Goal: Task Accomplishment & Management: Manage account settings

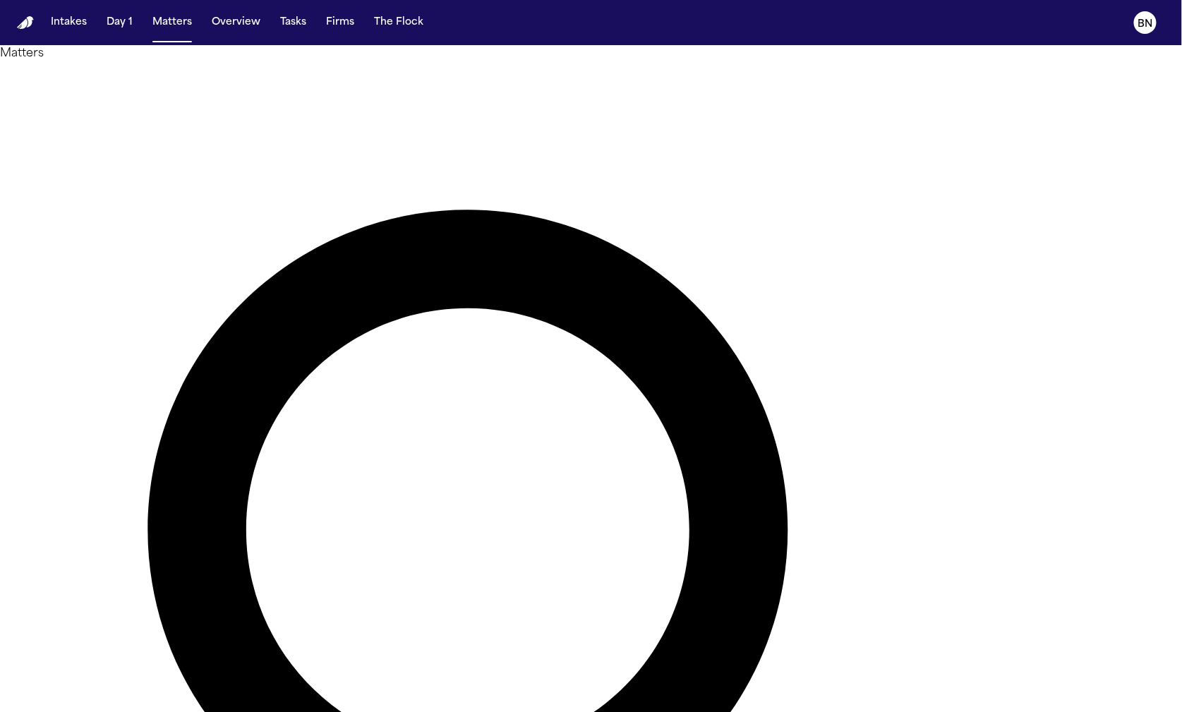
type input "*******"
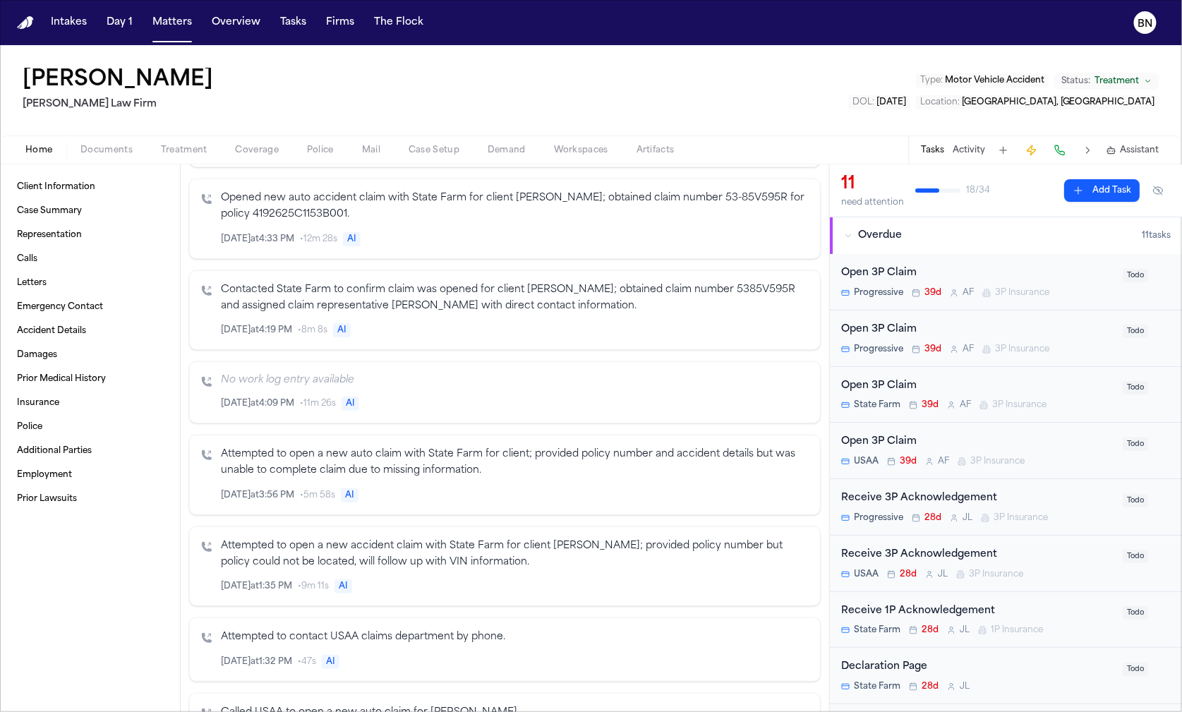
scroll to position [1368, 0]
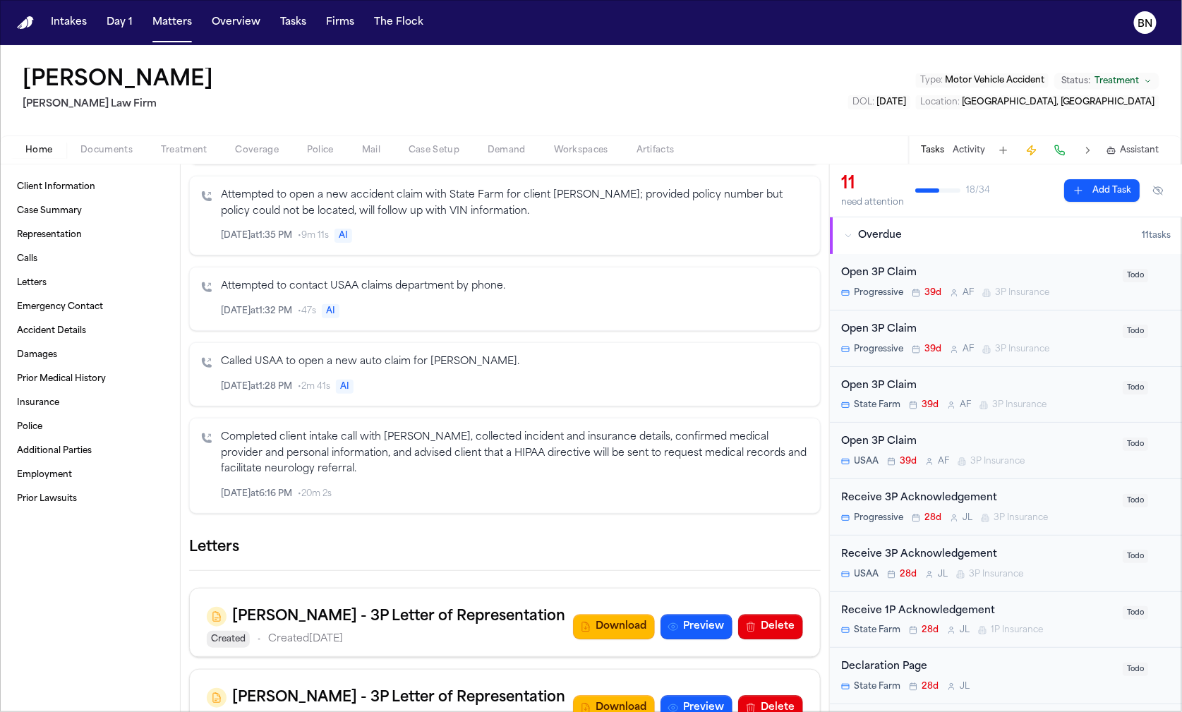
click at [821, 548] on button "button" at bounding box center [821, 548] width 0 height 0
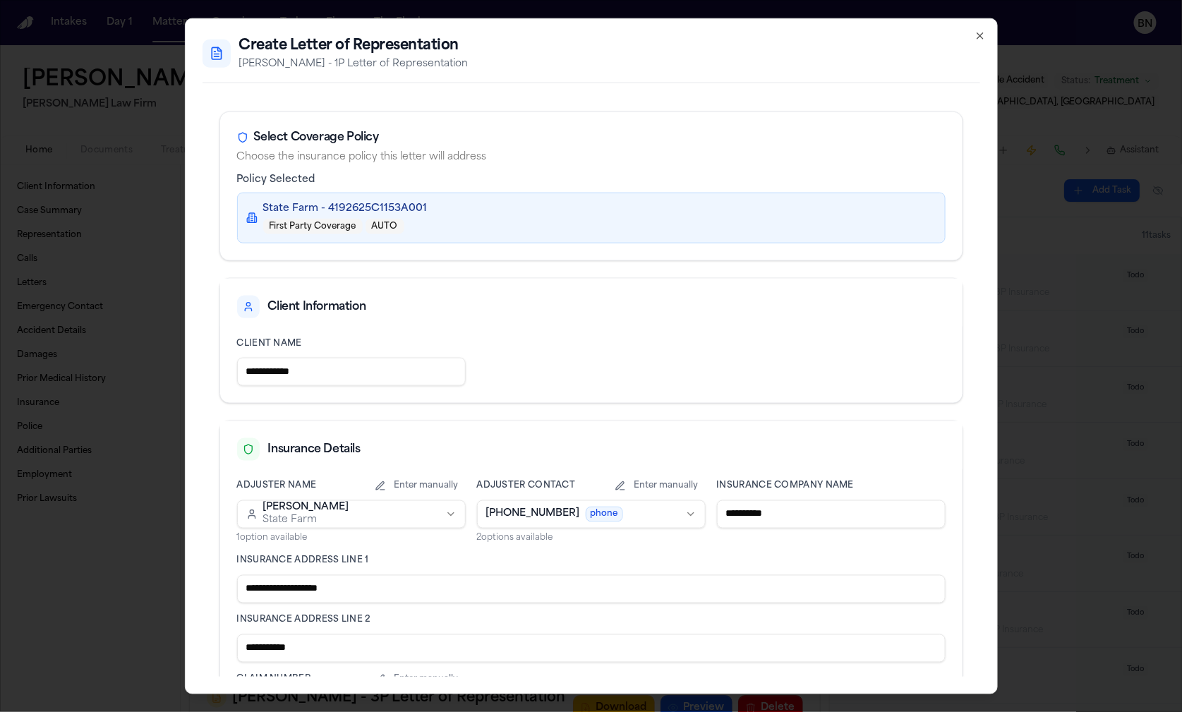
click at [650, 509] on body "Intakes Day 1 Matters Overview Tasks Firms The Flock BN Douglas Webb Hecht Law …" at bounding box center [591, 356] width 1182 height 712
click at [485, 122] on div "Select Coverage Policy Choose the insurance policy this letter will address" at bounding box center [591, 142] width 743 height 61
click at [623, 488] on button "Enter manually" at bounding box center [657, 485] width 98 height 11
click at [623, 488] on button "Select from options" at bounding box center [647, 485] width 117 height 11
click at [623, 502] on body "Intakes Day 1 Matters Overview Tasks Firms The Flock BN Douglas Webb Hecht Law …" at bounding box center [591, 356] width 1182 height 712
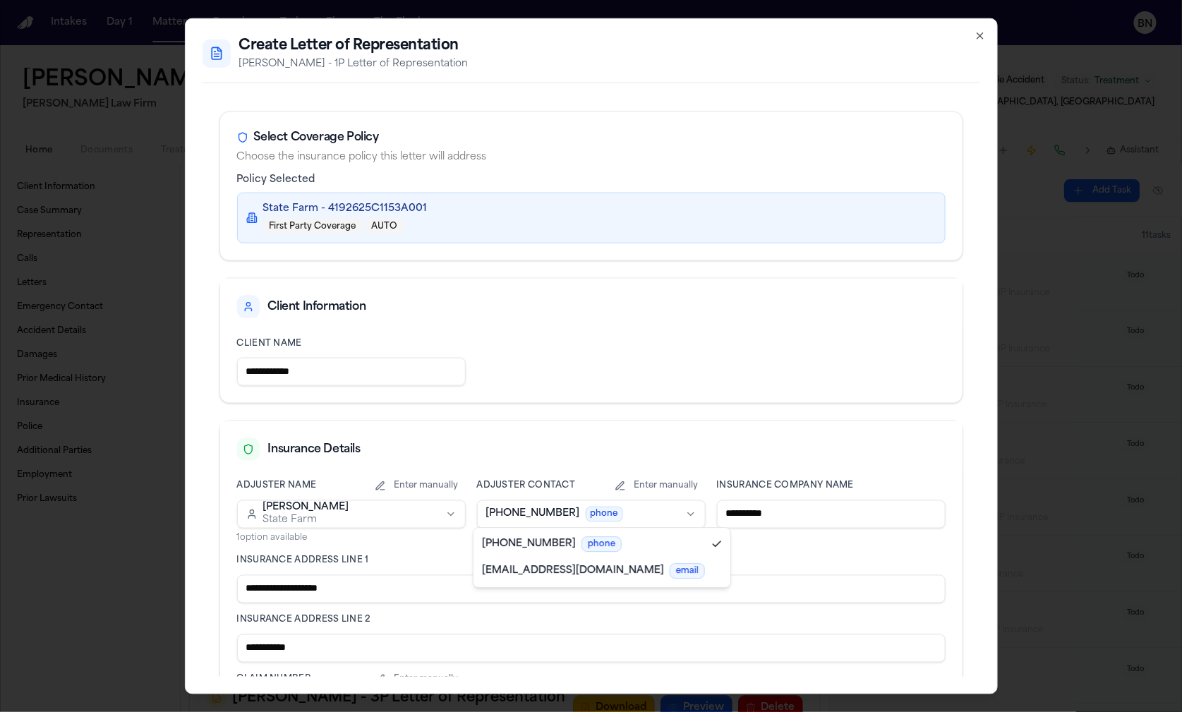
click at [609, 415] on body "Intakes Day 1 Matters Overview Tasks Firms The Flock BN Douglas Webb Hecht Law …" at bounding box center [591, 356] width 1182 height 712
drag, startPoint x: 609, startPoint y: 415, endPoint x: 598, endPoint y: 405, distance: 15.0
click at [598, 405] on div "**********" at bounding box center [592, 587] width 744 height 620
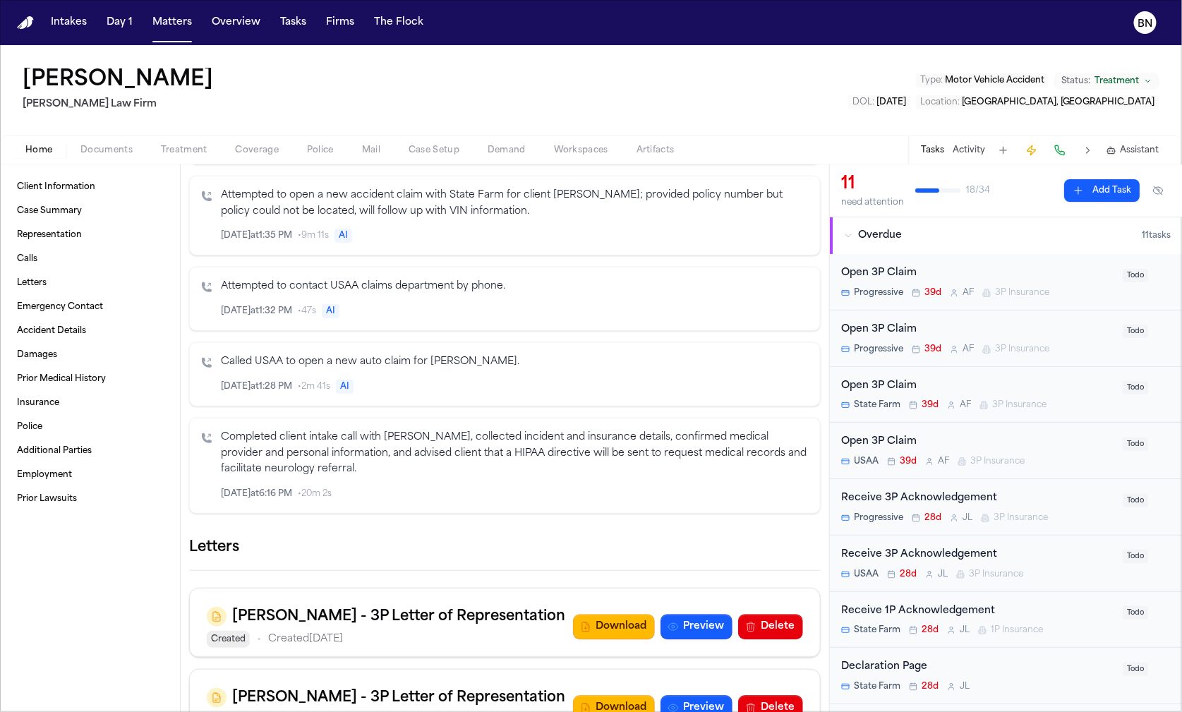
click at [246, 142] on button "Coverage" at bounding box center [257, 150] width 71 height 17
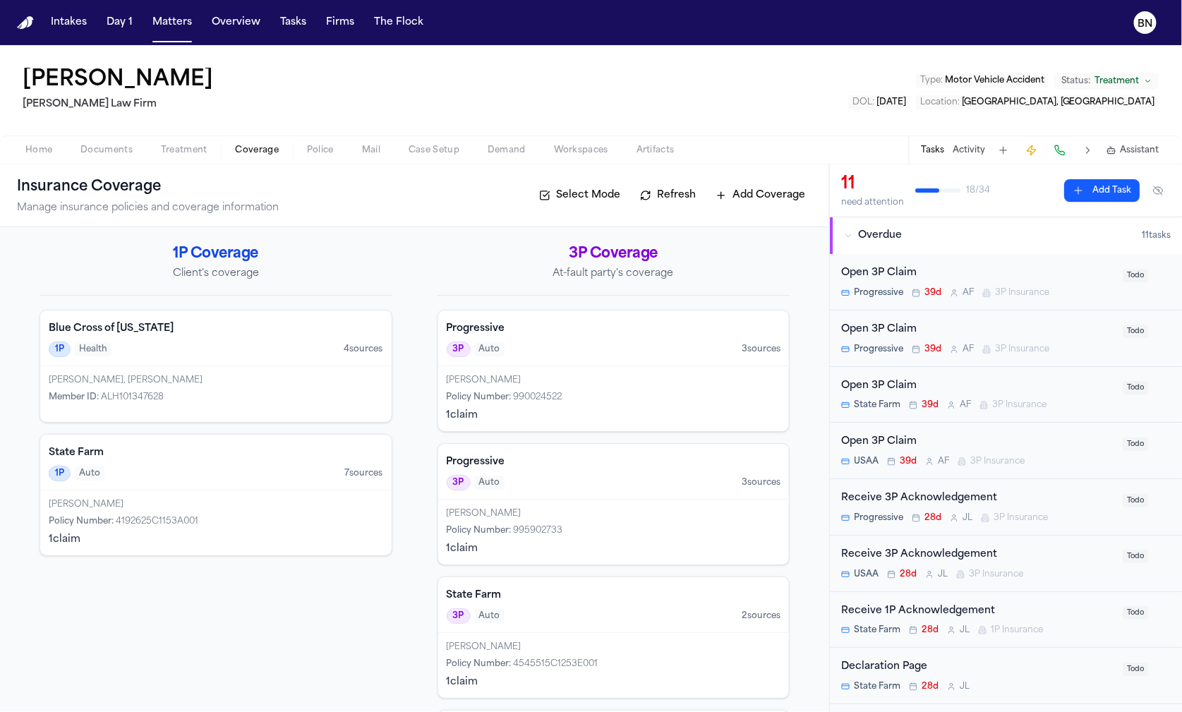
click at [426, 151] on span "Case Setup" at bounding box center [434, 150] width 51 height 11
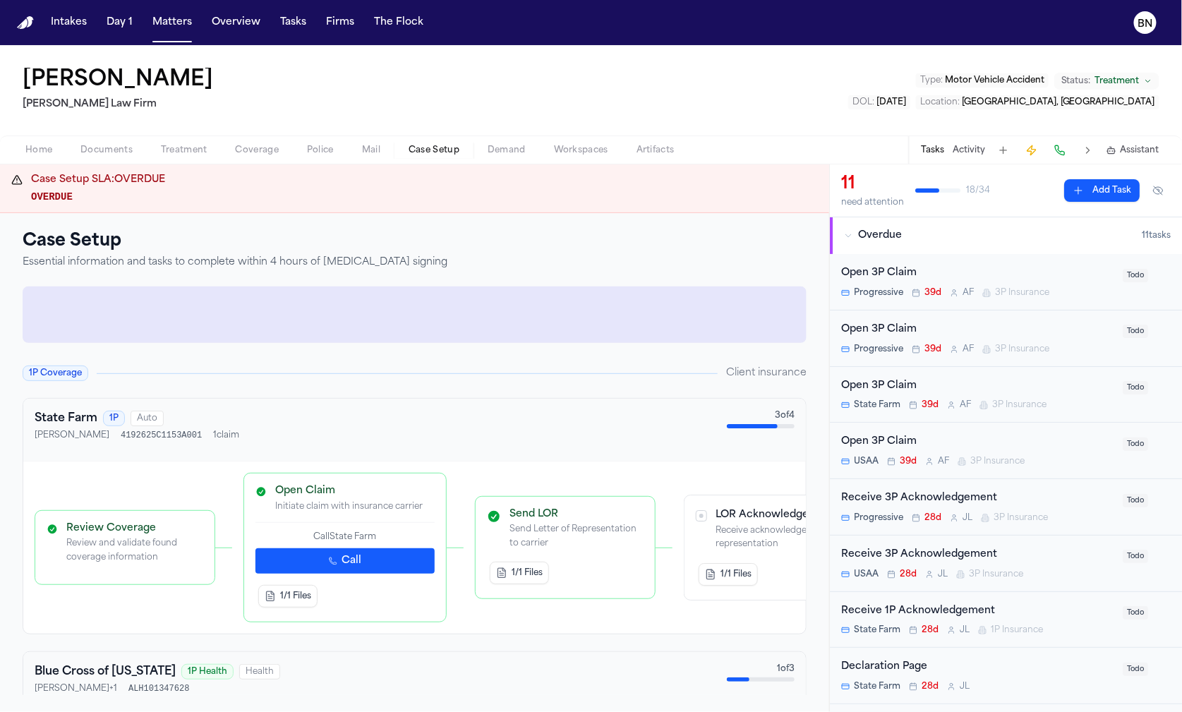
scroll to position [89, 0]
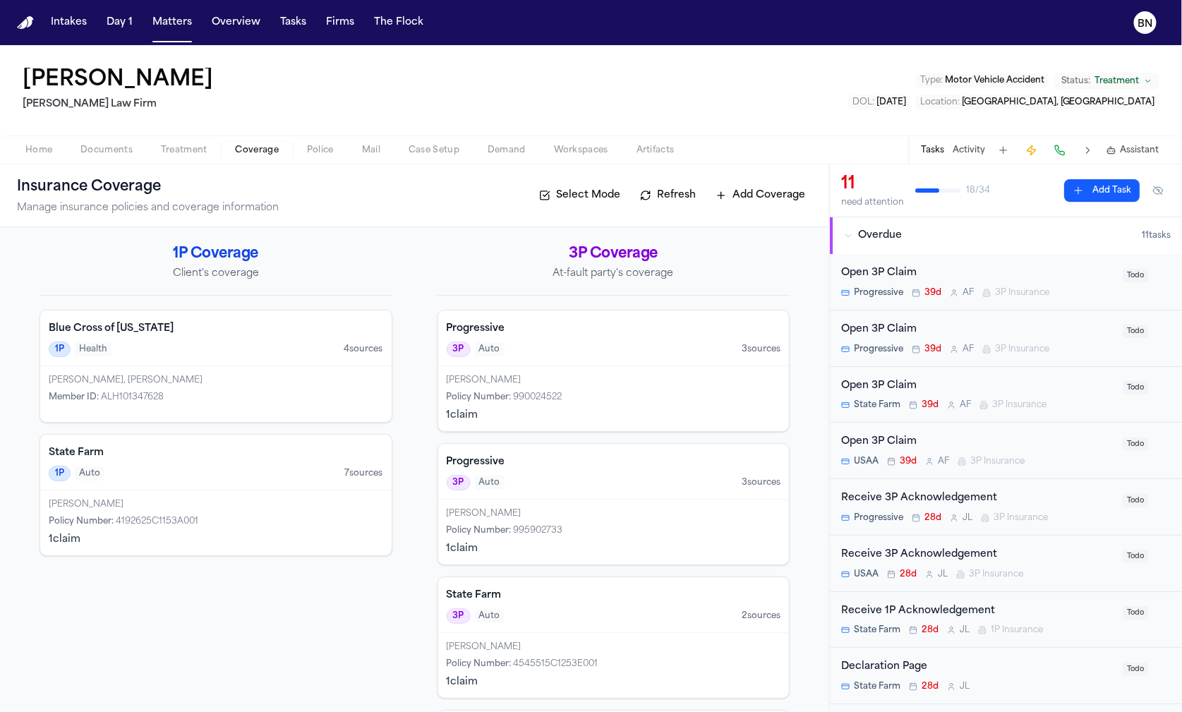
click at [249, 155] on span "Coverage" at bounding box center [257, 150] width 43 height 11
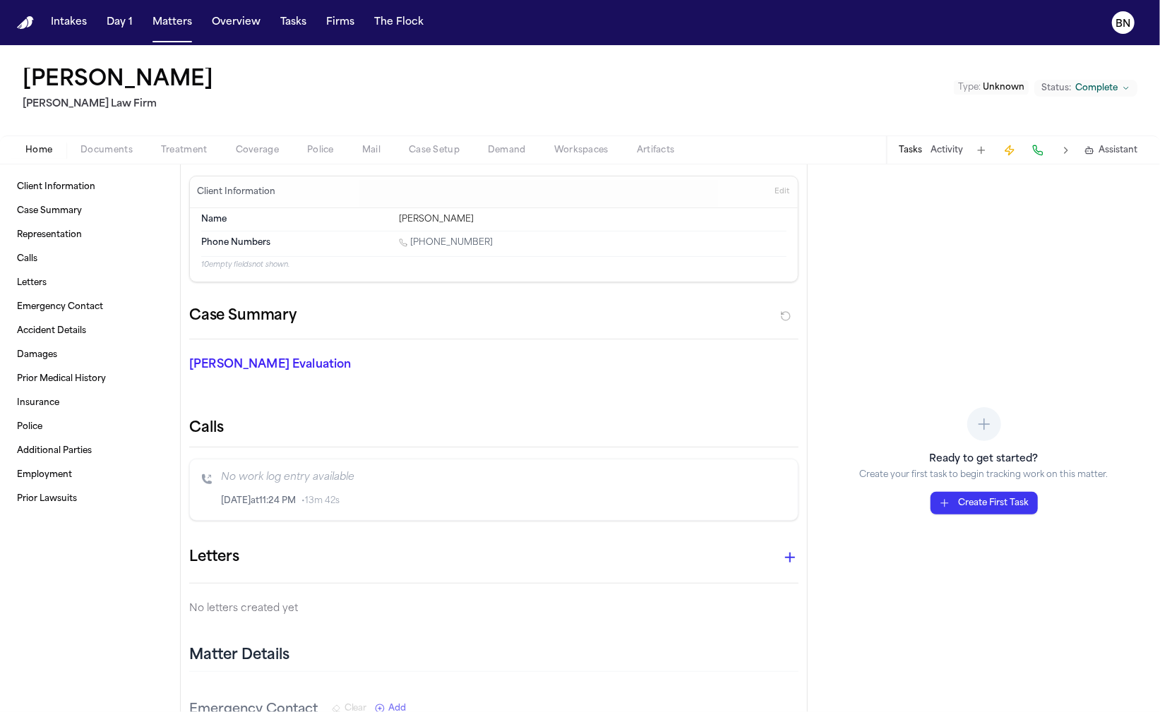
click at [181, 34] on button "Matters" at bounding box center [172, 22] width 51 height 25
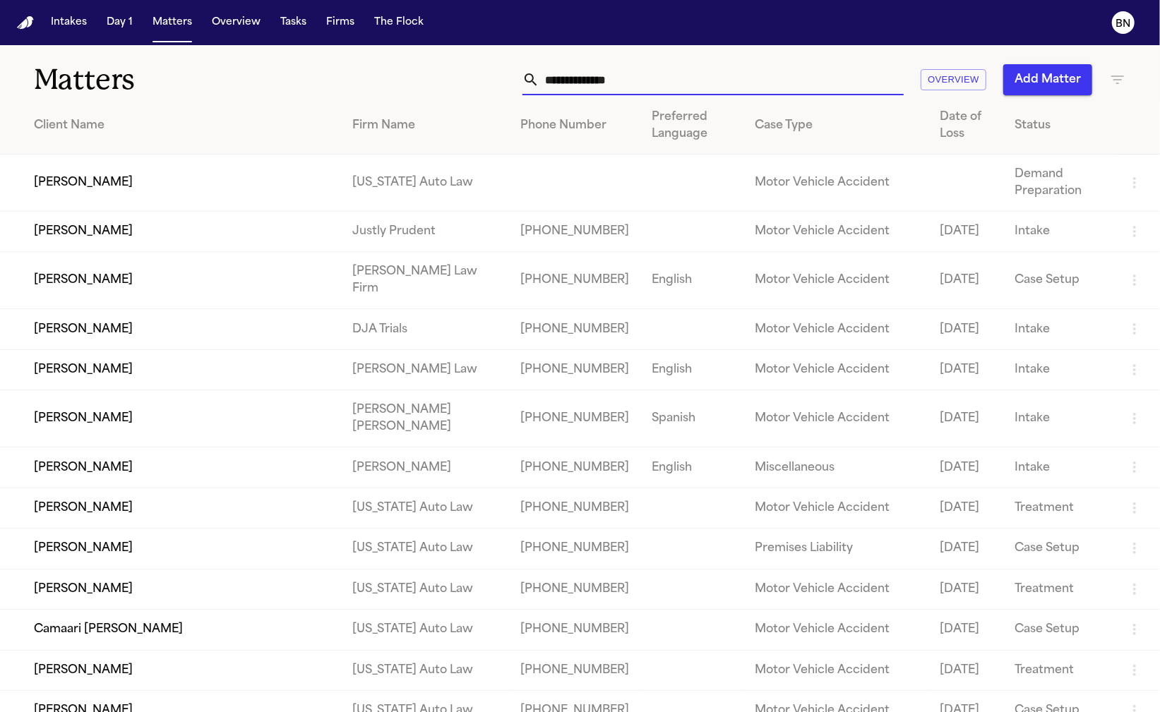
click at [694, 86] on input "text" at bounding box center [721, 79] width 364 height 31
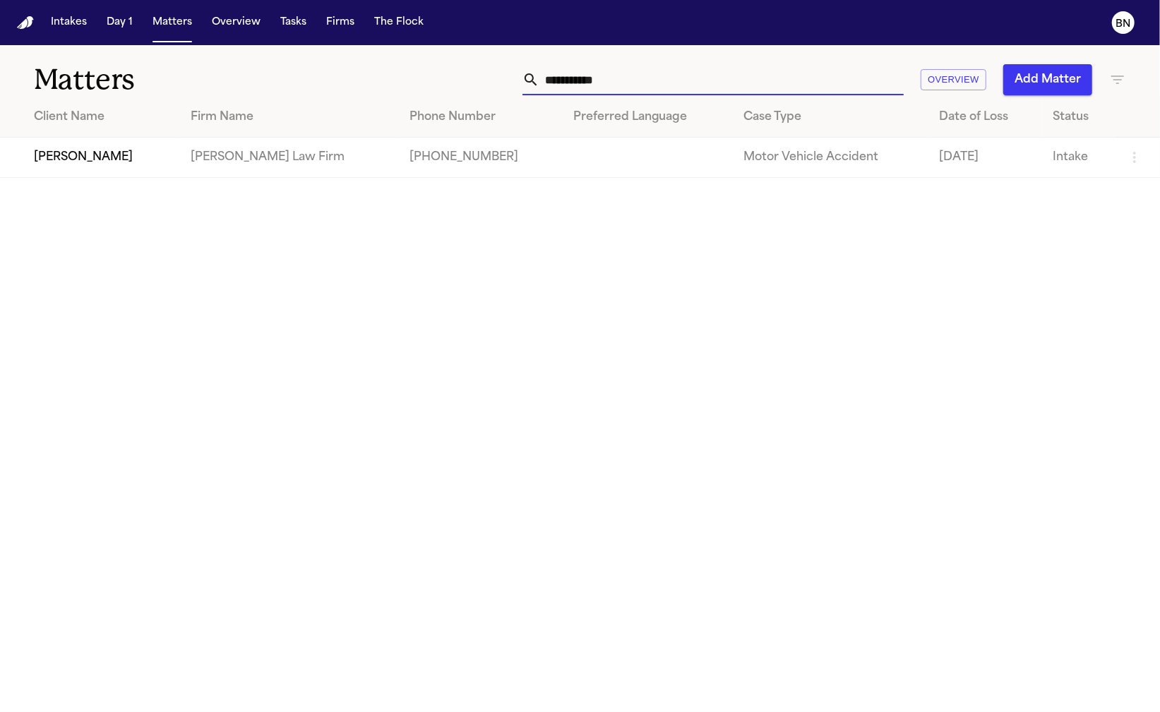
type input "**********"
click at [65, 167] on td "[PERSON_NAME]" at bounding box center [89, 158] width 179 height 40
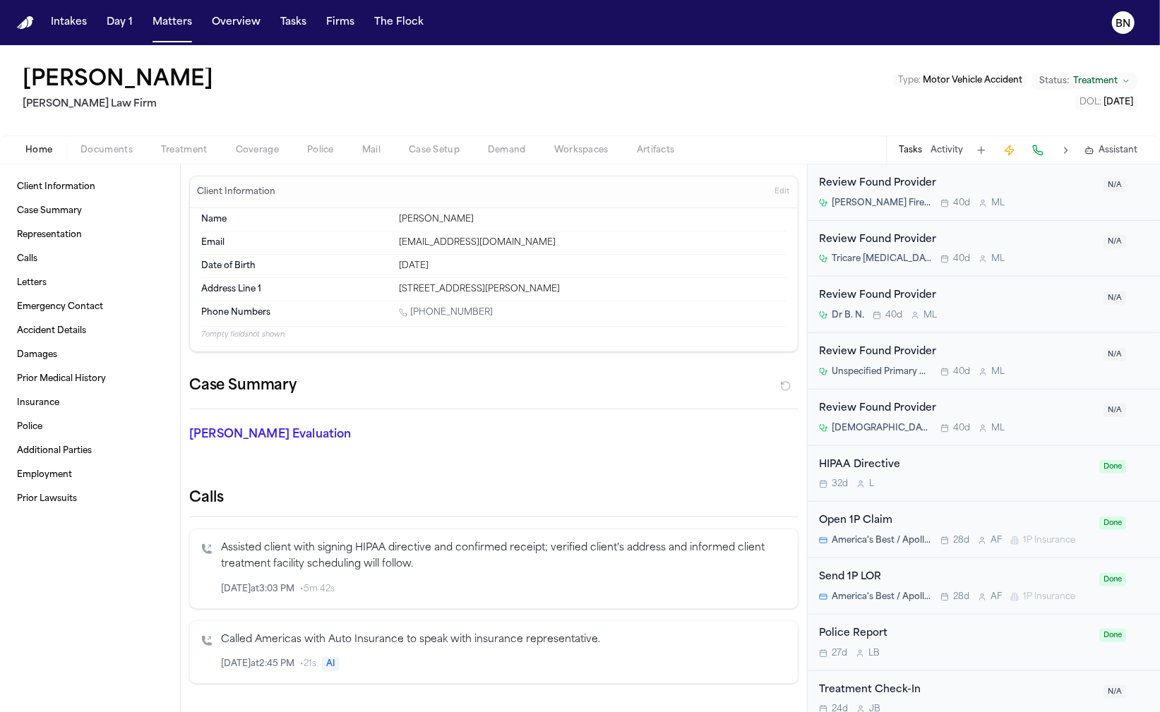
scroll to position [918, 0]
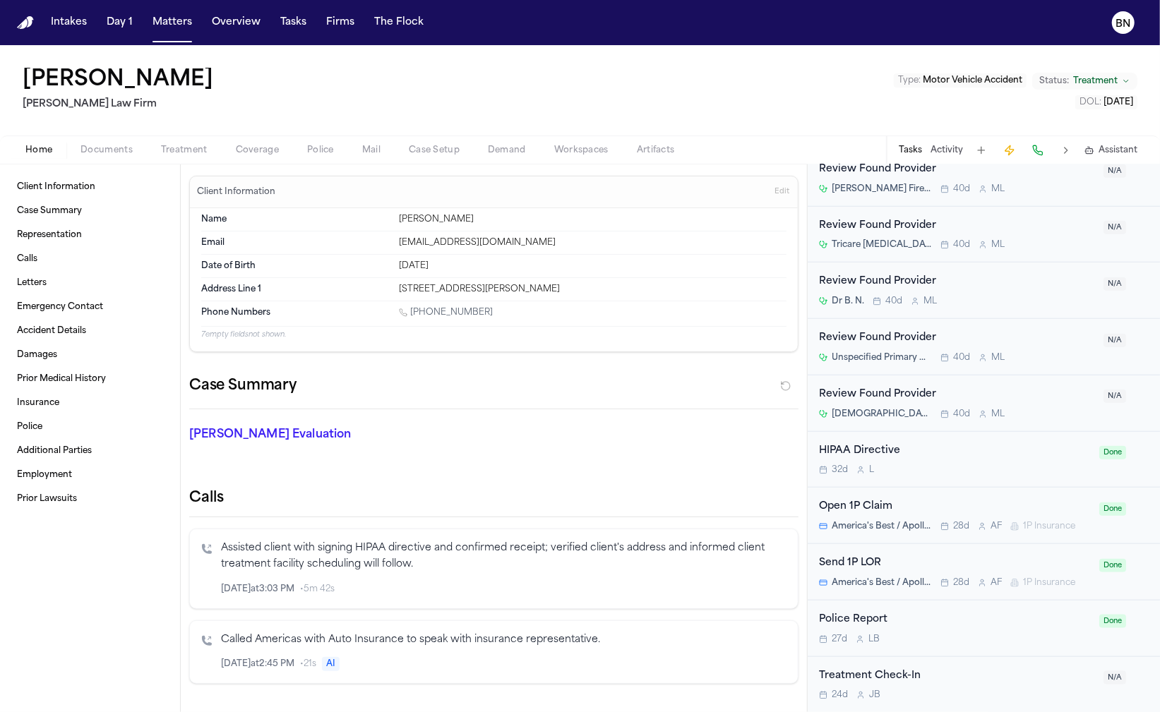
click at [906, 620] on div "Police Report" at bounding box center [955, 620] width 272 height 16
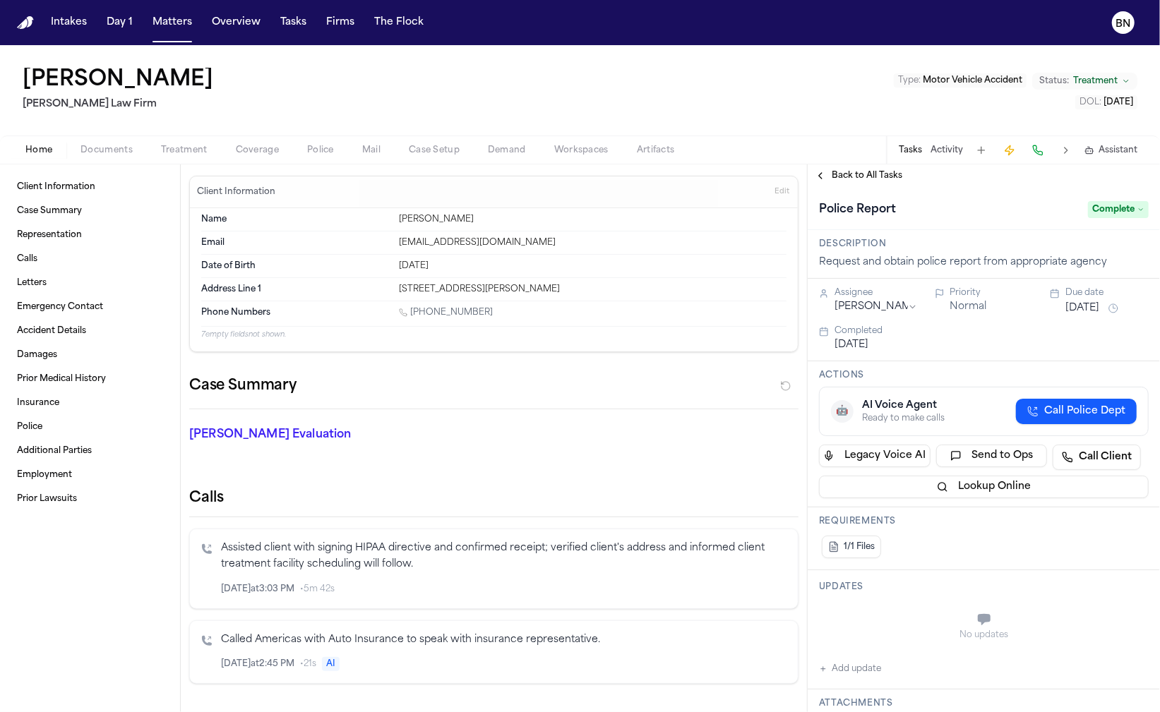
click at [849, 174] on span "Back to All Tasks" at bounding box center [867, 175] width 71 height 11
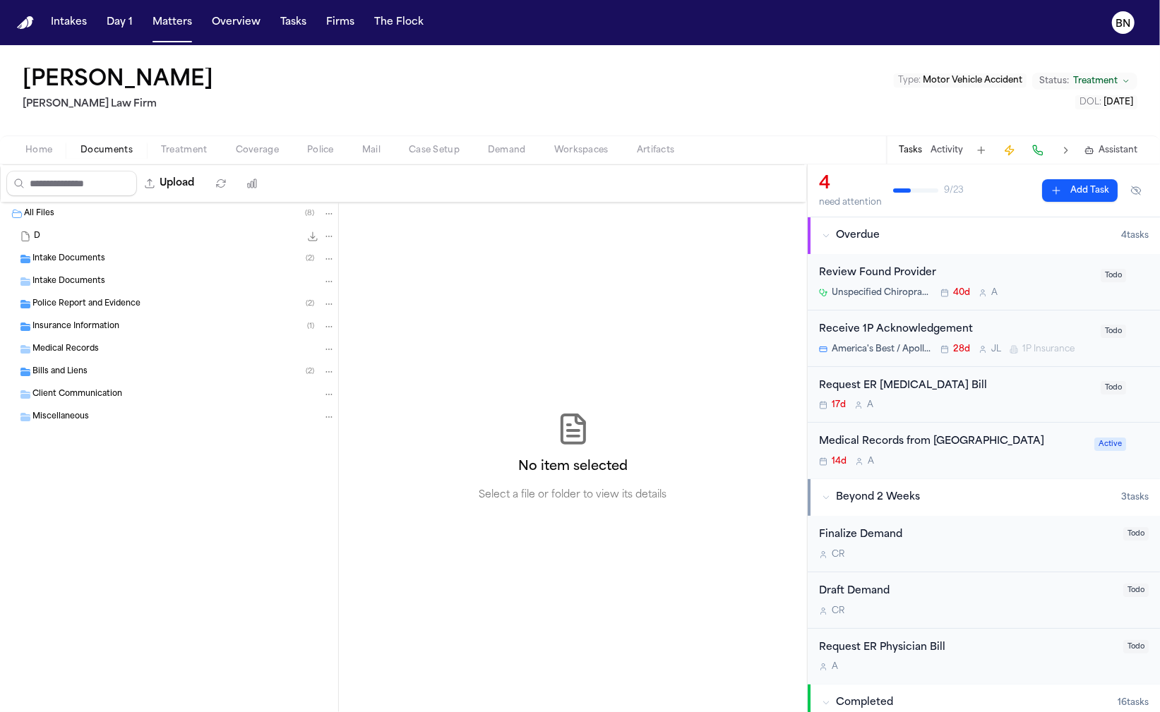
click at [88, 145] on span "Documents" at bounding box center [106, 150] width 52 height 11
click at [108, 316] on div "Insurance Information ( 1 )" at bounding box center [169, 327] width 338 height 23
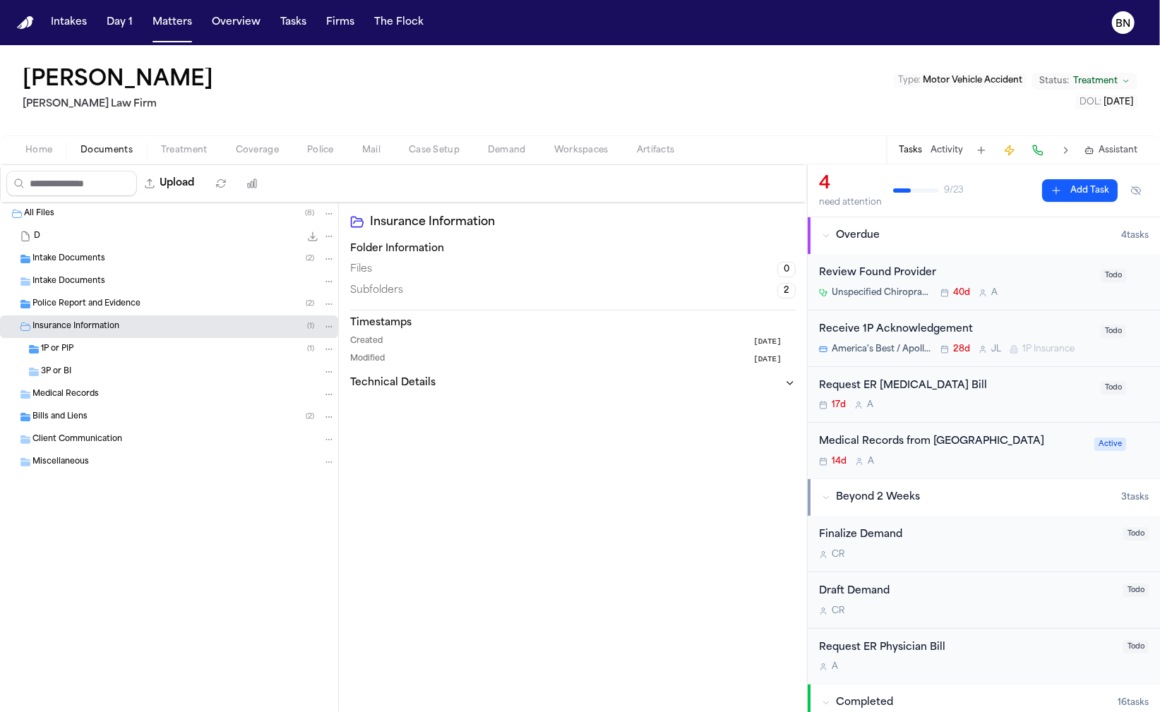
click at [108, 313] on div "Police Report and Evidence ( 2 )" at bounding box center [169, 304] width 338 height 23
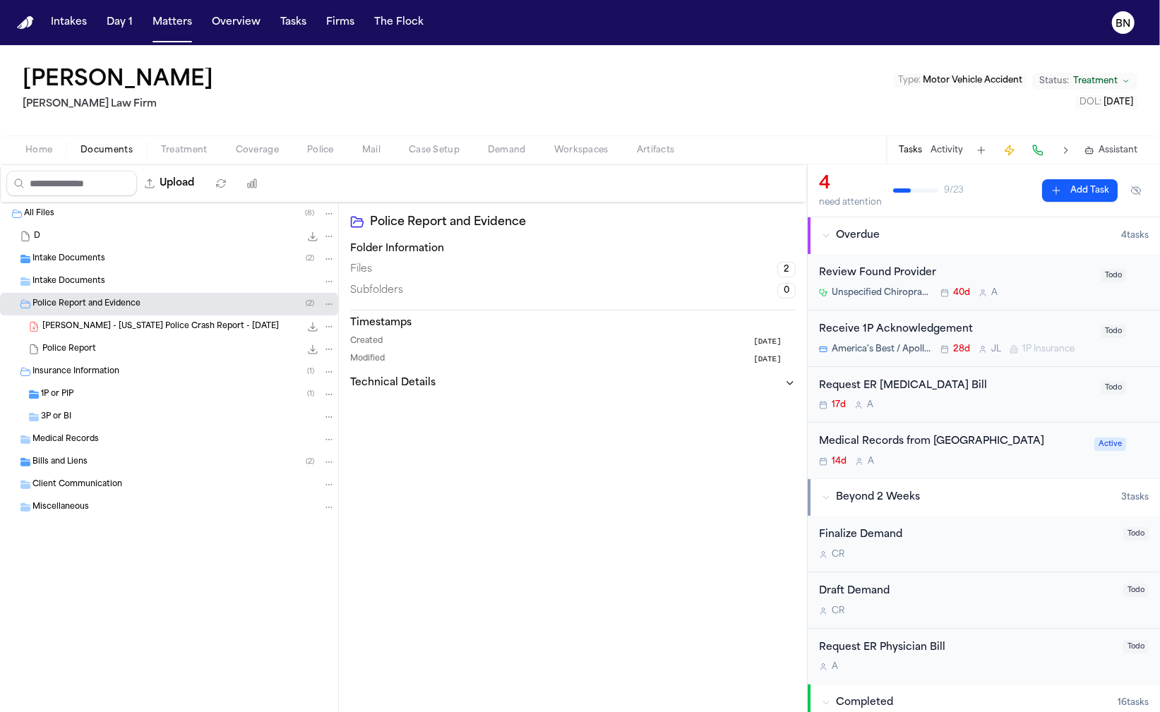
click at [118, 327] on span "D. Jackson - Texas Police Crash Report - 6.22.25" at bounding box center [160, 327] width 236 height 12
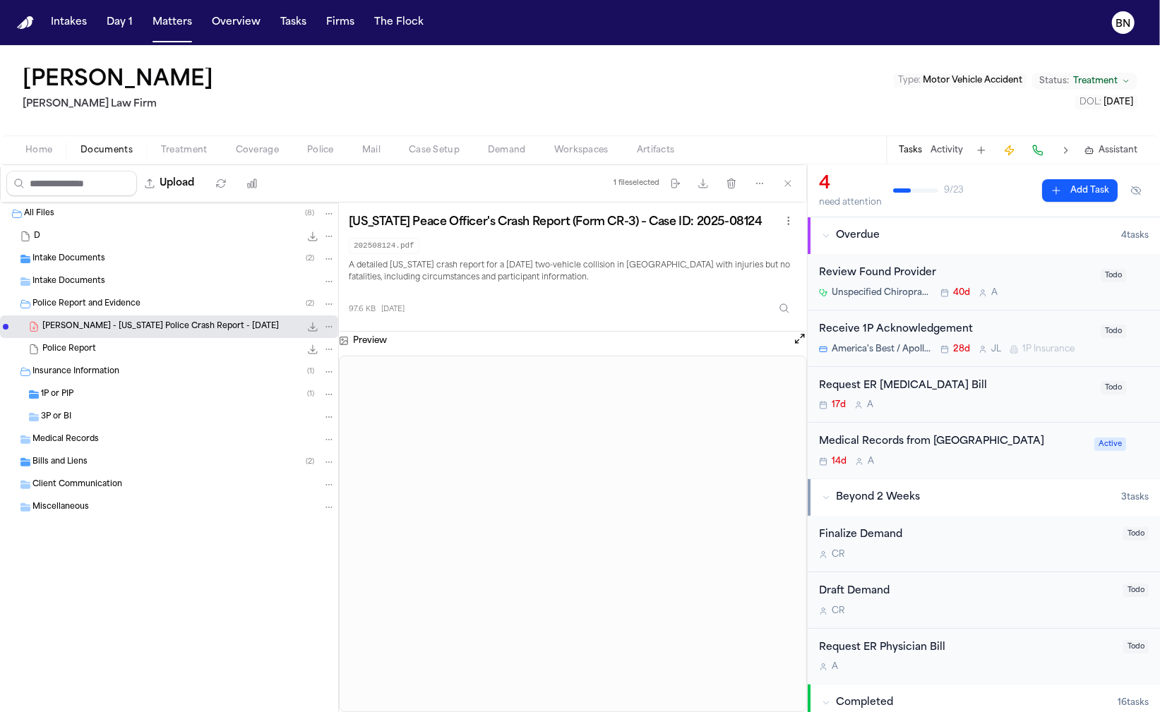
click at [803, 337] on button "Open preview" at bounding box center [800, 339] width 14 height 14
click at [172, 20] on button "Matters" at bounding box center [172, 22] width 51 height 25
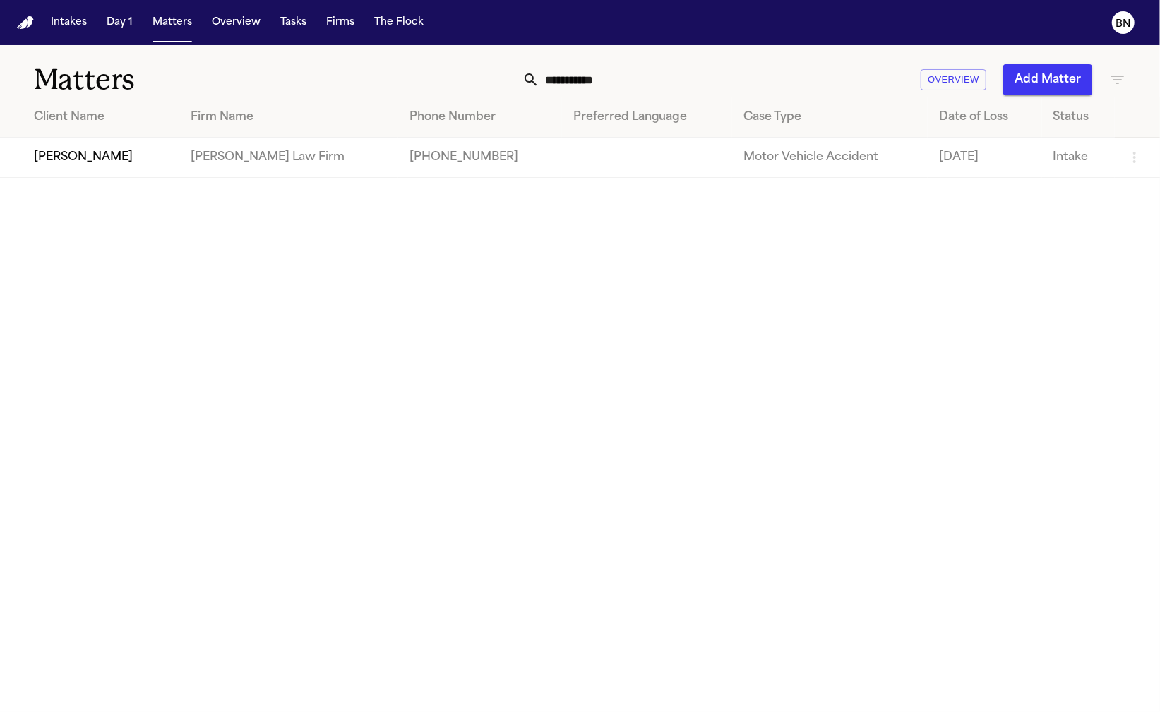
click at [734, 82] on input "**********" at bounding box center [721, 79] width 364 height 31
paste input "**********"
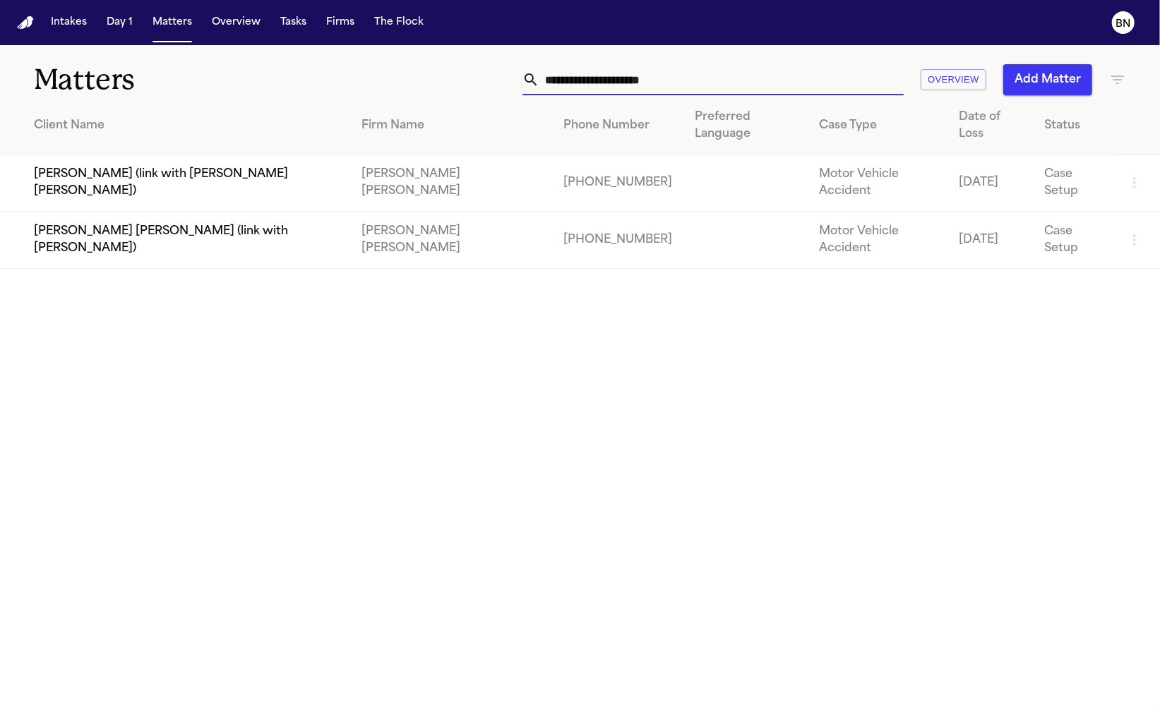
type input "**********"
click at [280, 214] on td "[PERSON_NAME] [PERSON_NAME] (link with [PERSON_NAME])" at bounding box center [175, 240] width 350 height 57
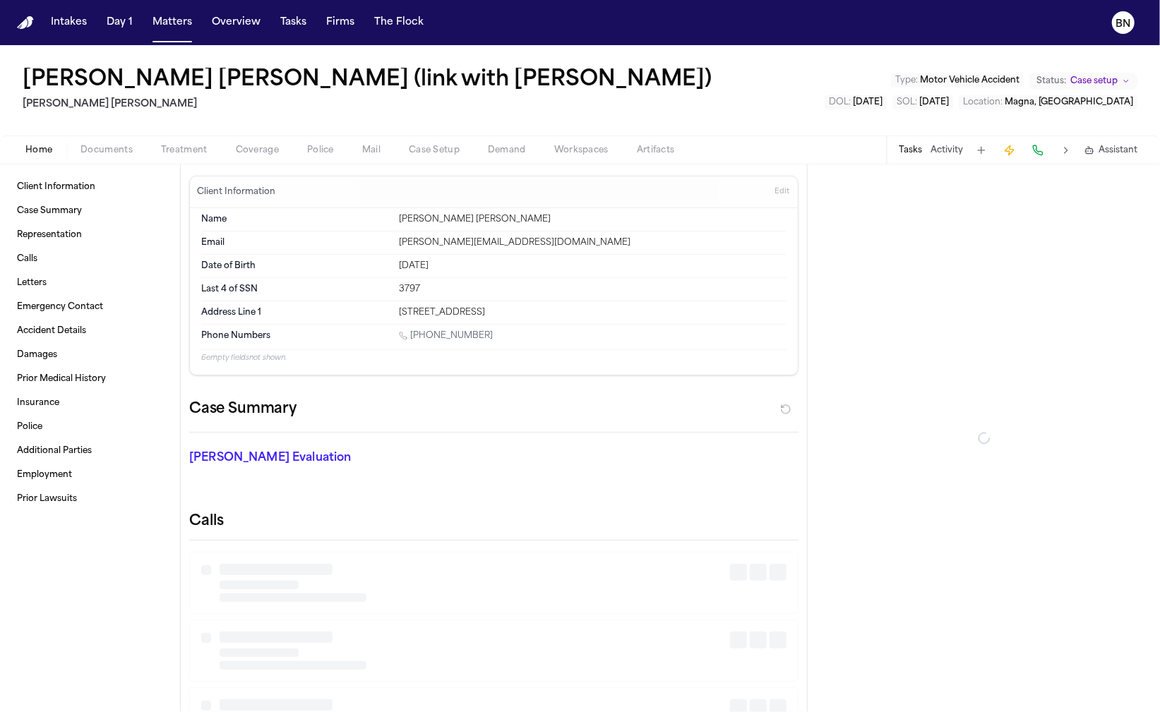
click at [313, 150] on span "Police" at bounding box center [320, 150] width 27 height 11
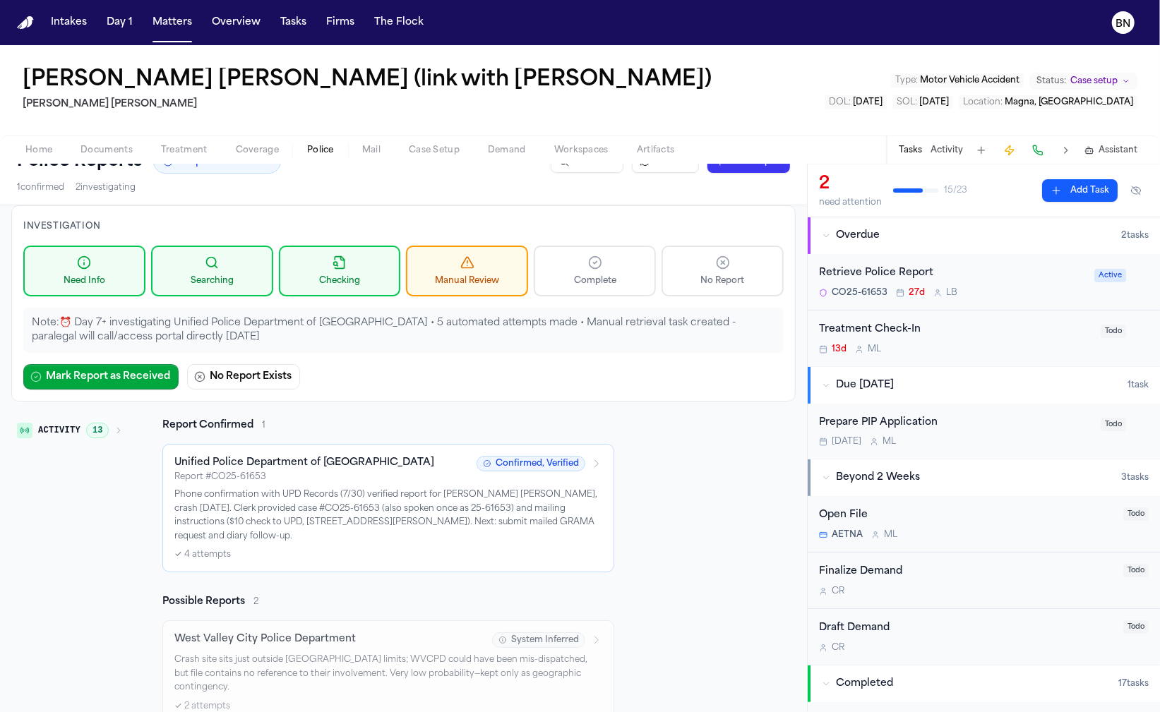
scroll to position [28, 0]
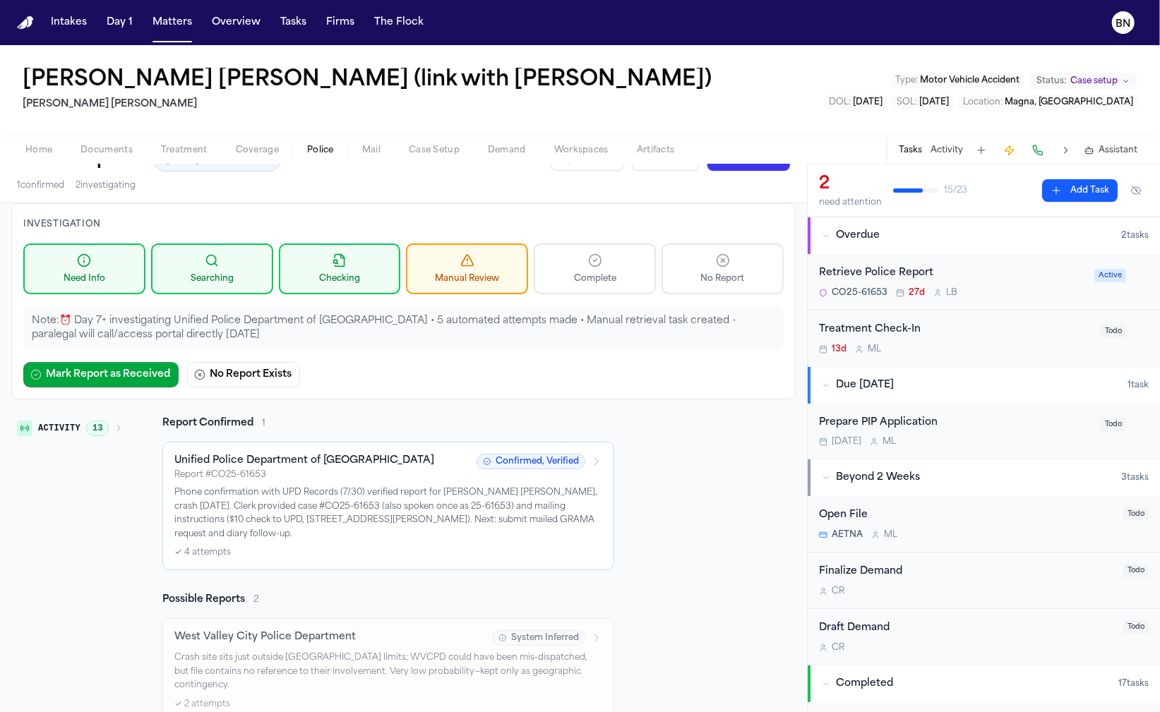
click at [949, 272] on div "Retrieve Police Report" at bounding box center [952, 273] width 267 height 16
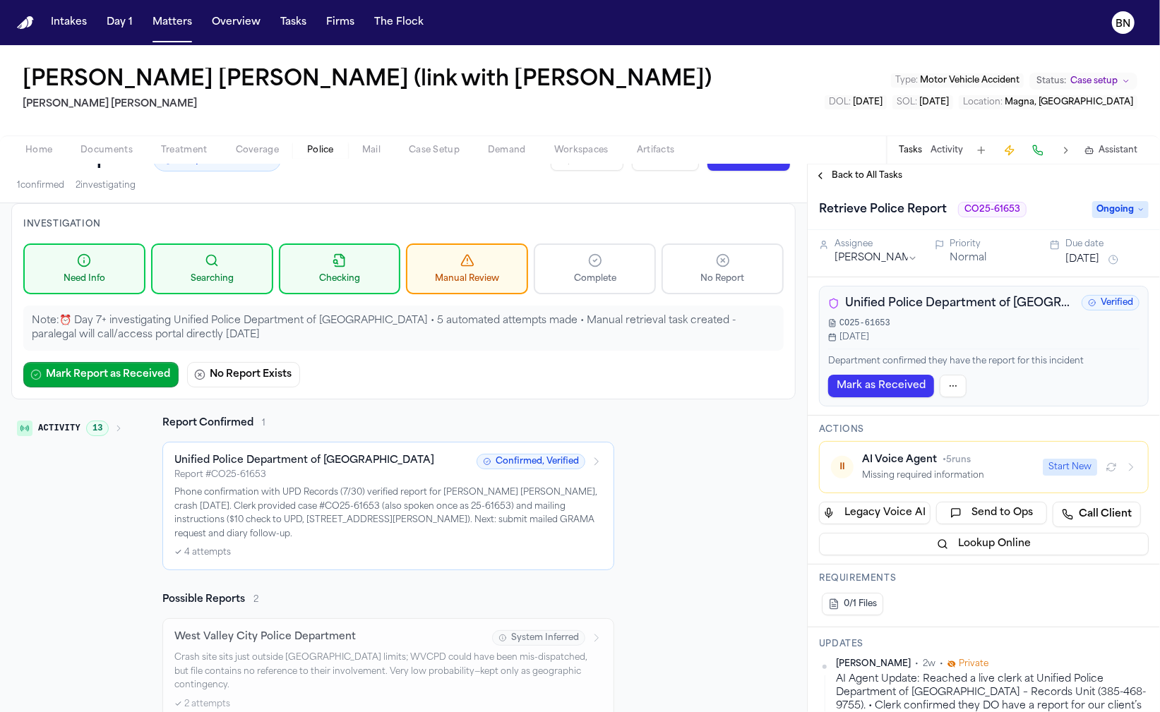
click at [870, 181] on span "Back to All Tasks" at bounding box center [867, 175] width 71 height 11
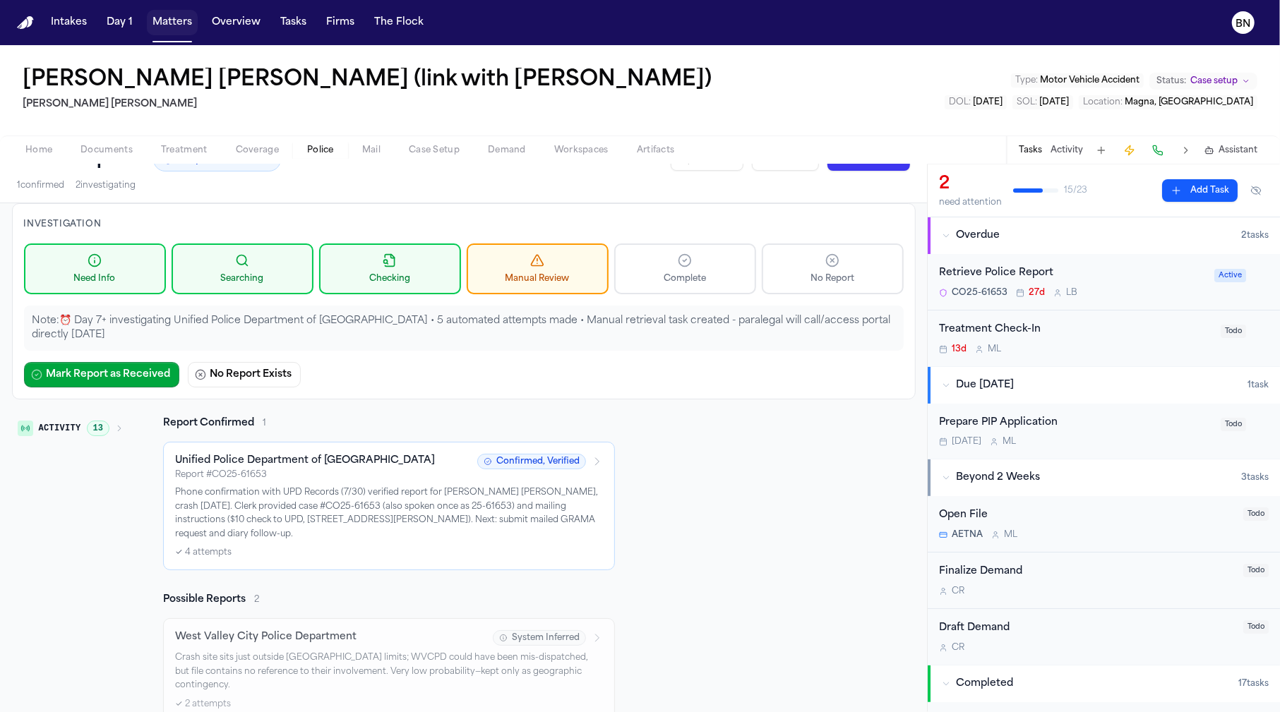
click at [181, 24] on button "Matters" at bounding box center [172, 22] width 51 height 25
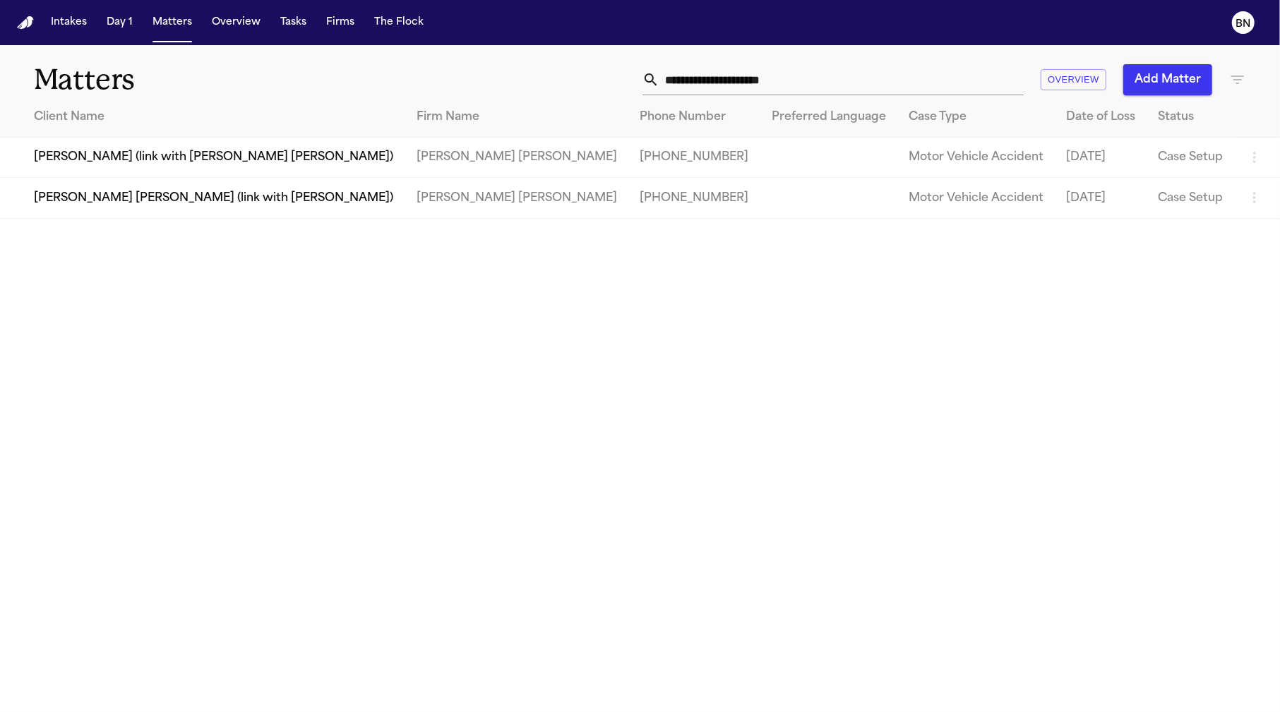
click at [818, 80] on input "**********" at bounding box center [841, 79] width 364 height 31
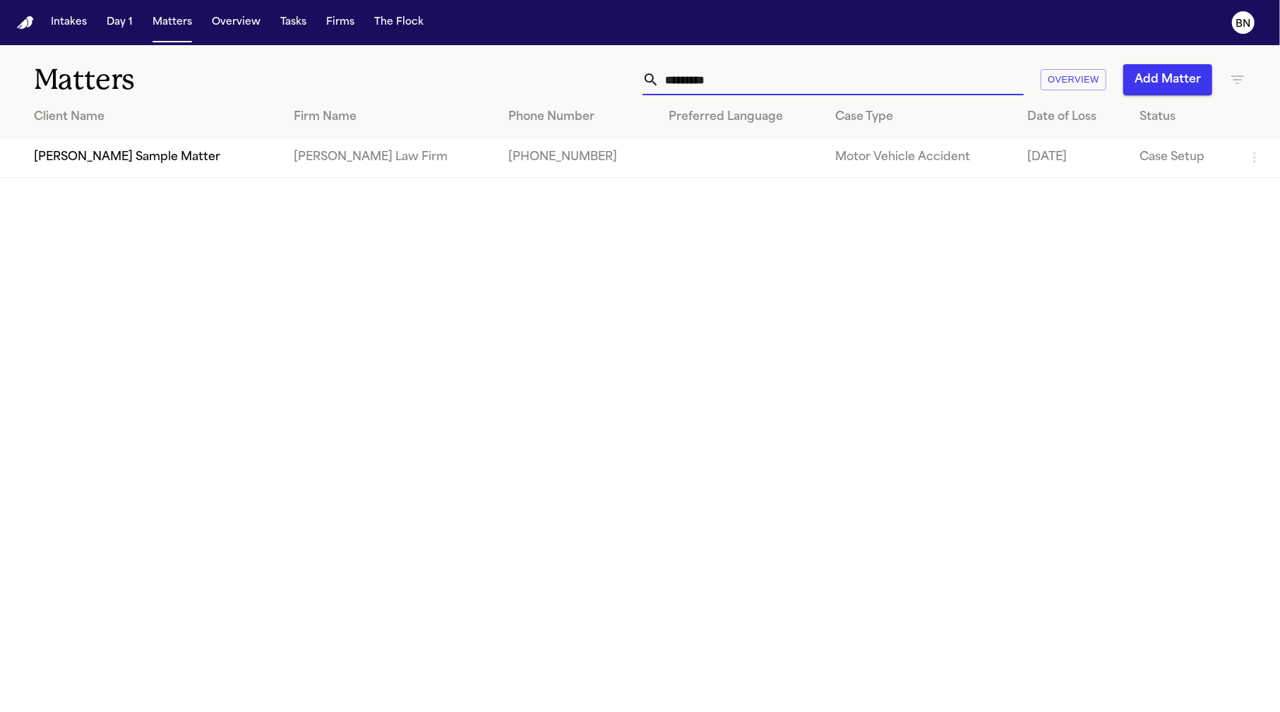
type input "*********"
click at [195, 171] on td "Bennett Sample Matter" at bounding box center [141, 158] width 282 height 40
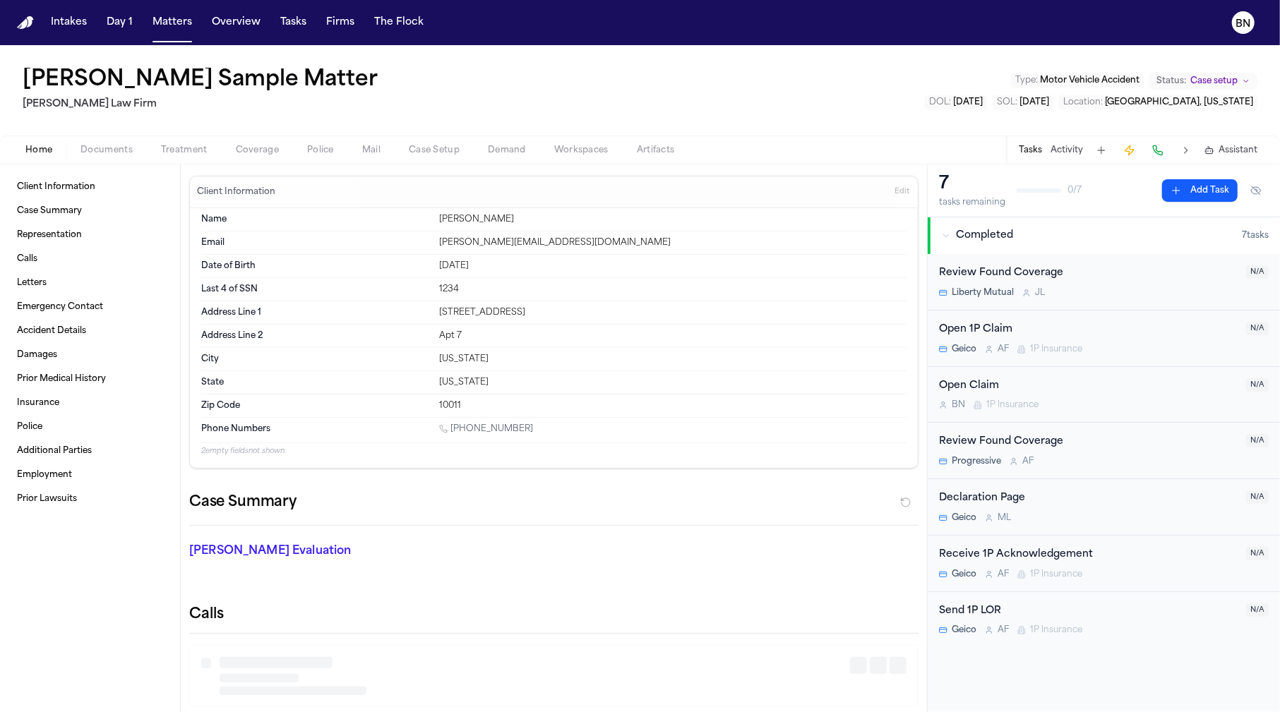
click at [121, 148] on span "Documents" at bounding box center [106, 150] width 52 height 11
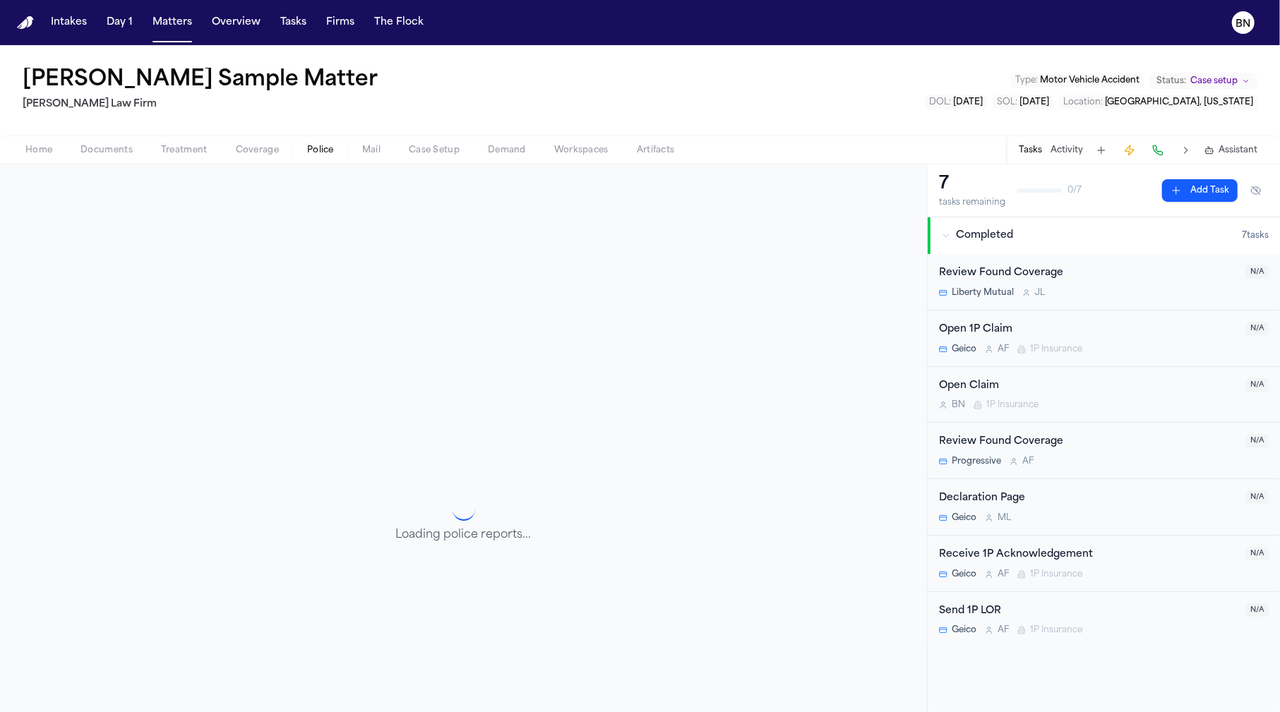
click at [319, 145] on span "Police" at bounding box center [320, 150] width 27 height 11
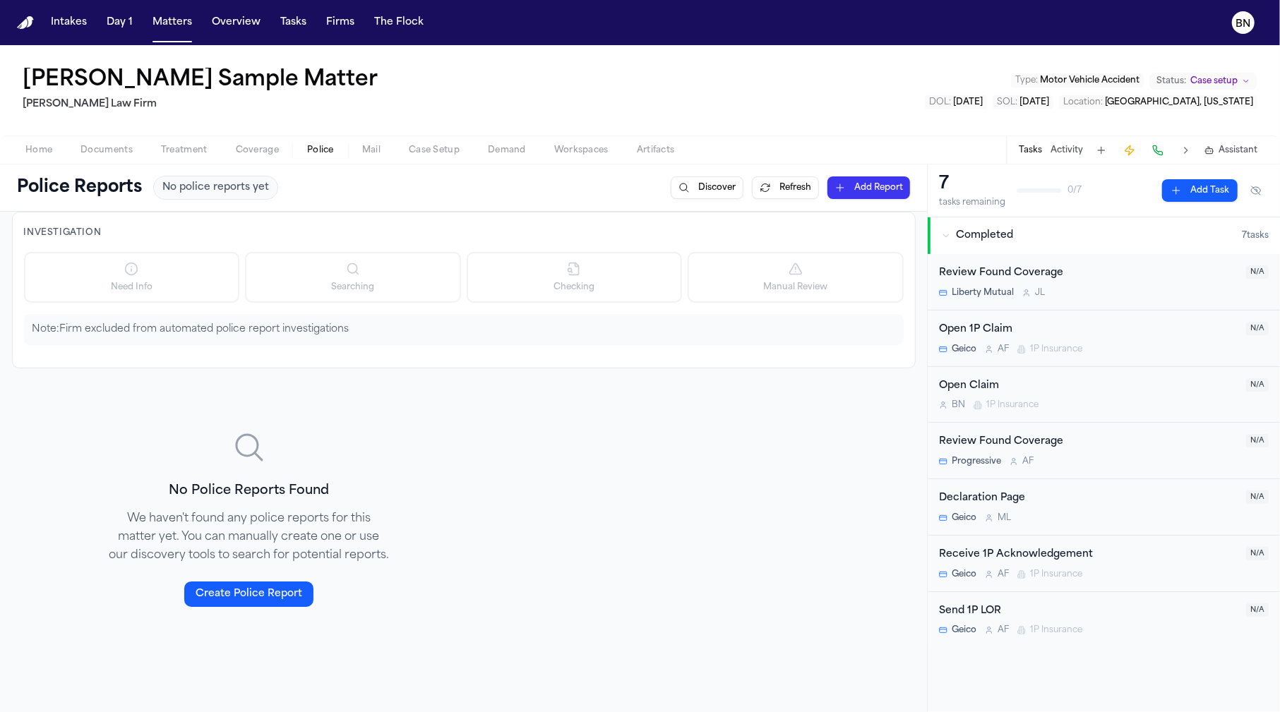
click at [760, 191] on button "Refresh" at bounding box center [785, 187] width 67 height 23
click at [708, 179] on button "Discover" at bounding box center [707, 187] width 73 height 23
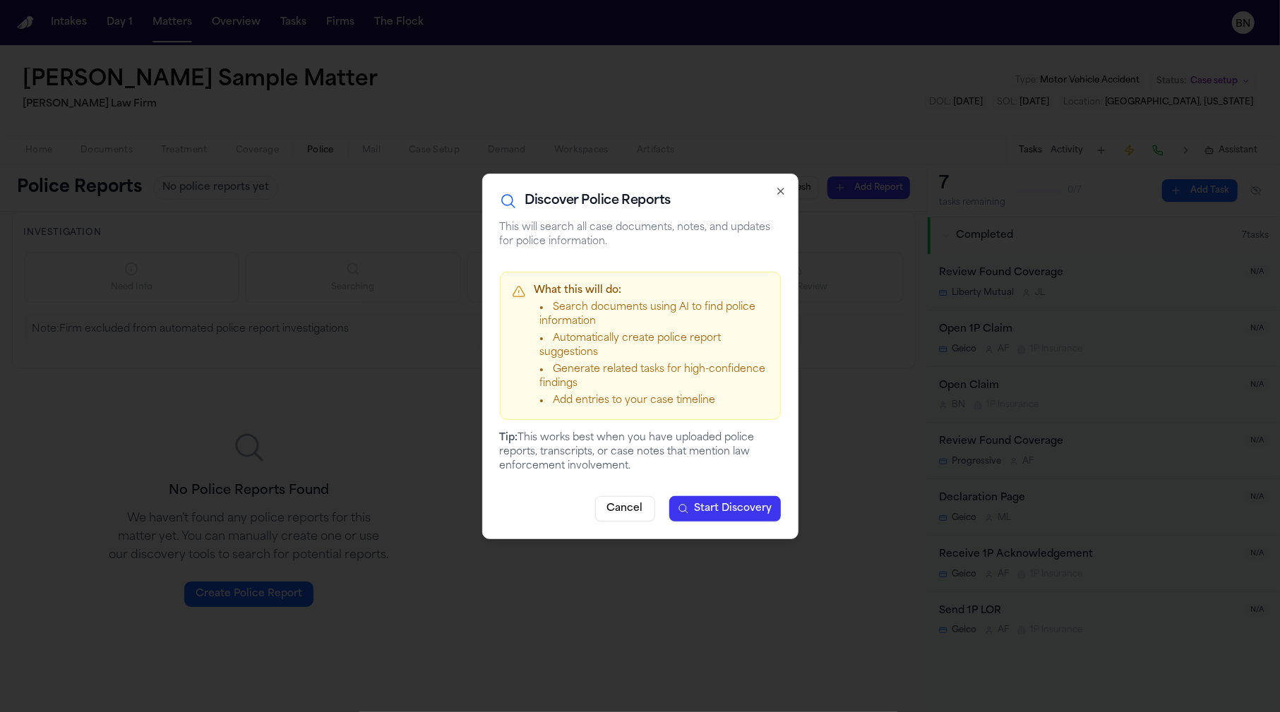
click at [740, 503] on span "Start Discovery" at bounding box center [734, 509] width 78 height 14
click at [783, 187] on icon "button" at bounding box center [780, 191] width 11 height 11
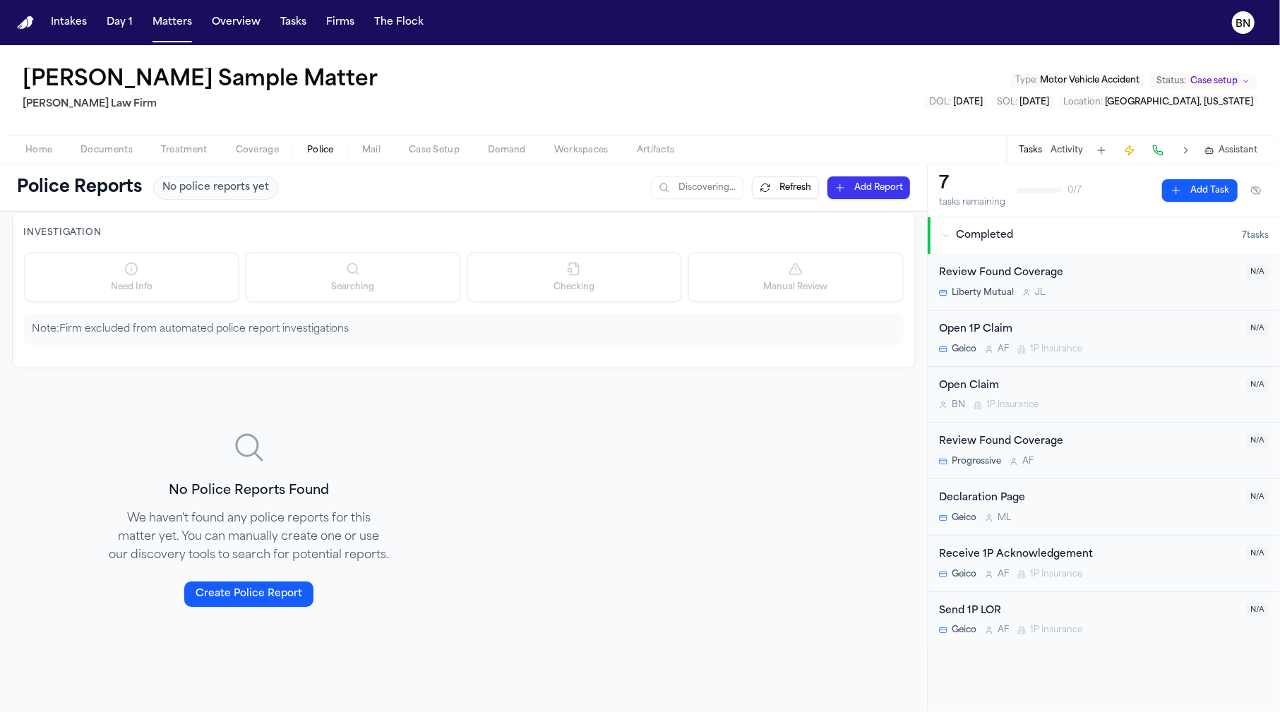
click at [47, 155] on span "Home" at bounding box center [38, 150] width 27 height 11
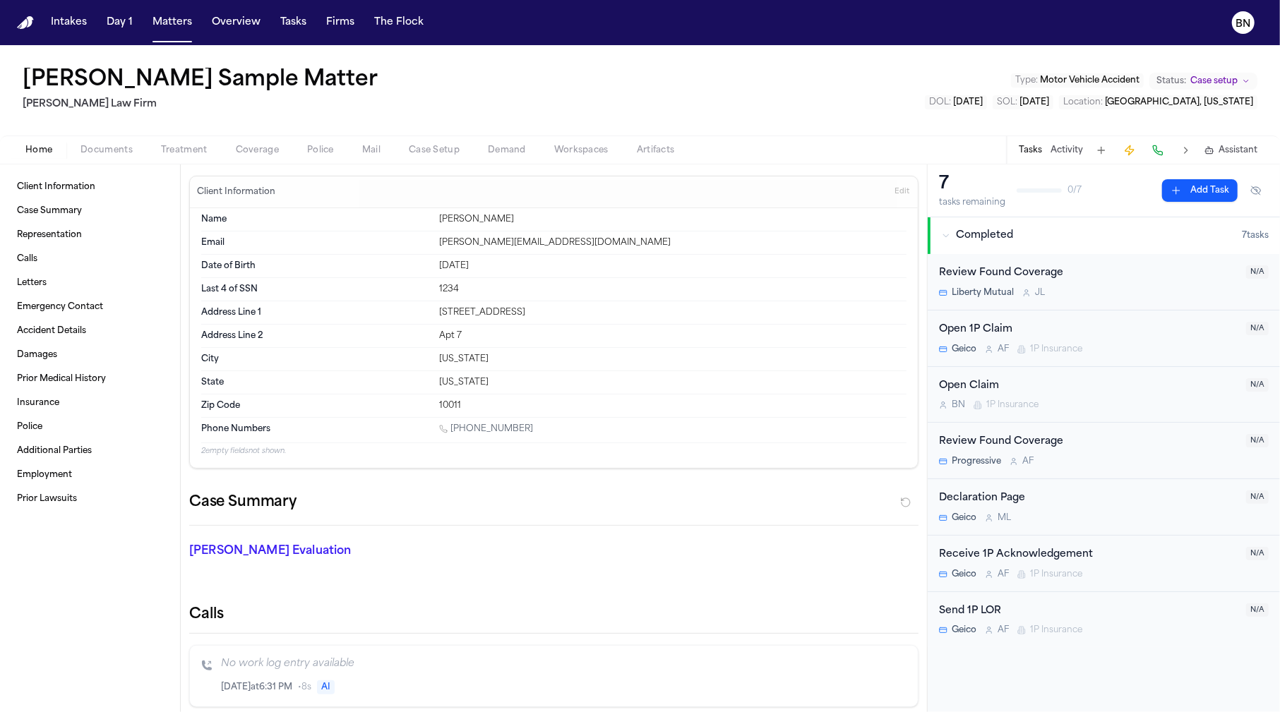
click at [310, 150] on span "Police" at bounding box center [320, 150] width 27 height 11
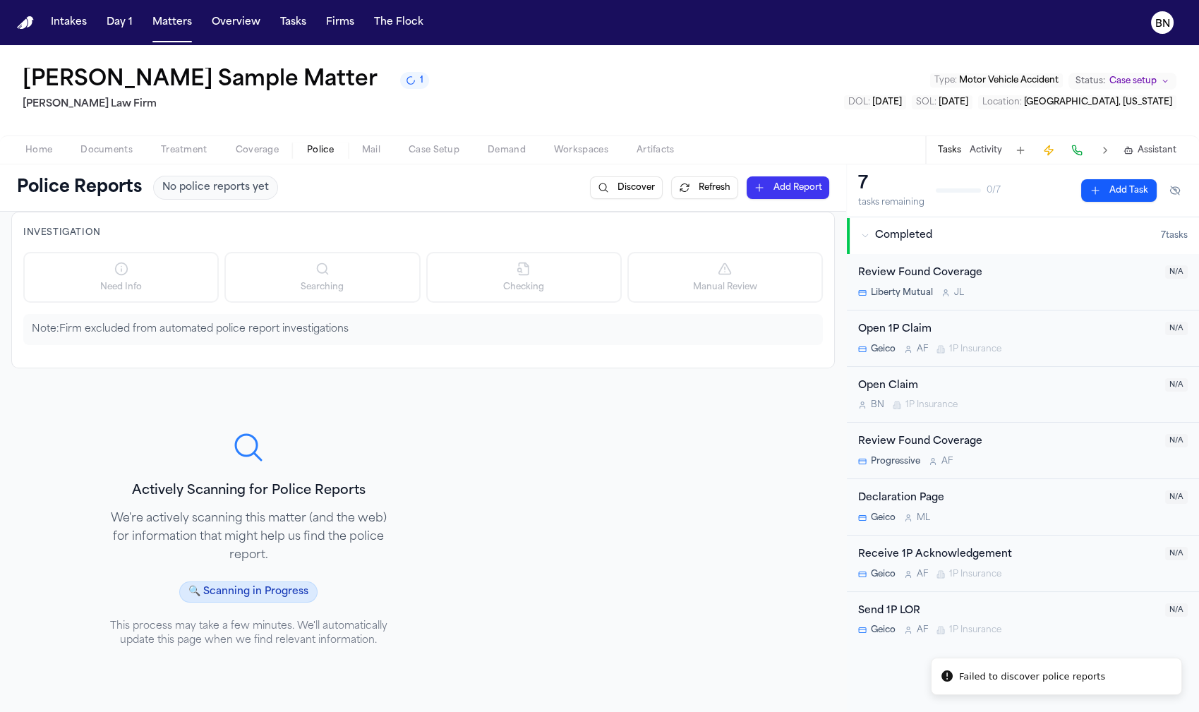
click at [400, 89] on button "1" at bounding box center [414, 80] width 29 height 17
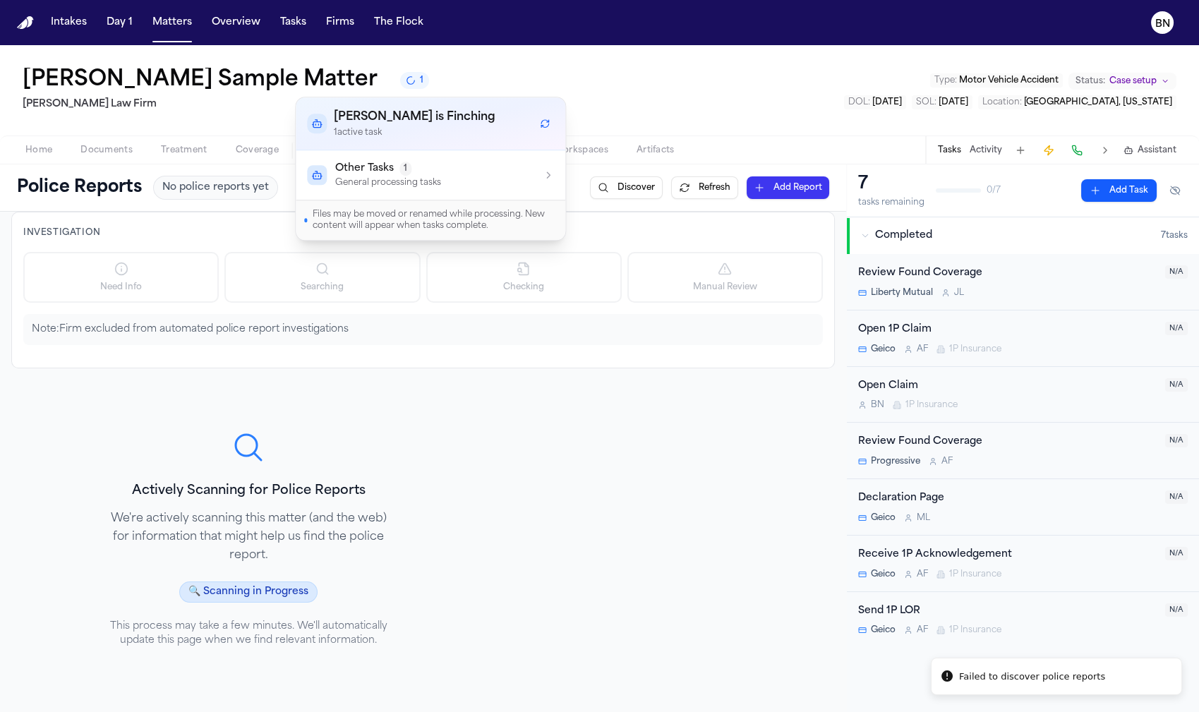
click at [415, 188] on button "Other Tasks 1 General processing tasks" at bounding box center [431, 174] width 270 height 49
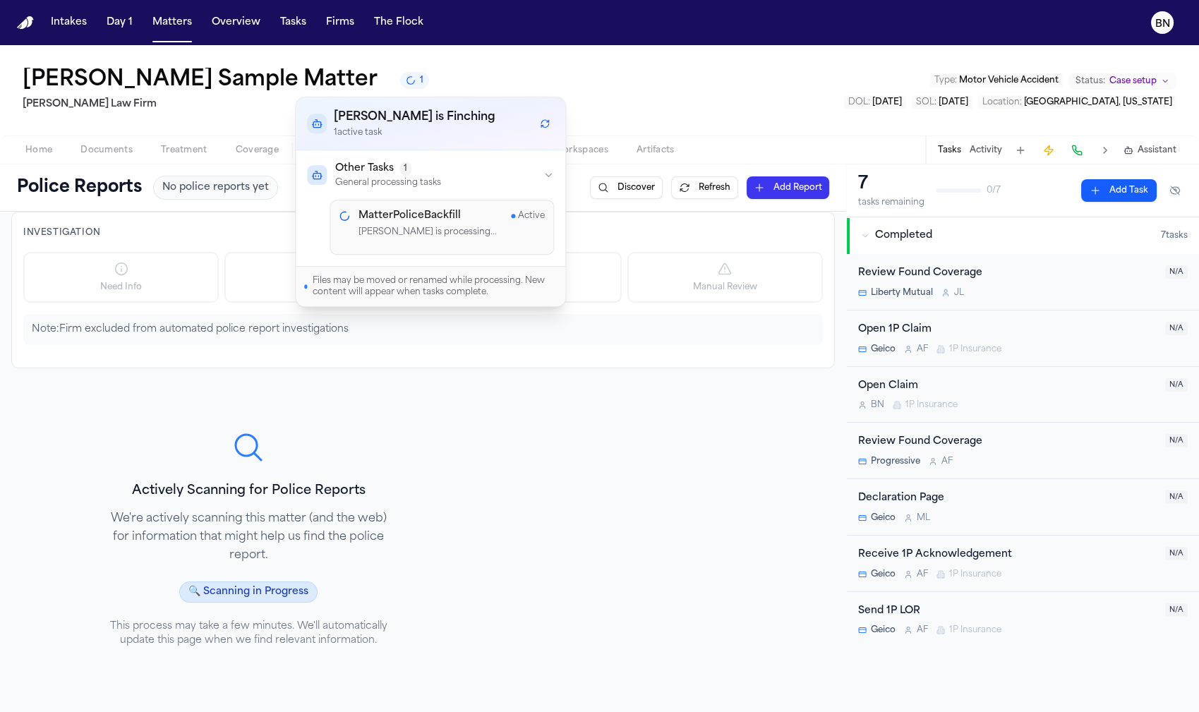
click at [622, 111] on div "Bennett Sample Matter 1 Finch Law Firm Type : Motor Vehicle Accident Status: Ca…" at bounding box center [599, 90] width 1199 height 90
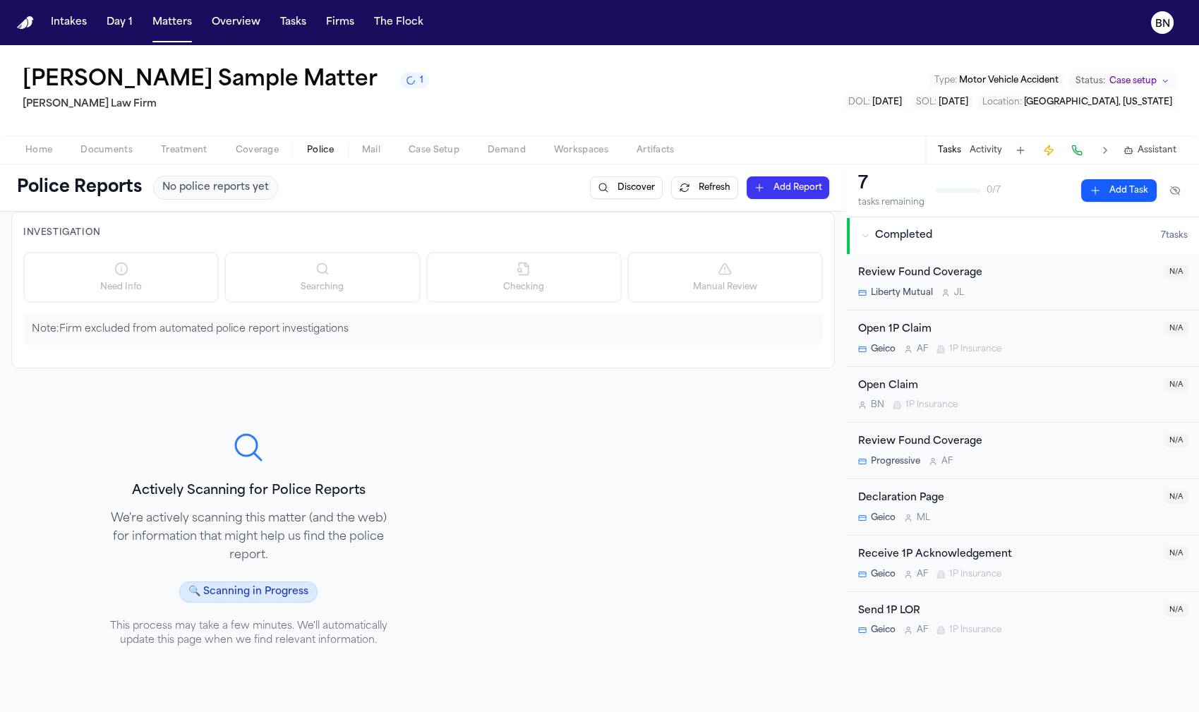
click at [743, 140] on div "Home Documents Treatment Coverage Police Mail Case Setup Demand Workspaces Arti…" at bounding box center [599, 150] width 1199 height 28
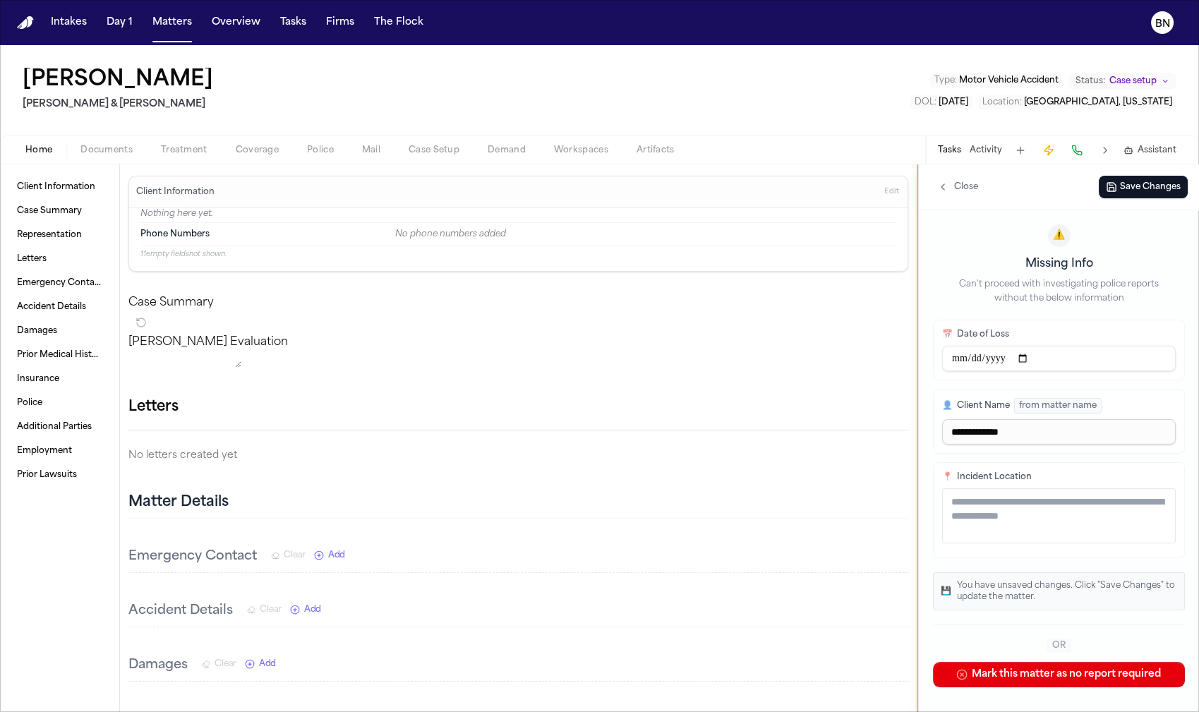
click at [308, 149] on span "Police" at bounding box center [320, 150] width 27 height 11
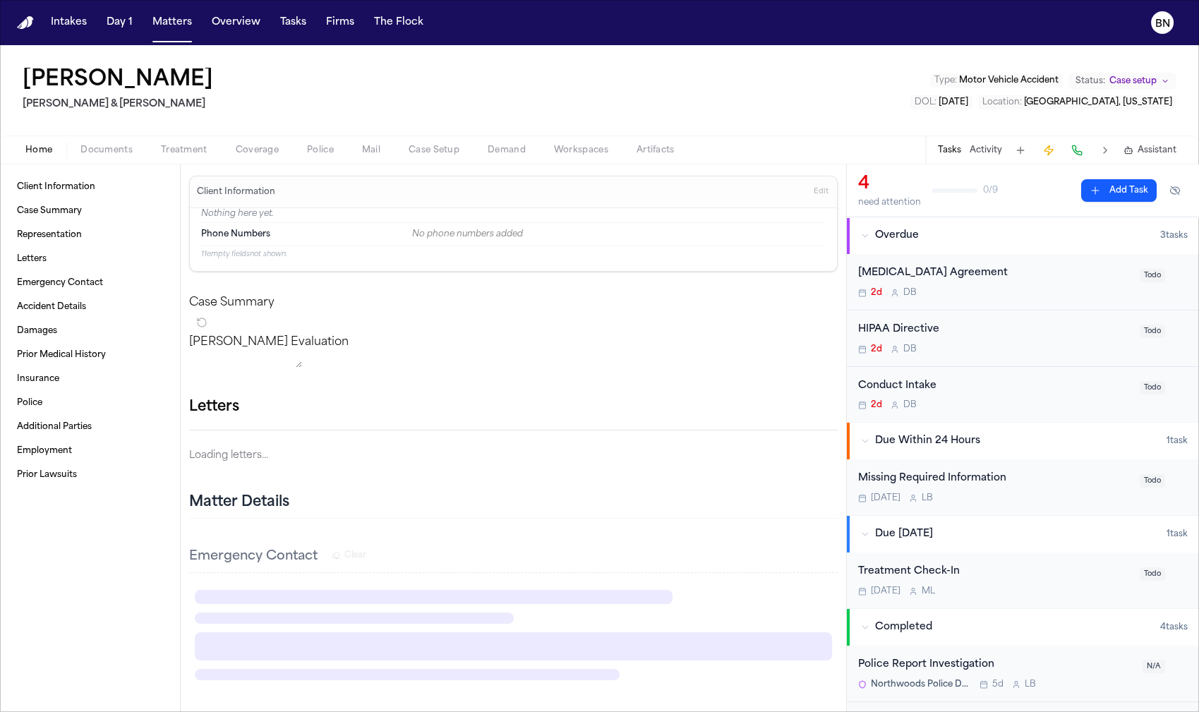
click at [52, 155] on span "Home" at bounding box center [38, 150] width 27 height 11
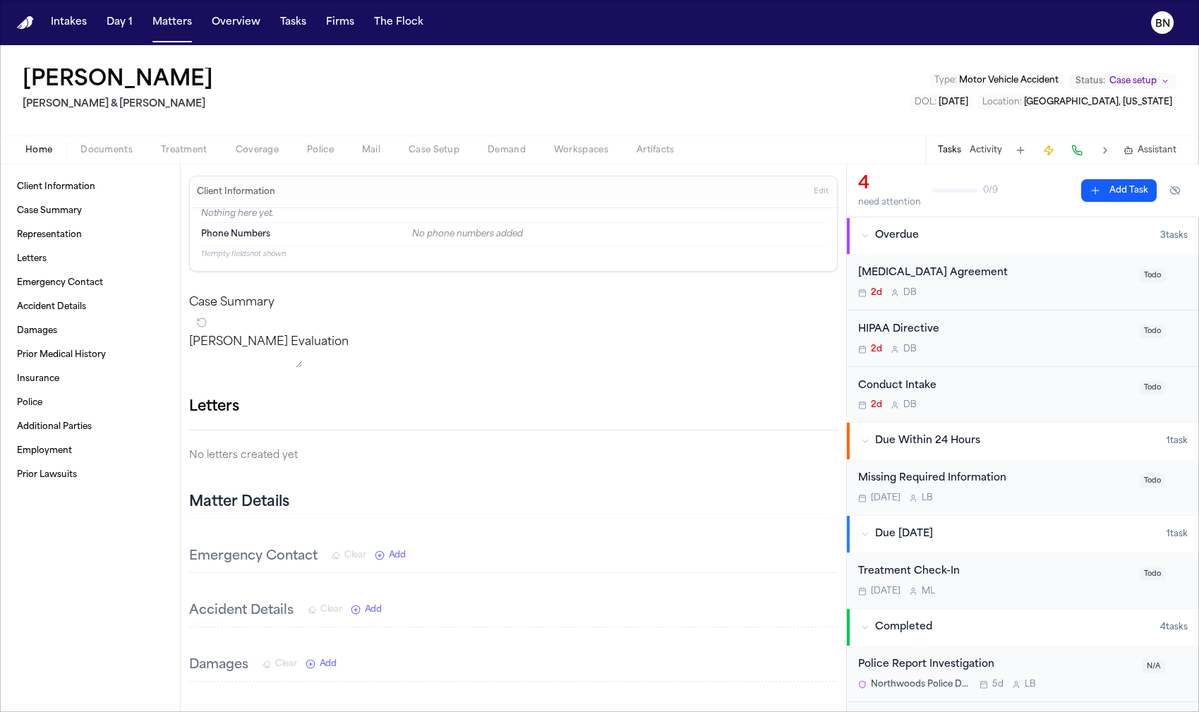
click at [328, 154] on span "Police" at bounding box center [320, 150] width 27 height 11
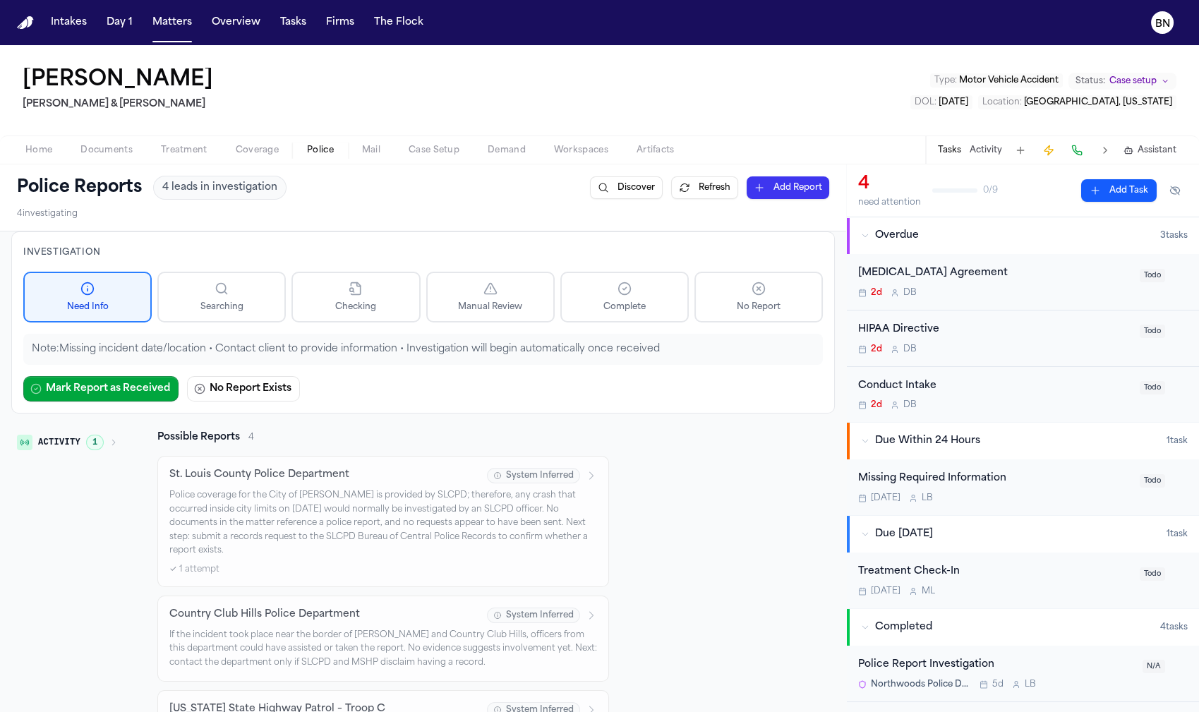
click at [54, 149] on button "Home" at bounding box center [38, 150] width 55 height 17
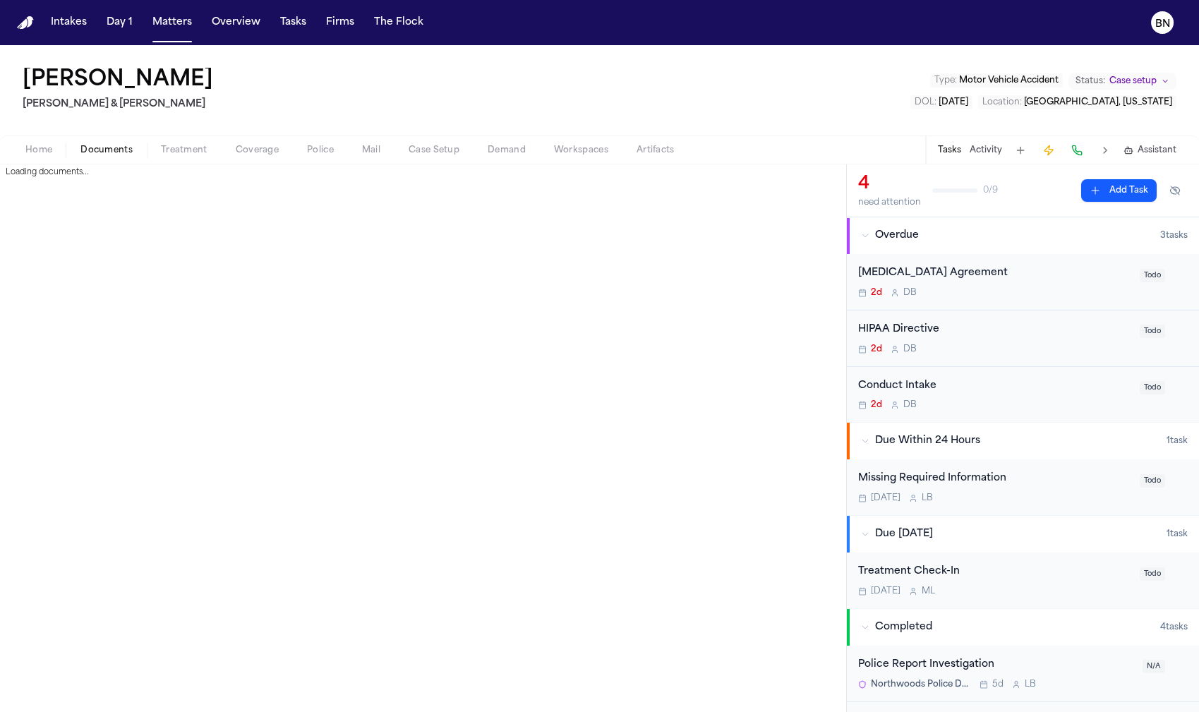
click at [99, 148] on span "Documents" at bounding box center [106, 150] width 52 height 11
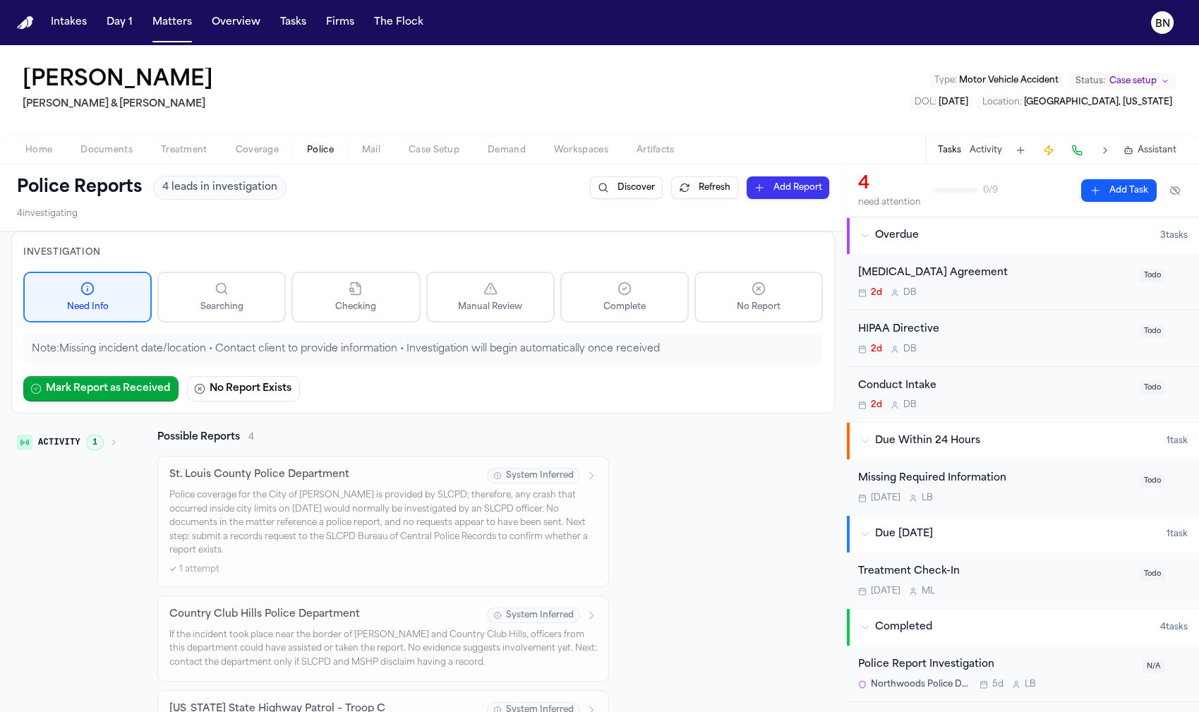
click at [310, 149] on span "Police" at bounding box center [320, 150] width 27 height 11
click at [500, 239] on div "Investigation Need Info Searching Checking Manual Review Complete No Report Not…" at bounding box center [423, 323] width 824 height 182
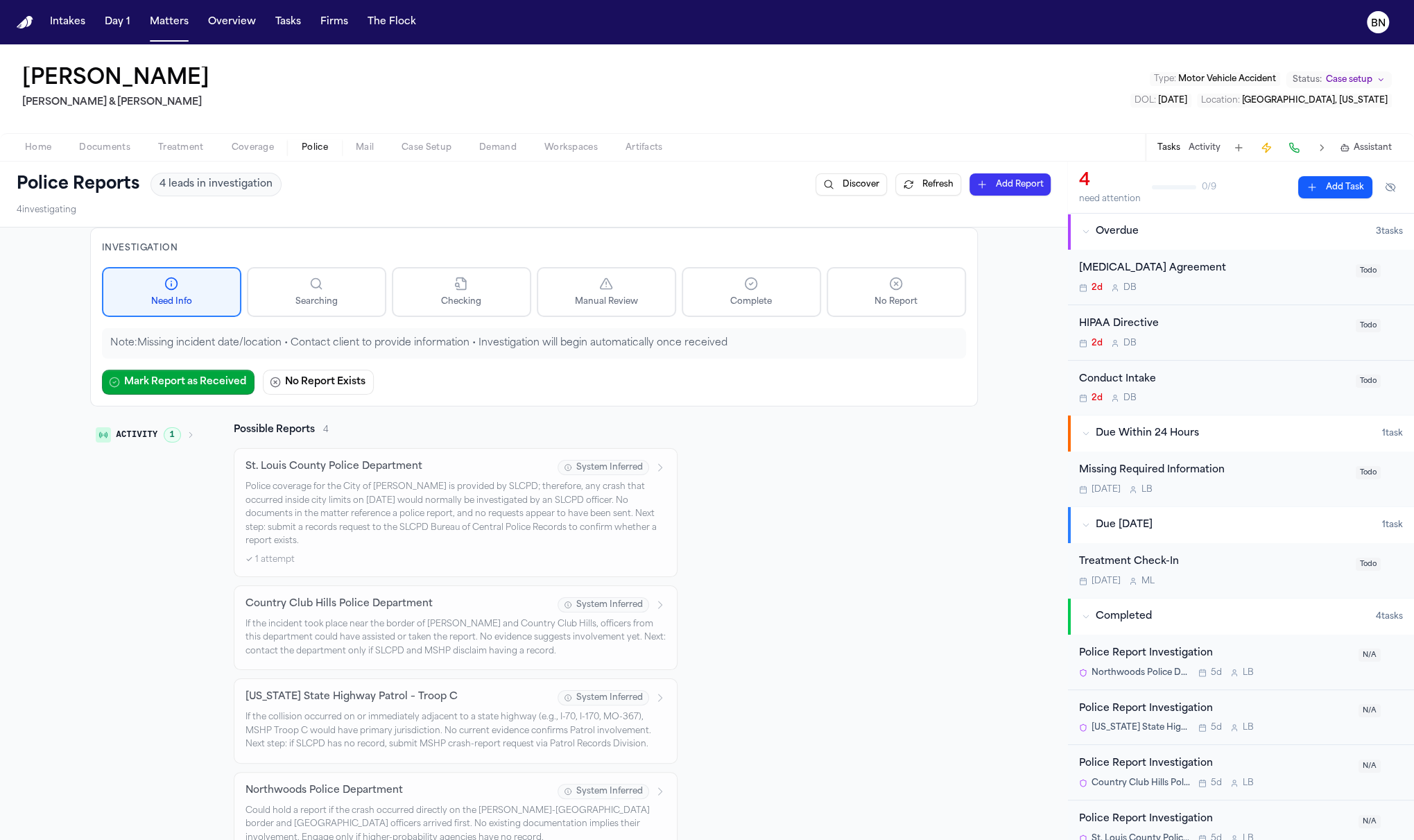
click at [177, 438] on span "1" at bounding box center [173, 435] width 18 height 16
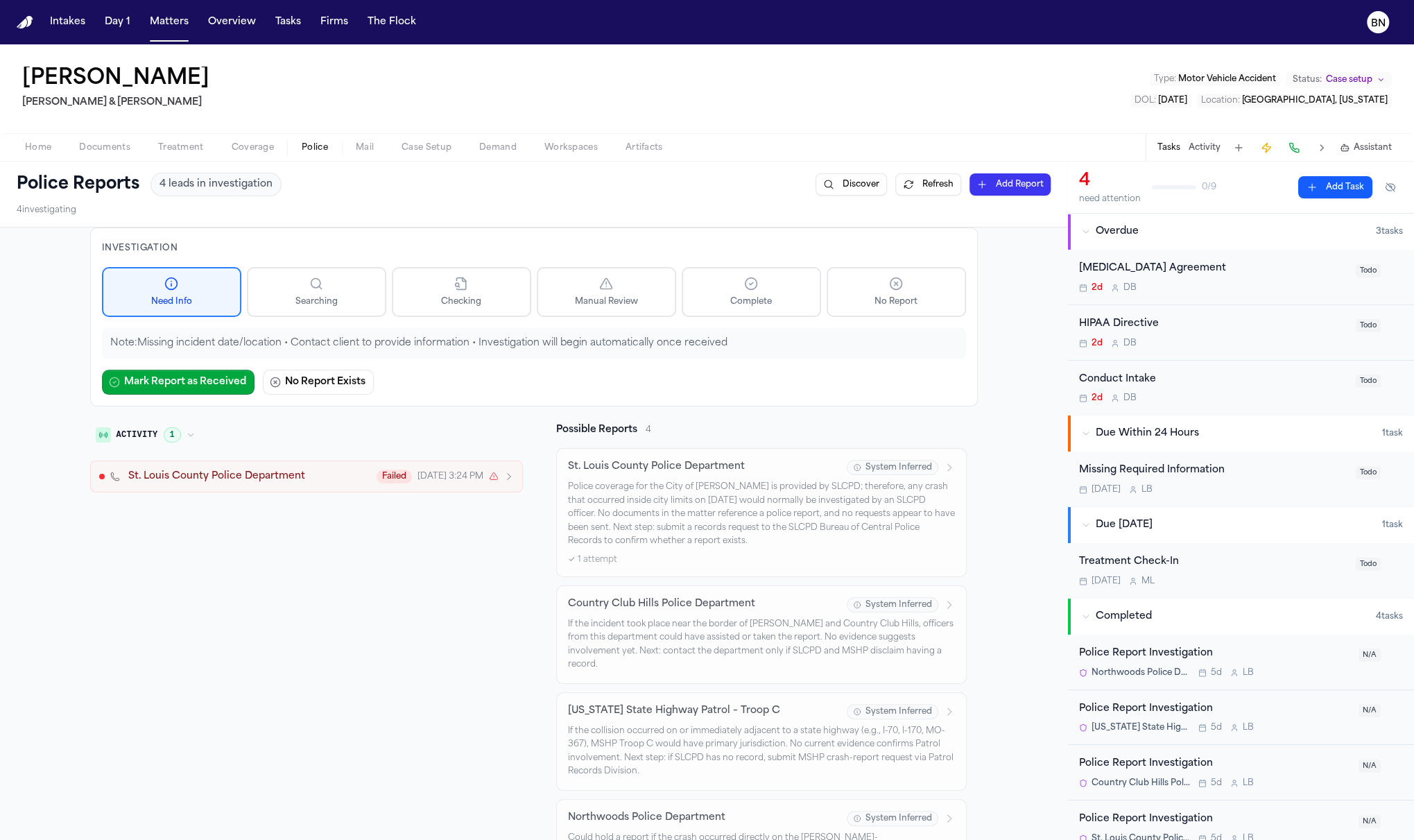
click at [199, 473] on span "St. Louis County Police Department" at bounding box center [217, 476] width 177 height 14
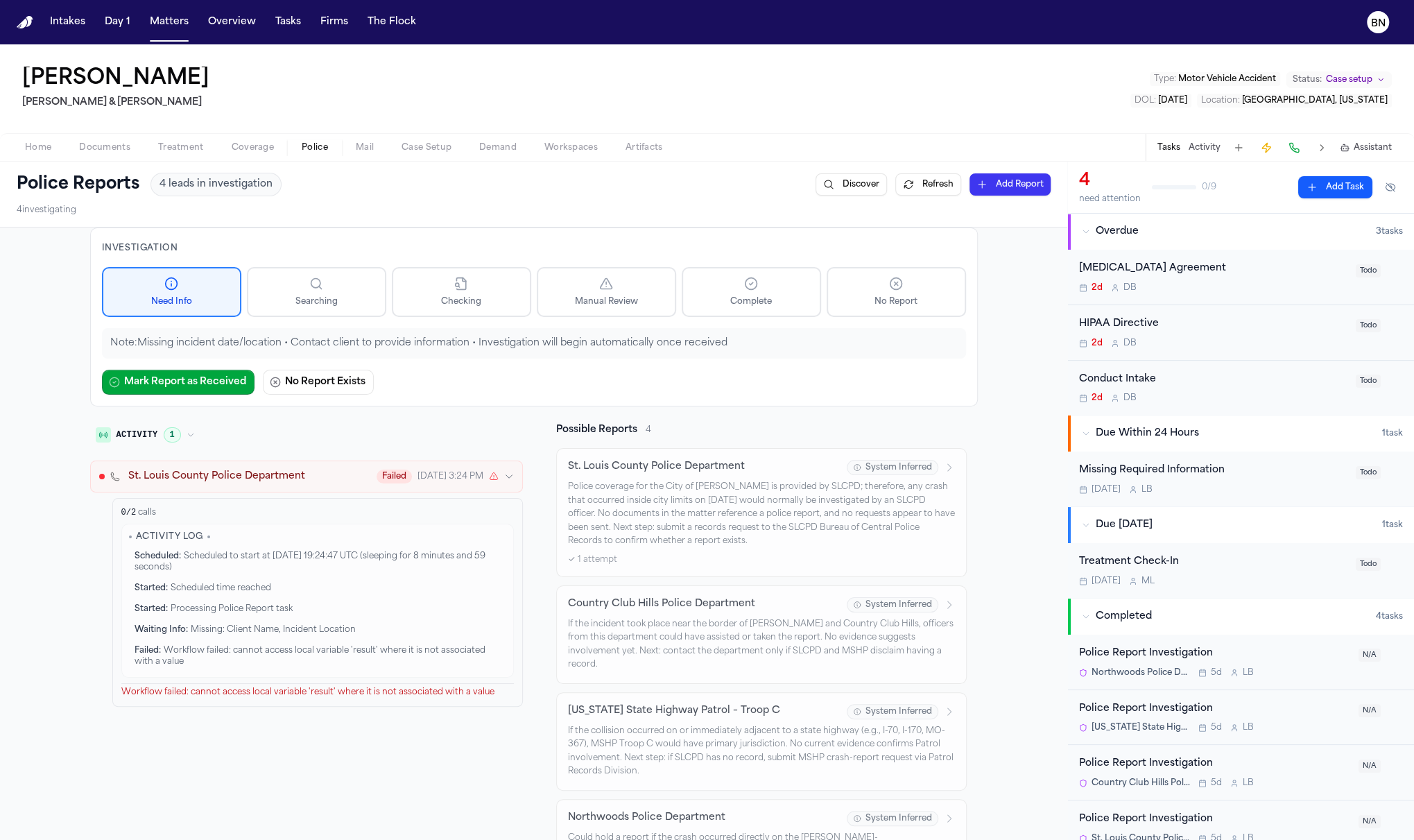
click at [199, 472] on span "St. Louis County Police Department" at bounding box center [217, 476] width 177 height 14
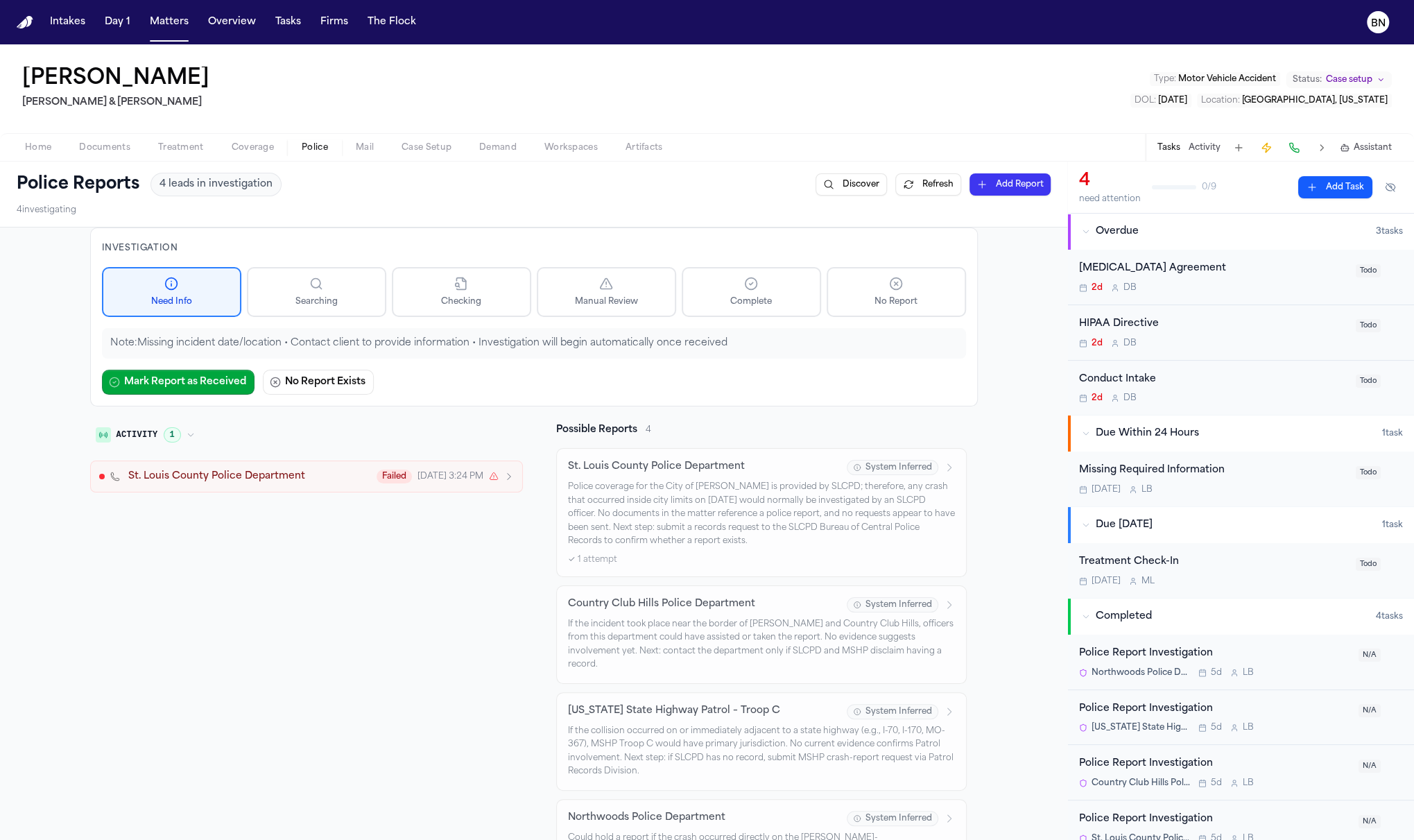
click at [188, 430] on icon "button" at bounding box center [191, 434] width 8 height 8
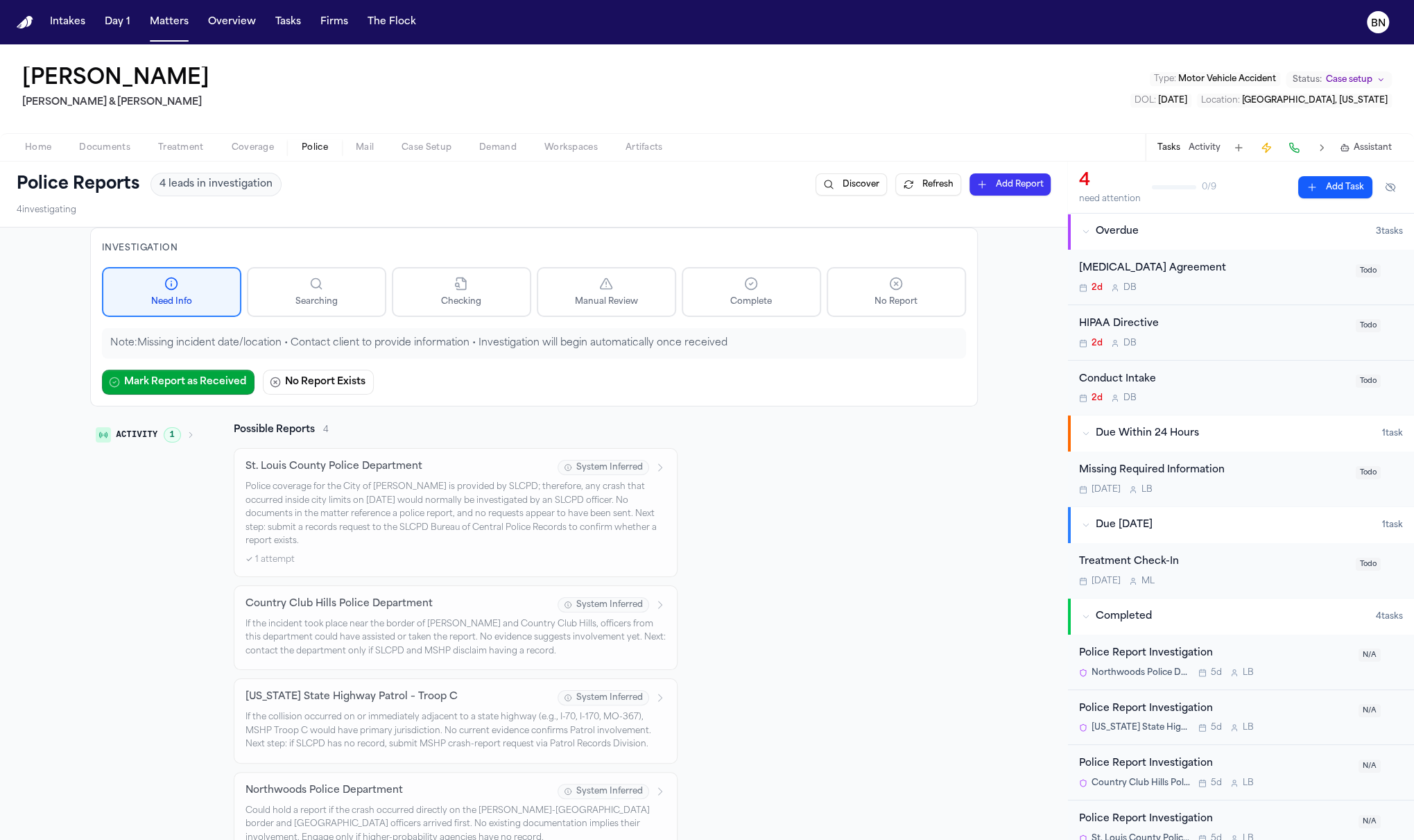
click at [213, 548] on div "Activity 1 Possible Reports 4 St. Louis County Police Department System Inferre…" at bounding box center [535, 640] width 888 height 433
click at [43, 146] on span "Home" at bounding box center [37, 147] width 27 height 11
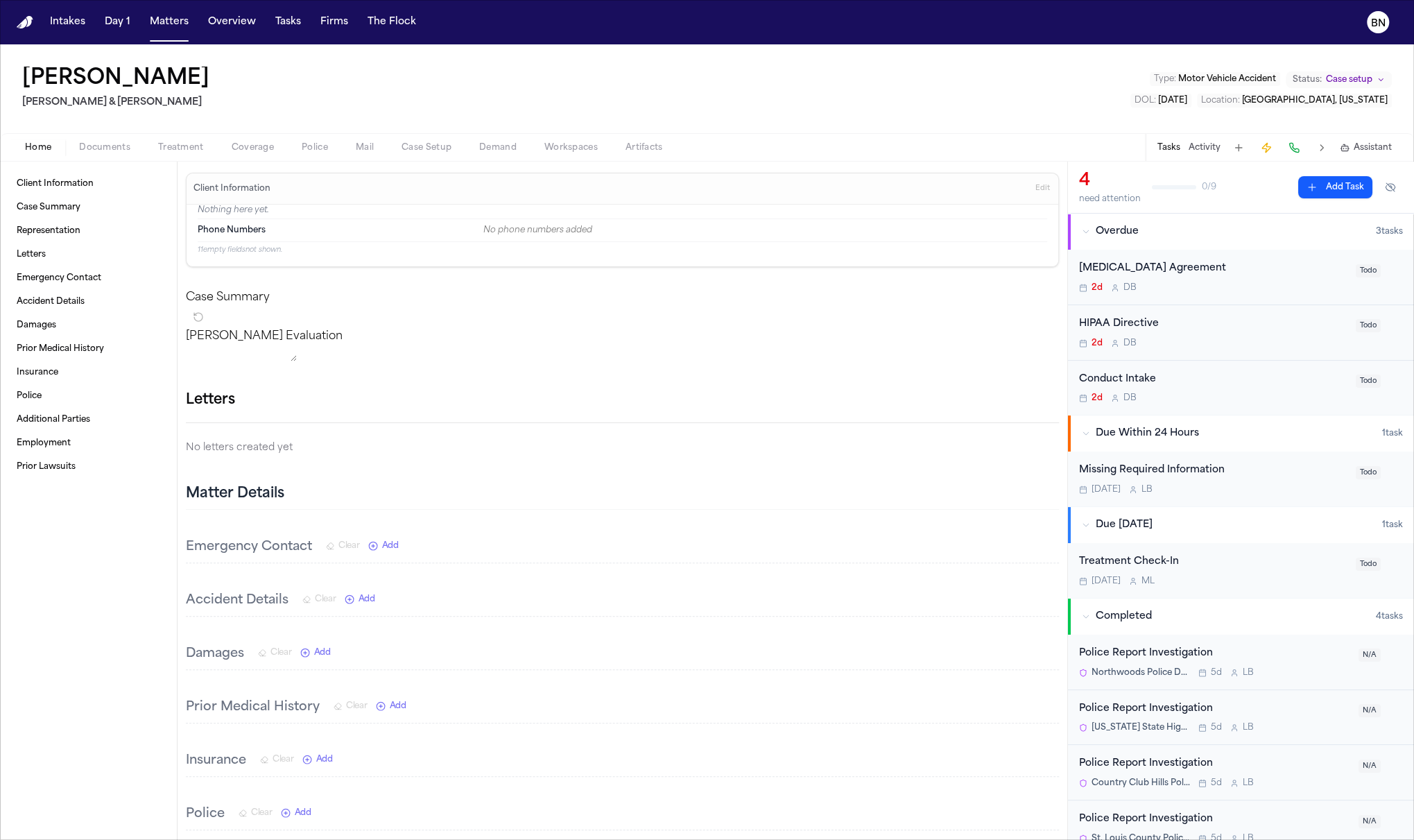
click at [317, 154] on span "button" at bounding box center [315, 154] width 43 height 1
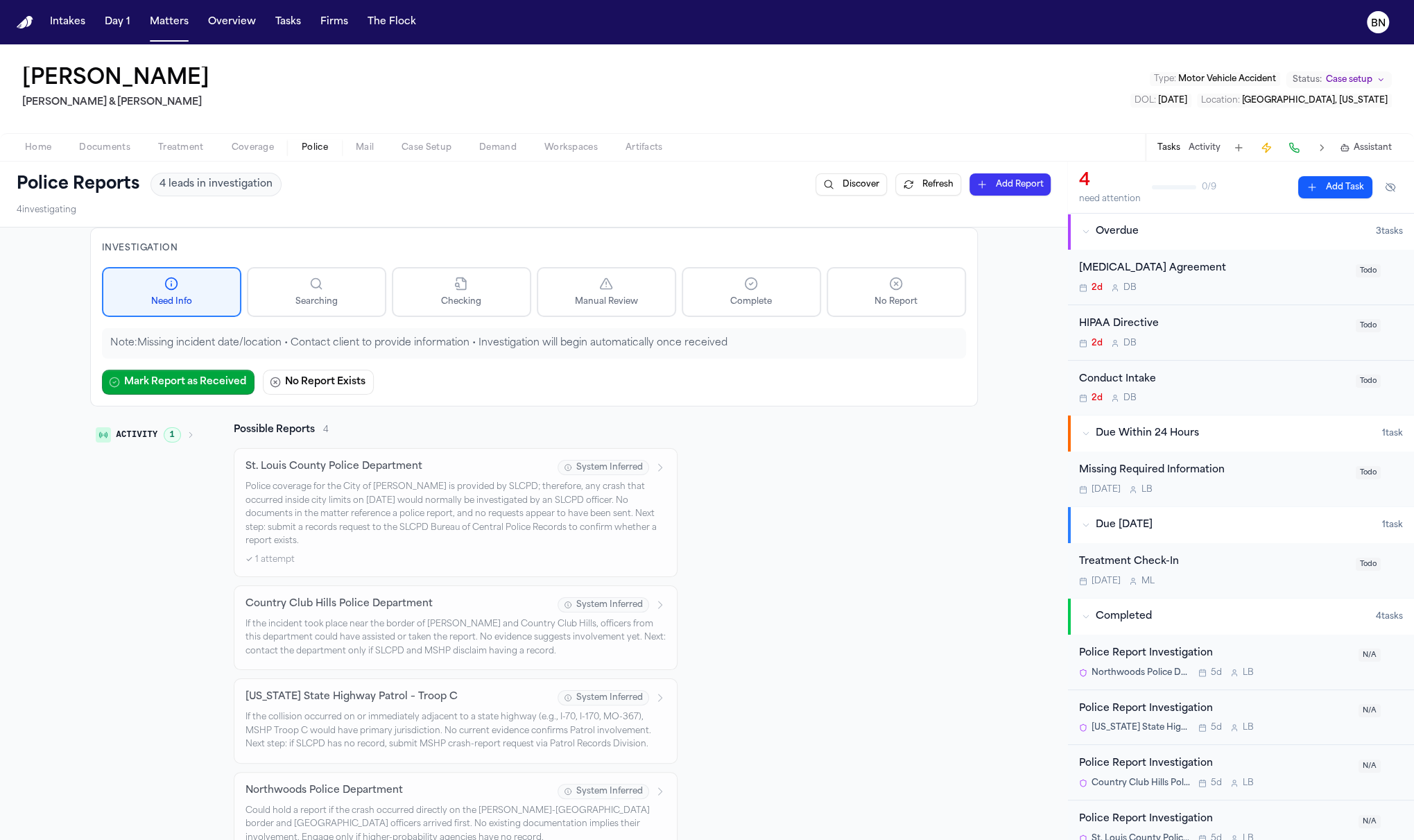
click at [181, 439] on button "Activity 1" at bounding box center [145, 435] width 110 height 24
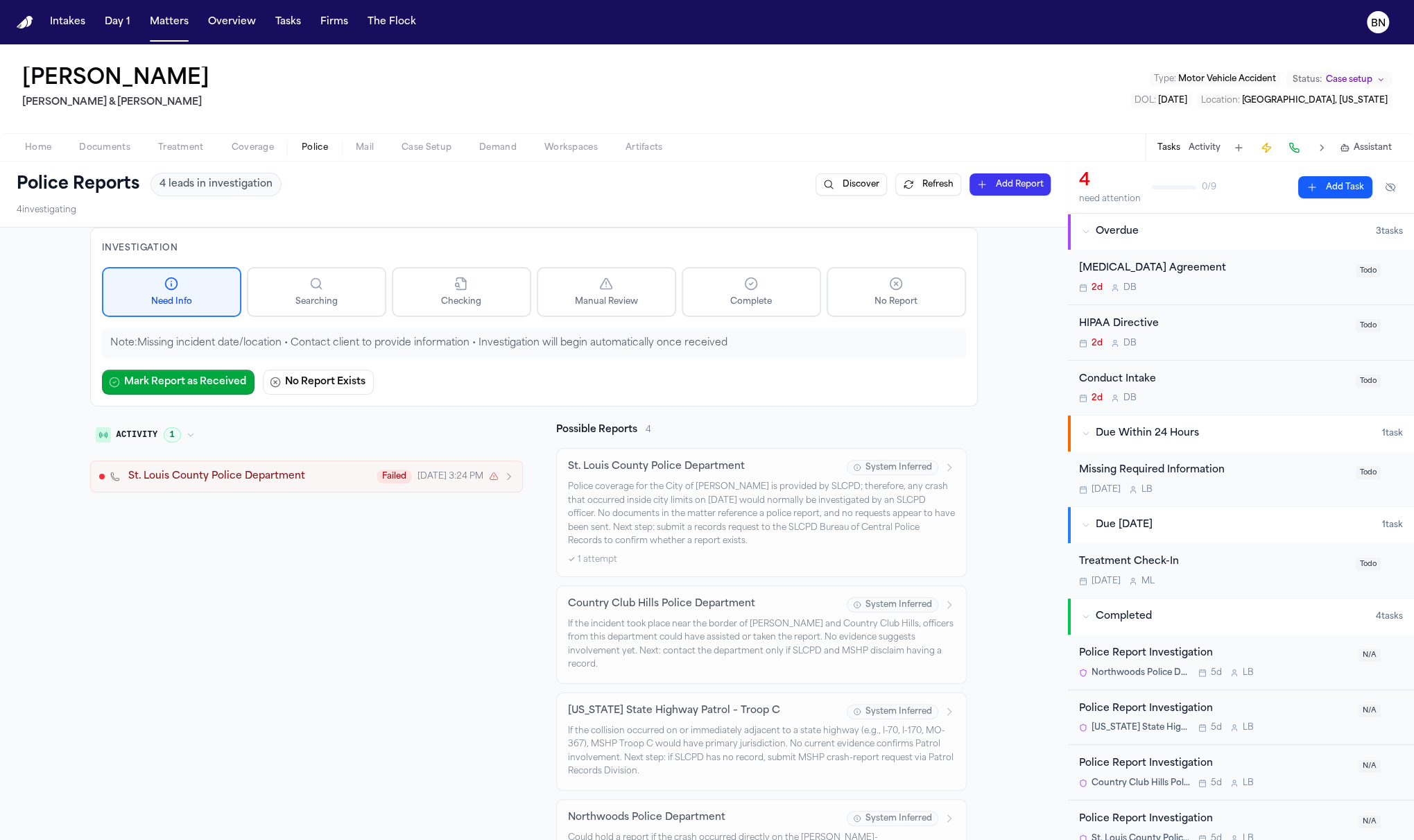
click at [224, 487] on button "St. Louis County Police Department Failed Aug 16, 3:24 PM" at bounding box center [307, 476] width 432 height 31
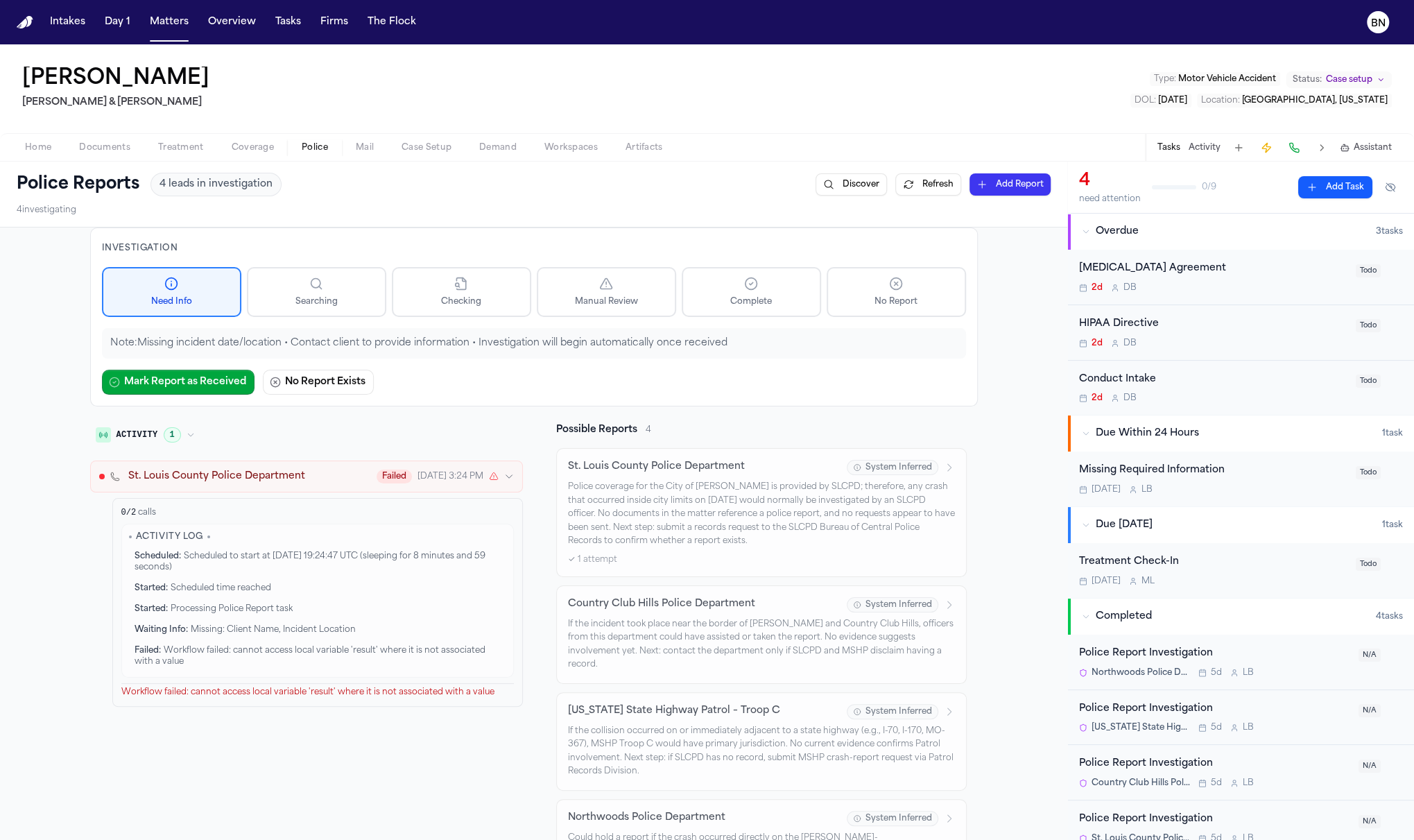
click at [244, 473] on span "St. Louis County Police Department" at bounding box center [217, 476] width 177 height 14
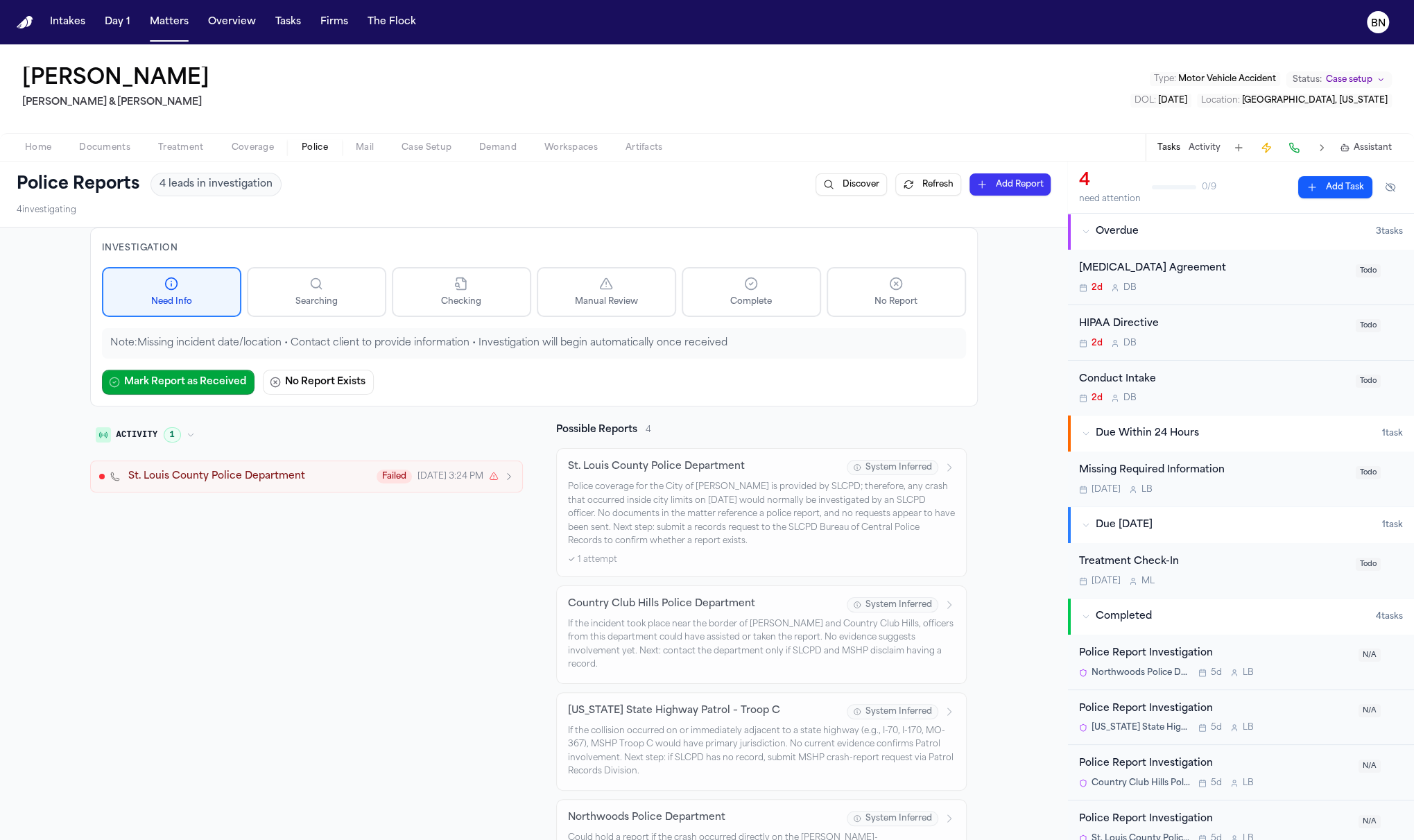
click at [296, 479] on span "St. Louis County Police Department" at bounding box center [217, 476] width 177 height 14
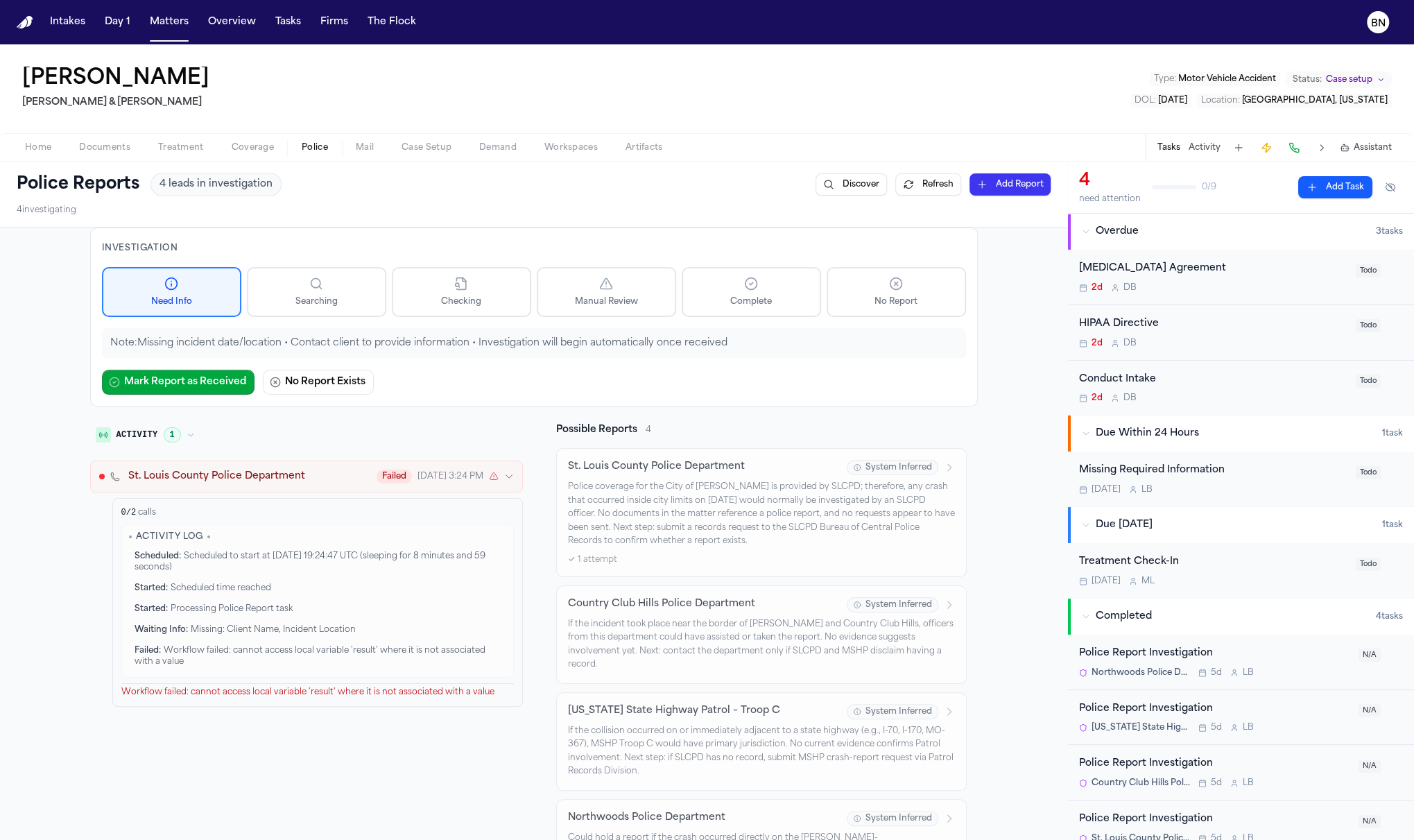
scroll to position [1, 0]
click at [297, 483] on button "St. Louis County Police Department Failed Aug 16, 3:24 PM" at bounding box center [307, 475] width 432 height 31
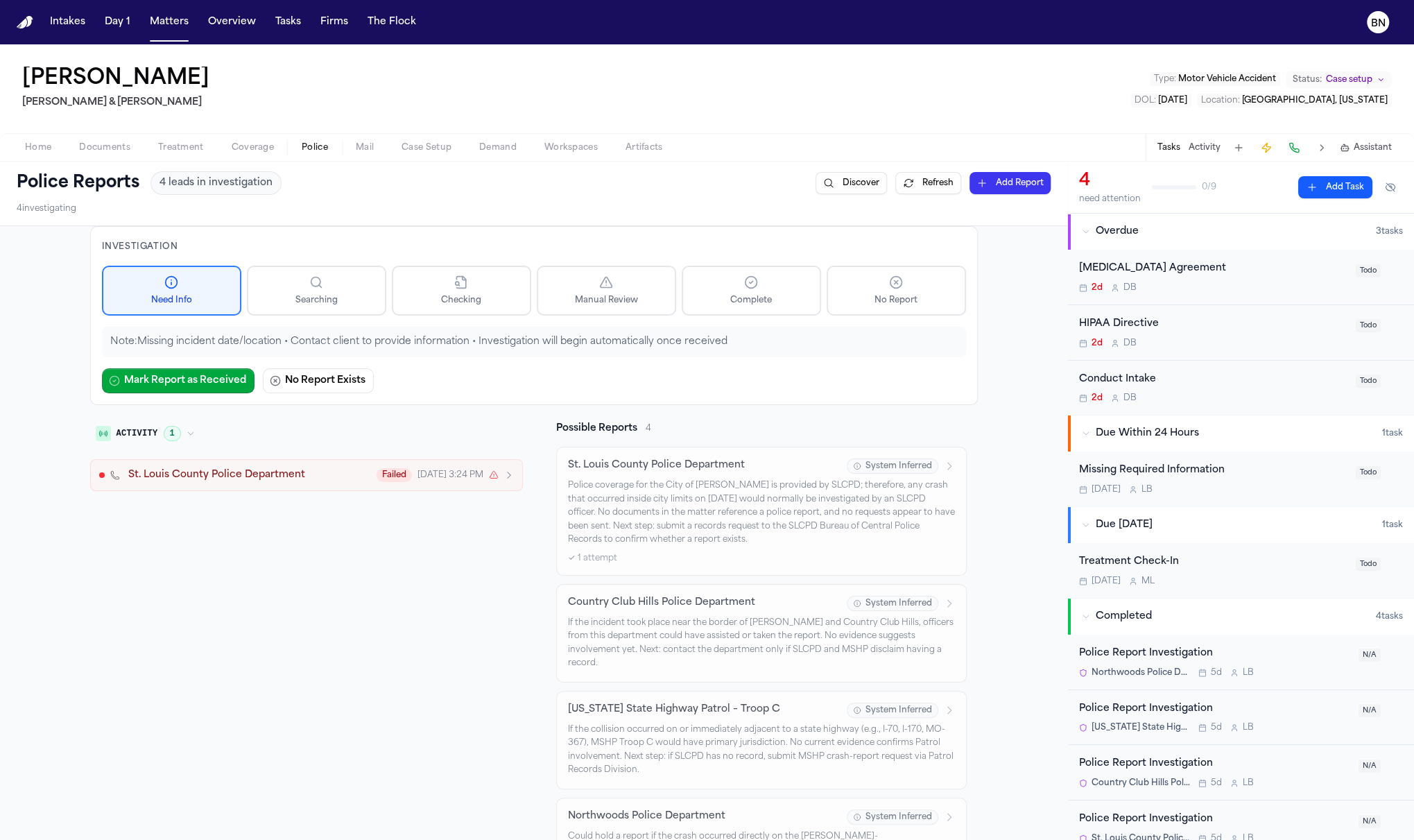
click at [676, 242] on div "Investigation" at bounding box center [535, 246] width 865 height 17
click at [922, 55] on div "Lana Killgore Beck & Beck Type : Motor Vehicle Accident Status: Case setup DOL …" at bounding box center [707, 88] width 1414 height 88
click at [901, 31] on nav "Intakes Day 1 Matters Overview Tasks Firms The Flock BN" at bounding box center [707, 22] width 1414 height 44
drag, startPoint x: 898, startPoint y: 45, endPoint x: 892, endPoint y: 49, distance: 7.2
click at [892, 49] on div "Lana Killgore Beck & Beck Type : Motor Vehicle Accident Status: Case setup DOL …" at bounding box center [707, 88] width 1414 height 88
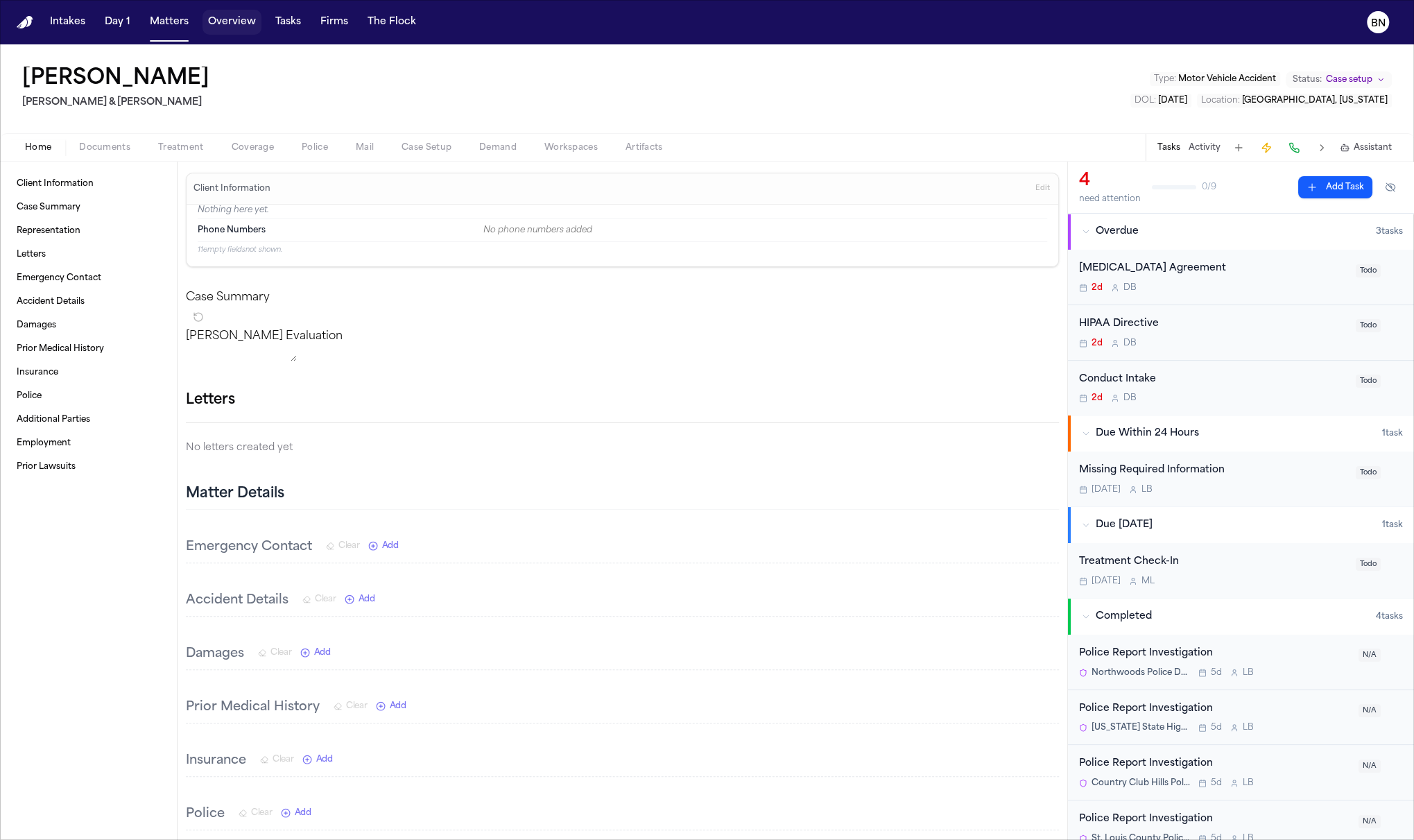
click at [178, 23] on button "Matters" at bounding box center [169, 22] width 50 height 25
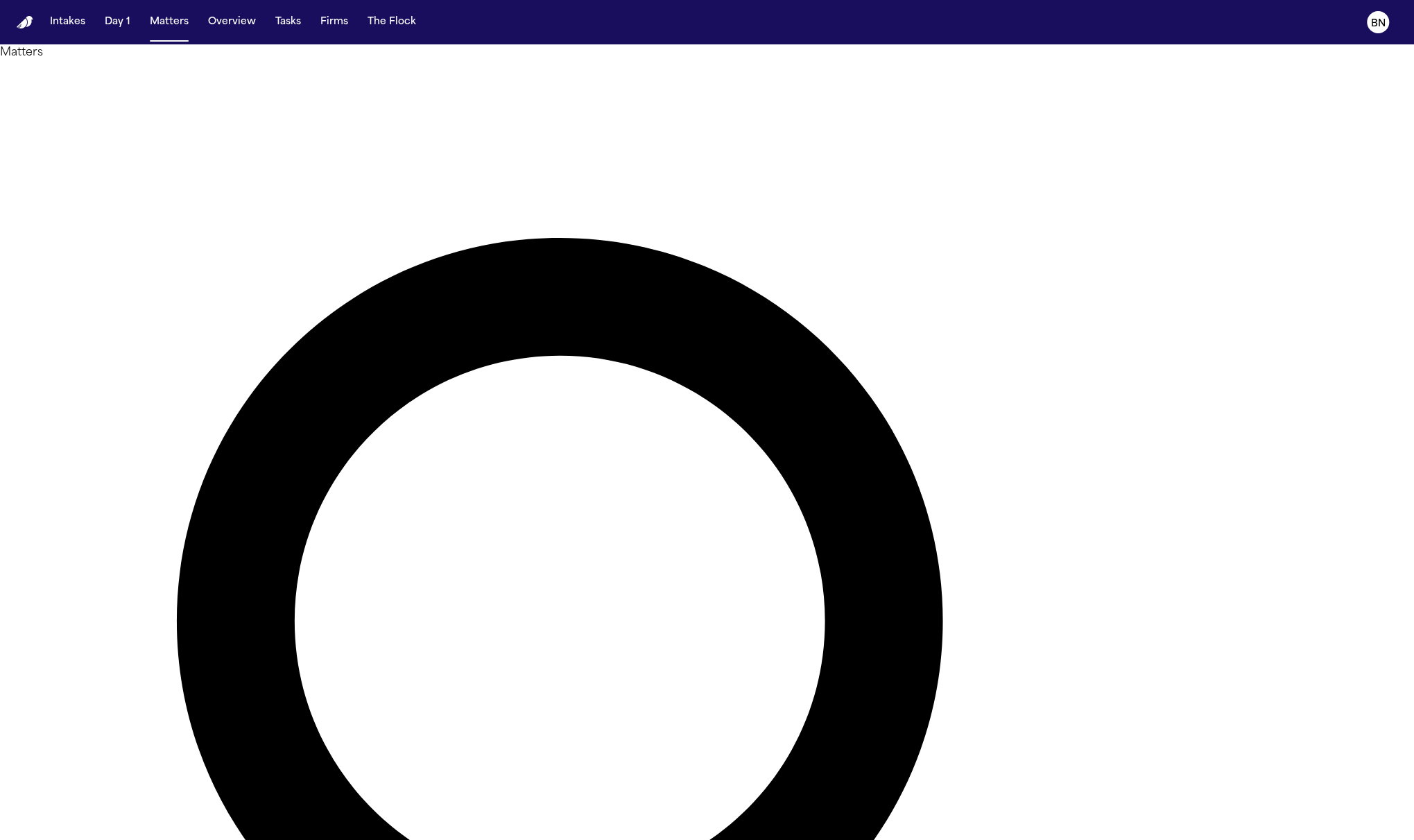
paste input "**********"
type input "**********"
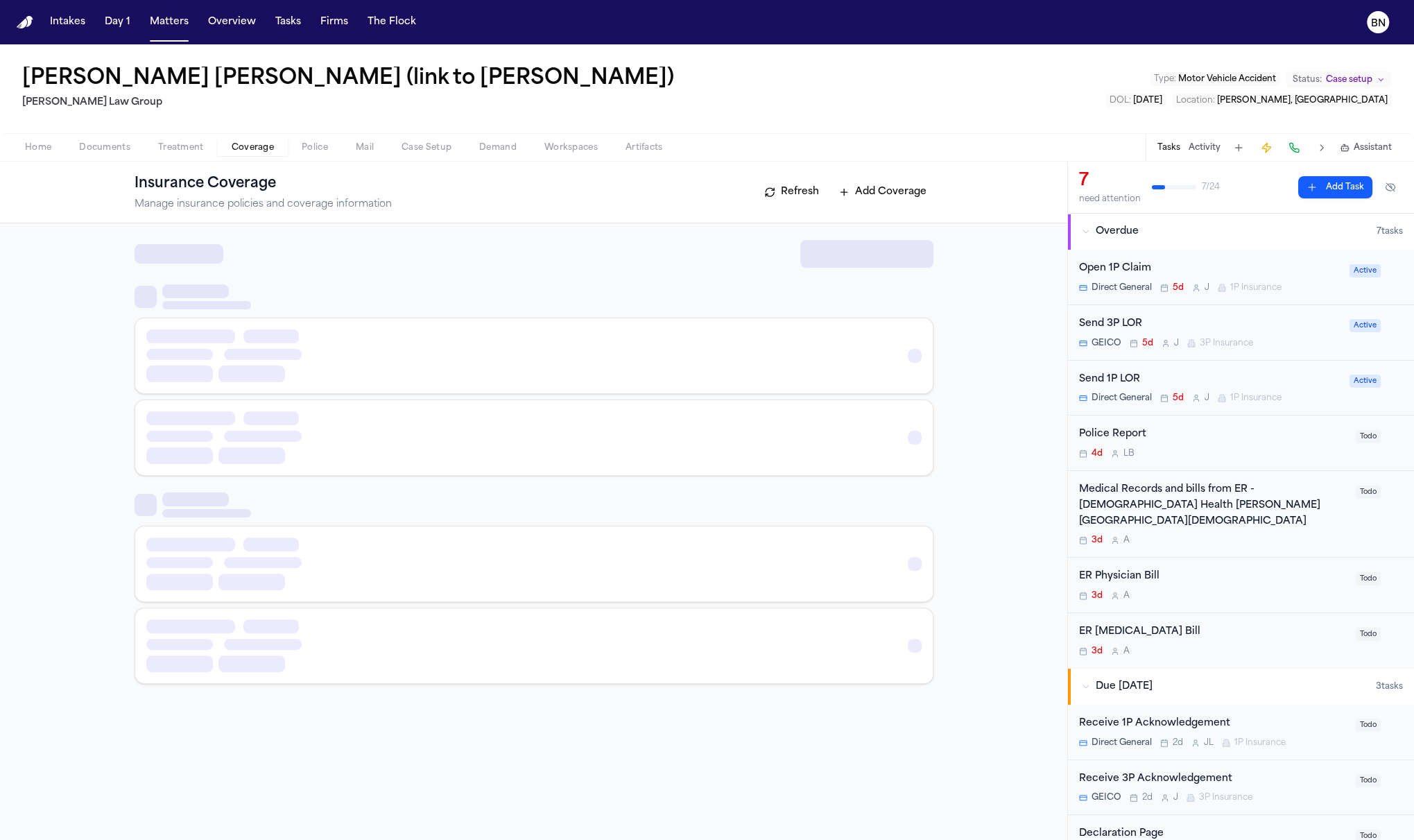
click at [260, 149] on span "Coverage" at bounding box center [253, 147] width 42 height 11
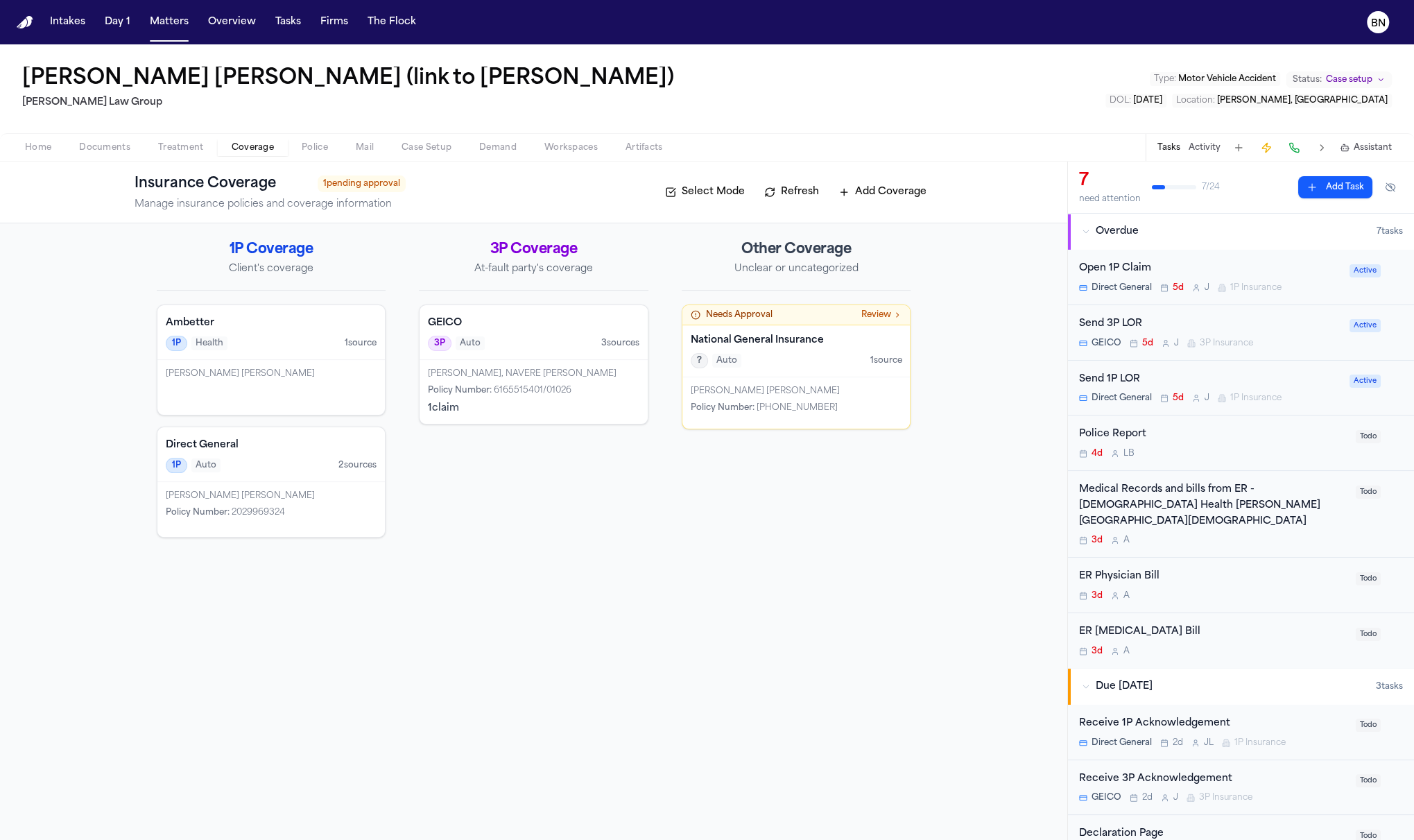
click at [816, 370] on div "National General Insurance ? Auto 1 source" at bounding box center [797, 351] width 228 height 52
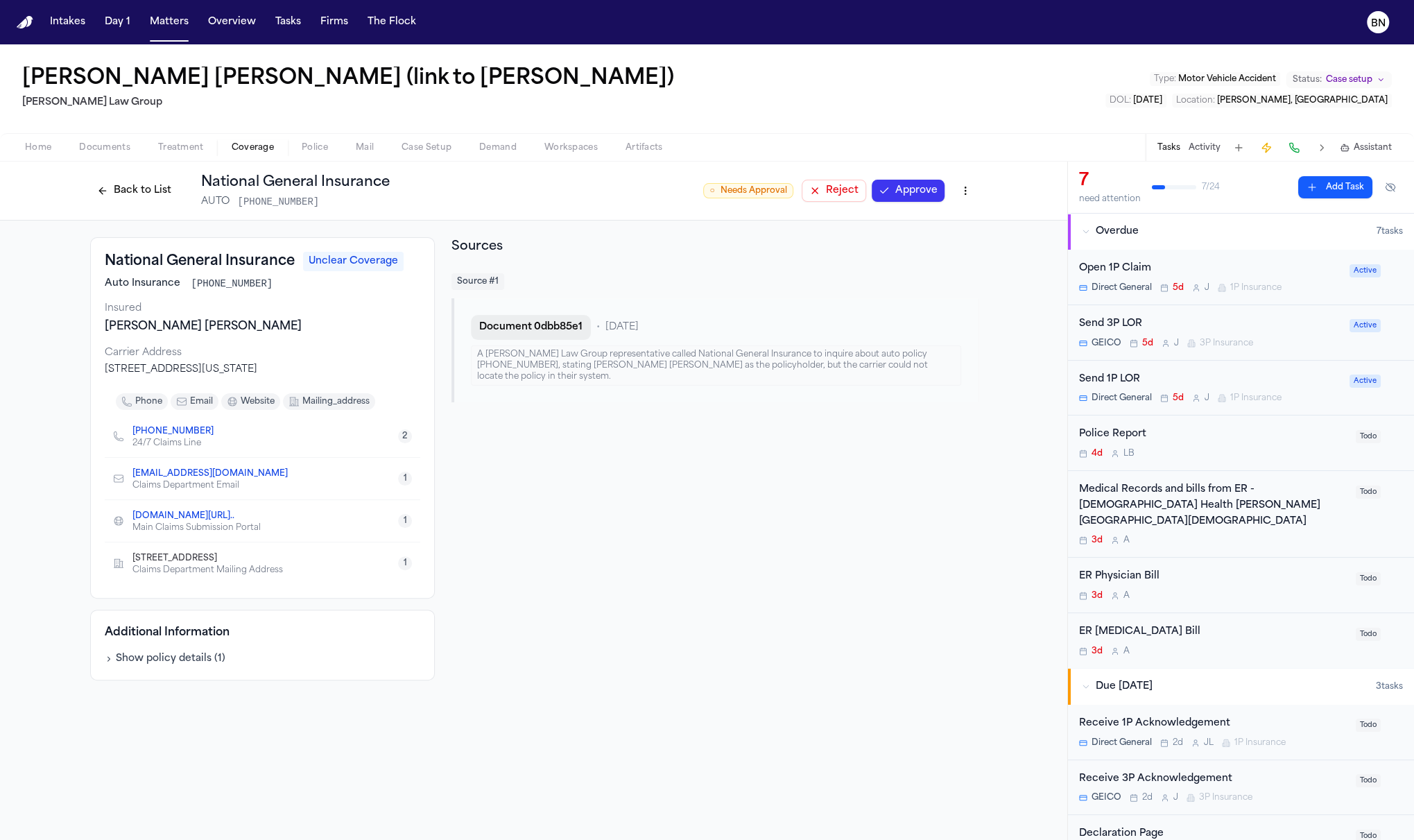
click at [537, 334] on button "Document 0dbb85e1" at bounding box center [531, 326] width 120 height 25
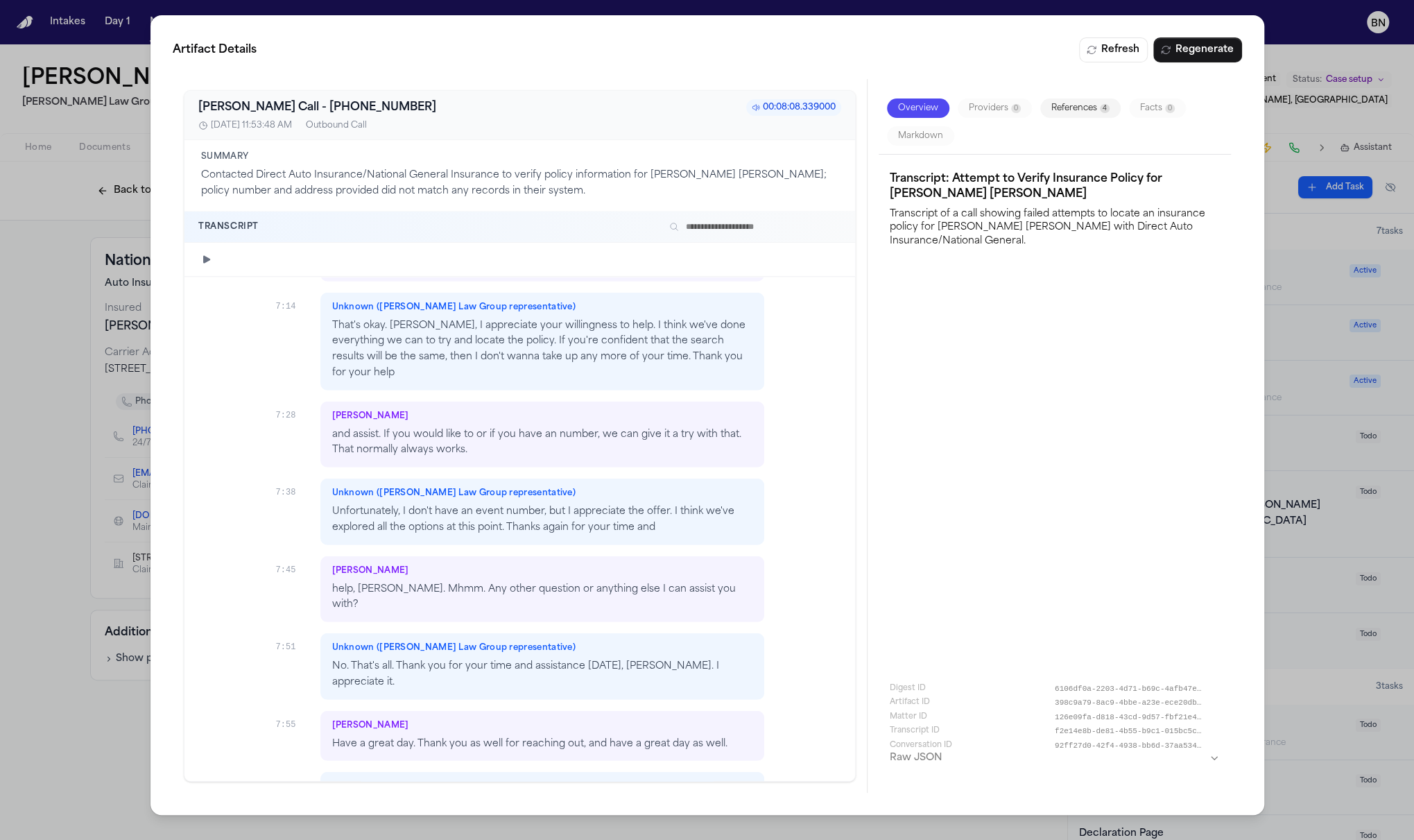
scroll to position [3114, 0]
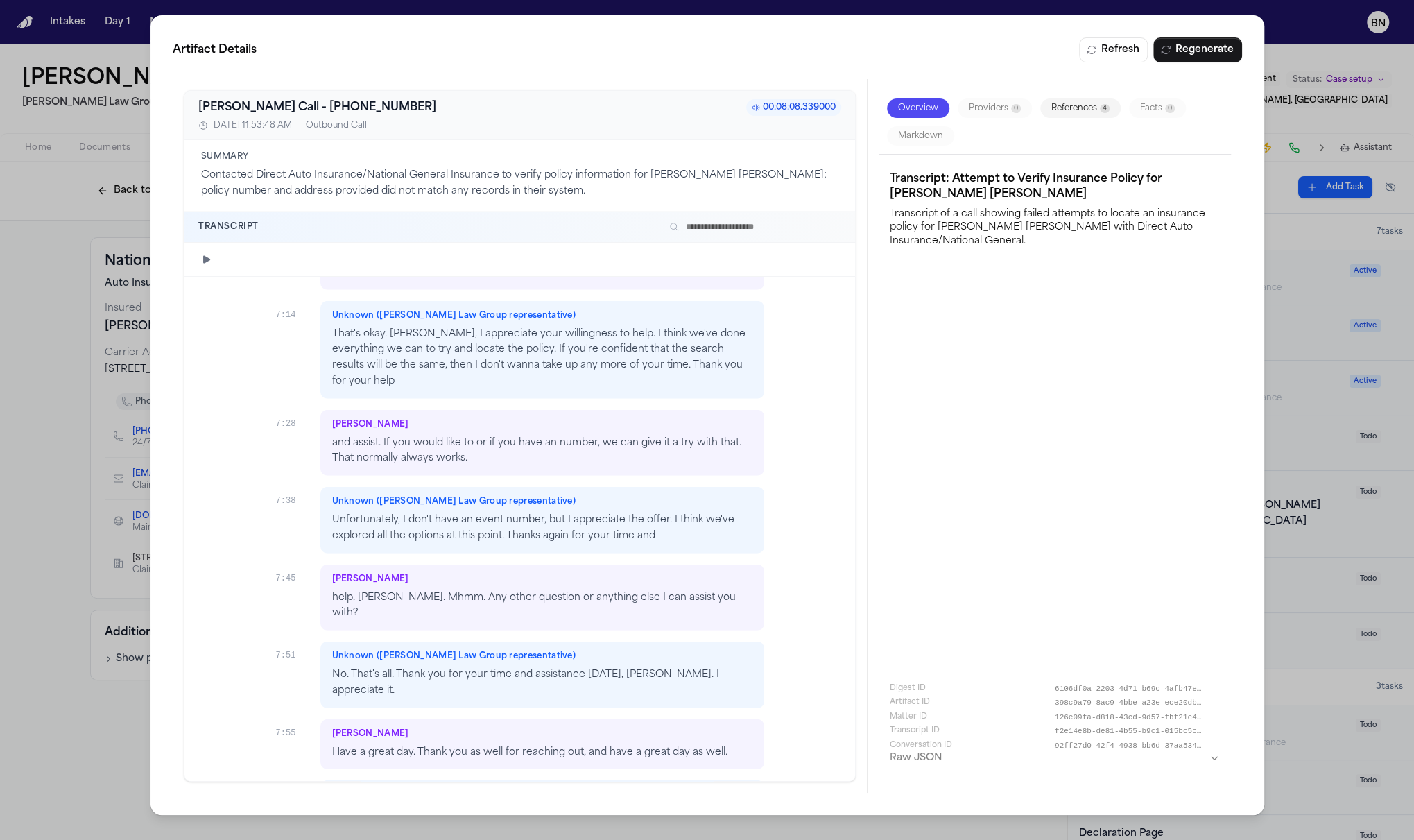
click at [1081, 114] on button "References 4" at bounding box center [1081, 108] width 81 height 20
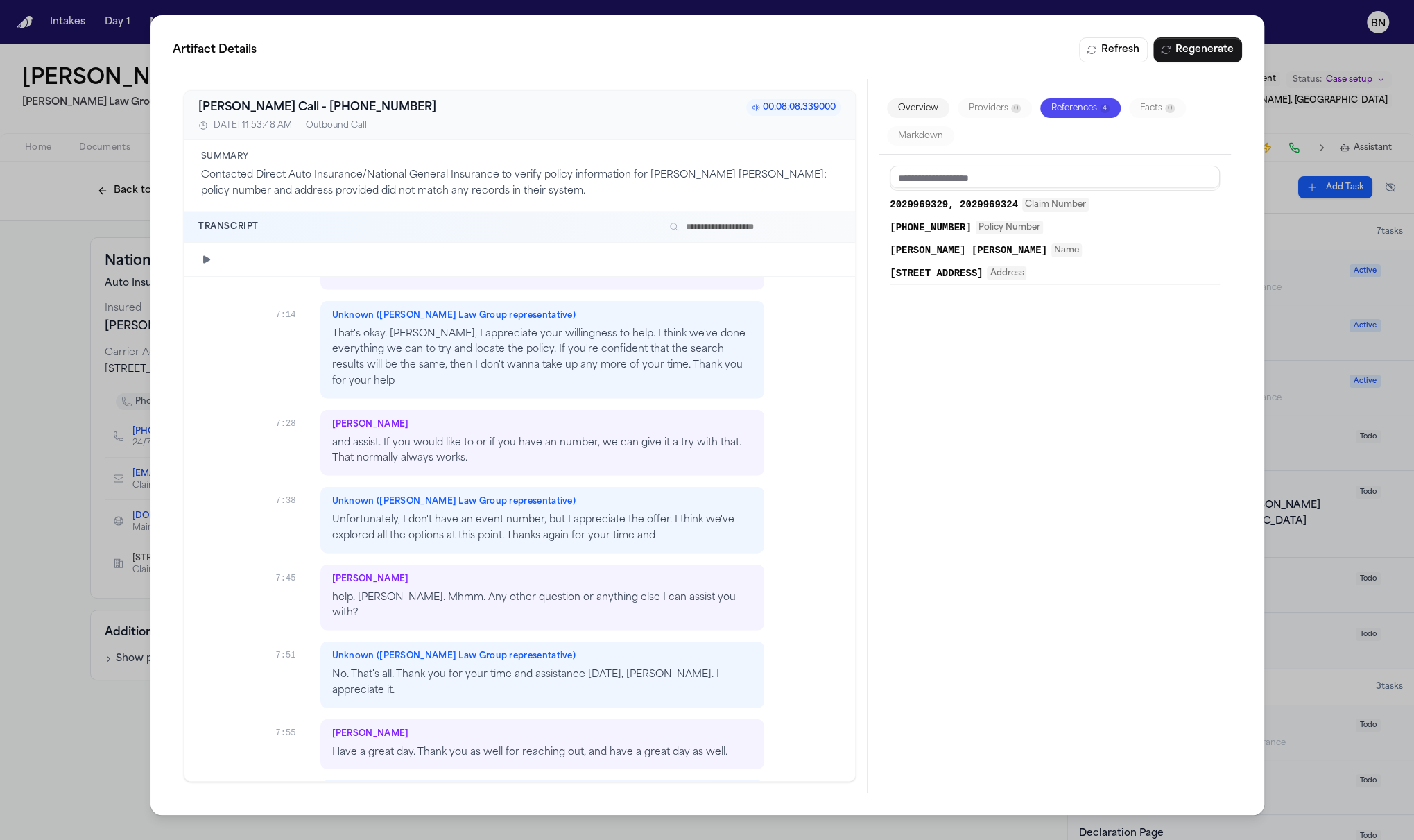
click at [967, 227] on button "4604-29-49-93 Policy Number" at bounding box center [1055, 227] width 330 height 14
click at [966, 227] on button "4604-29-49-93 Policy Number" at bounding box center [1055, 227] width 330 height 14
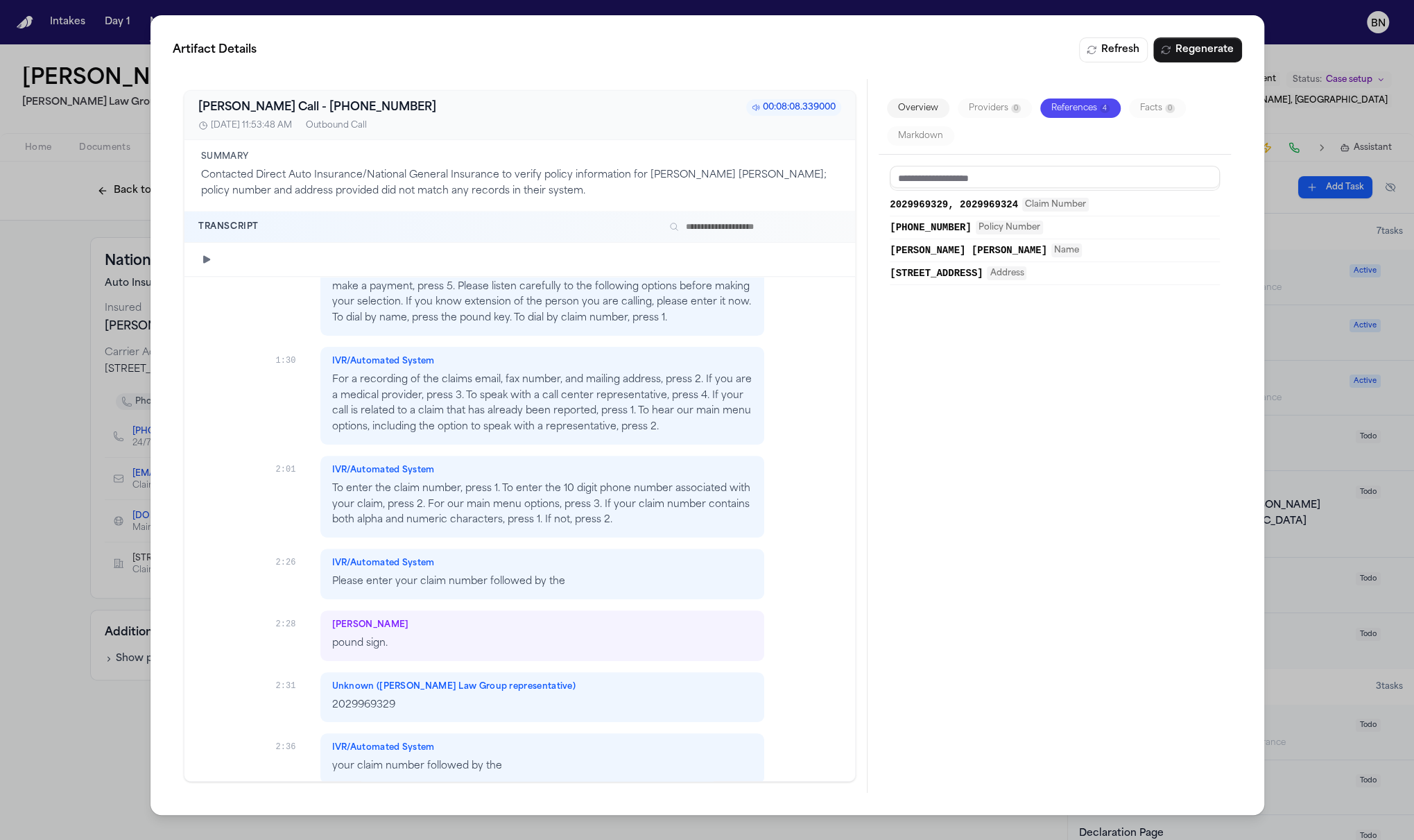
scroll to position [0, 0]
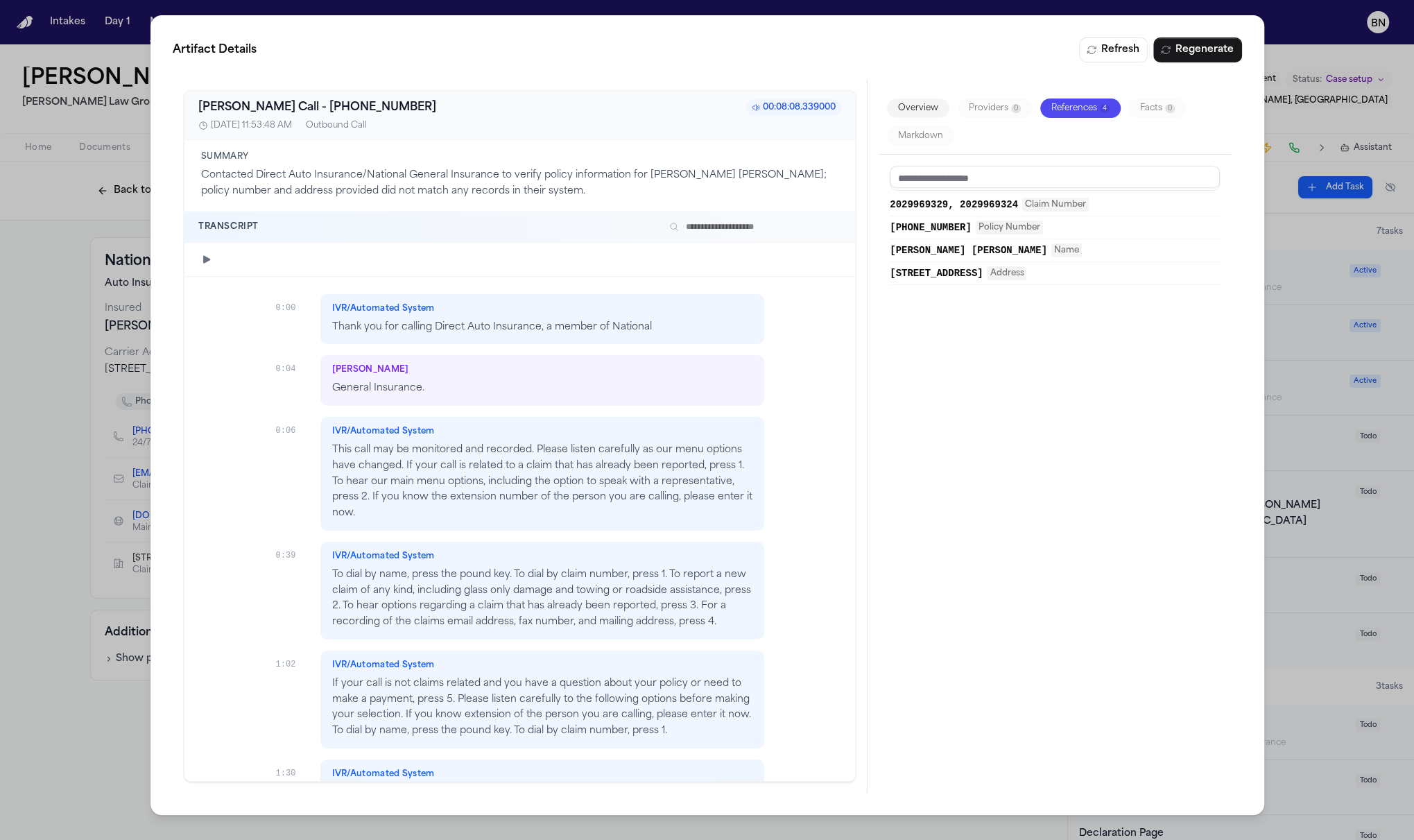
click at [691, 232] on input "text" at bounding box center [753, 226] width 178 height 17
type input "*"
click at [902, 204] on span "2029969329, 2029969324" at bounding box center [954, 204] width 129 height 14
click at [937, 331] on span "ab24481f-e7de-4a6f-ba8f-f6ac4fa900bc" at bounding box center [989, 333] width 180 height 10
click at [926, 439] on div "2029969329, 2029969324 Claim Number 4604-29-49-93 Policy Number Luis Santana Ca…" at bounding box center [1054, 468] width 353 height 627
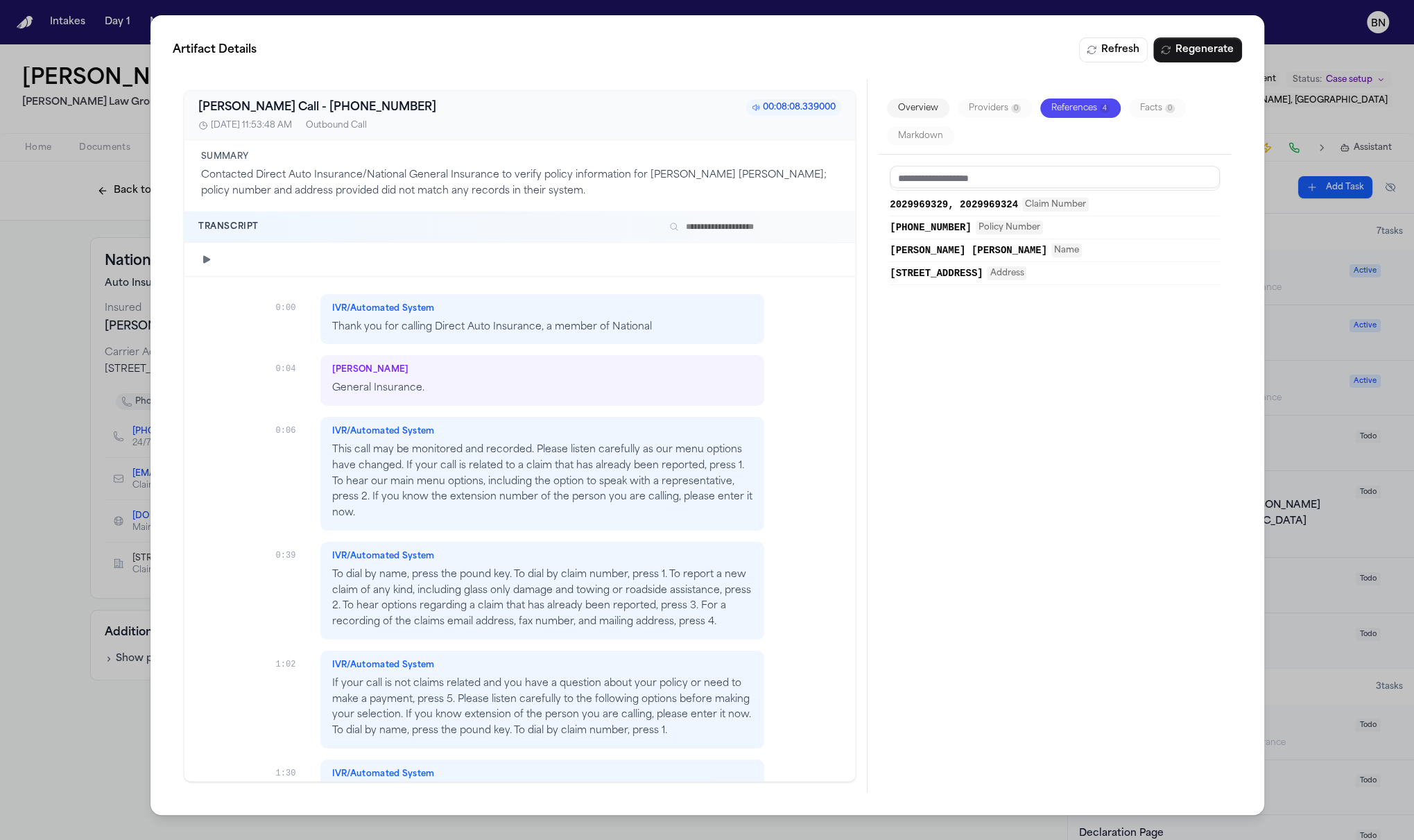
click at [716, 225] on input "text" at bounding box center [753, 226] width 178 height 17
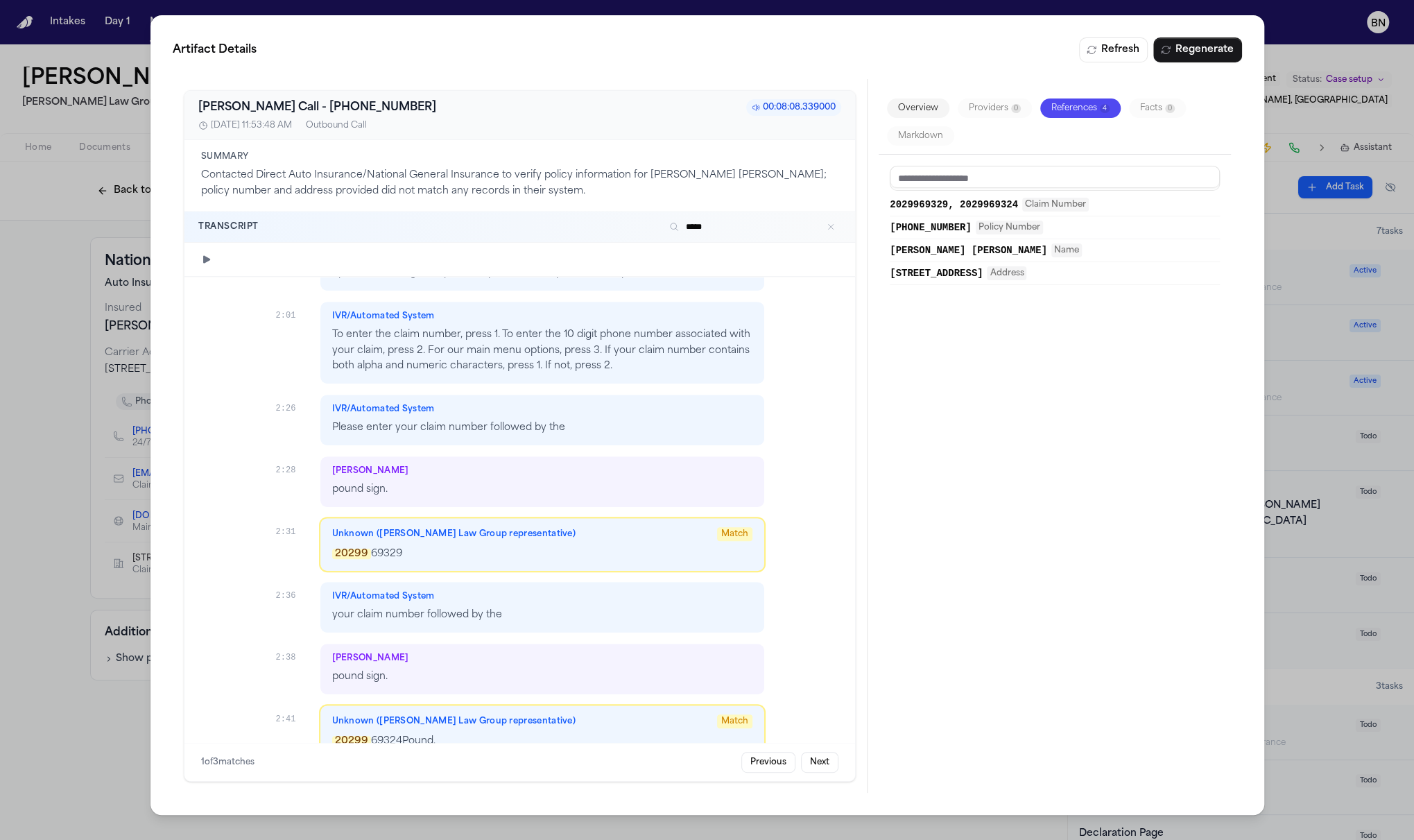
scroll to position [572, 0]
type input "*****"
drag, startPoint x: 508, startPoint y: 100, endPoint x: 508, endPoint y: 92, distance: 8.0
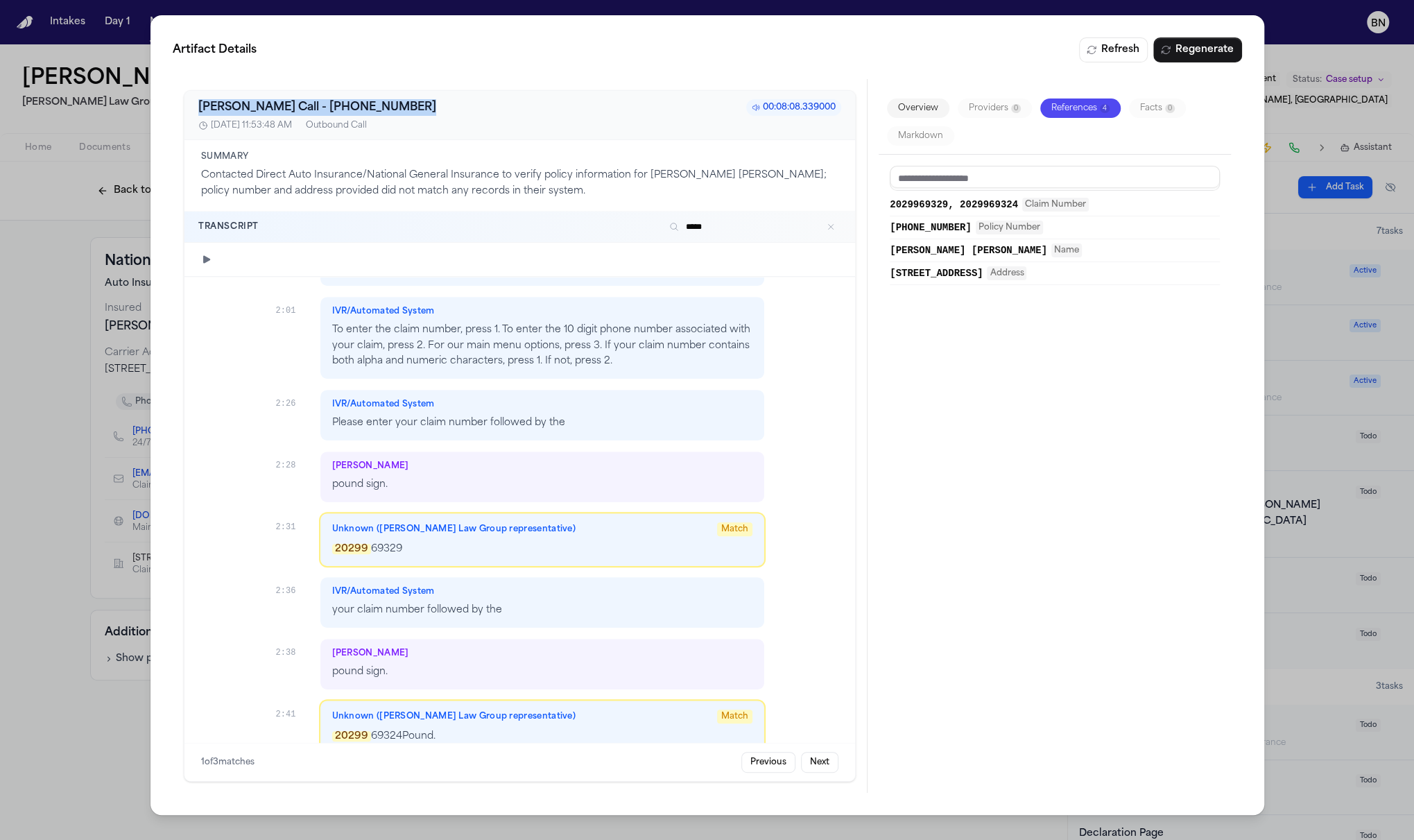
click at [508, 92] on div "Bland AI Call - +18004031077 00:08:08.339000 8/14/2025, 11:53:48 AM Outbound Ca…" at bounding box center [520, 115] width 671 height 49
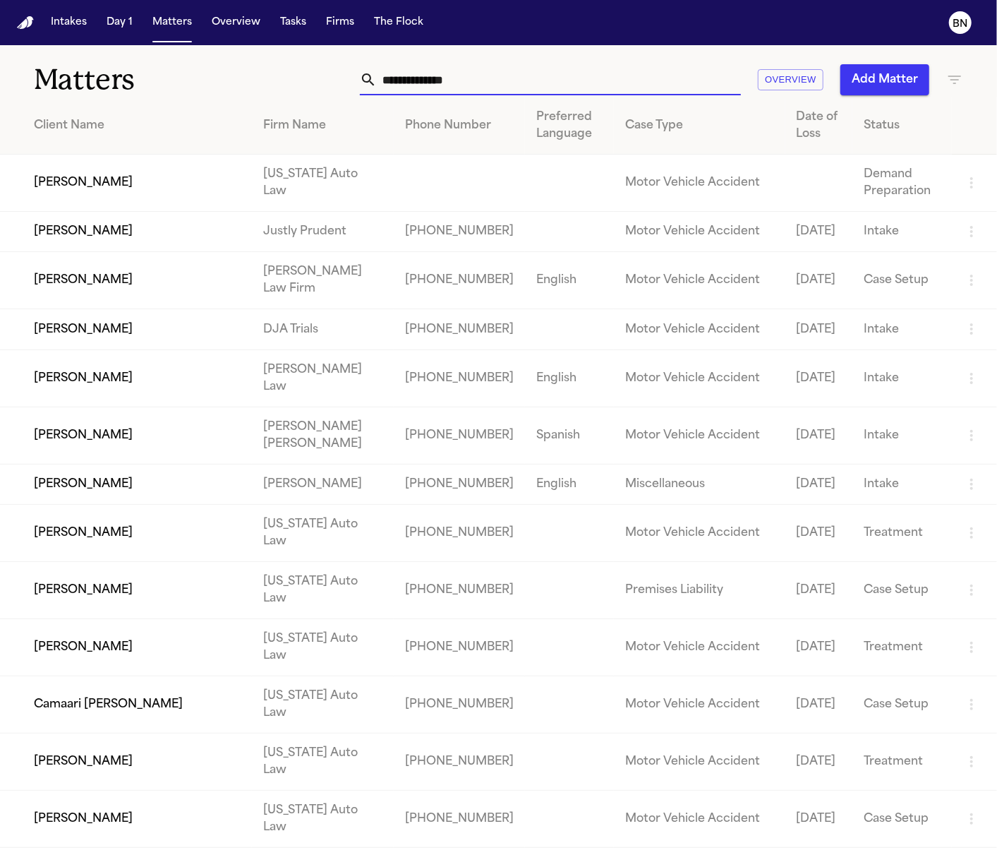
click at [412, 78] on input "text" at bounding box center [559, 79] width 364 height 31
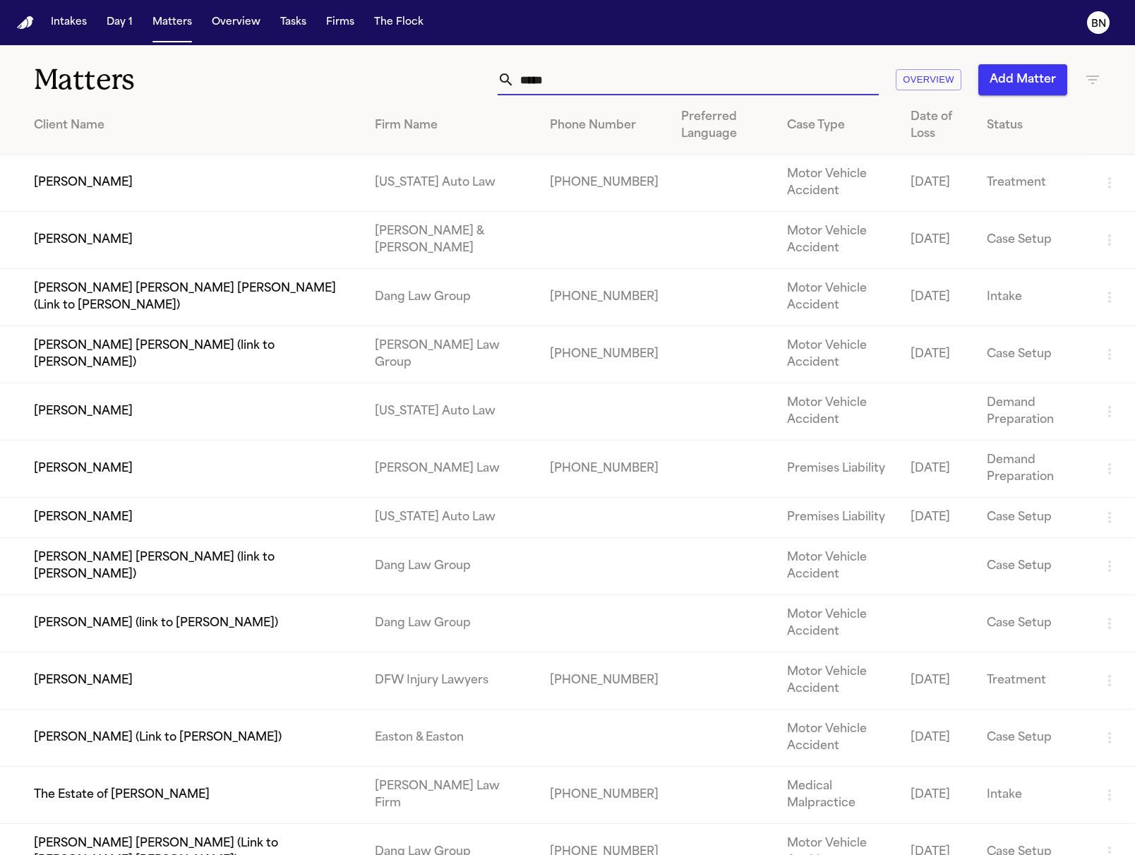
click at [538, 85] on input "****" at bounding box center [697, 79] width 364 height 31
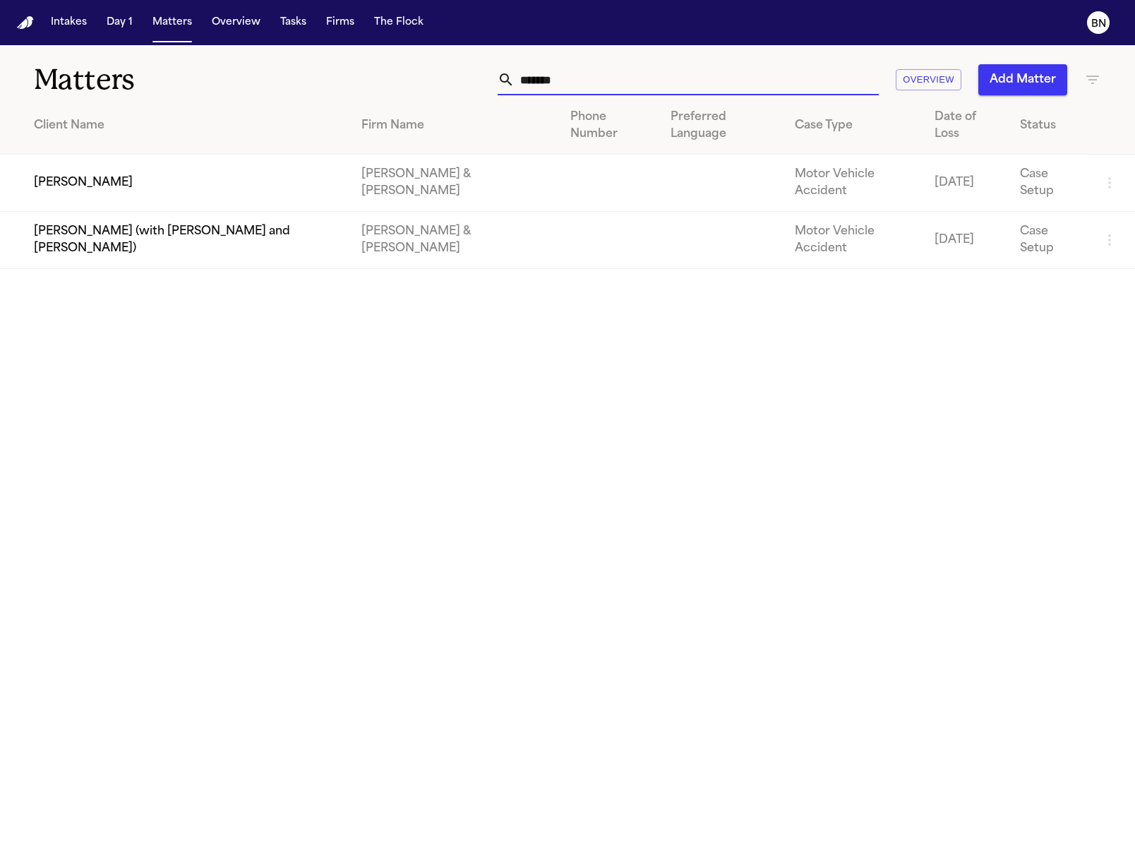
type input "*******"
click at [134, 178] on td "Lana Killgore" at bounding box center [175, 183] width 350 height 57
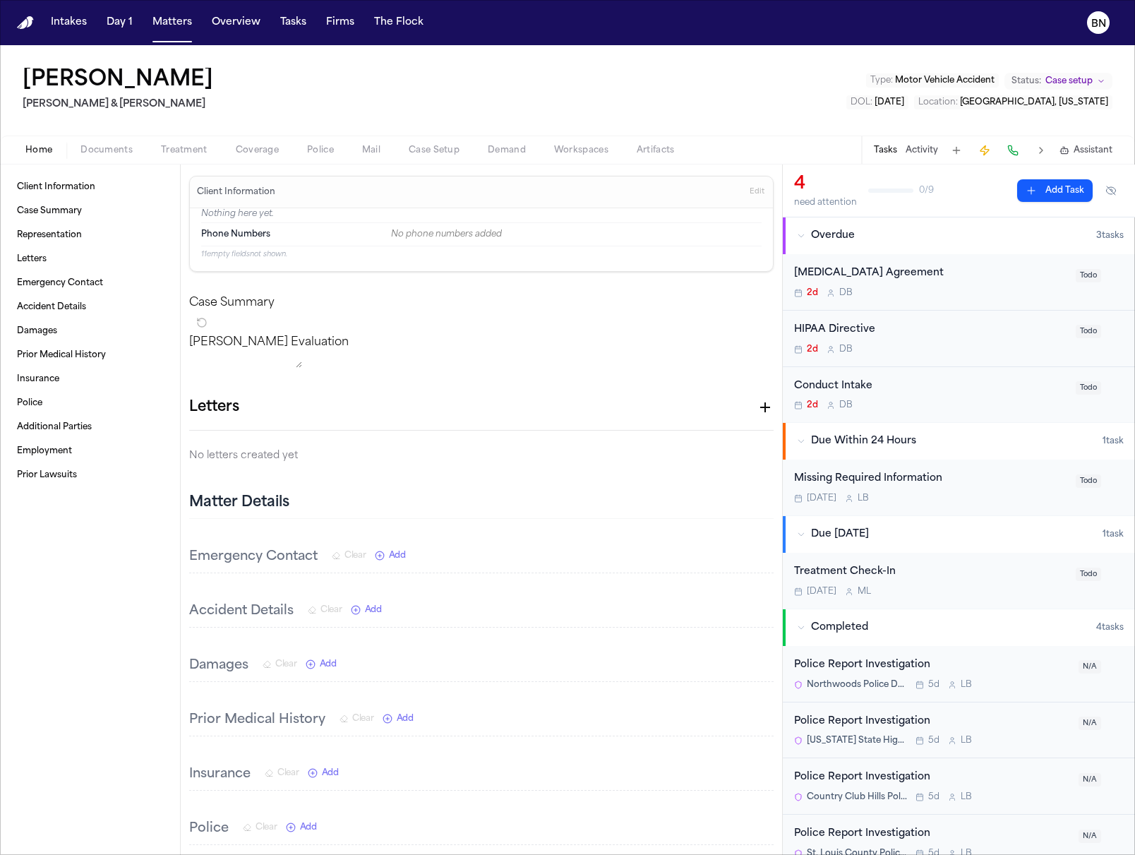
click at [258, 149] on span "Coverage" at bounding box center [257, 150] width 43 height 11
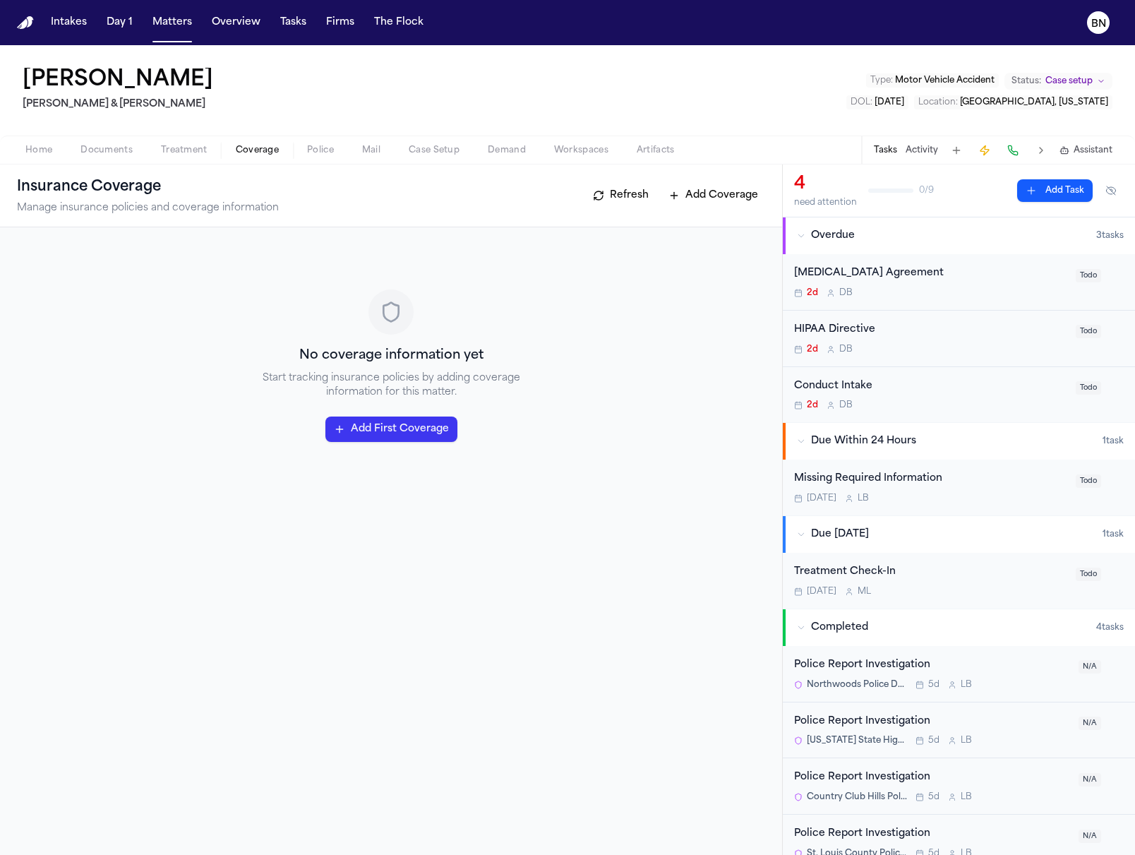
click at [320, 150] on span "Police" at bounding box center [320, 150] width 27 height 11
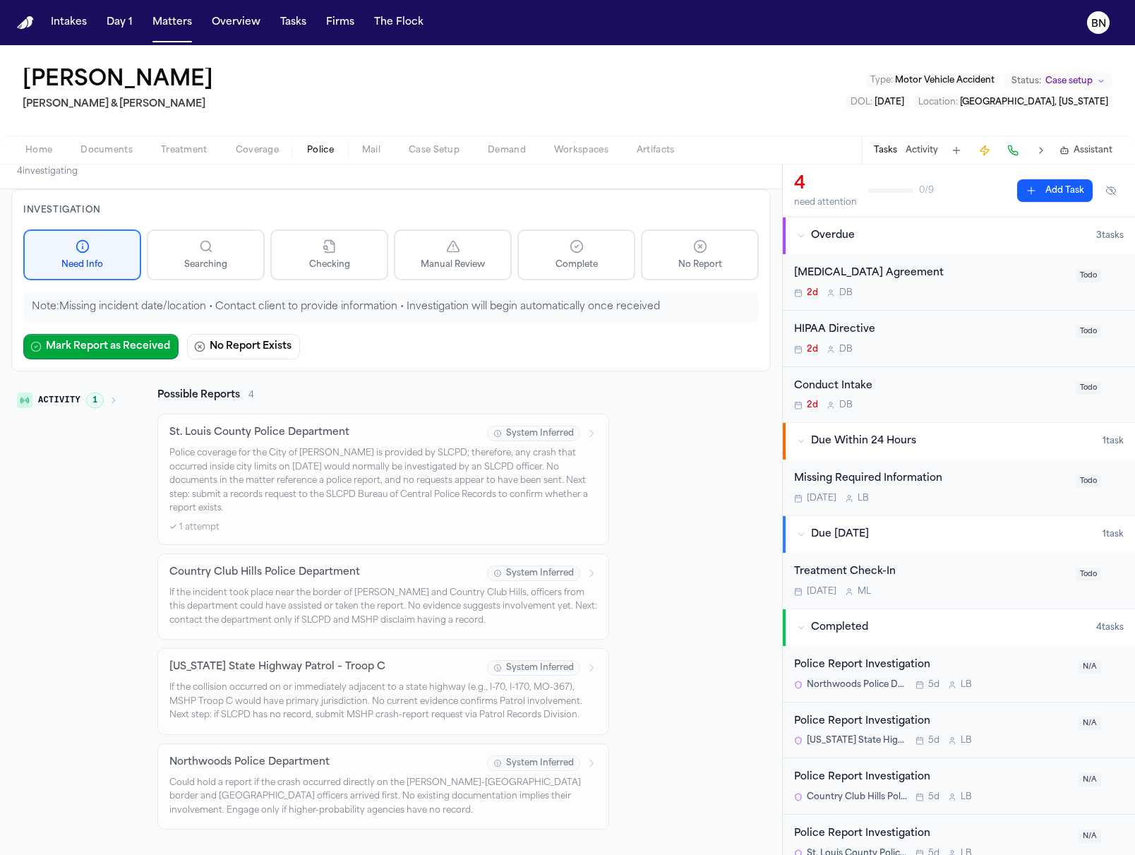
scroll to position [8, 0]
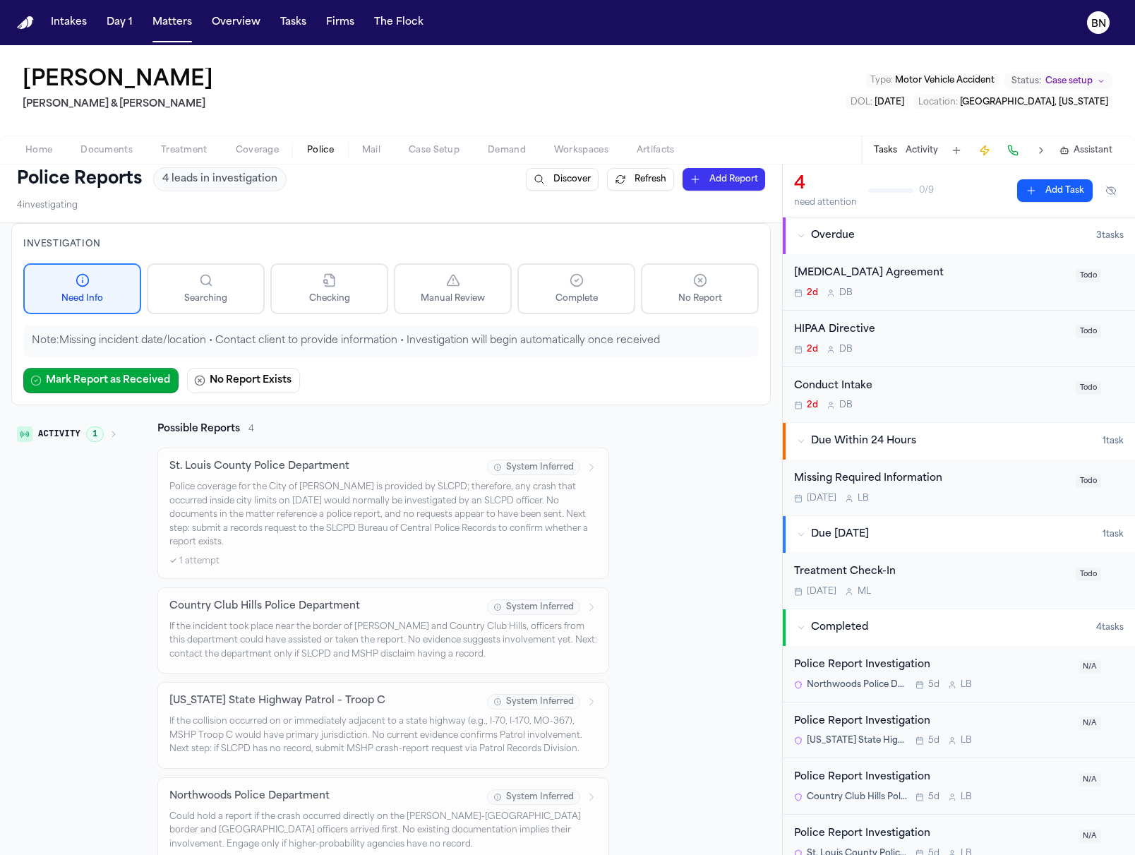
click at [115, 435] on icon "button" at bounding box center [113, 434] width 8 height 8
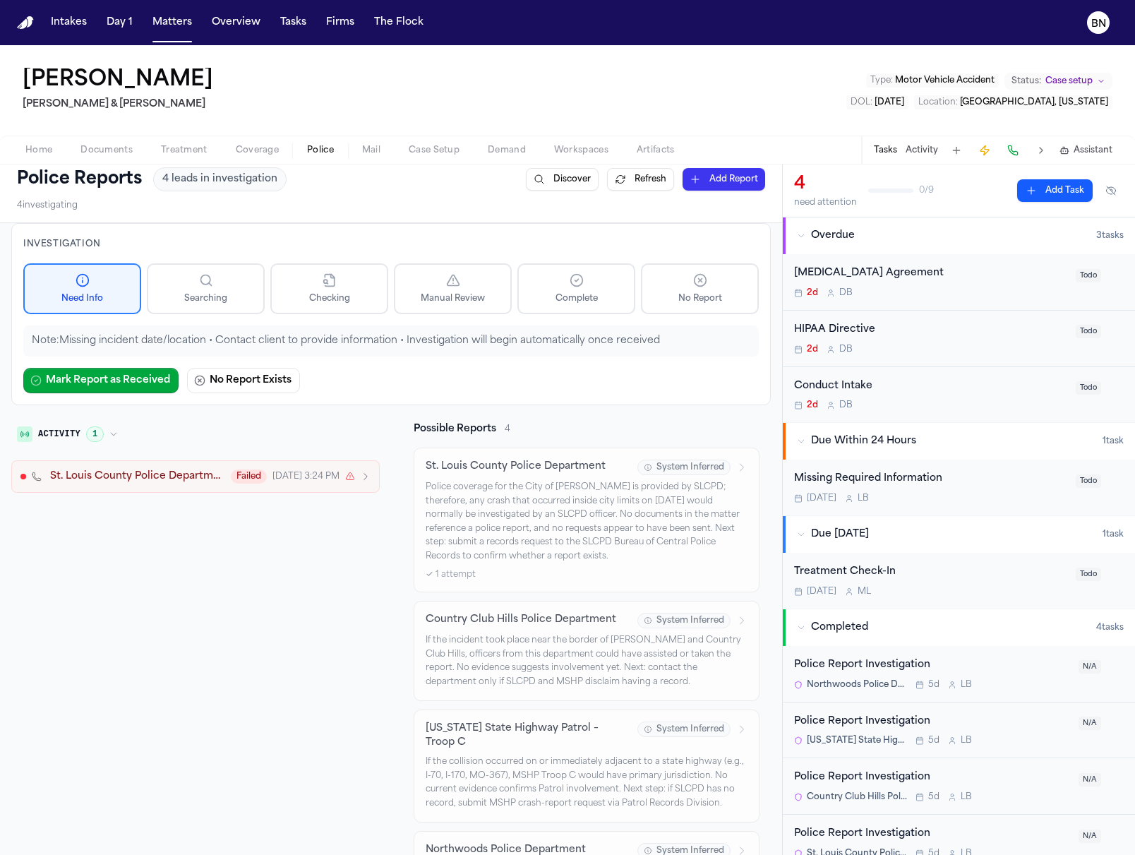
click at [118, 435] on button "Activity 1" at bounding box center [67, 434] width 112 height 24
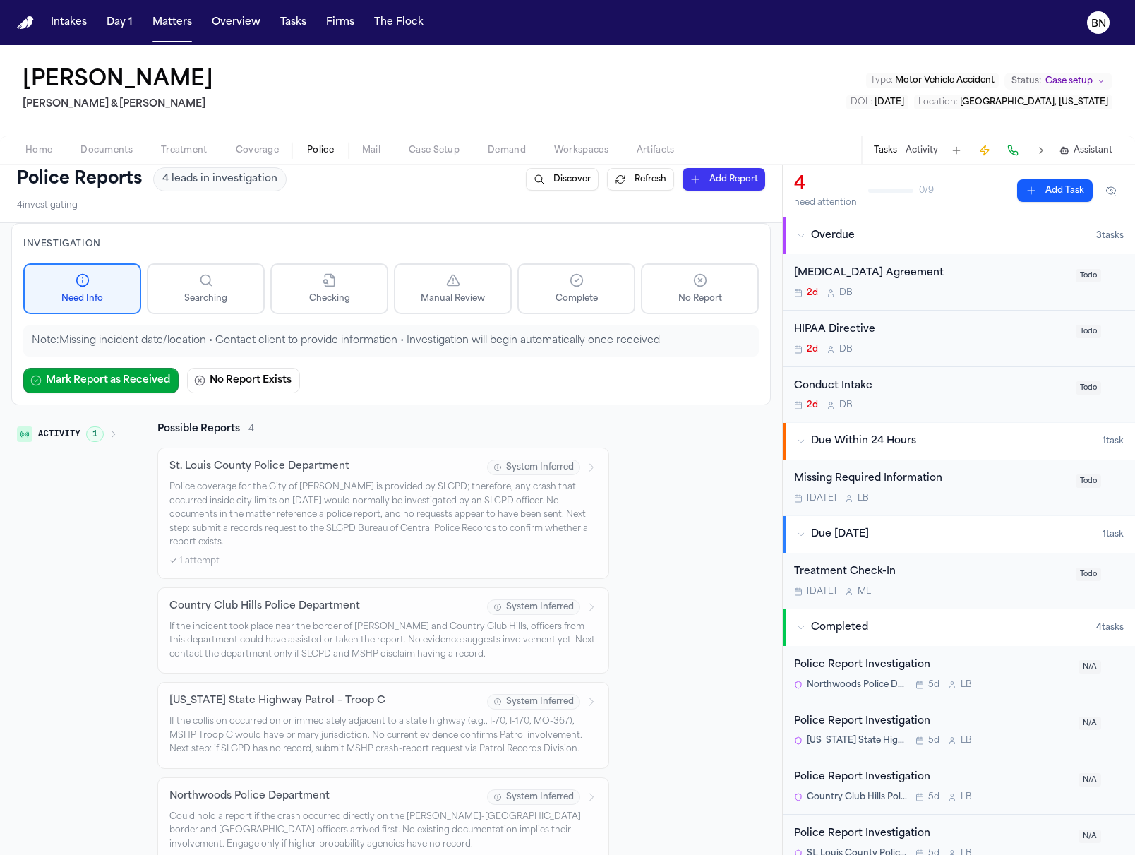
click at [116, 434] on icon "button" at bounding box center [113, 434] width 8 height 8
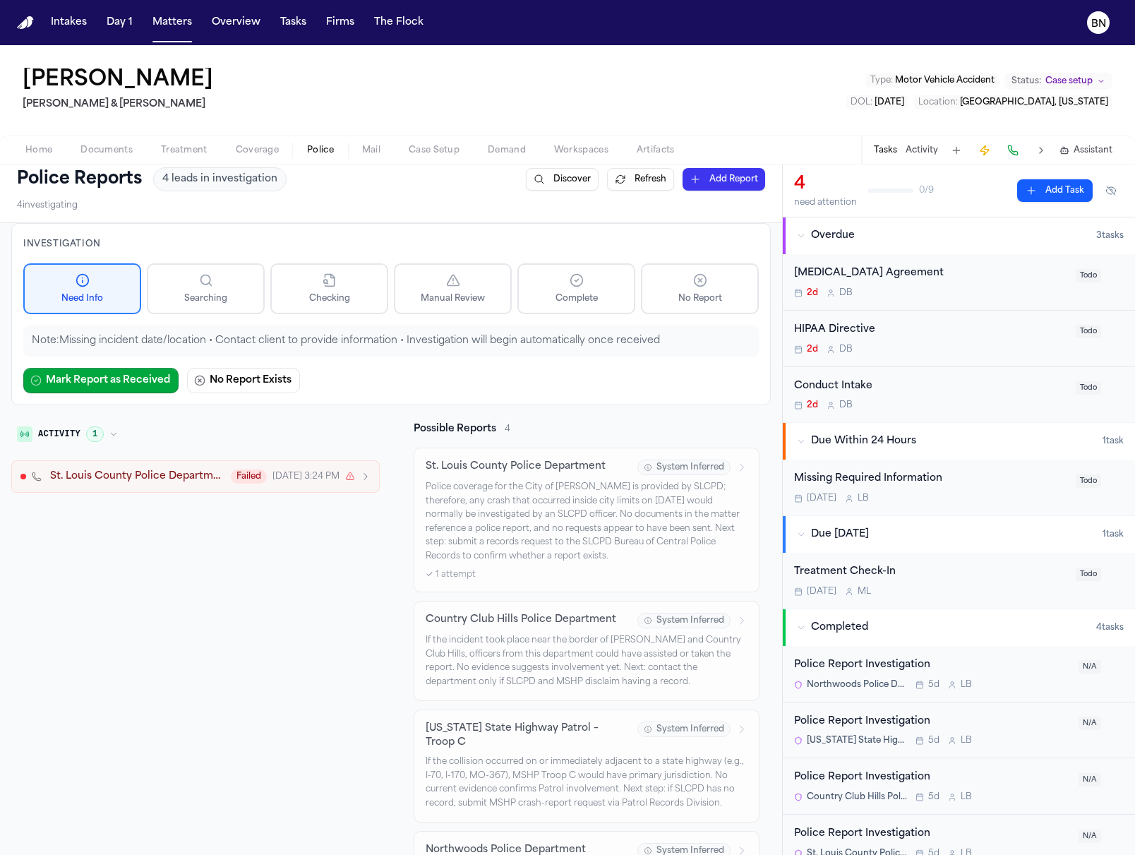
click at [130, 485] on button "St. Louis County Police Department Failed Aug 16, 3:24 PM" at bounding box center [195, 476] width 368 height 32
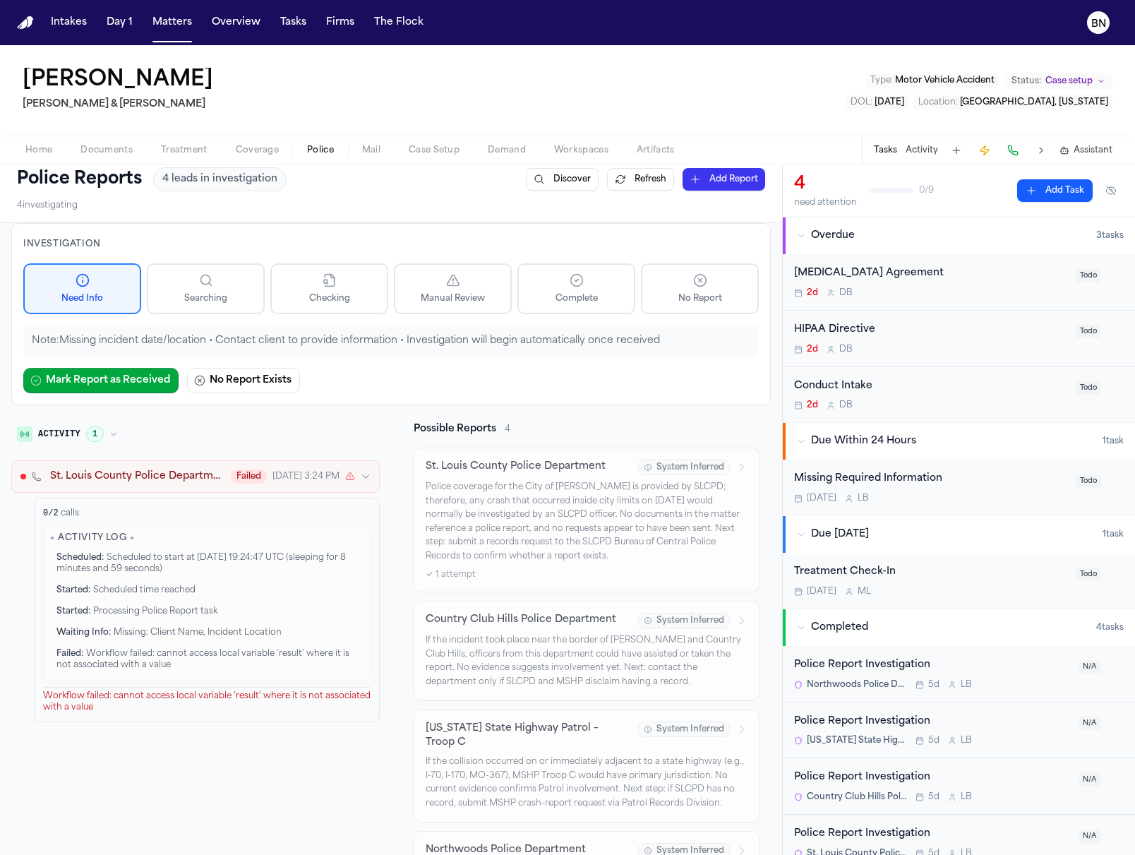
click at [136, 478] on span "St. Louis County Police Department" at bounding box center [136, 476] width 172 height 14
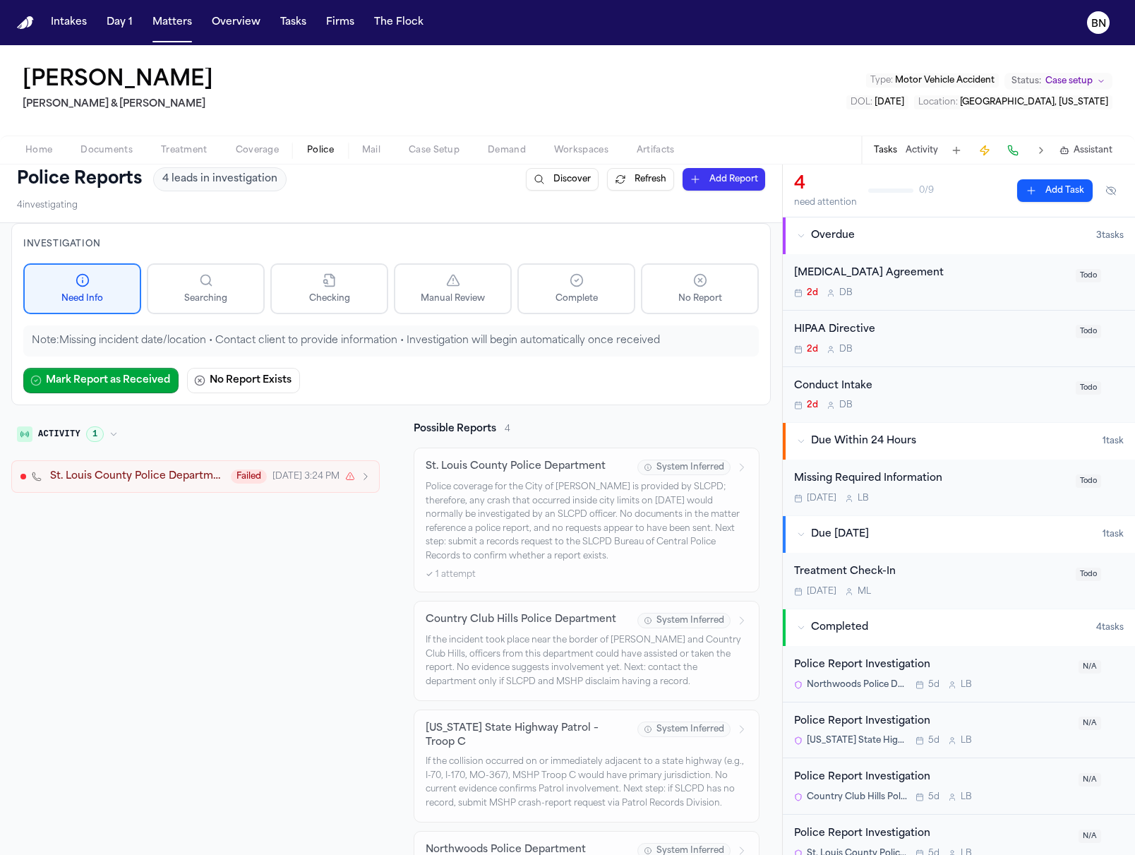
click at [107, 431] on button "Activity 1" at bounding box center [67, 434] width 112 height 24
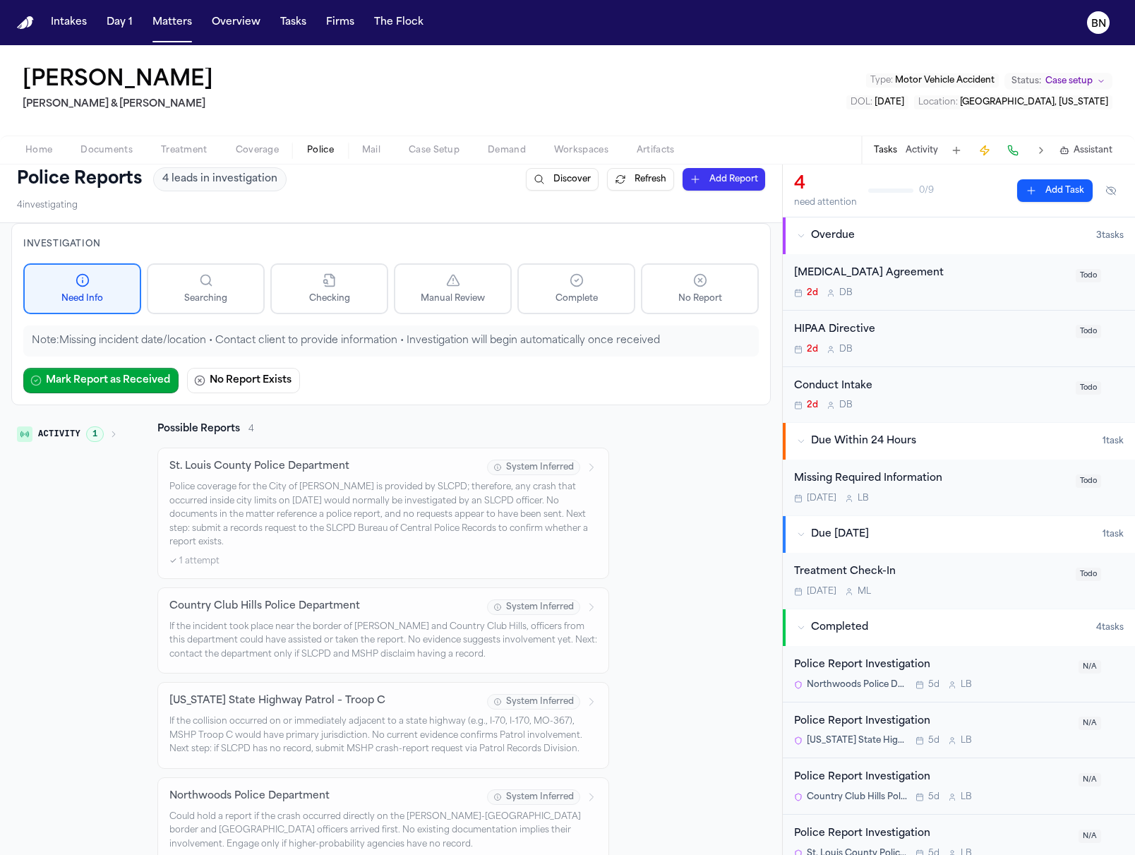
scroll to position [13, 0]
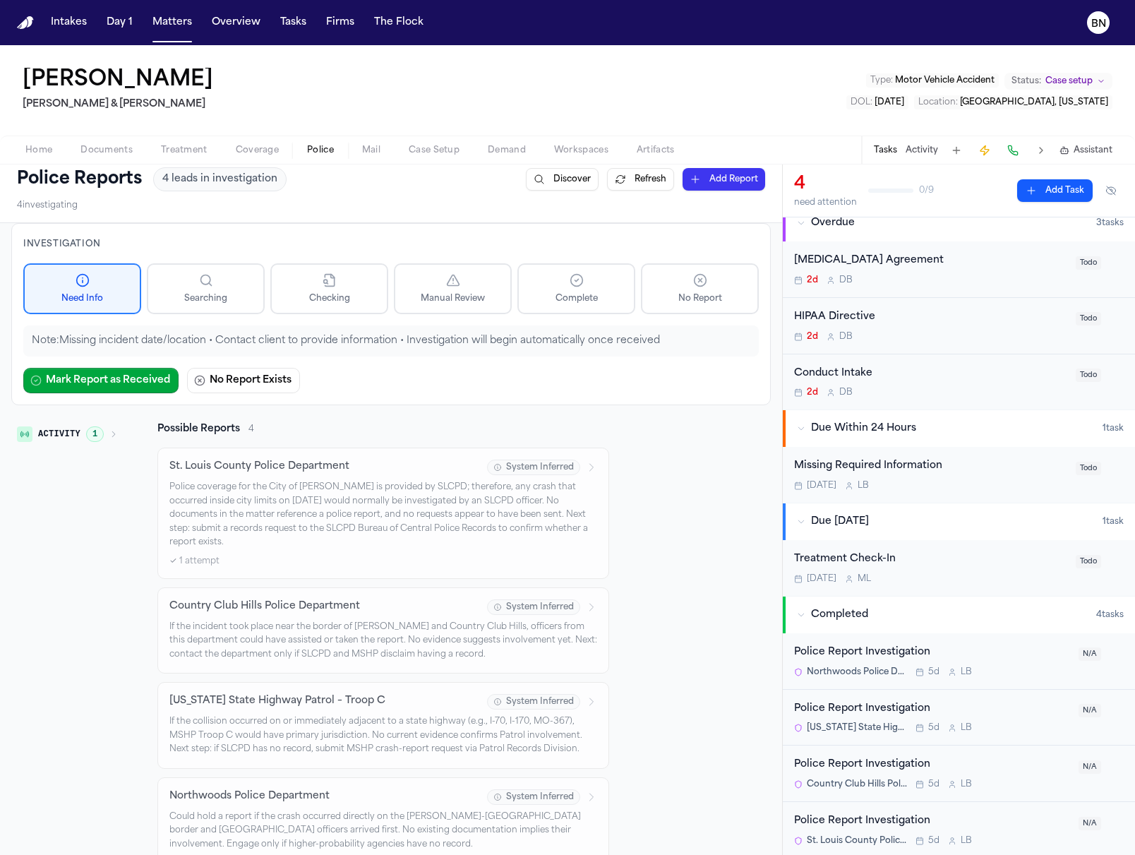
click at [977, 647] on div "Police Report Investigation" at bounding box center [932, 653] width 276 height 16
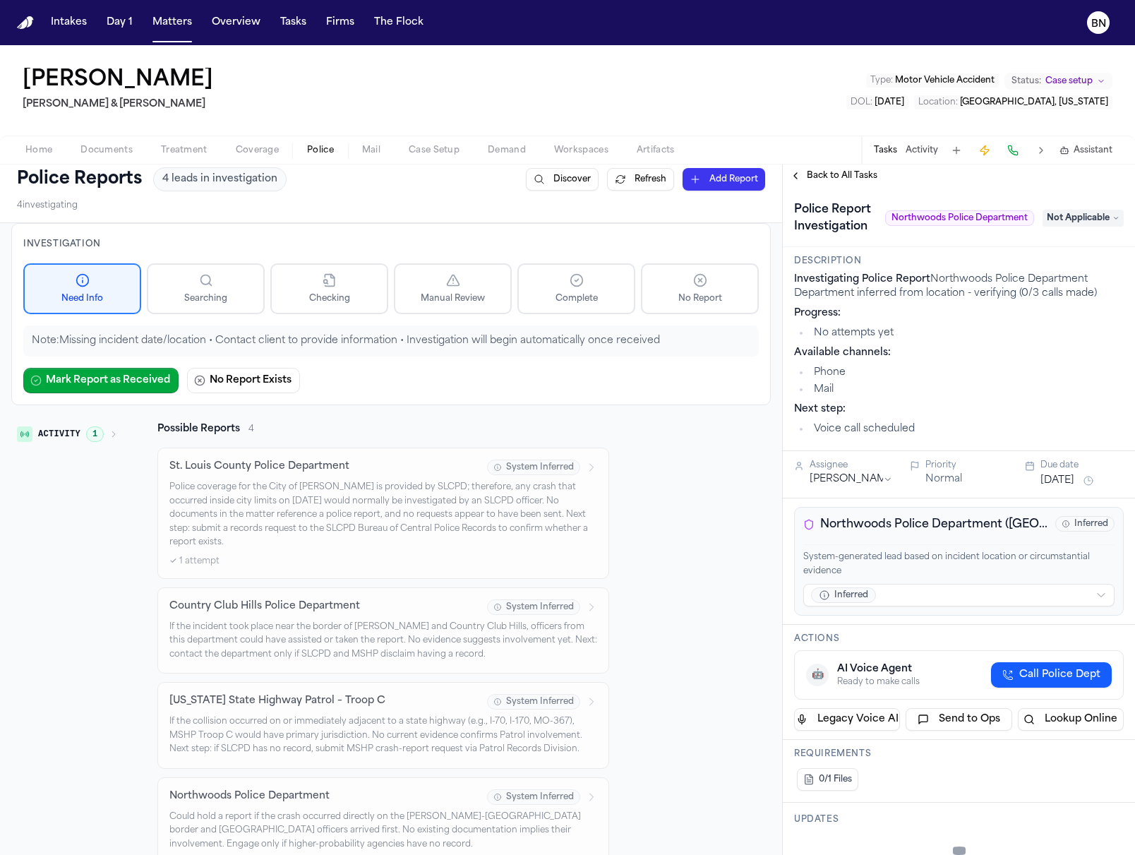
click at [803, 168] on div "Back to All Tasks" at bounding box center [959, 175] width 352 height 23
click at [805, 178] on button "Back to All Tasks" at bounding box center [834, 175] width 102 height 11
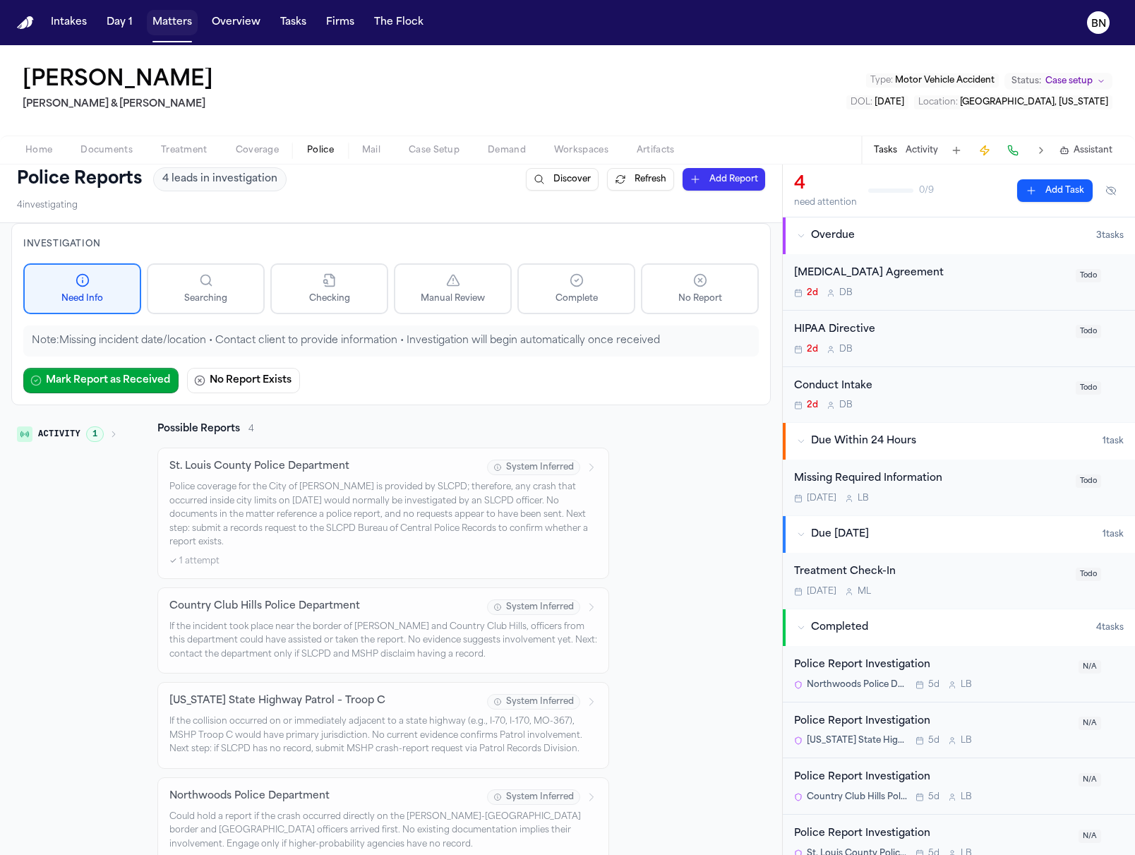
click at [188, 20] on button "Matters" at bounding box center [172, 22] width 51 height 25
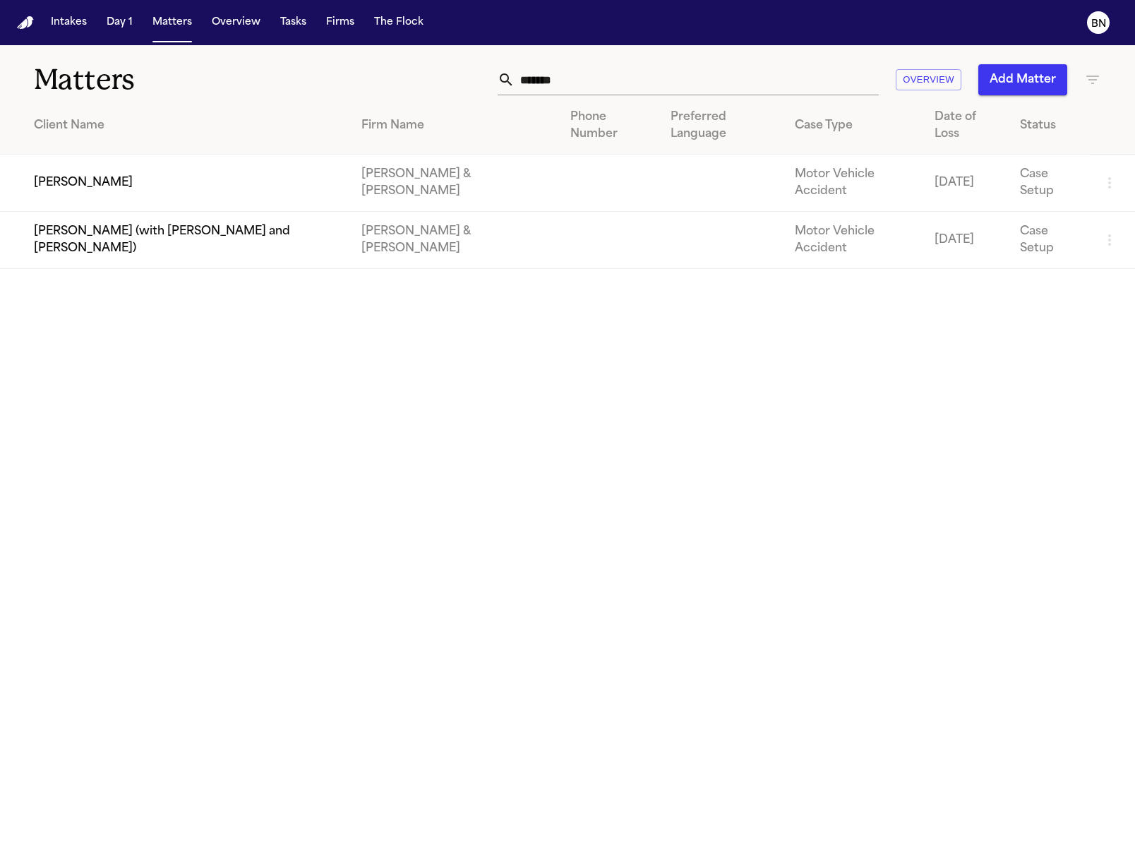
click at [563, 78] on input "*******" at bounding box center [697, 79] width 364 height 31
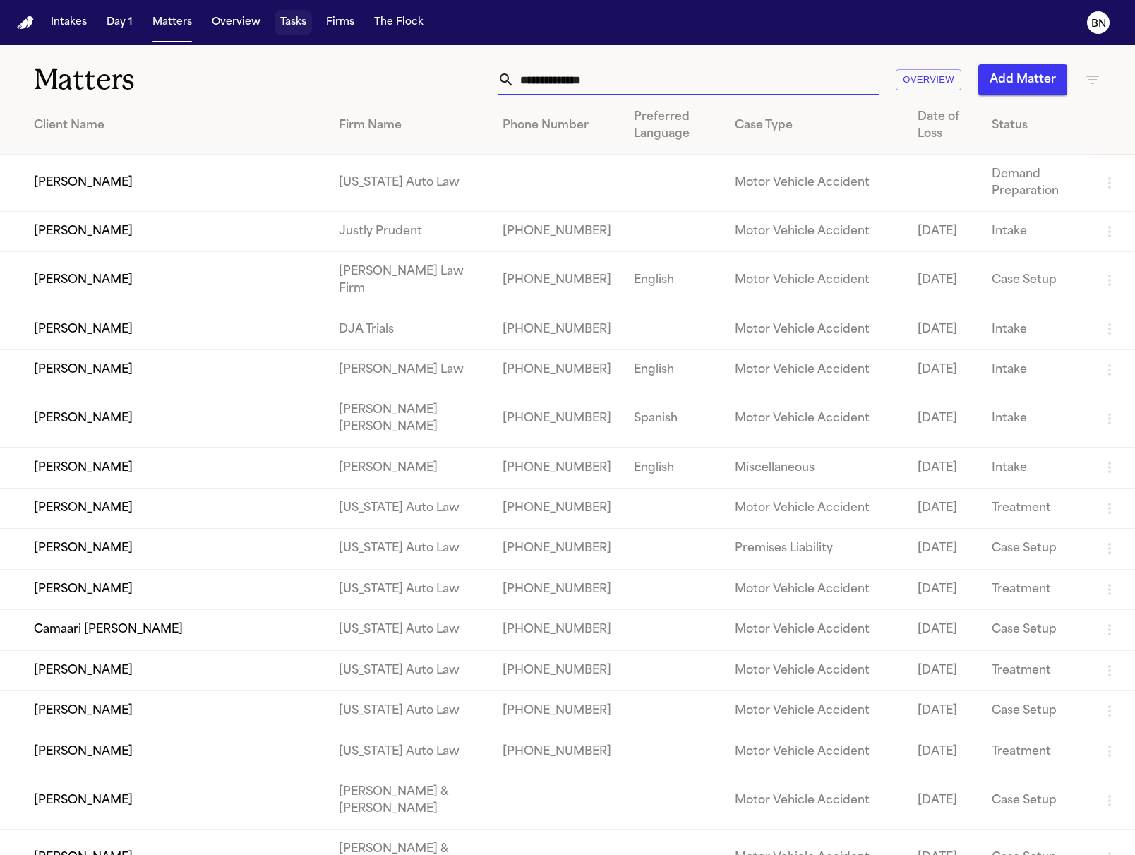
click at [301, 28] on button "Tasks" at bounding box center [293, 22] width 37 height 25
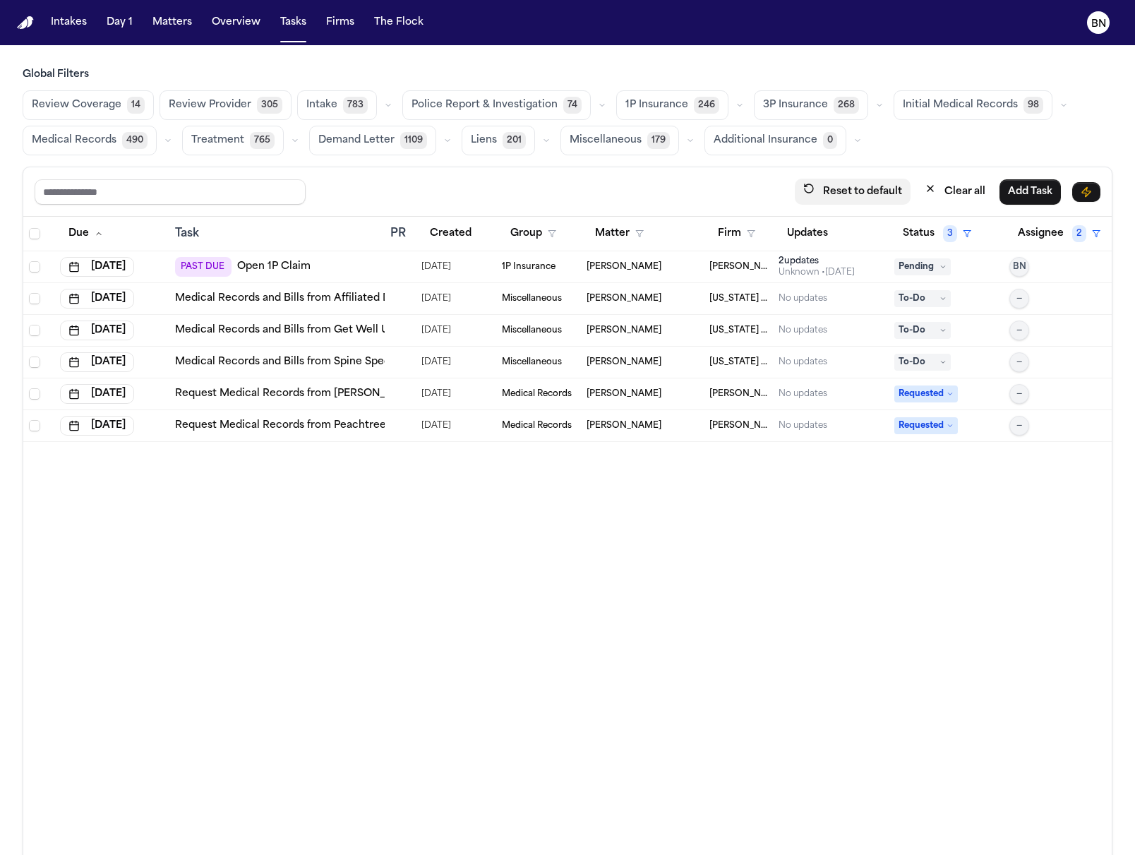
click at [957, 196] on button "Clear all" at bounding box center [955, 192] width 78 height 26
click at [916, 234] on button "Status" at bounding box center [925, 233] width 63 height 25
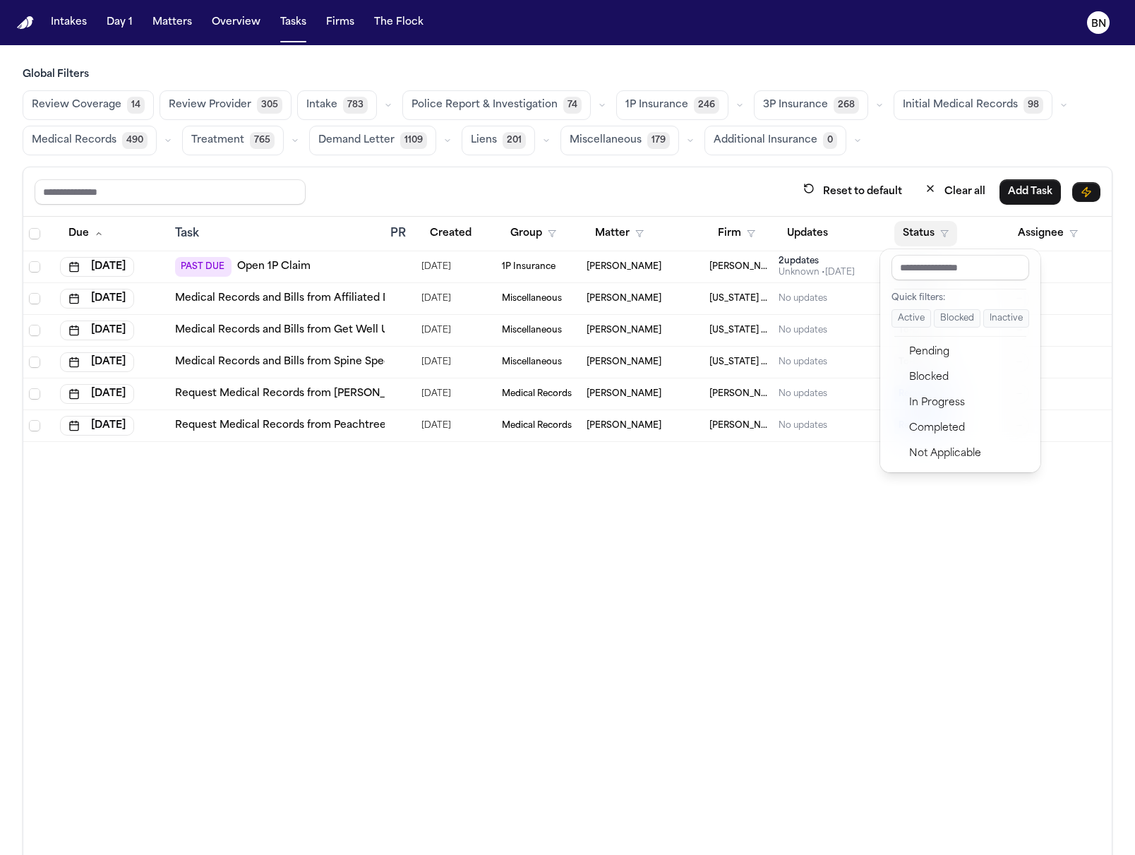
click at [911, 318] on button "Active" at bounding box center [912, 318] width 40 height 18
click at [540, 107] on span "Police Report & Investigation" at bounding box center [485, 105] width 146 height 14
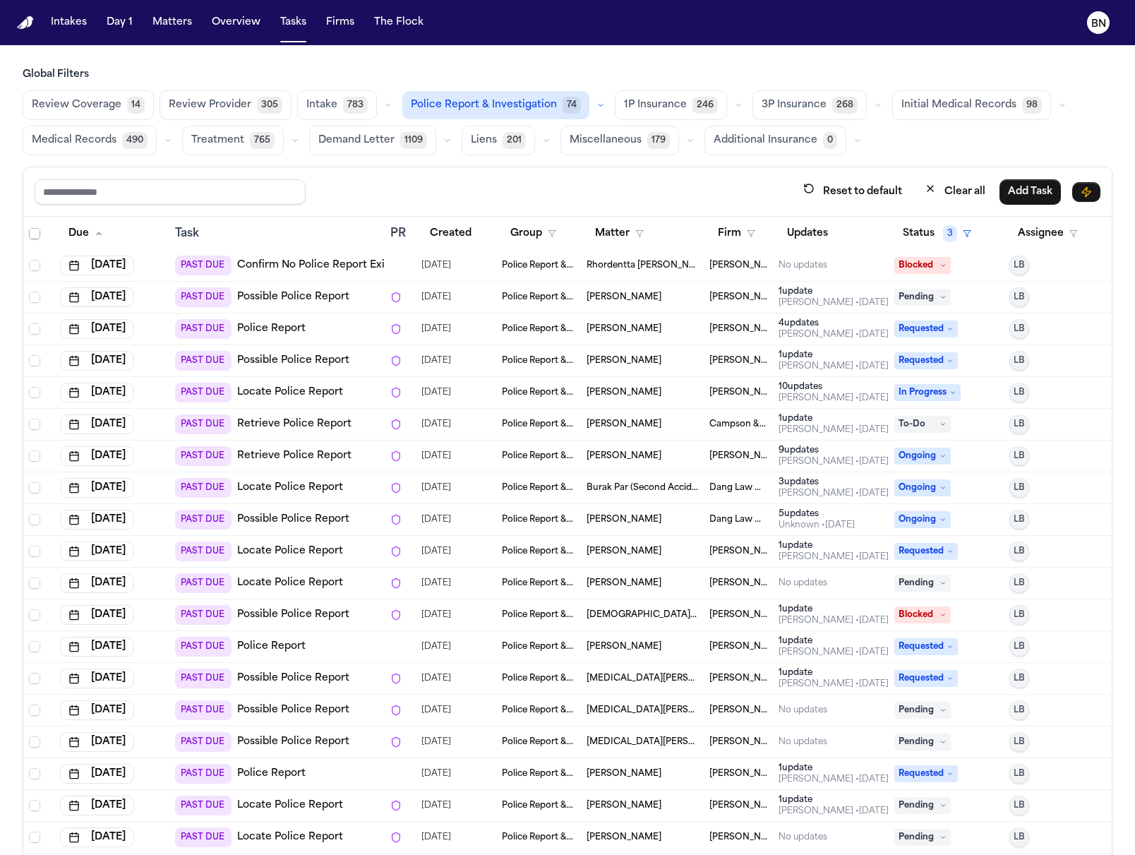
scroll to position [249, 0]
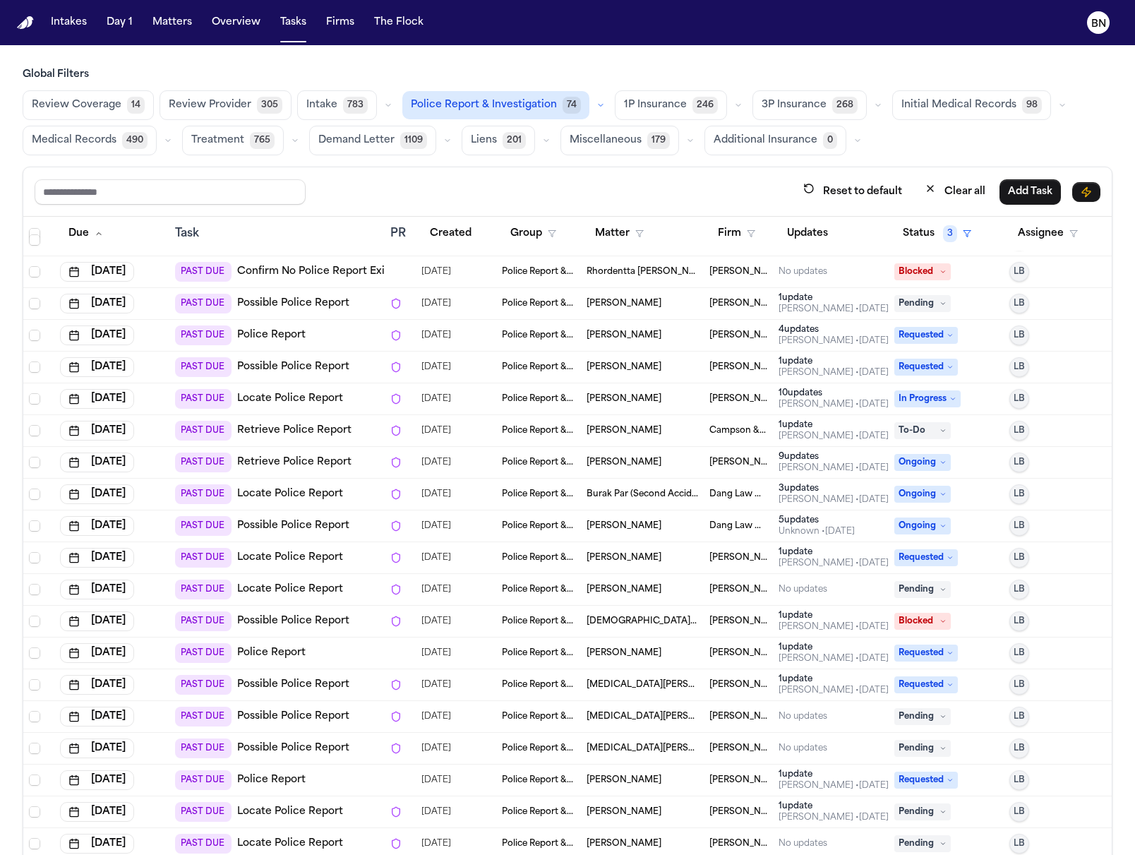
click at [587, 332] on span "[PERSON_NAME]" at bounding box center [624, 335] width 75 height 11
drag, startPoint x: 491, startPoint y: 149, endPoint x: 491, endPoint y: 195, distance: 45.9
click at [491, 196] on div "Global Filters Review Coverage 14 Review Provider 305 Intake 783 Police Report …" at bounding box center [568, 492] width 1090 height 849
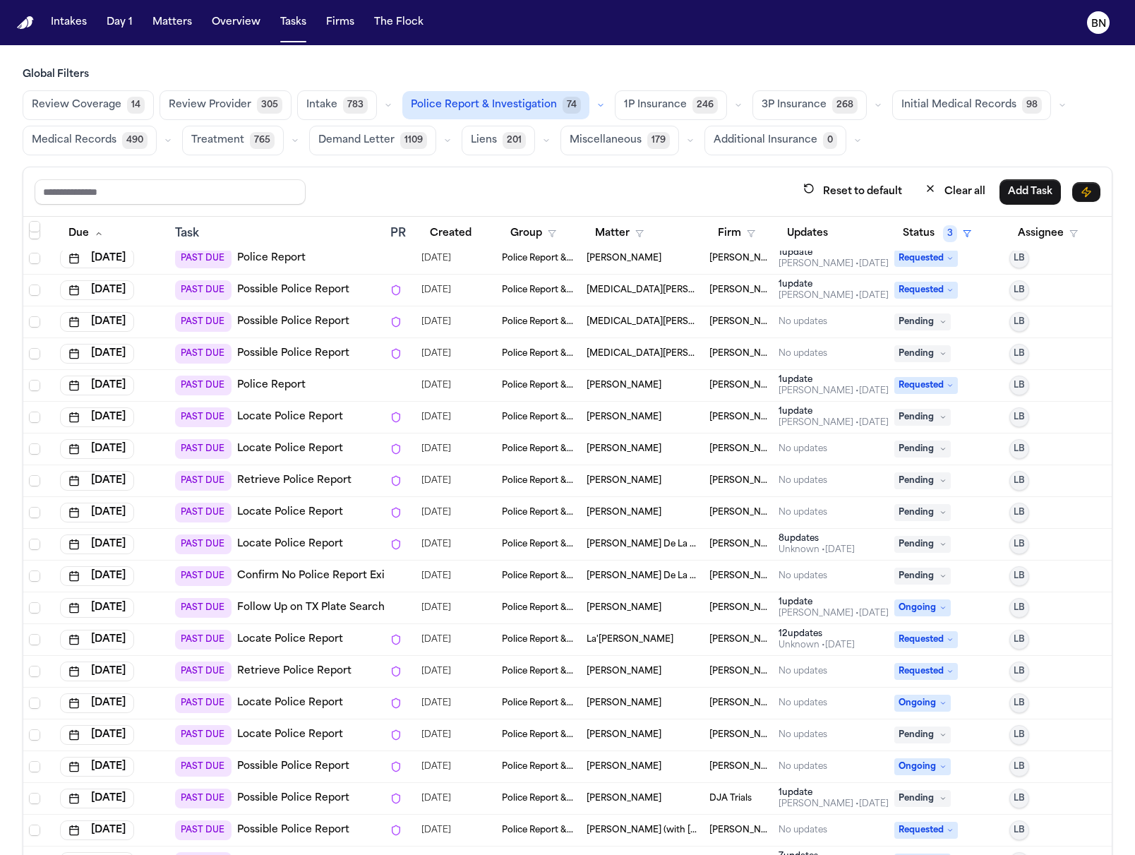
scroll to position [813, 0]
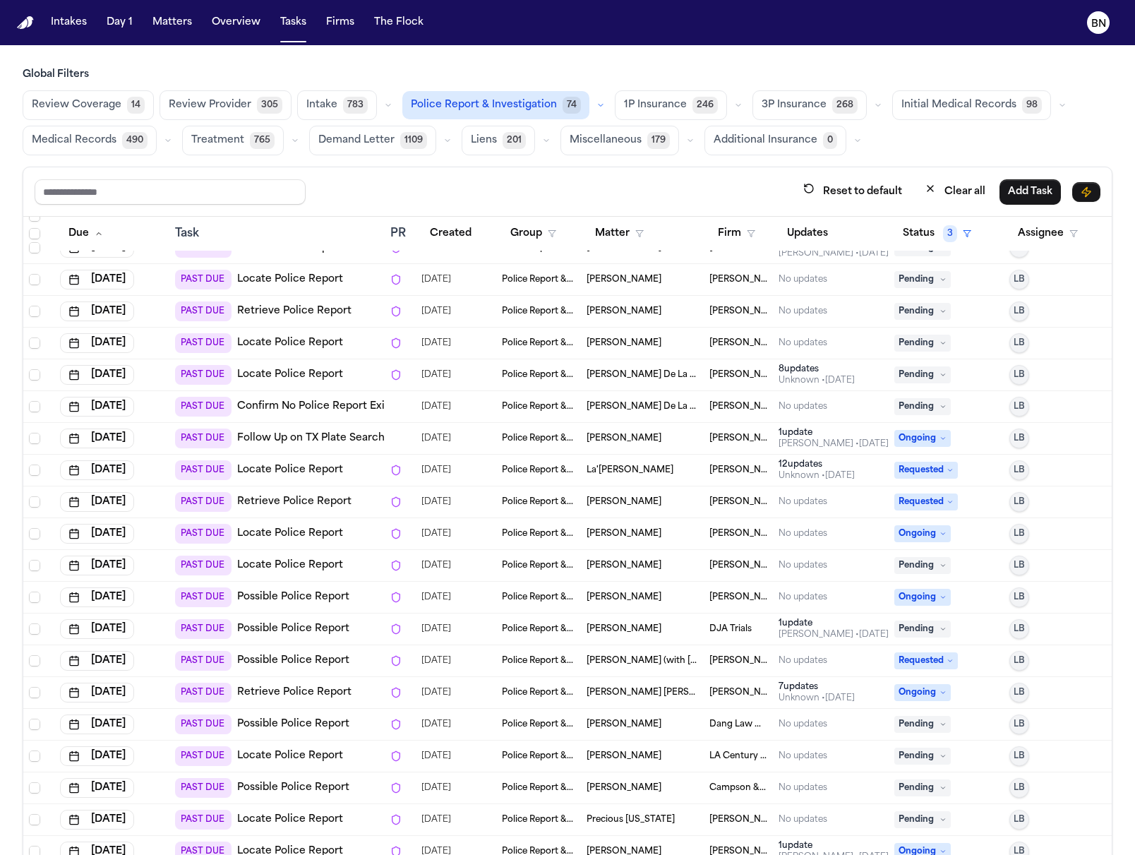
click at [710, 436] on span "[PERSON_NAME] Law Firm" at bounding box center [738, 438] width 58 height 11
click at [520, 181] on div "Reset to default Clear all Add Task" at bounding box center [568, 192] width 1066 height 26
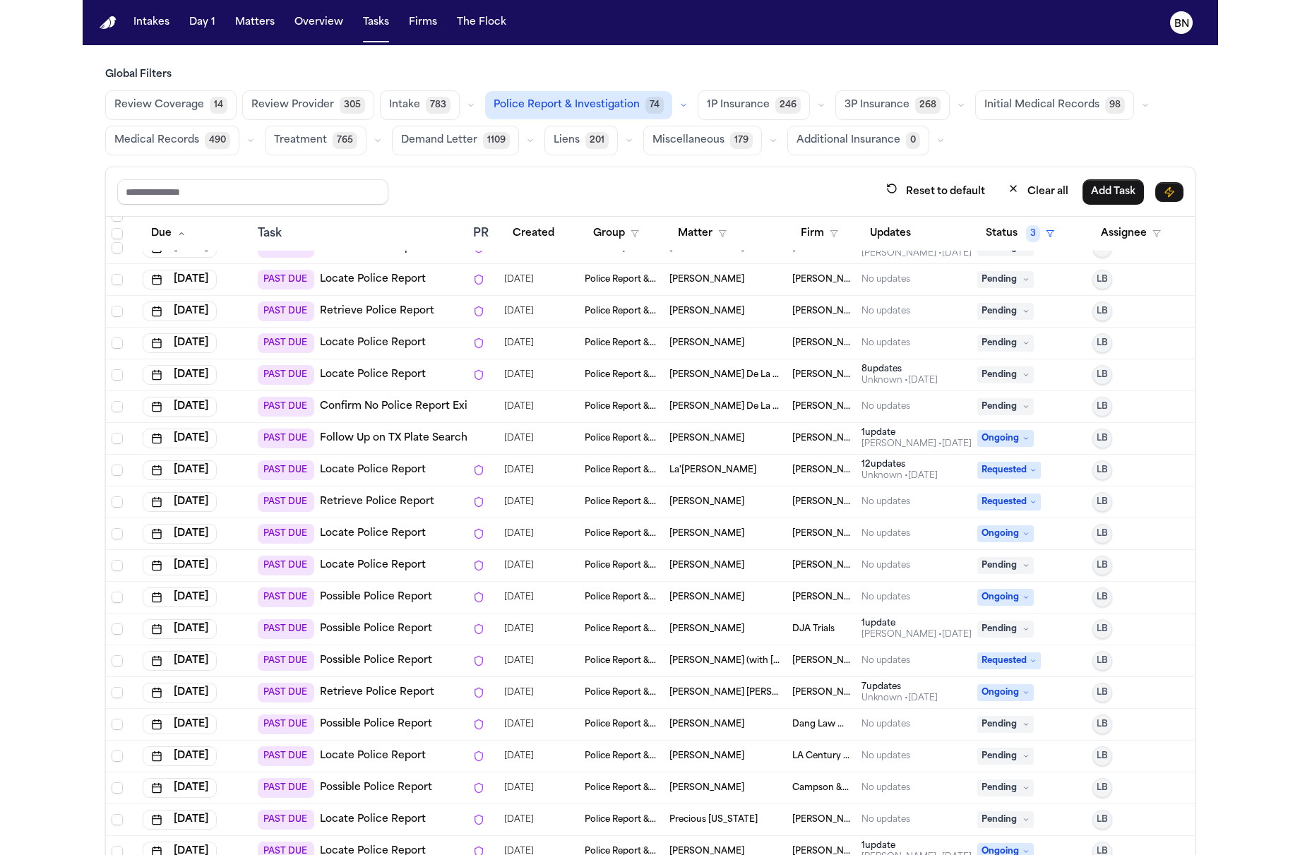
scroll to position [837, 0]
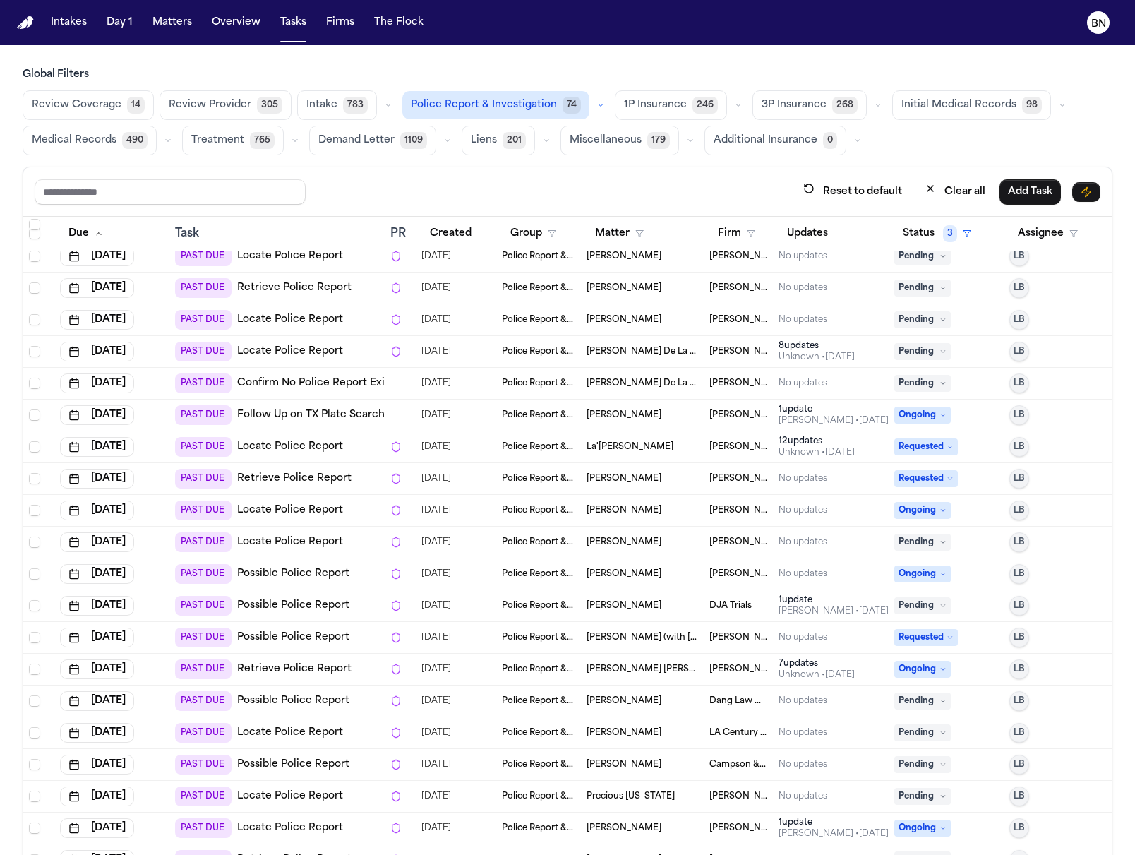
click at [673, 473] on div "[PERSON_NAME]" at bounding box center [643, 478] width 112 height 11
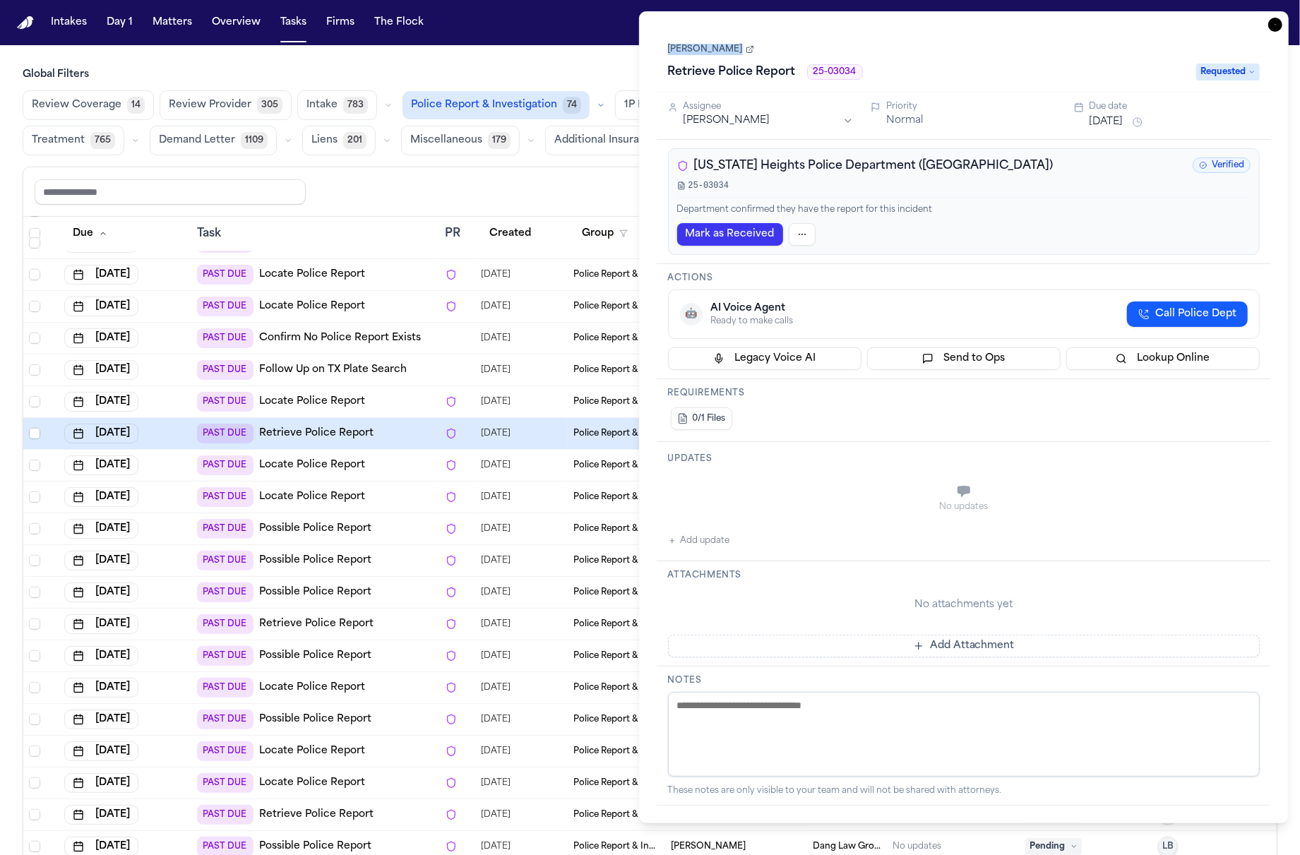
scroll to position [881, 0]
click at [574, 198] on div "Reset to default Clear all Add Task" at bounding box center [650, 192] width 1230 height 26
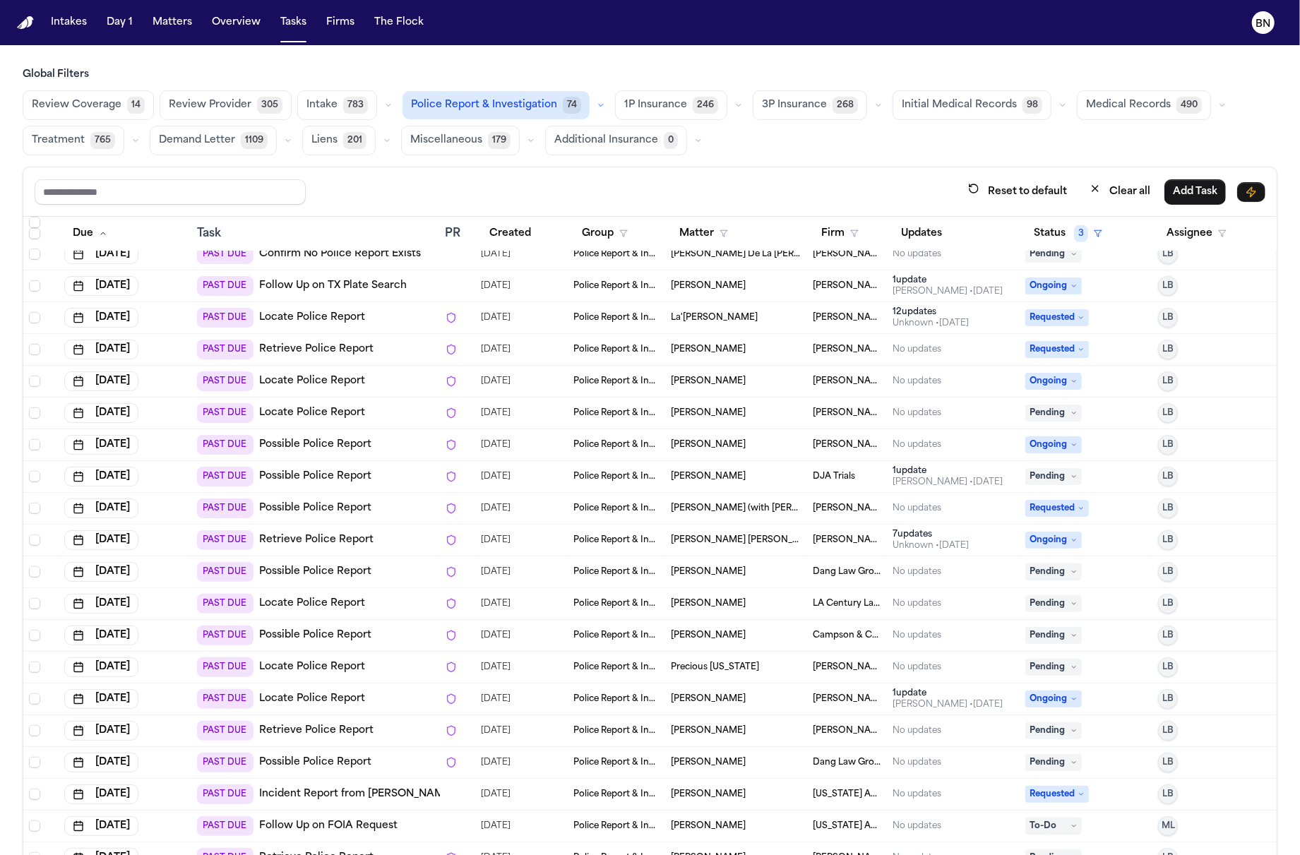
scroll to position [976, 0]
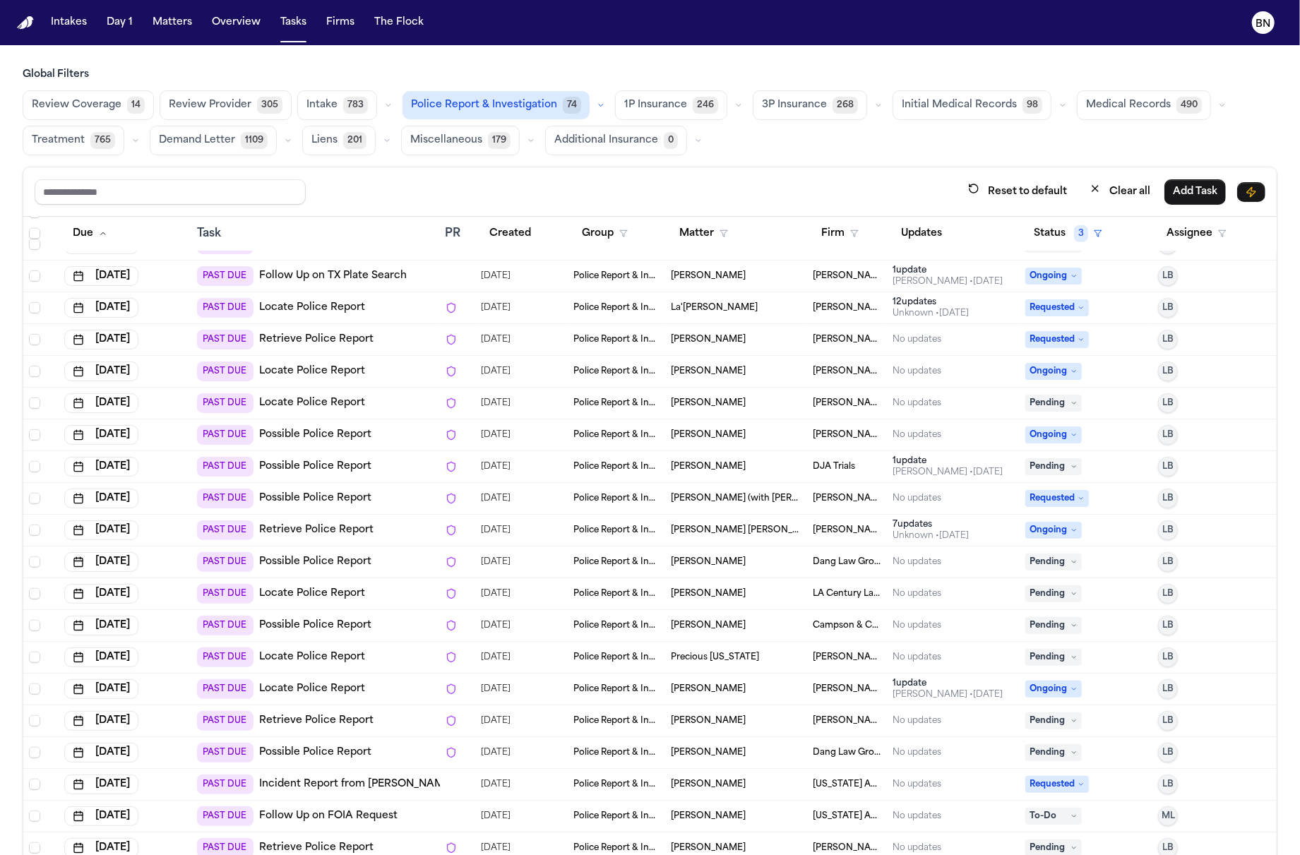
click at [538, 532] on div "07/22/2025" at bounding box center [522, 530] width 82 height 20
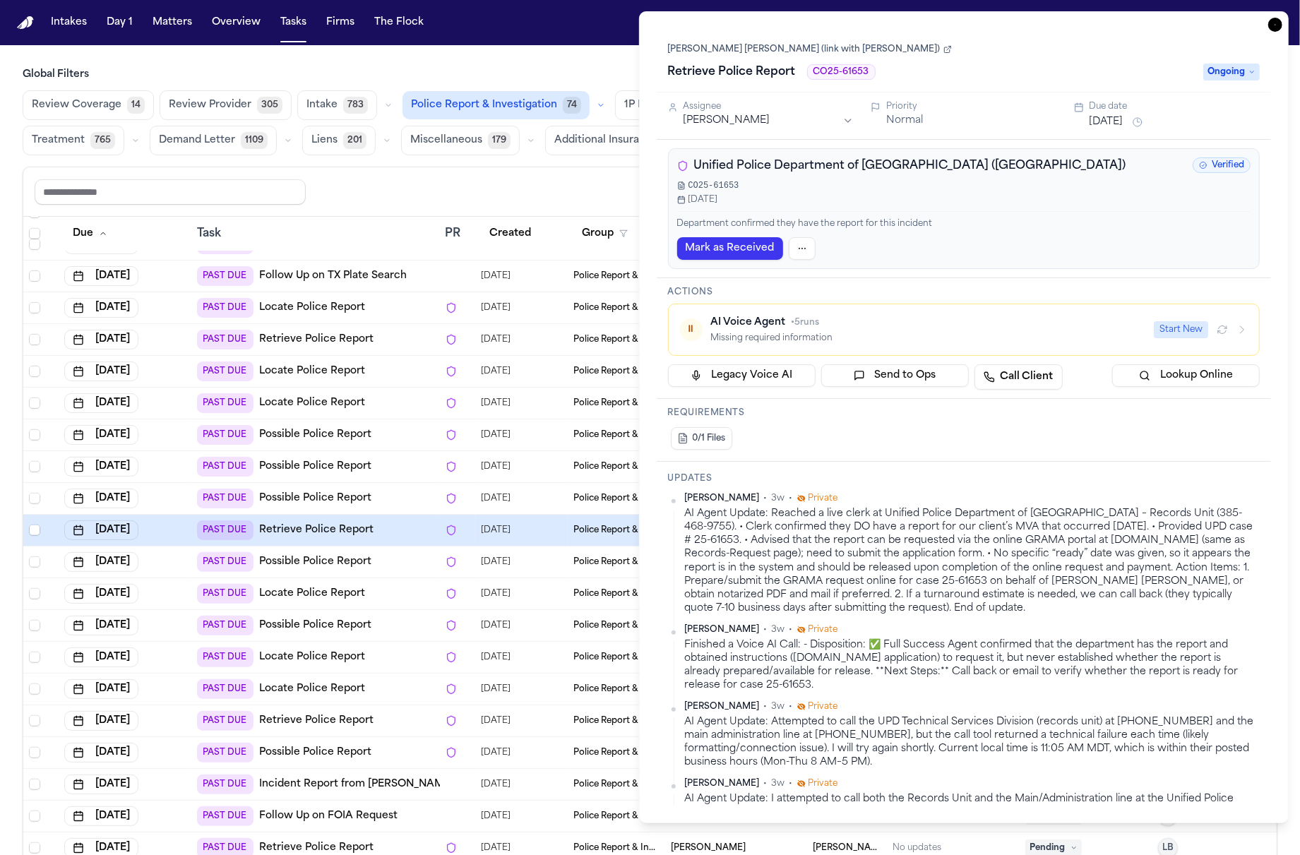
click at [550, 182] on div "Reset to default Clear all Add Task" at bounding box center [650, 192] width 1230 height 26
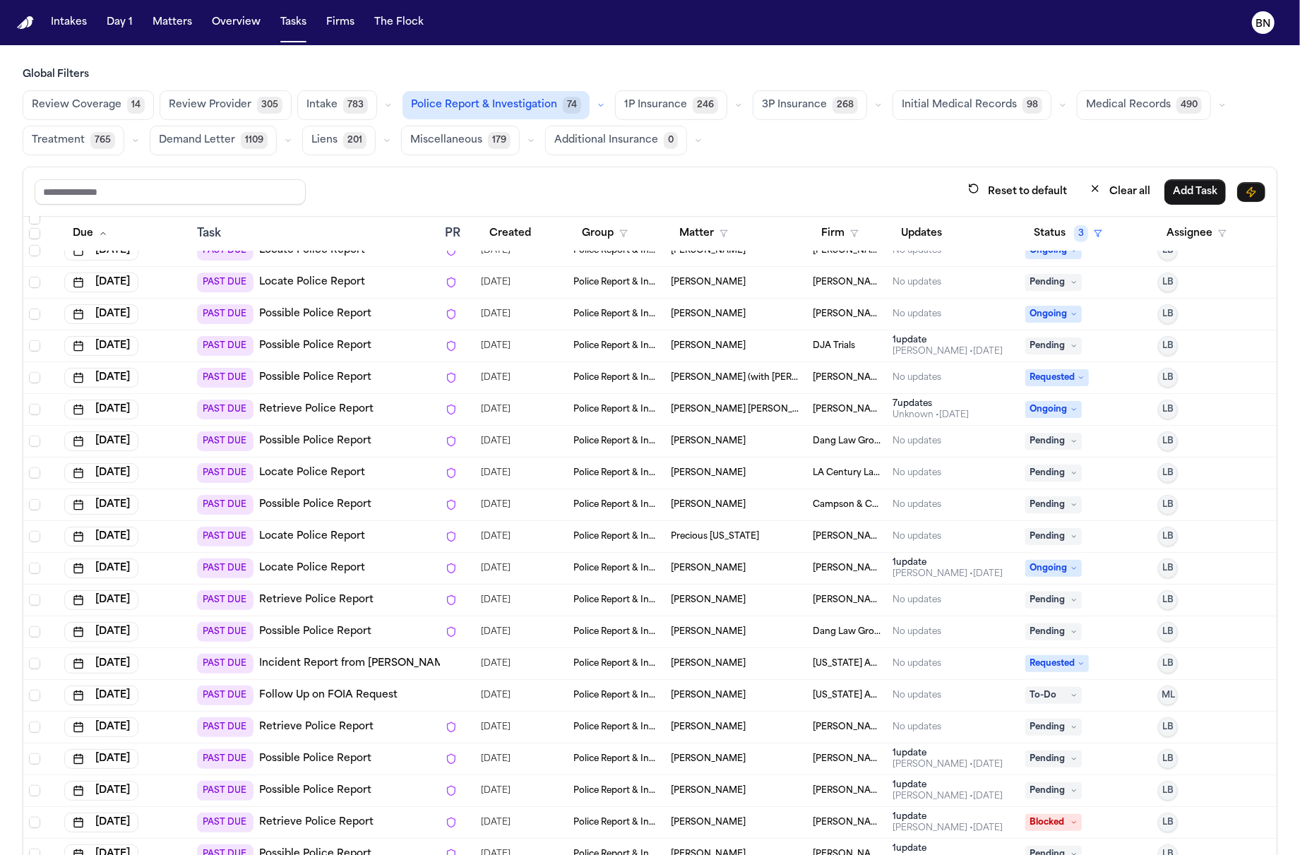
scroll to position [1094, 0]
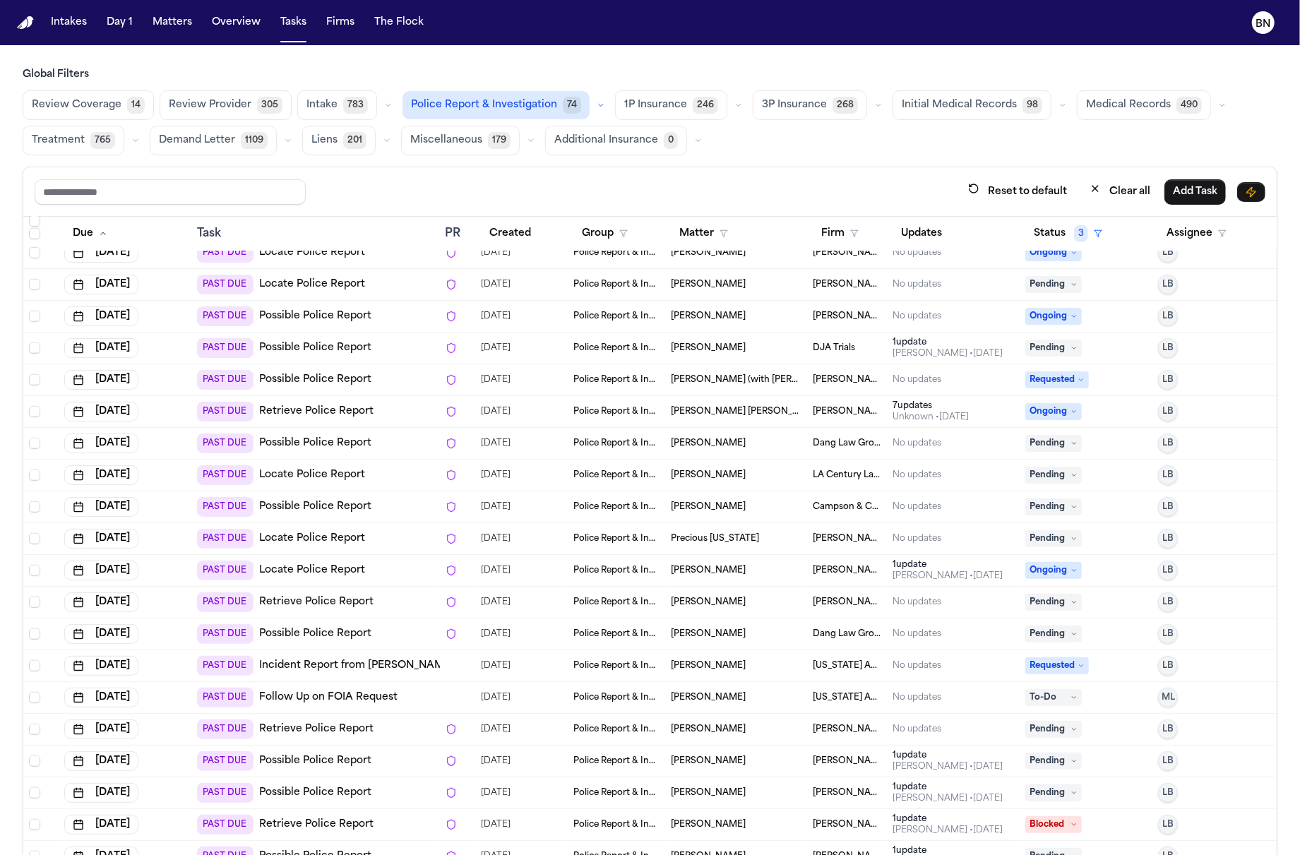
click at [549, 603] on div "07/28/2025" at bounding box center [522, 602] width 82 height 20
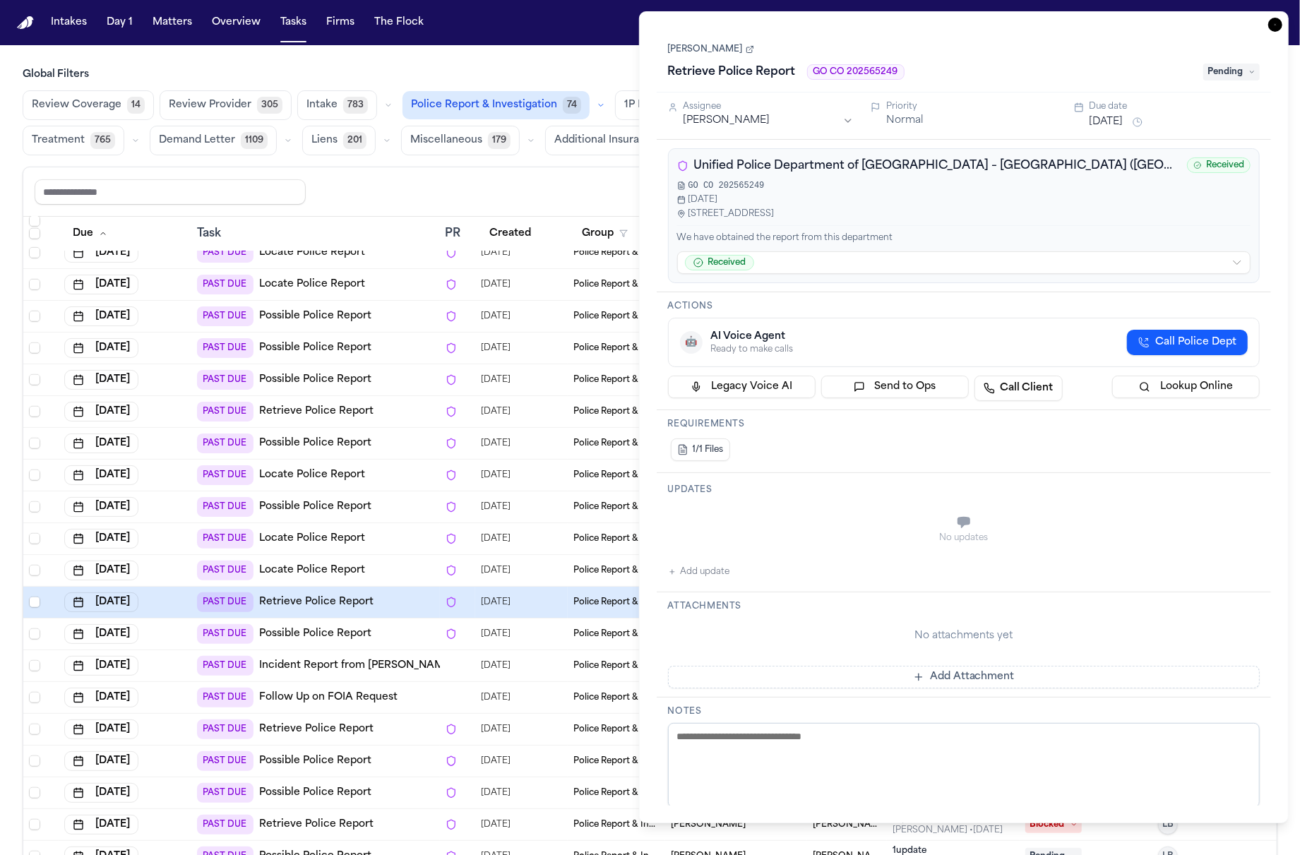
click at [556, 193] on div "Reset to default Clear all Add Task" at bounding box center [650, 192] width 1230 height 26
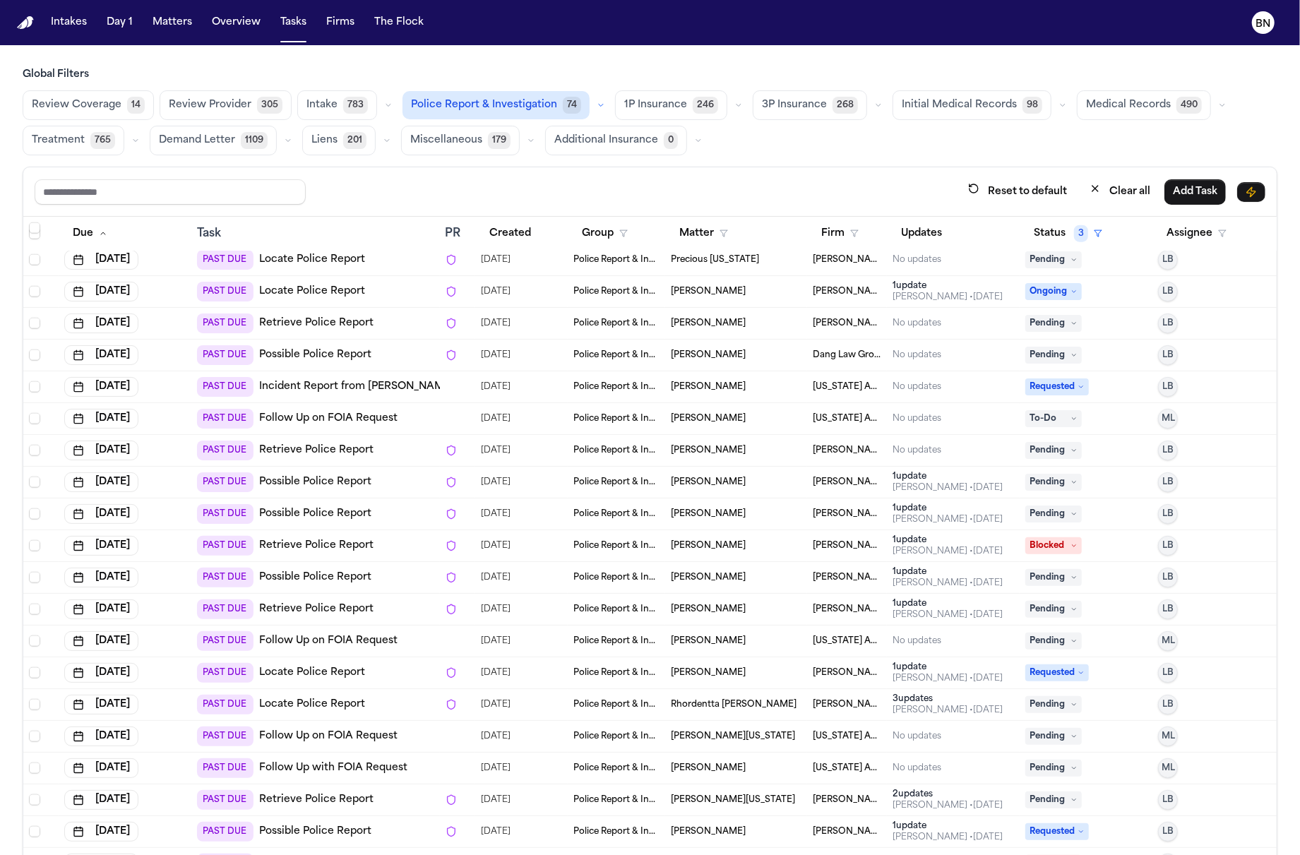
scroll to position [1396, 0]
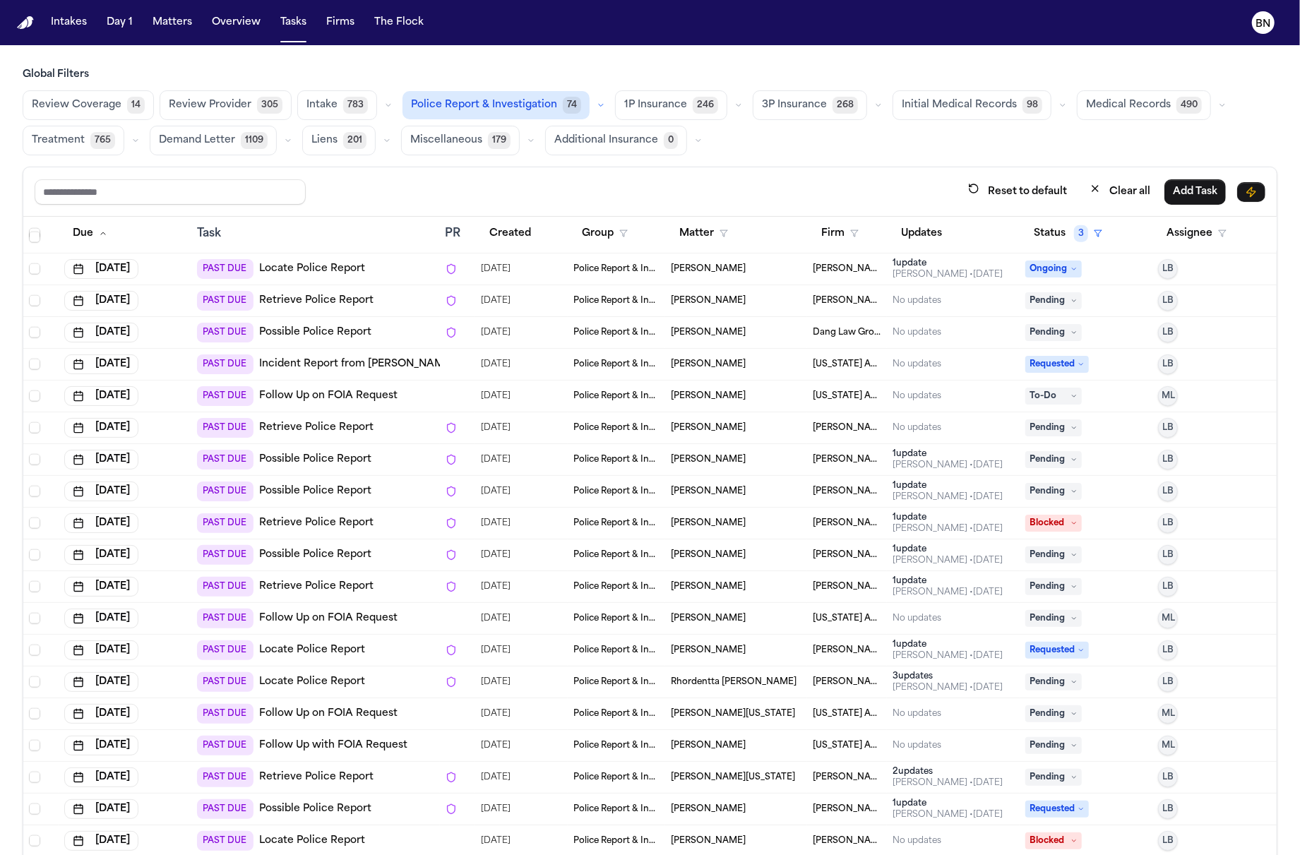
click at [594, 573] on td "Police Report & Investigation" at bounding box center [616, 587] width 97 height 32
click at [612, 182] on div "Reset to default Clear all Add Task" at bounding box center [650, 192] width 1230 height 26
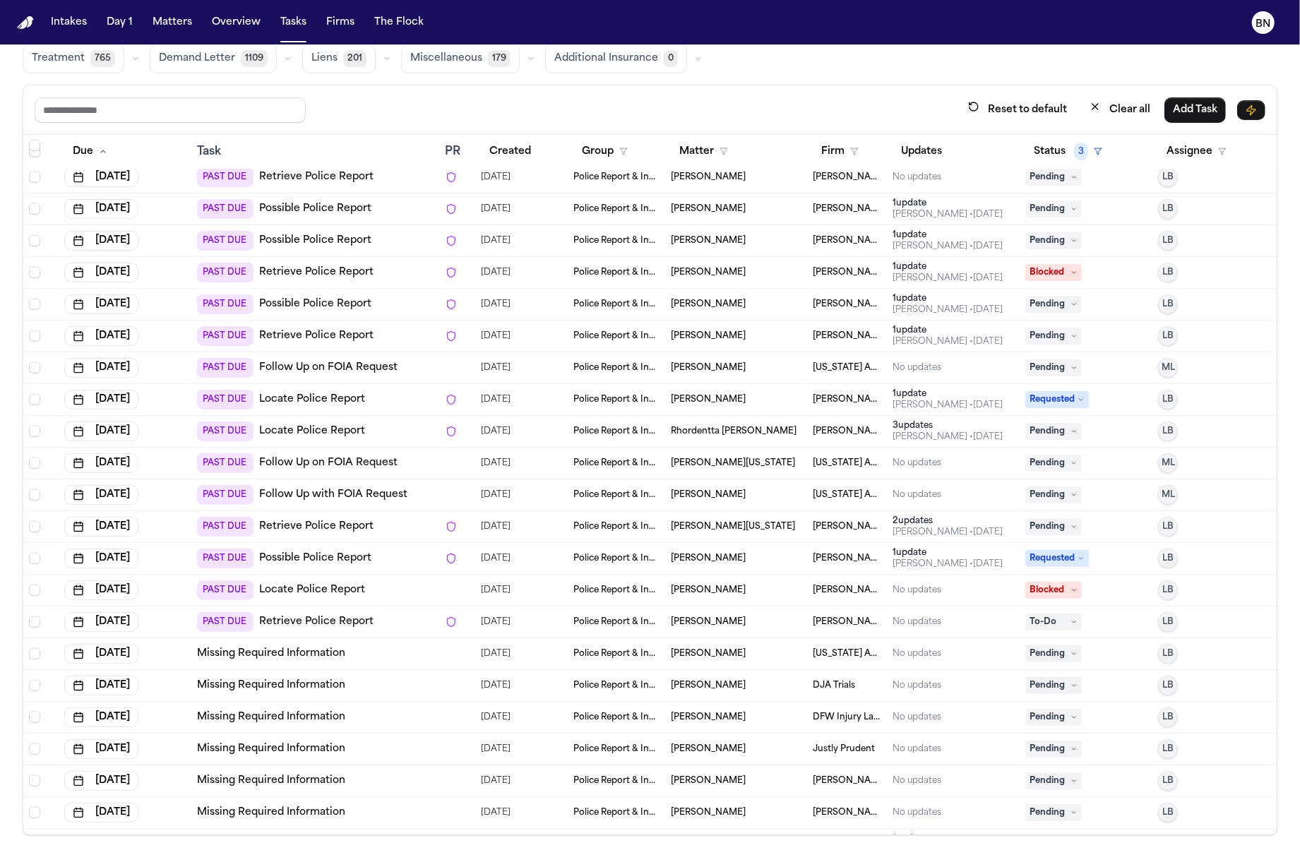
scroll to position [1563, 0]
click at [675, 625] on span "[PERSON_NAME]" at bounding box center [708, 623] width 75 height 11
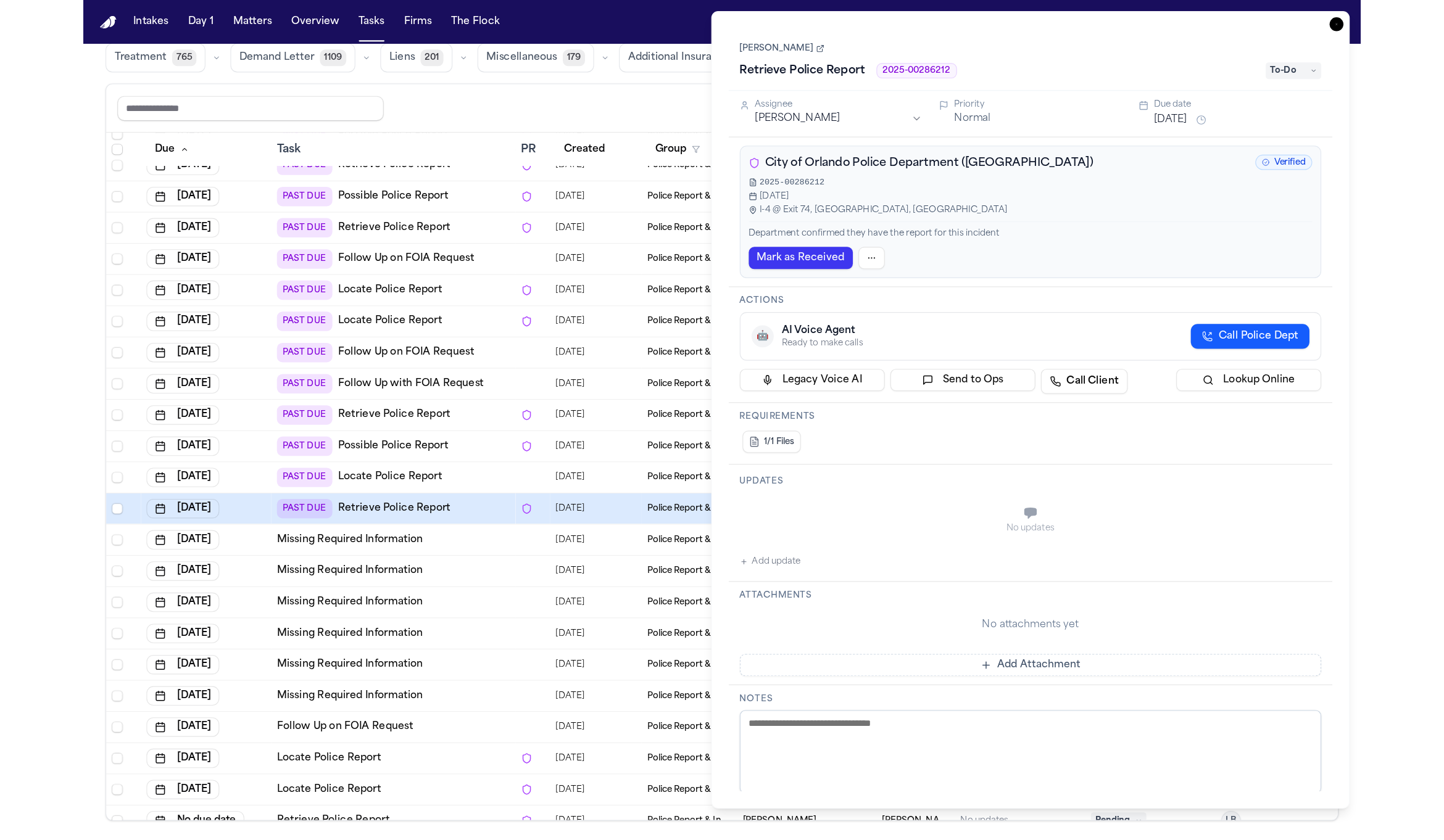
scroll to position [1473, 0]
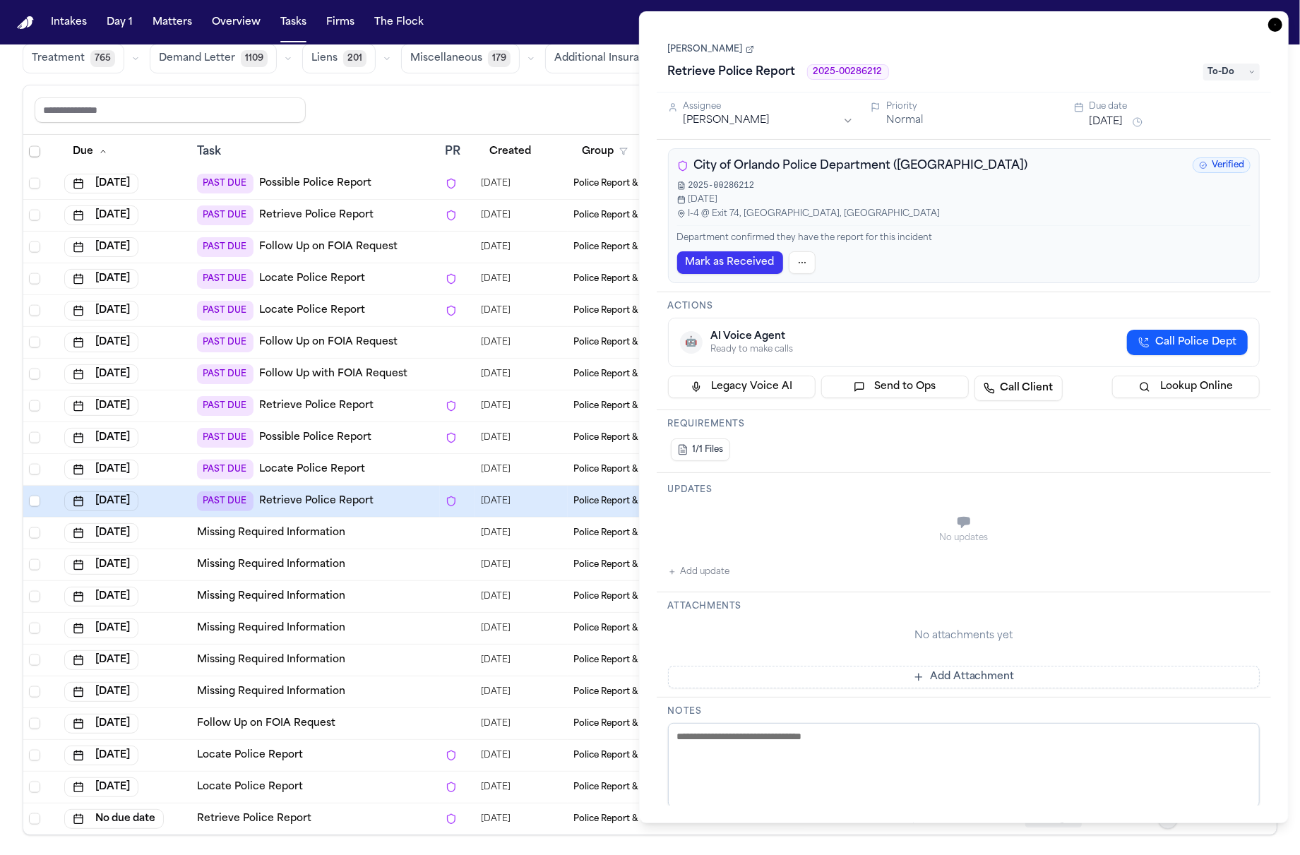
click at [374, 754] on div "Locate Police Report" at bounding box center [315, 755] width 236 height 14
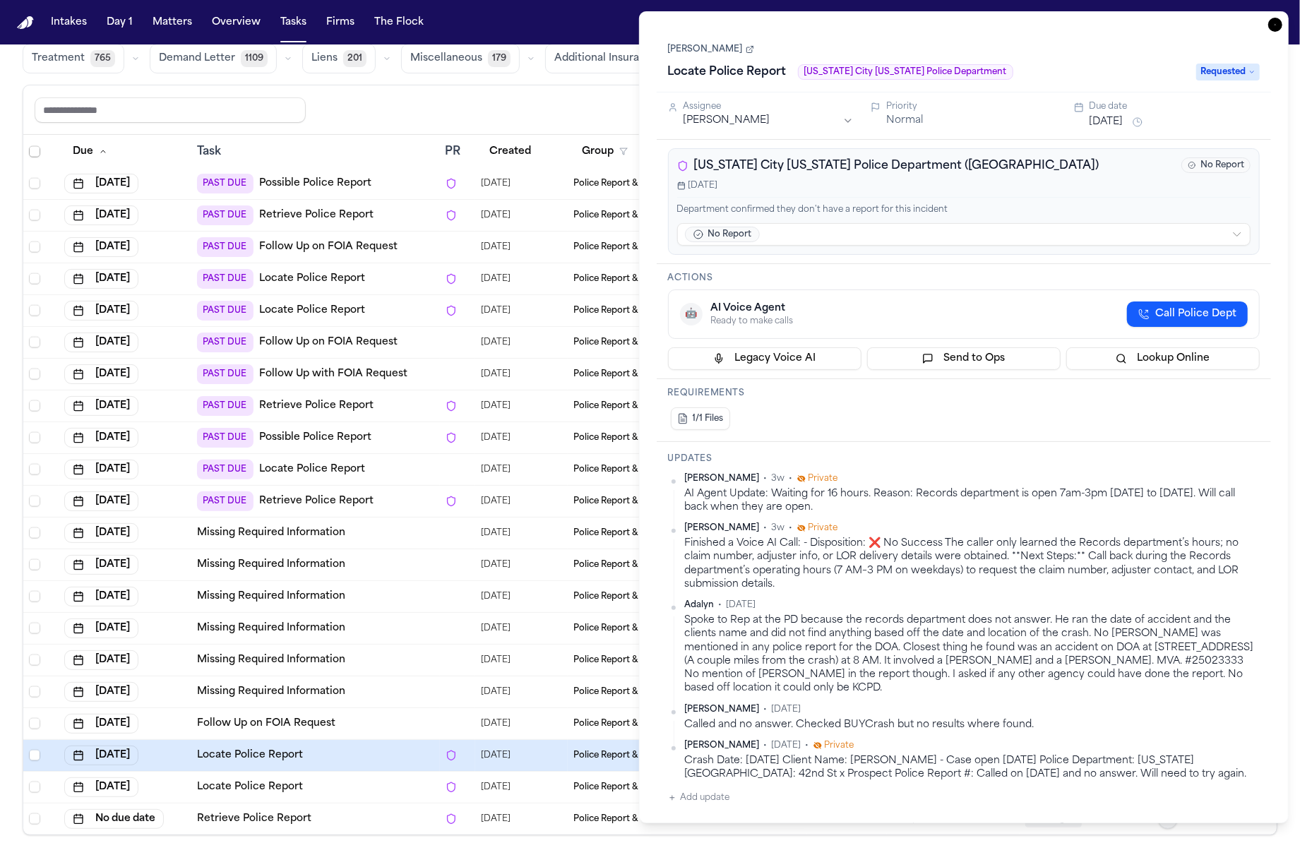
click at [380, 824] on td "Retrieve Police Report" at bounding box center [315, 819] width 248 height 32
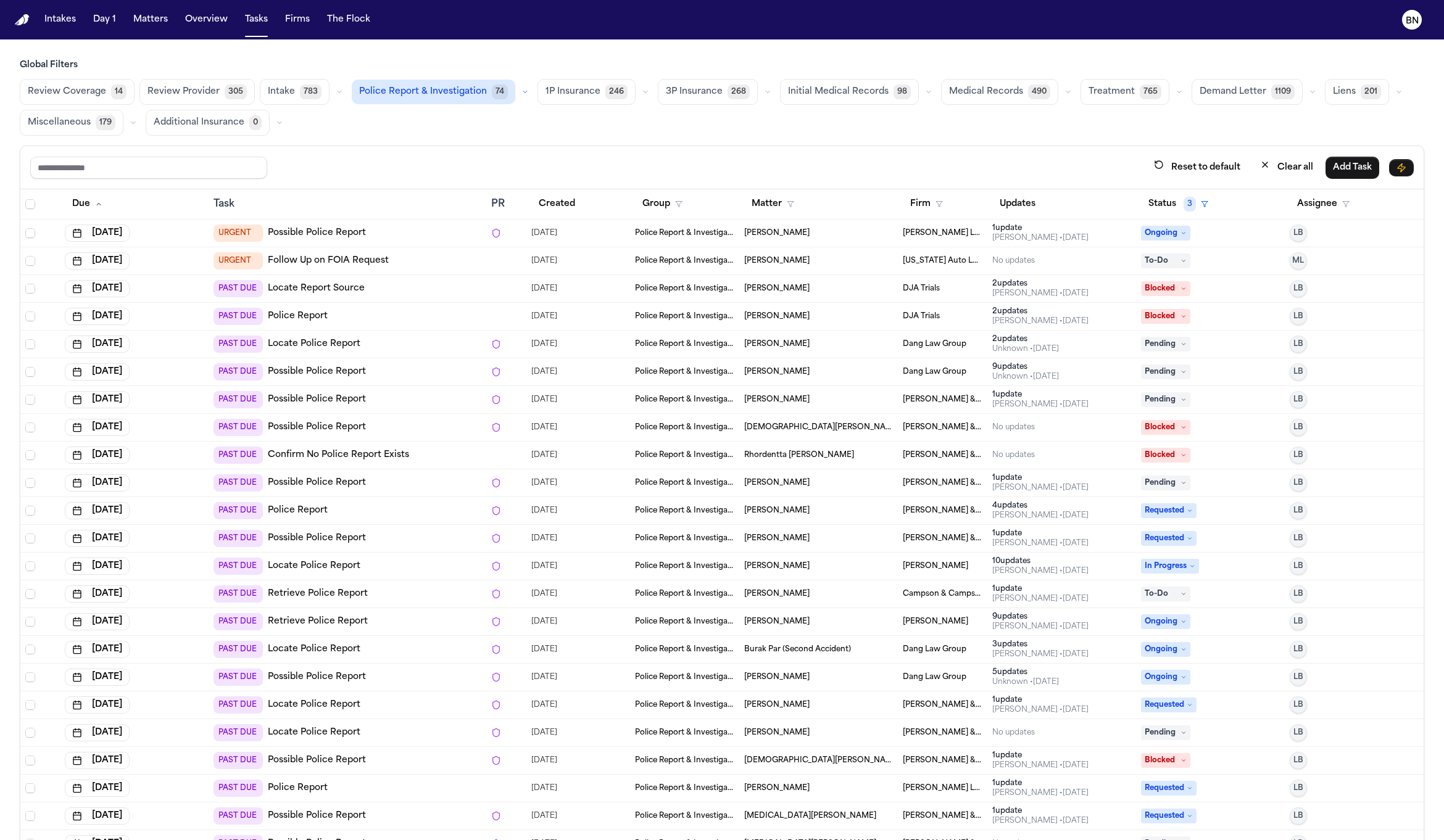
click at [550, 118] on div "Review Coverage 14 Review Provider 305 Intake 783 Police Report & Investigation…" at bounding box center [722, 107] width 1405 height 57
click at [144, 17] on button "Matters" at bounding box center [150, 19] width 45 height 22
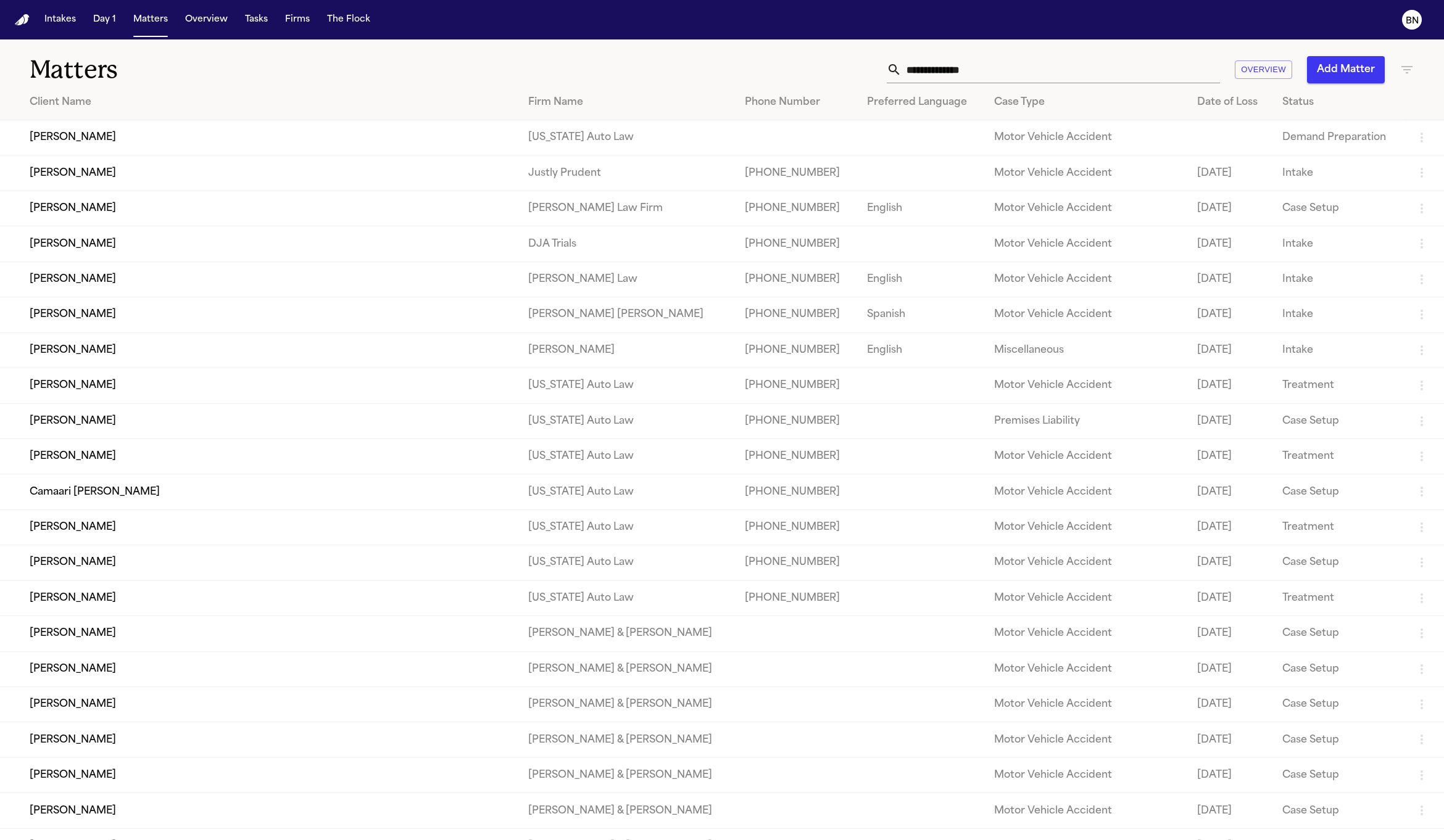
click at [397, 182] on td "[PERSON_NAME]" at bounding box center [259, 173] width 518 height 35
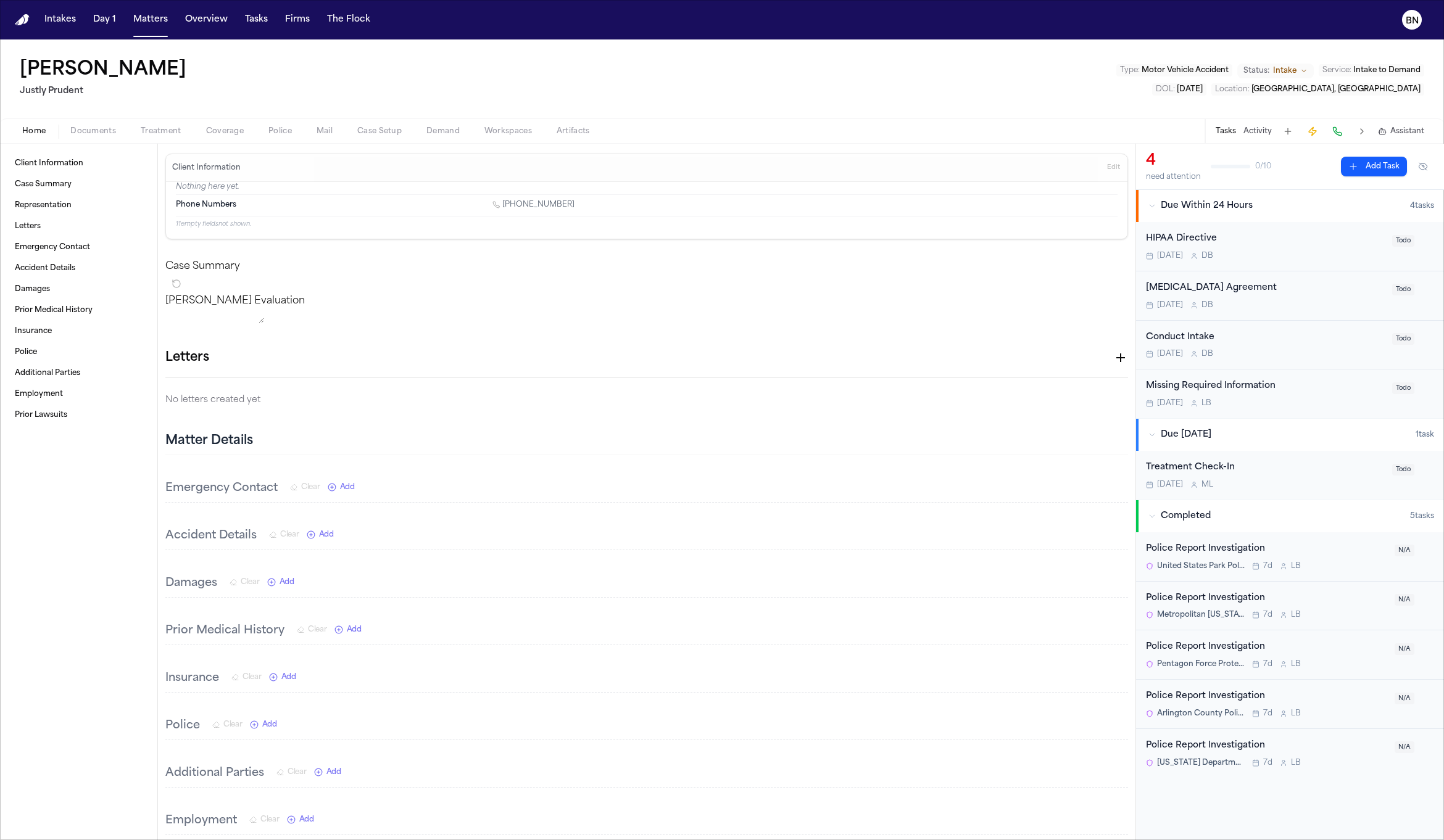
click at [232, 124] on button "Coverage" at bounding box center [225, 131] width 62 height 15
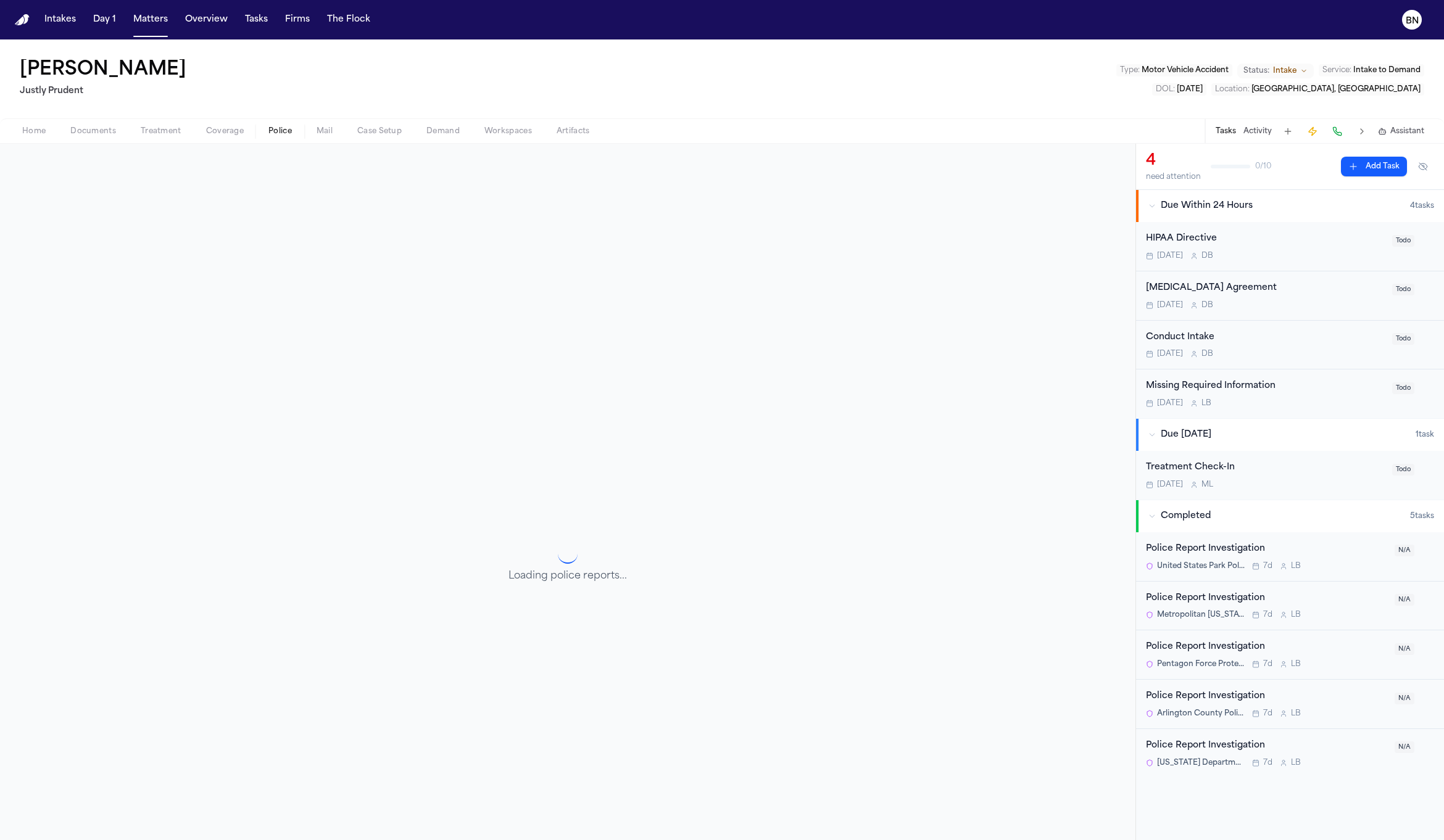
click at [271, 129] on span "Police" at bounding box center [280, 131] width 24 height 10
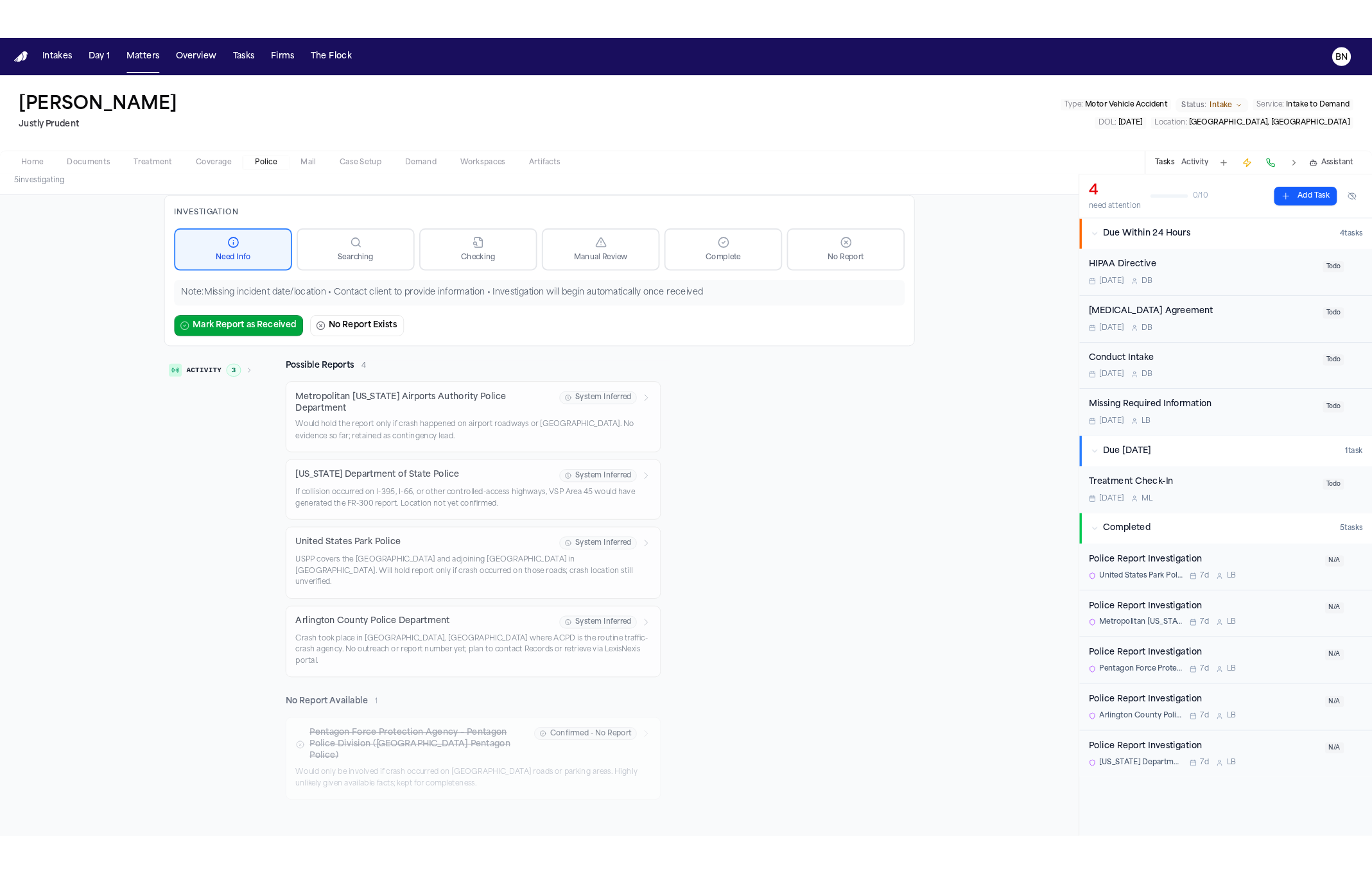
scroll to position [37, 0]
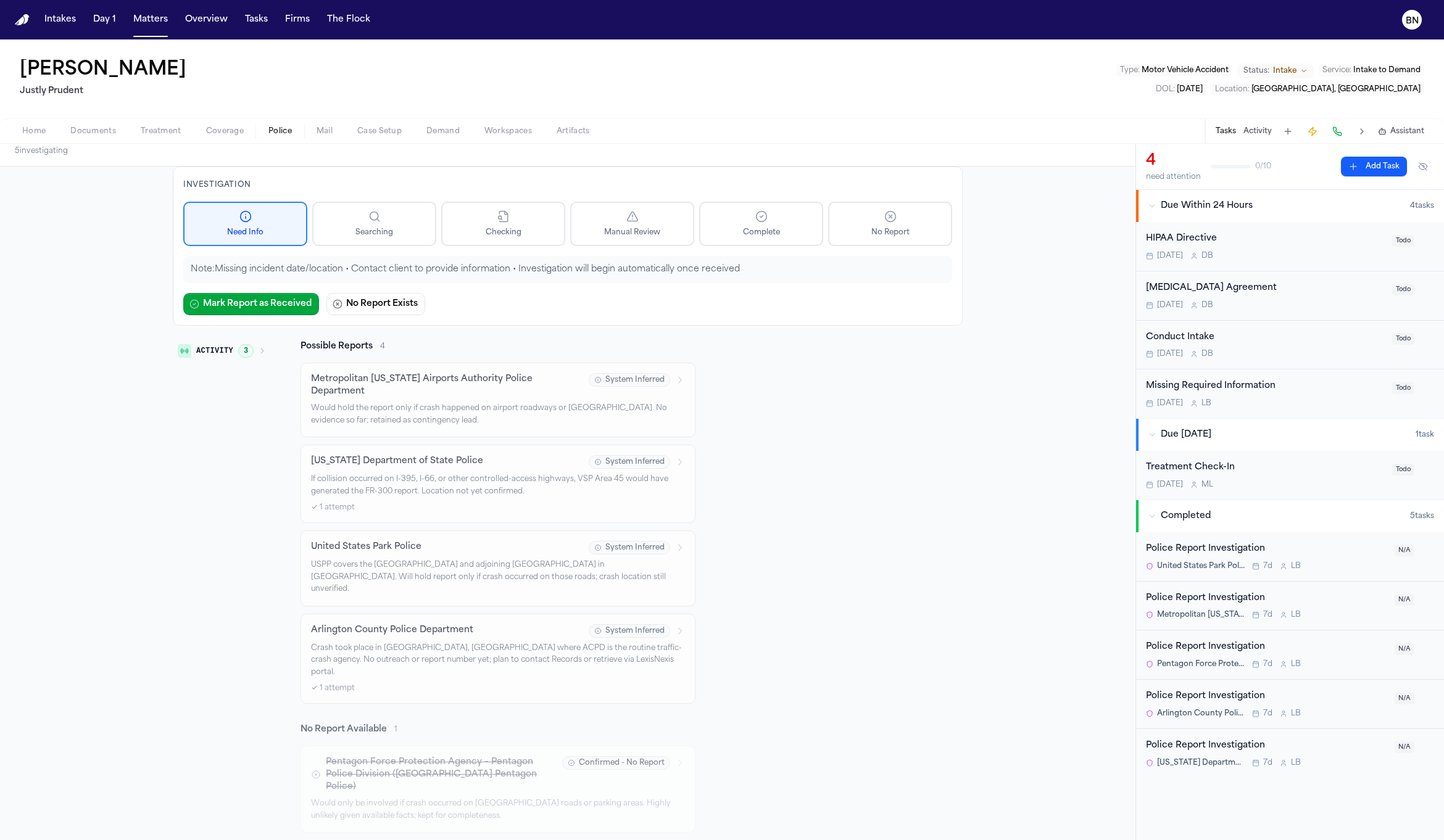
click at [259, 351] on icon "button" at bounding box center [262, 351] width 7 height 7
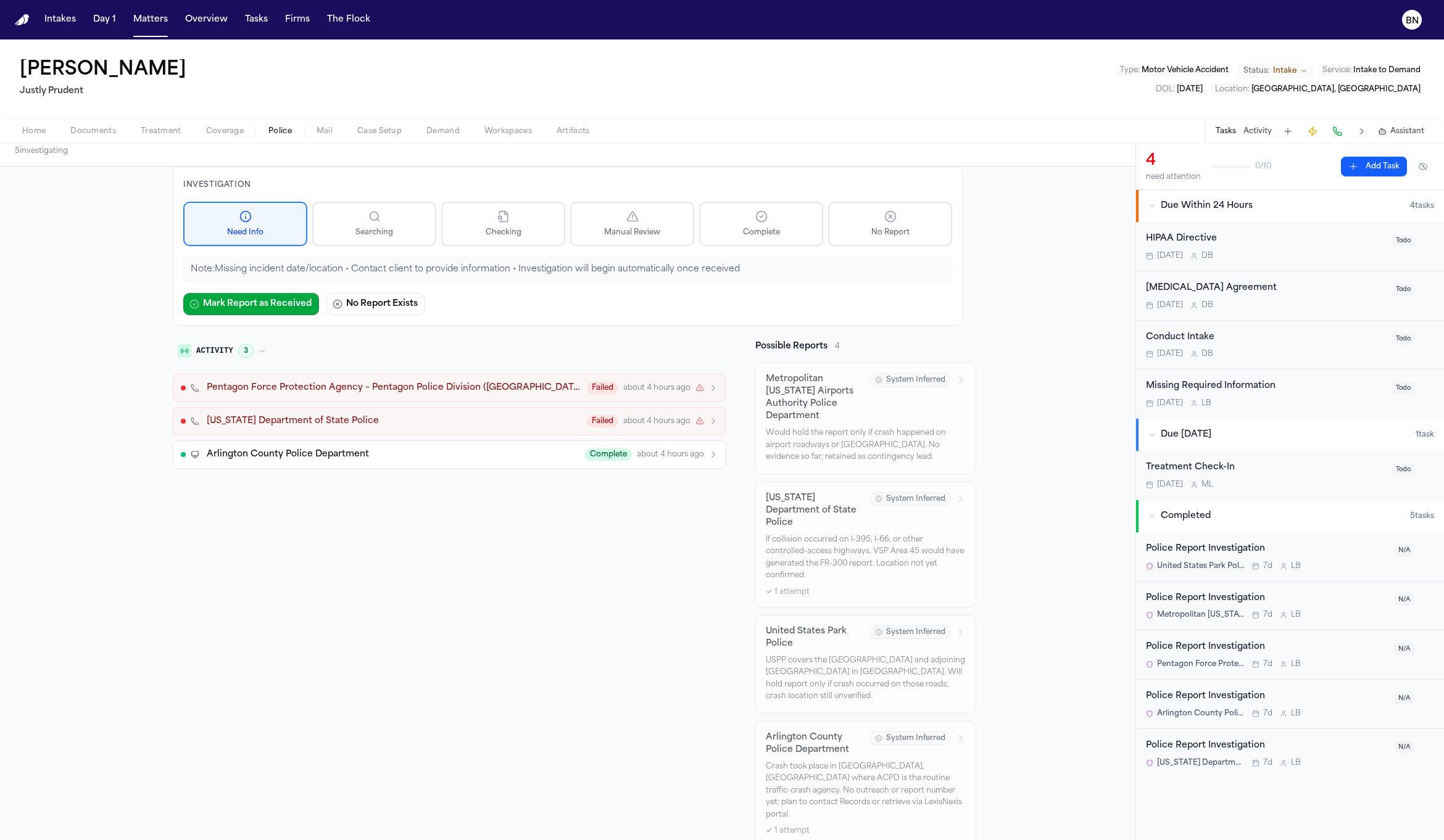
click at [261, 352] on button "Activity 3" at bounding box center [222, 351] width 98 height 21
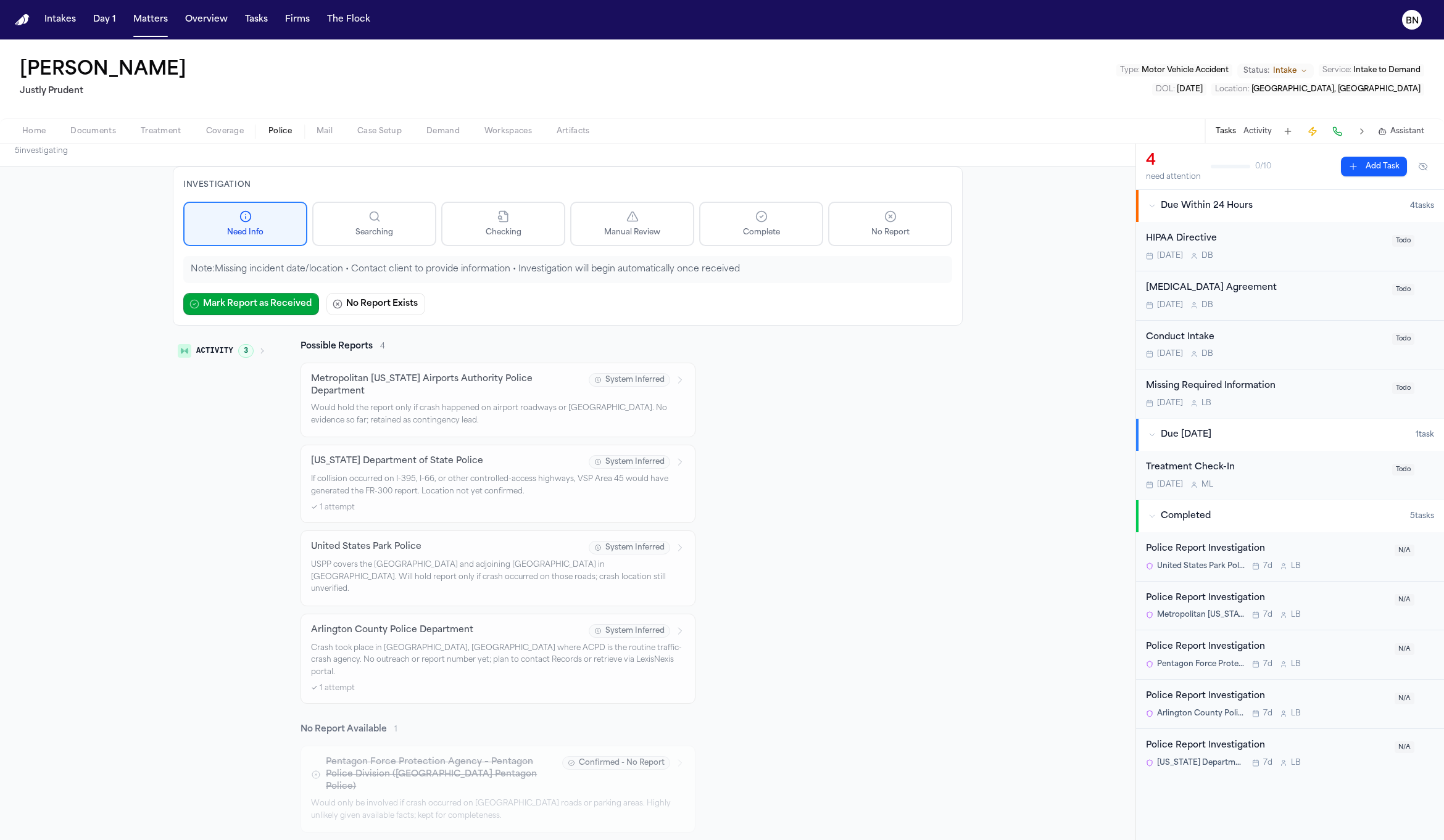
click at [246, 352] on button "Activity 3" at bounding box center [222, 351] width 98 height 21
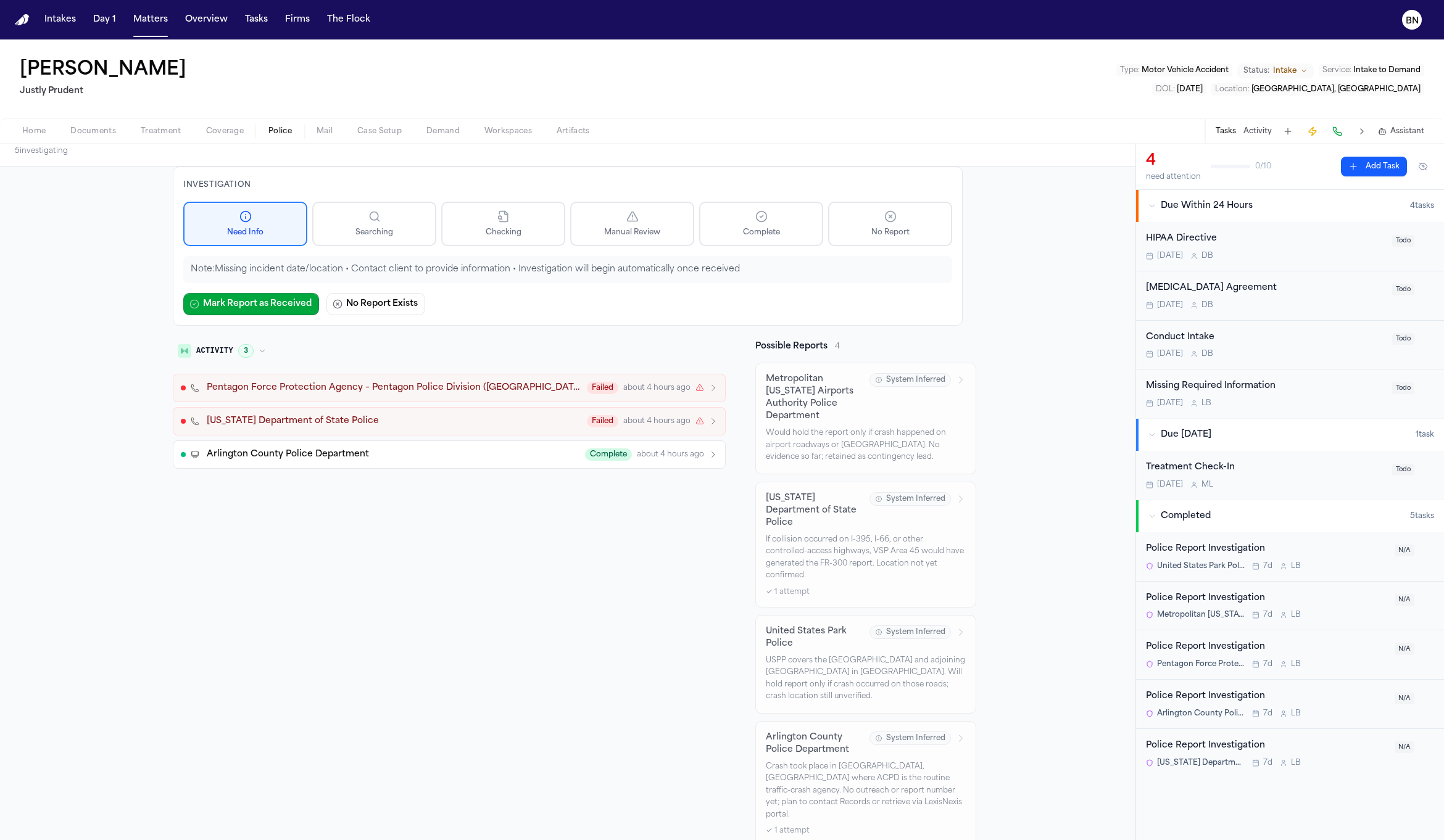
click at [286, 480] on div "Activity 3 Pentagon Force Protection Agency – Pentagon Police Division (United …" at bounding box center [449, 683] width 553 height 684
click at [288, 466] on div "Activity 3 Pentagon Force Protection Agency – Pentagon Police Division (United …" at bounding box center [449, 683] width 553 height 684
click at [314, 456] on span "Arlington County Police Department" at bounding box center [288, 455] width 163 height 12
click at [362, 452] on div "Arlington County Police Department Complete about 4 hours ago" at bounding box center [462, 455] width 511 height 12
click at [441, 453] on div "Arlington County Police Department Complete about 4 hours ago" at bounding box center [462, 455] width 511 height 12
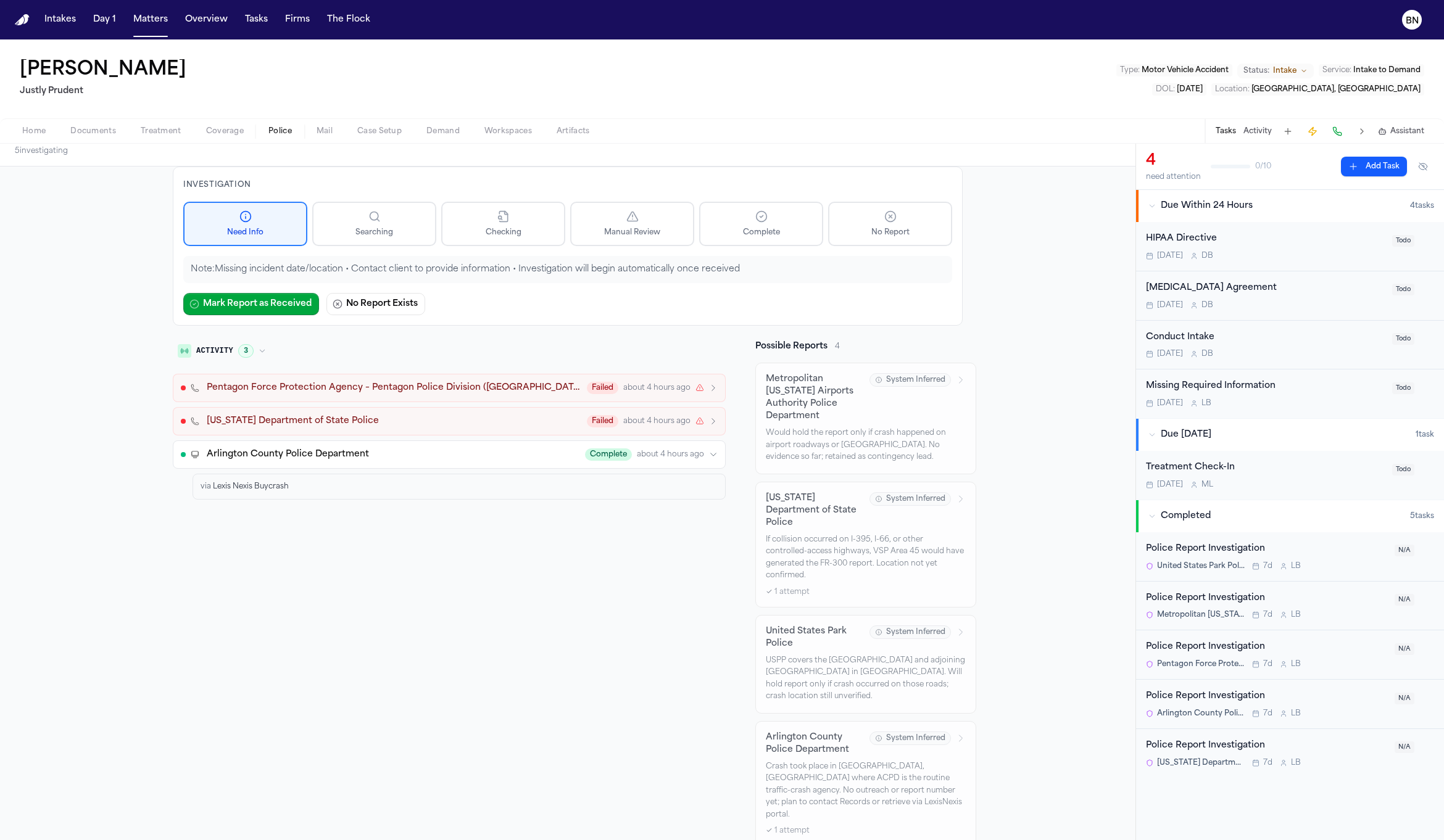
click at [441, 453] on div "Arlington County Police Department Complete about 4 hours ago" at bounding box center [462, 455] width 511 height 12
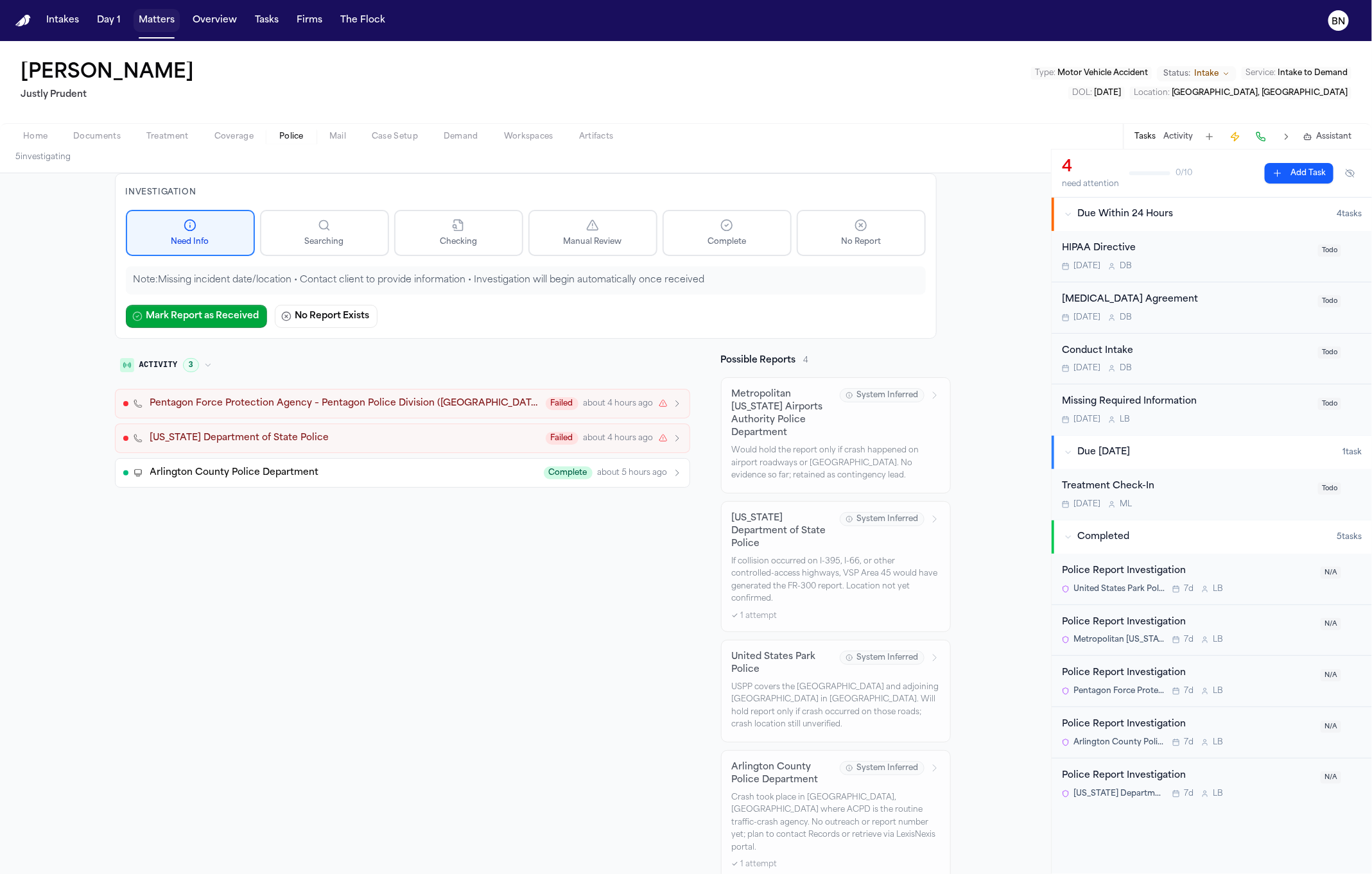
click at [159, 24] on button "Matters" at bounding box center [156, 20] width 46 height 23
click at [232, 20] on button "Overview" at bounding box center [215, 20] width 55 height 23
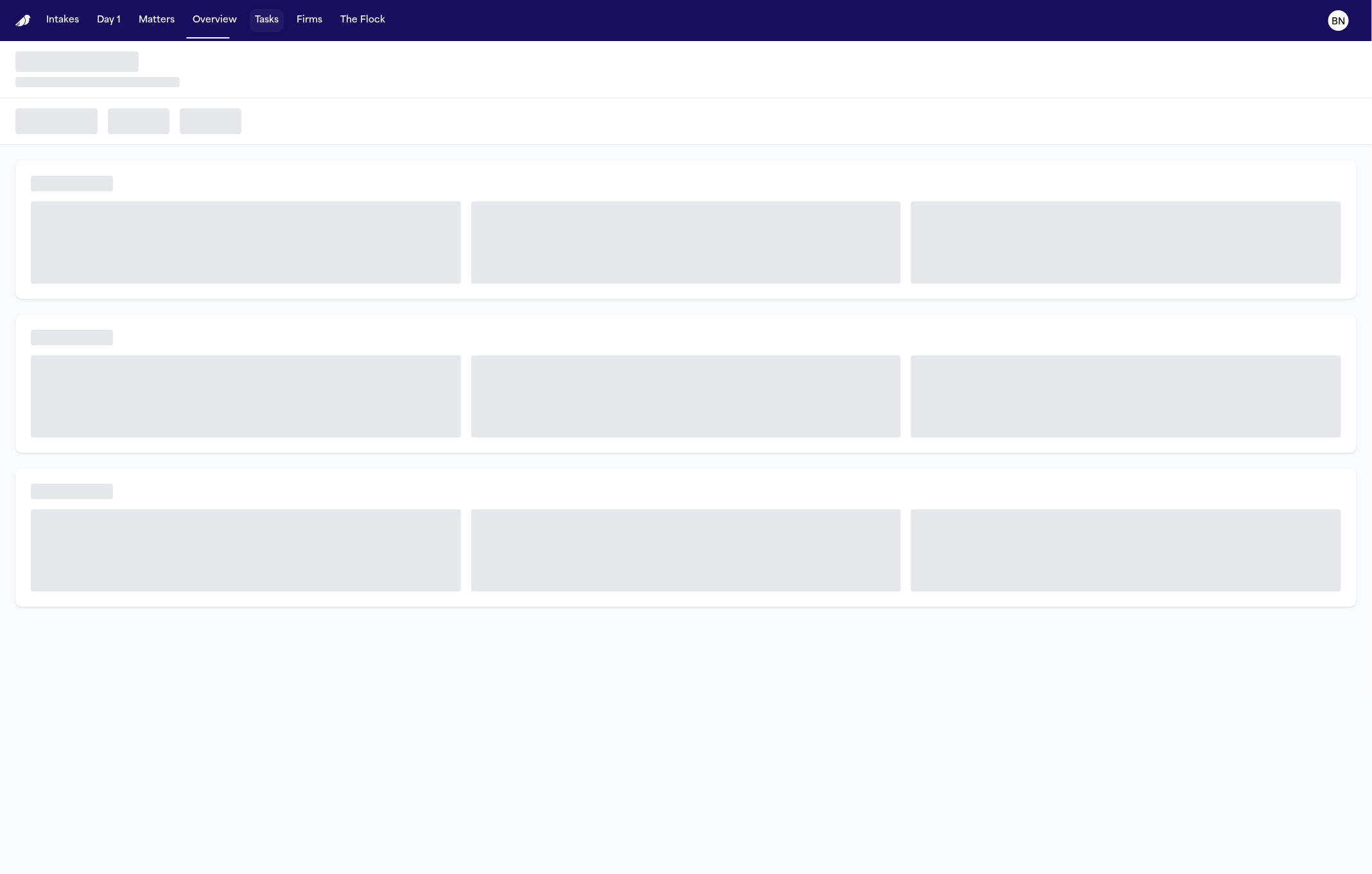
click at [250, 20] on button "Tasks" at bounding box center [266, 20] width 34 height 23
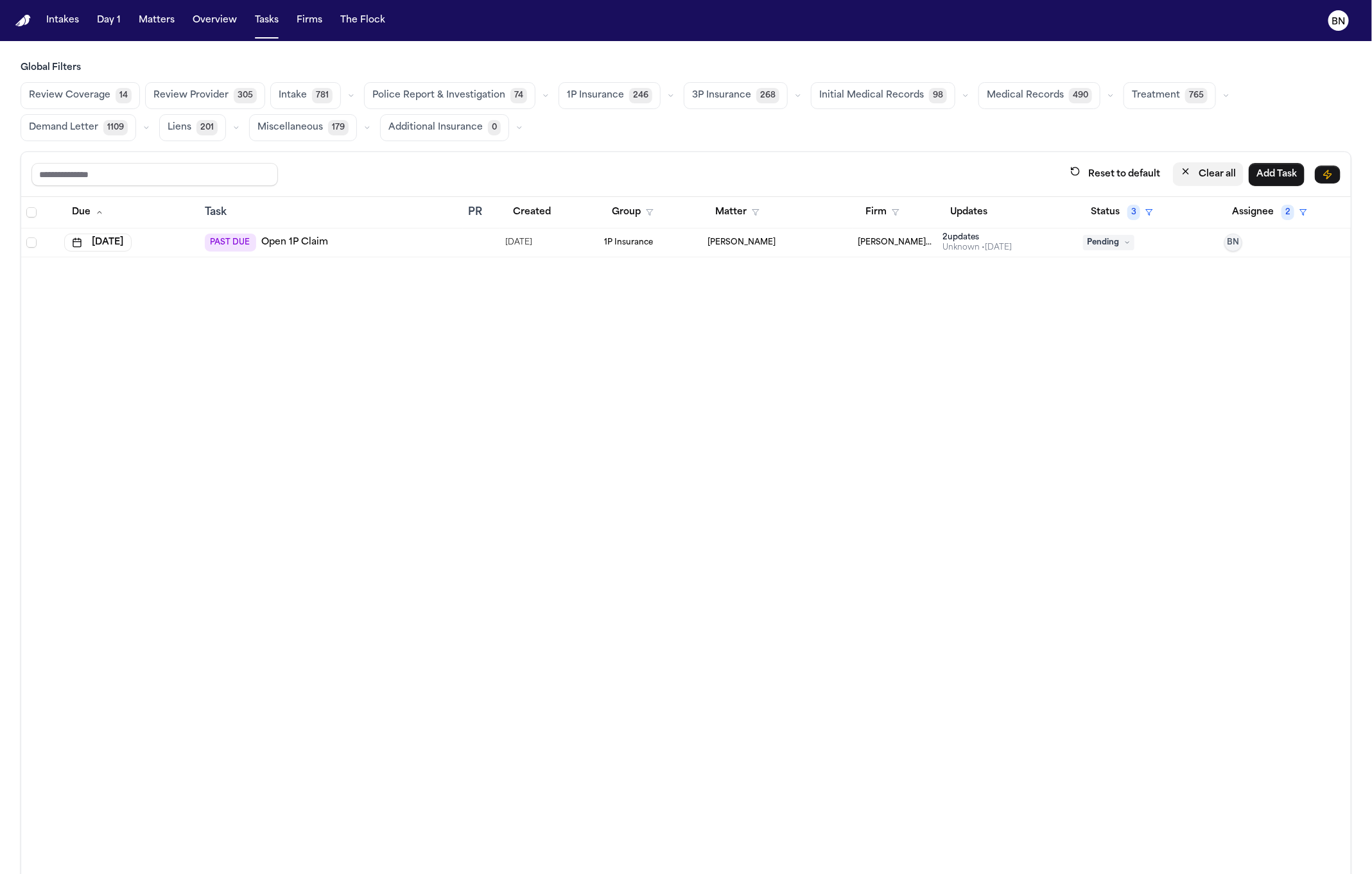
click at [906, 167] on button "Clear all" at bounding box center [1208, 175] width 71 height 24
click at [906, 208] on button "Status" at bounding box center [1111, 212] width 57 height 23
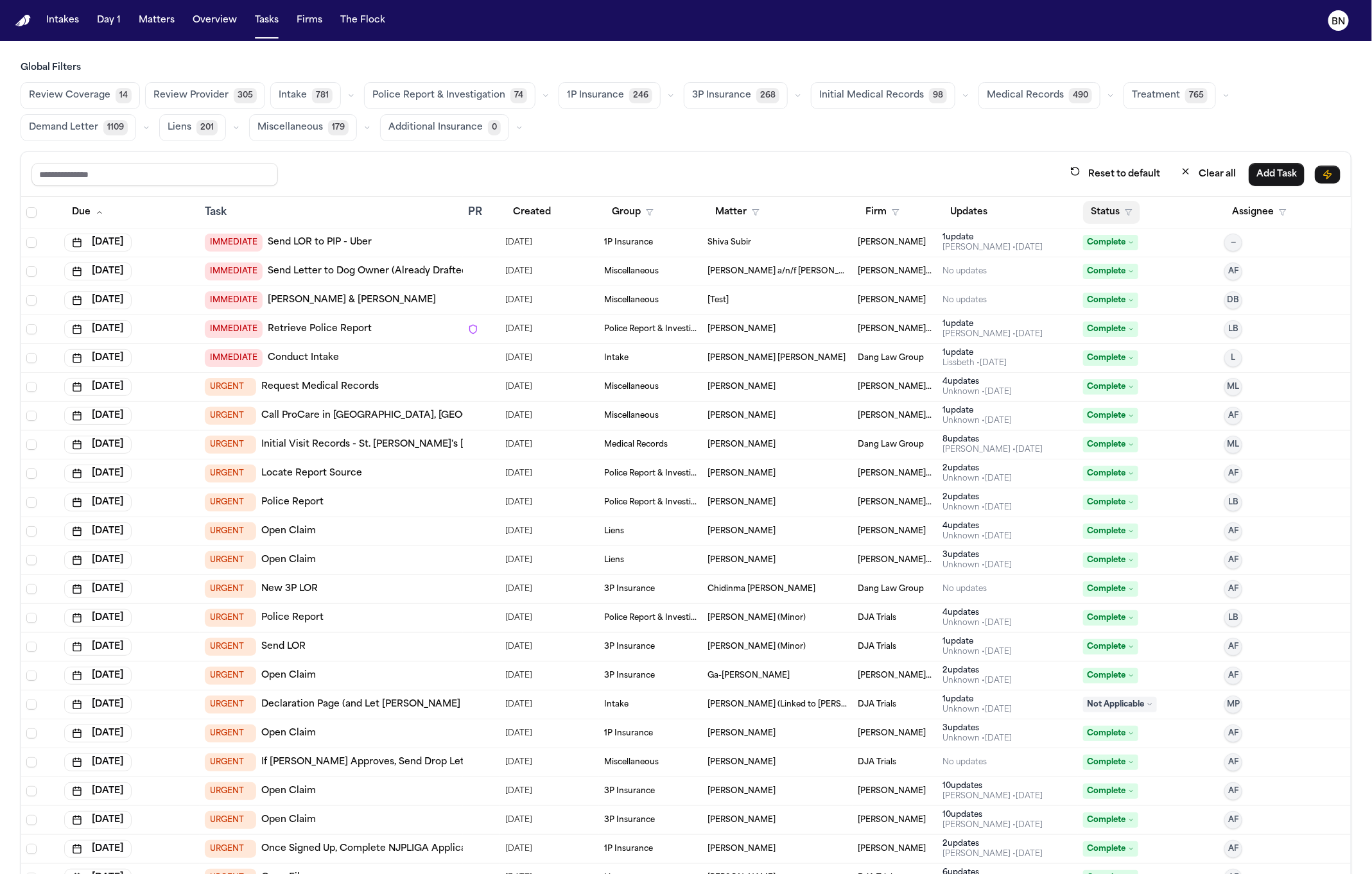
click at [906, 217] on button "Status" at bounding box center [1111, 212] width 57 height 23
click at [906, 176] on div "Reset to default Clear all Add Task Due Task PR Created Group Matter Firm Updat…" at bounding box center [686, 541] width 1330 height 779
click at [906, 216] on button "Status" at bounding box center [1111, 212] width 57 height 23
click at [906, 188] on div "Reset to default Clear all Add Task Due Task PR Created Group Matter Firm Updat…" at bounding box center [686, 541] width 1330 height 779
click at [488, 100] on span "Police Report & Investigation" at bounding box center [438, 95] width 133 height 13
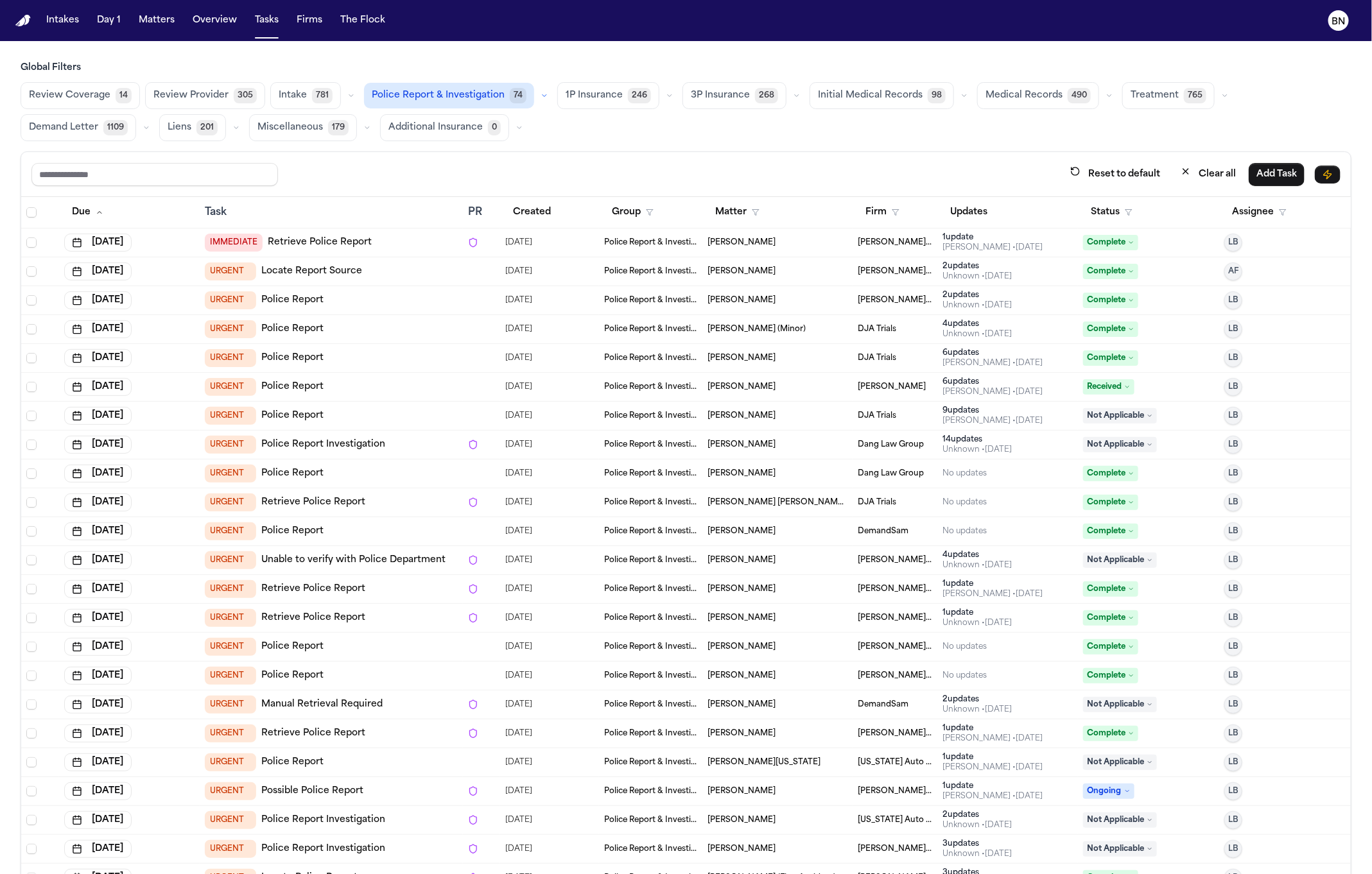
click at [711, 270] on span "[PERSON_NAME]" at bounding box center [741, 271] width 68 height 10
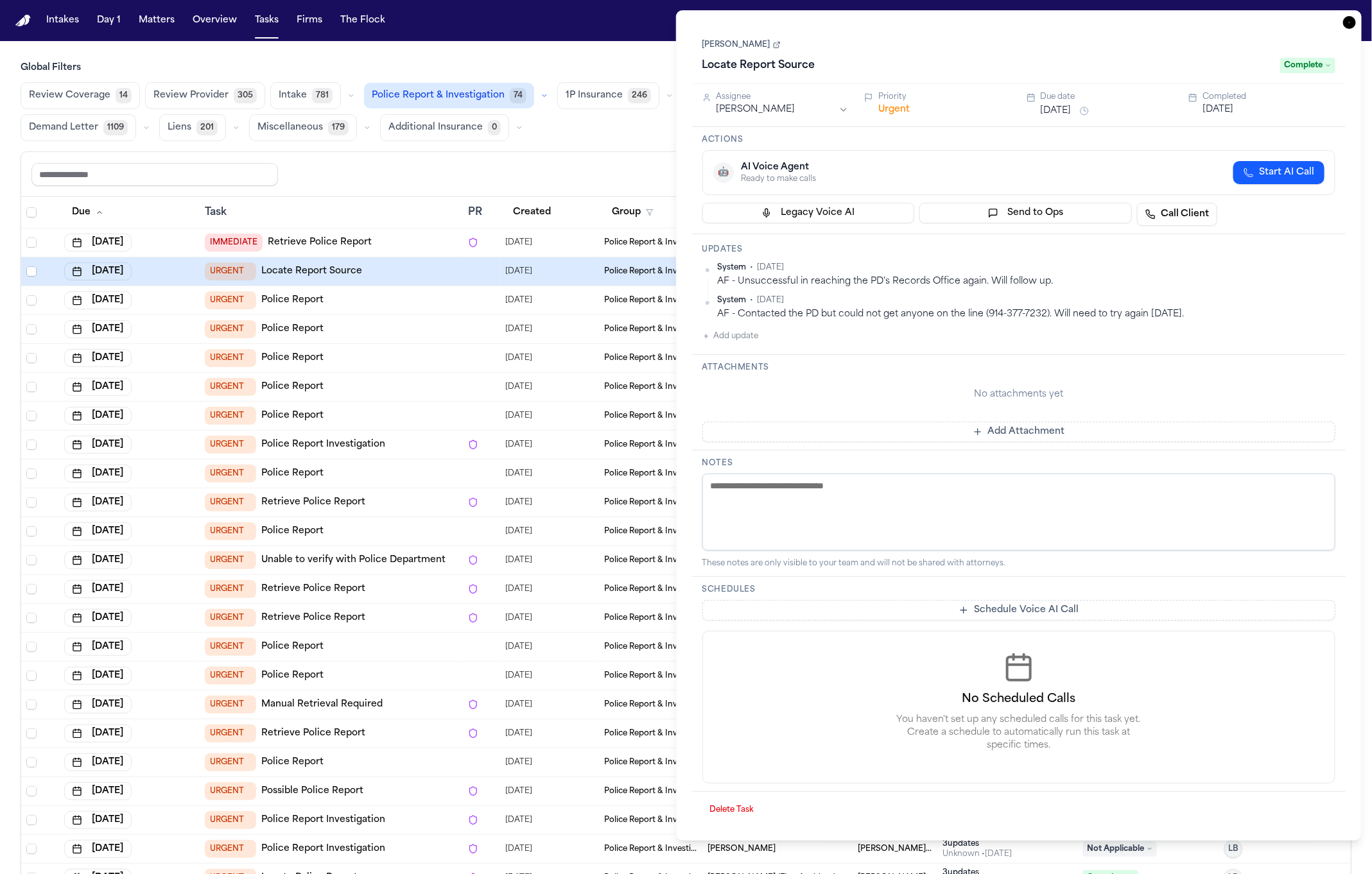
click at [747, 47] on link "[PERSON_NAME]" at bounding box center [741, 45] width 78 height 10
click at [536, 160] on div "Reset to default Clear all Add Task" at bounding box center [686, 174] width 1329 height 45
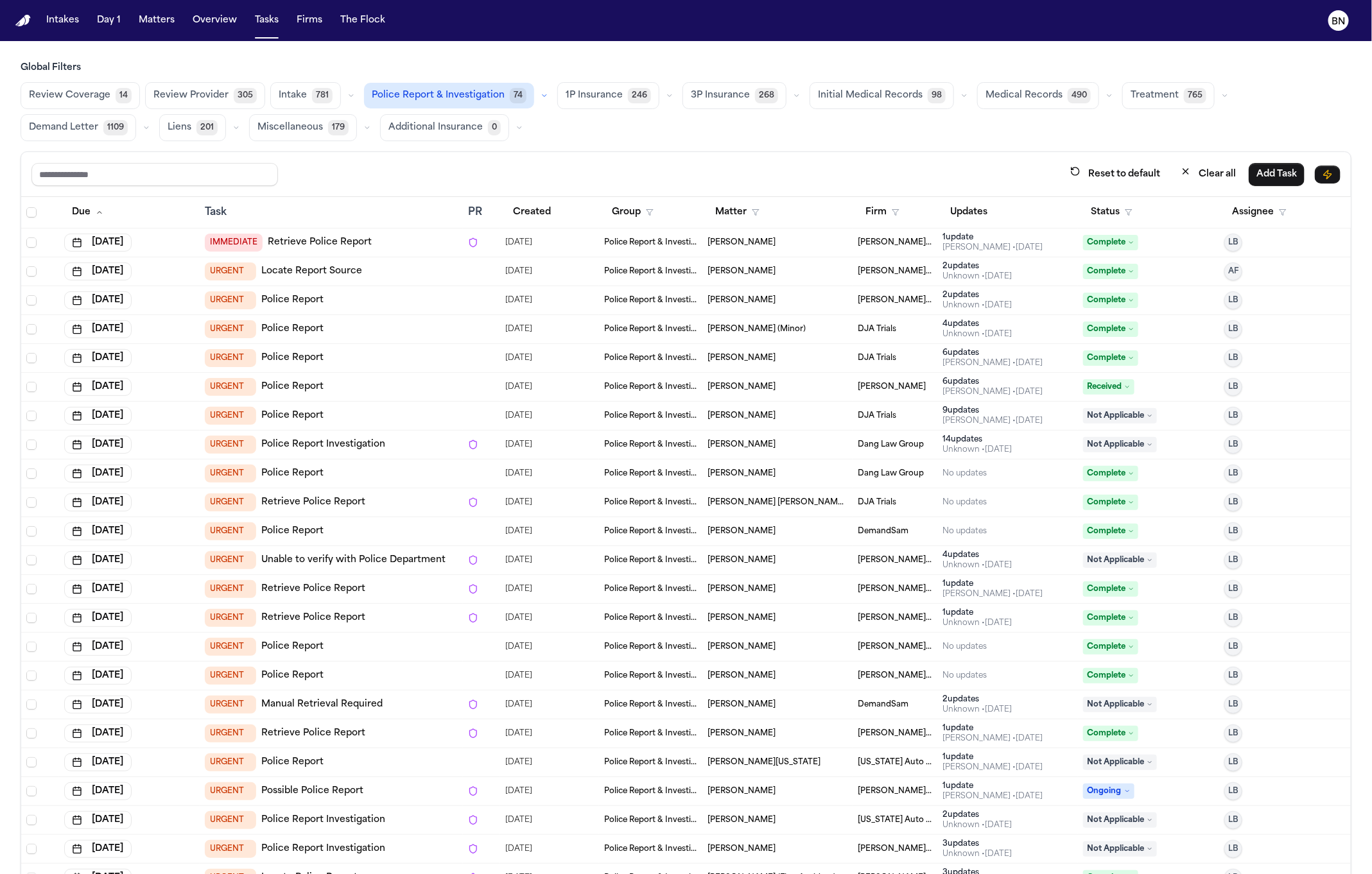
click at [560, 236] on div "07/08/2025" at bounding box center [549, 243] width 88 height 18
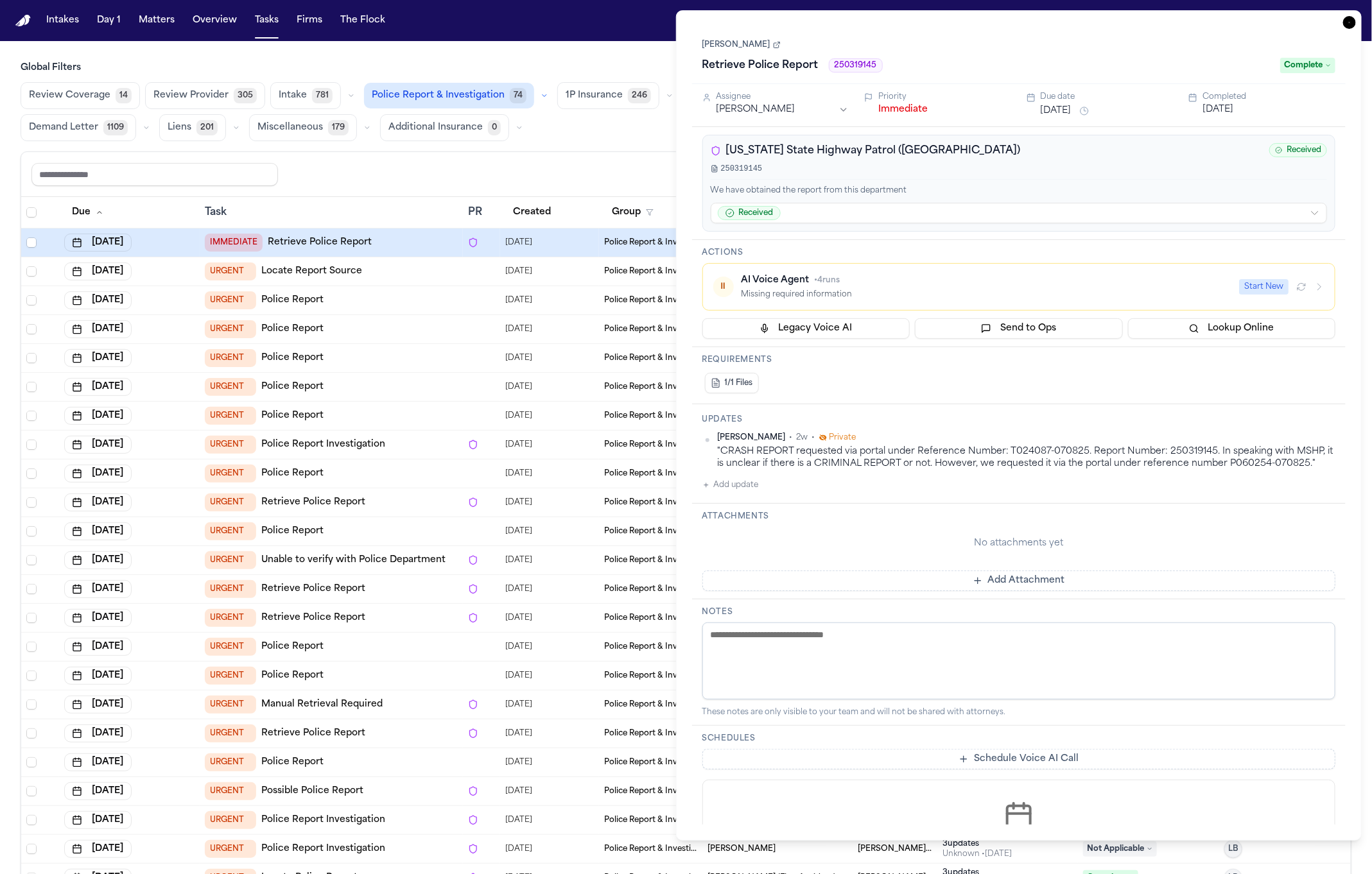
click at [739, 51] on div "Leana Snow Retrieve Police Report 250319145 Complete" at bounding box center [1018, 55] width 634 height 39
click at [738, 42] on link "[PERSON_NAME]" at bounding box center [741, 45] width 78 height 10
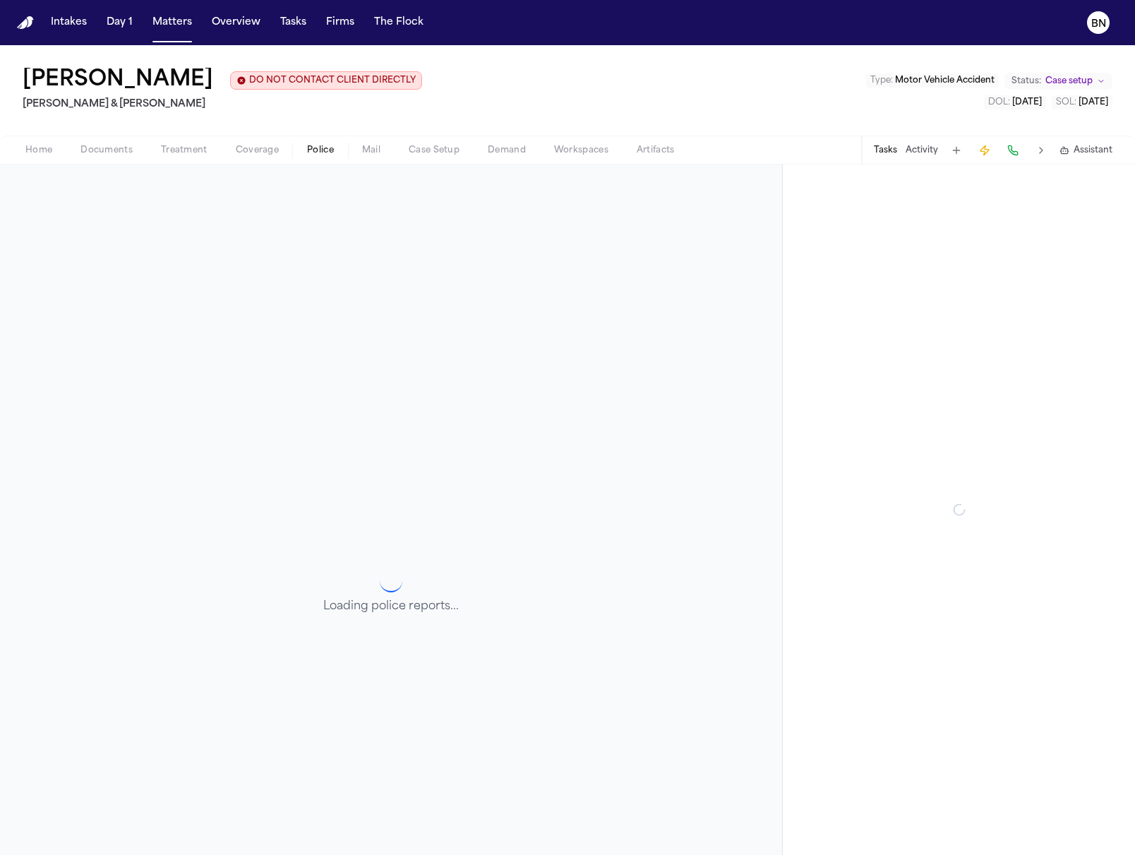
click at [323, 152] on span "Police" at bounding box center [320, 150] width 27 height 11
click at [323, 153] on span "Police" at bounding box center [320, 150] width 27 height 11
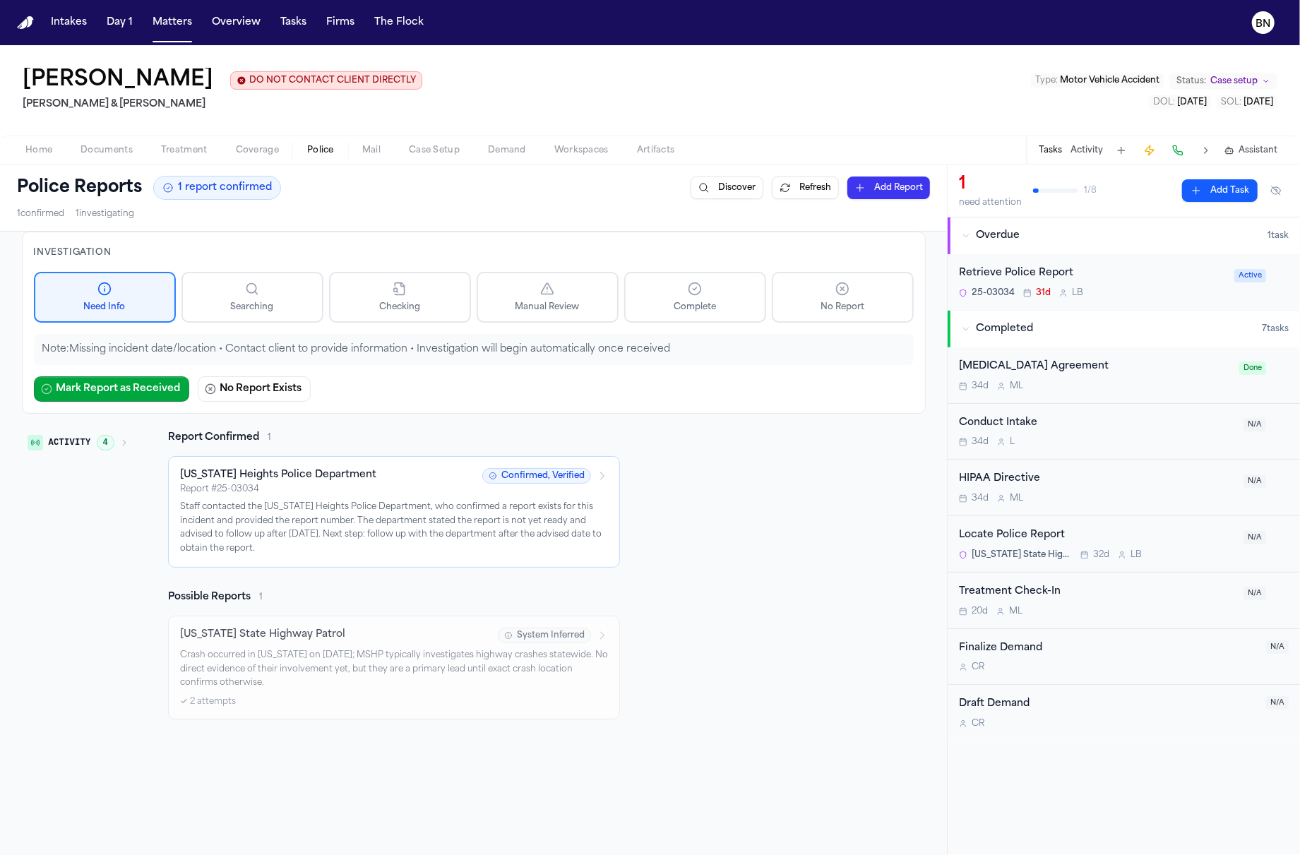
click at [120, 439] on icon "button" at bounding box center [124, 442] width 8 height 8
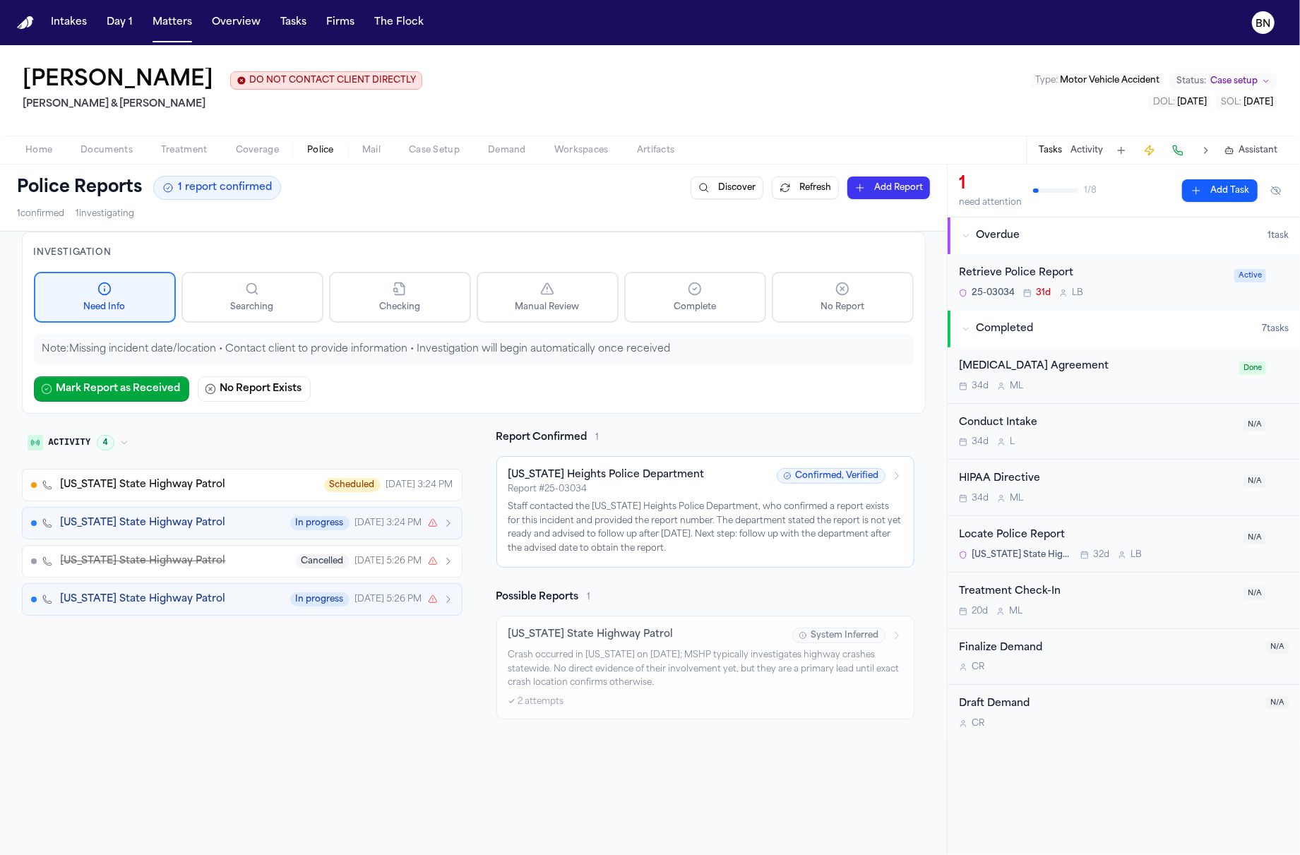
click at [200, 491] on span "Missouri State Highway Patrol" at bounding box center [143, 485] width 165 height 14
click at [246, 489] on div "Missouri State Highway Patrol Scheduled Jul 30, 3:24 PM" at bounding box center [257, 485] width 392 height 14
click at [355, 488] on span "Scheduled" at bounding box center [352, 485] width 56 height 14
click at [409, 486] on span "Jul 30, 3:24 PM" at bounding box center [419, 484] width 67 height 11
click at [419, 483] on span "Jul 30, 3:24 PM" at bounding box center [419, 484] width 67 height 11
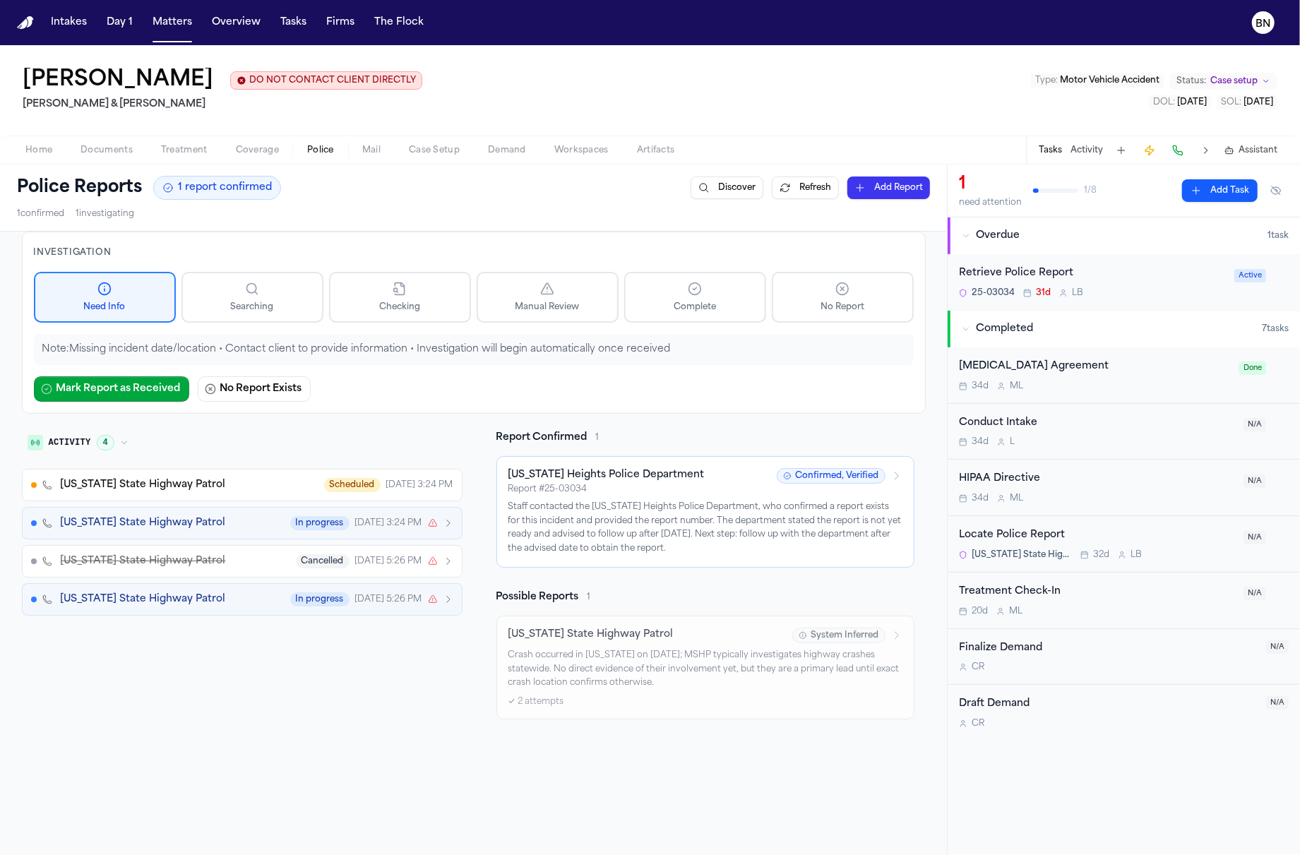
click at [419, 483] on span "Jul 30, 3:24 PM" at bounding box center [419, 484] width 67 height 11
click at [270, 487] on div "Missouri State Highway Patrol Scheduled Jul 30, 3:24 PM" at bounding box center [257, 485] width 392 height 14
click at [270, 531] on button "Missouri State Highway Patrol In progress Jul 30, 3:24 PM" at bounding box center [242, 523] width 440 height 32
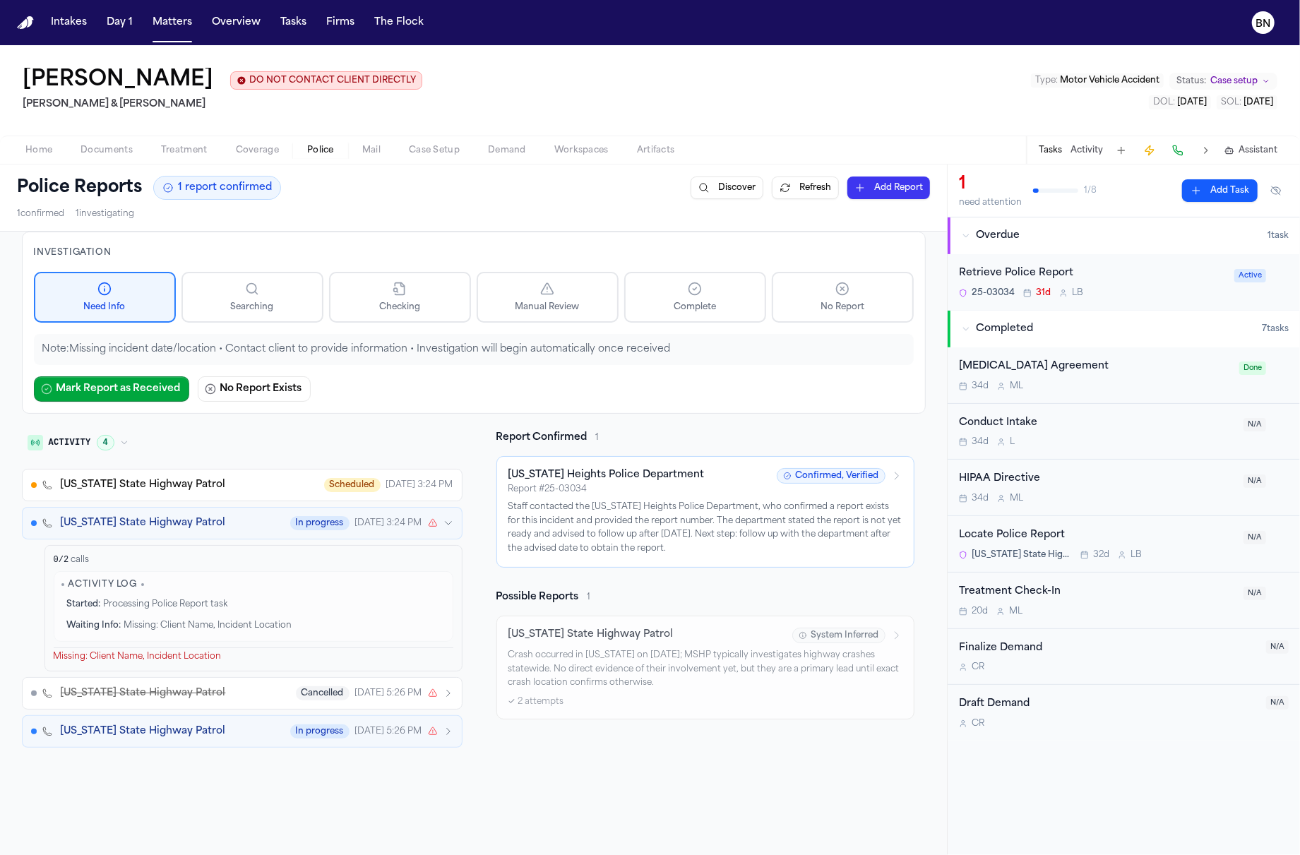
click at [270, 529] on button "Missouri State Highway Patrol In progress Jul 30, 3:24 PM" at bounding box center [242, 523] width 440 height 32
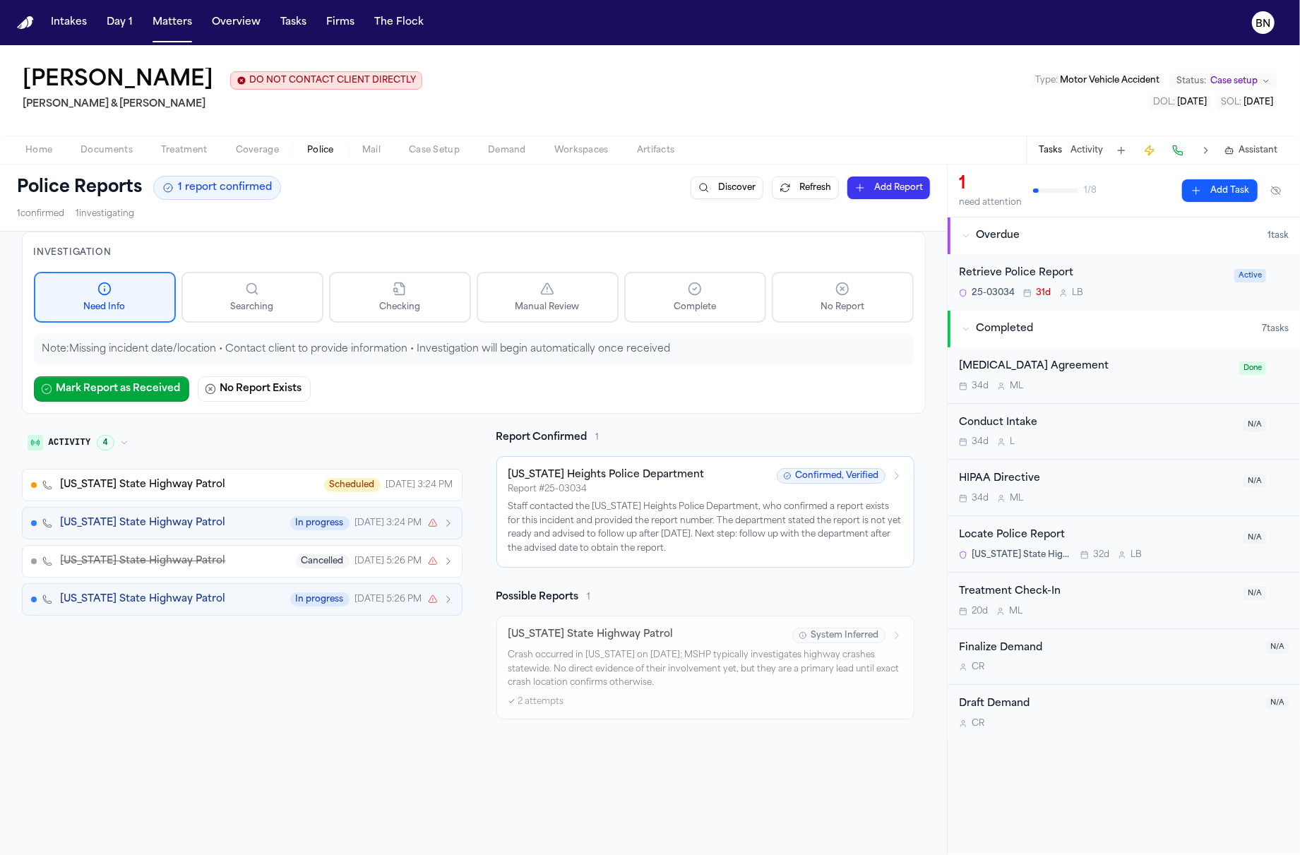
click at [270, 558] on div "Missouri State Highway Patrol Cancelled Jul 28, 5:26 PM" at bounding box center [257, 561] width 392 height 14
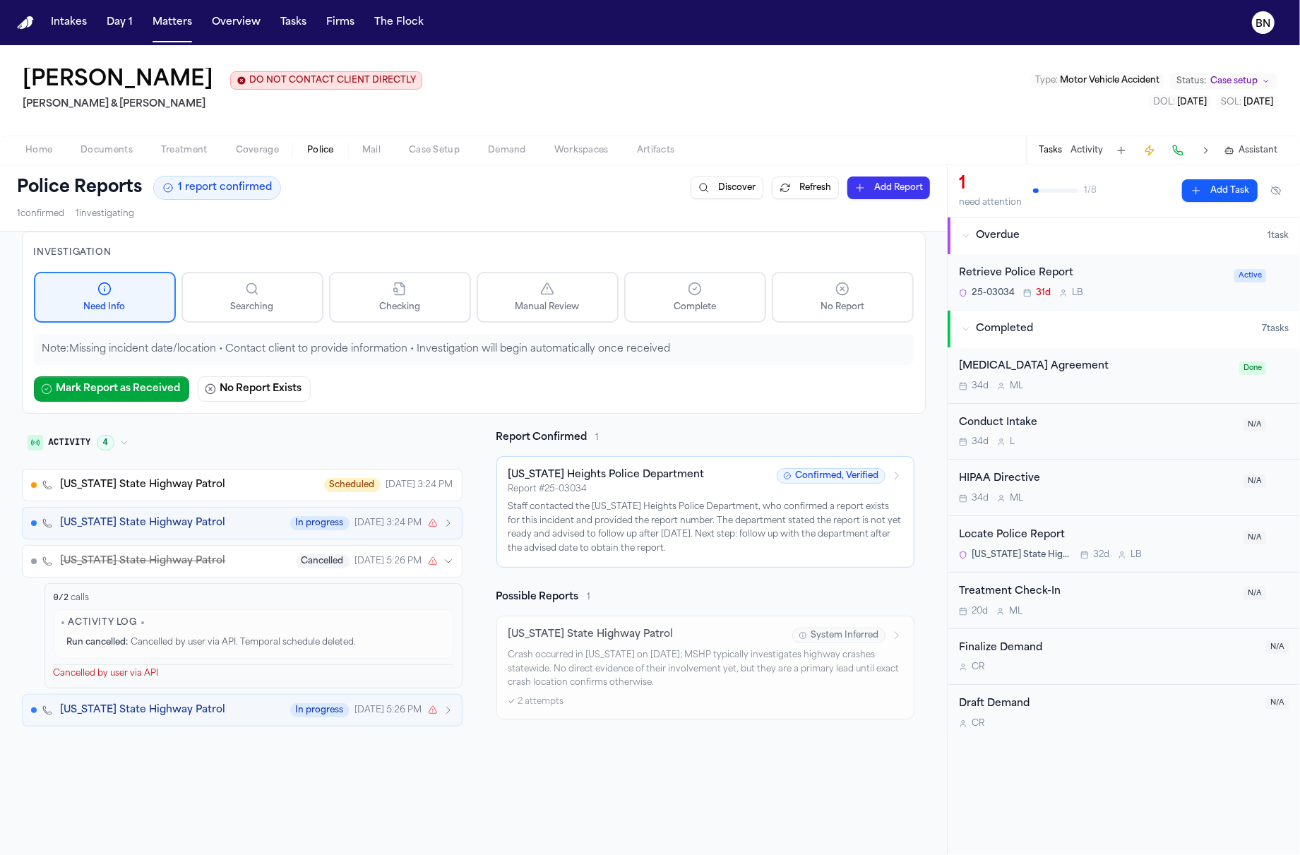
click at [270, 558] on div "Missouri State Highway Patrol Cancelled Jul 28, 5:26 PM" at bounding box center [257, 561] width 392 height 14
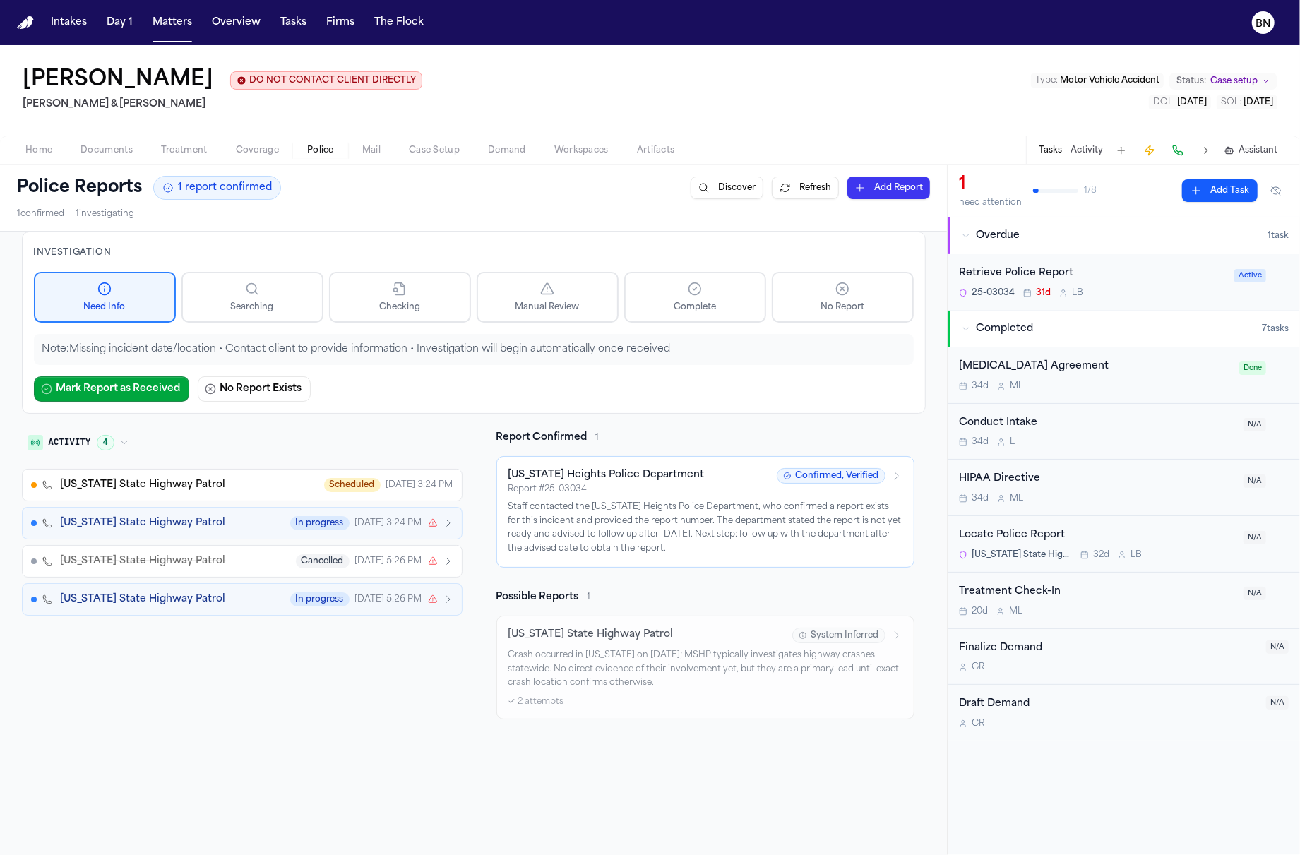
click at [241, 617] on div "Activity 4 Missouri State Highway Patrol Scheduled Jul 30, 3:24 PM Missouri Sta…" at bounding box center [242, 575] width 440 height 289
click at [241, 602] on div "Missouri State Highway Patrol In progress Jul 28, 5:26 PM" at bounding box center [257, 599] width 392 height 14
click at [241, 599] on div "Missouri State Highway Patrol In progress Jul 28, 5:26 PM" at bounding box center [257, 599] width 392 height 14
click at [1120, 284] on div "Retrieve Police Report 25-03034 31d L B" at bounding box center [1092, 281] width 267 height 33
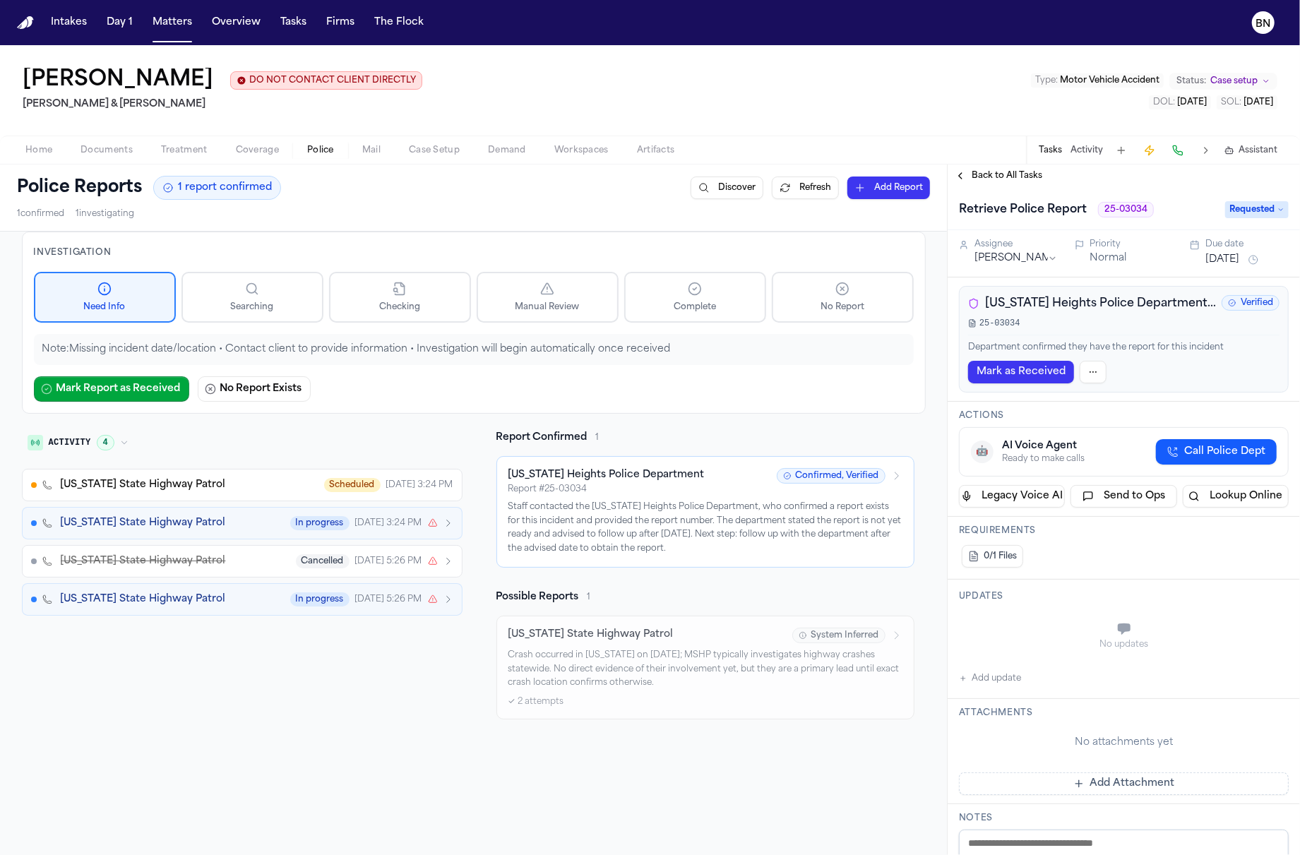
click at [998, 181] on span "Back to All Tasks" at bounding box center [1006, 175] width 71 height 11
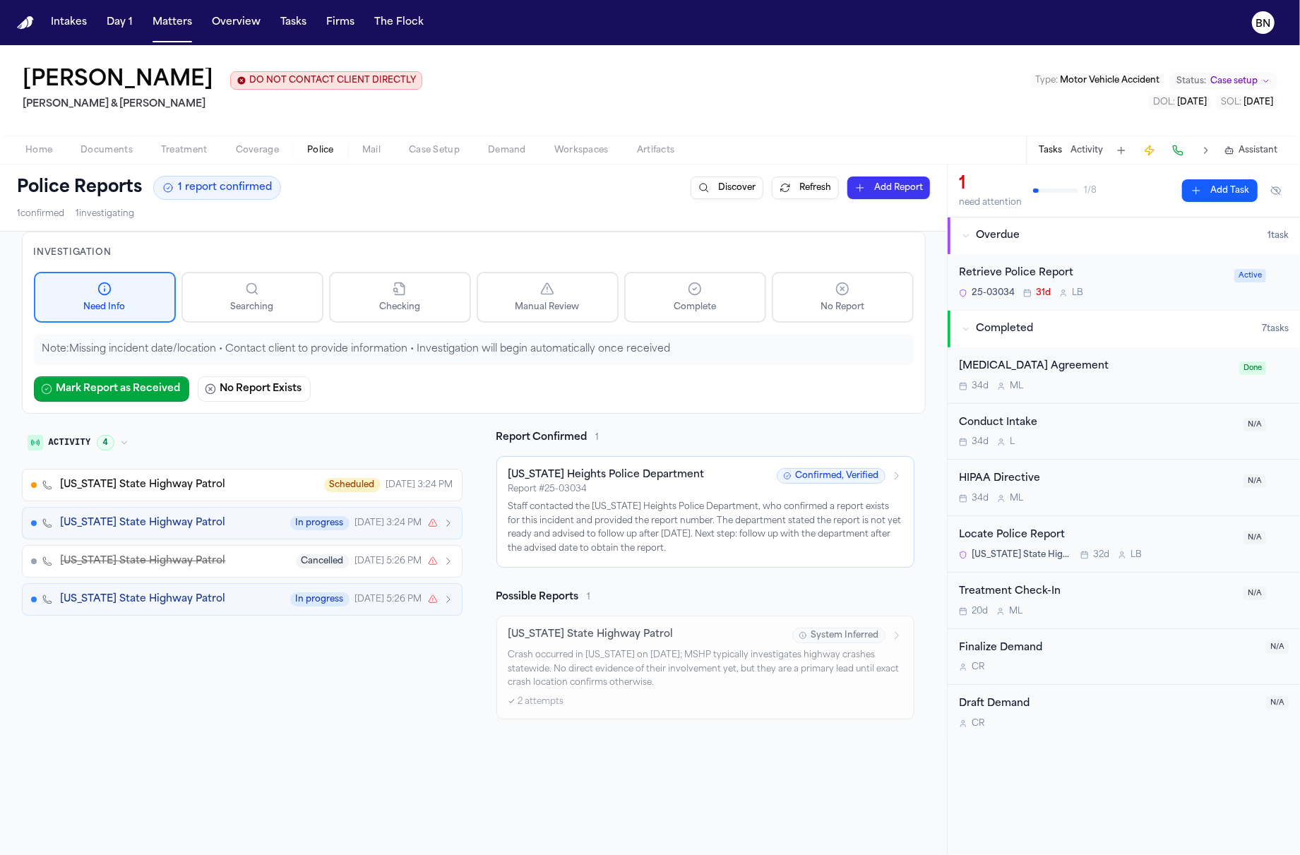
click at [44, 130] on div "Ingrid Garzon DO NOT CONTACT CLIENT DIRECTLY DO NOT CONTACT Beck & Beck Type : …" at bounding box center [650, 90] width 1300 height 90
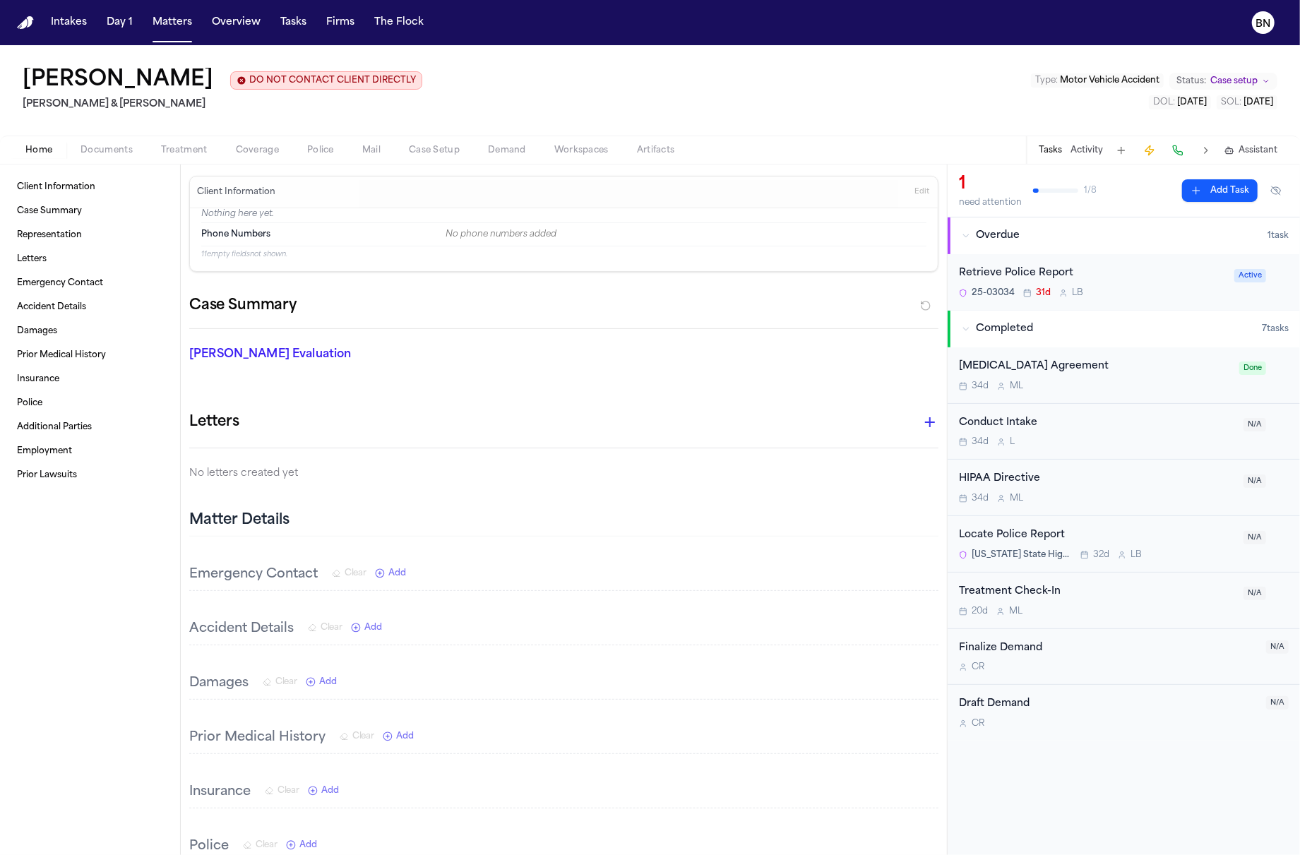
click at [44, 146] on span "Home" at bounding box center [38, 150] width 27 height 11
click at [97, 147] on span "Documents" at bounding box center [106, 150] width 52 height 11
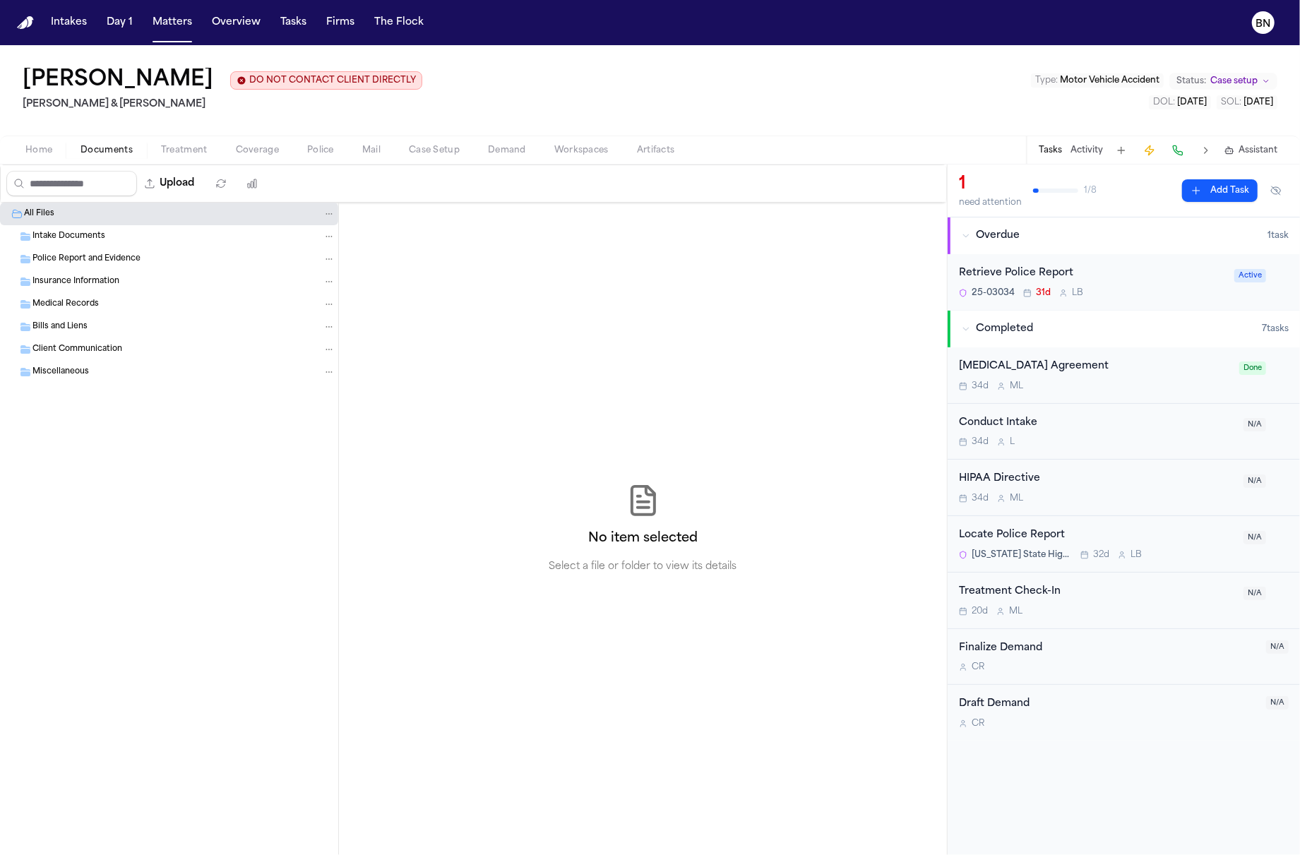
click at [1083, 150] on button "Activity" at bounding box center [1086, 150] width 32 height 11
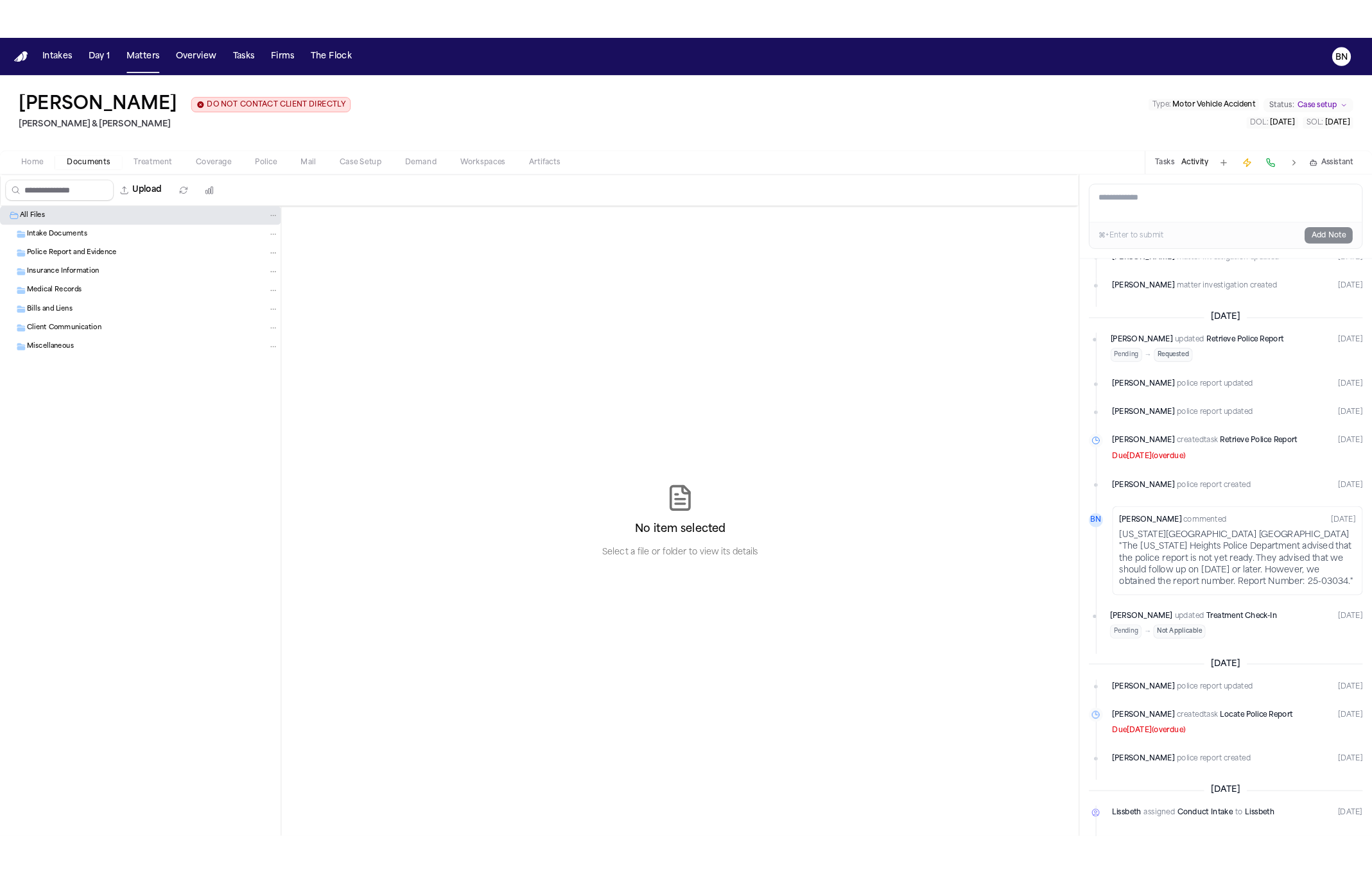
scroll to position [43, 0]
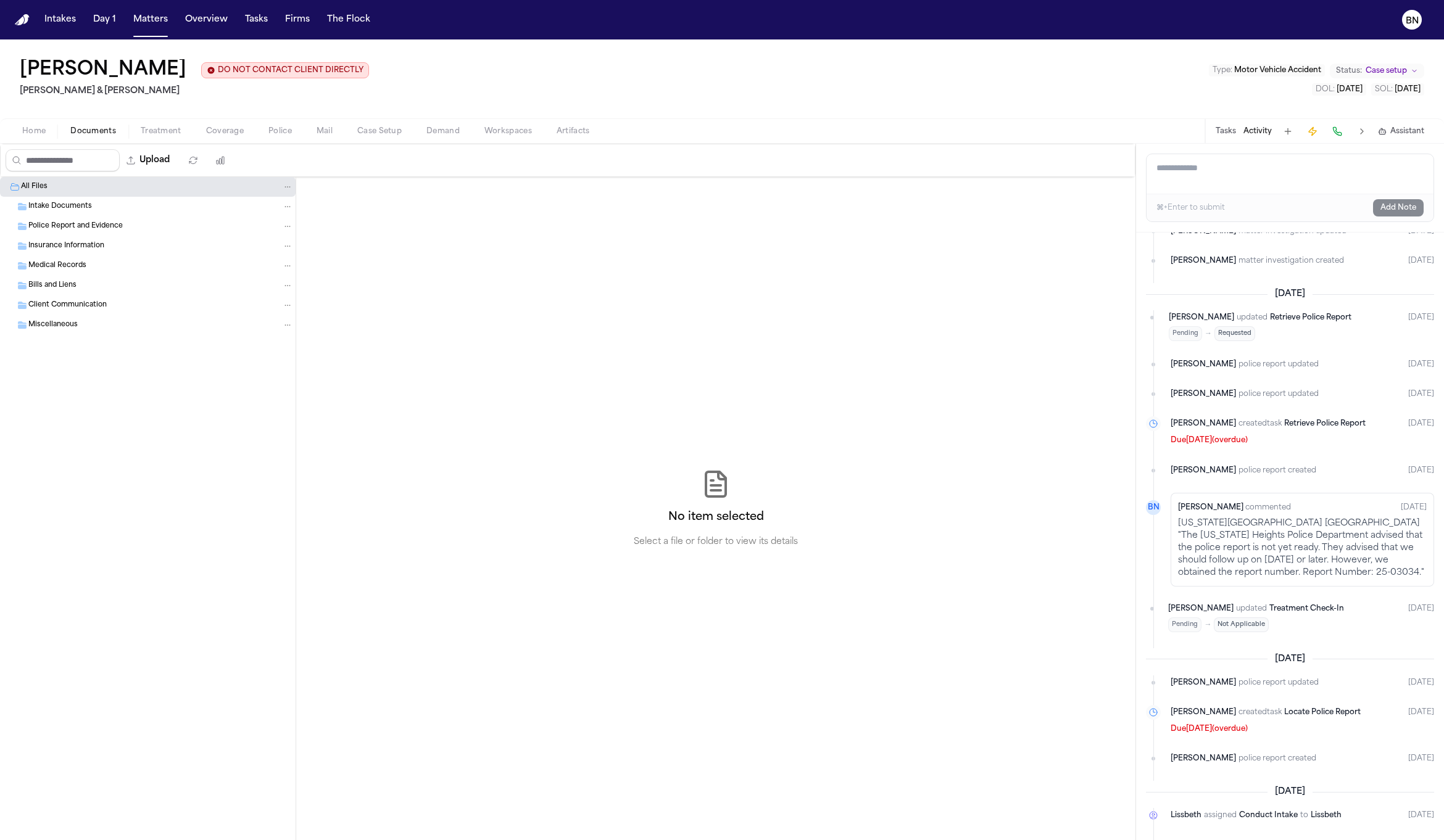
click at [284, 125] on button "Police" at bounding box center [280, 131] width 48 height 15
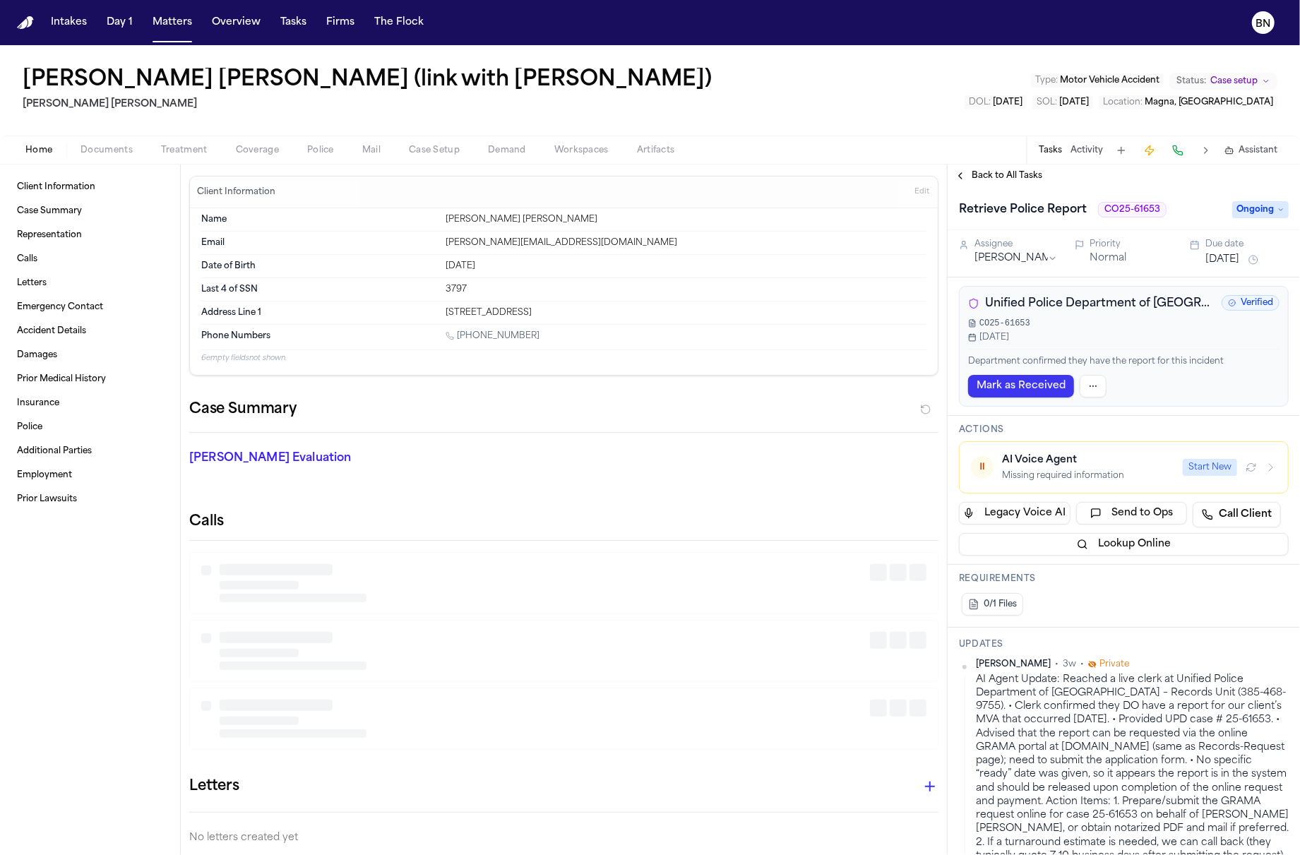
click at [318, 154] on span "Police" at bounding box center [320, 150] width 27 height 11
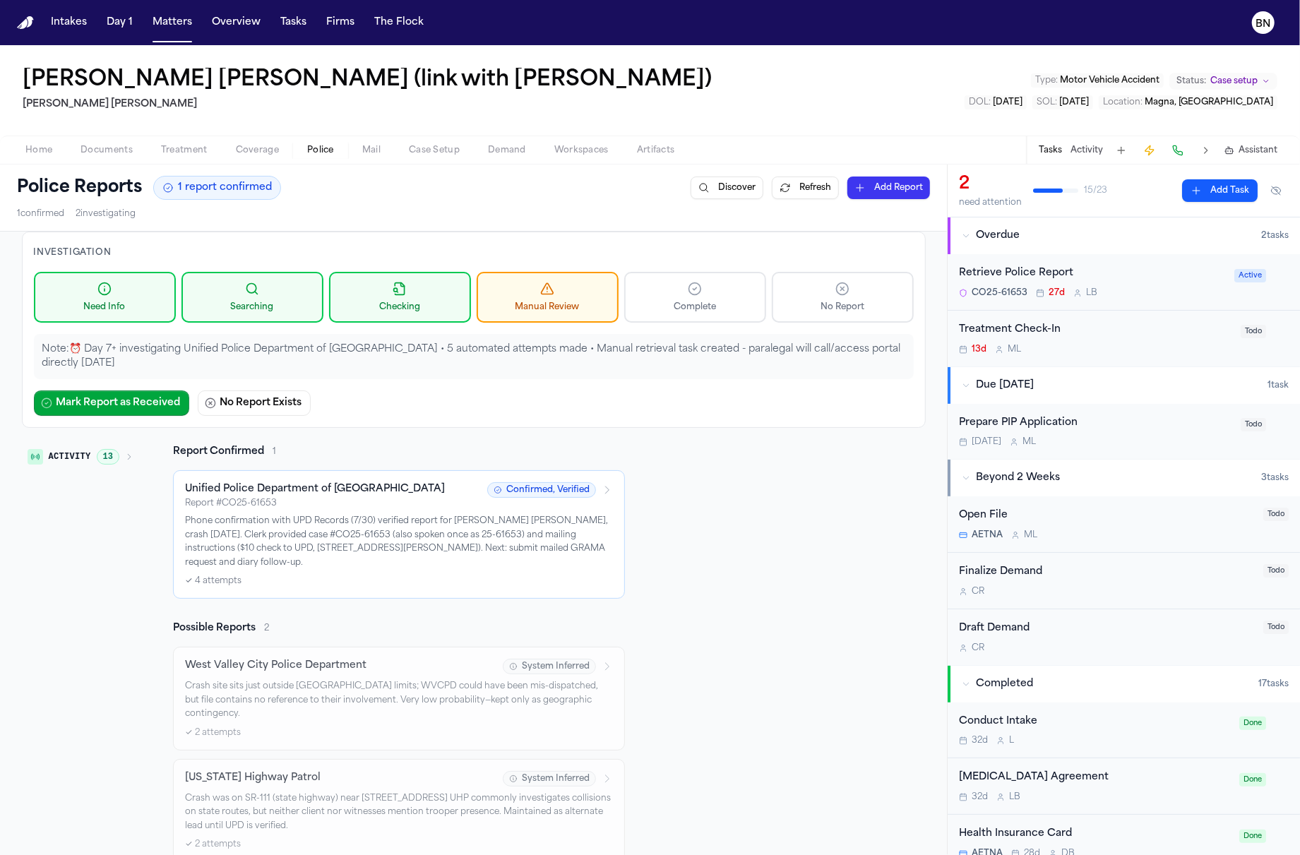
click at [116, 456] on button "Activity 13" at bounding box center [80, 457] width 117 height 24
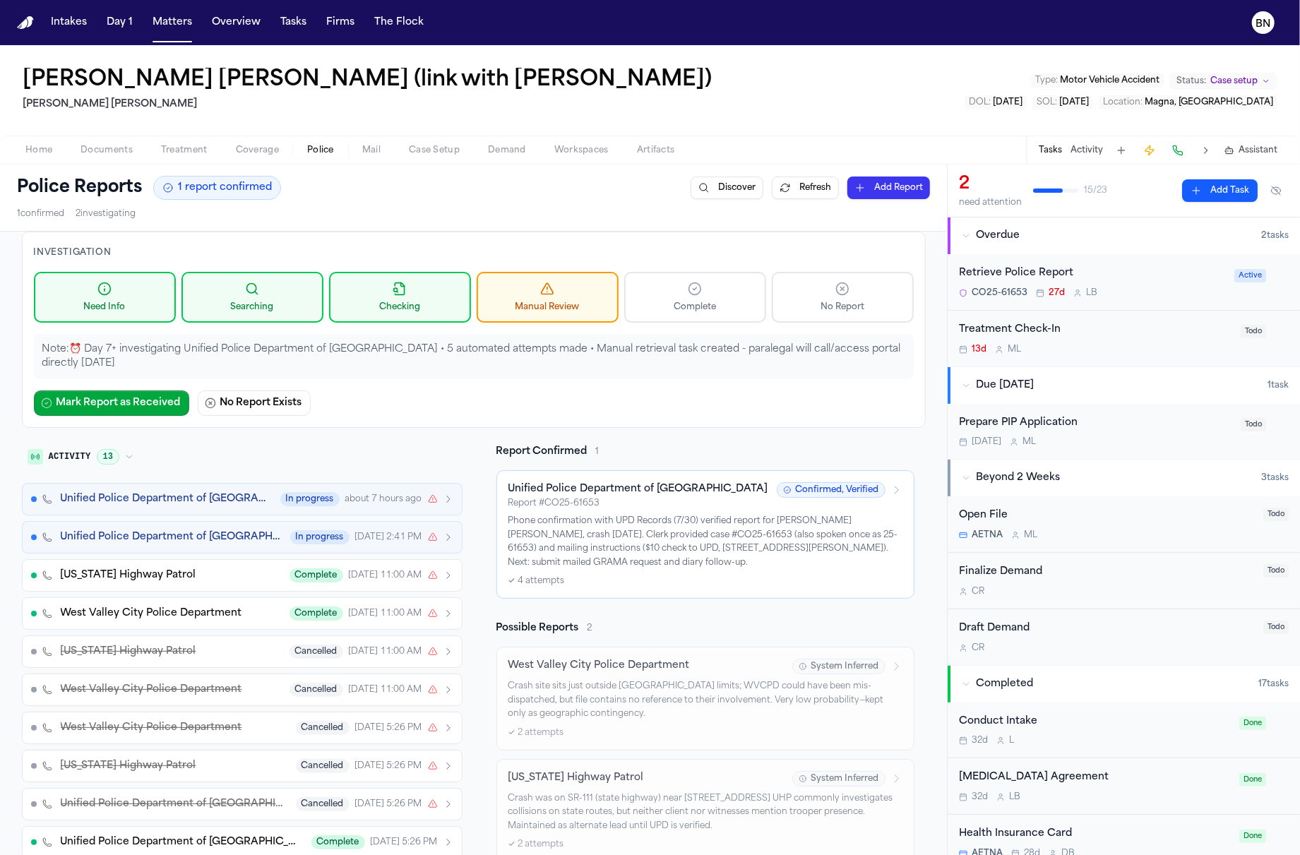
click at [135, 498] on span "Unified Police Department of [GEOGRAPHIC_DATA]" at bounding box center [166, 499] width 211 height 14
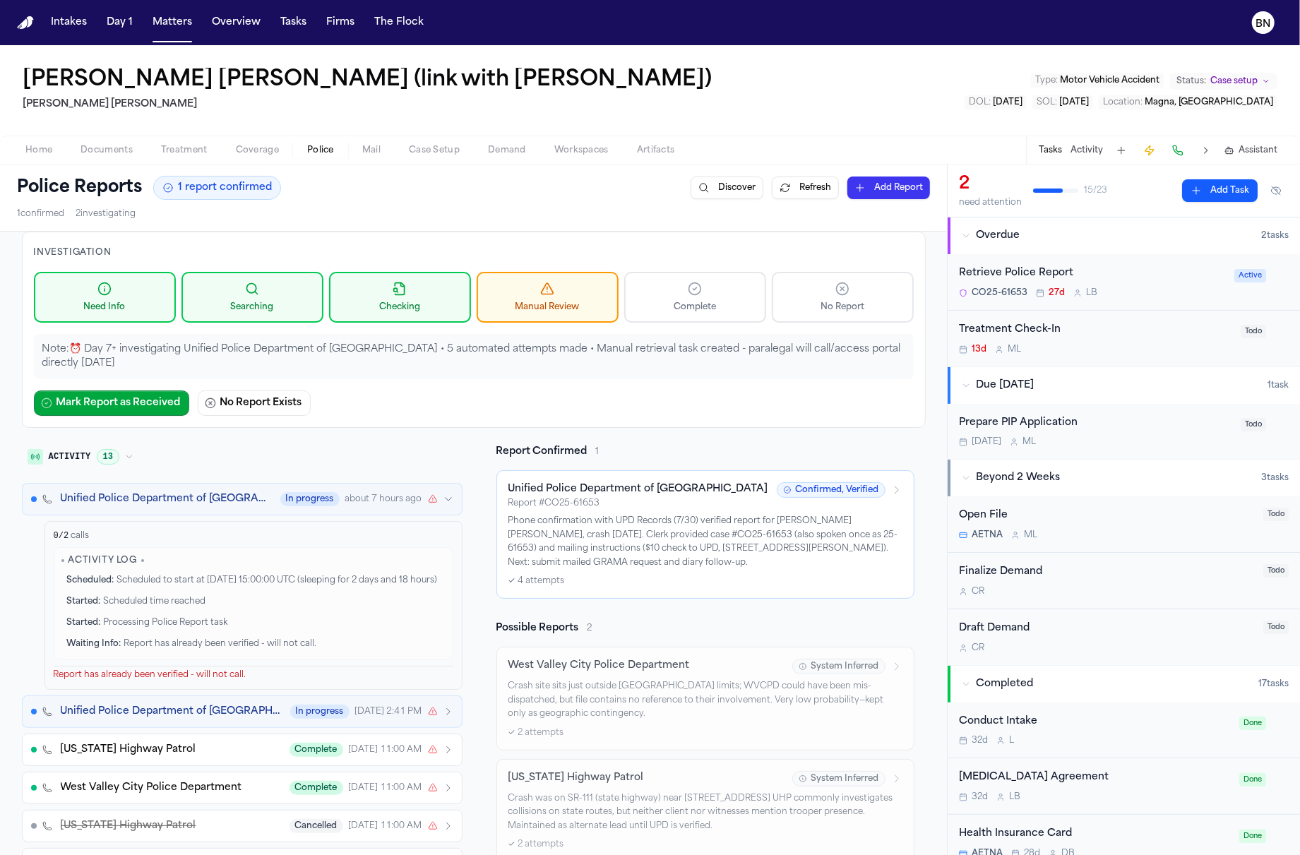
click at [135, 498] on span "Unified Police Department of [GEOGRAPHIC_DATA]" at bounding box center [166, 499] width 211 height 14
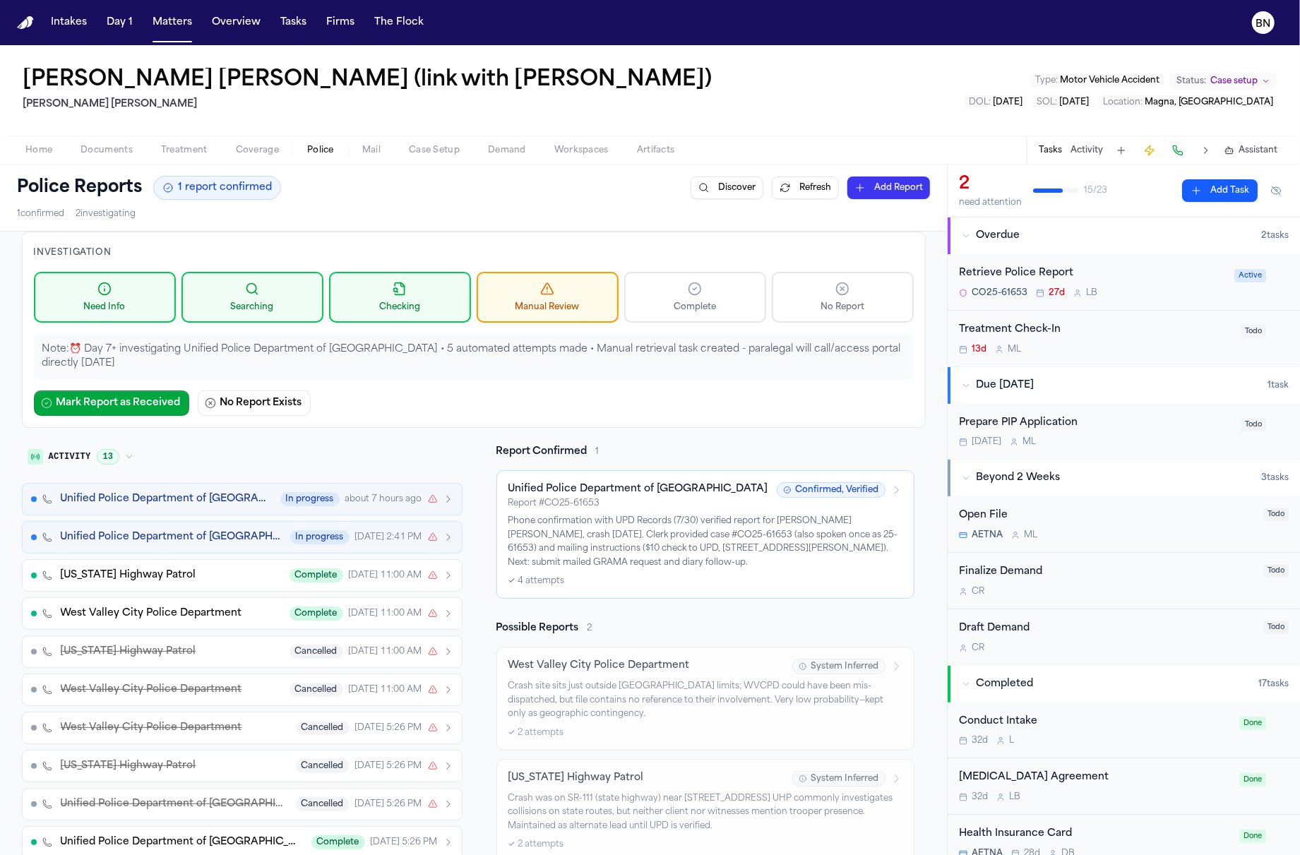
click at [125, 455] on icon "button" at bounding box center [129, 456] width 8 height 8
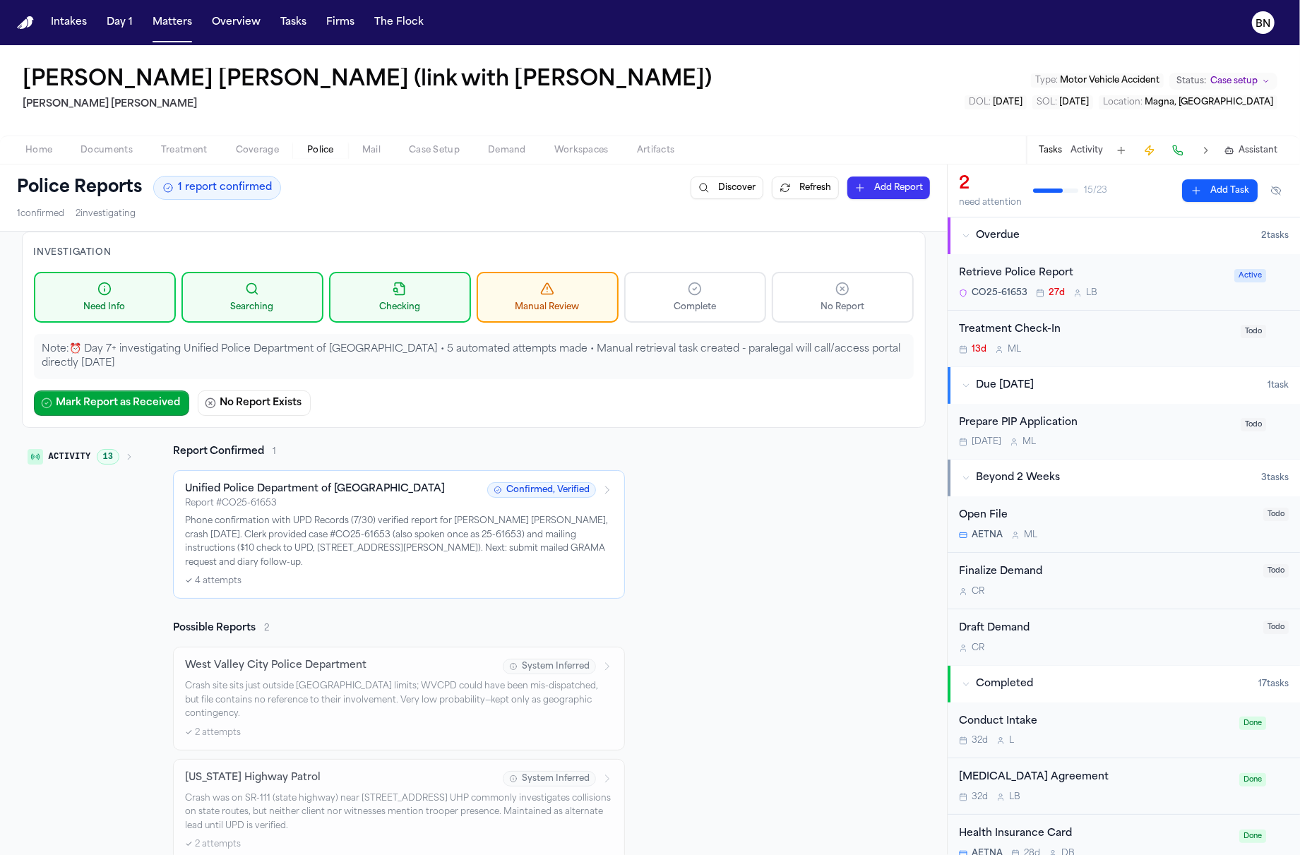
click at [125, 455] on icon "button" at bounding box center [129, 456] width 8 height 8
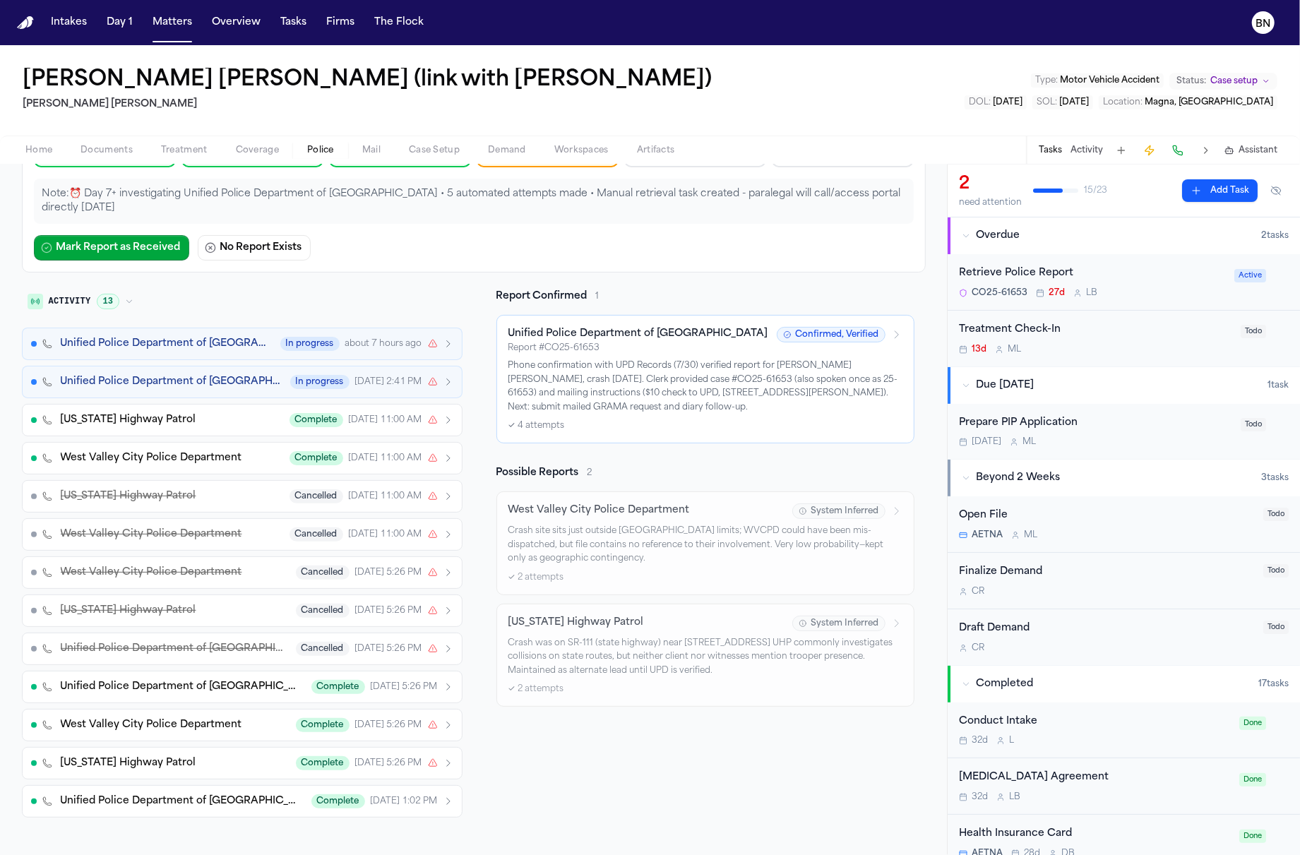
scroll to position [154, 0]
click at [172, 510] on div "Unified Police Department of [GEOGRAPHIC_DATA] In progress about 7 hours ago Un…" at bounding box center [242, 574] width 440 height 490
click at [172, 493] on div "[US_STATE] Highway Patrol Cancelled [DATE] 11:00 AM" at bounding box center [257, 498] width 392 height 14
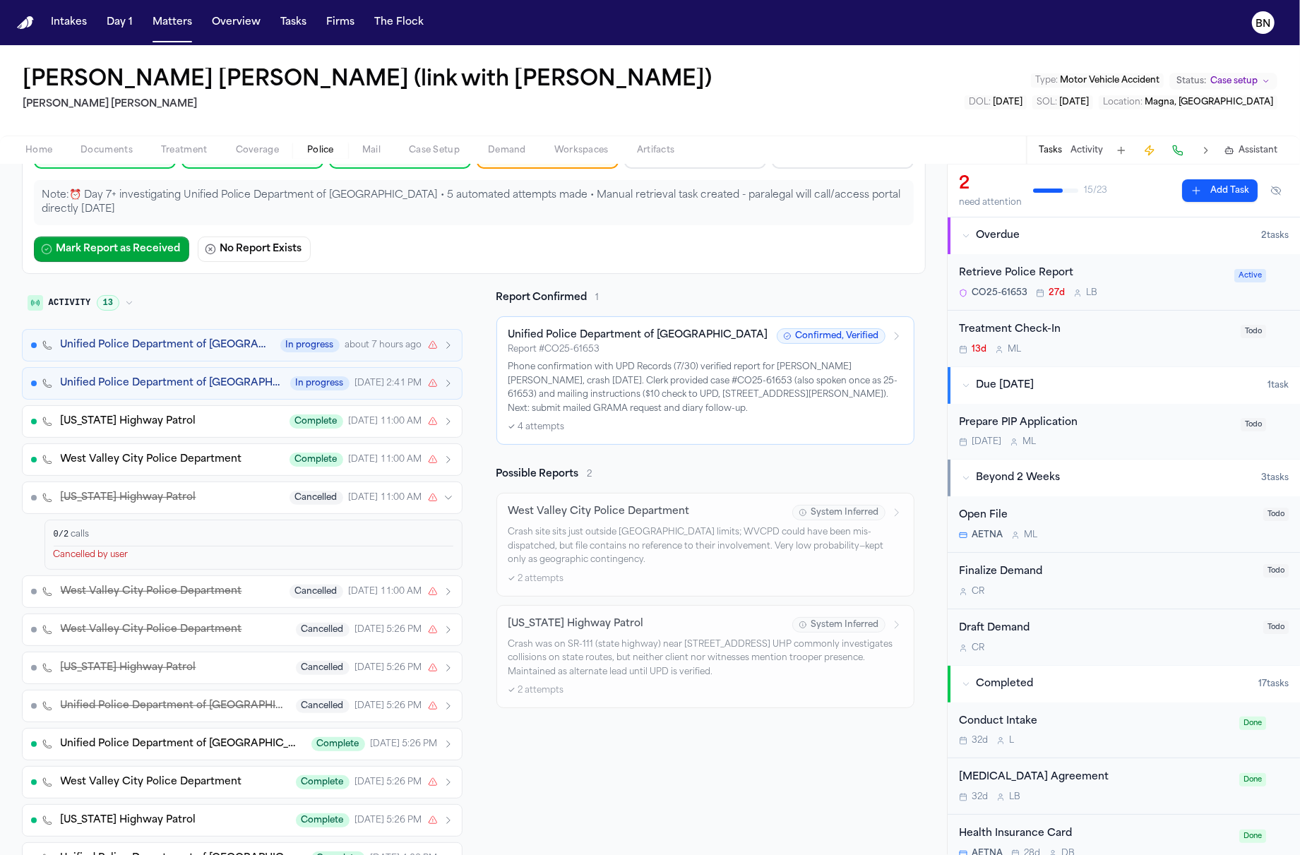
click at [172, 494] on div "[US_STATE] Highway Patrol Cancelled [DATE] 11:00 AM" at bounding box center [257, 498] width 392 height 14
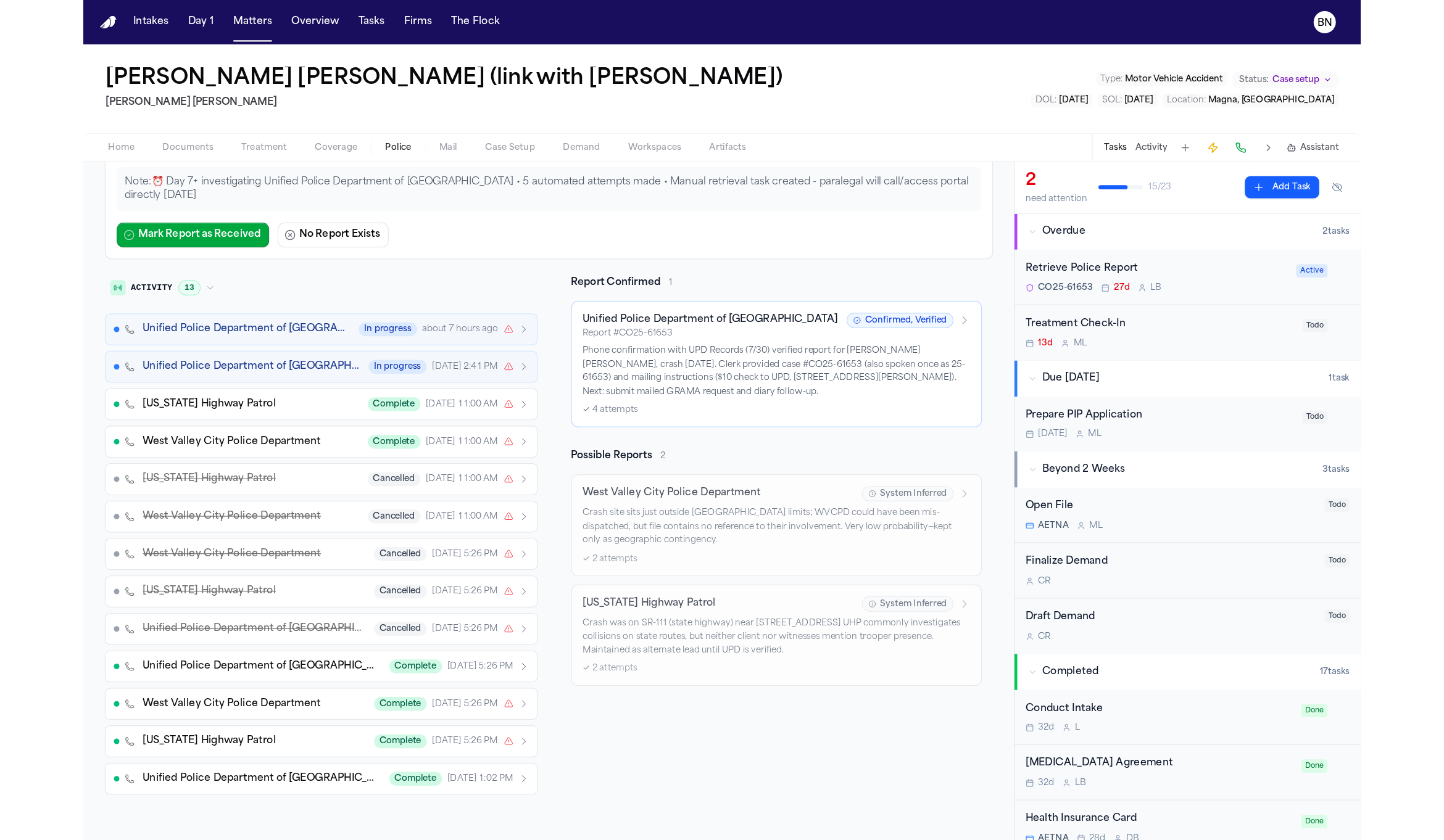
scroll to position [0, 0]
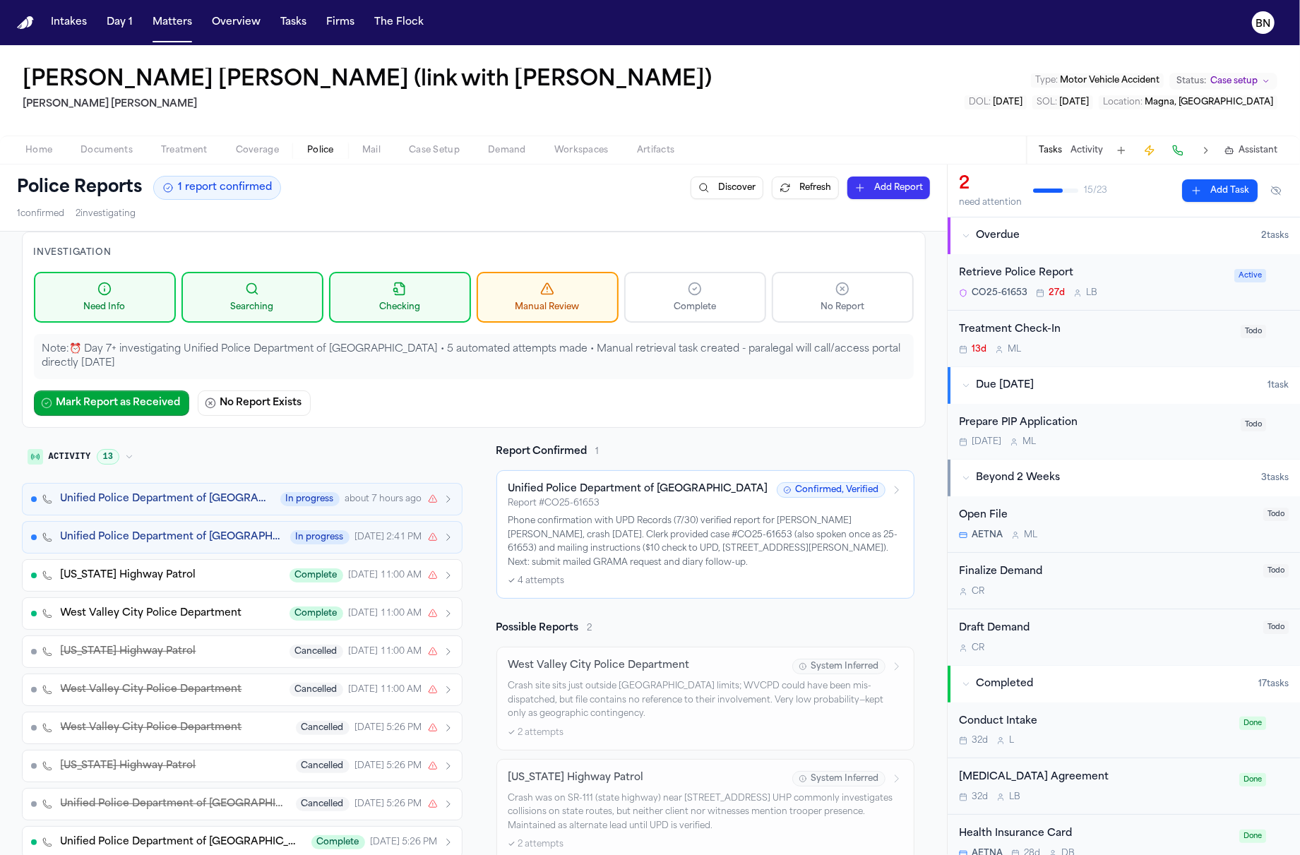
click at [125, 452] on icon "button" at bounding box center [129, 456] width 8 height 8
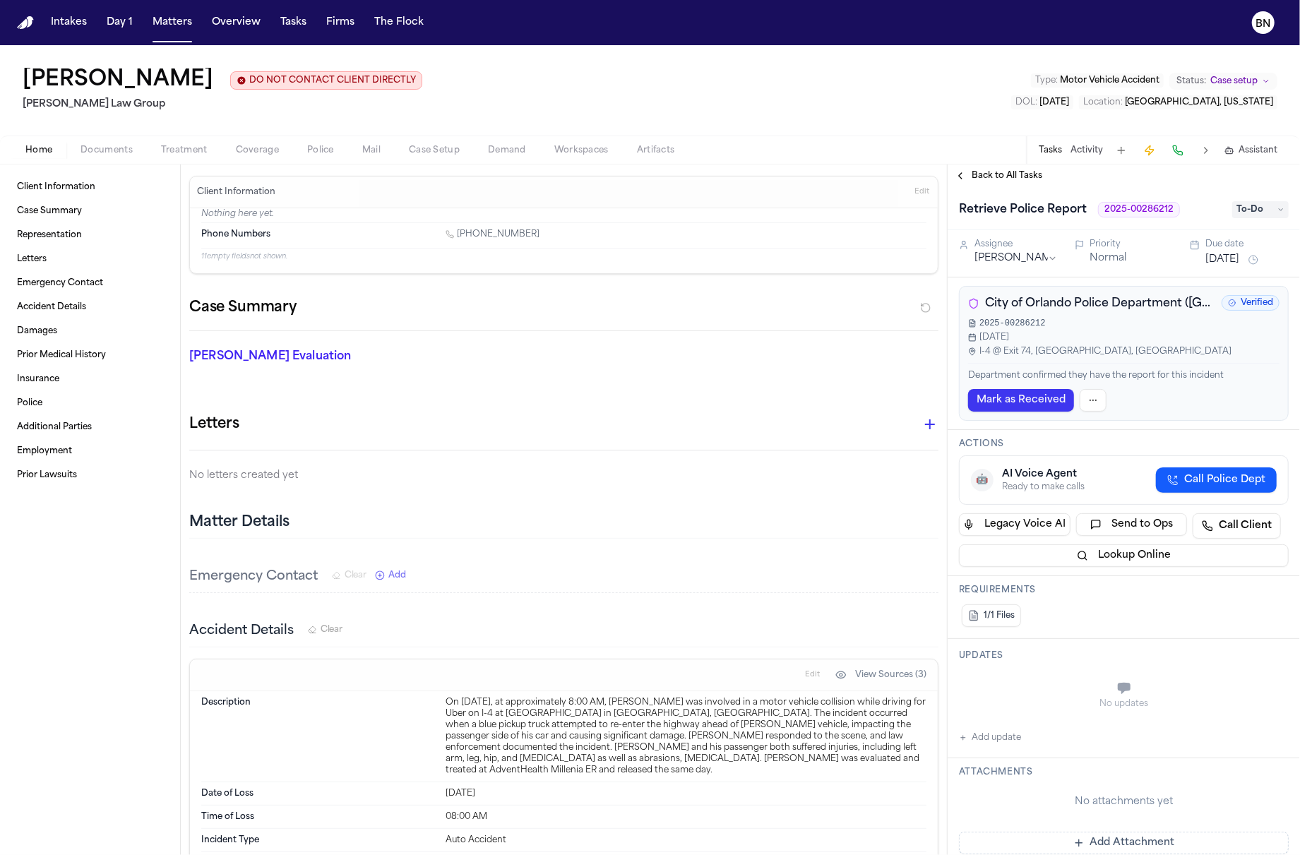
click at [320, 156] on span "Police" at bounding box center [320, 150] width 27 height 11
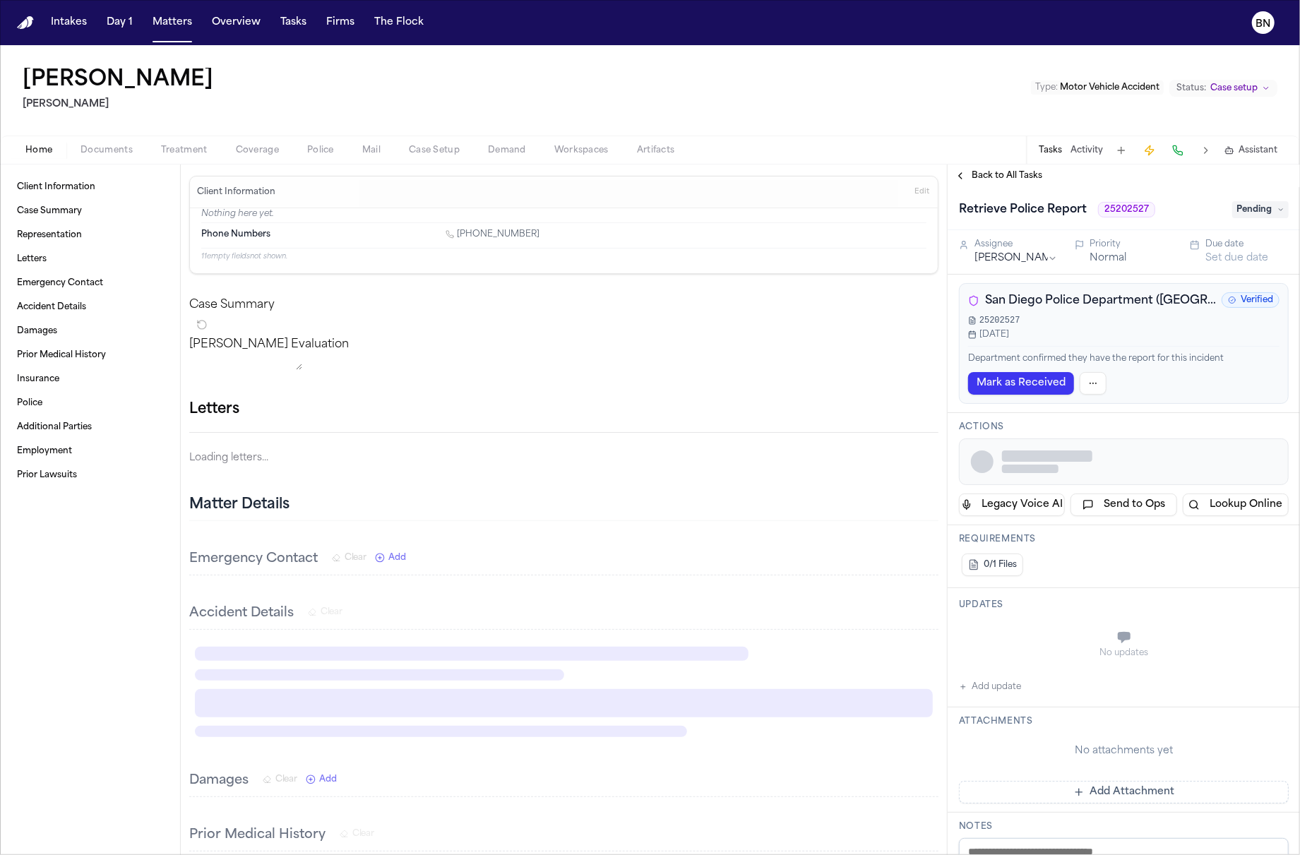
click at [316, 156] on button "Police" at bounding box center [320, 150] width 55 height 17
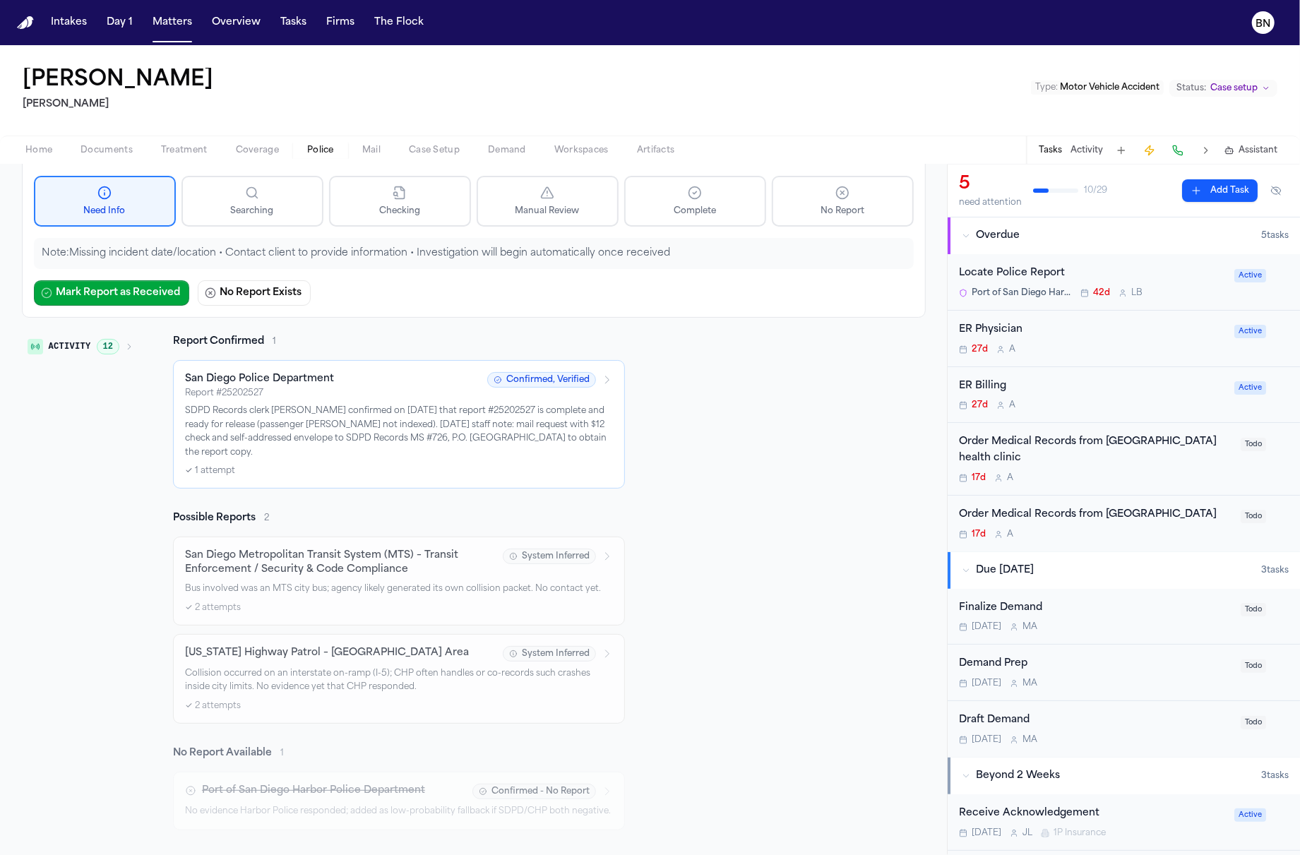
scroll to position [91, 0]
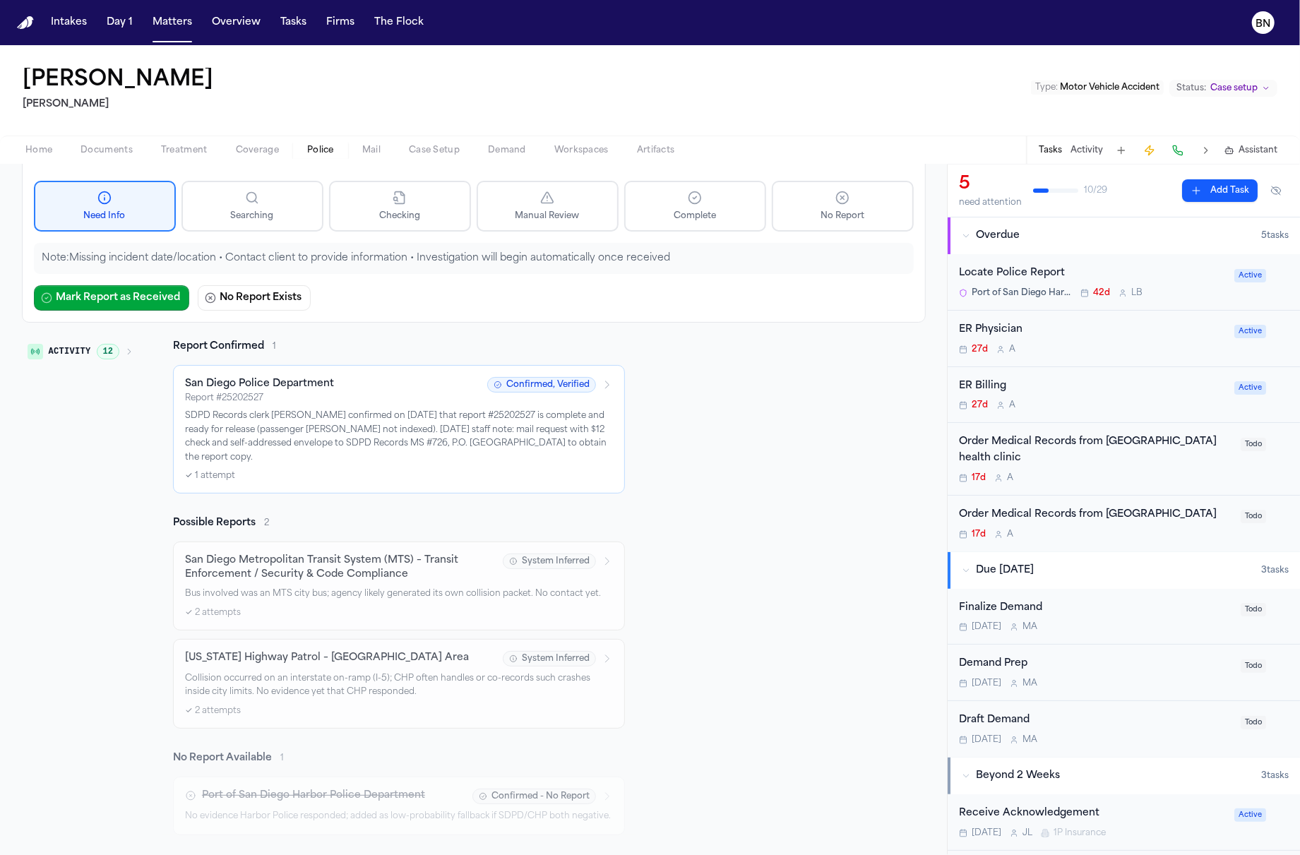
click at [125, 347] on icon "button" at bounding box center [129, 351] width 8 height 8
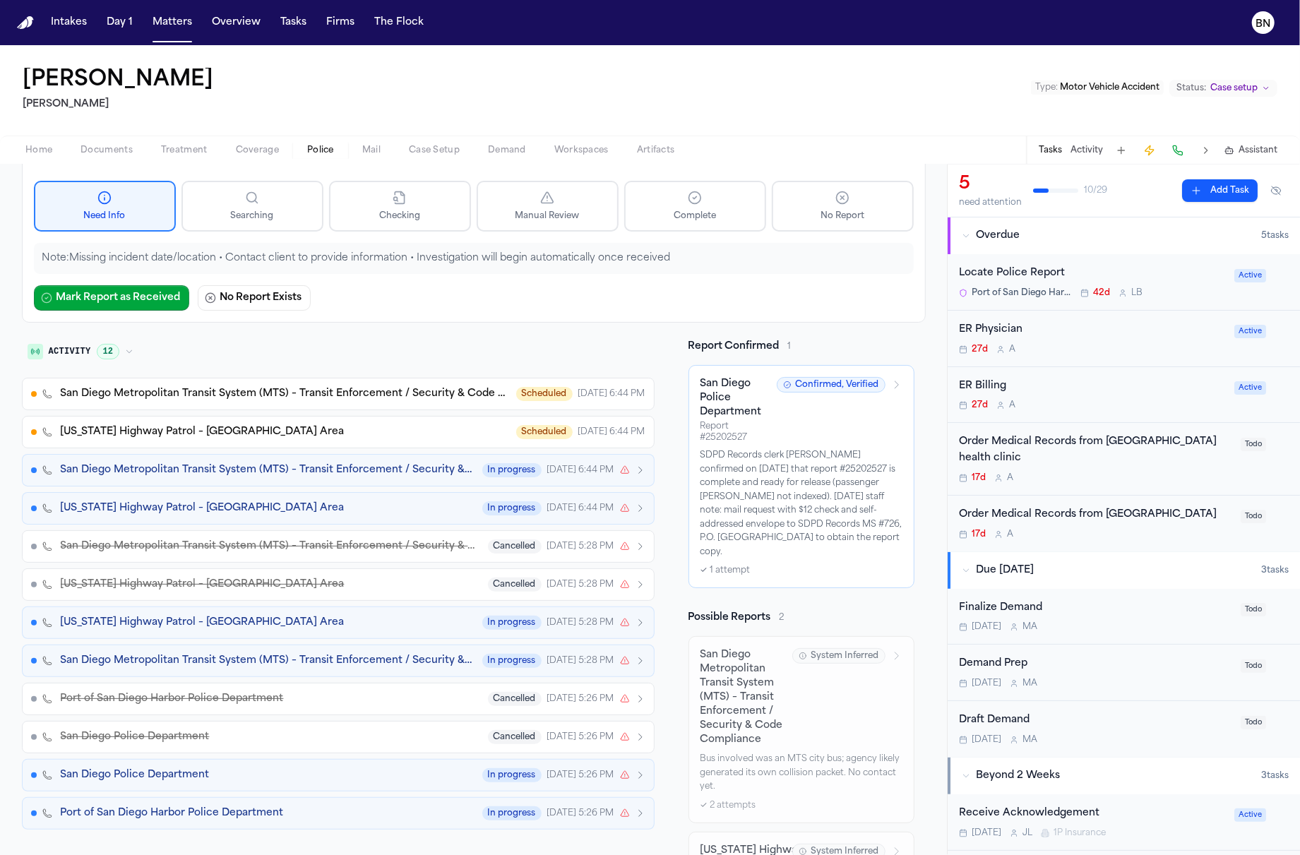
click at [125, 347] on icon "button" at bounding box center [129, 351] width 8 height 8
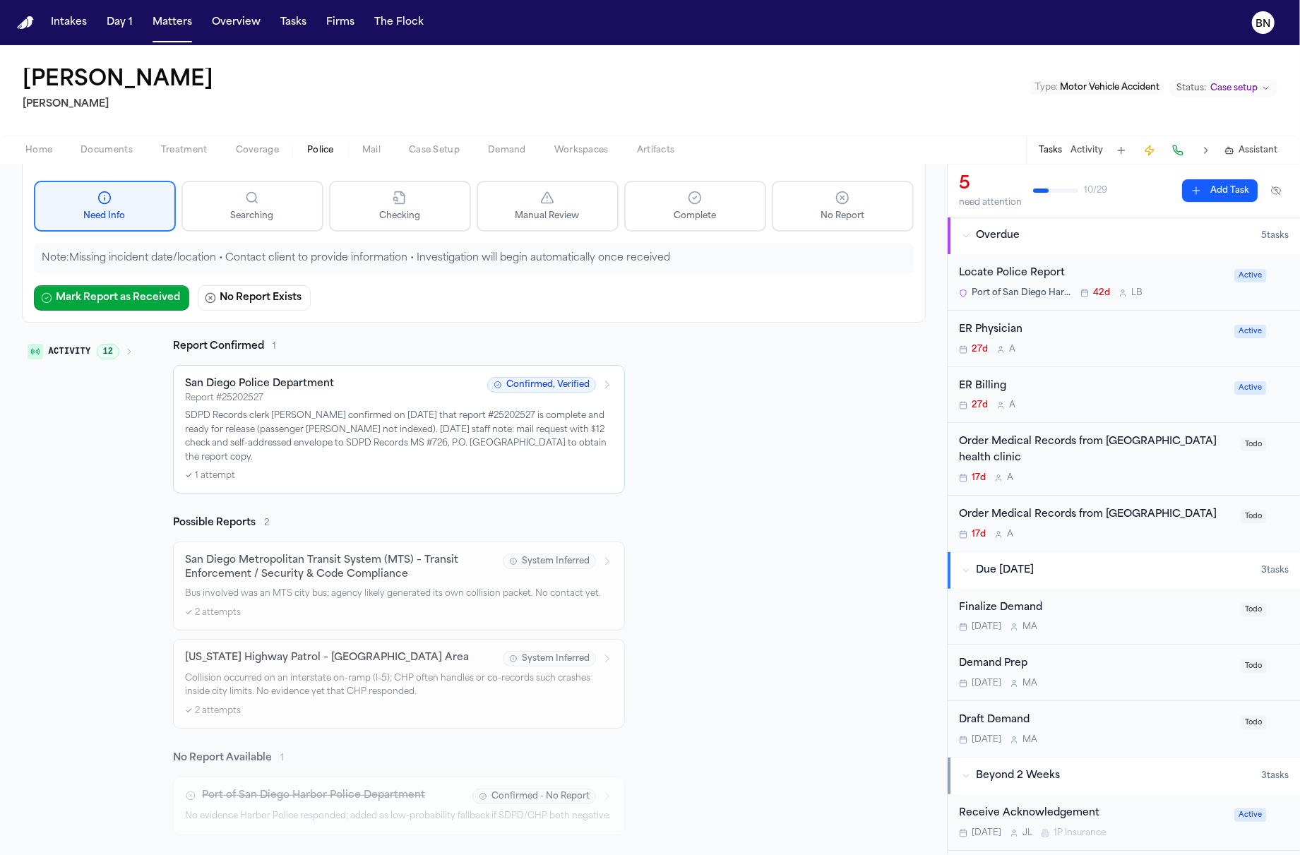
click at [375, 377] on div "San Diego Police Department" at bounding box center [332, 384] width 294 height 14
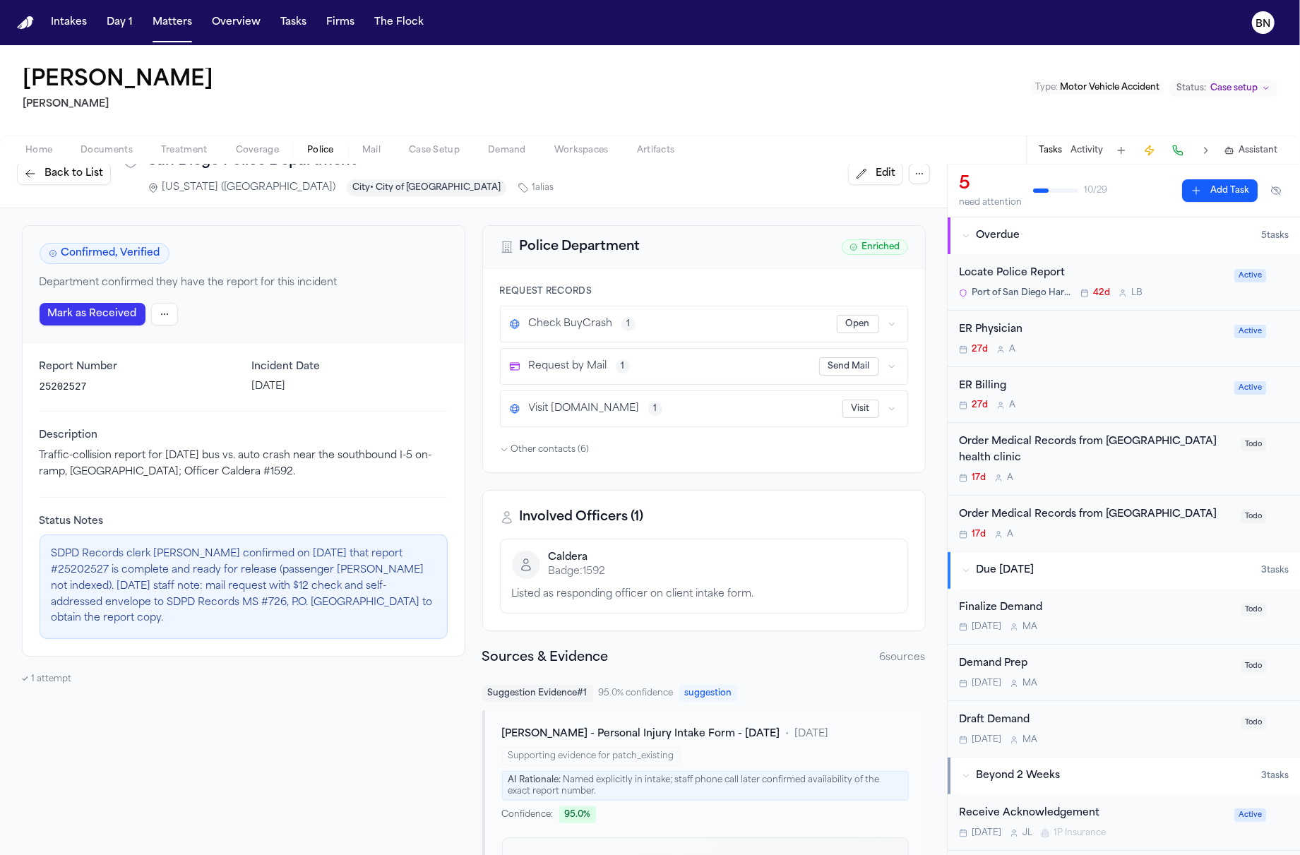
click at [61, 174] on span "Back to List" at bounding box center [73, 174] width 59 height 14
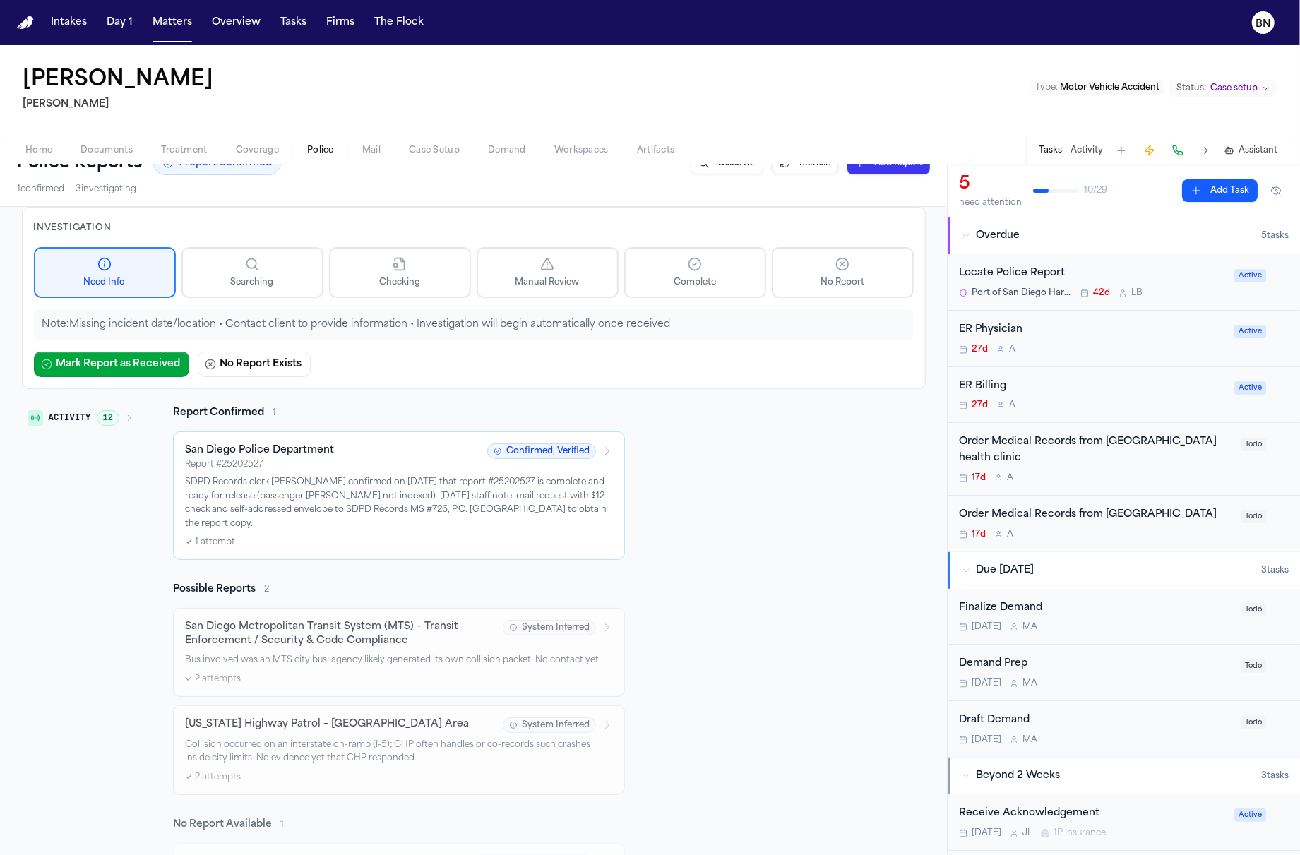
click at [106, 414] on span "12" at bounding box center [108, 418] width 23 height 16
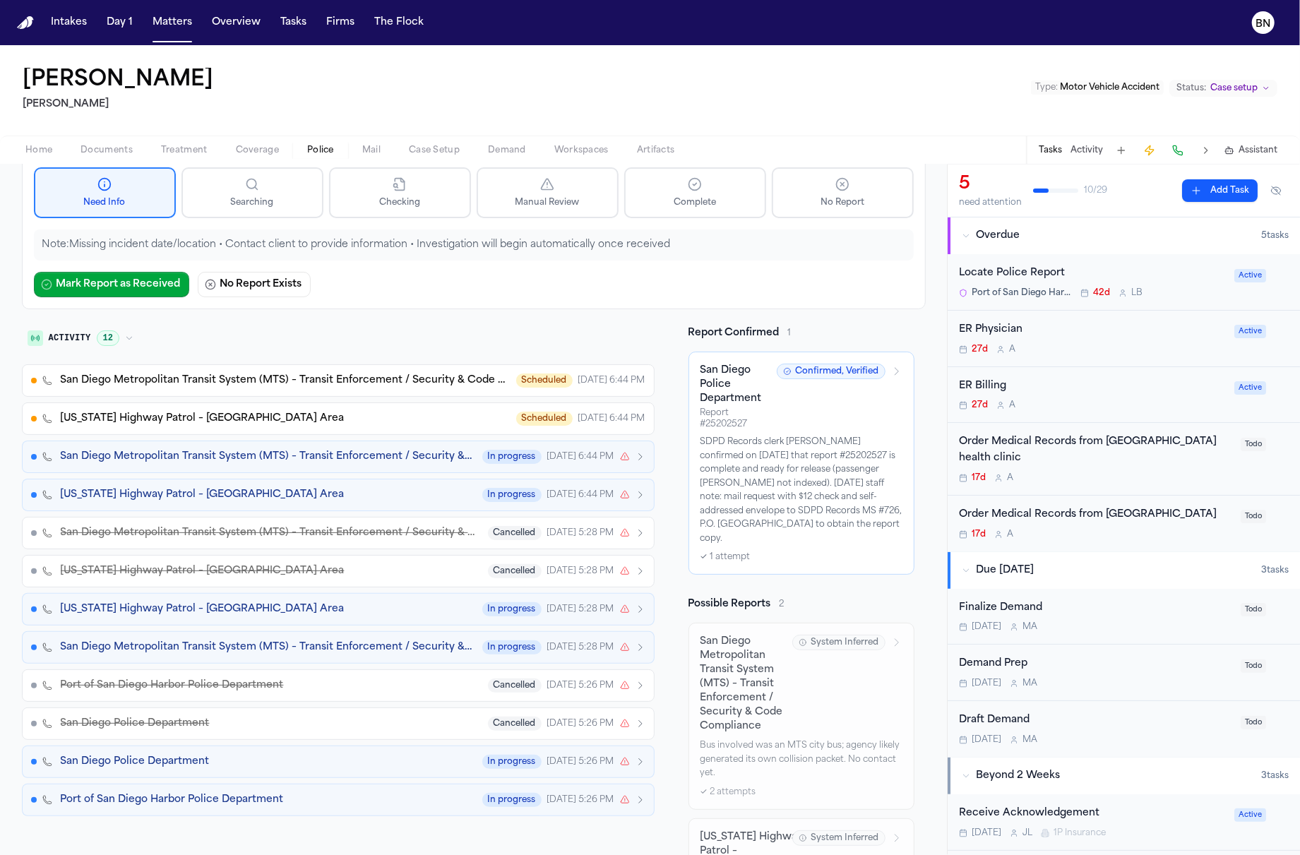
scroll to position [150, 0]
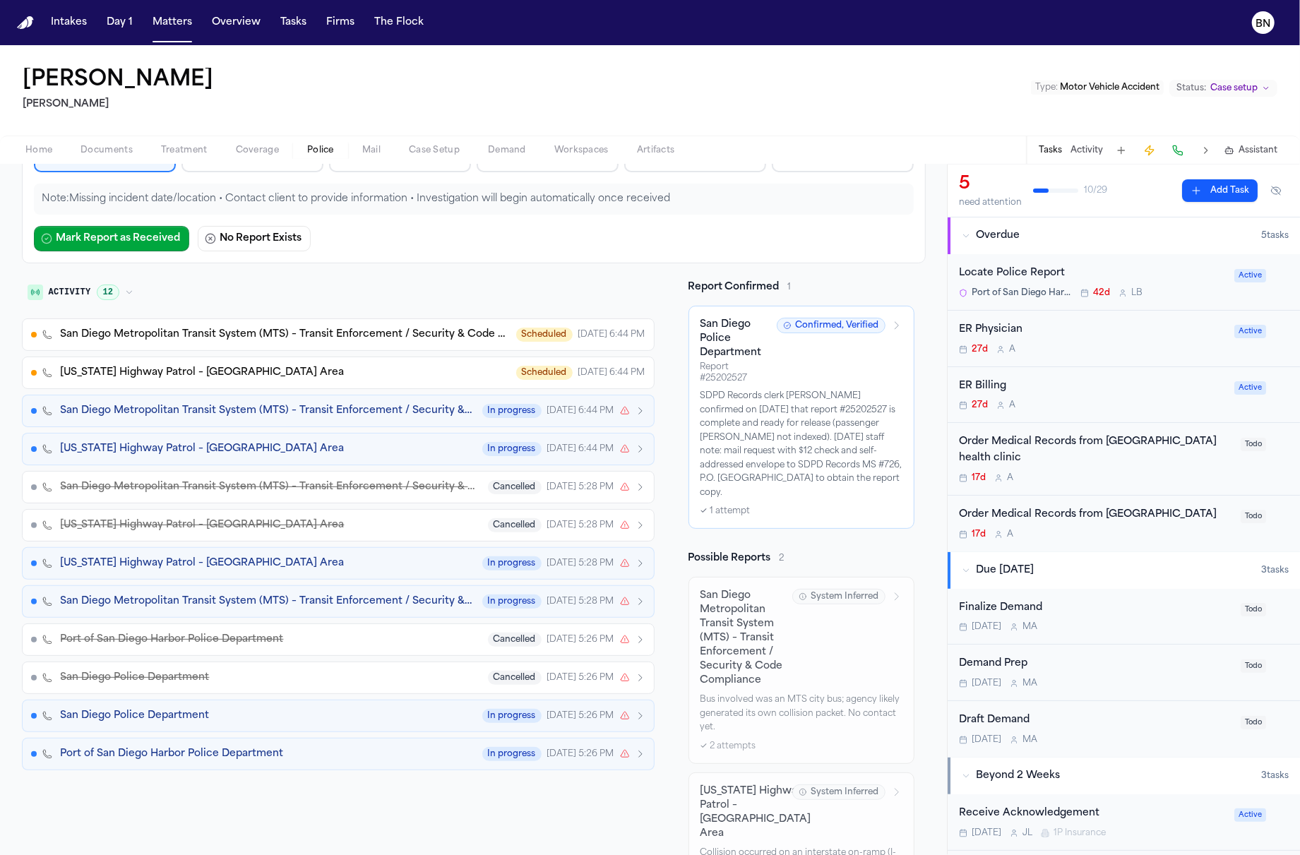
click at [299, 709] on div "San Diego Police Department In progress Jul 28, 5:26 PM" at bounding box center [353, 716] width 585 height 14
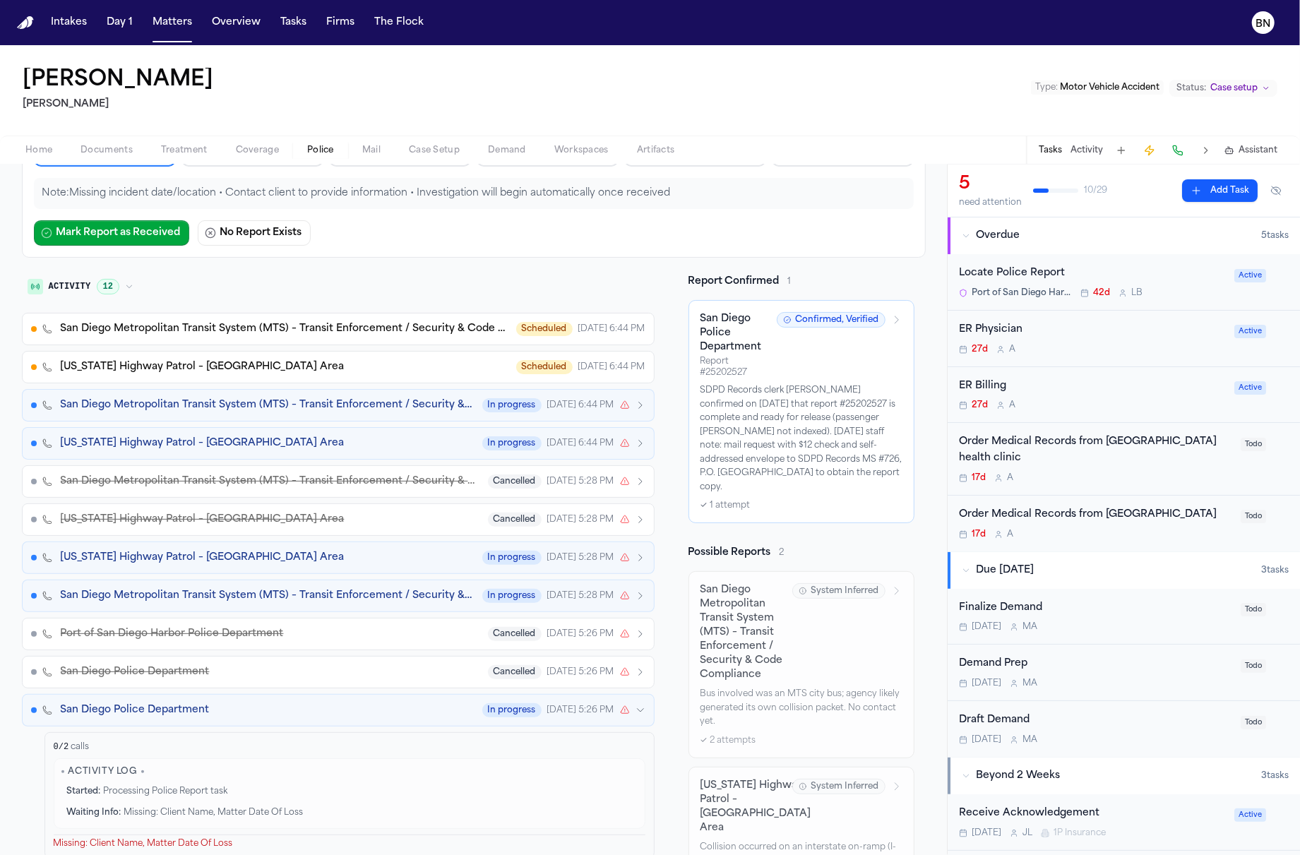
click at [299, 707] on div "San Diego Police Department In progress Jul 28, 5:26 PM" at bounding box center [353, 710] width 585 height 14
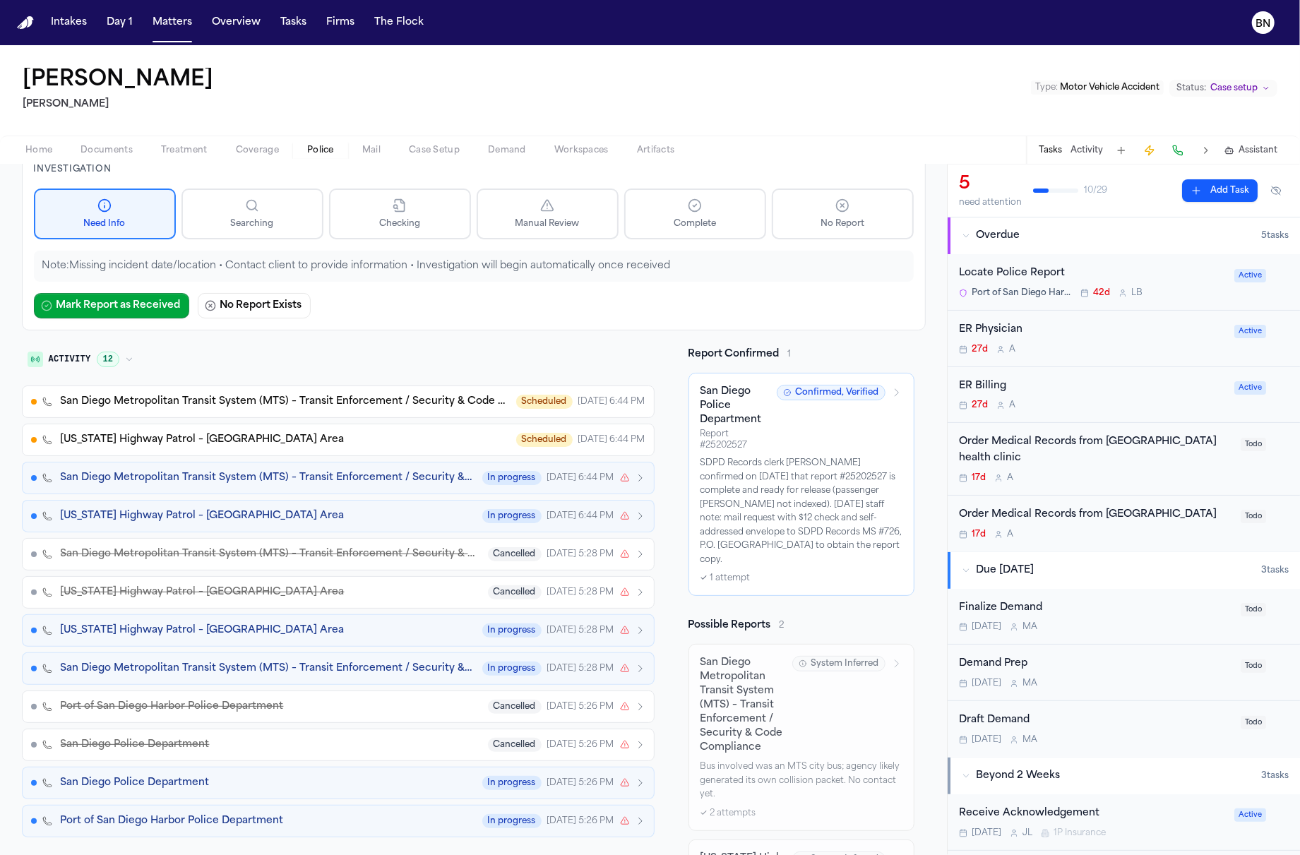
scroll to position [0, 0]
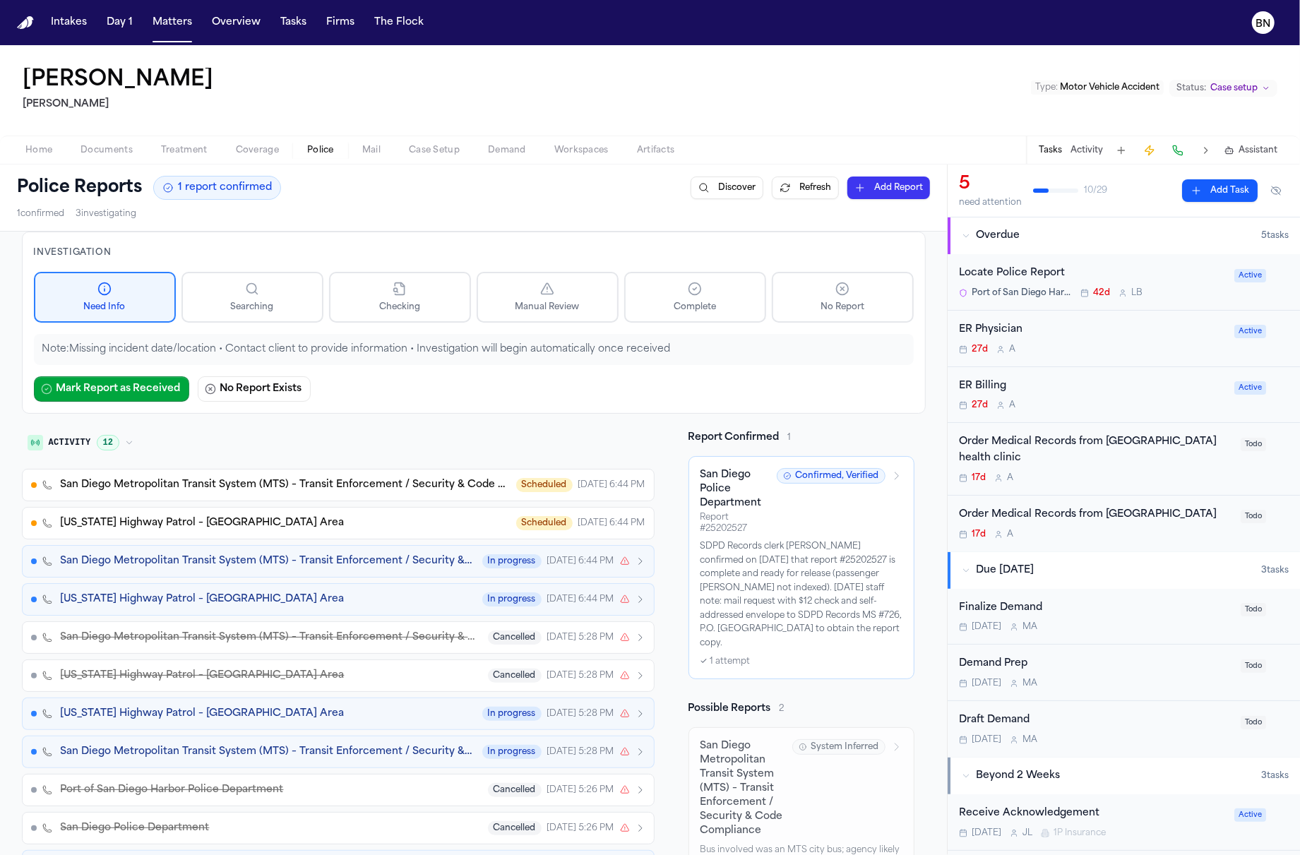
click at [311, 146] on span "Police" at bounding box center [320, 150] width 27 height 11
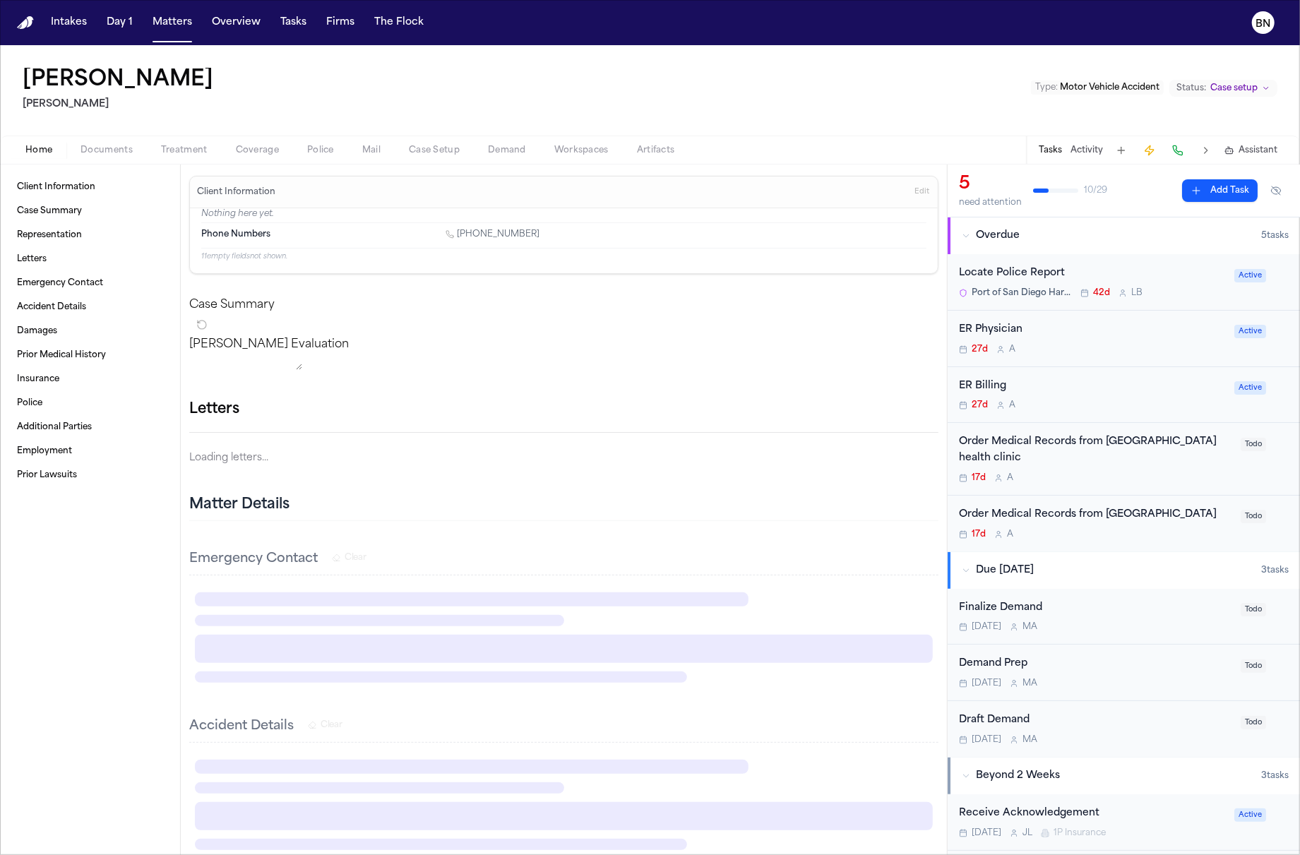
click at [49, 148] on span "Home" at bounding box center [38, 150] width 27 height 11
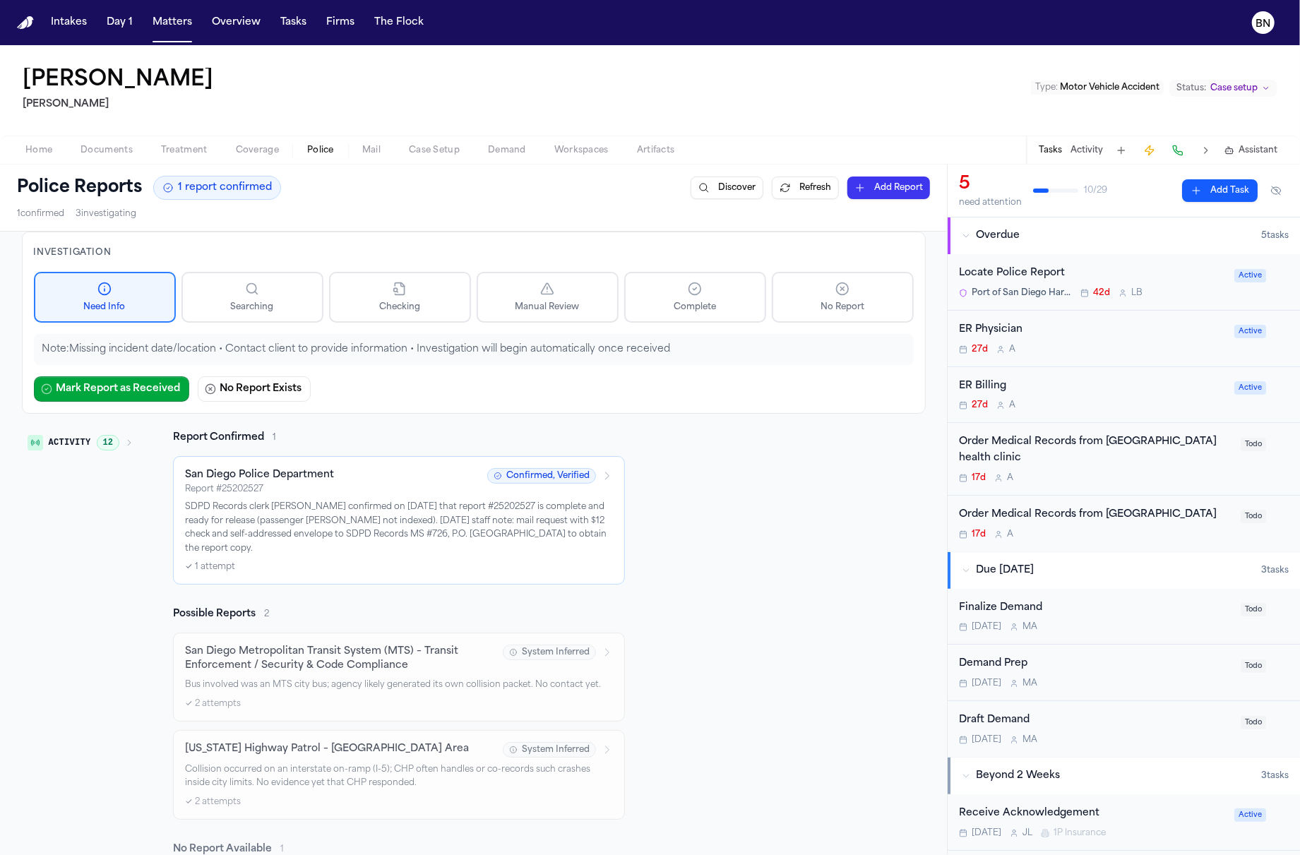
click at [336, 145] on button "Police" at bounding box center [320, 150] width 55 height 17
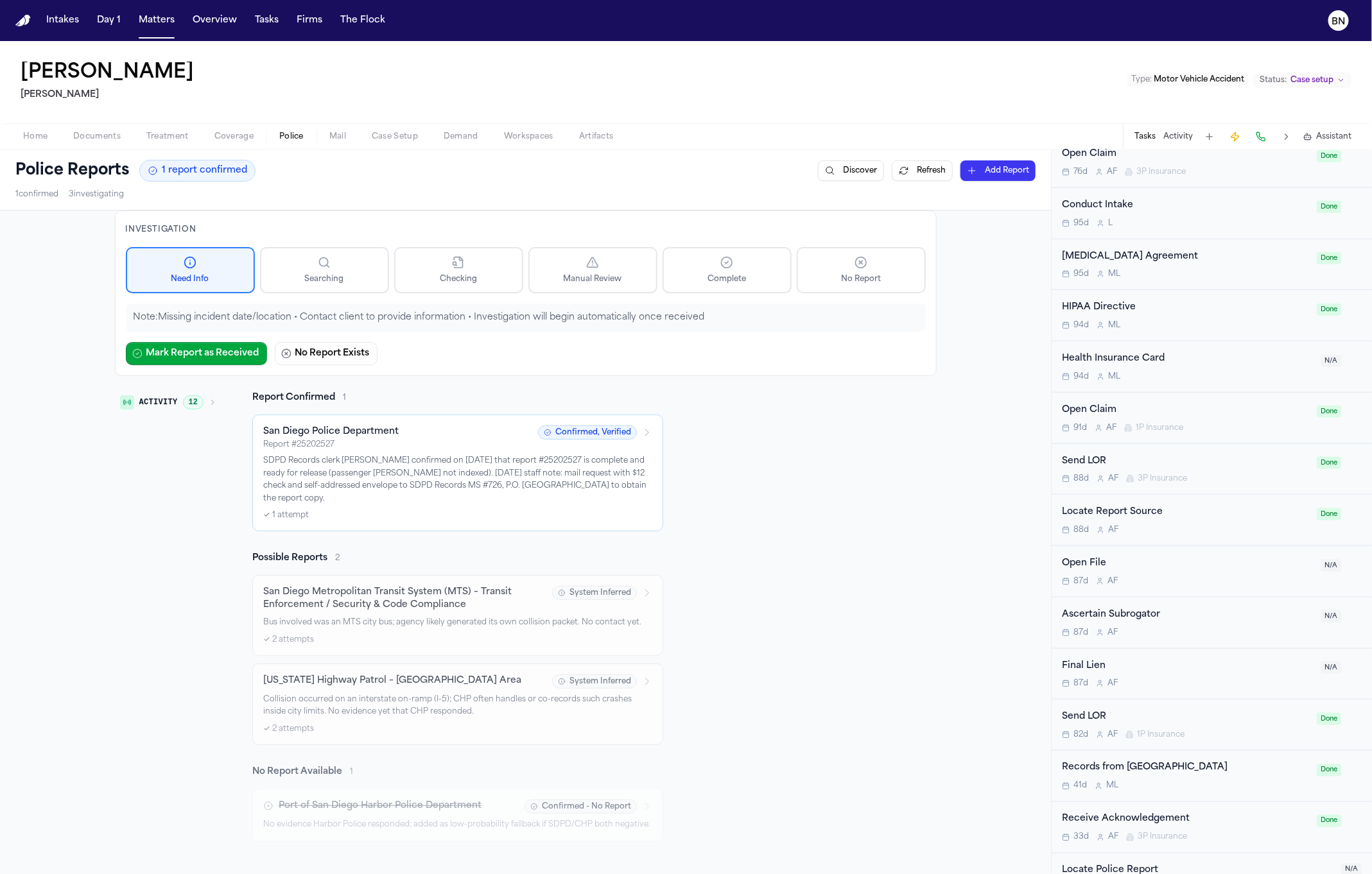
click at [210, 398] on button "Activity 12" at bounding box center [167, 403] width 106 height 22
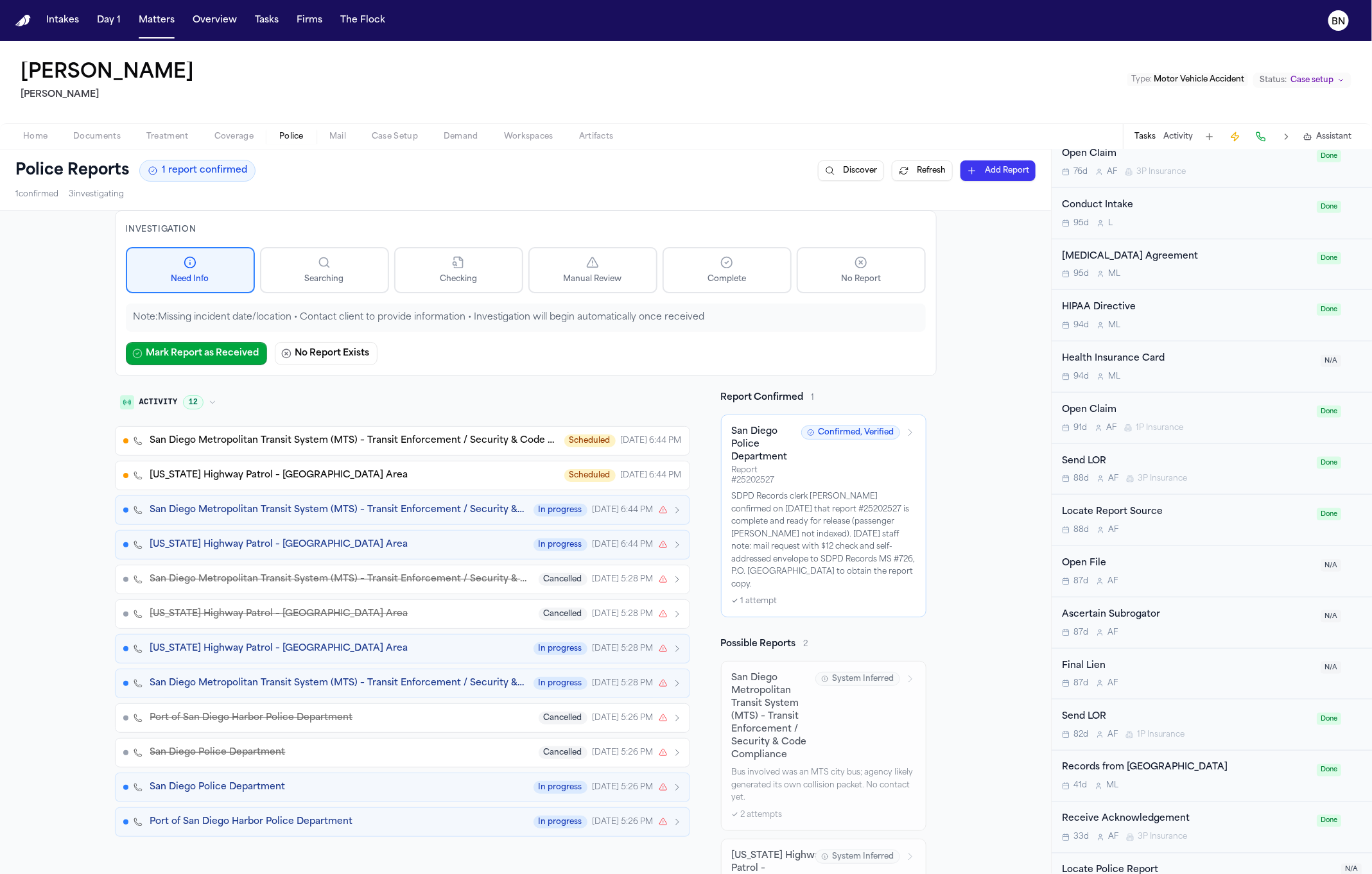
click at [810, 486] on div "San Diego Police Department Report # 25202527 Confirmed, Verified SDPD Records …" at bounding box center [824, 516] width 184 height 181
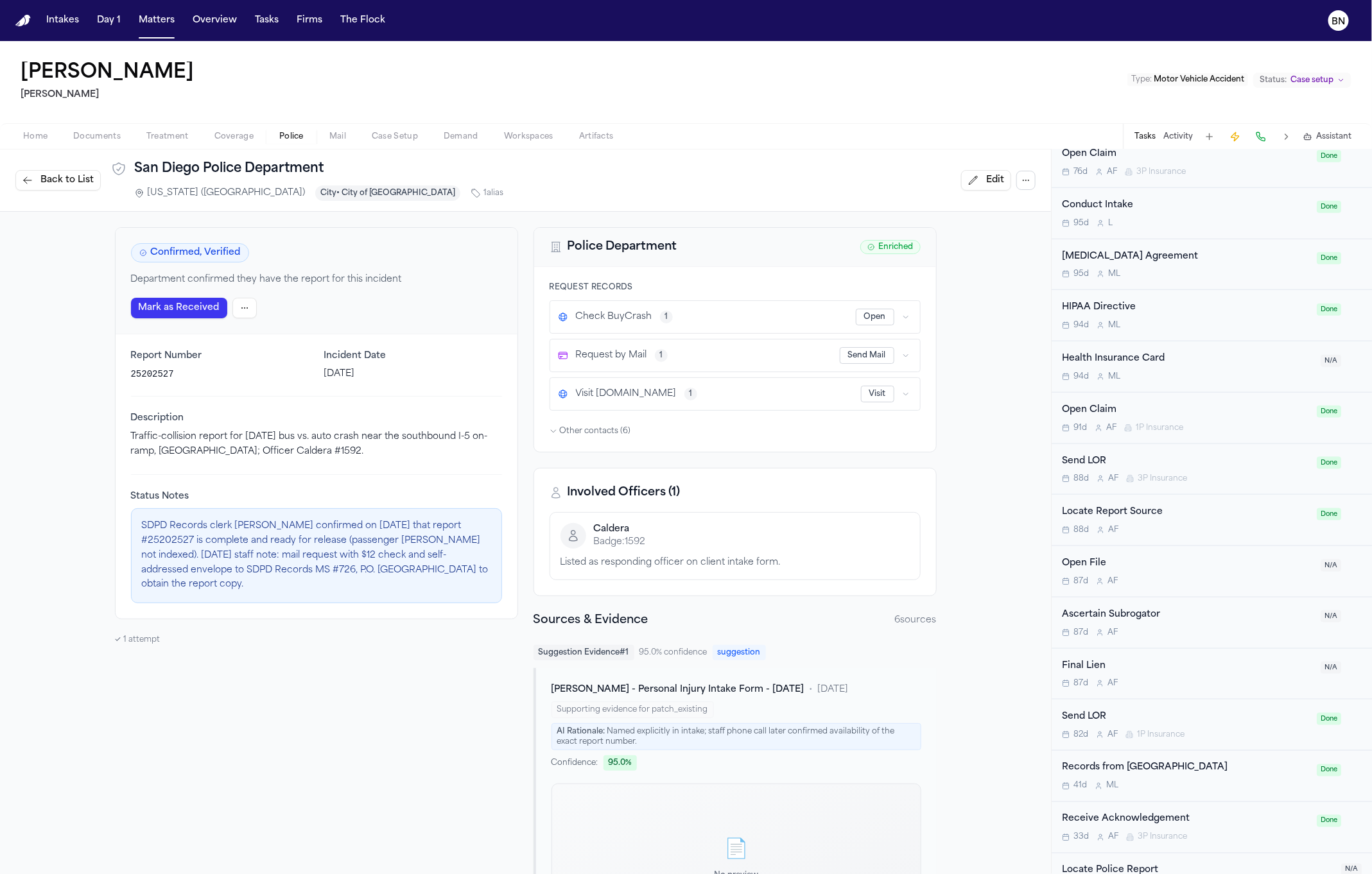
click at [754, 344] on div "Request by Mail 1 Send Mail" at bounding box center [735, 355] width 370 height 32
click at [876, 321] on button "Open" at bounding box center [875, 317] width 38 height 16
click at [541, 431] on div "Request Records Check BuyCrash 1 Open Request by Mail 1 Send Mail Visit sandieg…" at bounding box center [735, 359] width 402 height 185
click at [549, 431] on icon "button" at bounding box center [553, 431] width 7 height 7
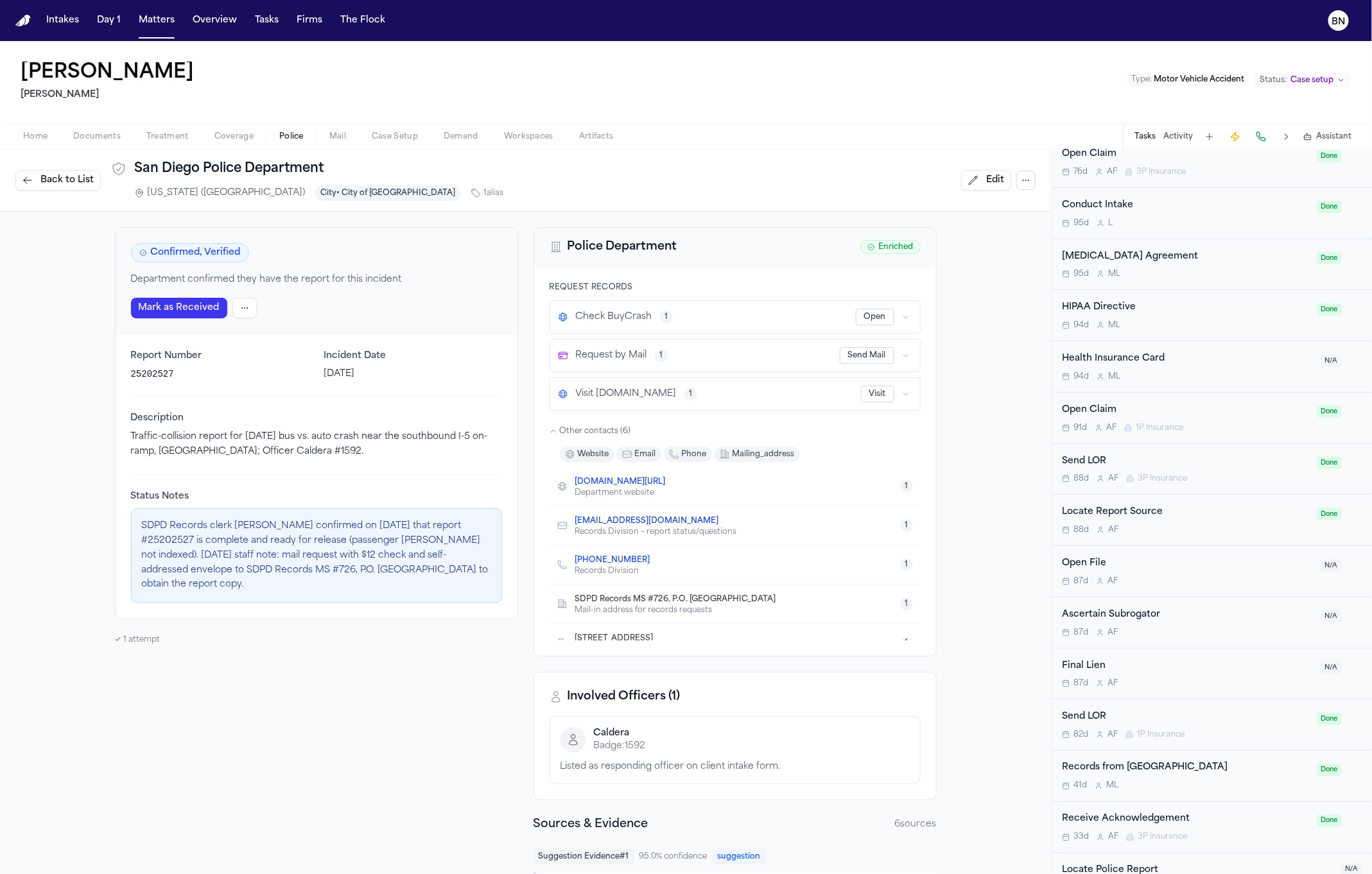
click at [549, 429] on icon "button" at bounding box center [553, 431] width 7 height 7
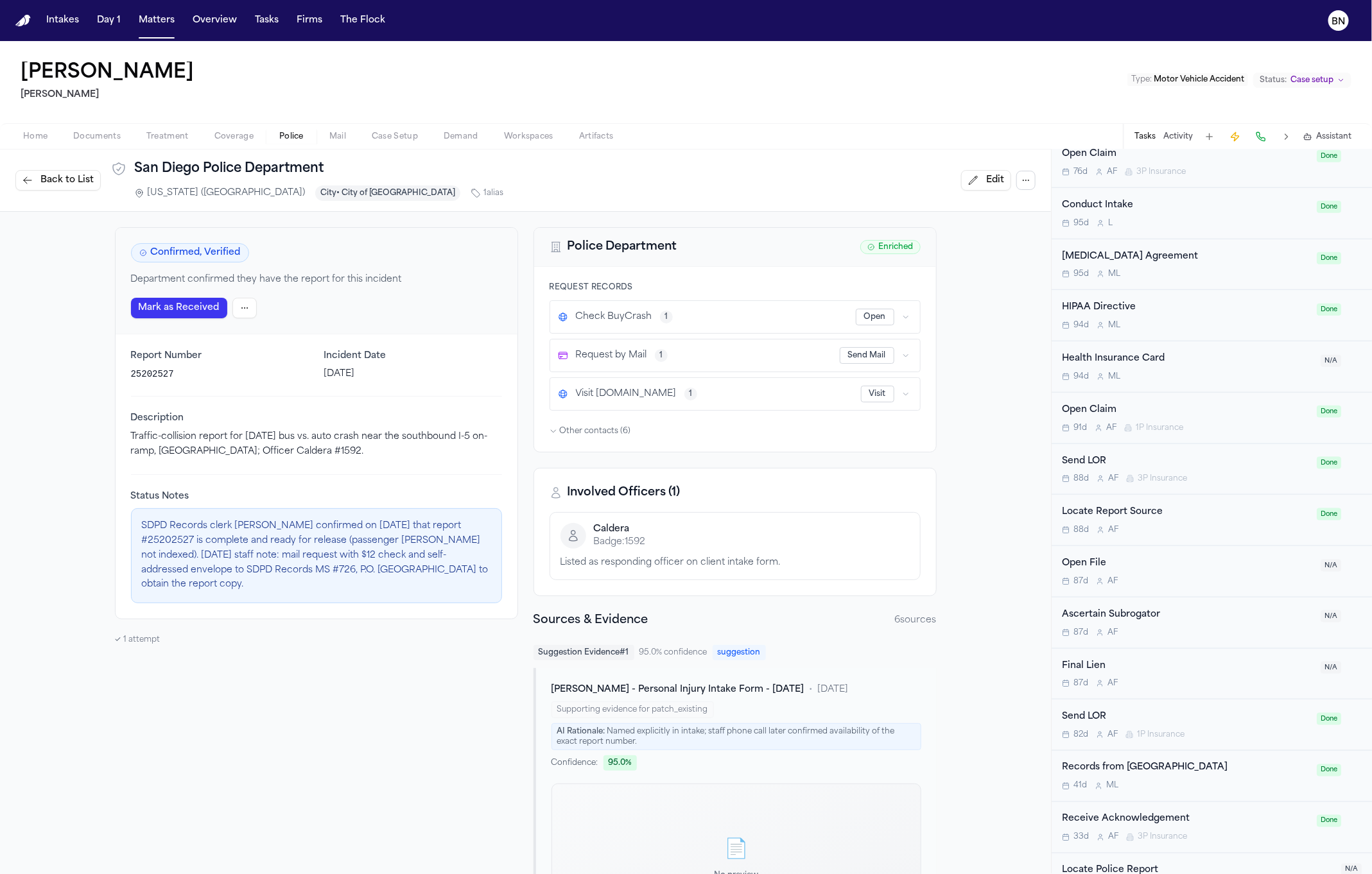
click at [549, 429] on icon "button" at bounding box center [553, 431] width 7 height 7
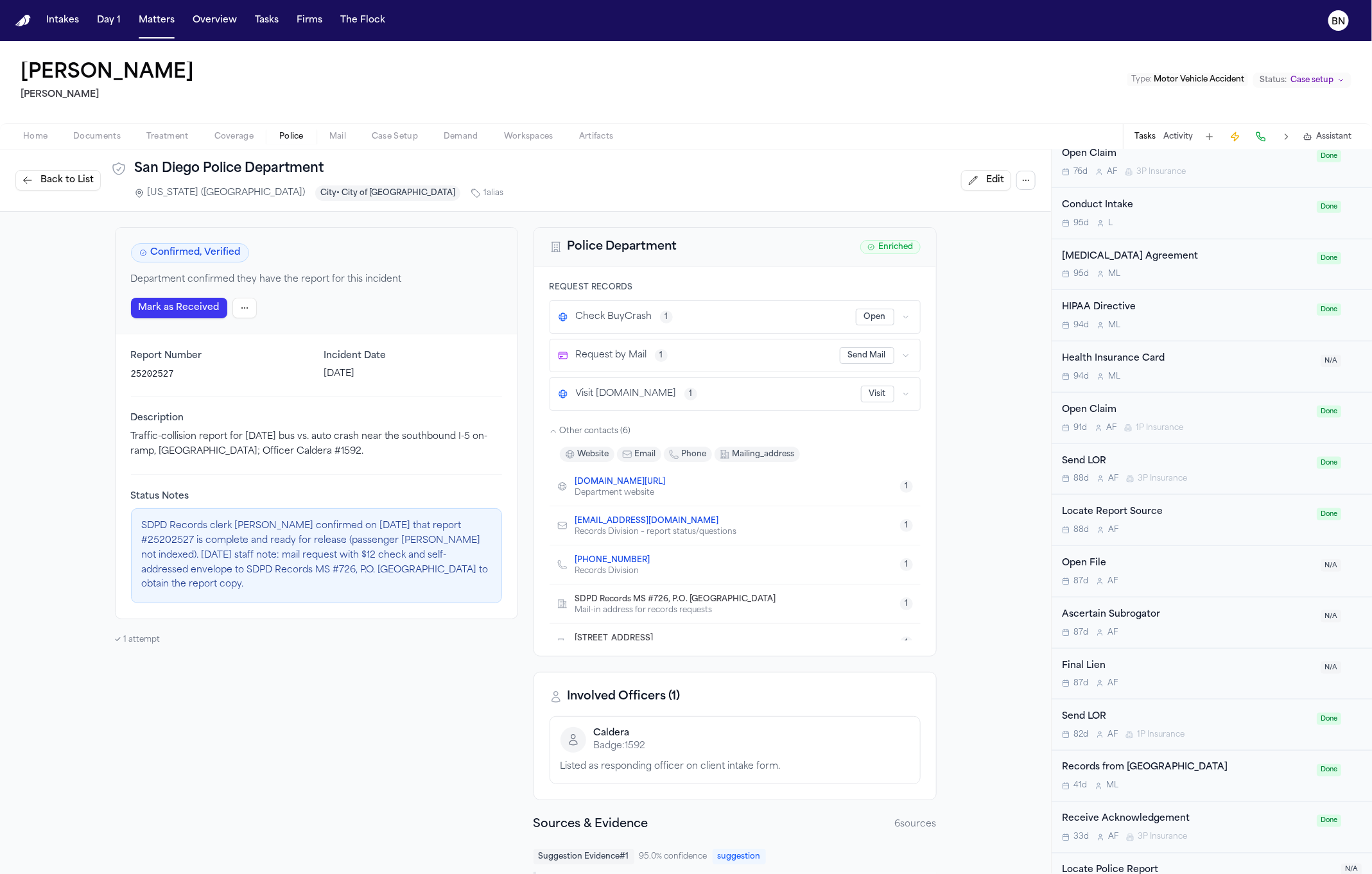
click at [871, 354] on button "Send Mail" at bounding box center [866, 356] width 55 height 16
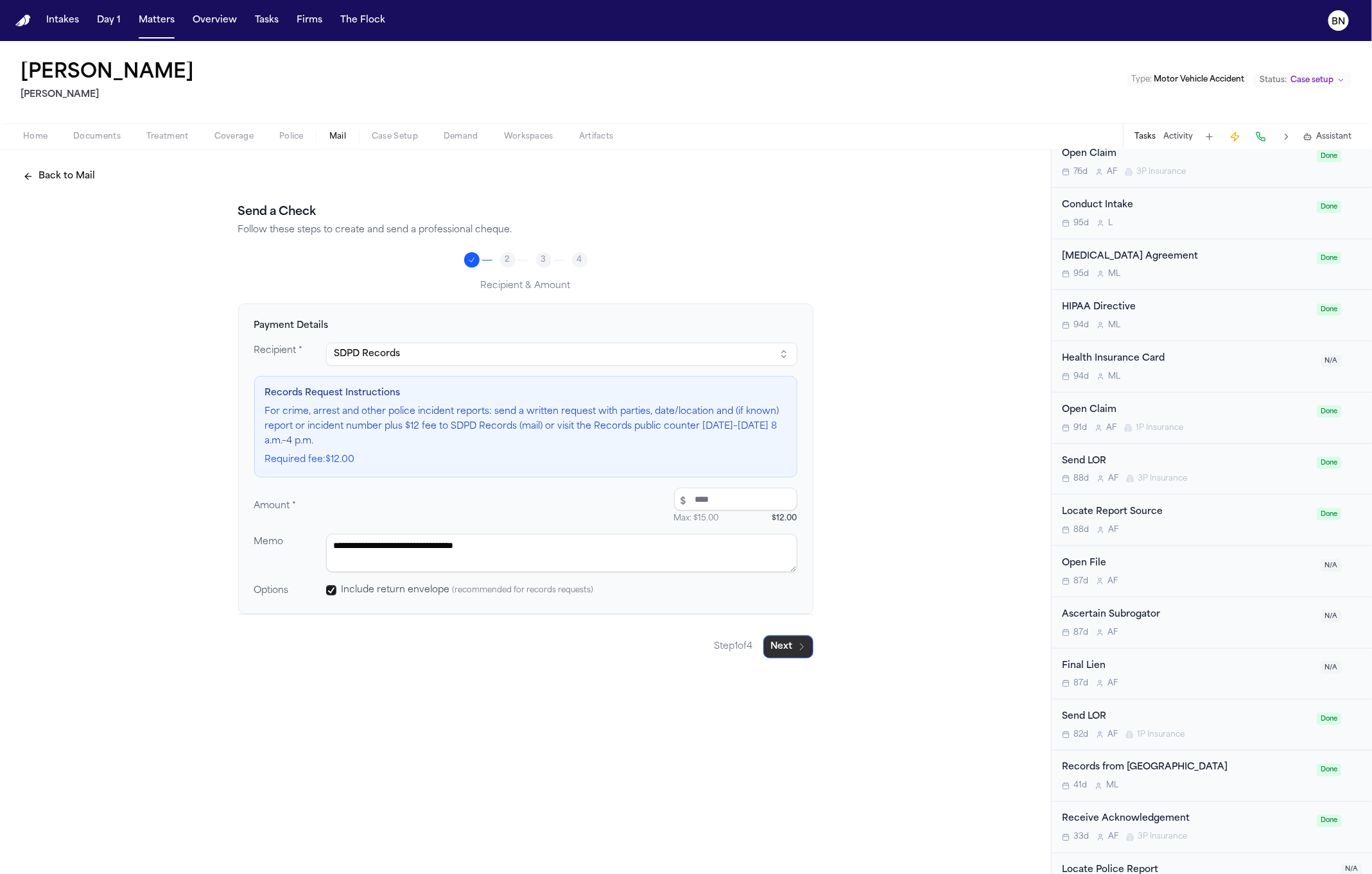
click at [780, 648] on button "Next" at bounding box center [787, 647] width 50 height 23
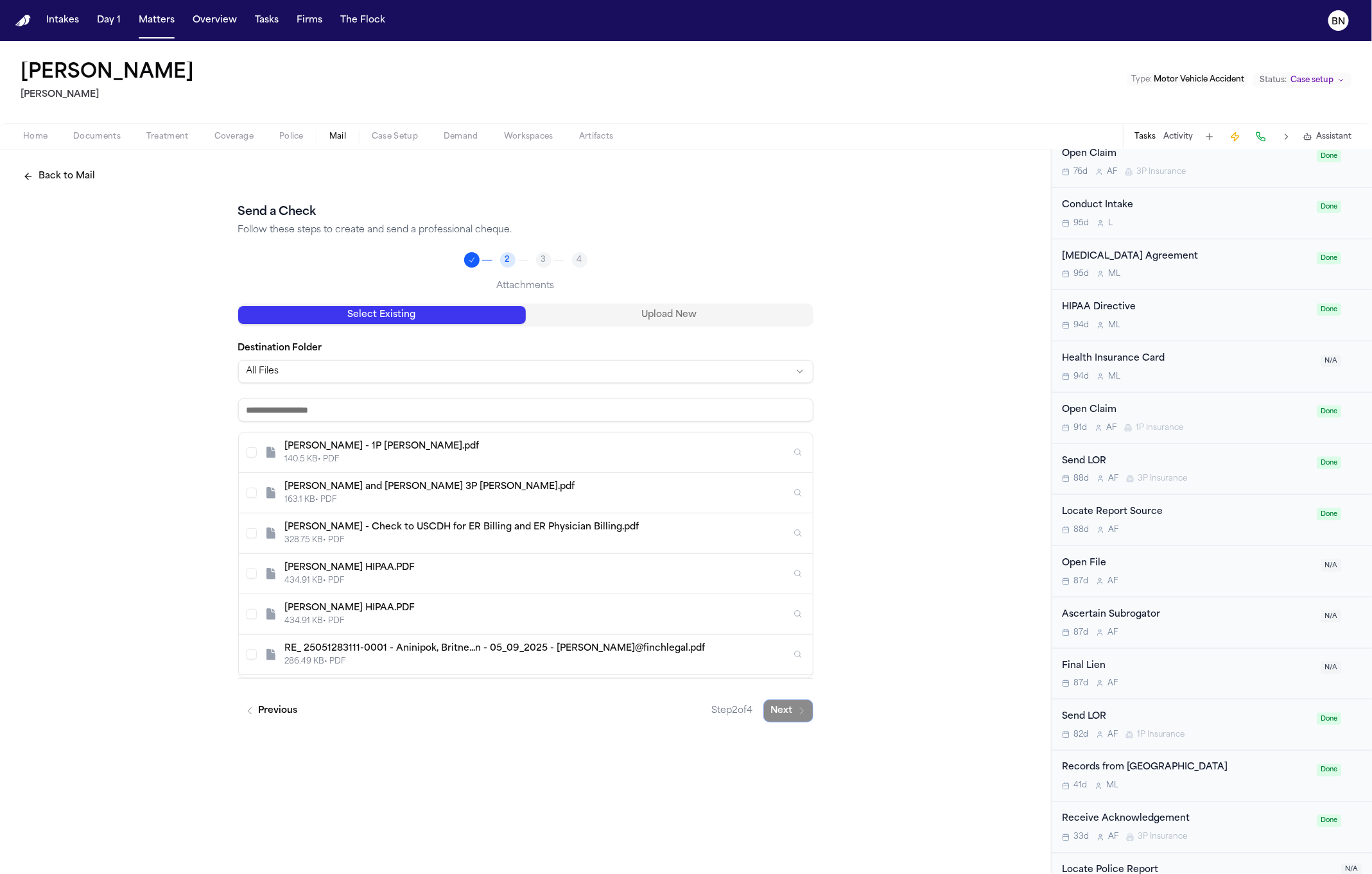
click at [451, 440] on div "A. Espinoza - 1P LOR.pdf" at bounding box center [537, 447] width 506 height 13
click at [799, 777] on icon "button" at bounding box center [801, 779] width 10 height 10
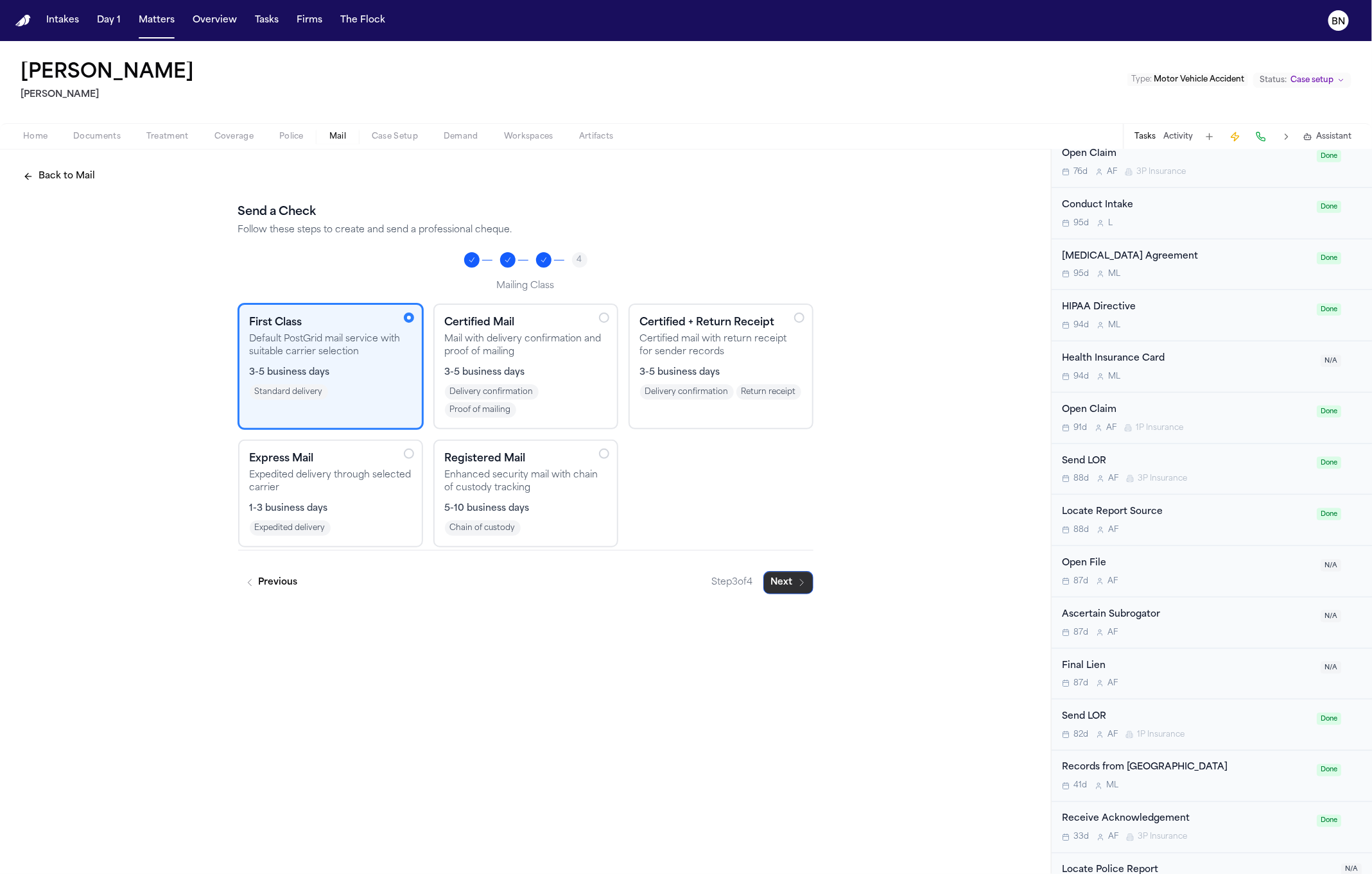
click at [796, 582] on icon "button" at bounding box center [801, 582] width 10 height 10
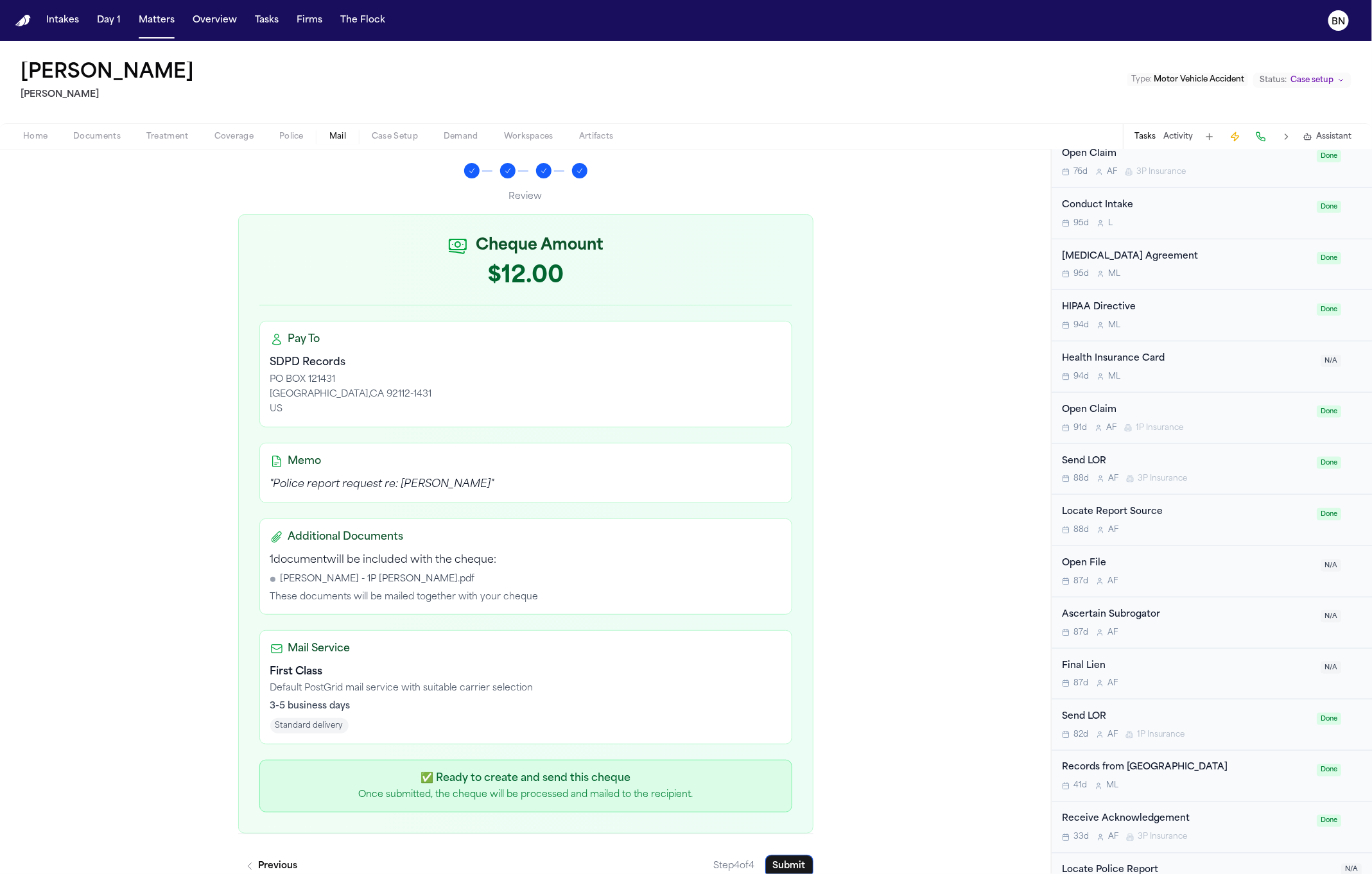
scroll to position [105, 0]
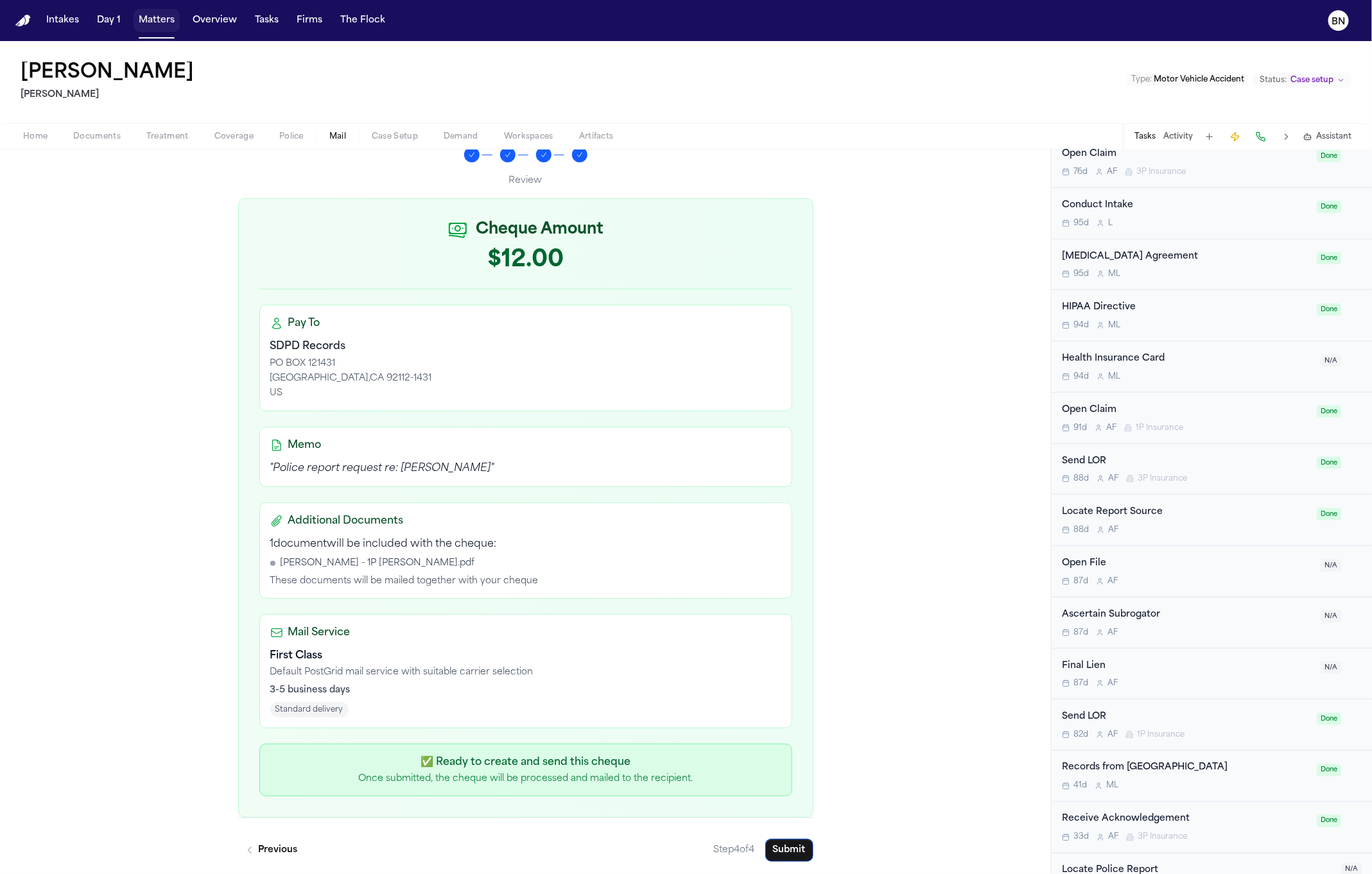
click at [152, 23] on button "Matters" at bounding box center [156, 20] width 46 height 23
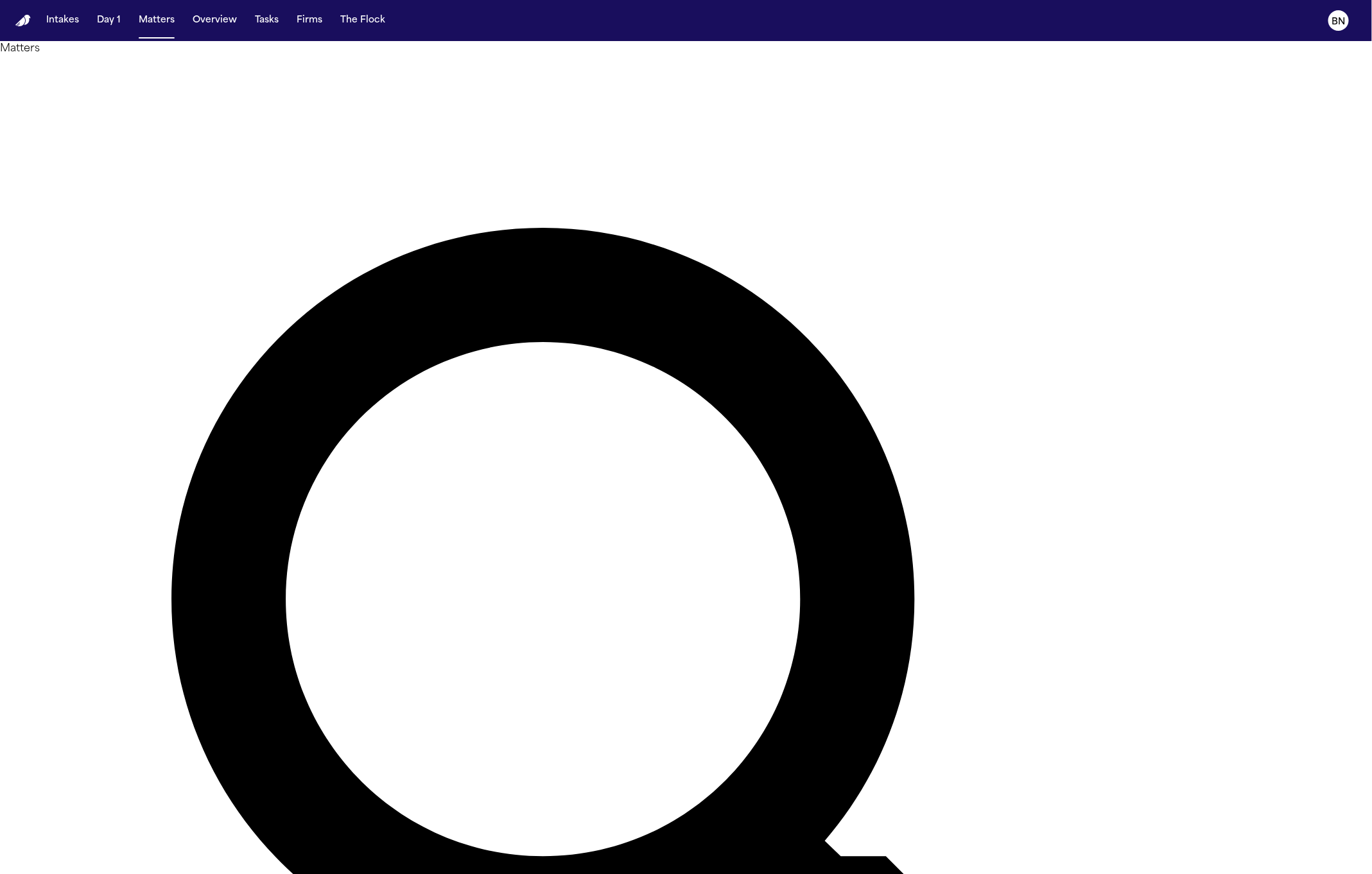
type input "*******"
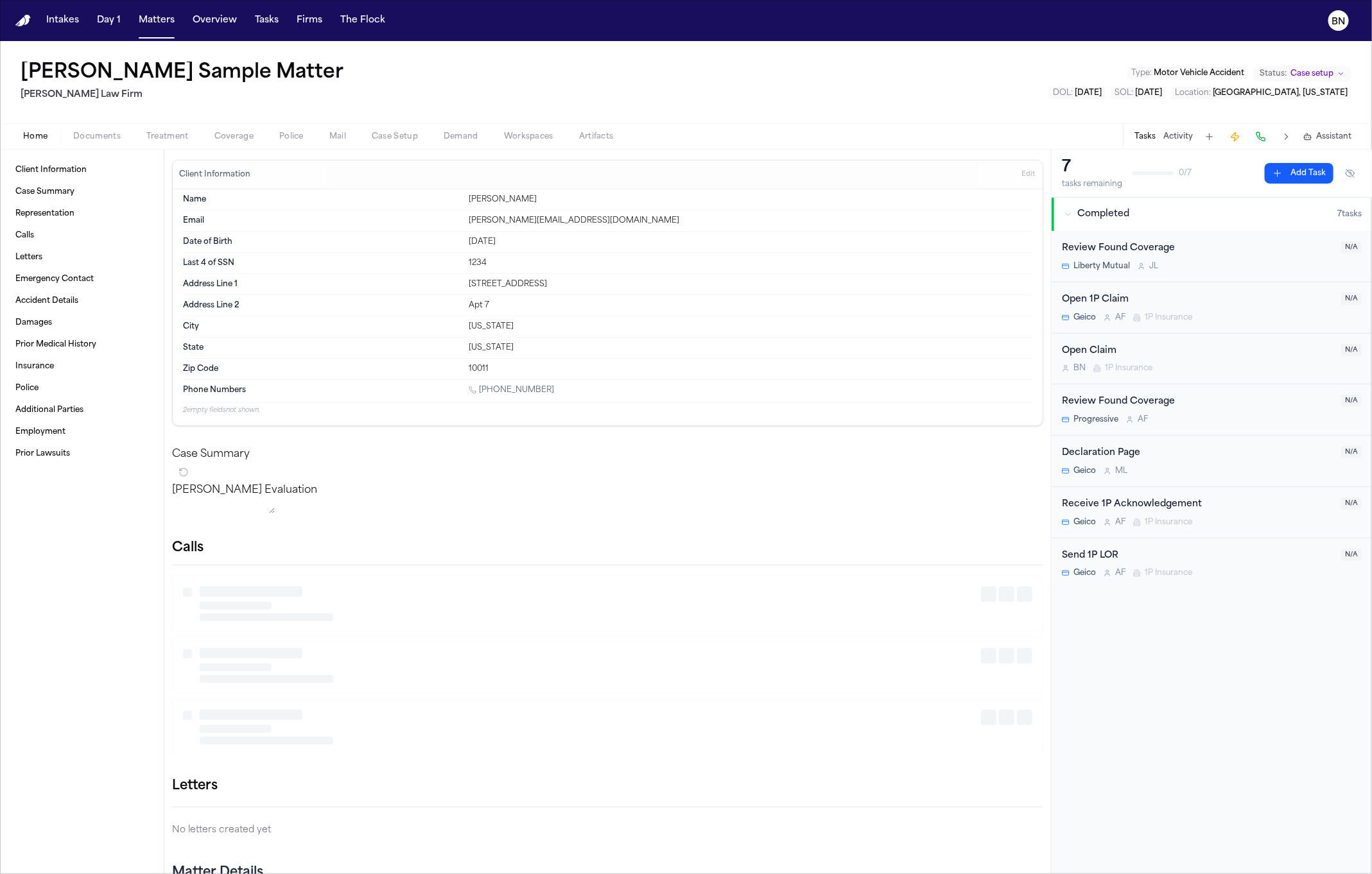
click at [287, 132] on span "Police" at bounding box center [291, 136] width 25 height 10
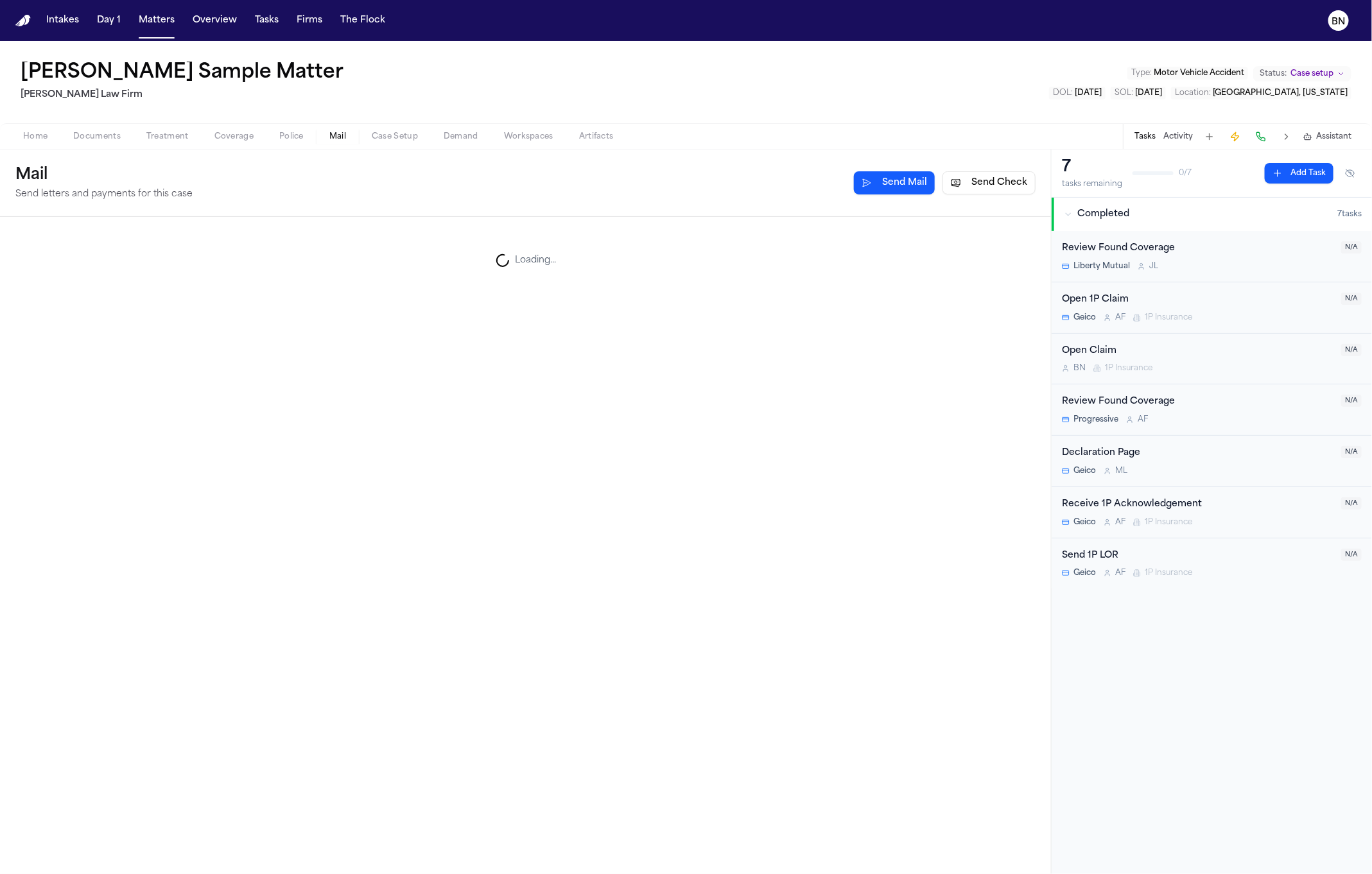
click at [338, 132] on span "Mail" at bounding box center [337, 136] width 16 height 10
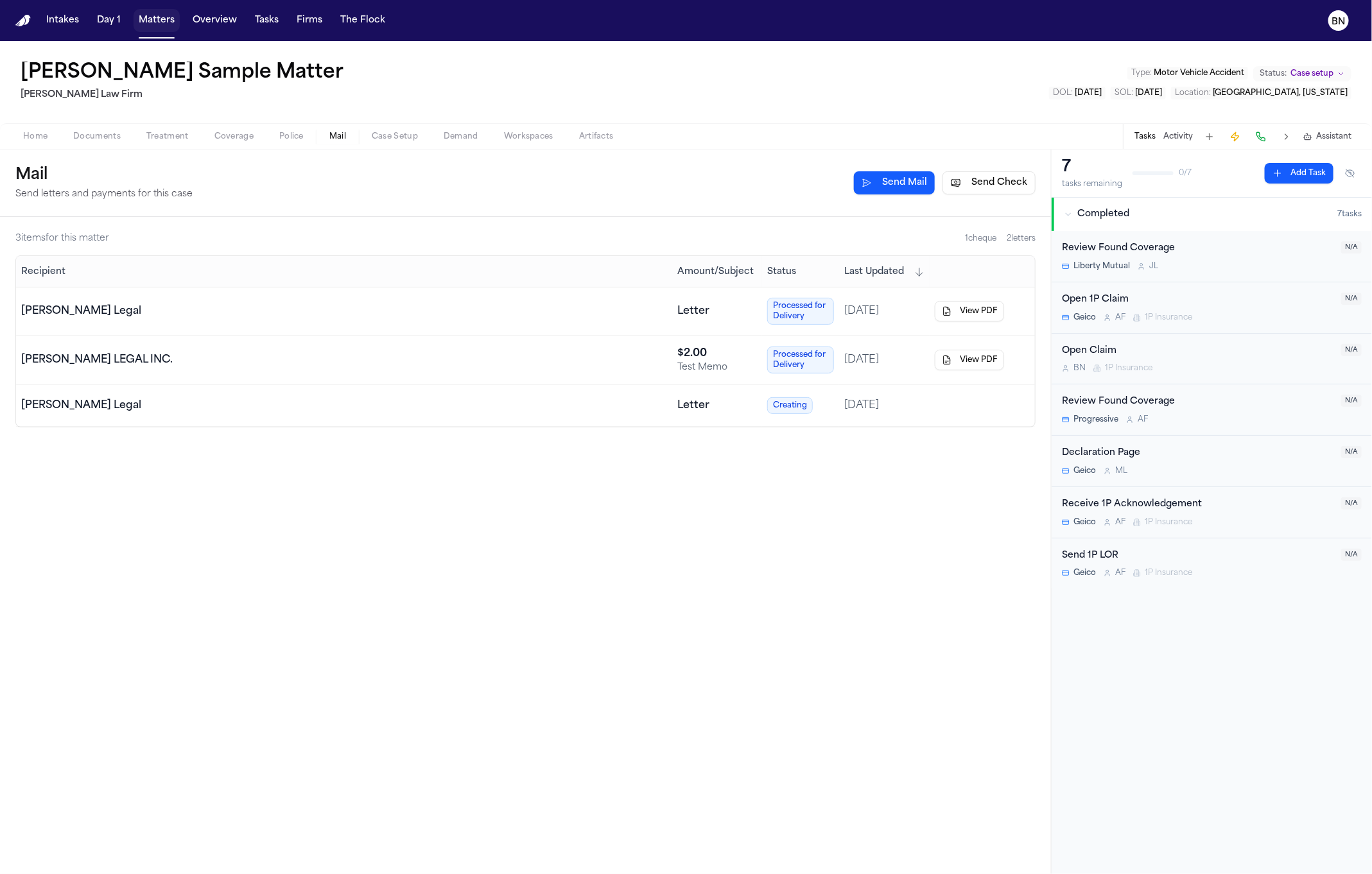
click at [158, 27] on button "Matters" at bounding box center [156, 20] width 46 height 23
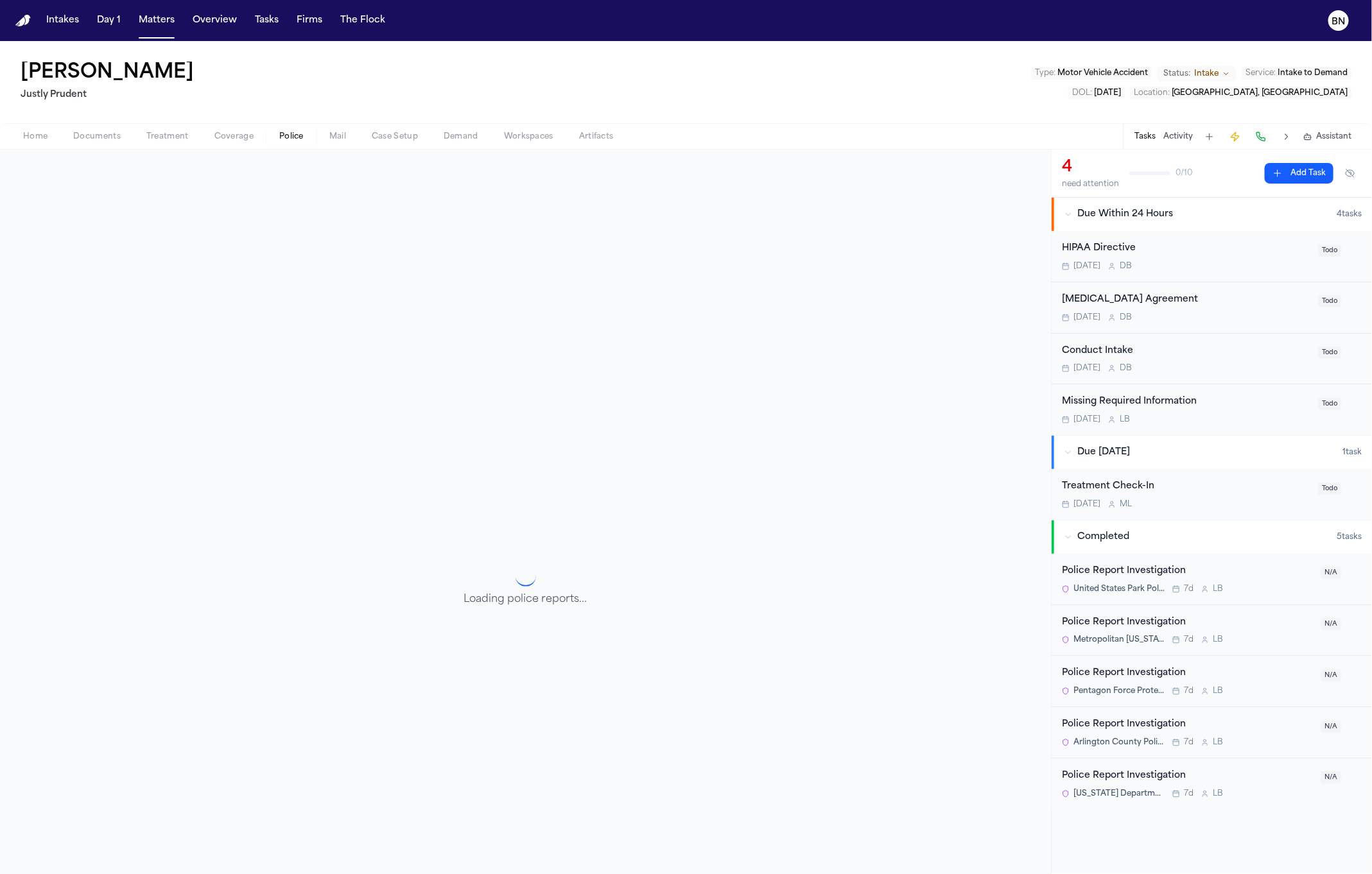
click at [291, 140] on span "Police" at bounding box center [291, 136] width 25 height 10
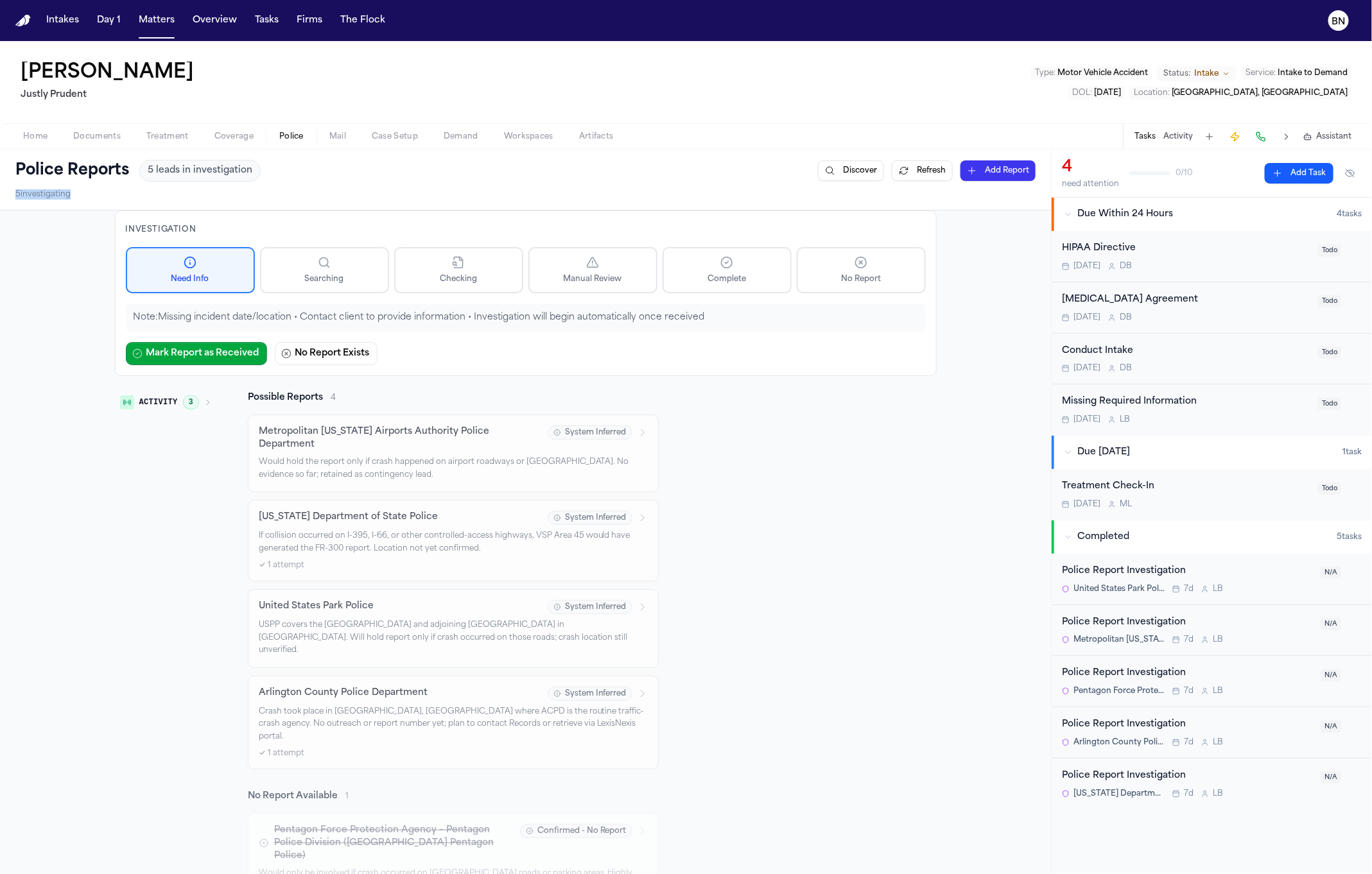
click at [518, 206] on div "Police Reports 5 leads in investigation Discover Refresh Add Report 5 investiga…" at bounding box center [526, 179] width 1051 height 60
click at [261, 27] on button "Tasks" at bounding box center [266, 20] width 34 height 23
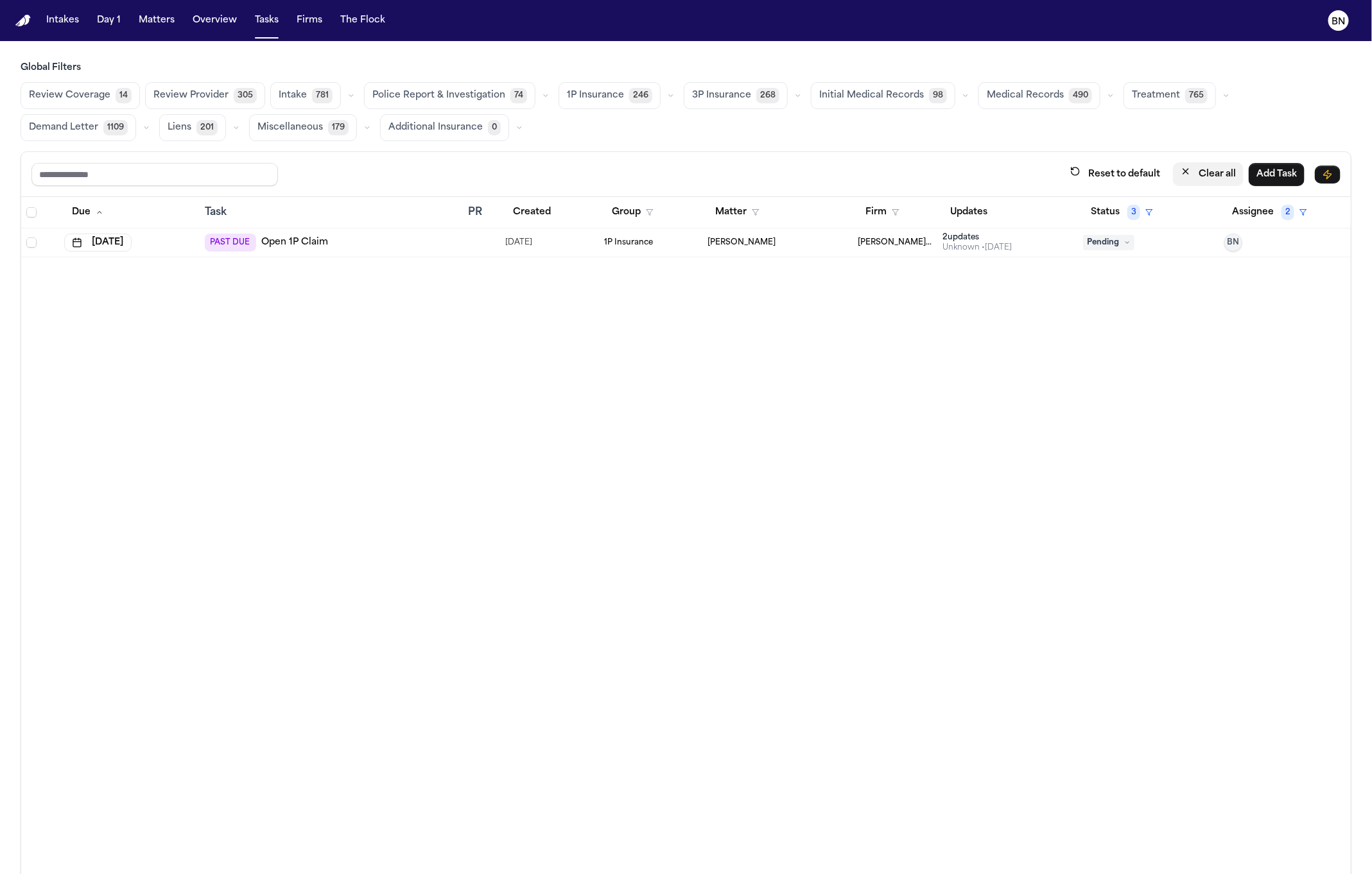
click at [1181, 171] on button "Clear all" at bounding box center [1208, 175] width 71 height 24
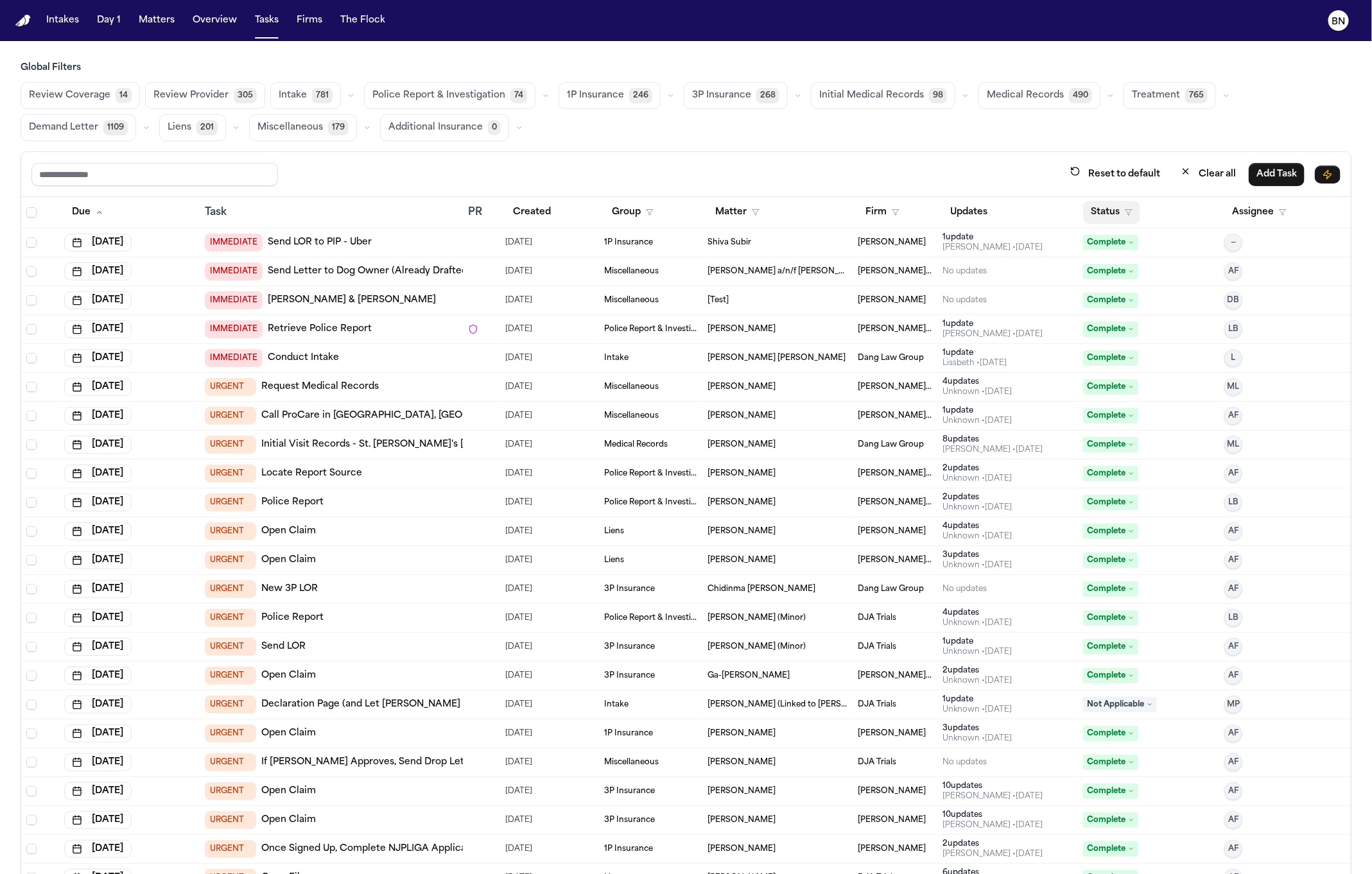
click at [1098, 206] on button "Status" at bounding box center [1111, 212] width 57 height 23
click at [1087, 287] on button "Active" at bounding box center [1087, 289] width 36 height 16
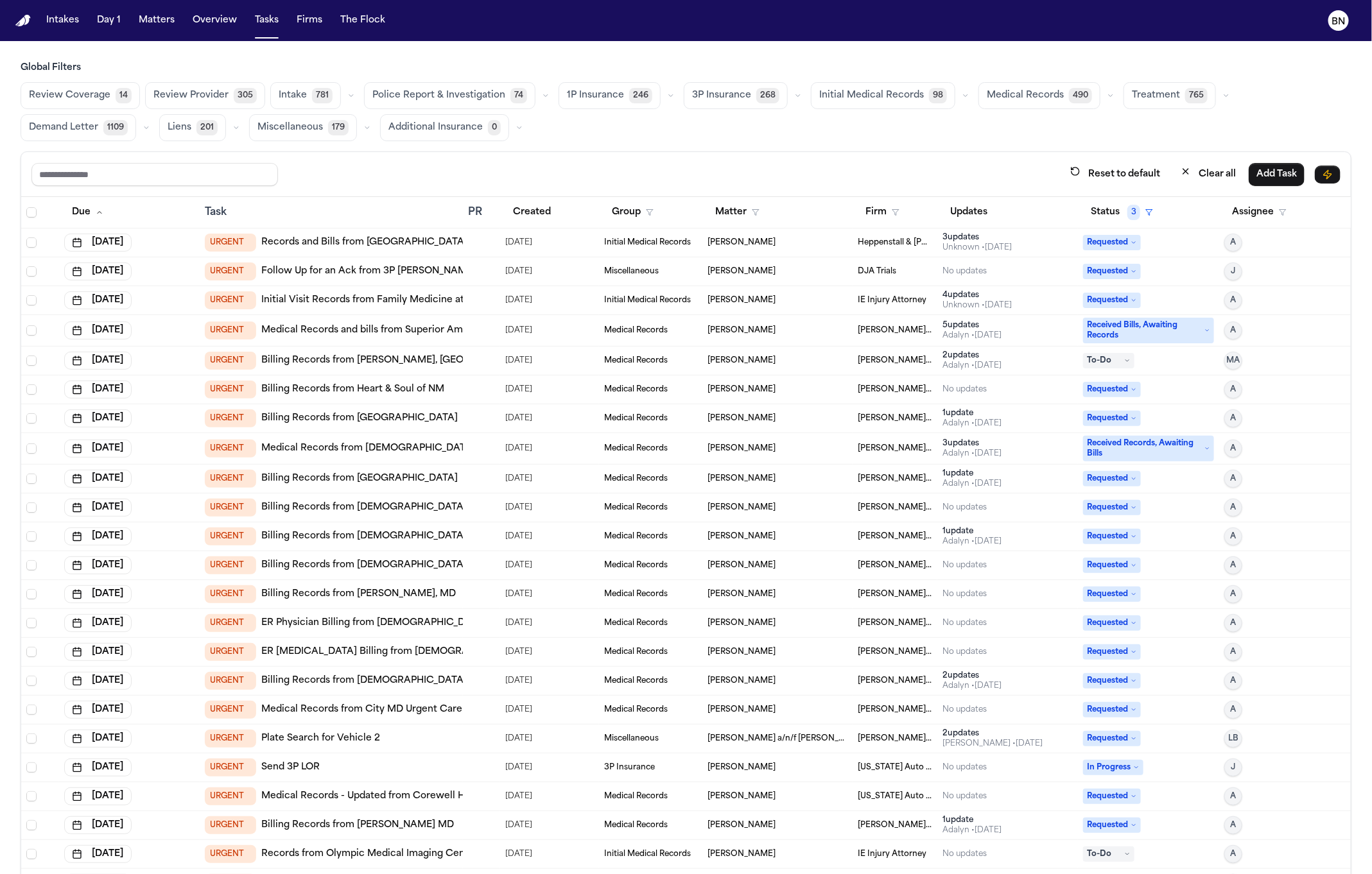
click at [484, 89] on span "Police Report & Investigation" at bounding box center [438, 95] width 133 height 13
click at [216, 170] on input "text" at bounding box center [155, 174] width 246 height 23
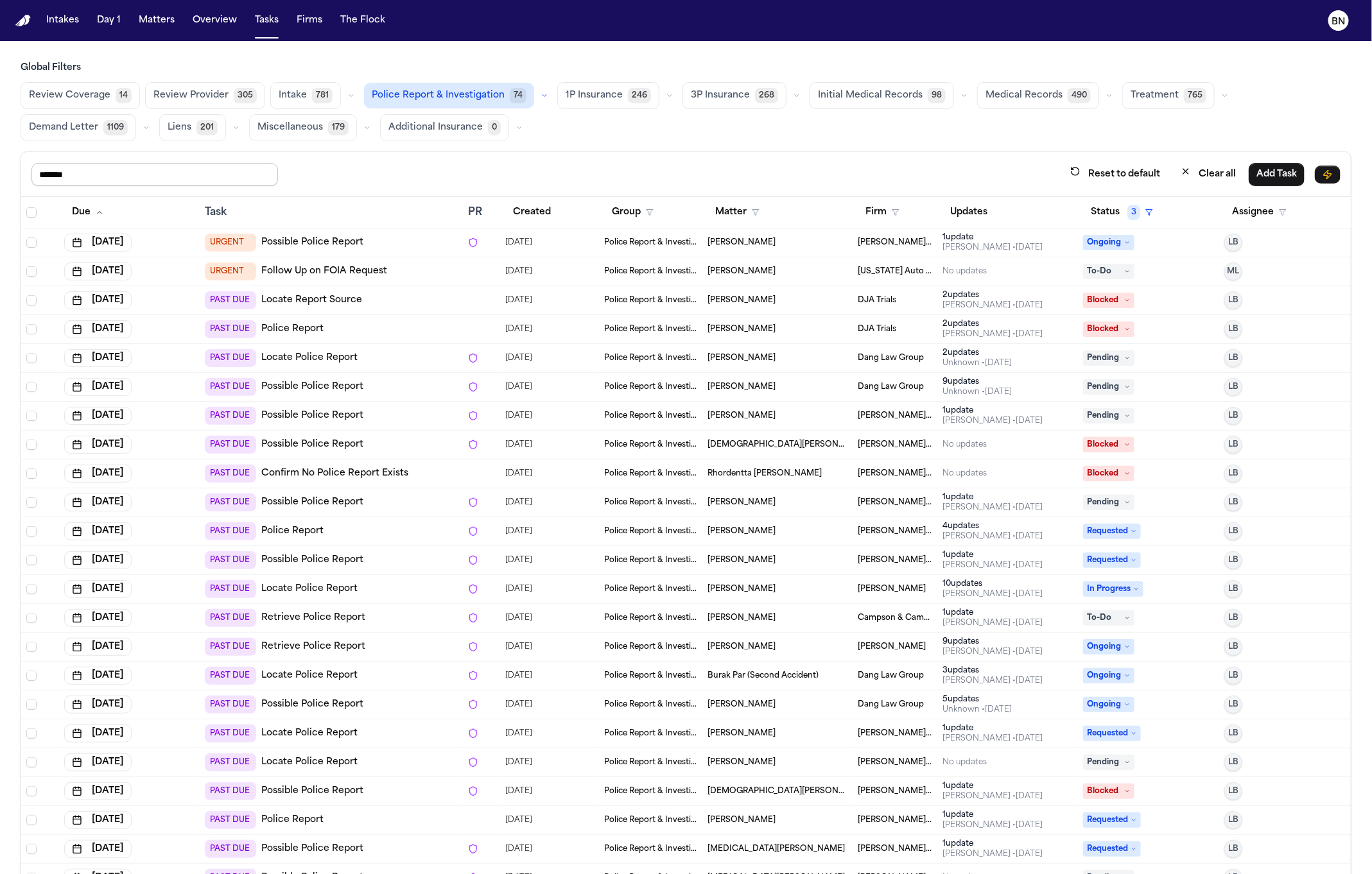
type input "*******"
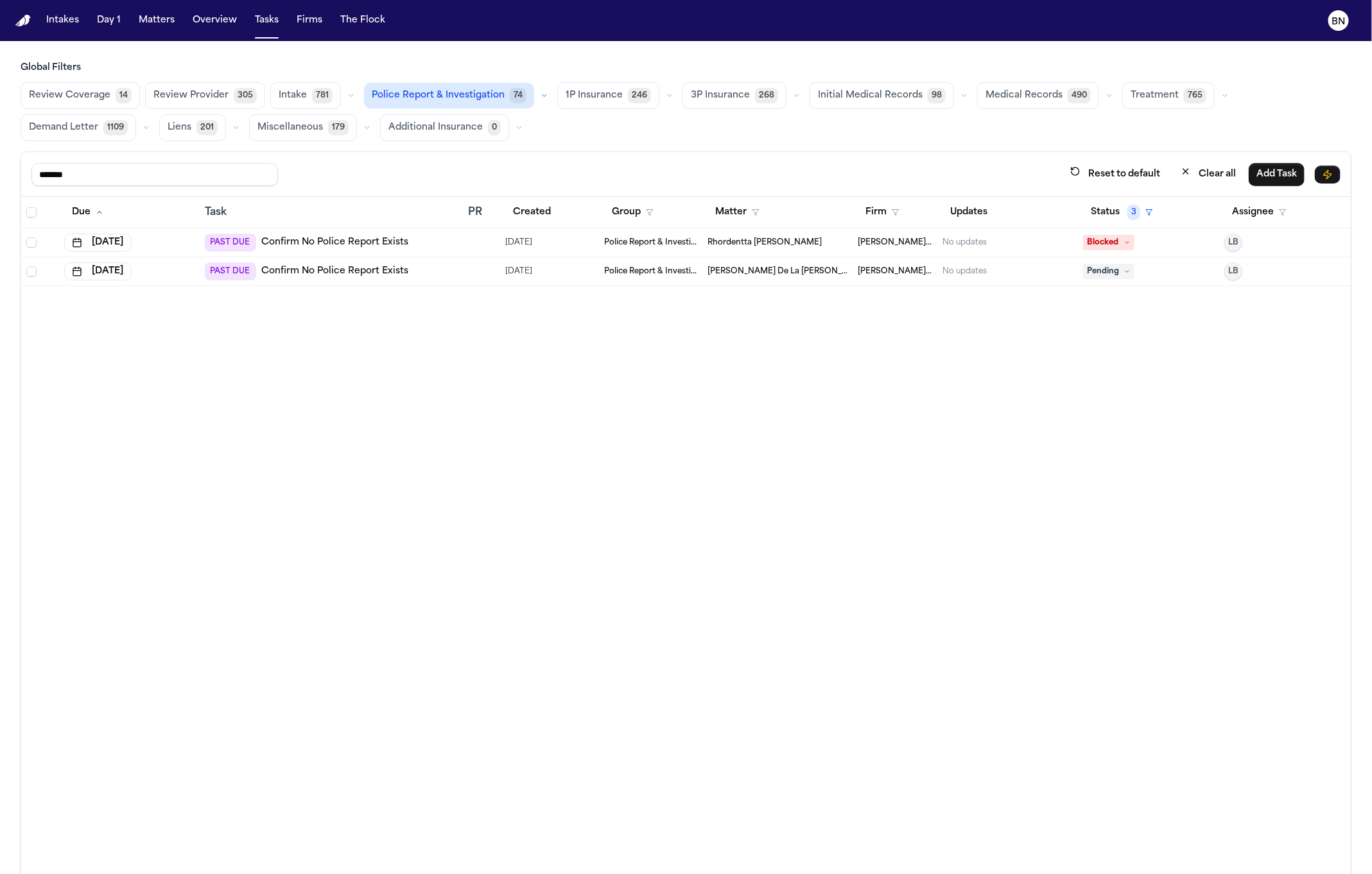
click at [364, 266] on link "Confirm No Police Report Exists" at bounding box center [335, 272] width 147 height 13
click at [452, 263] on div "PAST DUE Confirm No Police Report Exists" at bounding box center [331, 272] width 253 height 18
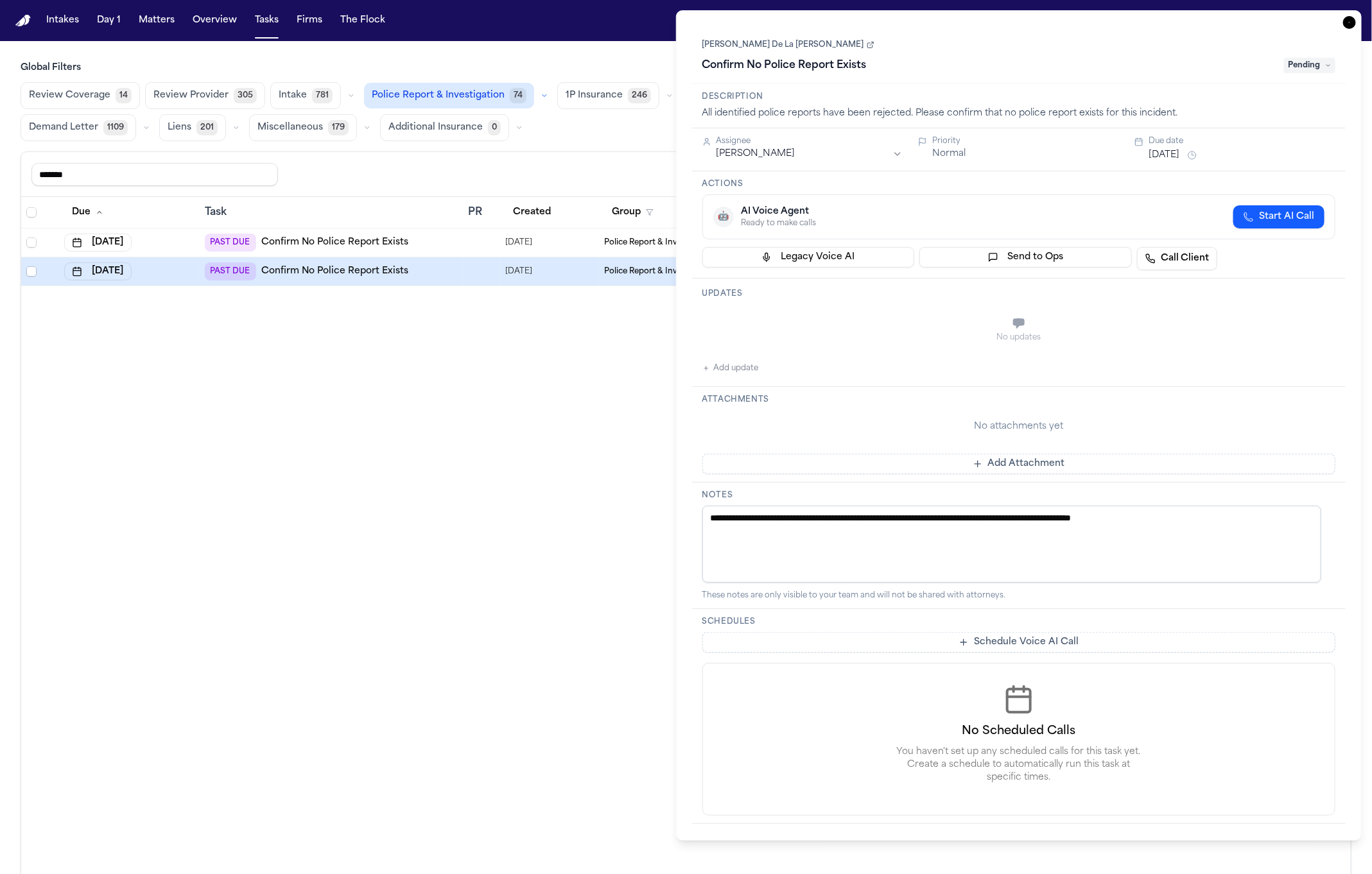
click at [763, 40] on link "[PERSON_NAME] De La [PERSON_NAME]" at bounding box center [787, 45] width 172 height 10
click at [663, 127] on div "Review Coverage 14 Review Provider 305 Intake 781 Police Report & Investigation…" at bounding box center [686, 111] width 1330 height 59
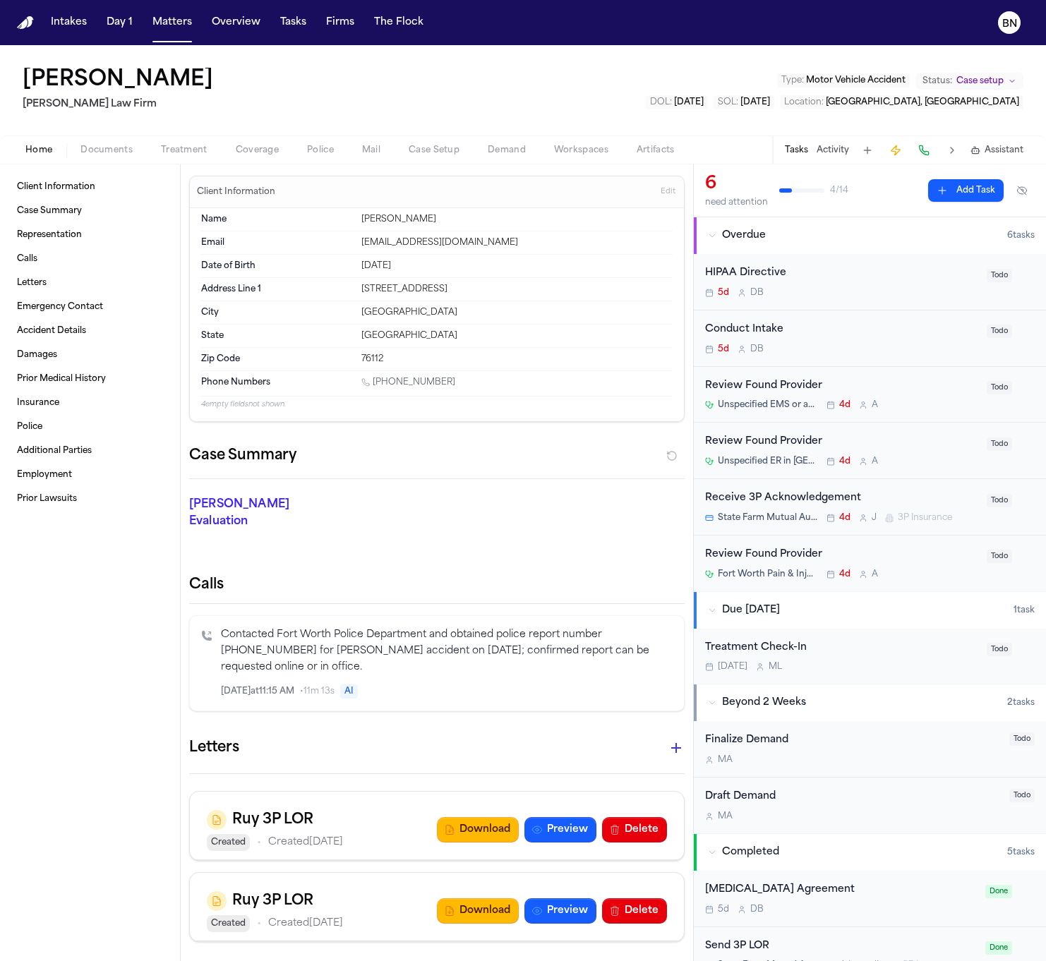
click at [611, 688] on icon "Inspect" at bounding box center [614, 692] width 7 height 8
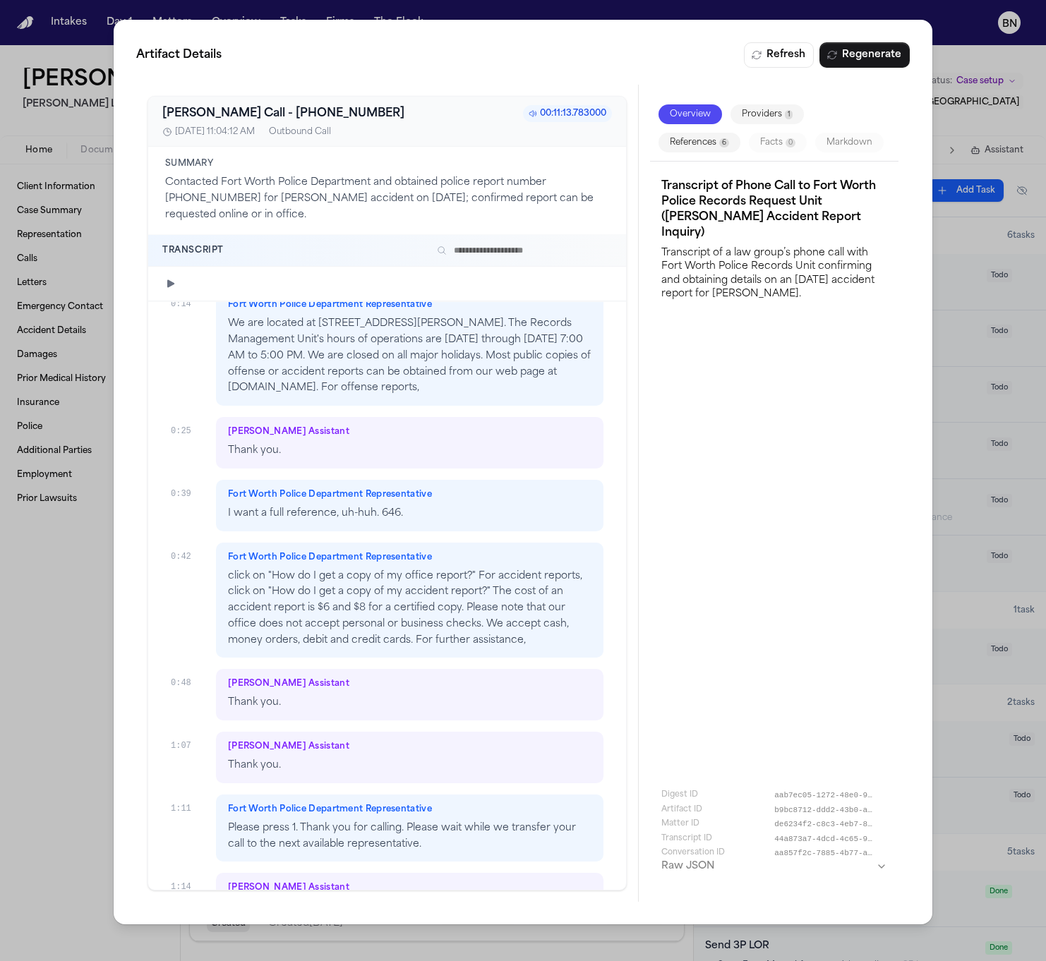
scroll to position [295, 0]
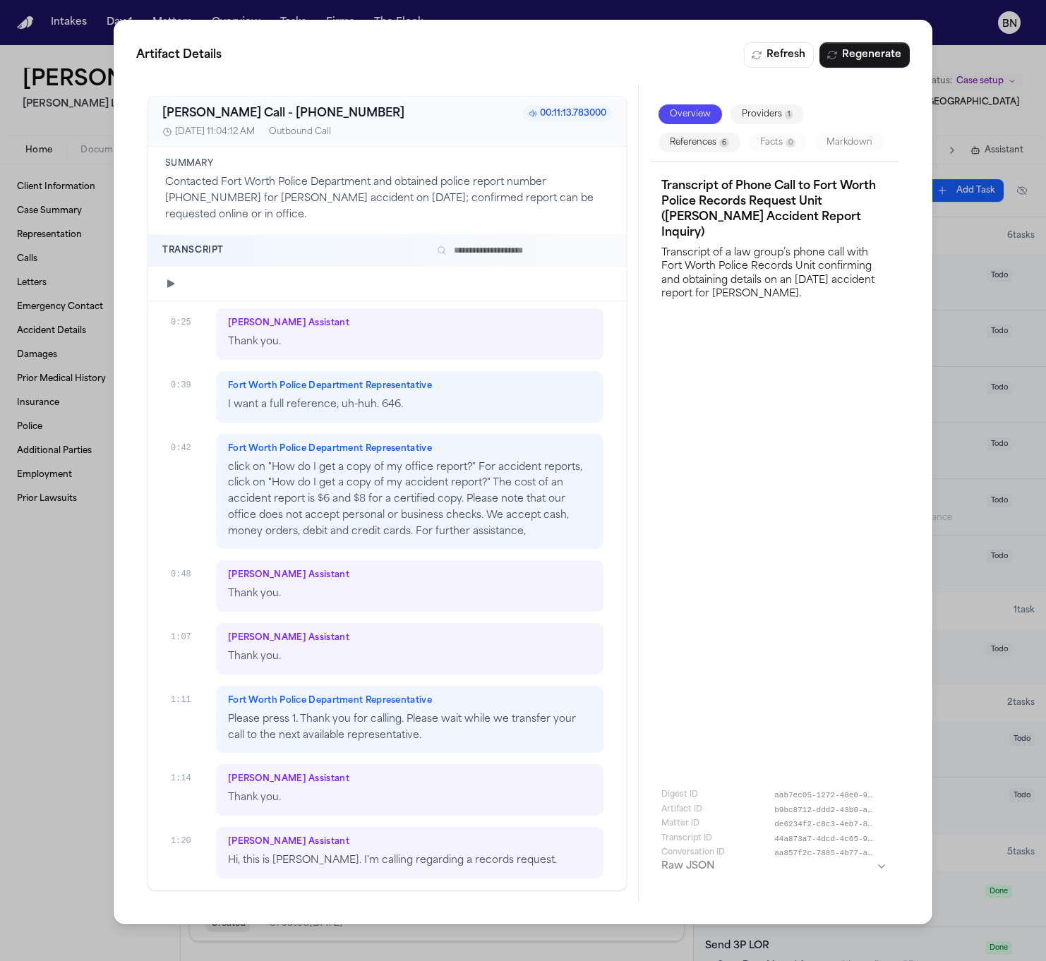
click at [54, 574] on div "Artifact Details Refresh Regenerate Bland AI Call - +18173924160 00:11:13.78300…" at bounding box center [523, 480] width 1046 height 961
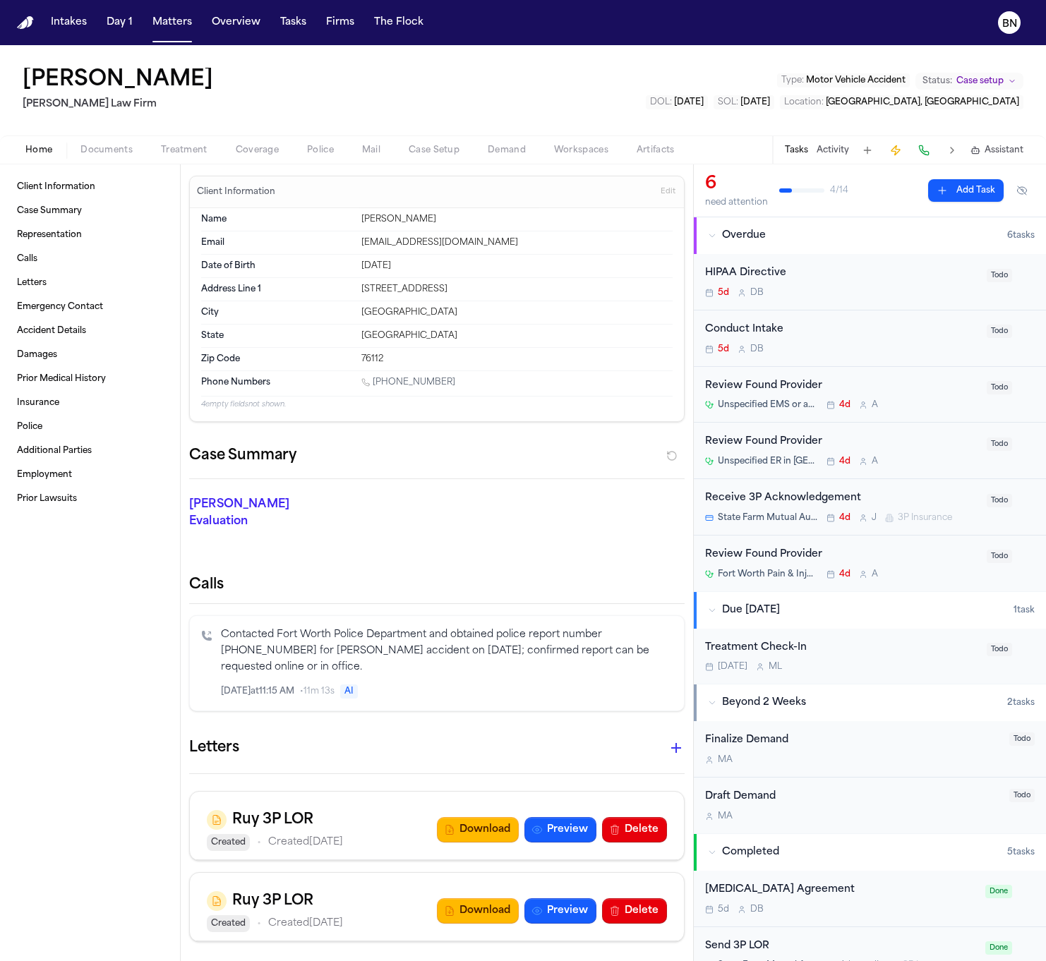
click at [626, 687] on icon "button" at bounding box center [631, 692] width 10 height 10
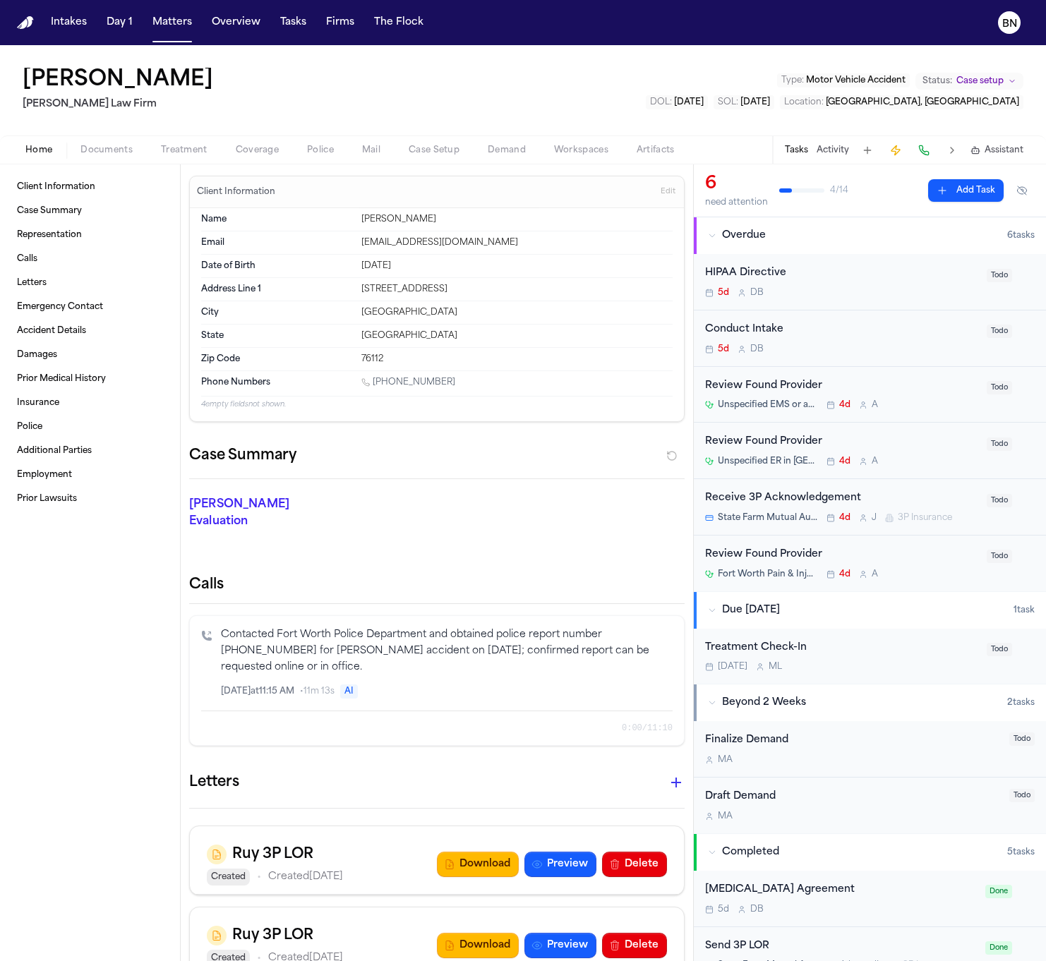
click at [609, 687] on icon "Inspect" at bounding box center [614, 692] width 10 height 10
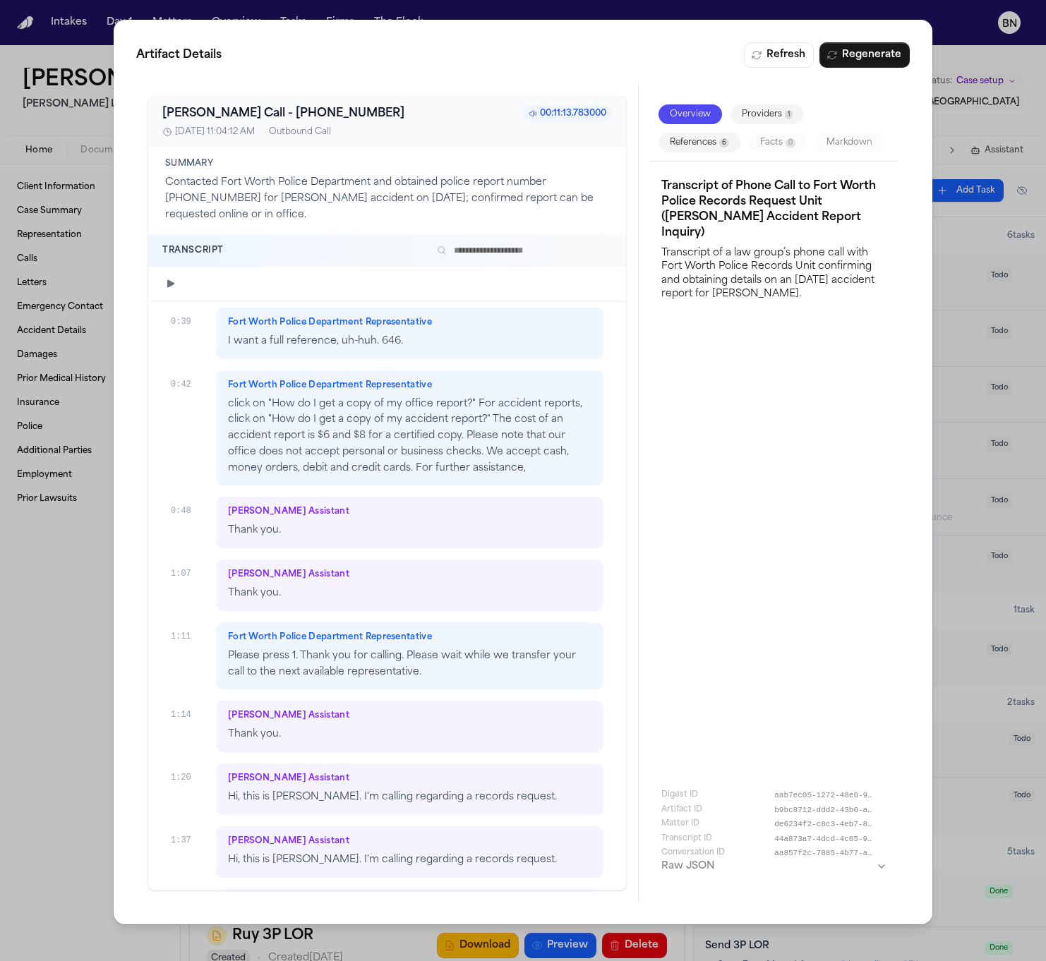
scroll to position [577, 0]
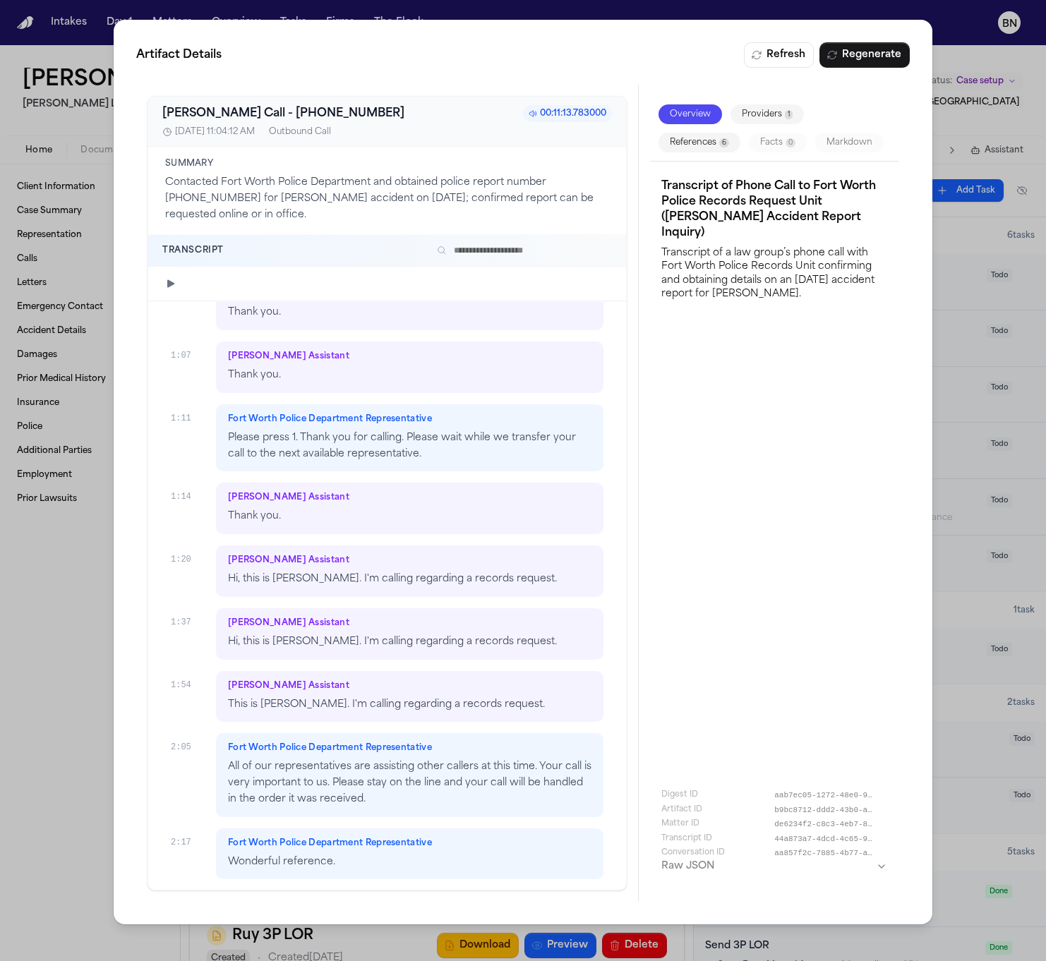
click at [329, 700] on p "This is Maya Patel. I'm calling regarding a records request." at bounding box center [410, 705] width 364 height 16
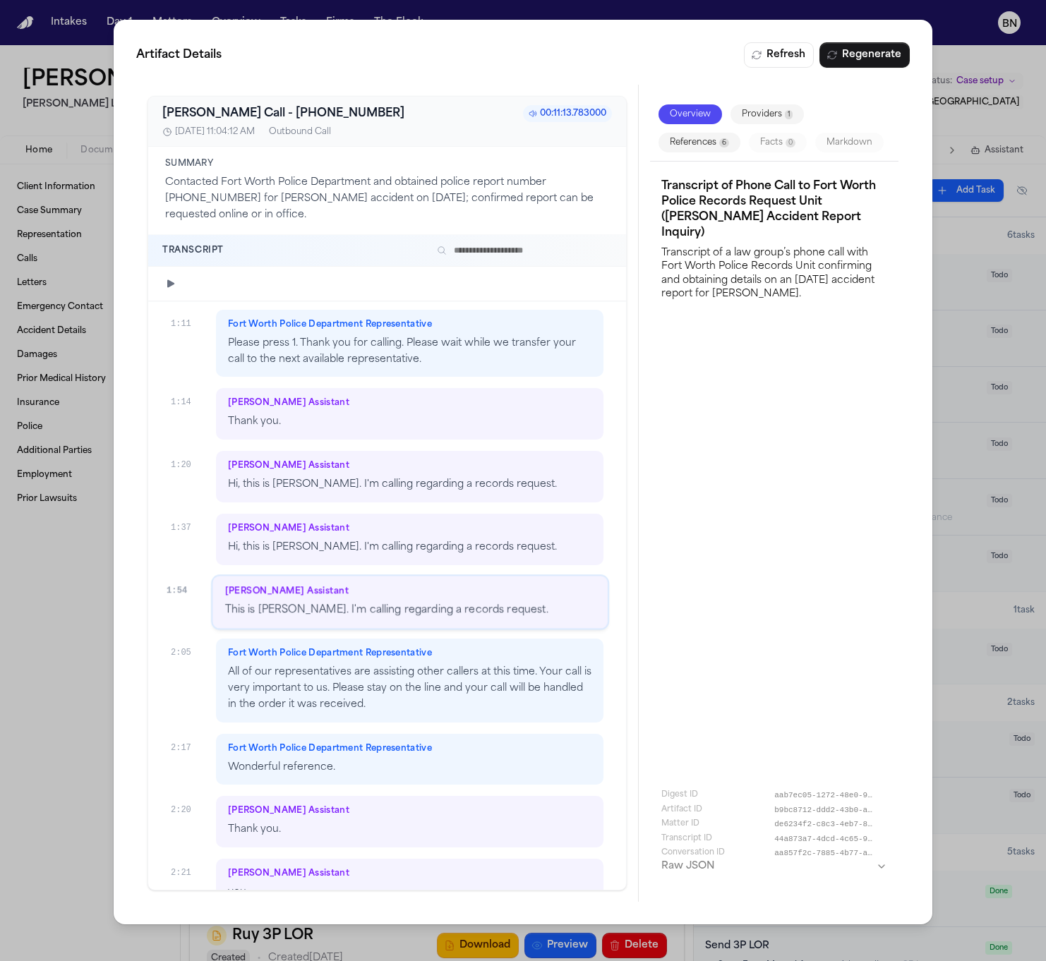
click at [307, 290] on div at bounding box center [387, 284] width 478 height 35
click at [171, 278] on icon "button" at bounding box center [170, 283] width 11 height 11
click at [172, 279] on icon "button" at bounding box center [170, 283] width 11 height 11
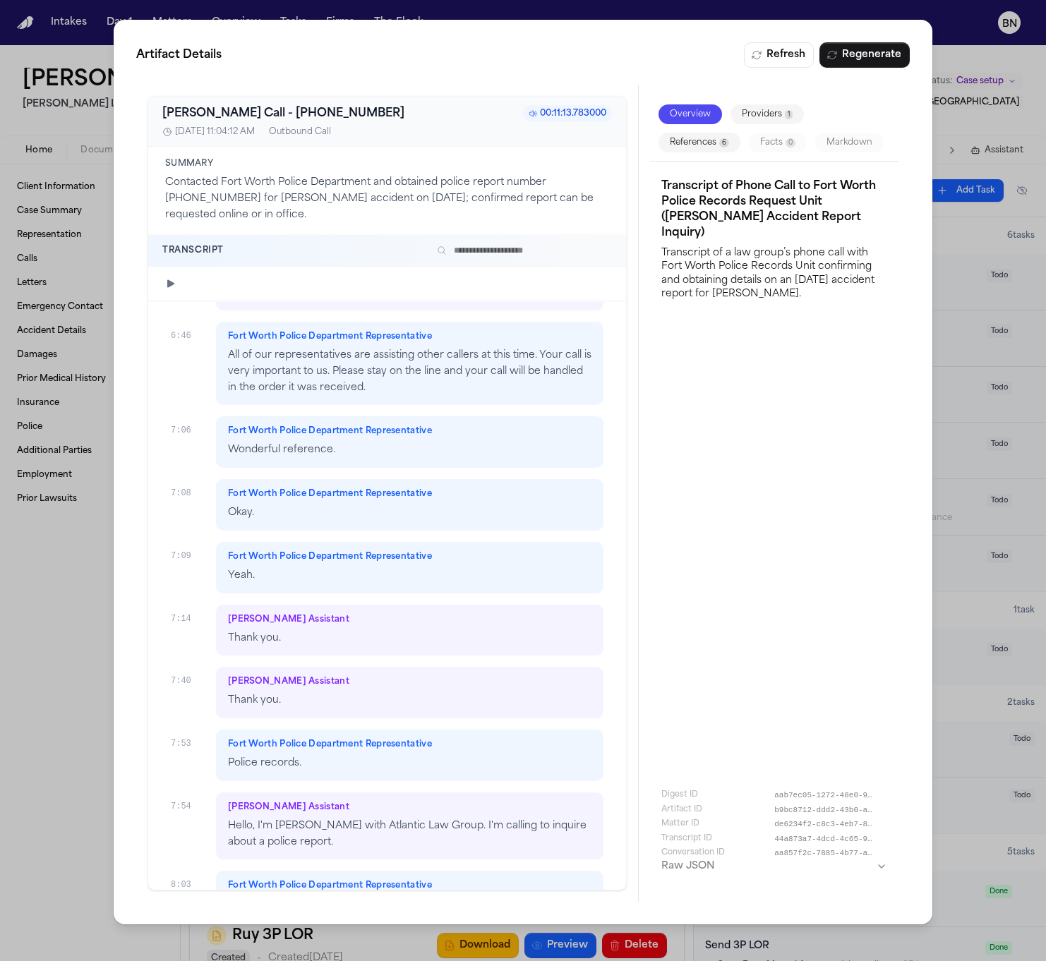
scroll to position [3081, 0]
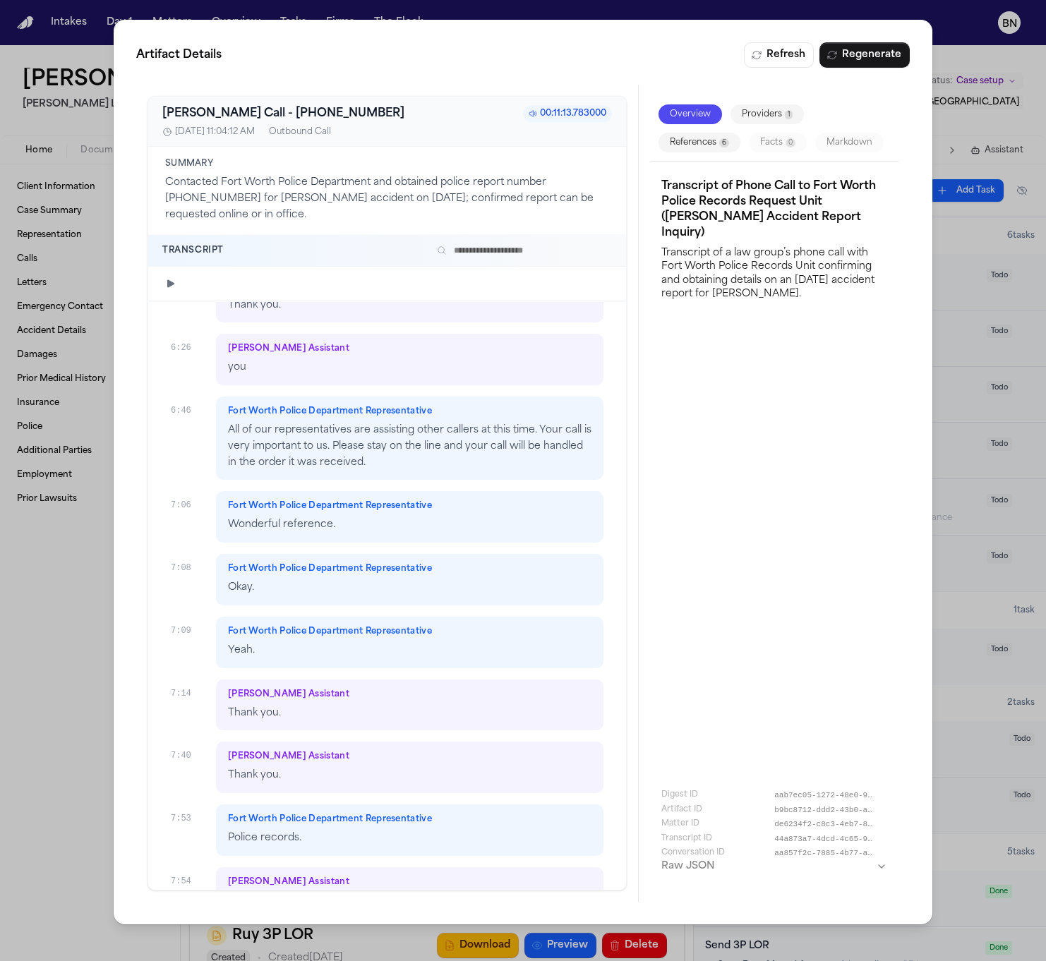
click at [413, 517] on p "Wonderful reference." at bounding box center [410, 525] width 364 height 16
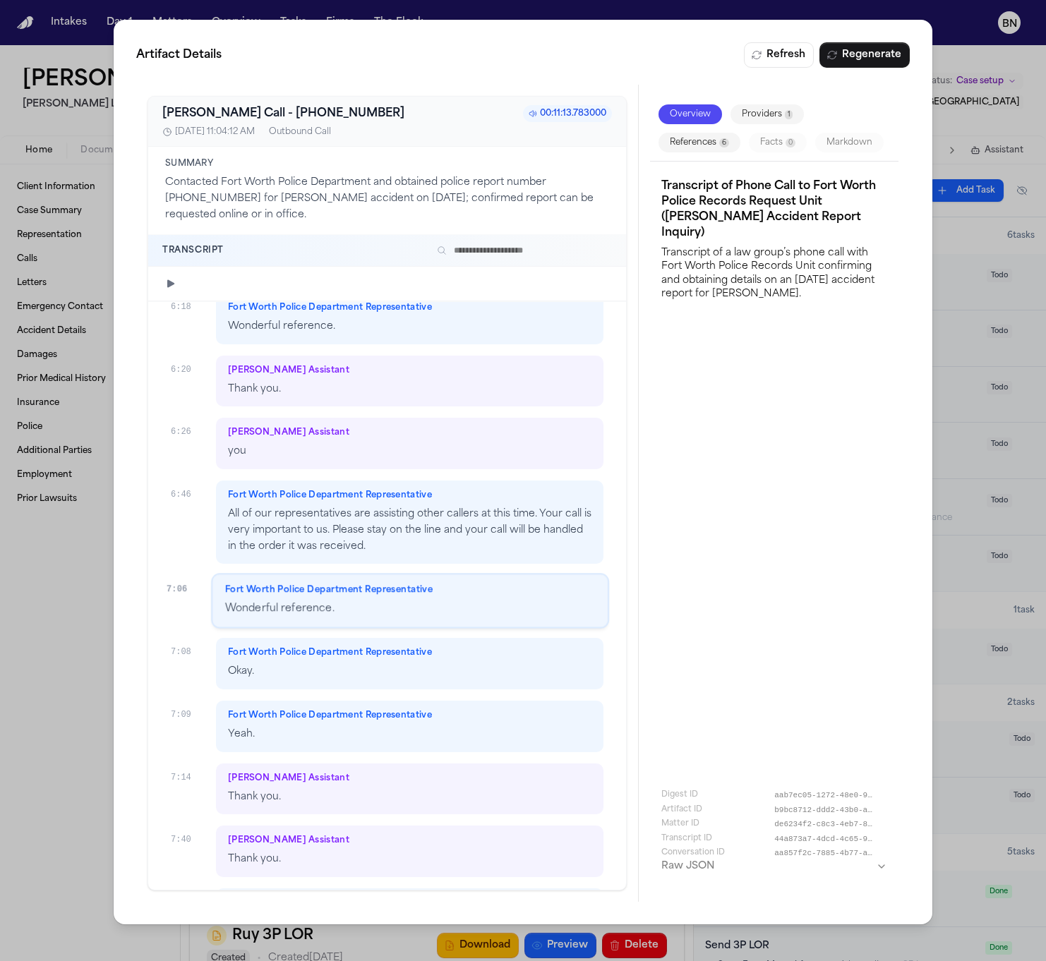
scroll to position [2984, 0]
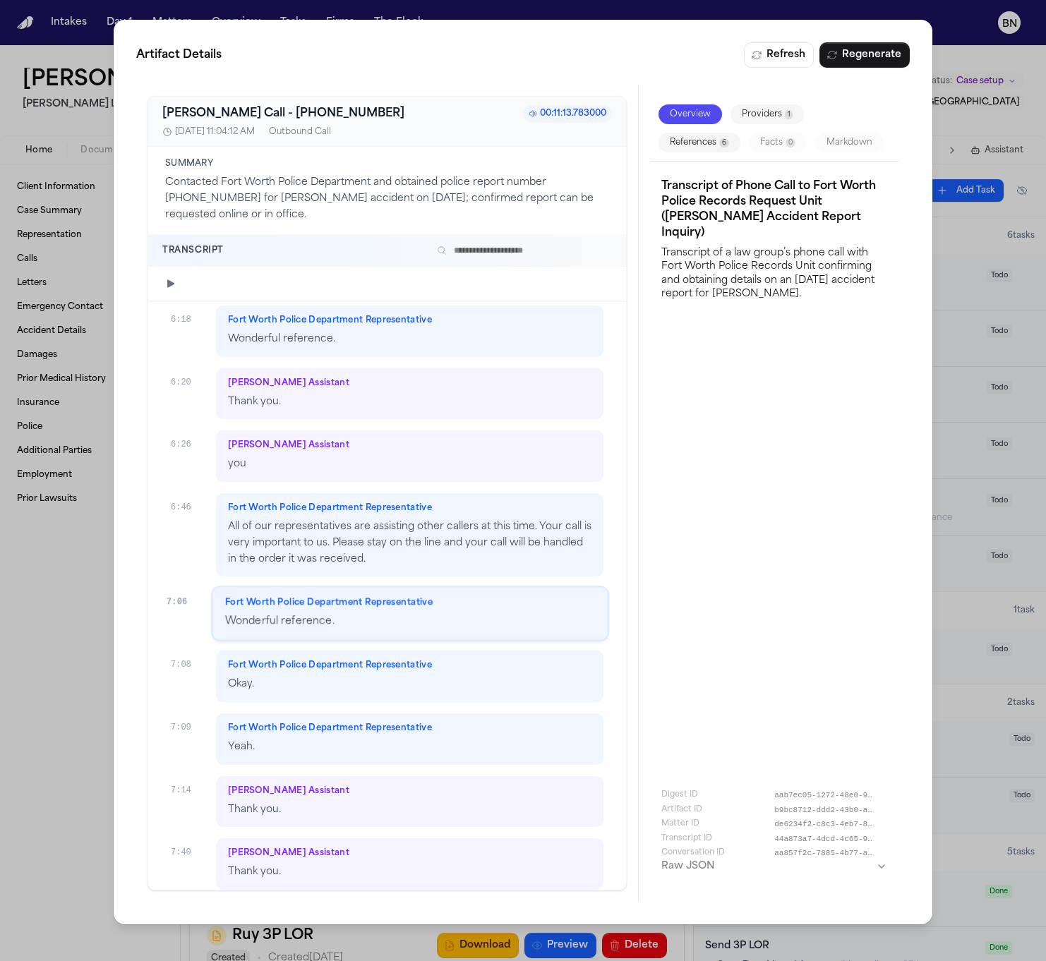
click at [176, 280] on icon "button" at bounding box center [170, 283] width 11 height 11
click at [178, 281] on button "button" at bounding box center [170, 283] width 17 height 17
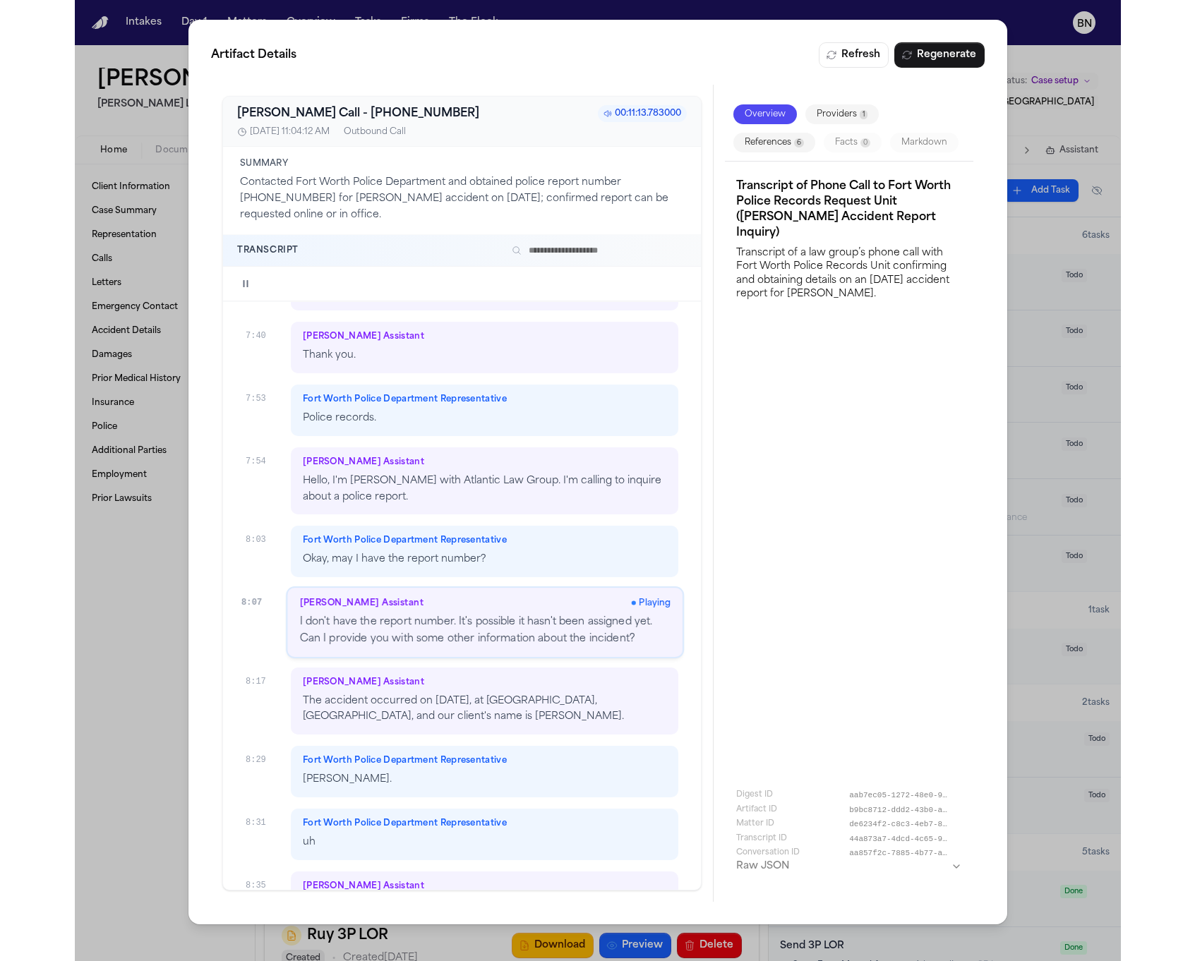
scroll to position [3506, 0]
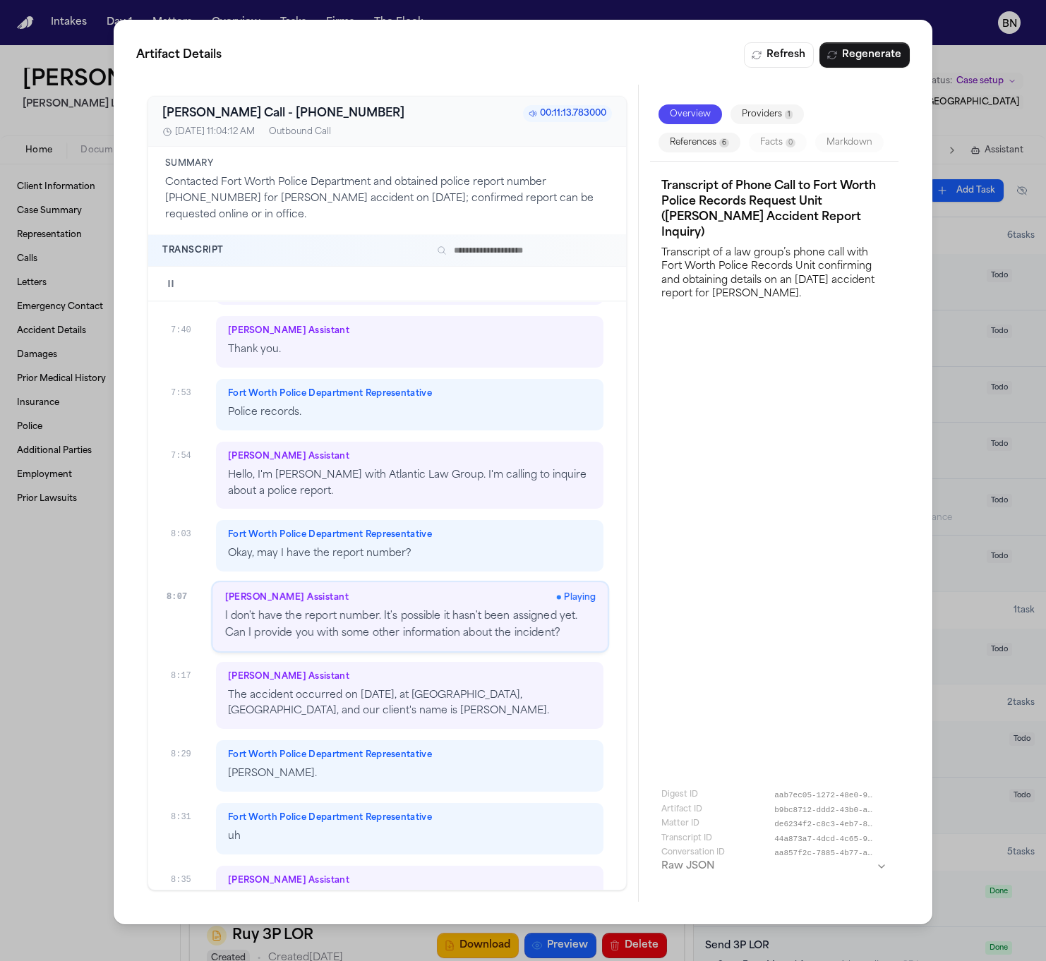
click at [82, 697] on div "Artifact Details Refresh Regenerate Bland AI Call - +18173924160 00:11:13.78300…" at bounding box center [523, 480] width 1046 height 961
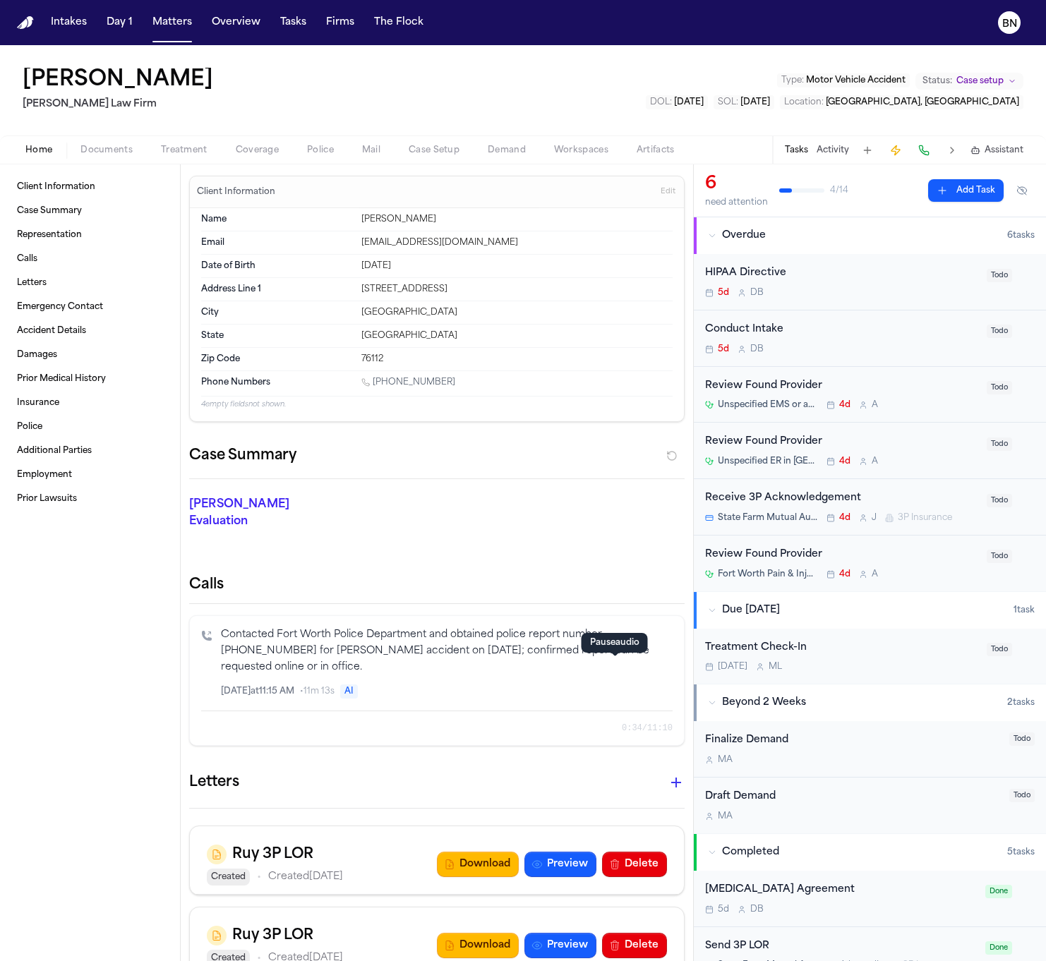
click at [626, 687] on icon "button" at bounding box center [631, 692] width 10 height 10
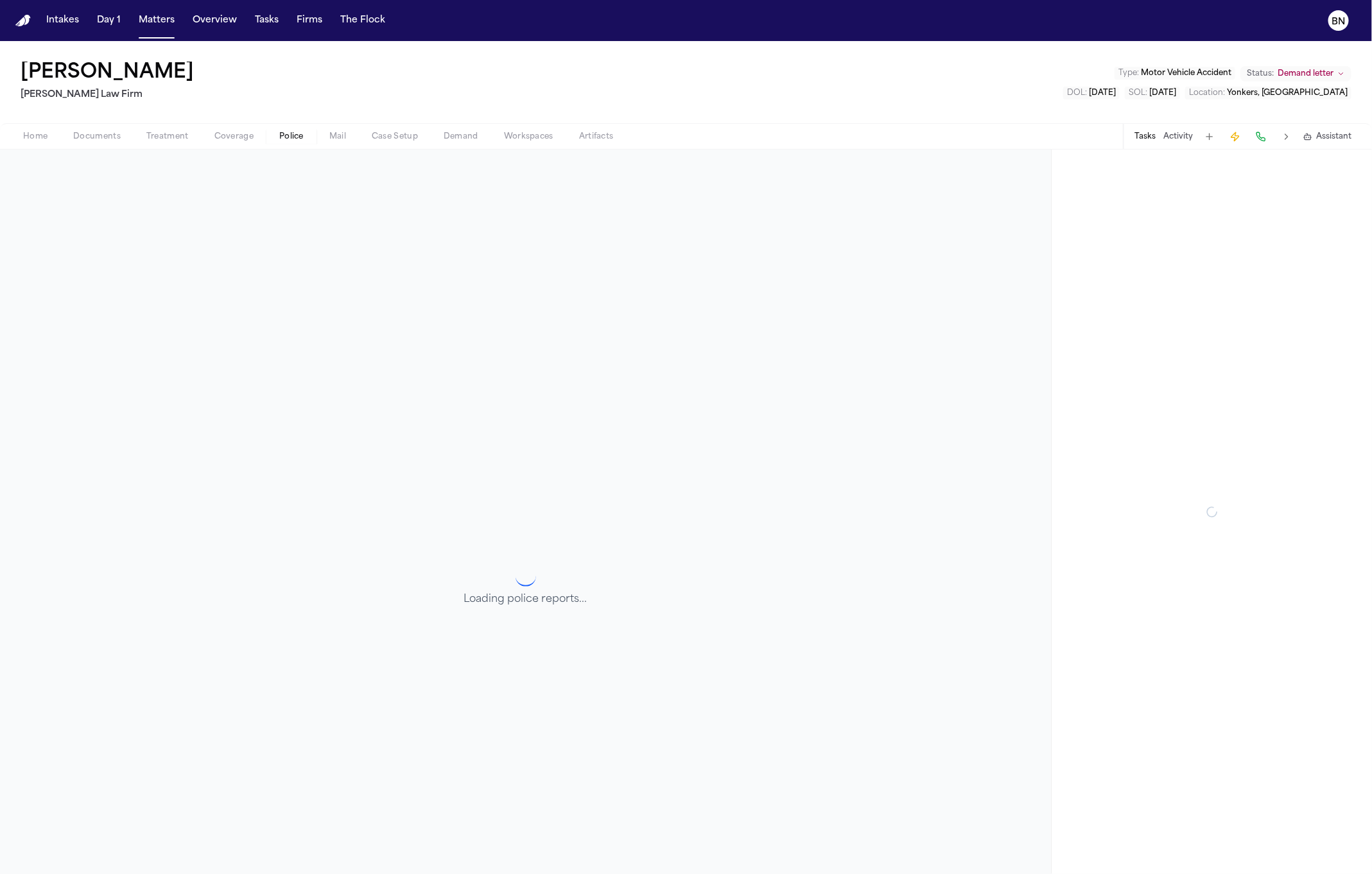
click at [299, 135] on span "Police" at bounding box center [291, 136] width 25 height 10
click at [300, 132] on span "Police" at bounding box center [291, 136] width 25 height 10
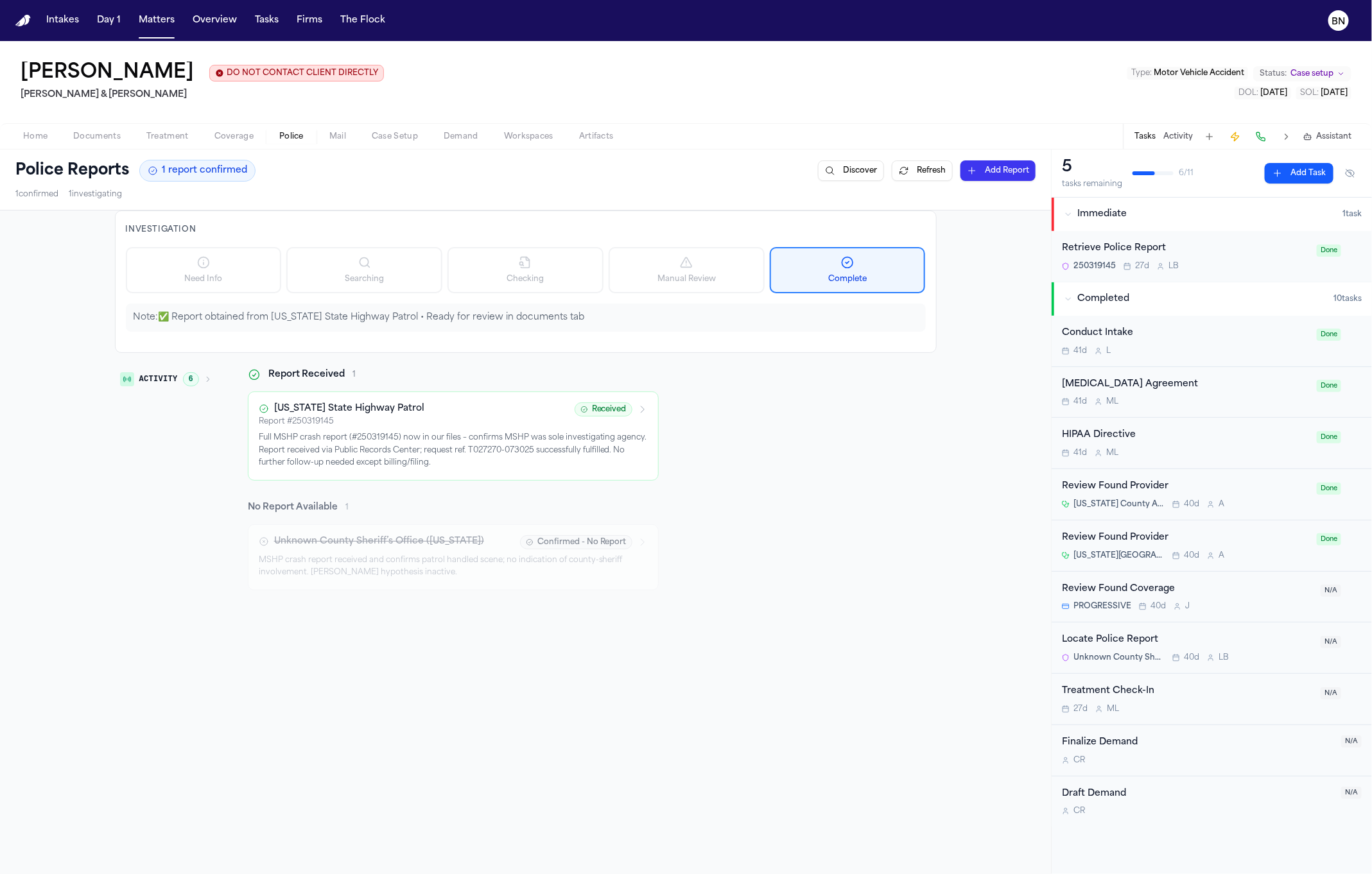
click at [204, 381] on icon "button" at bounding box center [207, 379] width 7 height 7
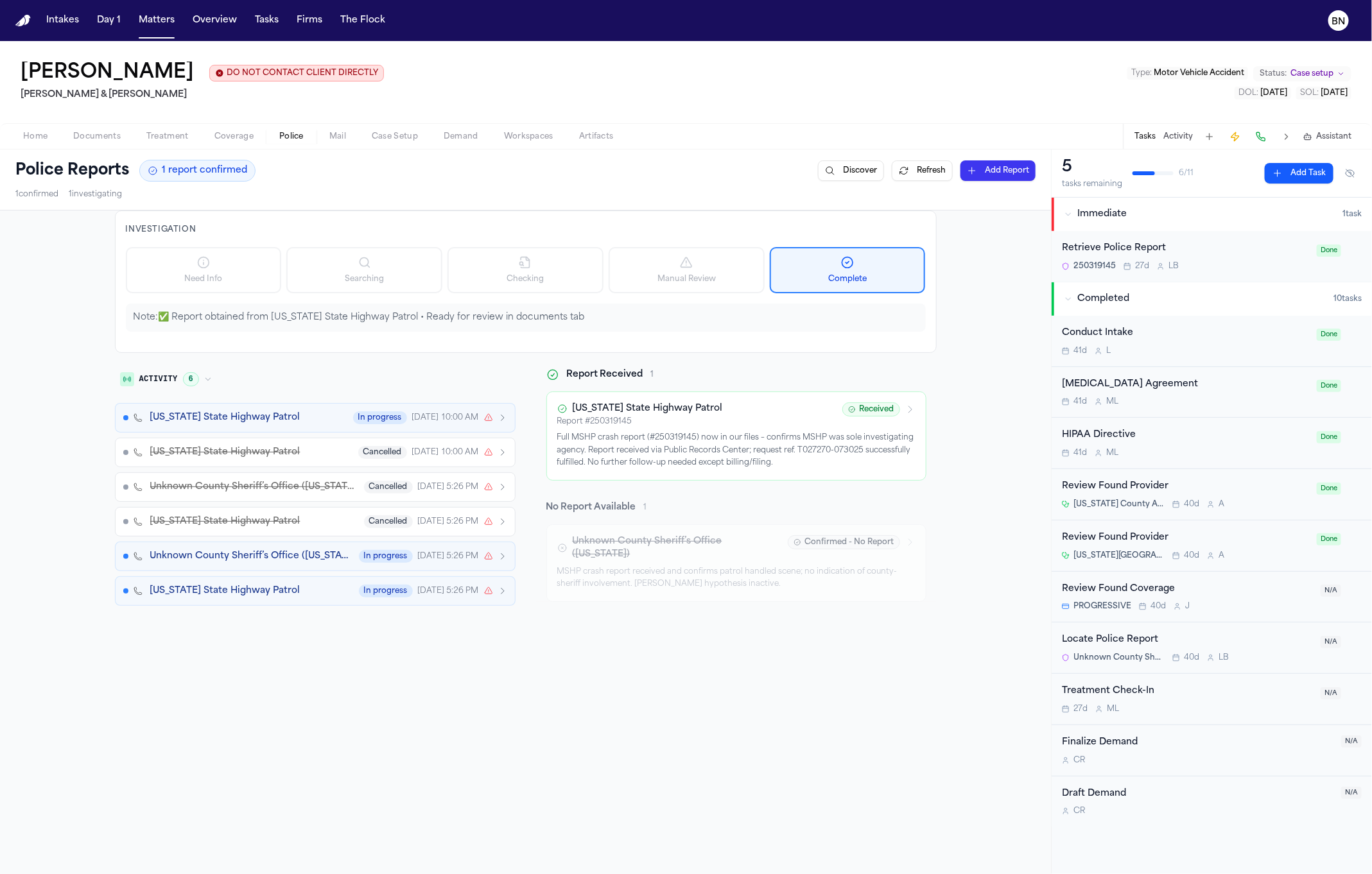
click at [204, 381] on icon "button" at bounding box center [207, 379] width 7 height 7
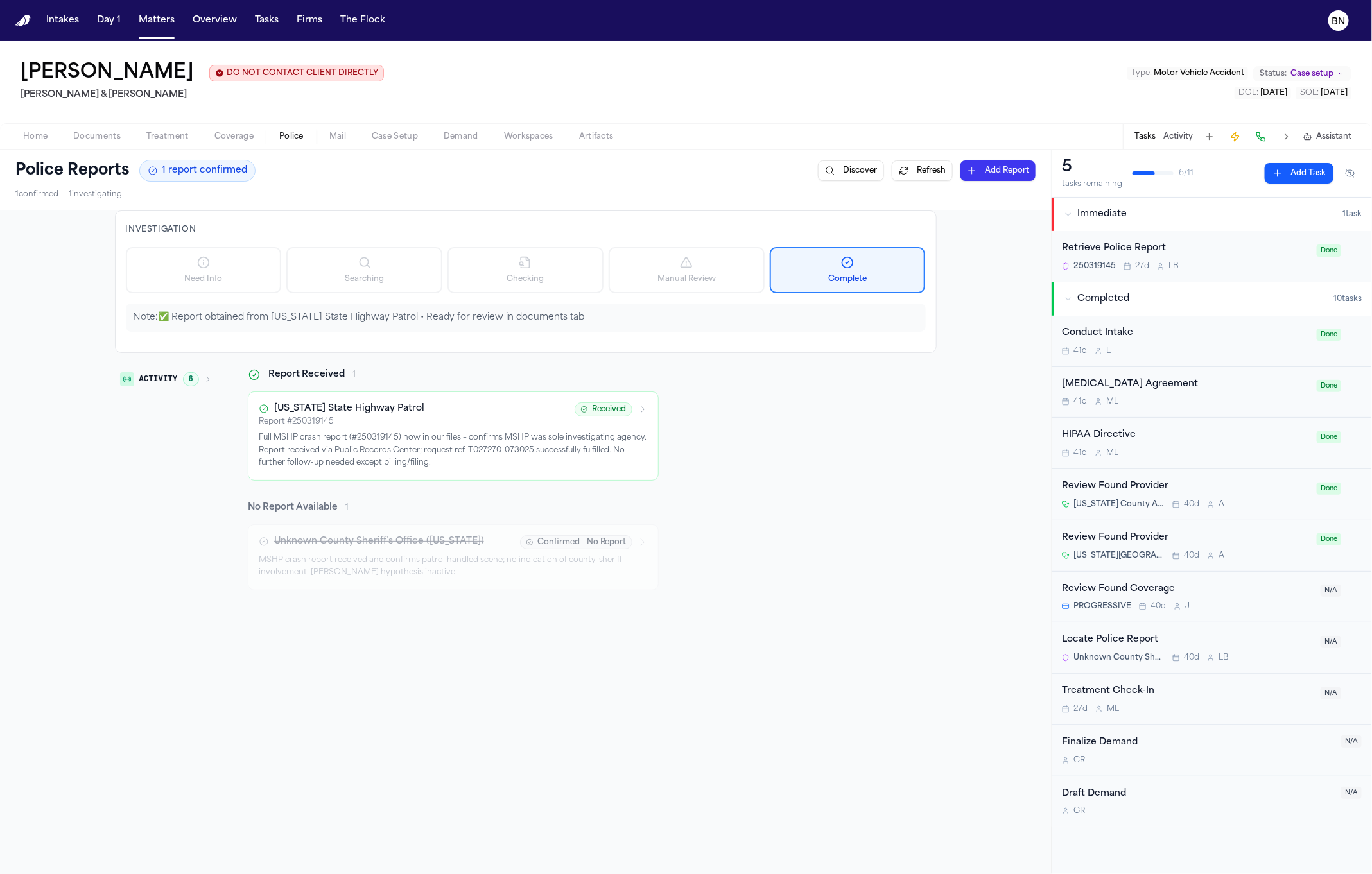
click at [790, 390] on div "Activity 6 Report Received 1 [US_STATE] State Highway Patrol Report # 250319145…" at bounding box center [526, 479] width 822 height 222
click at [457, 454] on p "Full MSHP crash report (#250319145) now in our files – confirms MSHP was sole i…" at bounding box center [453, 451] width 389 height 38
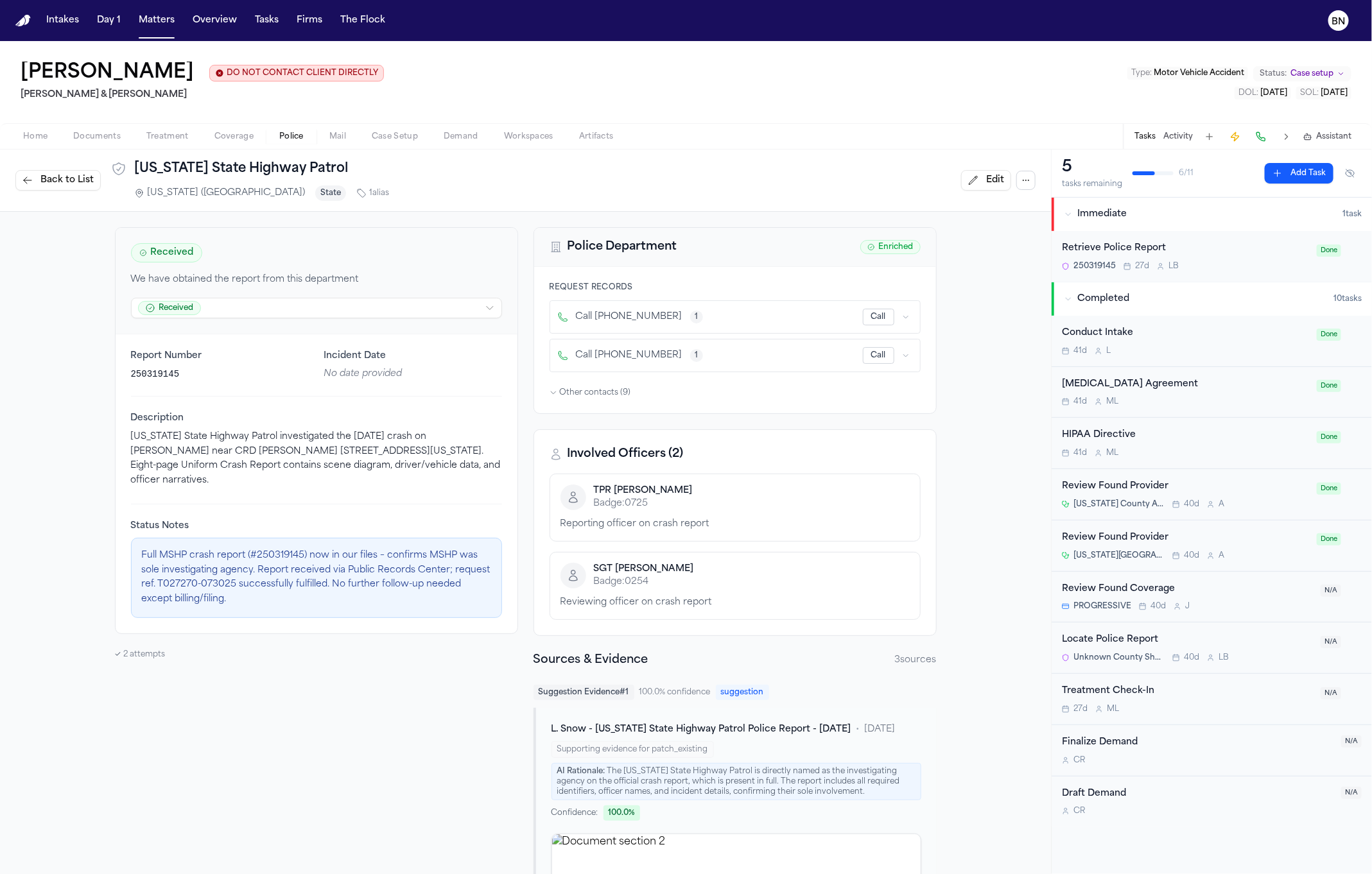
click at [486, 309] on html "Intakes Day 1 Matters Overview Tasks Firms The Flock BN [PERSON_NAME] DO NOT CO…" at bounding box center [686, 437] width 1372 height 874
click at [512, 707] on html "Intakes Day 1 Matters Overview Tasks Firms The Flock BN [PERSON_NAME] DO NOT CO…" at bounding box center [686, 437] width 1372 height 874
click at [388, 305] on html "Intakes Day 1 Matters Overview Tasks Firms The Flock BN [PERSON_NAME] DO NOT CO…" at bounding box center [686, 437] width 1372 height 874
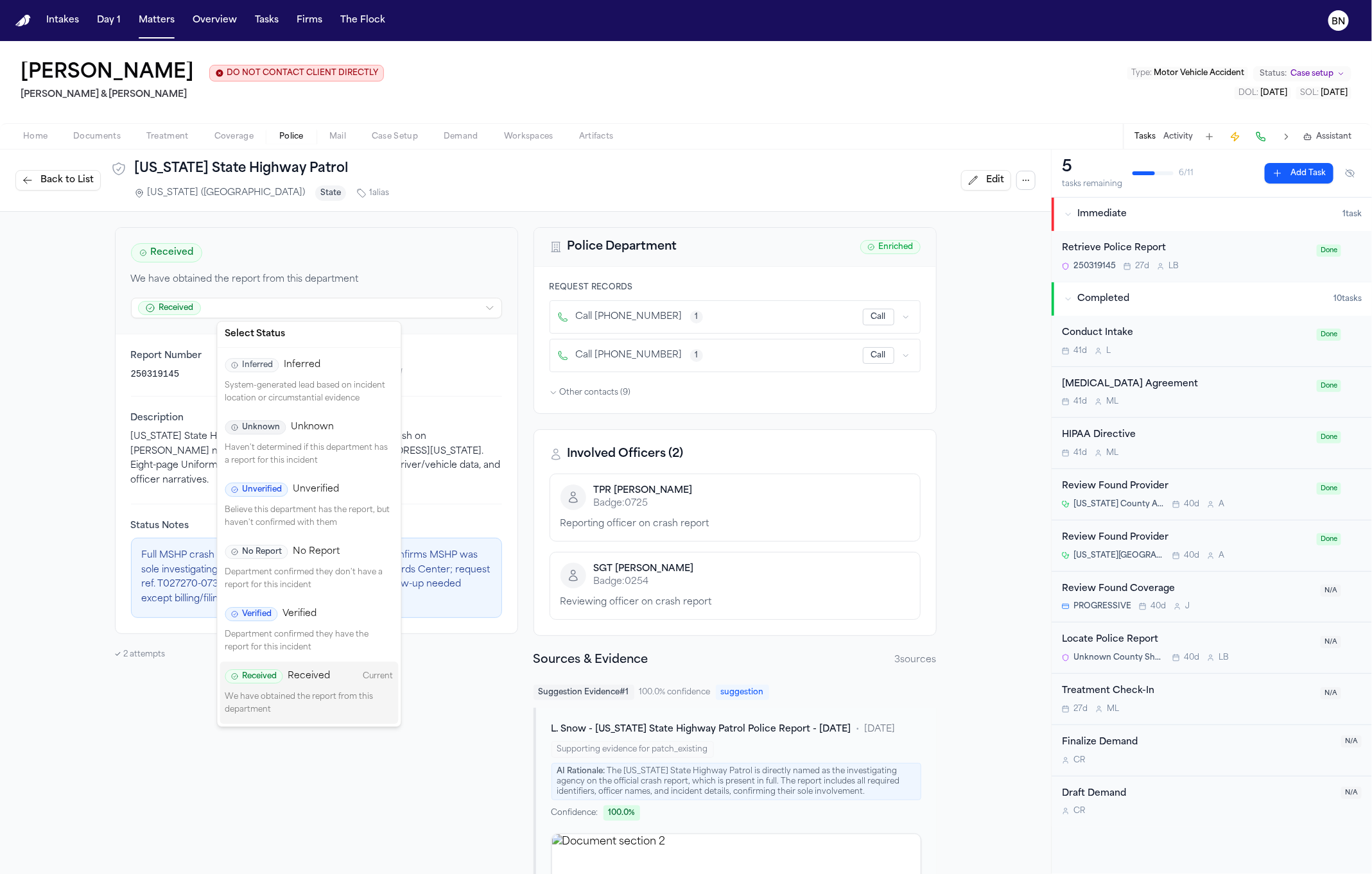
click at [459, 400] on html "Intakes Day 1 Matters Overview Tasks Firms The Flock BN Leana Snow DO NOT CONTA…" at bounding box center [686, 437] width 1372 height 874
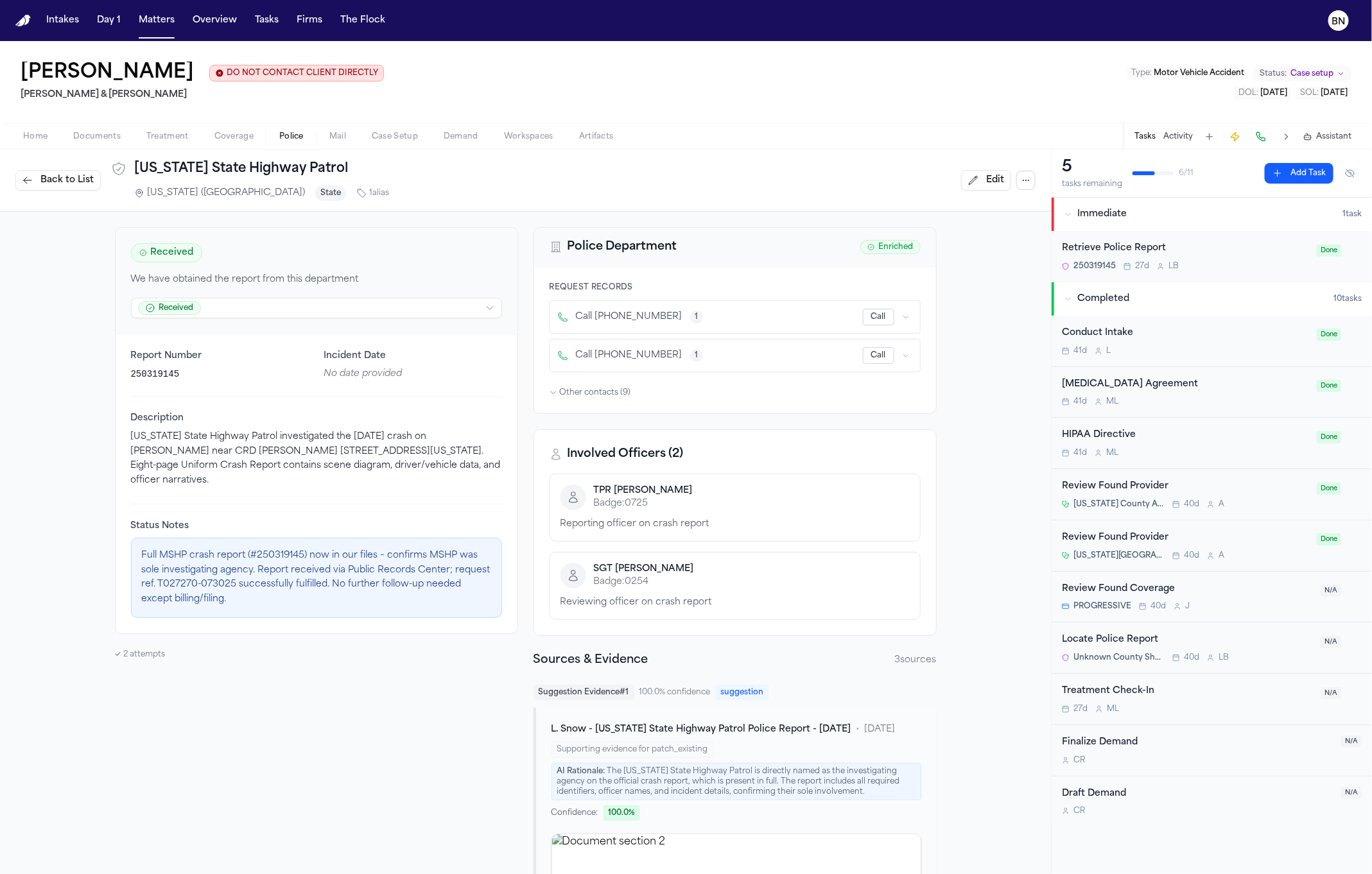
click at [75, 182] on span "Back to List" at bounding box center [66, 180] width 54 height 13
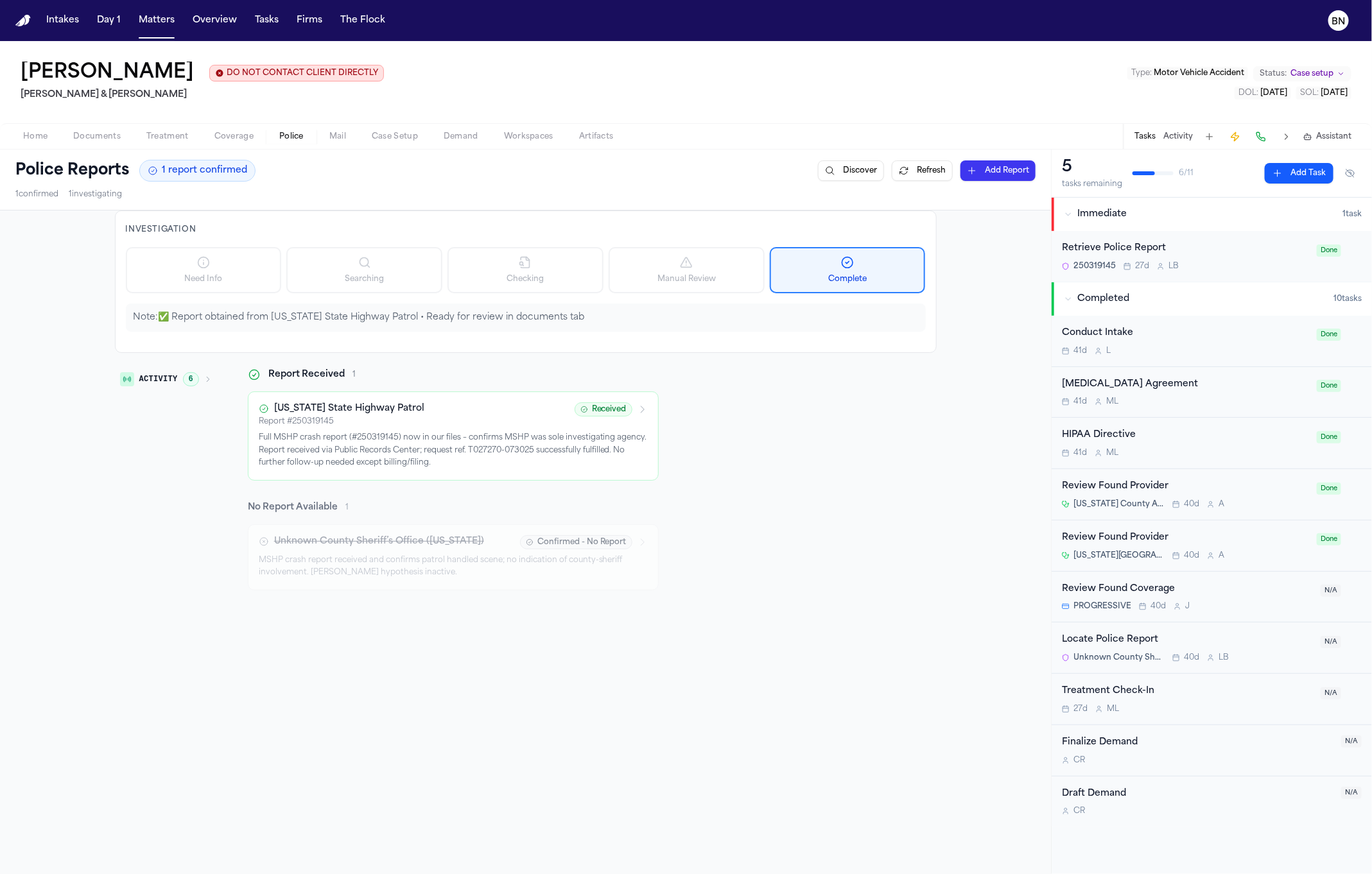
drag, startPoint x: 963, startPoint y: 48, endPoint x: 956, endPoint y: 47, distance: 7.1
click at [953, 47] on div "Leana Snow DO NOT CONTACT CLIENT DIRECTLY DO NOT CONTACT Beck & Beck Type : Mot…" at bounding box center [686, 82] width 1372 height 82
click at [519, 454] on p "Full MSHP crash report (#250319145) now in our files – confirms MSHP was sole i…" at bounding box center [453, 451] width 389 height 38
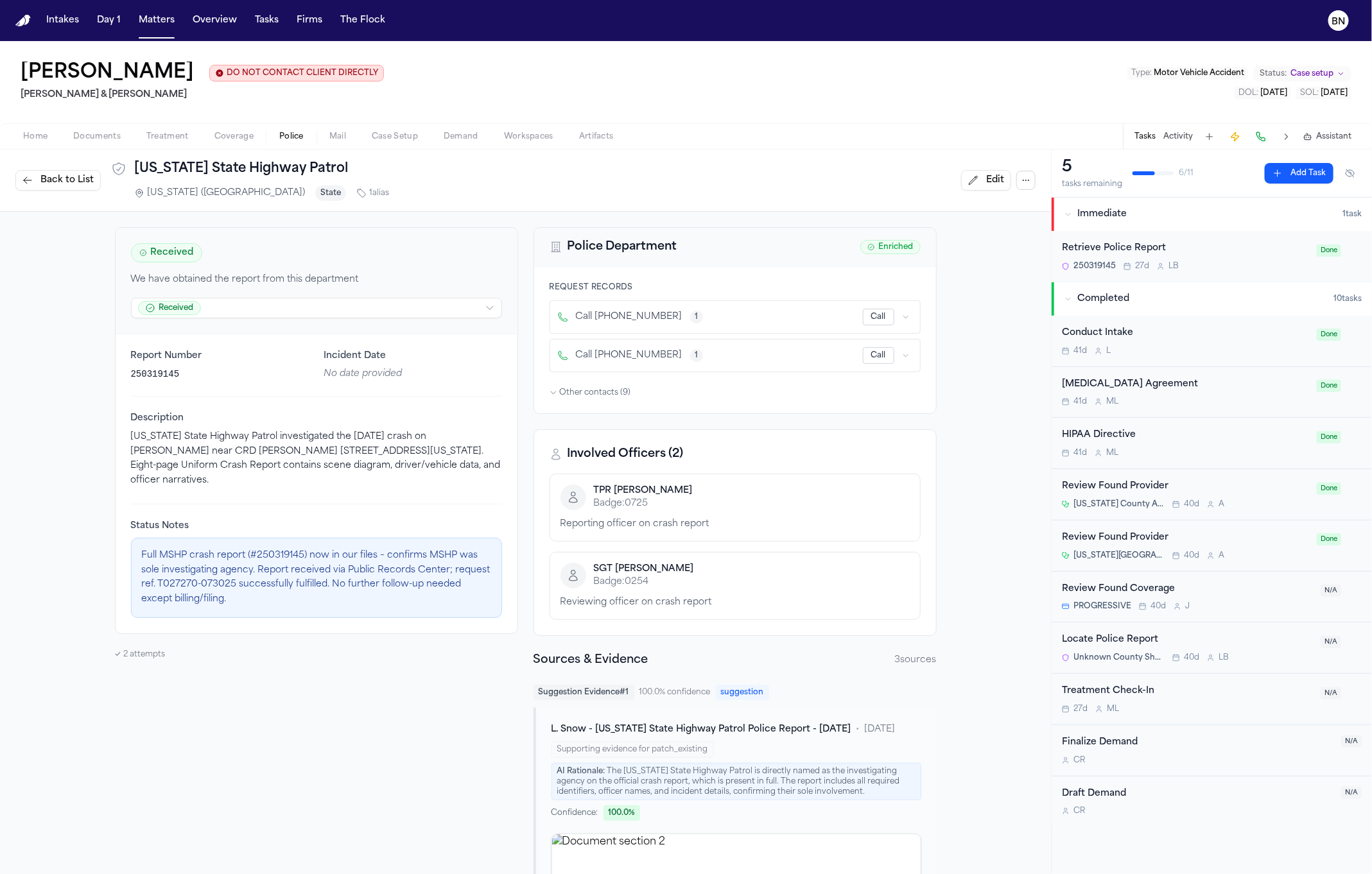
click at [74, 184] on span "Back to List" at bounding box center [66, 180] width 54 height 13
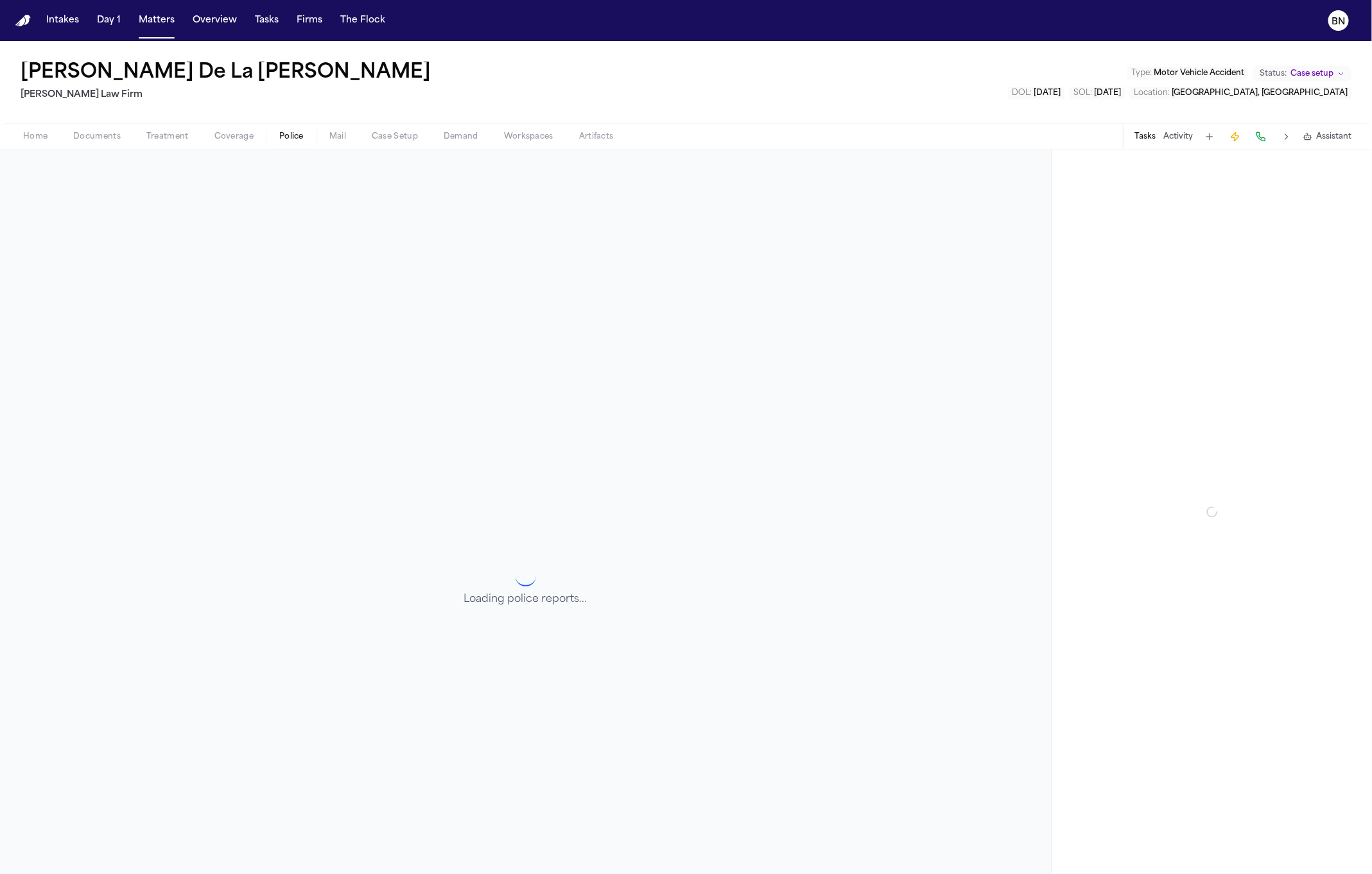
click at [287, 135] on span "Police" at bounding box center [291, 136] width 25 height 10
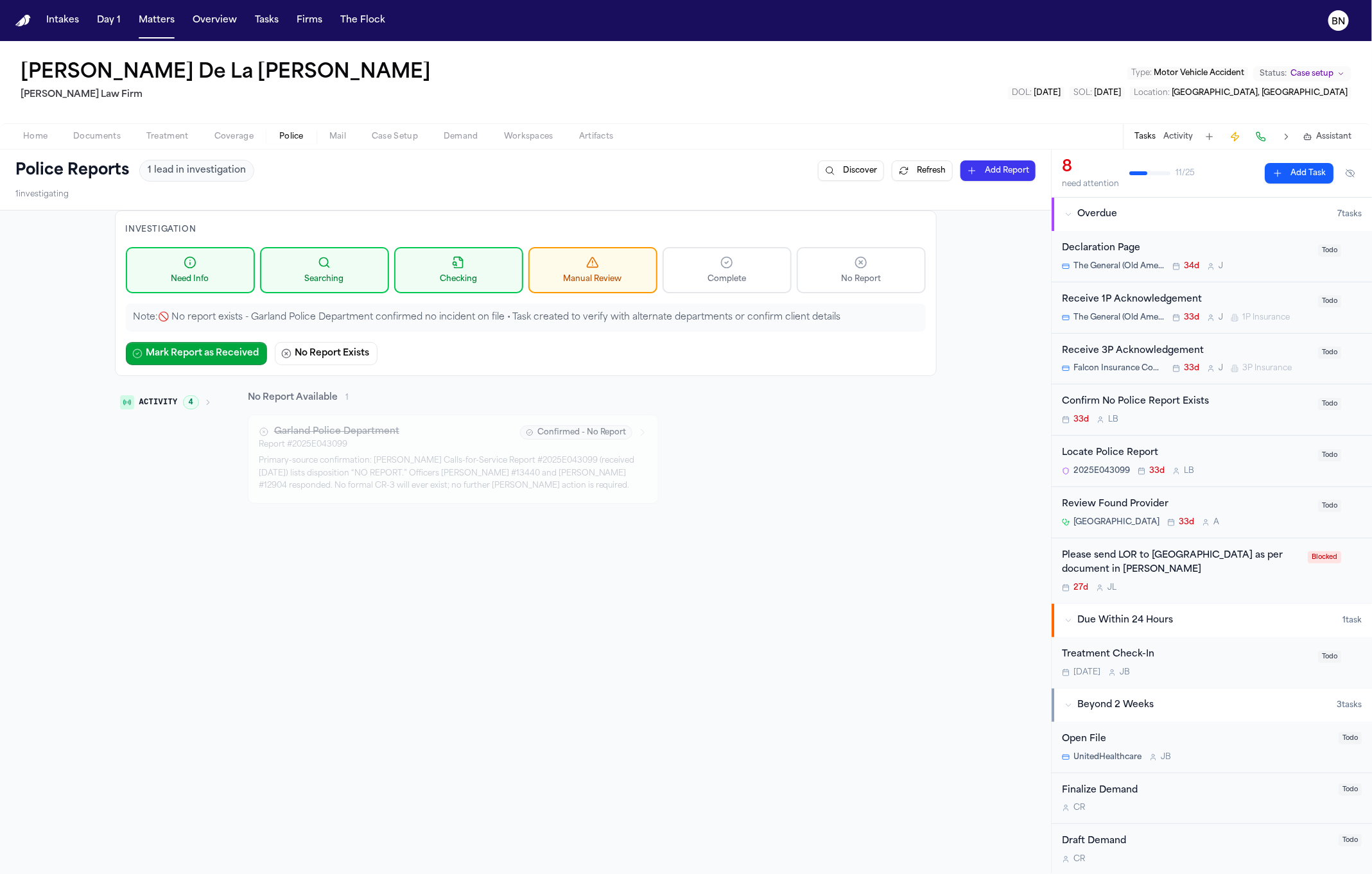
click at [1205, 448] on div "Locate Police Report" at bounding box center [1186, 454] width 248 height 15
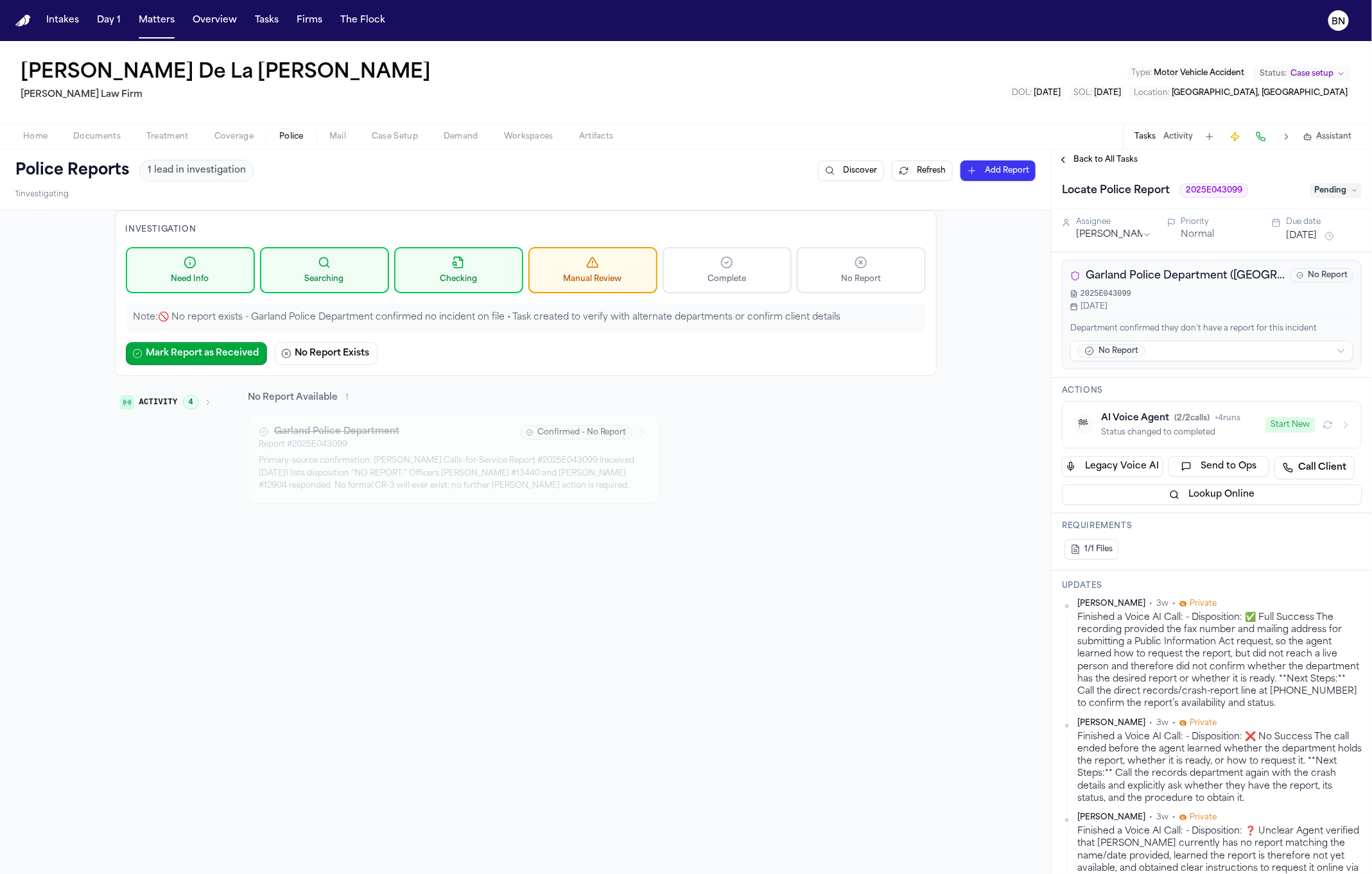
click at [1104, 163] on span "Back to All Tasks" at bounding box center [1105, 159] width 65 height 10
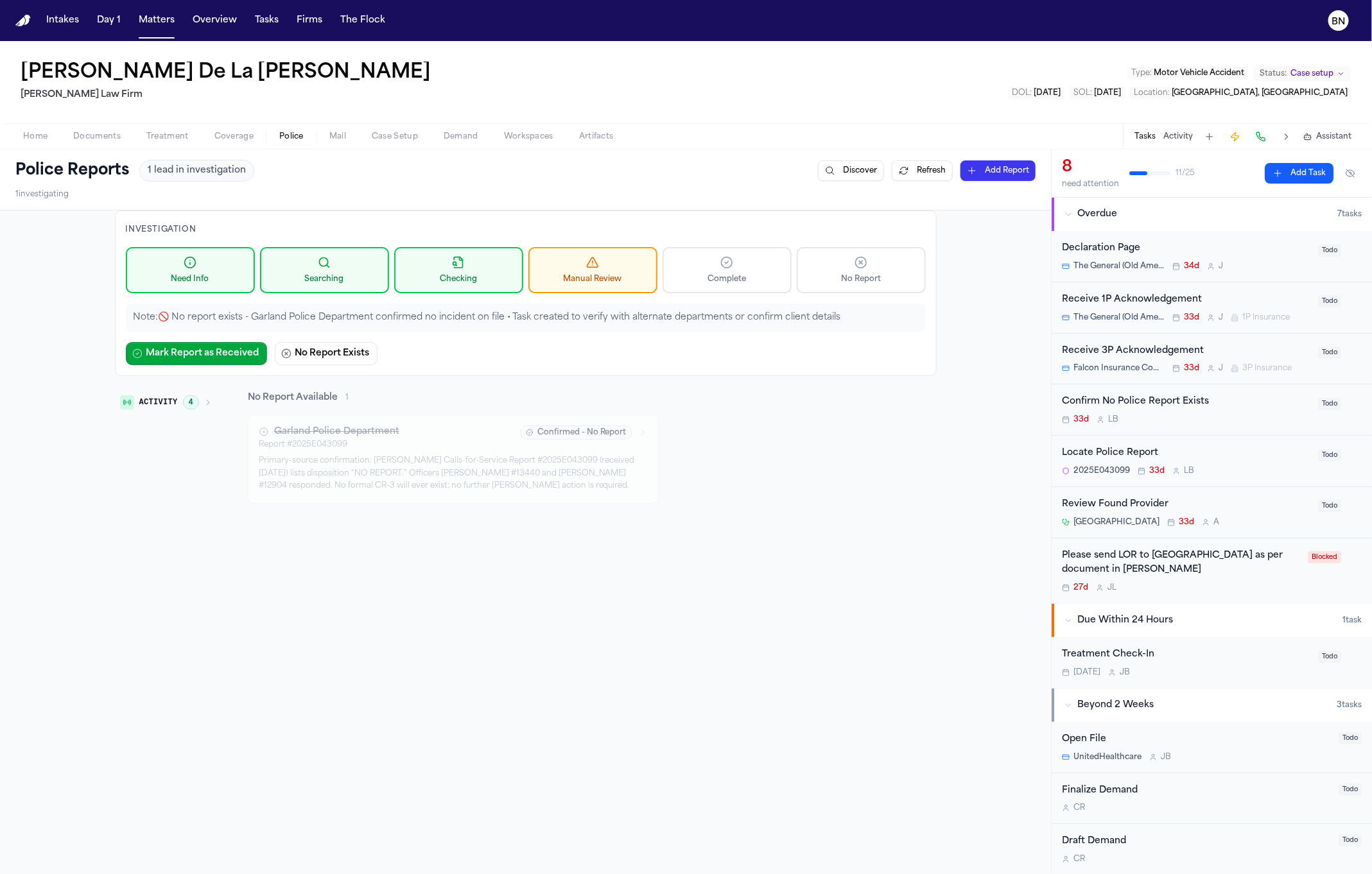
click at [504, 49] on div "[PERSON_NAME] La [PERSON_NAME] Law Firm Type : Motor Vehicle Accident Status: C…" at bounding box center [686, 82] width 1372 height 82
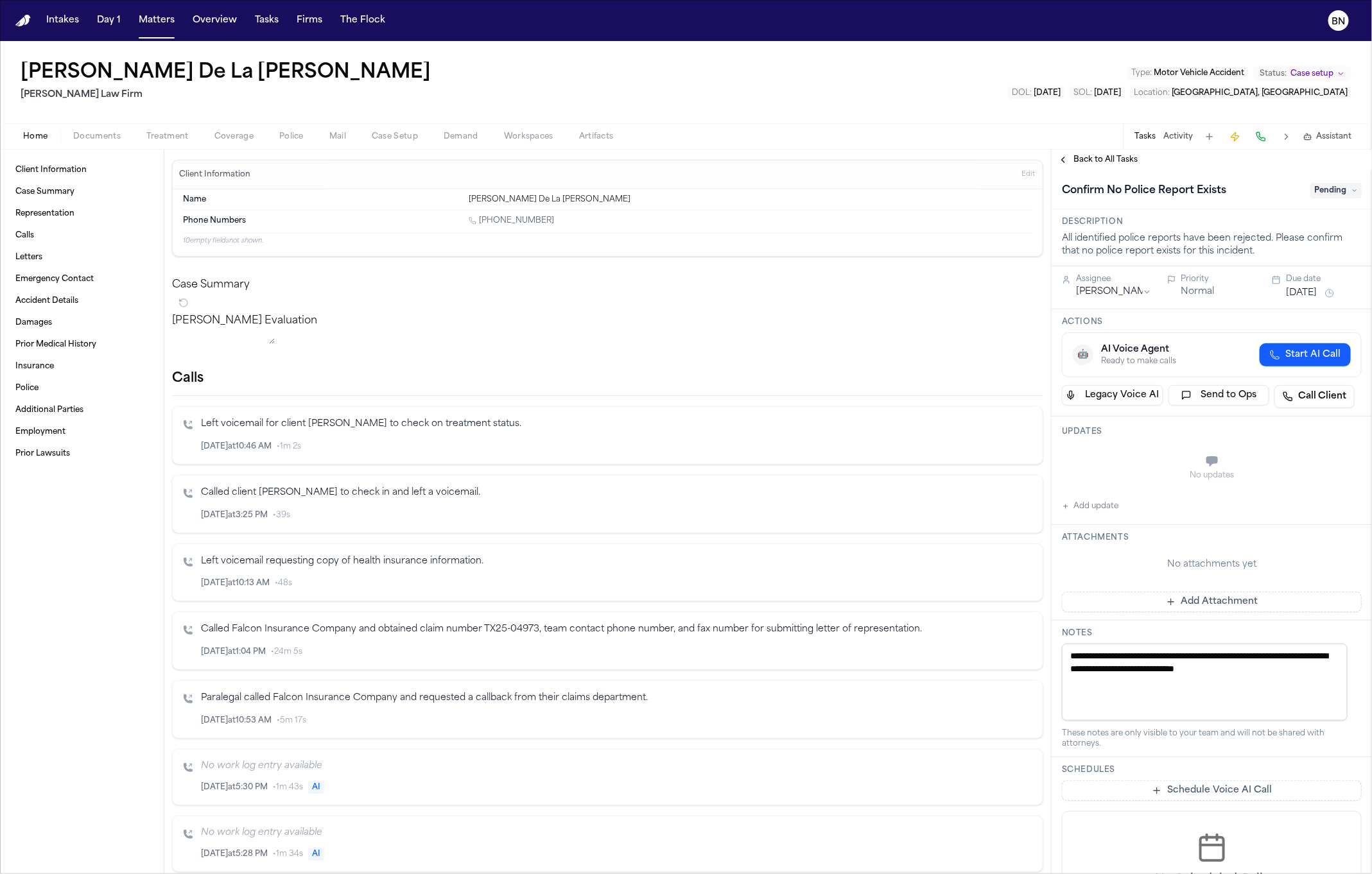
click at [1113, 159] on span "Back to All Tasks" at bounding box center [1105, 159] width 65 height 10
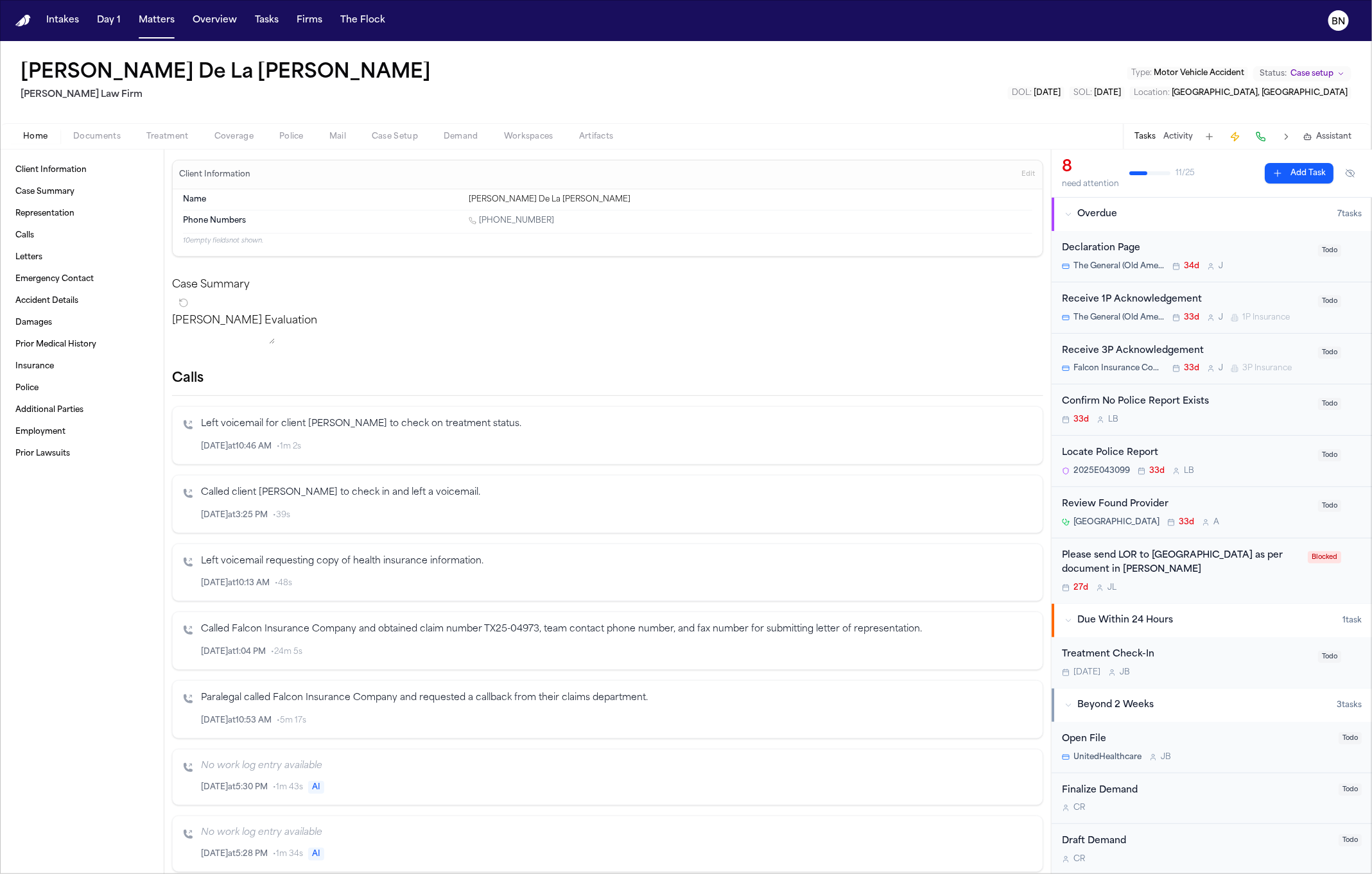
click at [1025, 98] on div "[PERSON_NAME] La [PERSON_NAME] Law Firm Type : Motor Vehicle Accident Status: C…" at bounding box center [686, 82] width 1372 height 82
click at [1197, 417] on div "33d L B" at bounding box center [1186, 419] width 248 height 10
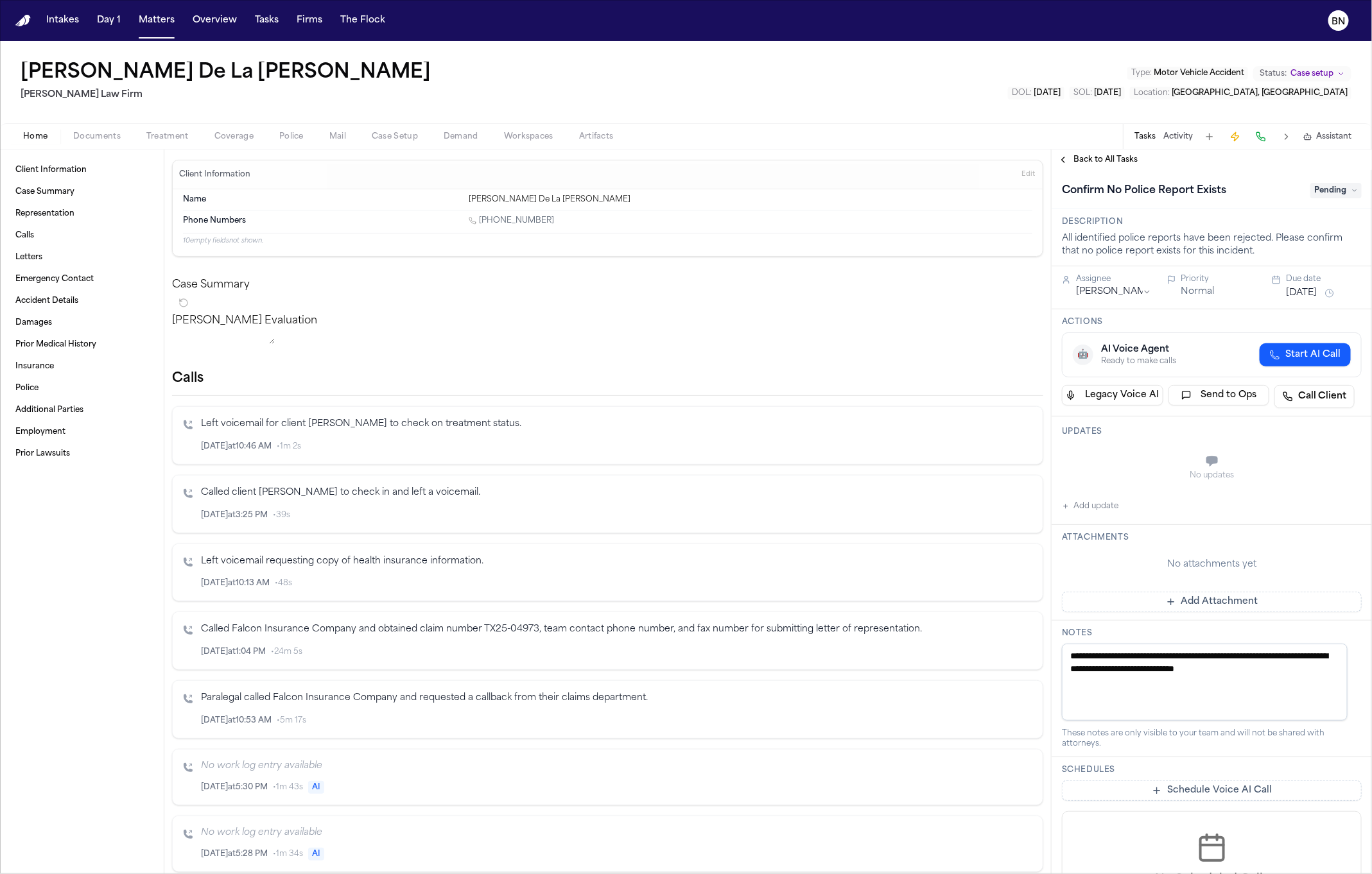
click at [1091, 156] on span "Back to All Tasks" at bounding box center [1105, 159] width 65 height 10
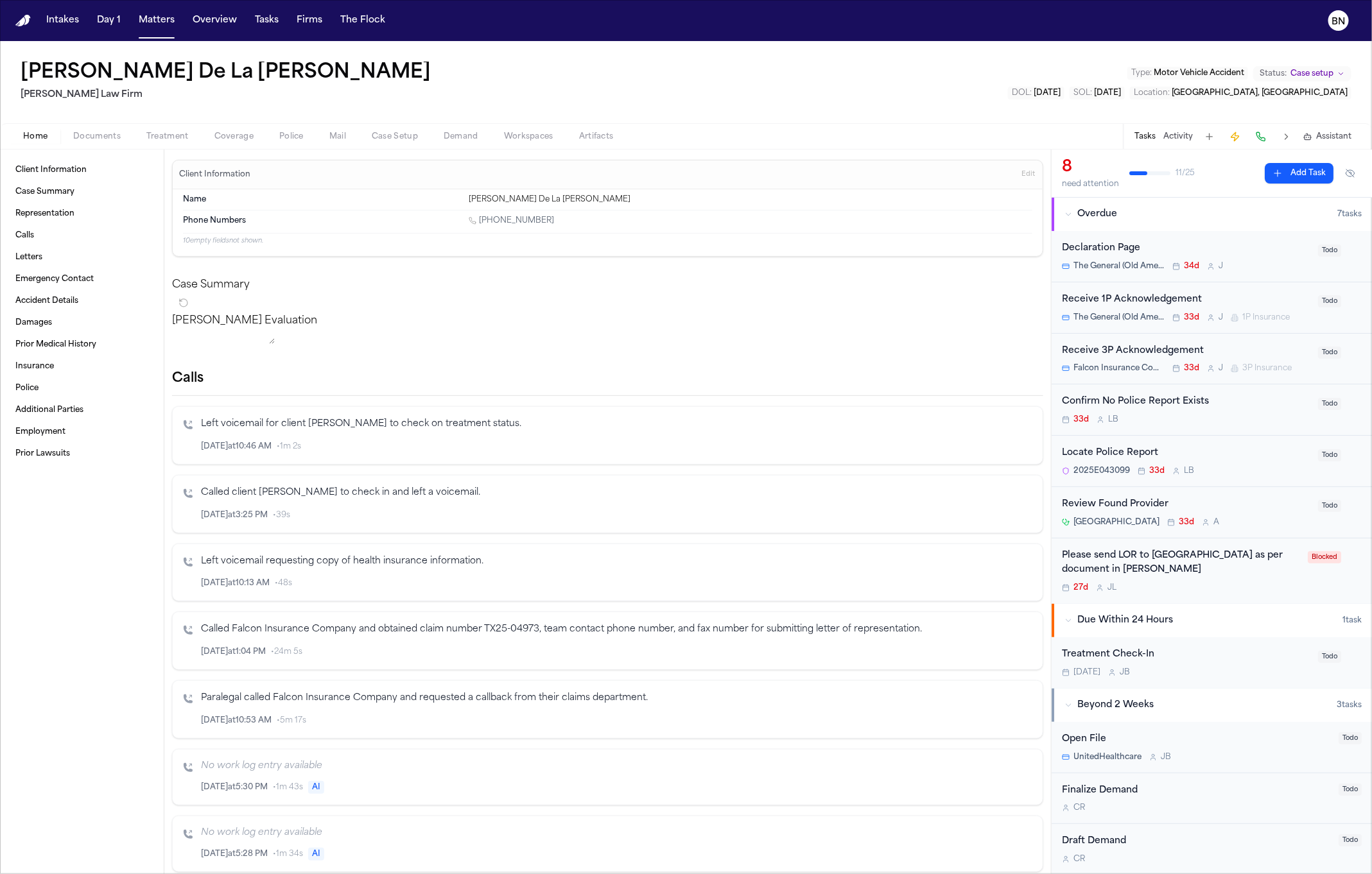
click at [1170, 455] on div "Locate Police Report" at bounding box center [1186, 454] width 248 height 15
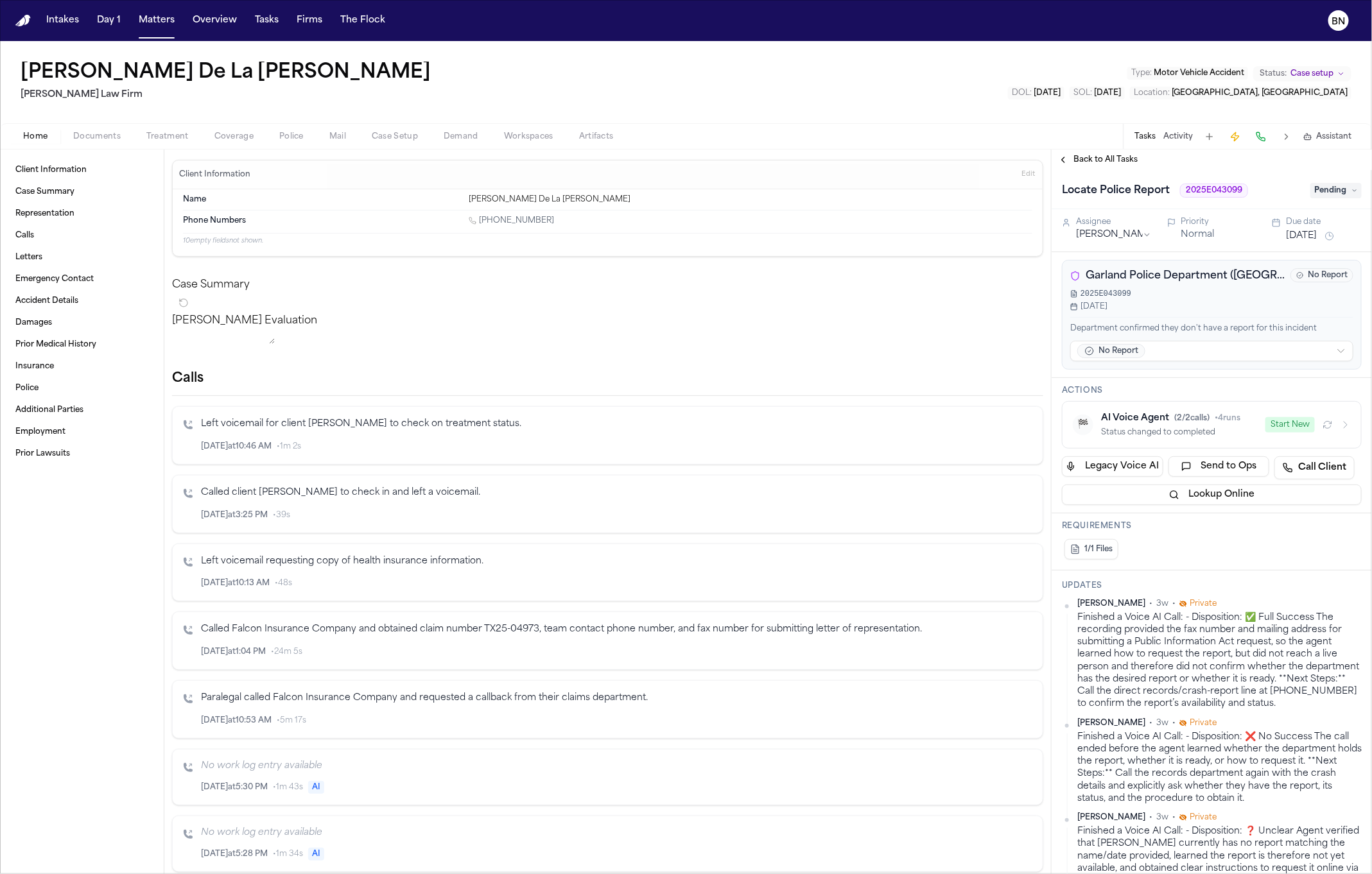
click at [1078, 155] on span "Back to All Tasks" at bounding box center [1105, 159] width 65 height 10
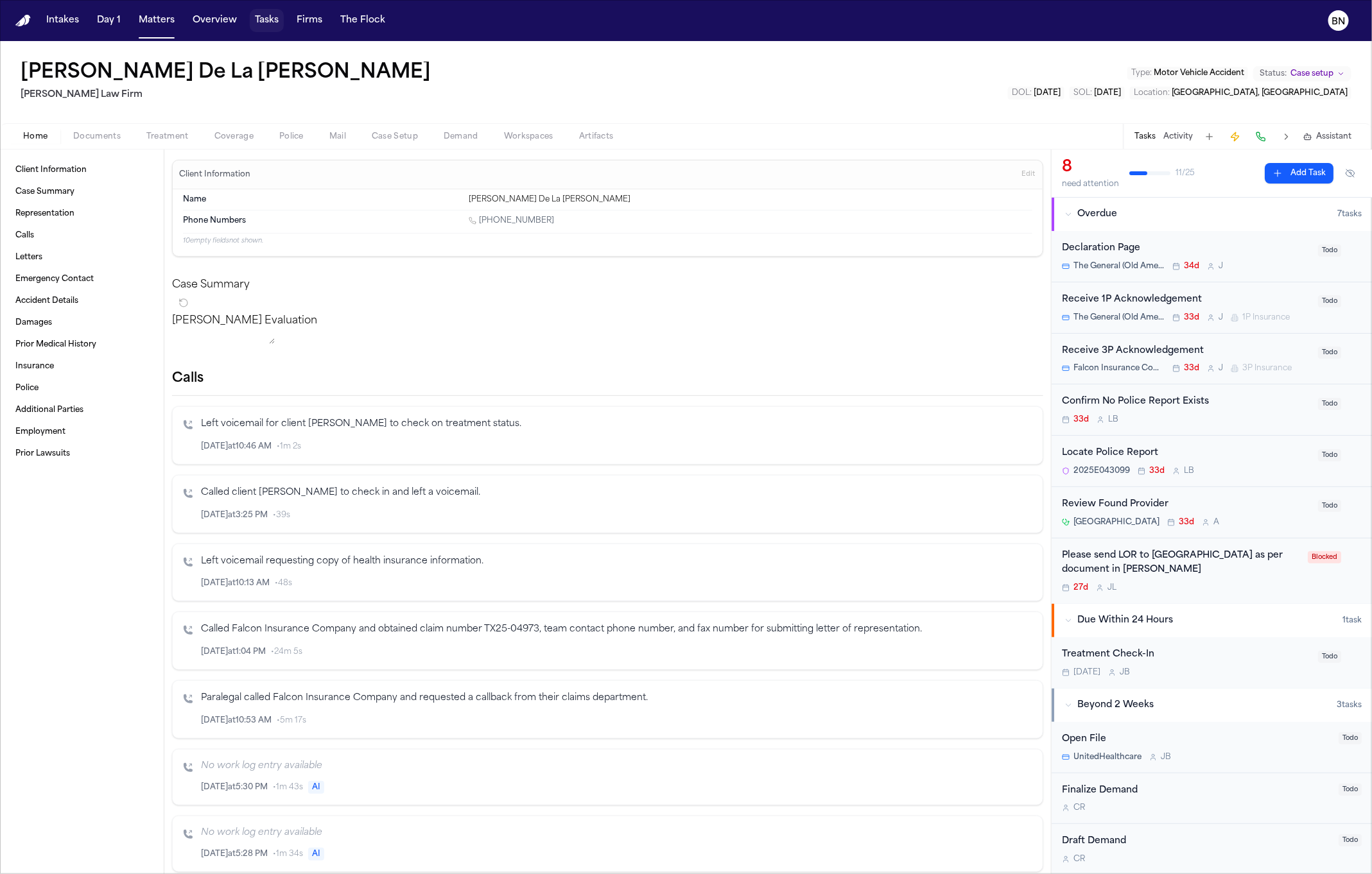
click at [267, 25] on button "Tasks" at bounding box center [266, 20] width 34 height 23
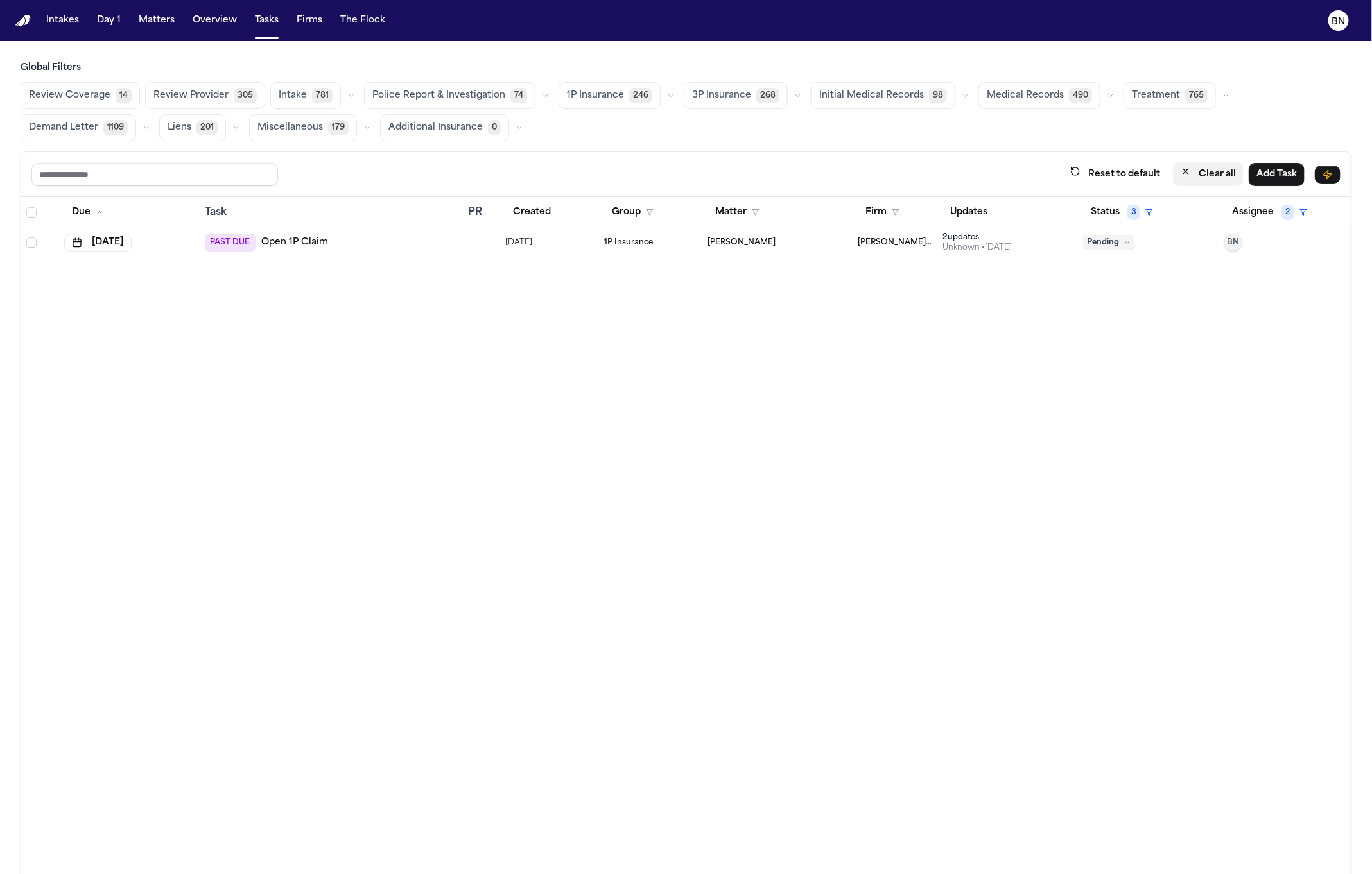
click at [1173, 180] on button "Clear all" at bounding box center [1208, 175] width 71 height 24
click at [1110, 208] on button "Status" at bounding box center [1111, 212] width 57 height 23
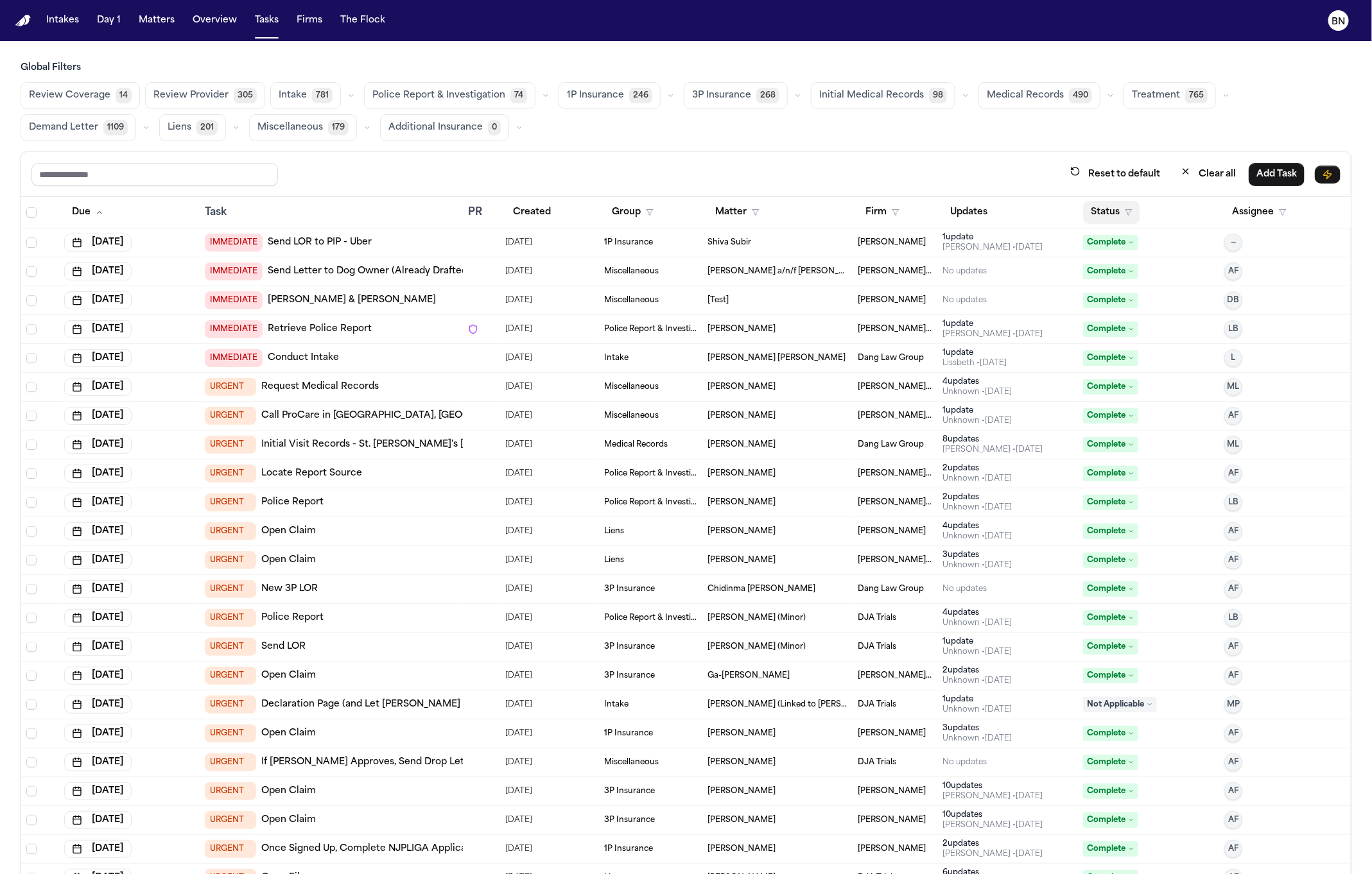
click at [1092, 214] on button "Status" at bounding box center [1111, 212] width 57 height 23
click at [1092, 291] on button "Active" at bounding box center [1087, 289] width 36 height 16
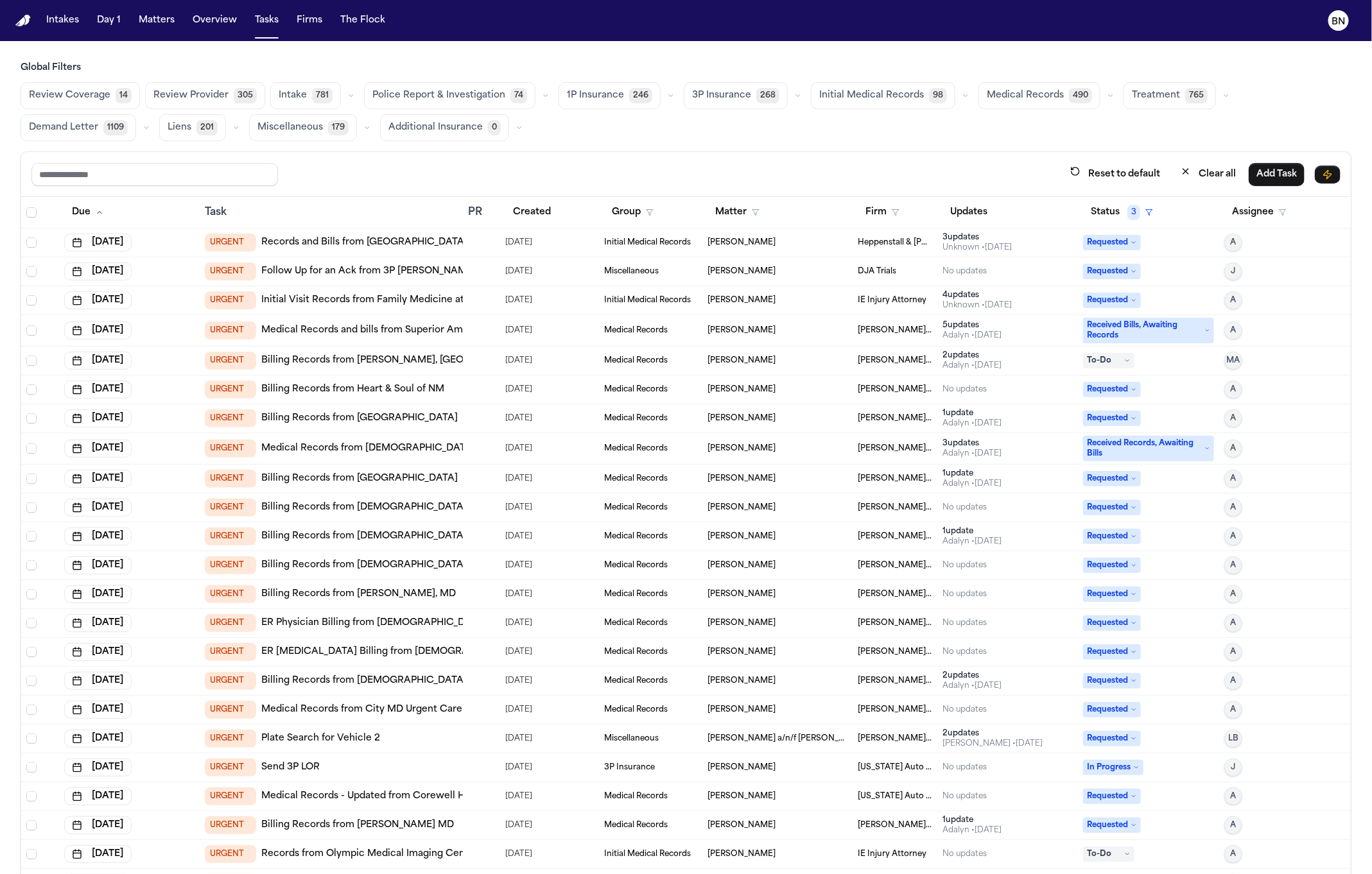
click at [510, 97] on span "74" at bounding box center [518, 95] width 16 height 15
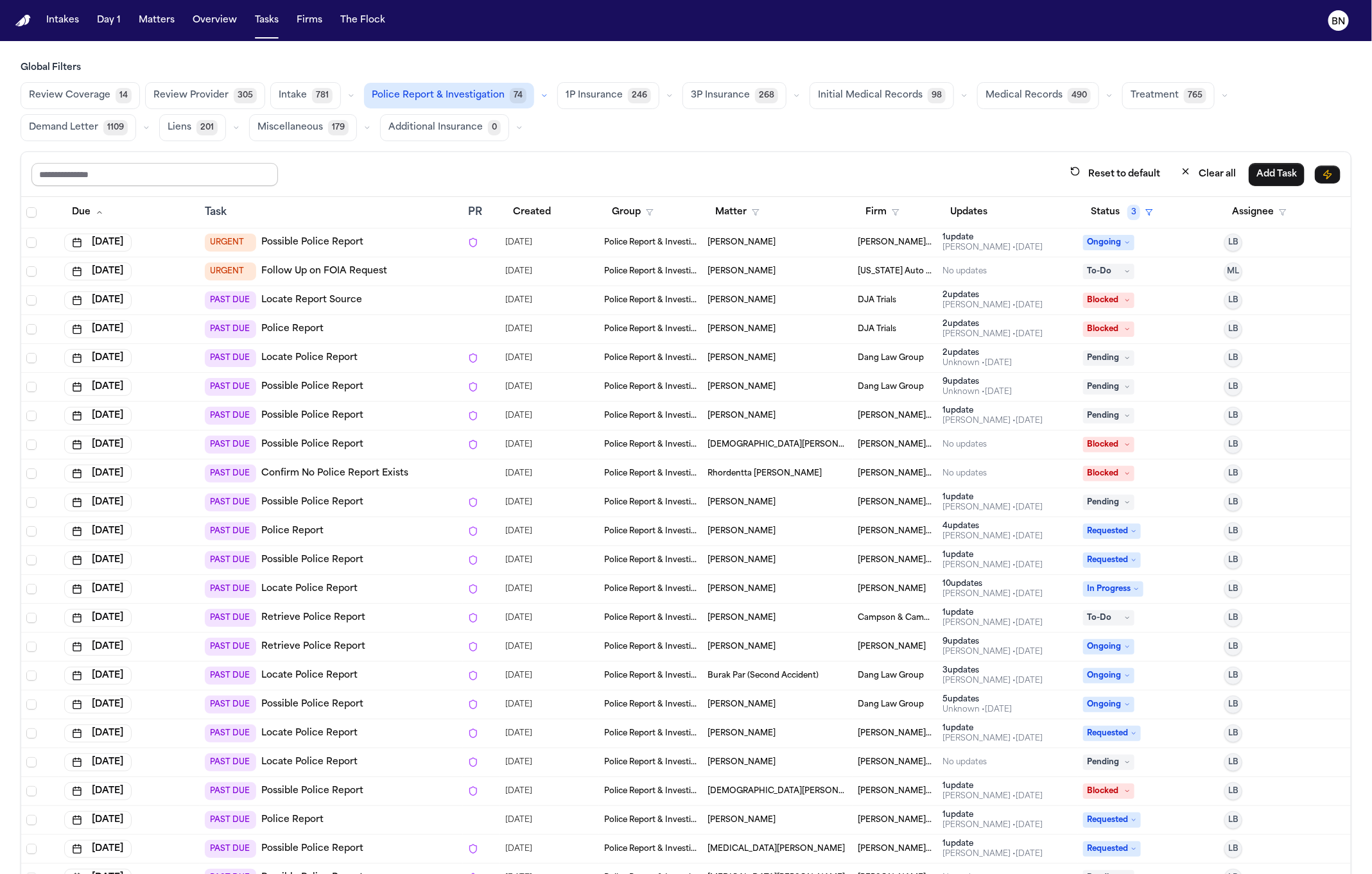
click at [245, 175] on input "text" at bounding box center [155, 174] width 246 height 23
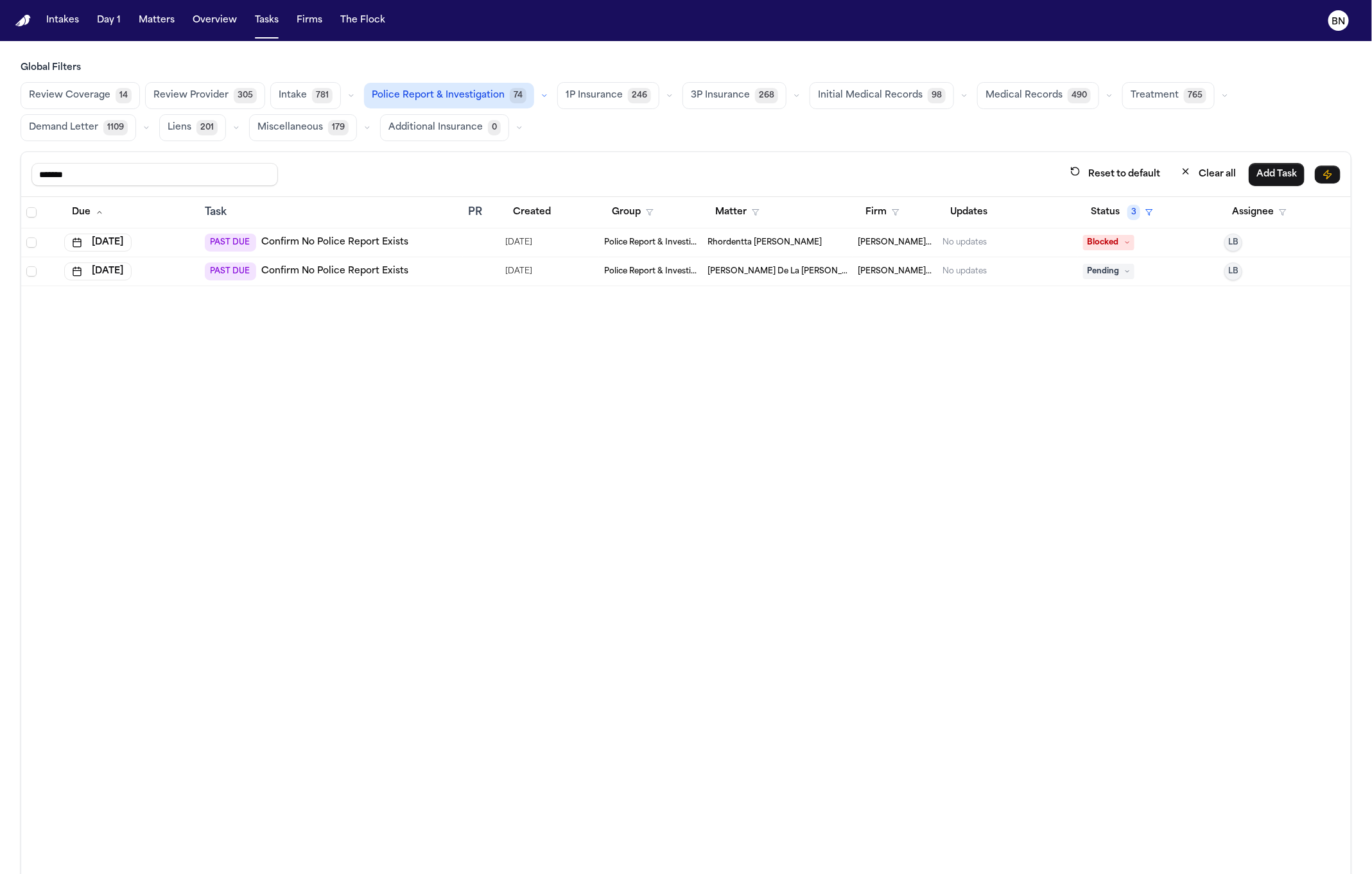
click at [532, 239] on span "07/28/2025" at bounding box center [519, 243] width 27 height 18
click at [630, 136] on div "Review Coverage 14 Review Provider 305 Intake 781 Police Report & Investigation…" at bounding box center [686, 111] width 1330 height 59
click at [226, 163] on input "*******" at bounding box center [155, 174] width 246 height 23
type input "********"
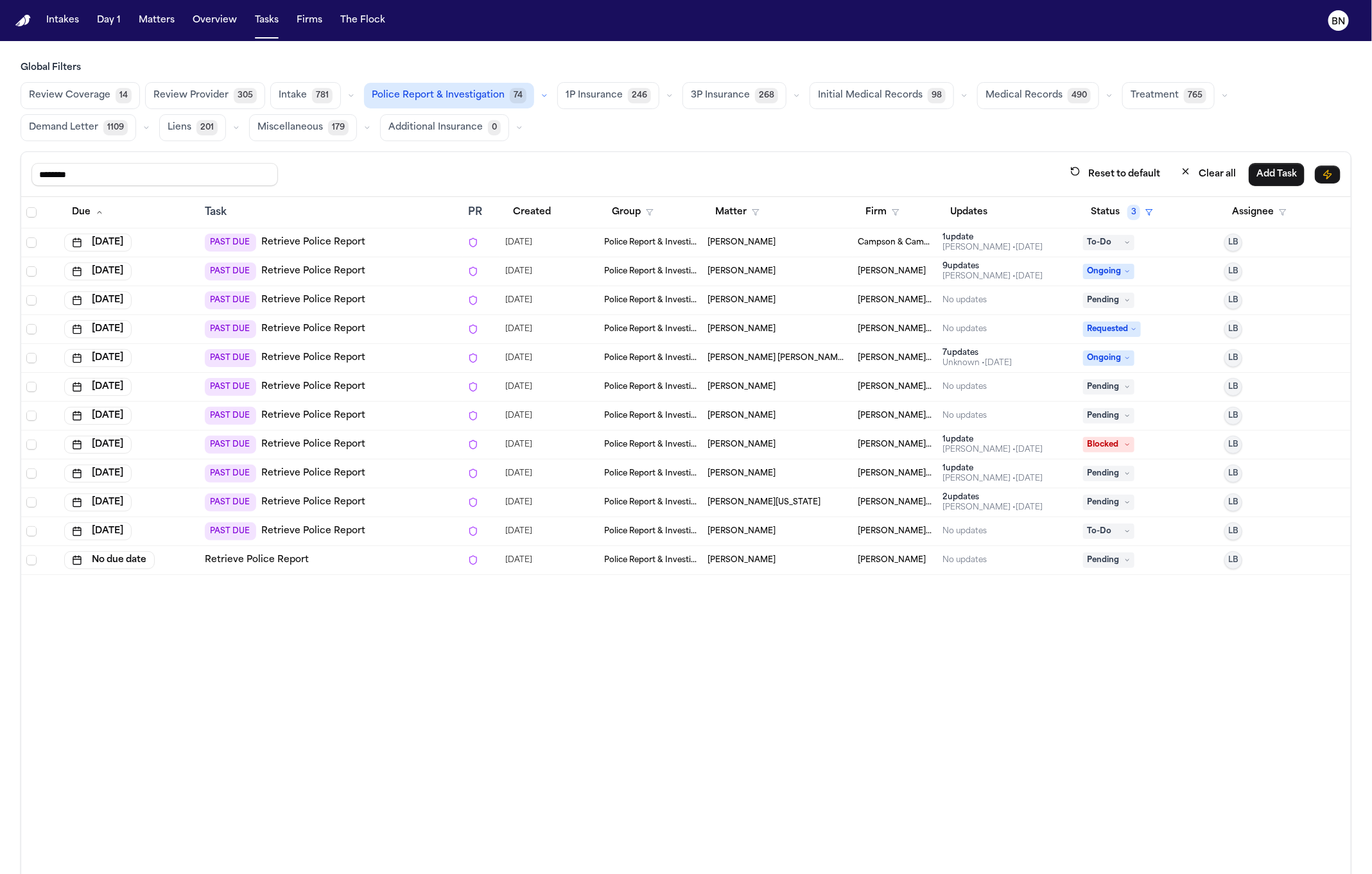
click at [381, 236] on div "PAST DUE Retrieve Police Report" at bounding box center [331, 243] width 253 height 18
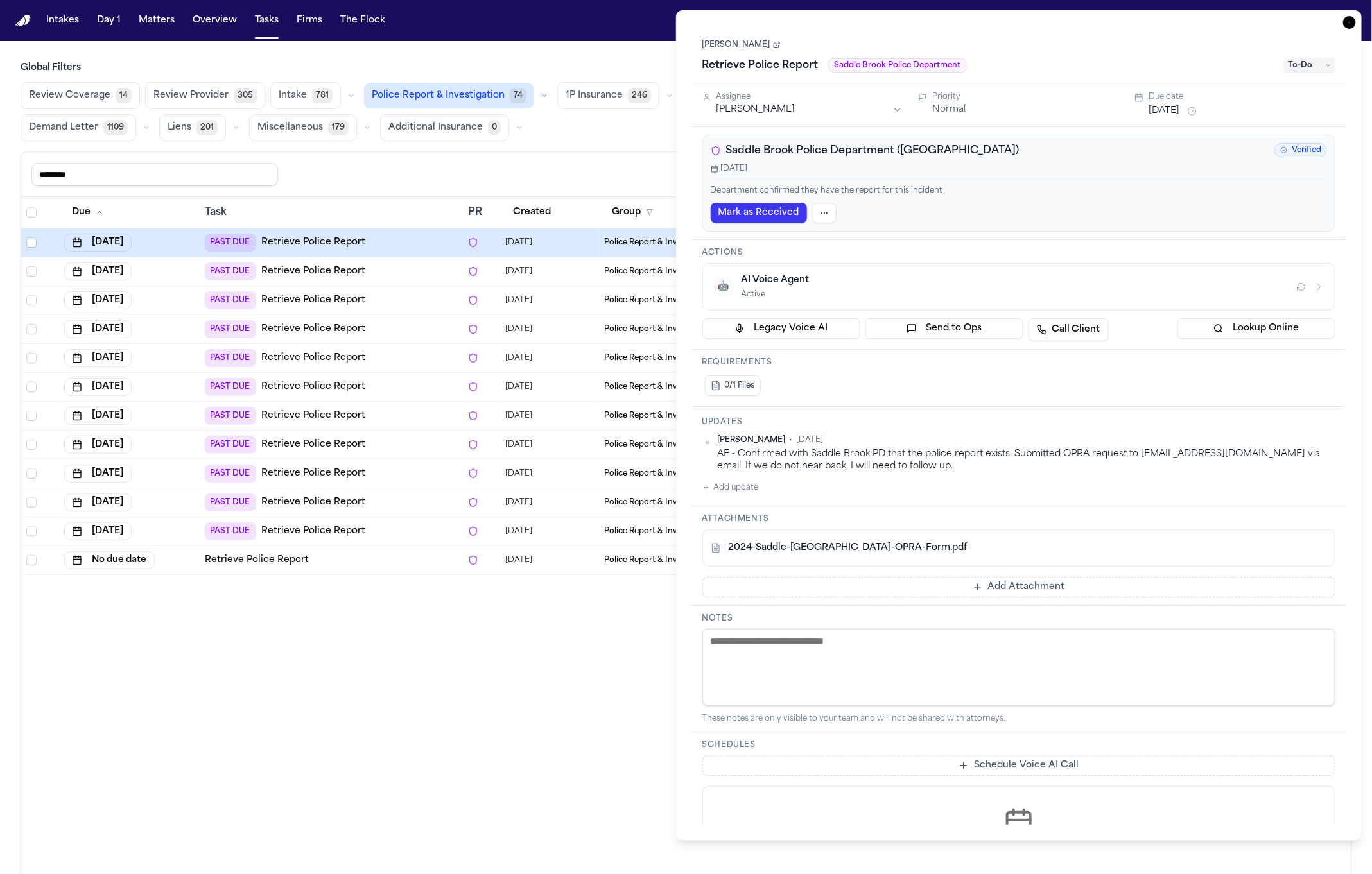
click at [605, 178] on div "******** Reset to default Clear all Add Task" at bounding box center [686, 175] width 1308 height 24
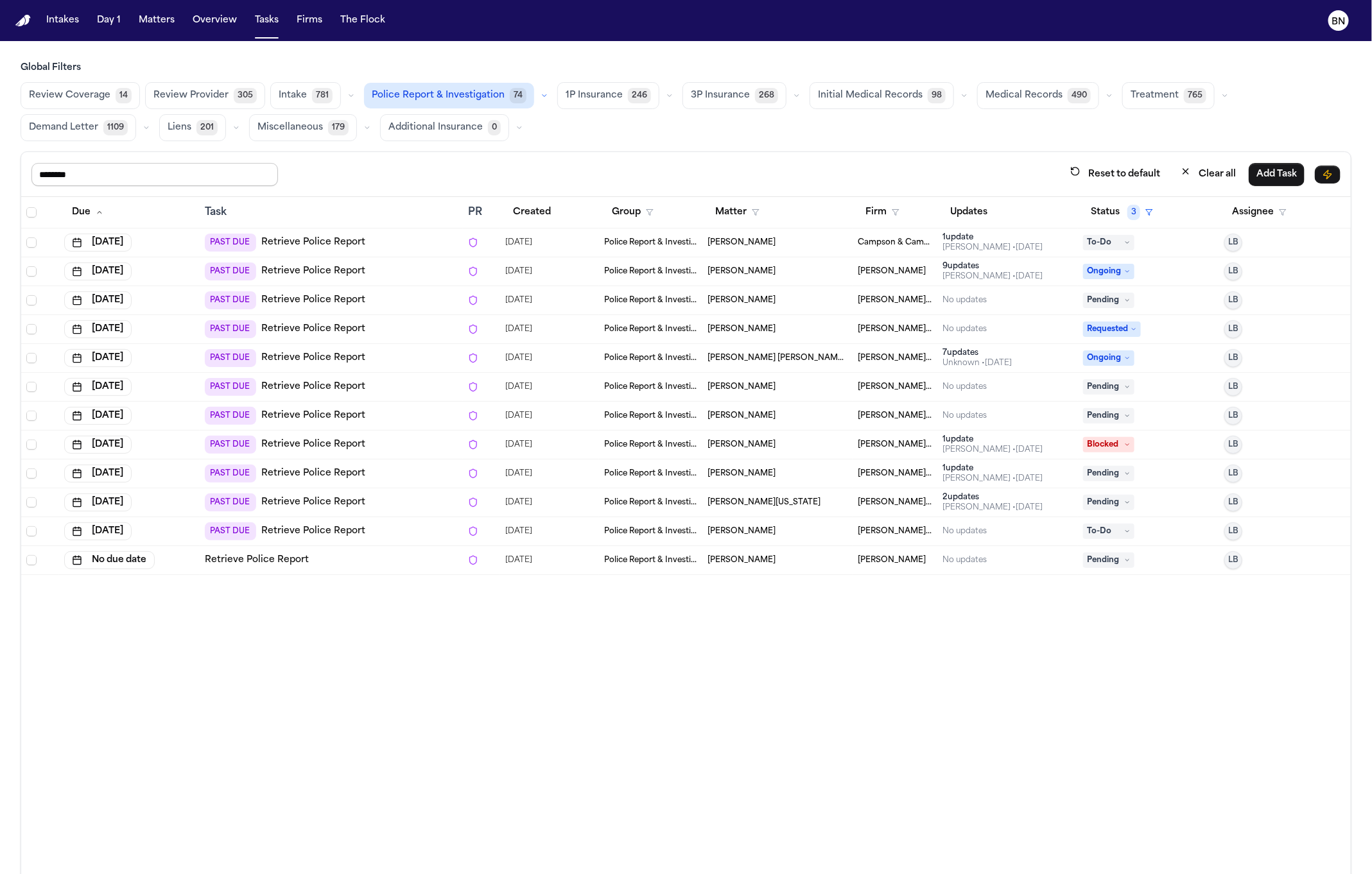
click at [255, 167] on input "********" at bounding box center [155, 174] width 246 height 23
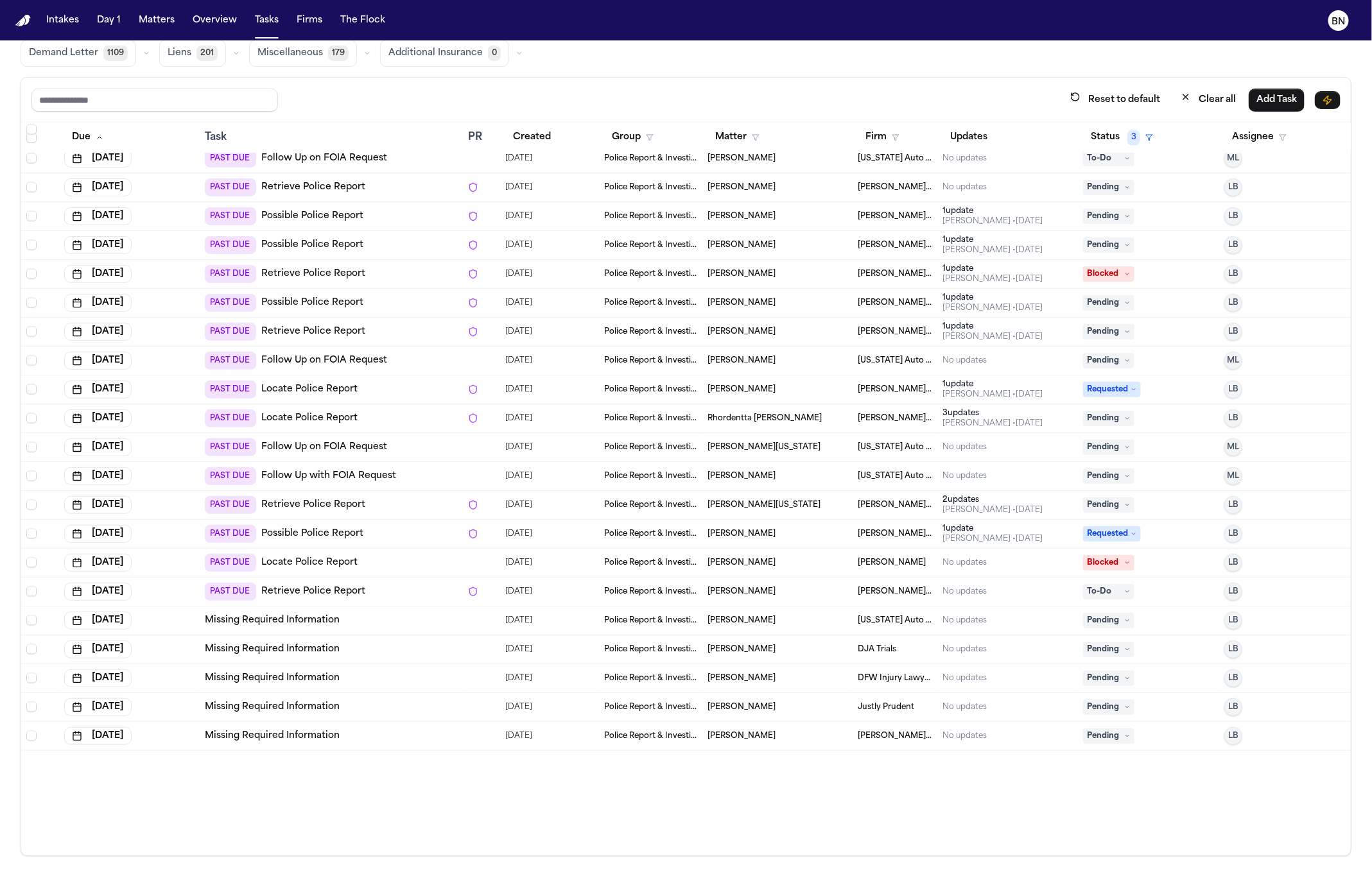
scroll to position [1435, 0]
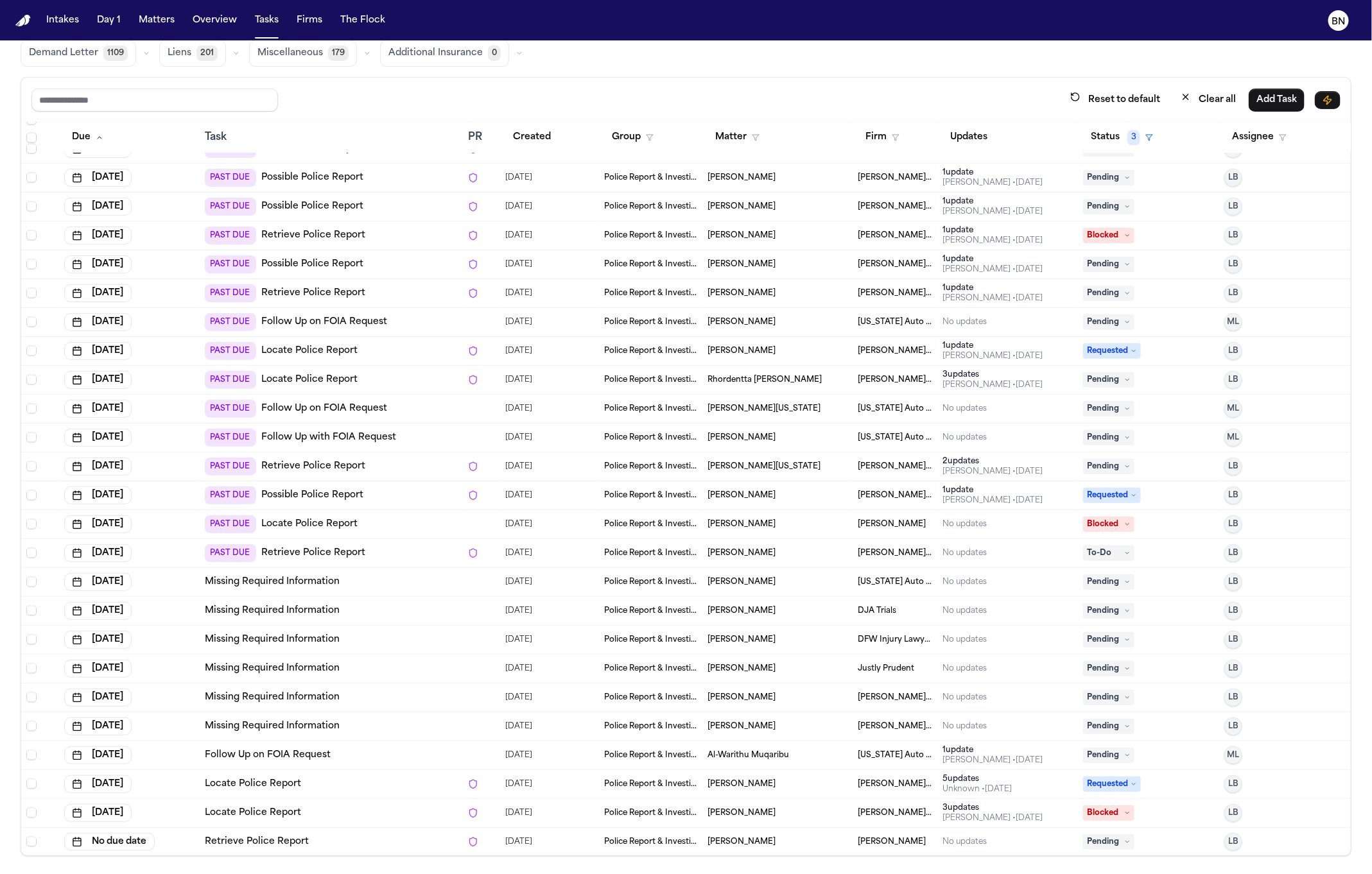
click at [410, 587] on td "Missing Required Information" at bounding box center [331, 583] width 263 height 29
click at [599, 75] on div "Global Filters Review Coverage 14 Review Provider 305 Intake 781 Police Report …" at bounding box center [686, 422] width 1330 height 869
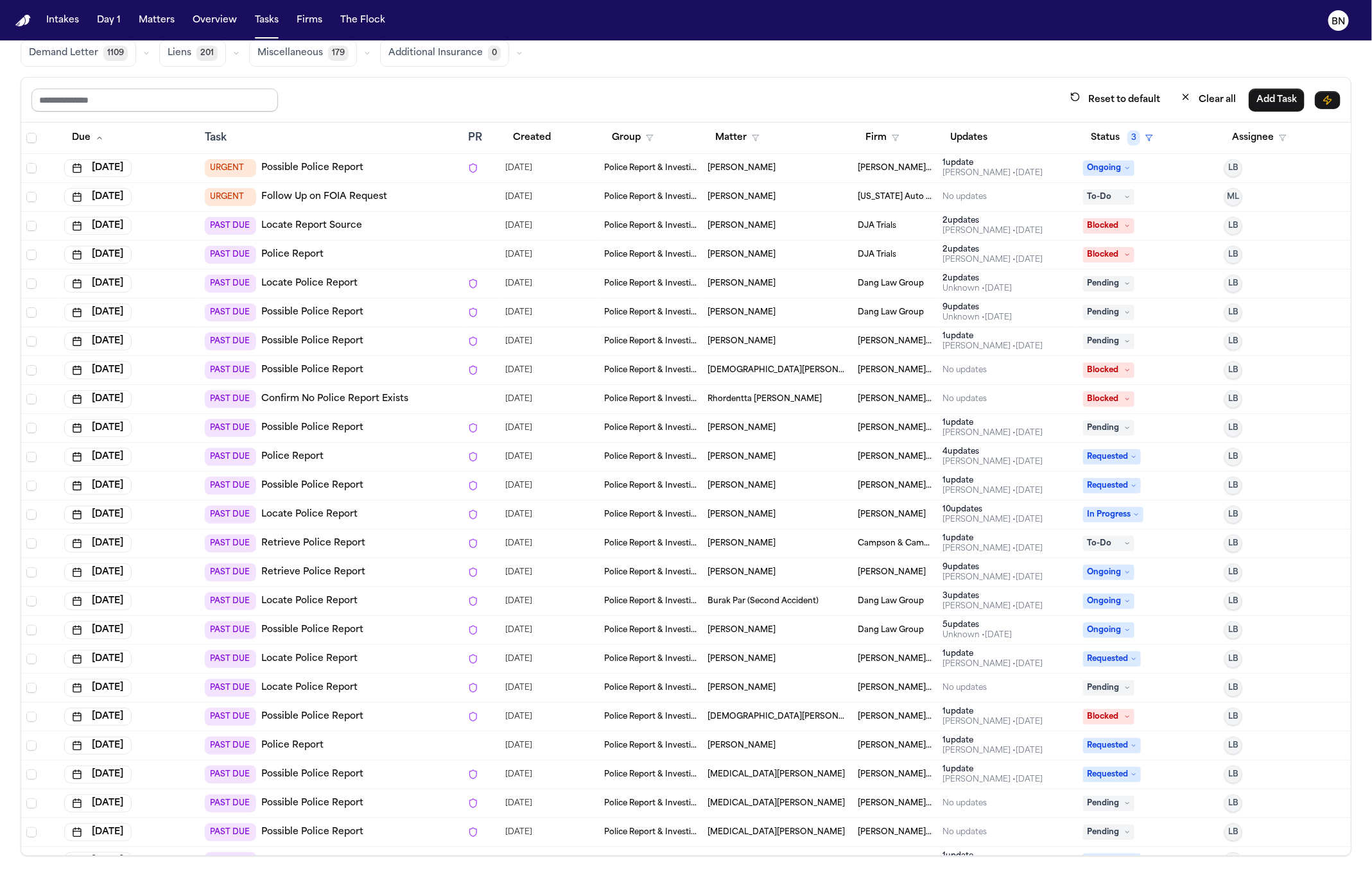
click at [264, 97] on input "text" at bounding box center [155, 99] width 246 height 23
type input "*"
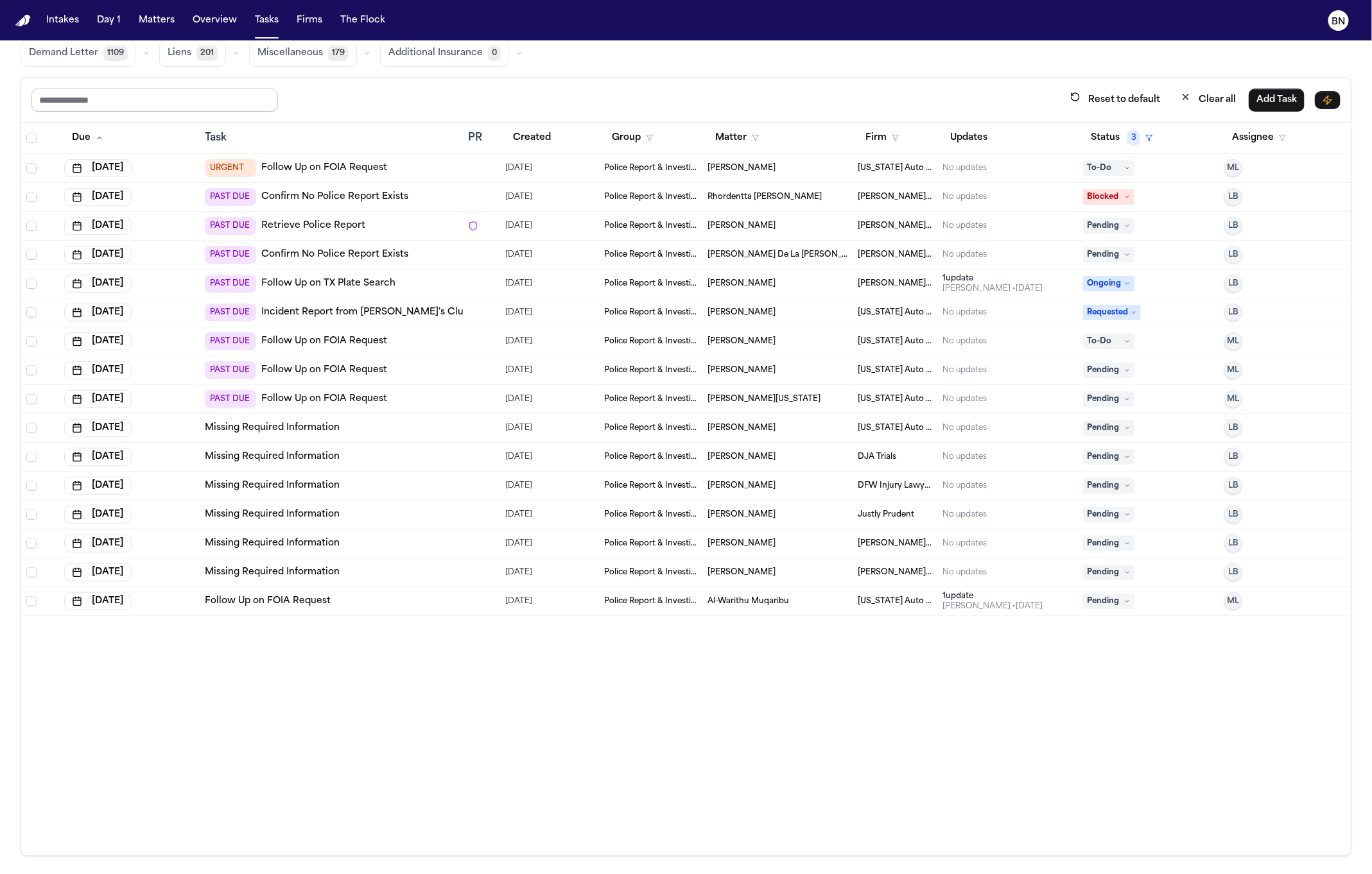
type input "*"
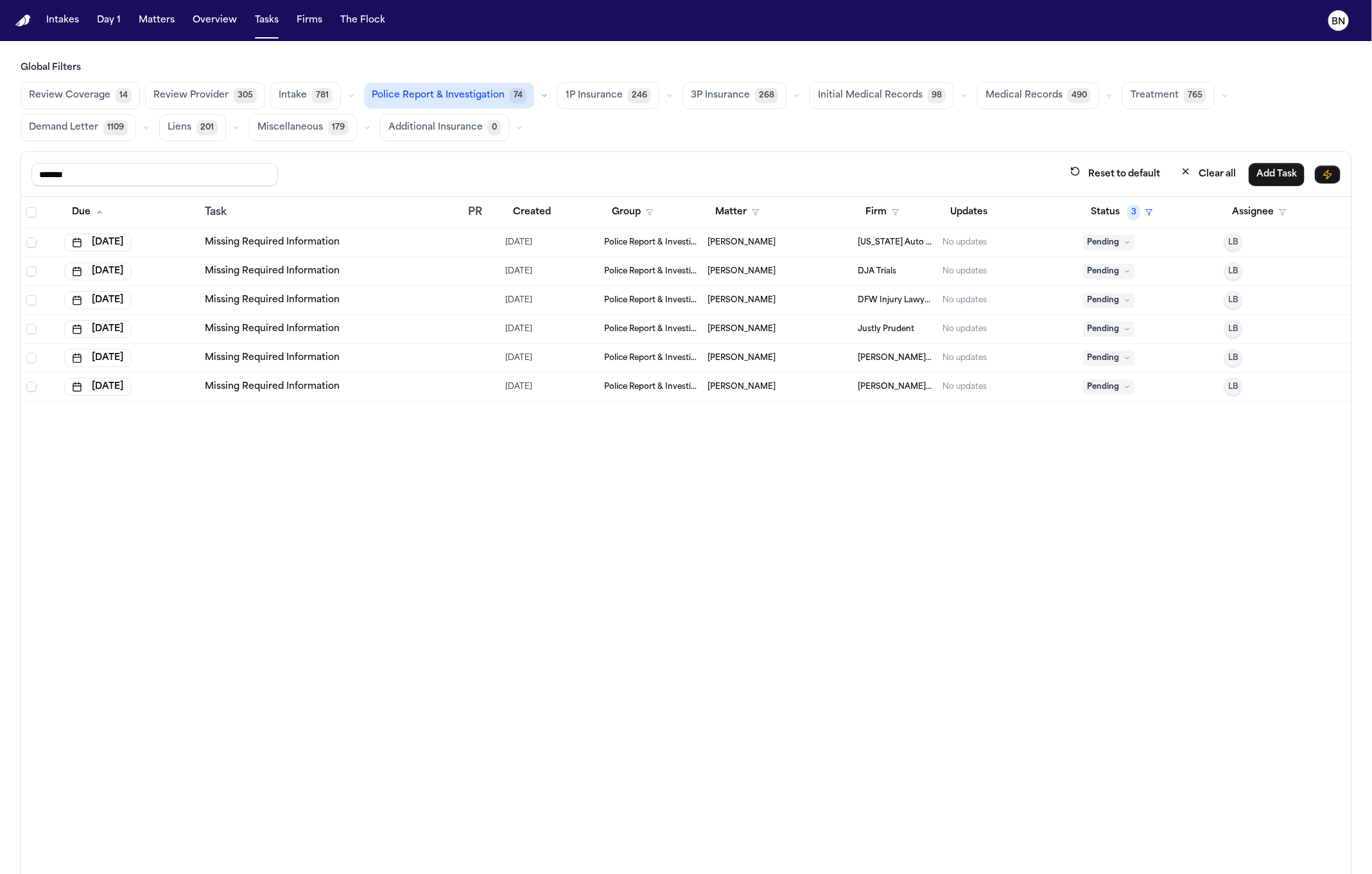
type input "*******"
click at [152, 25] on button "Matters" at bounding box center [156, 20] width 46 height 23
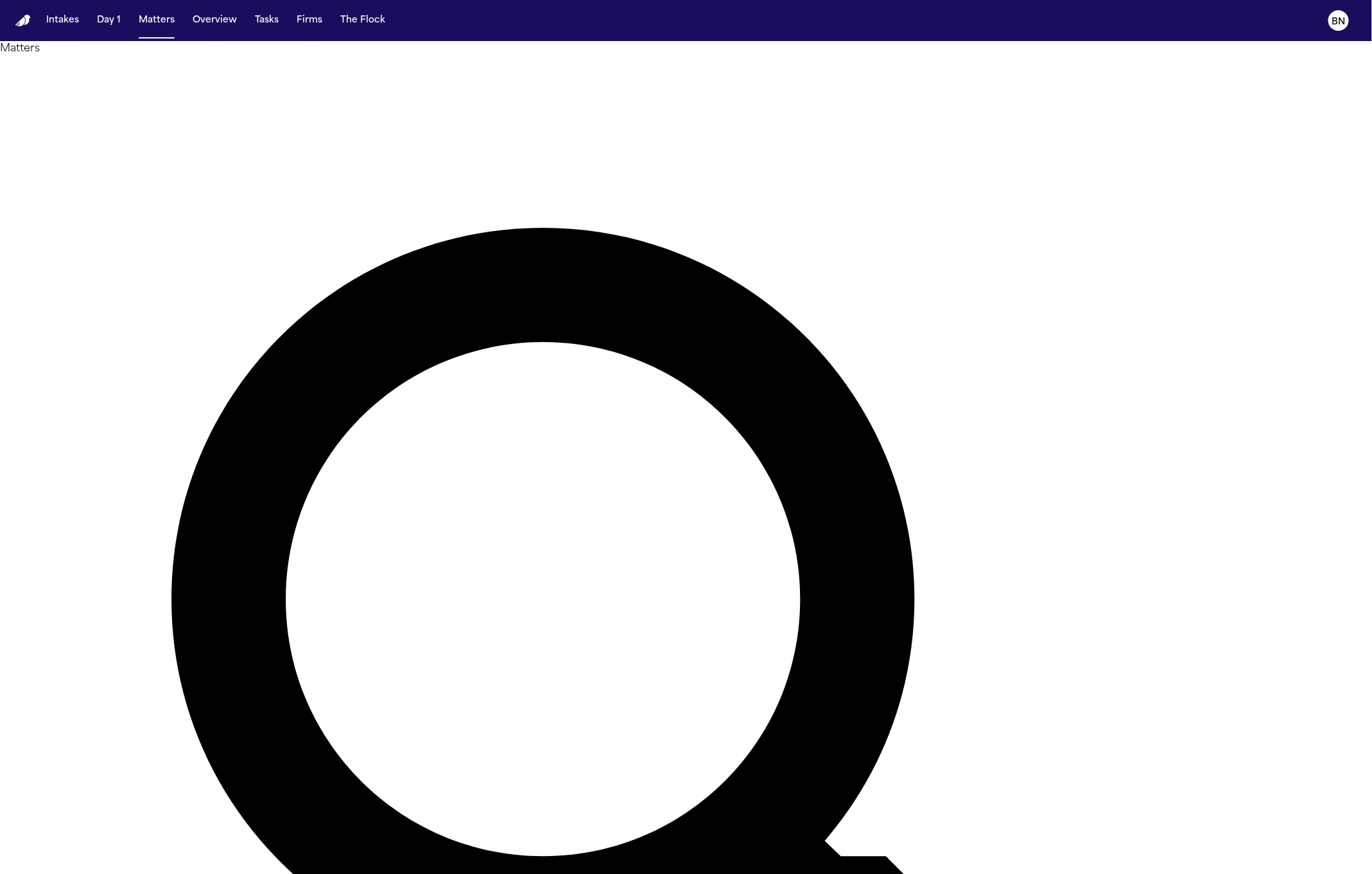
type input "*******"
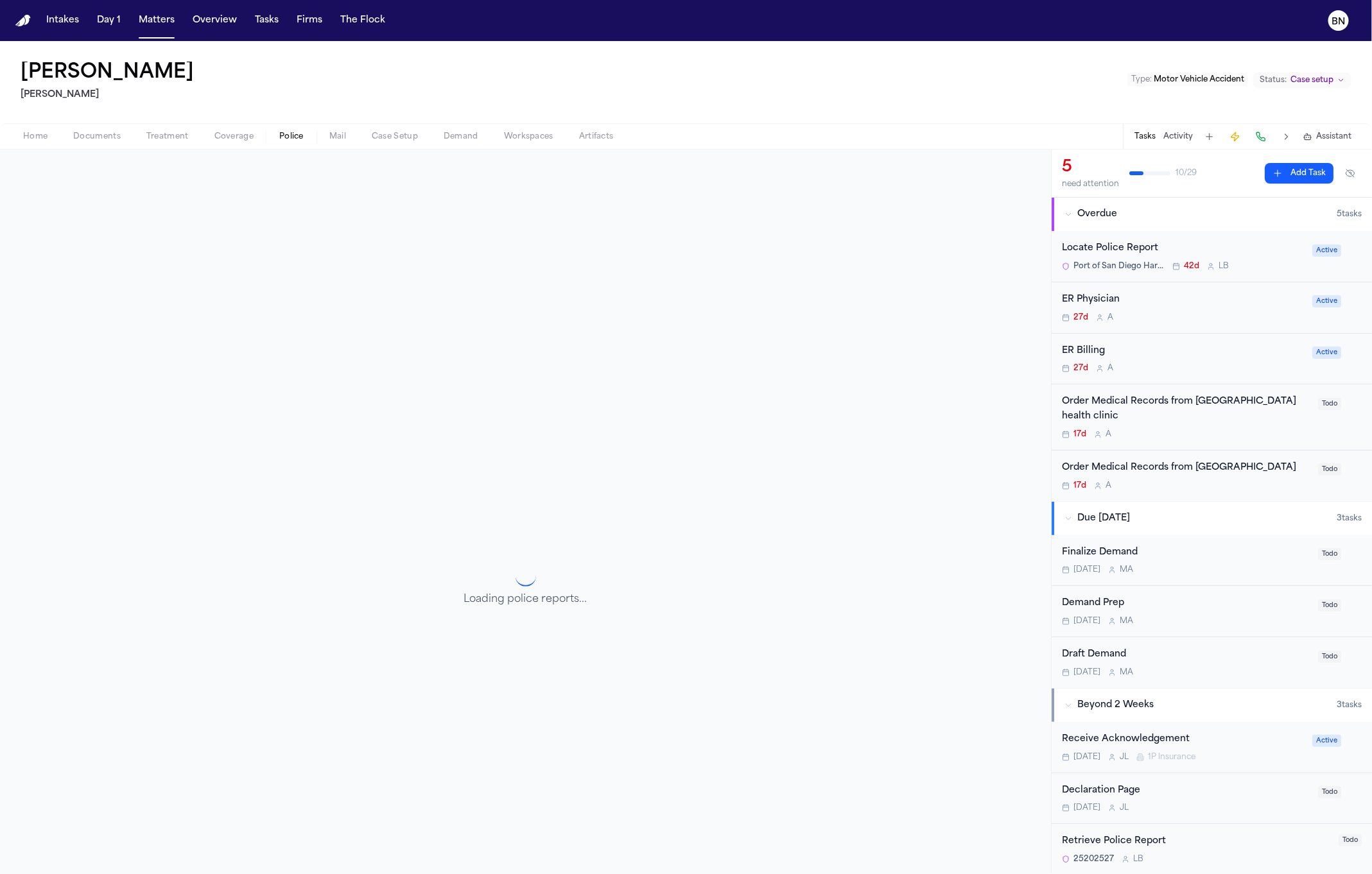
click at [281, 141] on span "Police" at bounding box center [291, 136] width 25 height 10
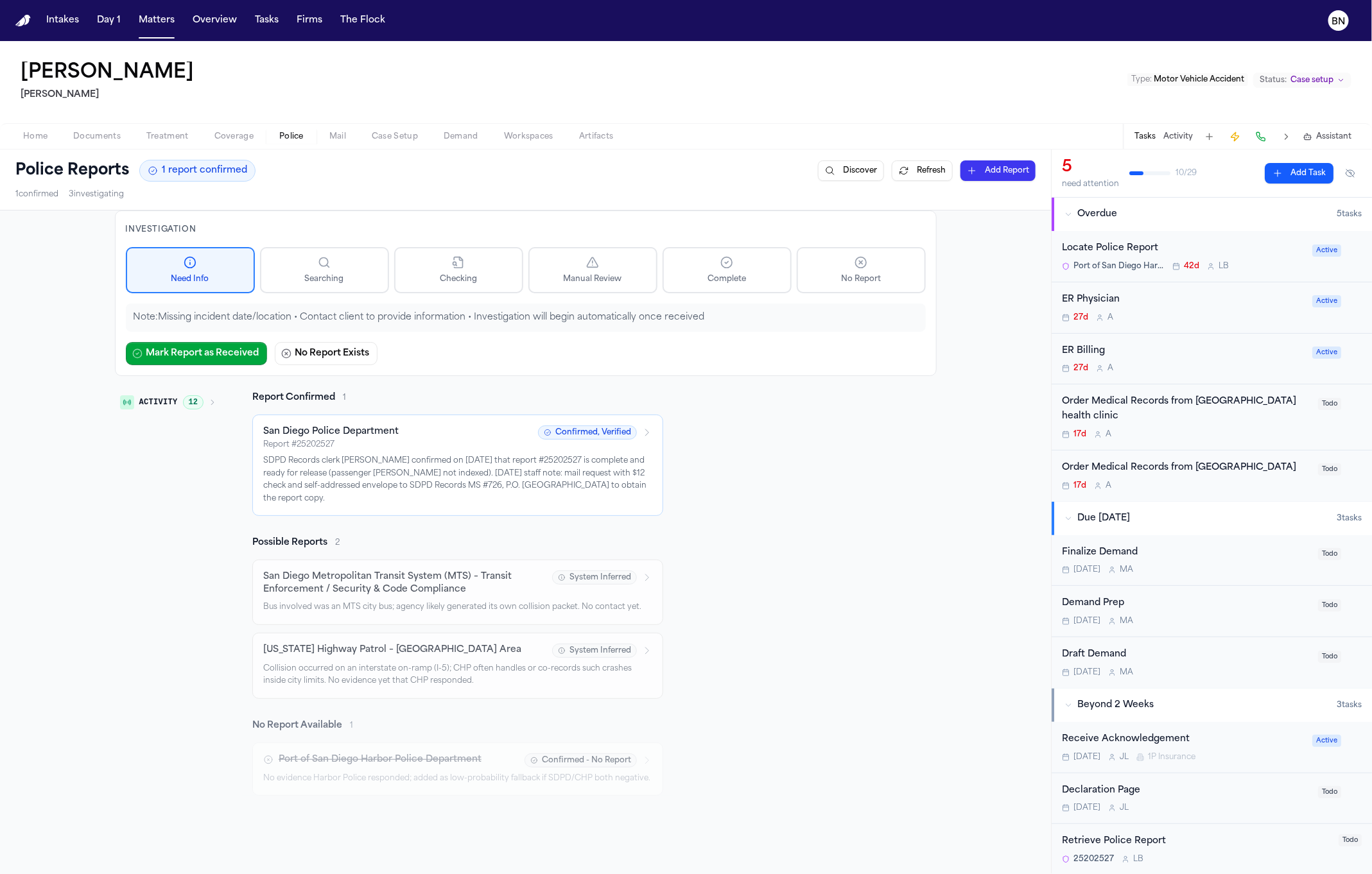
click at [197, 394] on button "Activity 12" at bounding box center [167, 403] width 106 height 22
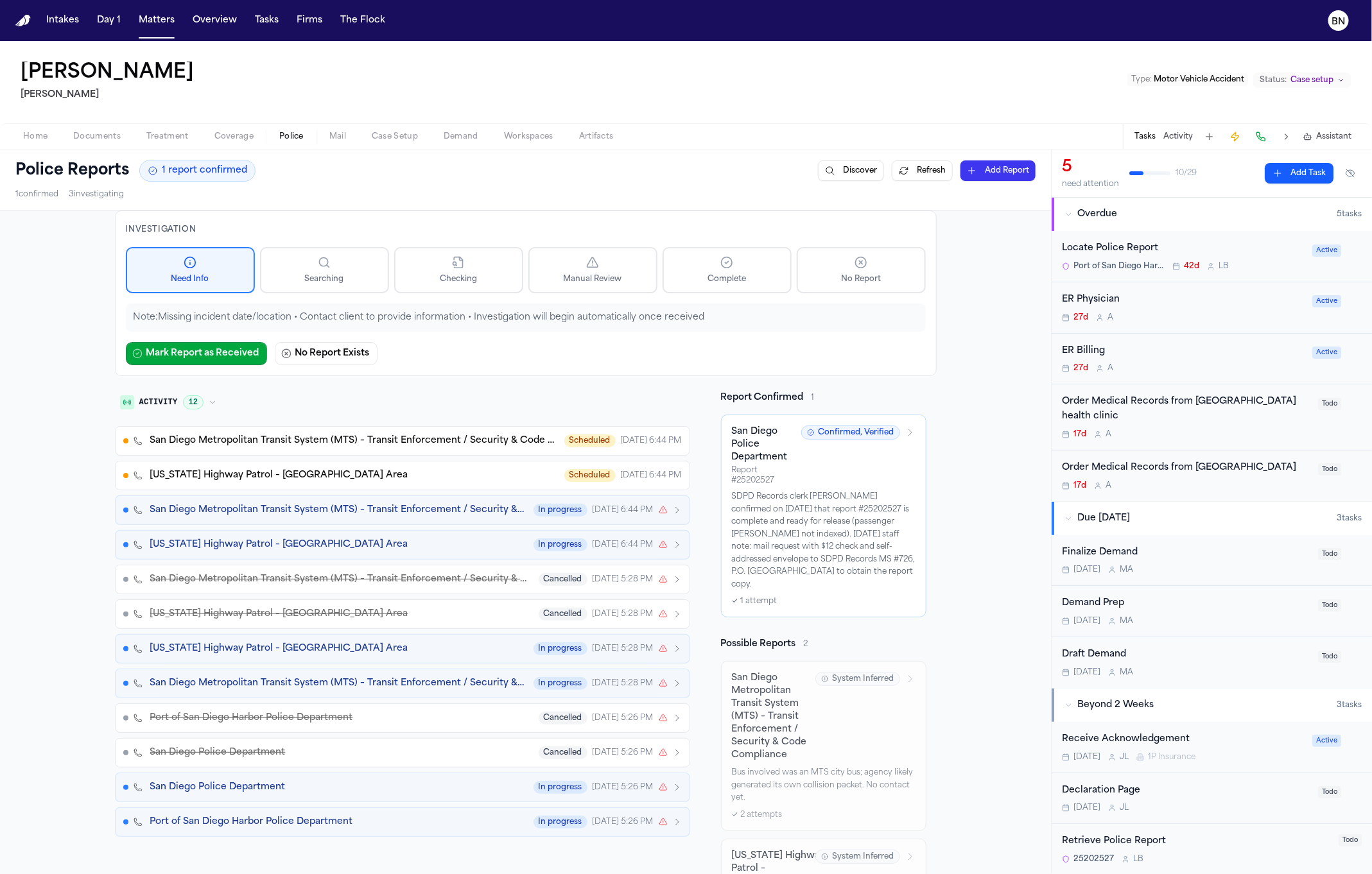
click at [315, 45] on div "Abraham Espinoza Albert Le Type : Motor Vehicle Accident Status: Case setup" at bounding box center [686, 82] width 1372 height 82
click at [312, 47] on div "Abraham Espinoza Albert Le Type : Motor Vehicle Accident Status: Case setup" at bounding box center [686, 82] width 1372 height 82
click at [483, 45] on div "Abraham Espinoza Albert Le Type : Motor Vehicle Accident Status: Case setup" at bounding box center [686, 82] width 1372 height 82
click at [425, 47] on div "Abraham Espinoza Albert Le Type : Motor Vehicle Accident Status: Case setup" at bounding box center [686, 82] width 1372 height 82
click at [386, 47] on div "Abraham Espinoza Albert Le Type : Motor Vehicle Accident Status: Case setup" at bounding box center [686, 82] width 1372 height 82
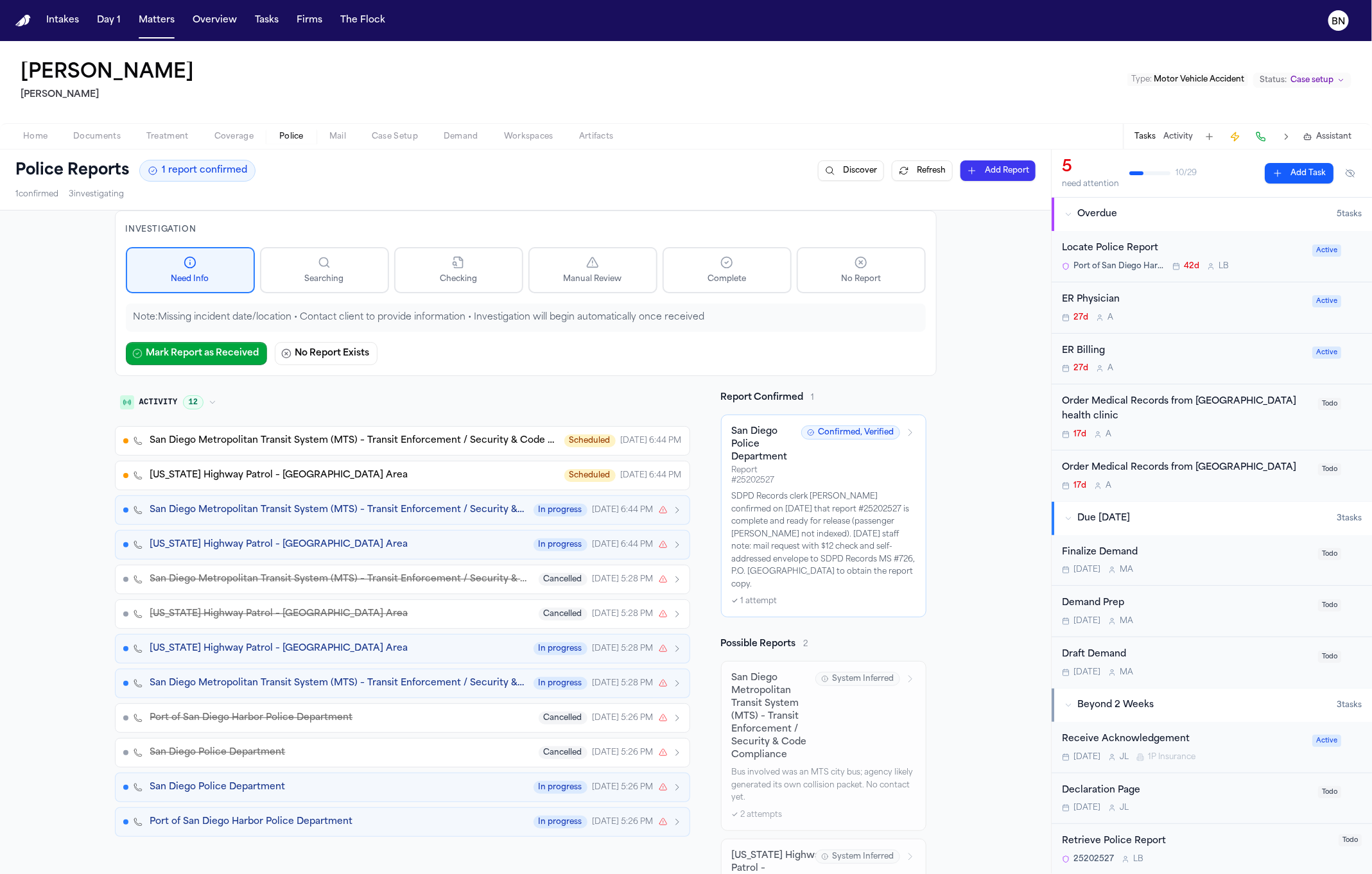
click at [382, 47] on div "Abraham Espinoza Albert Le Type : Motor Vehicle Accident Status: Case setup" at bounding box center [686, 82] width 1372 height 82
click at [515, 187] on div "Police Reports 1 report confirmed Discover Refresh Add Report 1 confirmed 3 inv…" at bounding box center [526, 179] width 1051 height 60
click at [520, 187] on div "Police Reports 1 report confirmed Discover Refresh Add Report 1 confirmed 3 inv…" at bounding box center [526, 179] width 1051 height 60
click at [519, 186] on div "Police Reports 1 report confirmed Discover Refresh Add Report 1 confirmed 3 inv…" at bounding box center [526, 179] width 1051 height 60
click at [687, 381] on div "Investigation Need Info Searching Checking Manual Review Complete No Report Not…" at bounding box center [526, 683] width 822 height 944
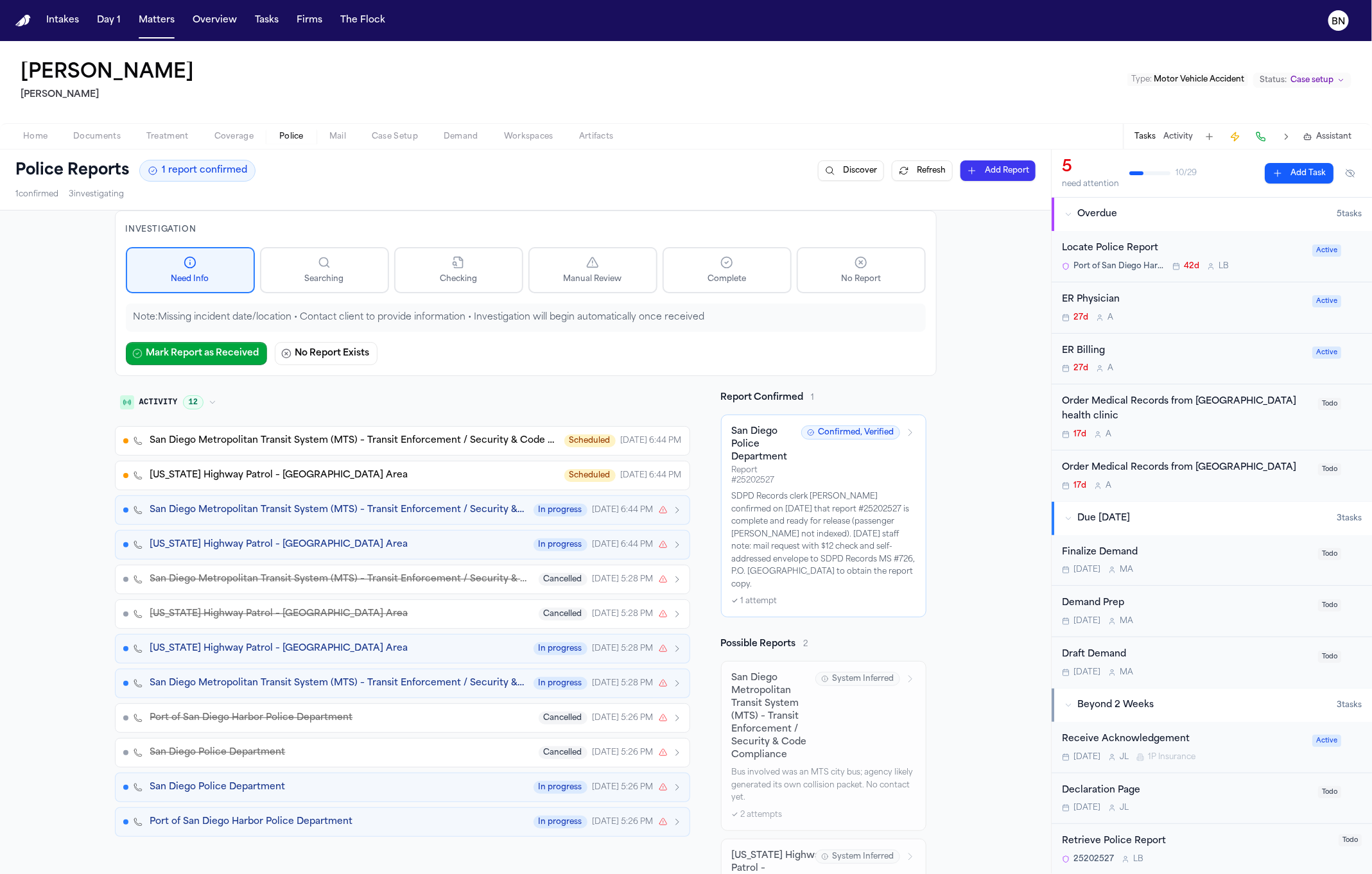
drag, startPoint x: 527, startPoint y: 176, endPoint x: 514, endPoint y: 176, distance: 13.0
click at [251, 214] on div "Investigation Need Info Searching Checking Manual Review Complete No Report Not…" at bounding box center [526, 294] width 822 height 166
click at [251, 216] on div "Investigation Need Info Searching Checking Manual Review Complete No Report Not…" at bounding box center [526, 294] width 822 height 166
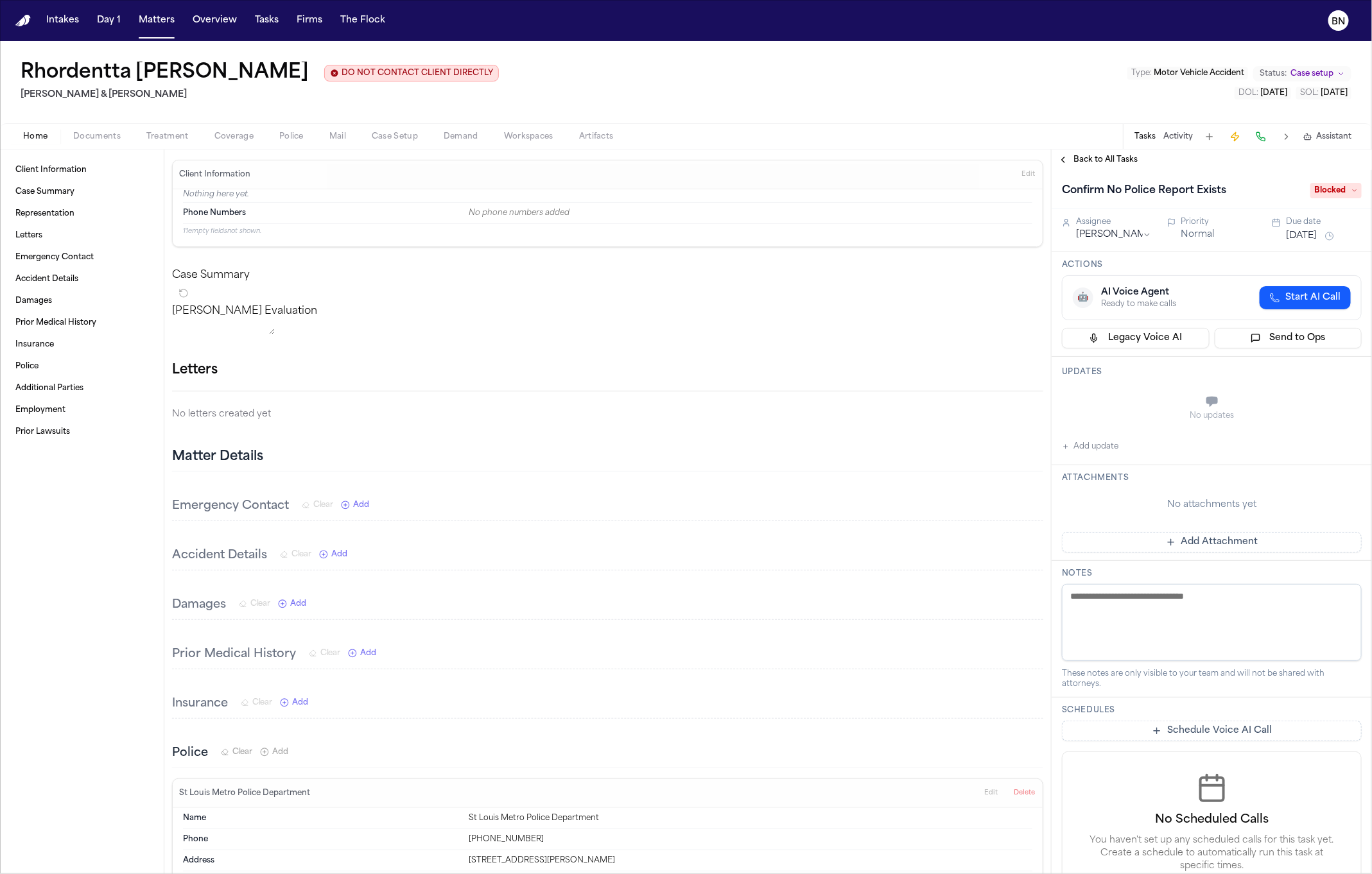
click at [291, 135] on span "Police" at bounding box center [291, 136] width 25 height 10
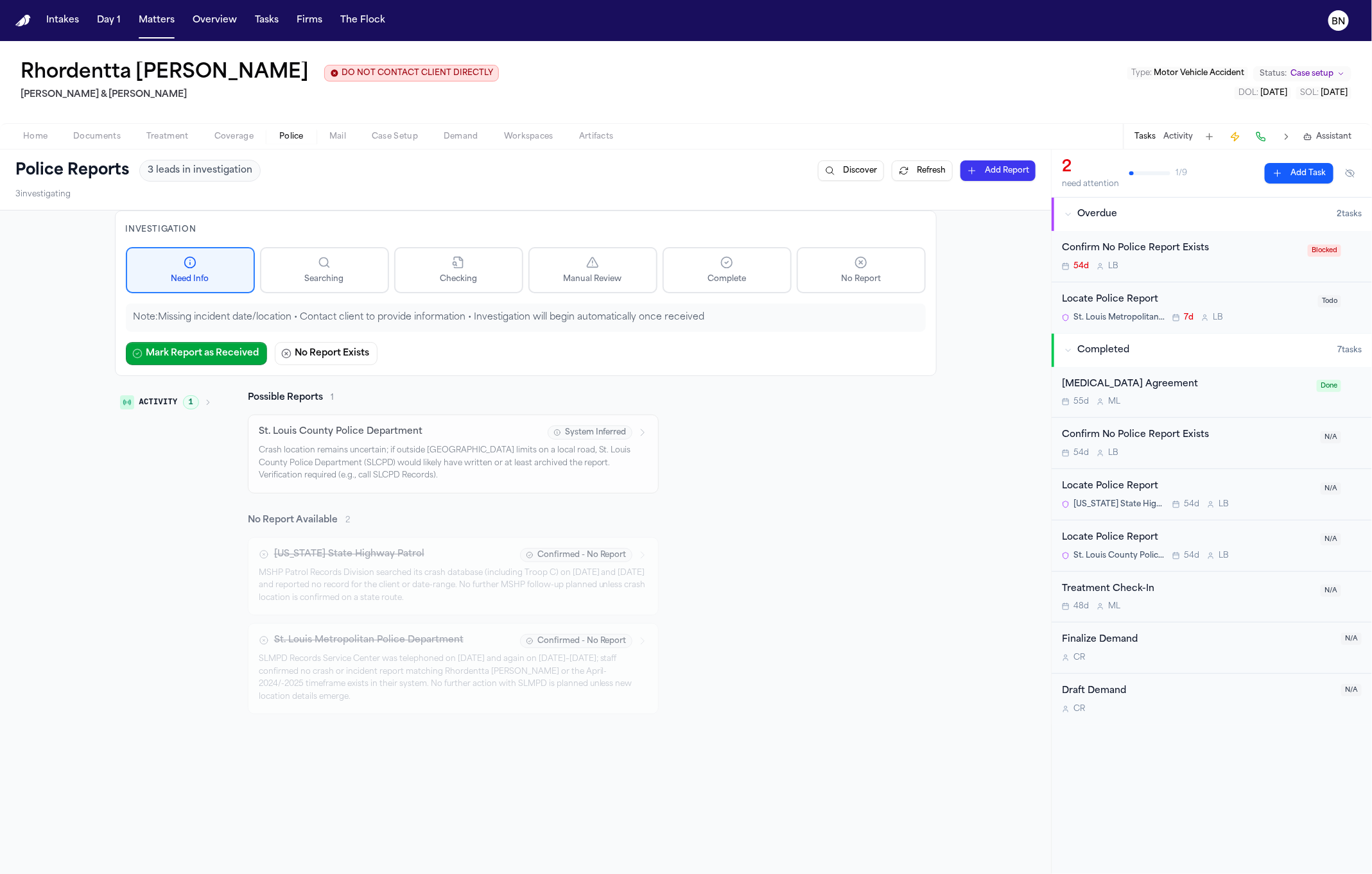
click at [628, 379] on div "Investigation Need Info Searching Checking Manual Review Complete No Report Not…" at bounding box center [526, 463] width 822 height 504
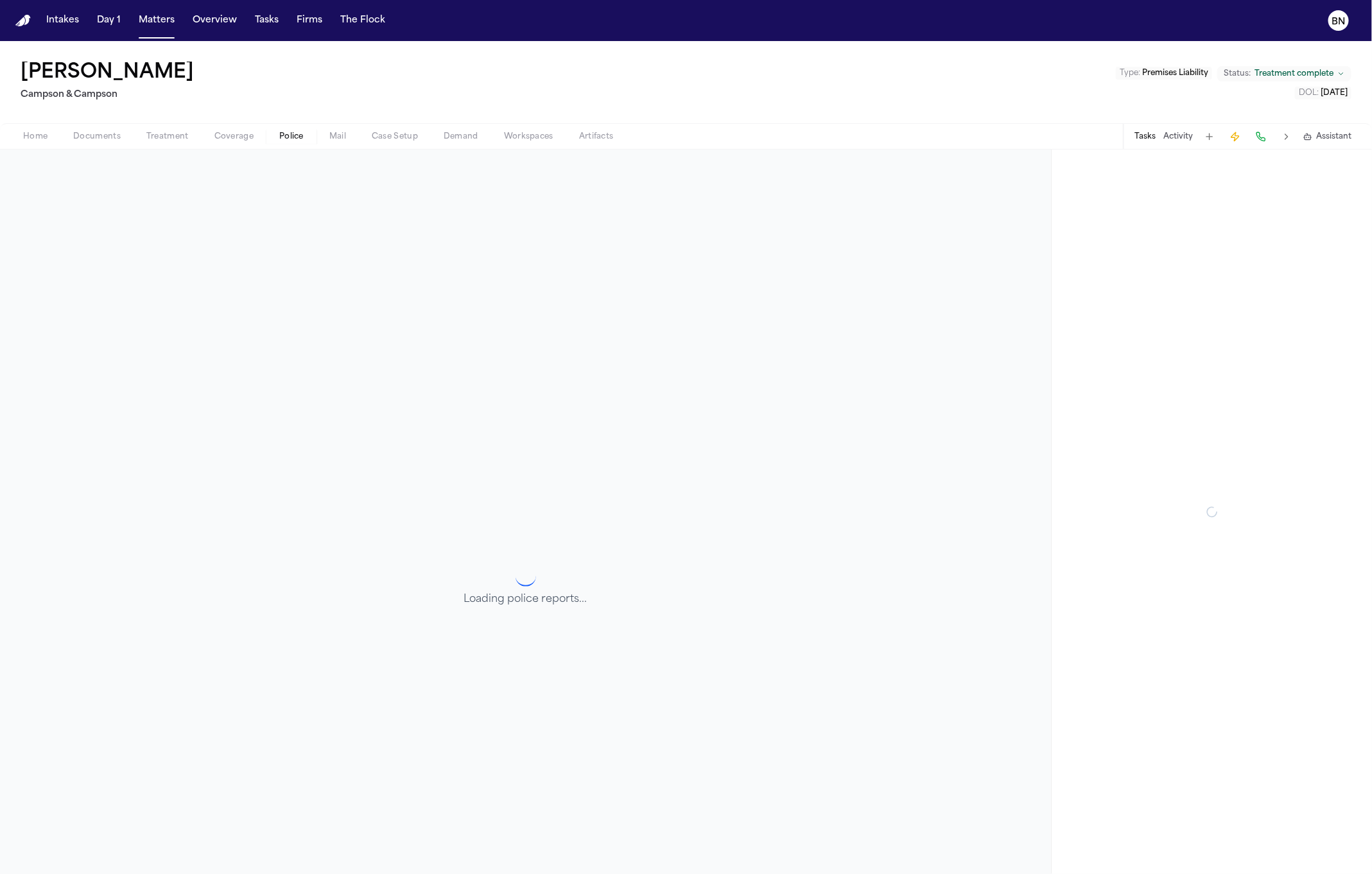
click at [291, 138] on span "Police" at bounding box center [291, 136] width 25 height 10
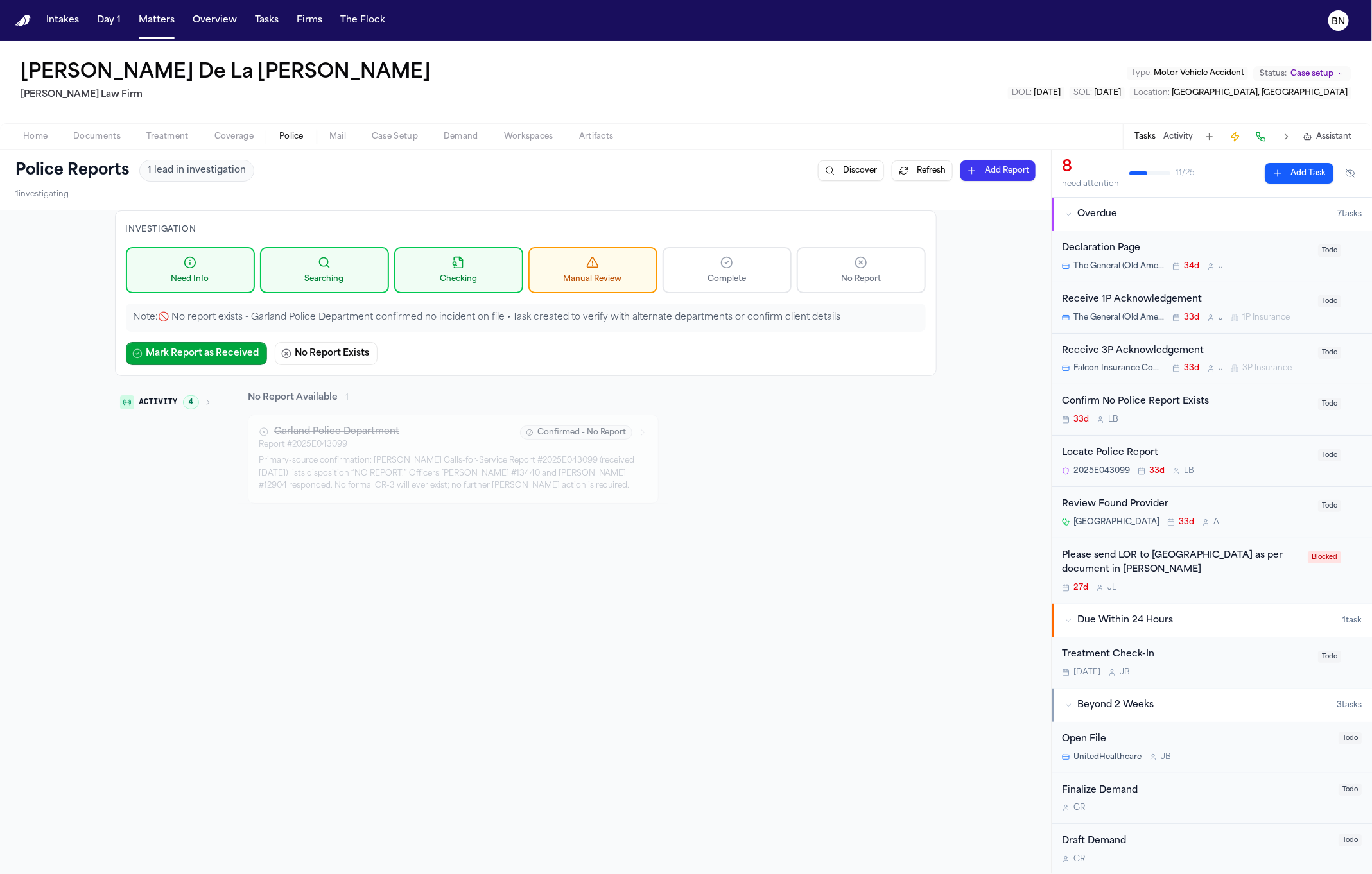
click at [739, 265] on button "Complete" at bounding box center [727, 270] width 129 height 46
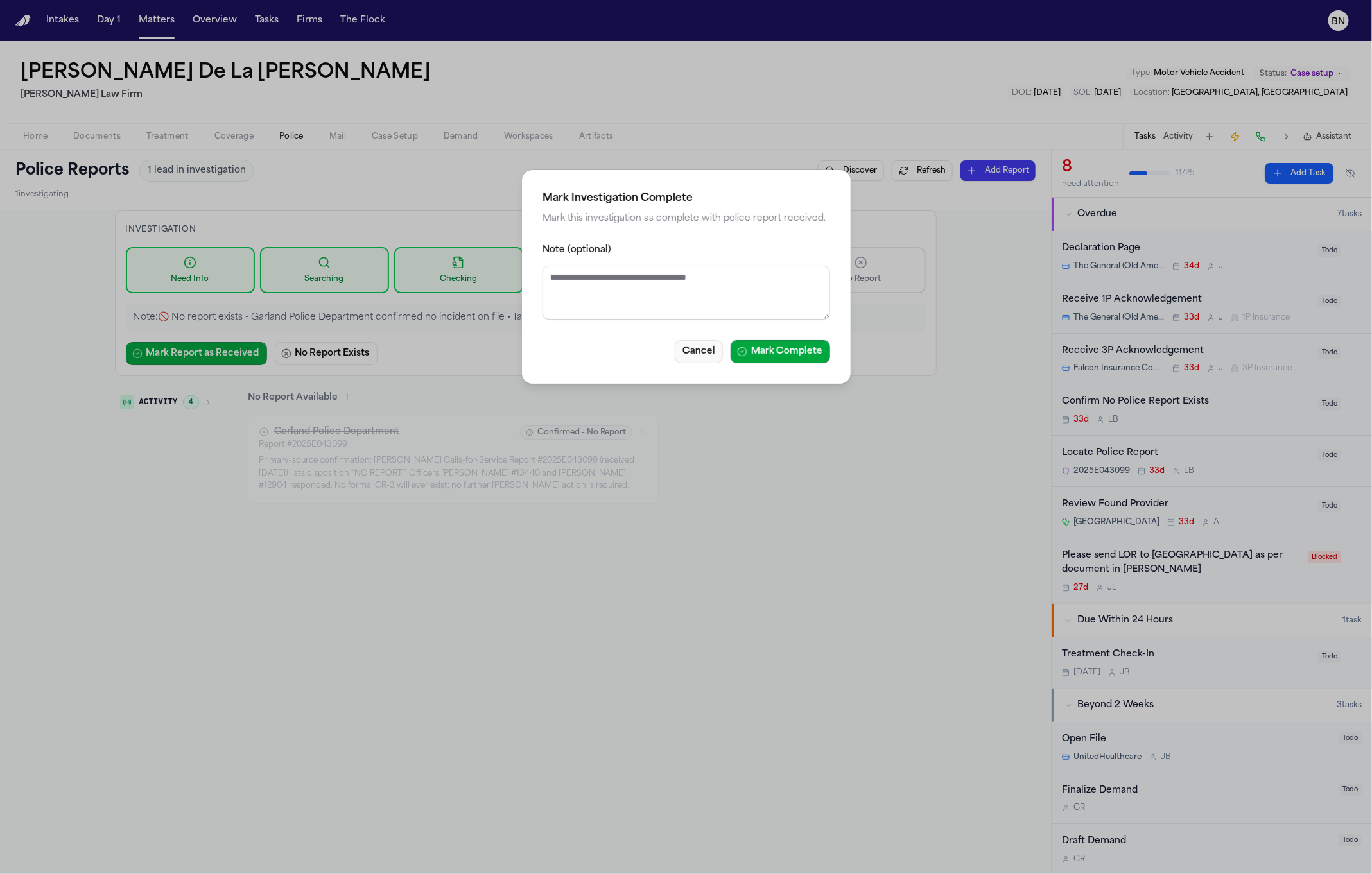
click at [693, 354] on button "Cancel" at bounding box center [698, 351] width 48 height 23
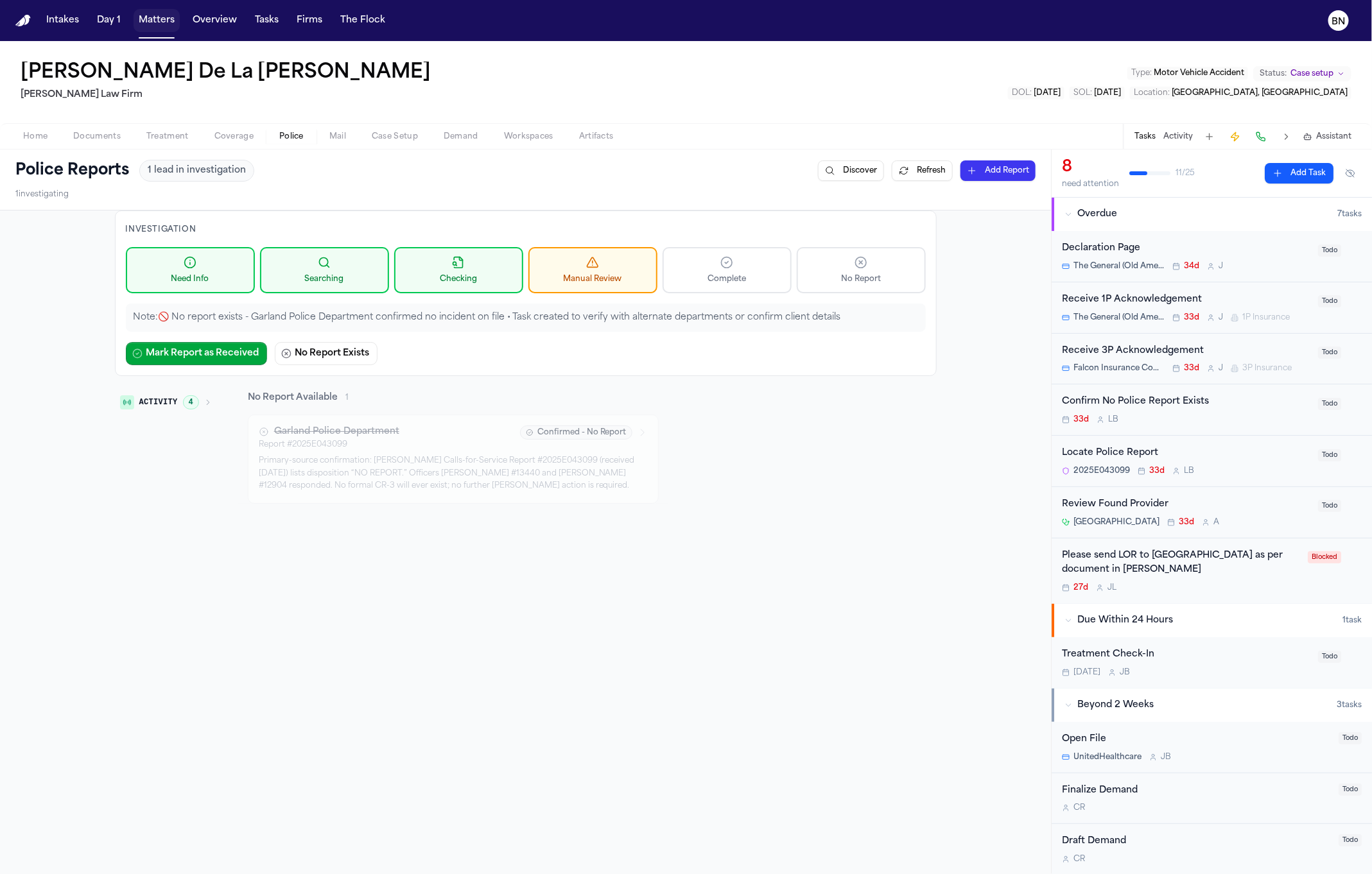
click at [156, 24] on button "Matters" at bounding box center [156, 20] width 46 height 23
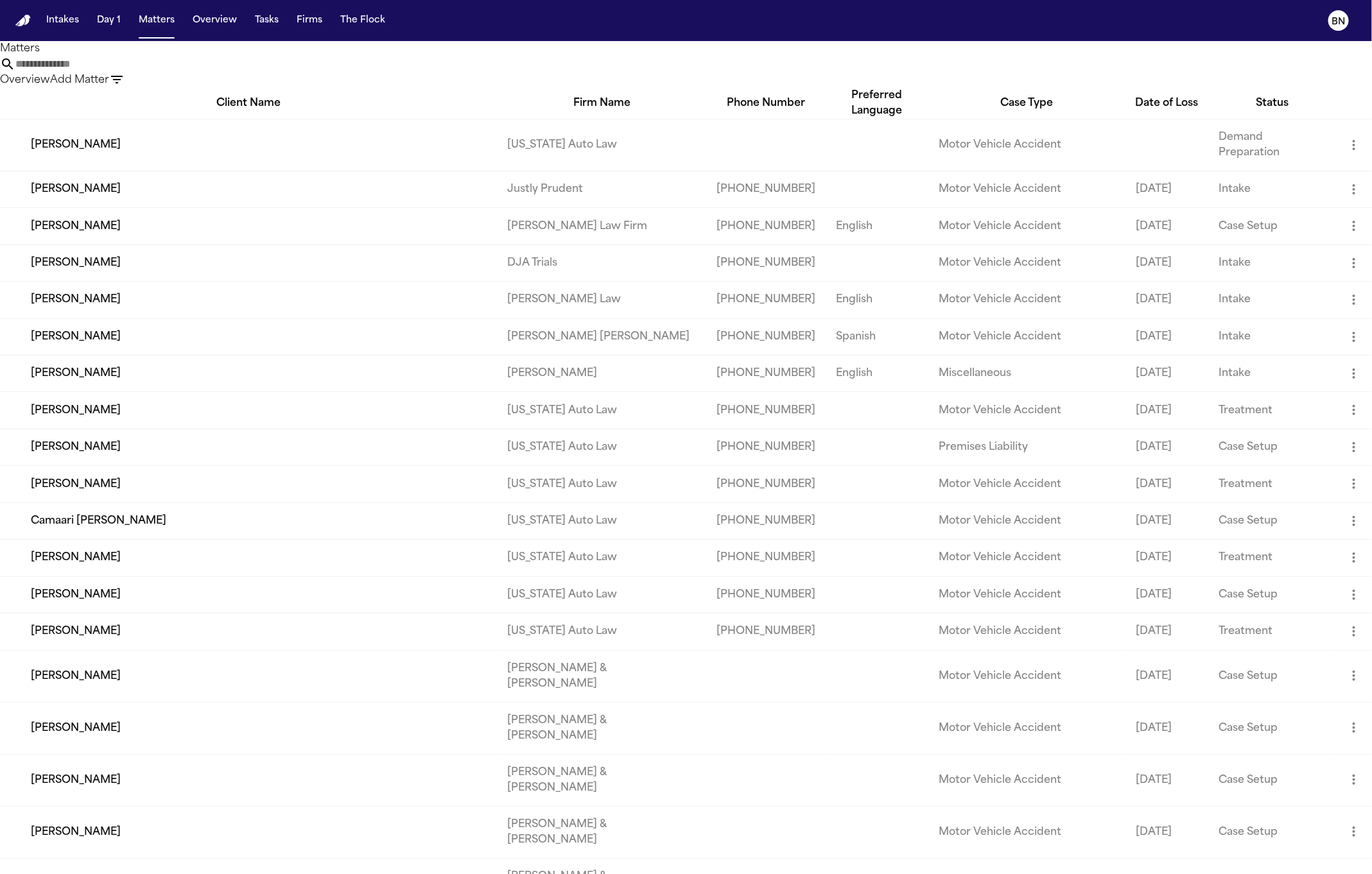
click at [118, 72] on input "text" at bounding box center [66, 64] width 103 height 15
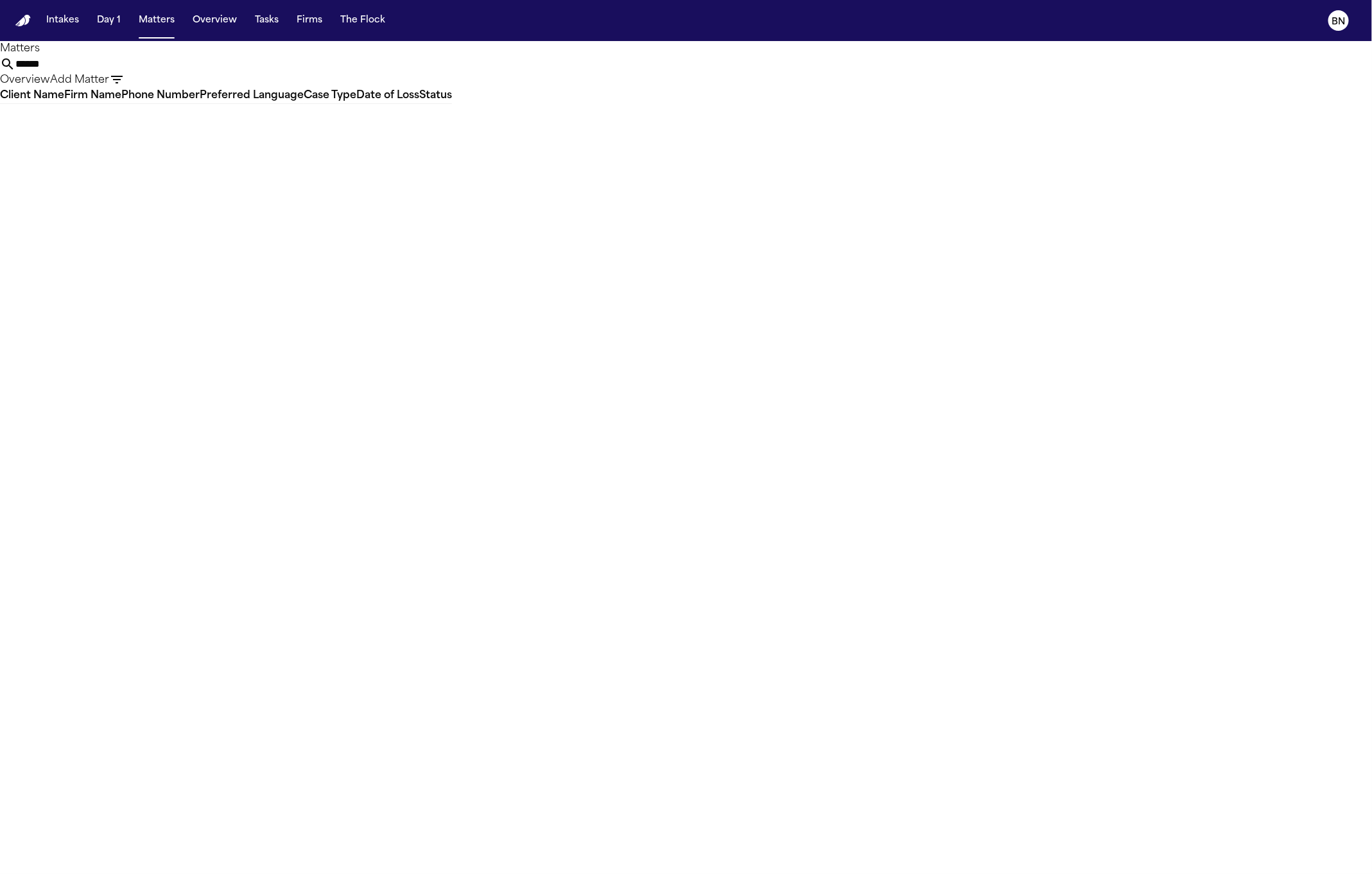
type input "*******"
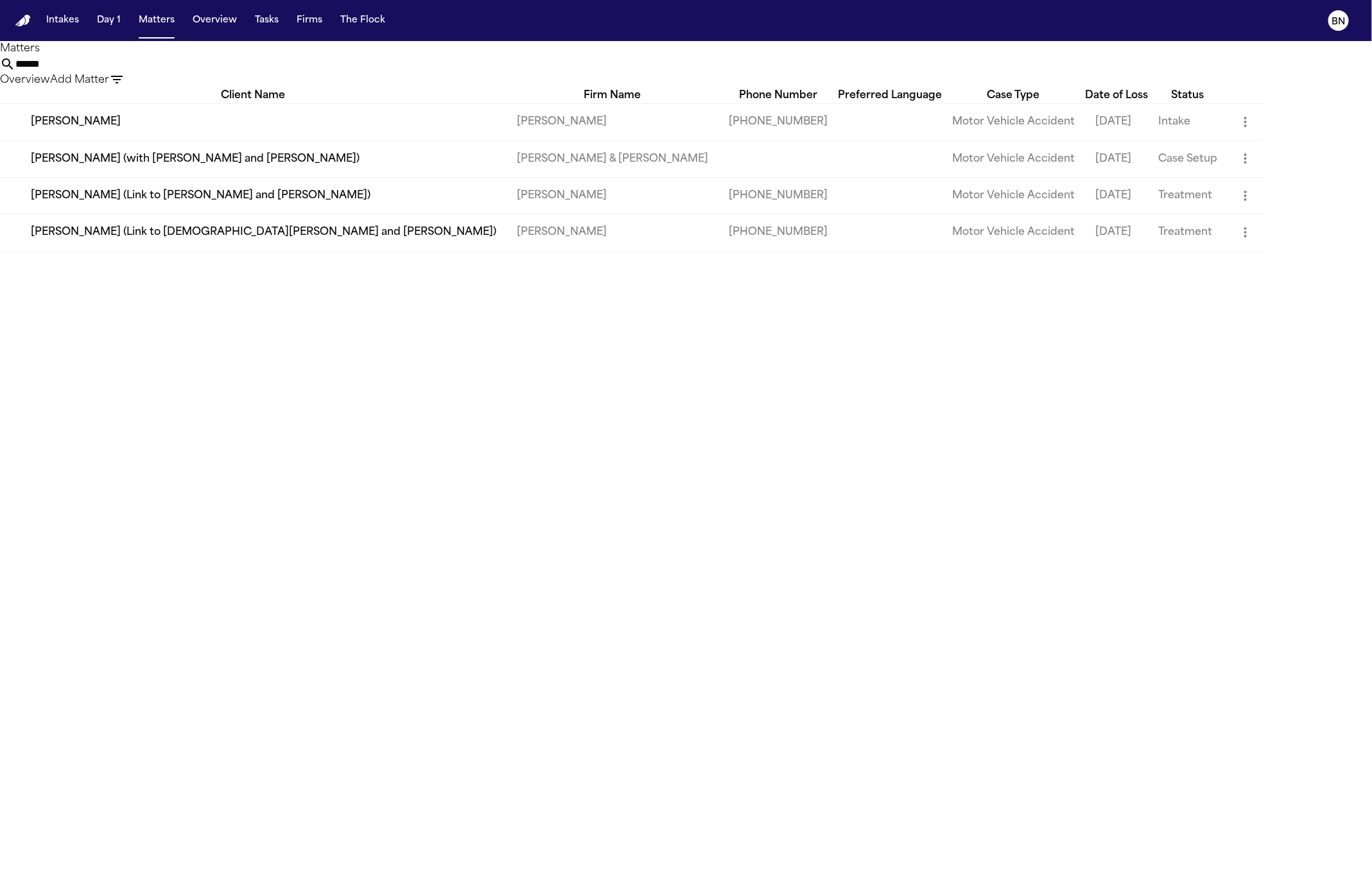
type input "******"
click at [329, 128] on td "[PERSON_NAME]" at bounding box center [253, 122] width 506 height 36
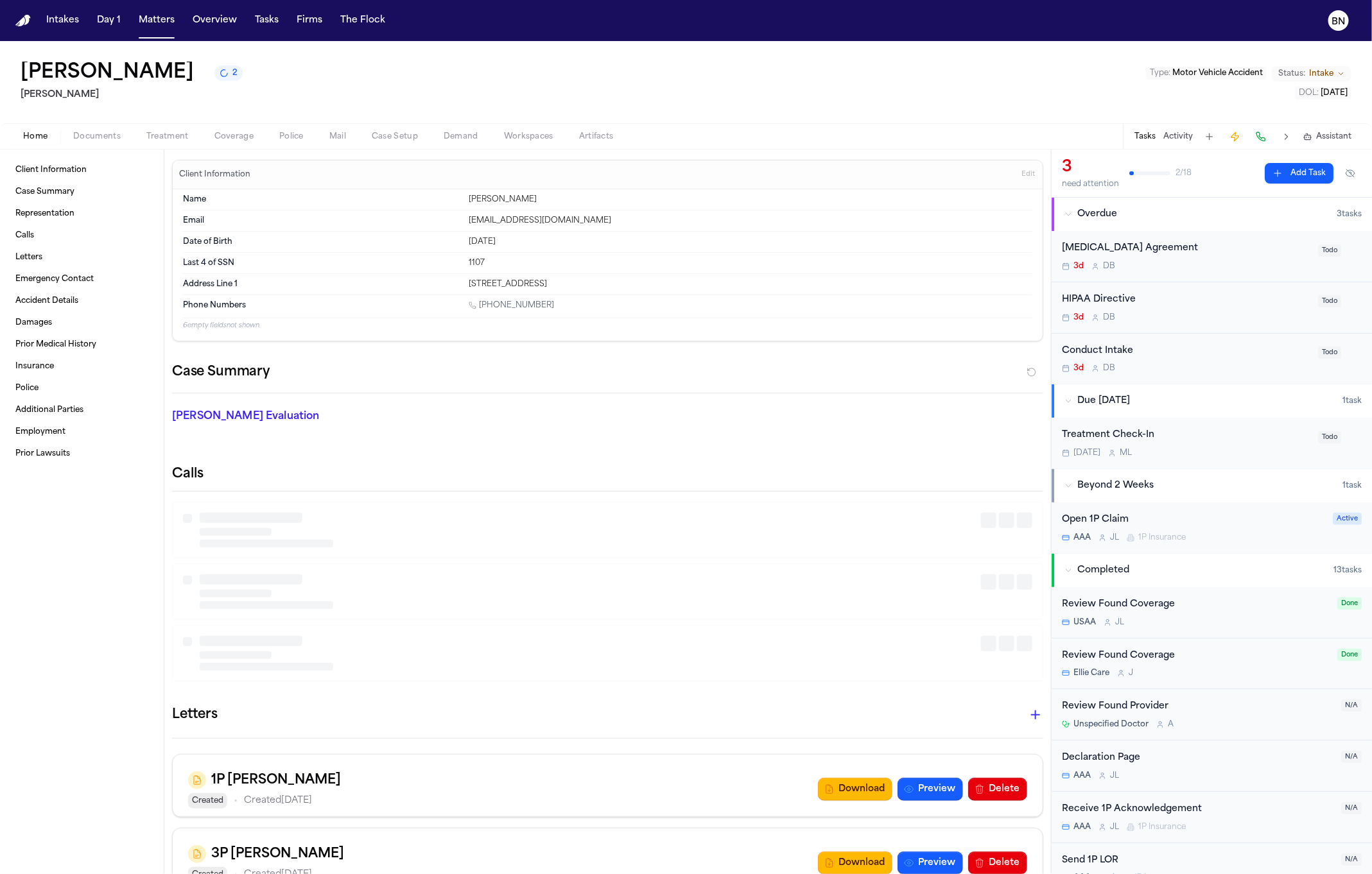
click at [241, 132] on span "Coverage" at bounding box center [234, 136] width 39 height 10
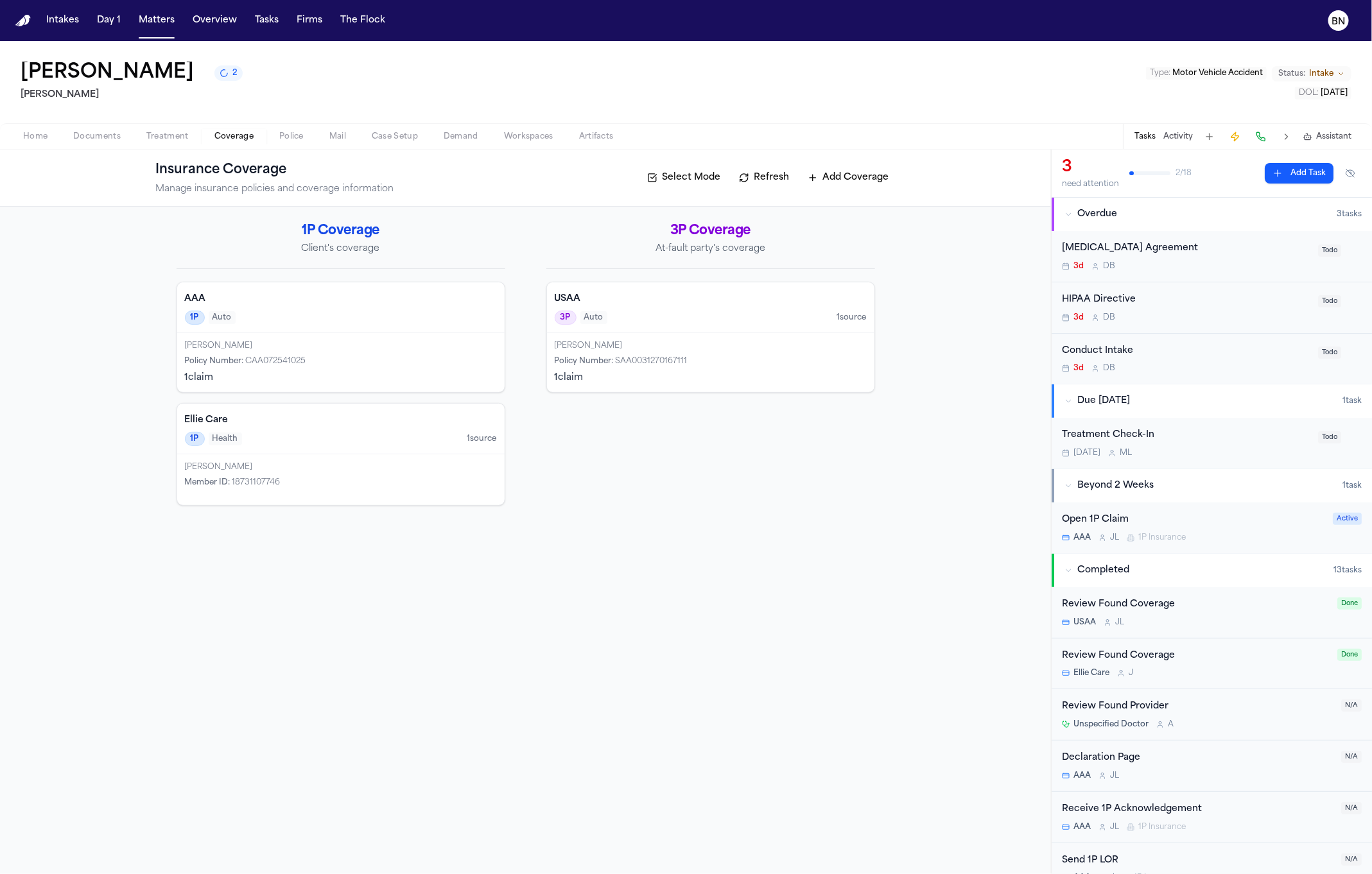
click at [402, 136] on span "Case Setup" at bounding box center [395, 136] width 46 height 10
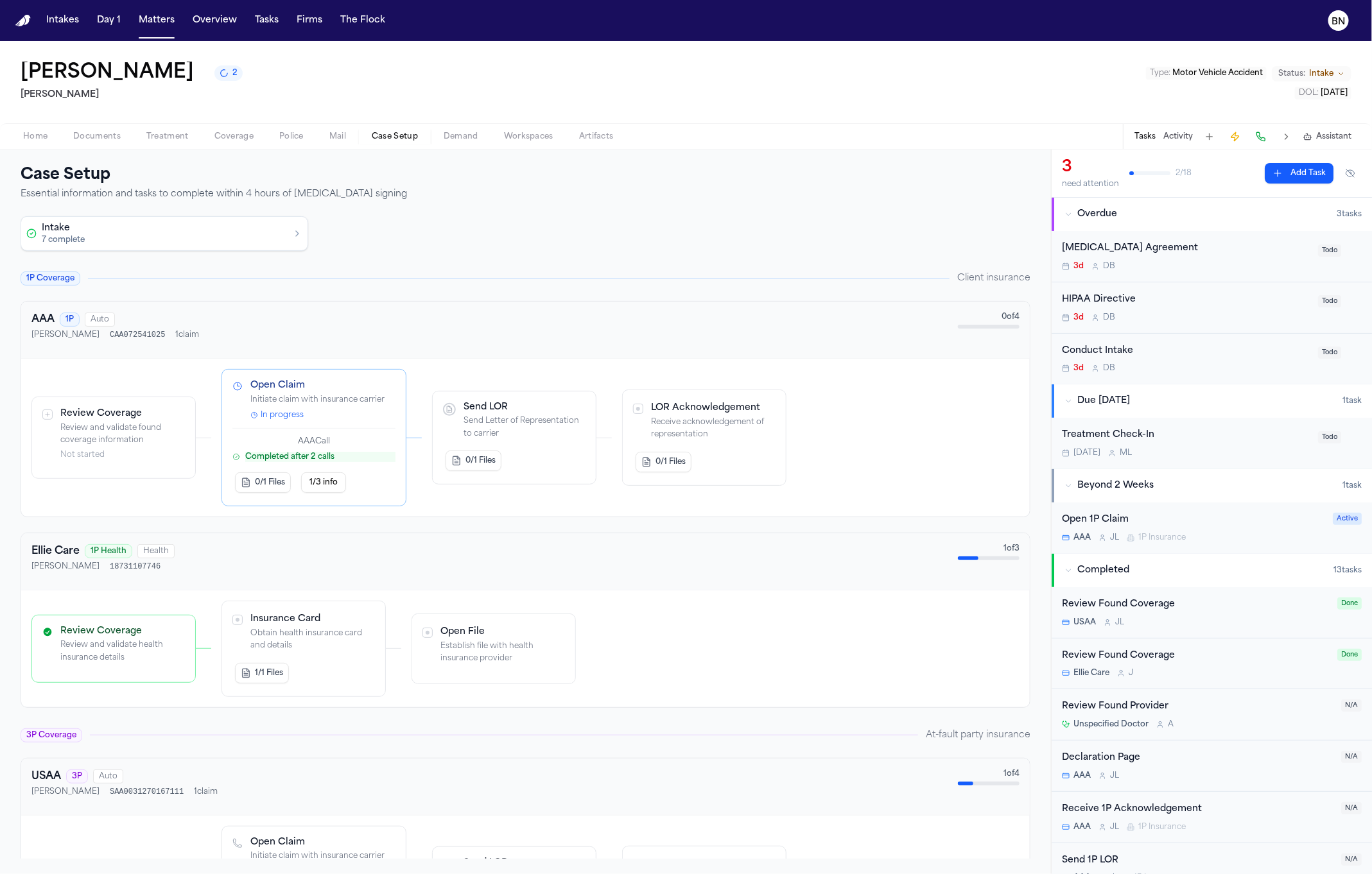
click at [1154, 518] on div "Open 1P Claim" at bounding box center [1193, 520] width 263 height 15
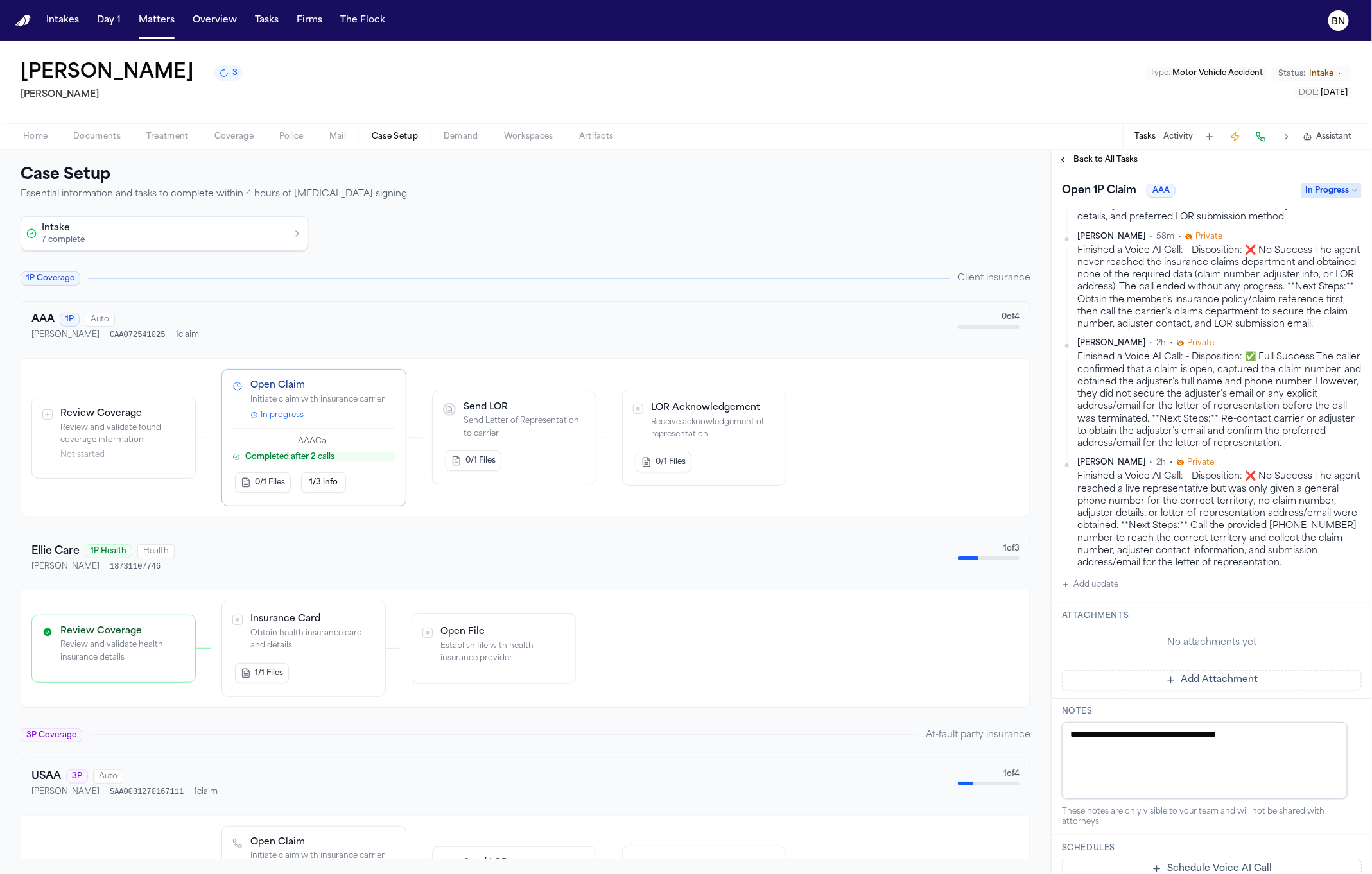
scroll to position [408, 0]
click at [487, 45] on div "Won Chu 1 [PERSON_NAME] Type : Motor Vehicle Accident Status: Intake DOL : [DAT…" at bounding box center [686, 82] width 1372 height 82
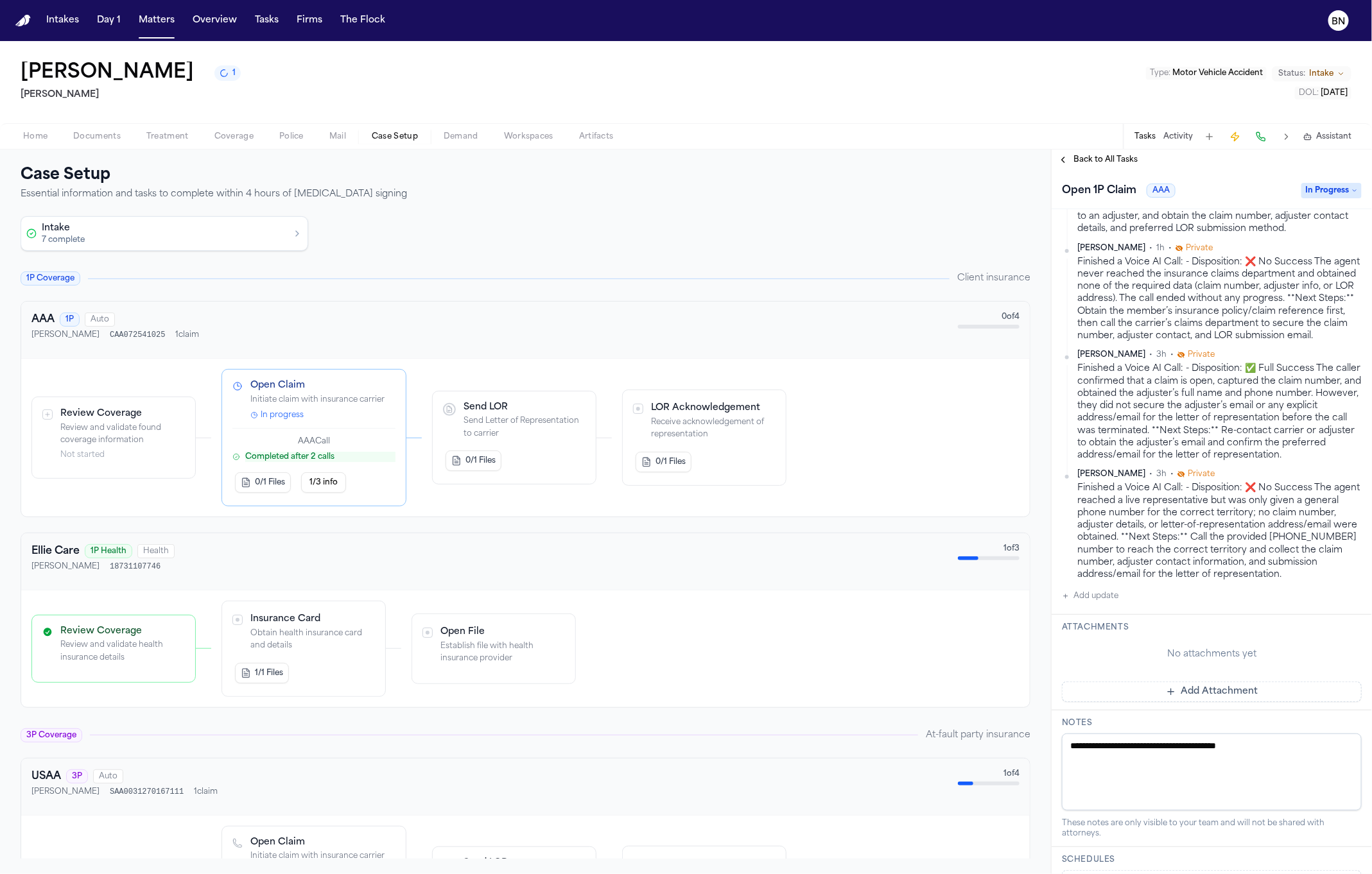
scroll to position [395, 0]
click at [136, 27] on button "Matters" at bounding box center [156, 20] width 46 height 23
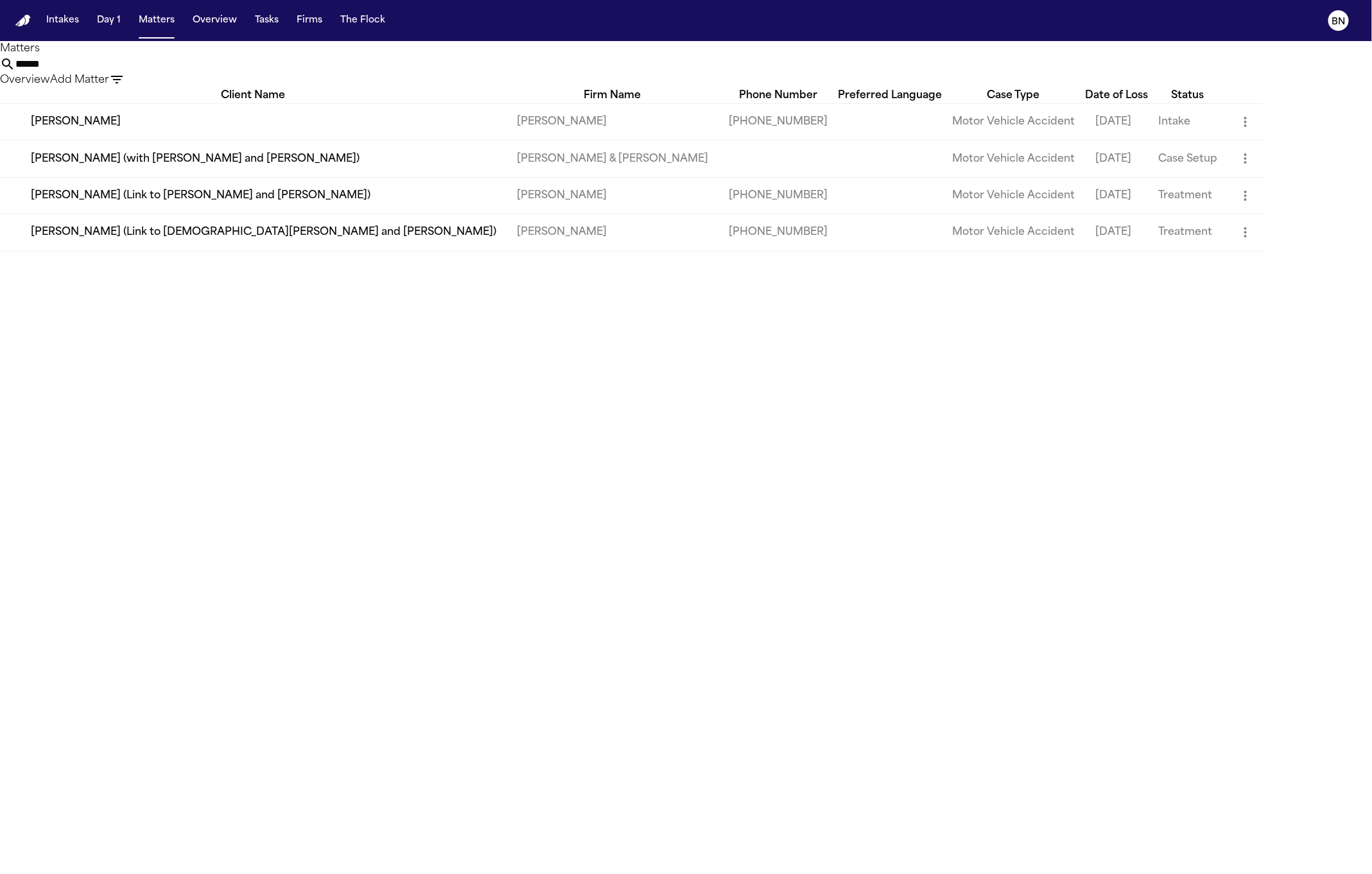
click at [125, 140] on td "[PERSON_NAME]" at bounding box center [253, 122] width 506 height 36
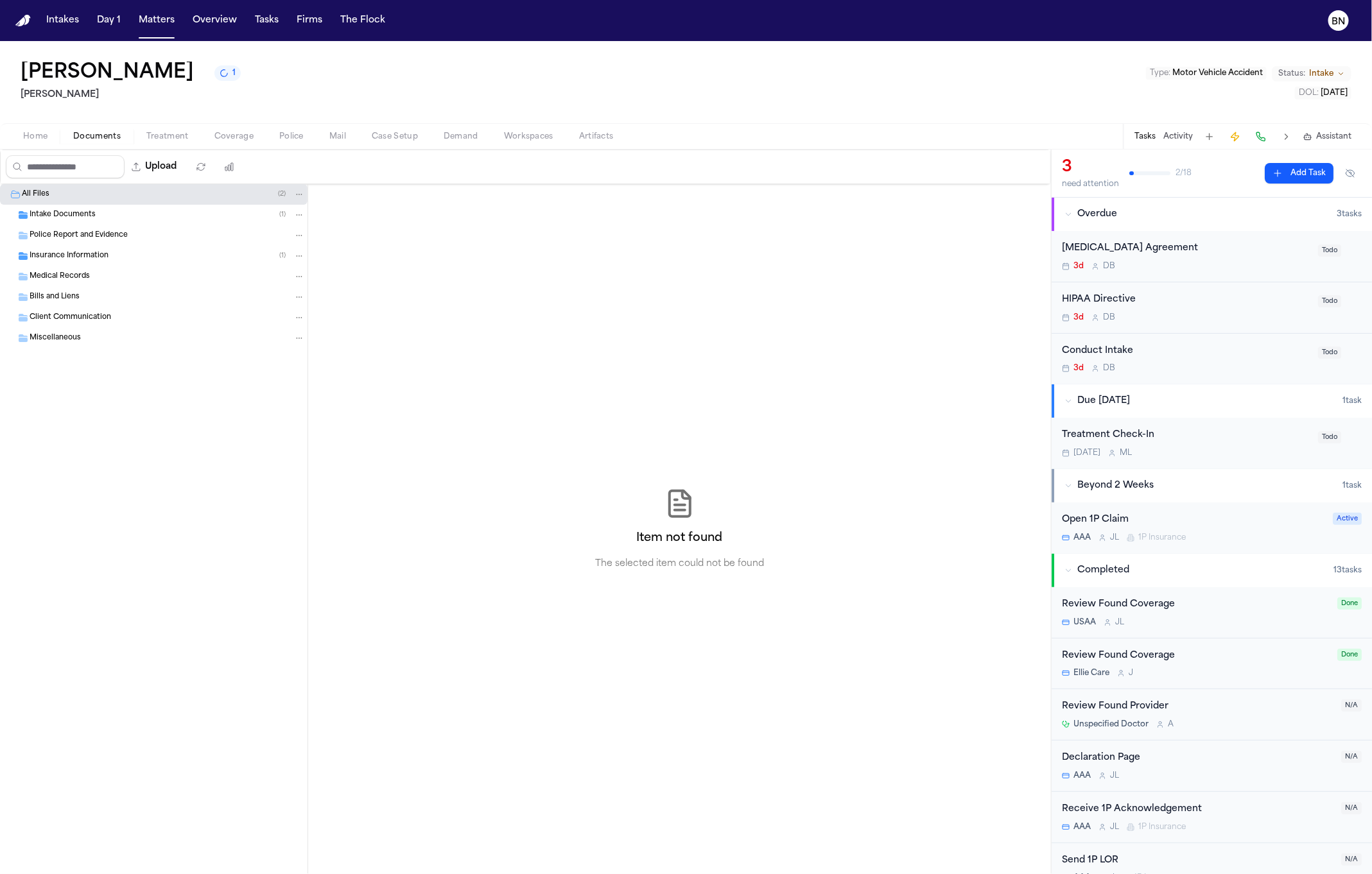
click at [115, 142] on span "Documents" at bounding box center [96, 136] width 47 height 10
click at [147, 29] on button "Matters" at bounding box center [156, 20] width 46 height 23
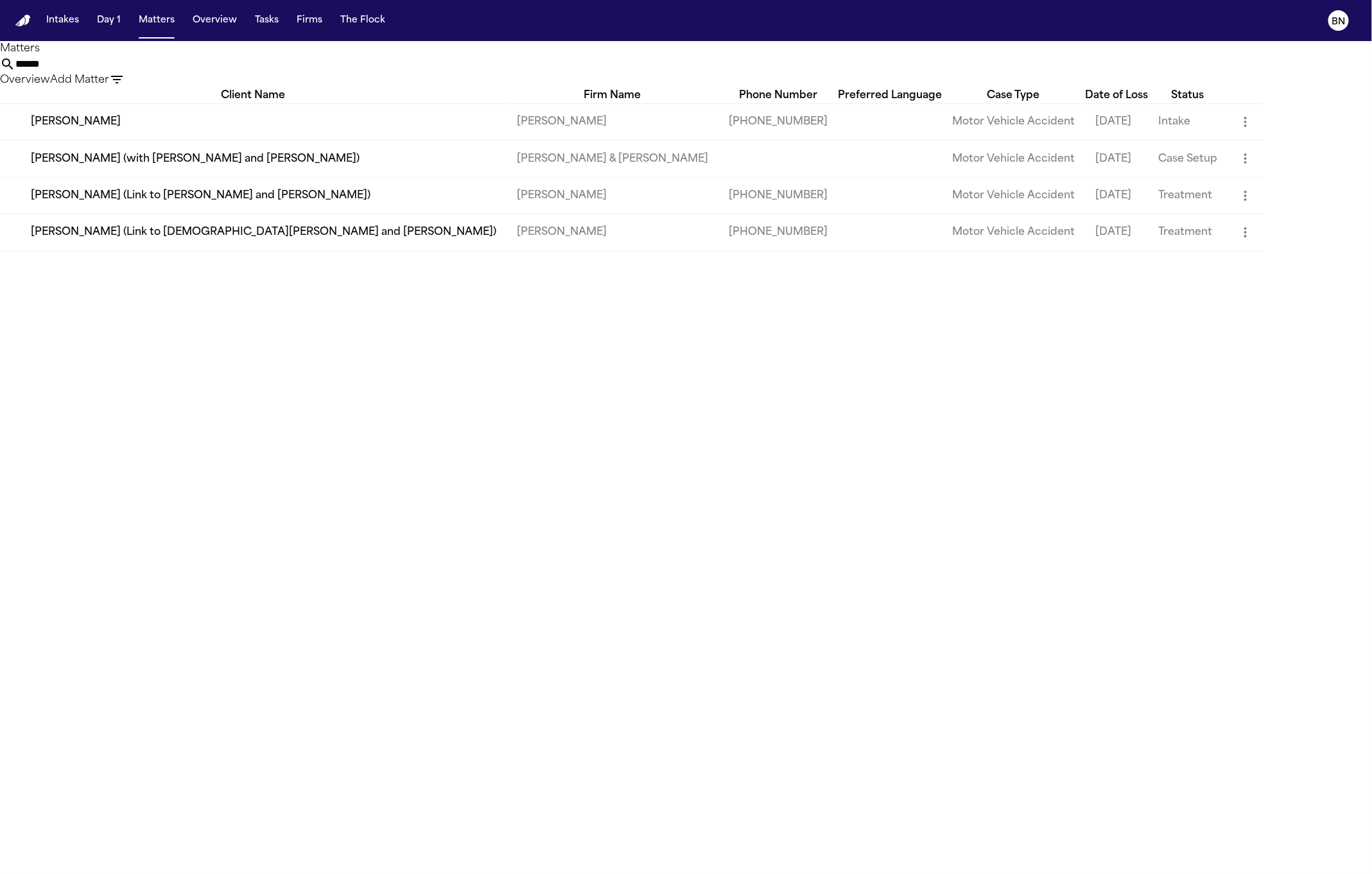
click at [118, 72] on input "******" at bounding box center [66, 64] width 103 height 15
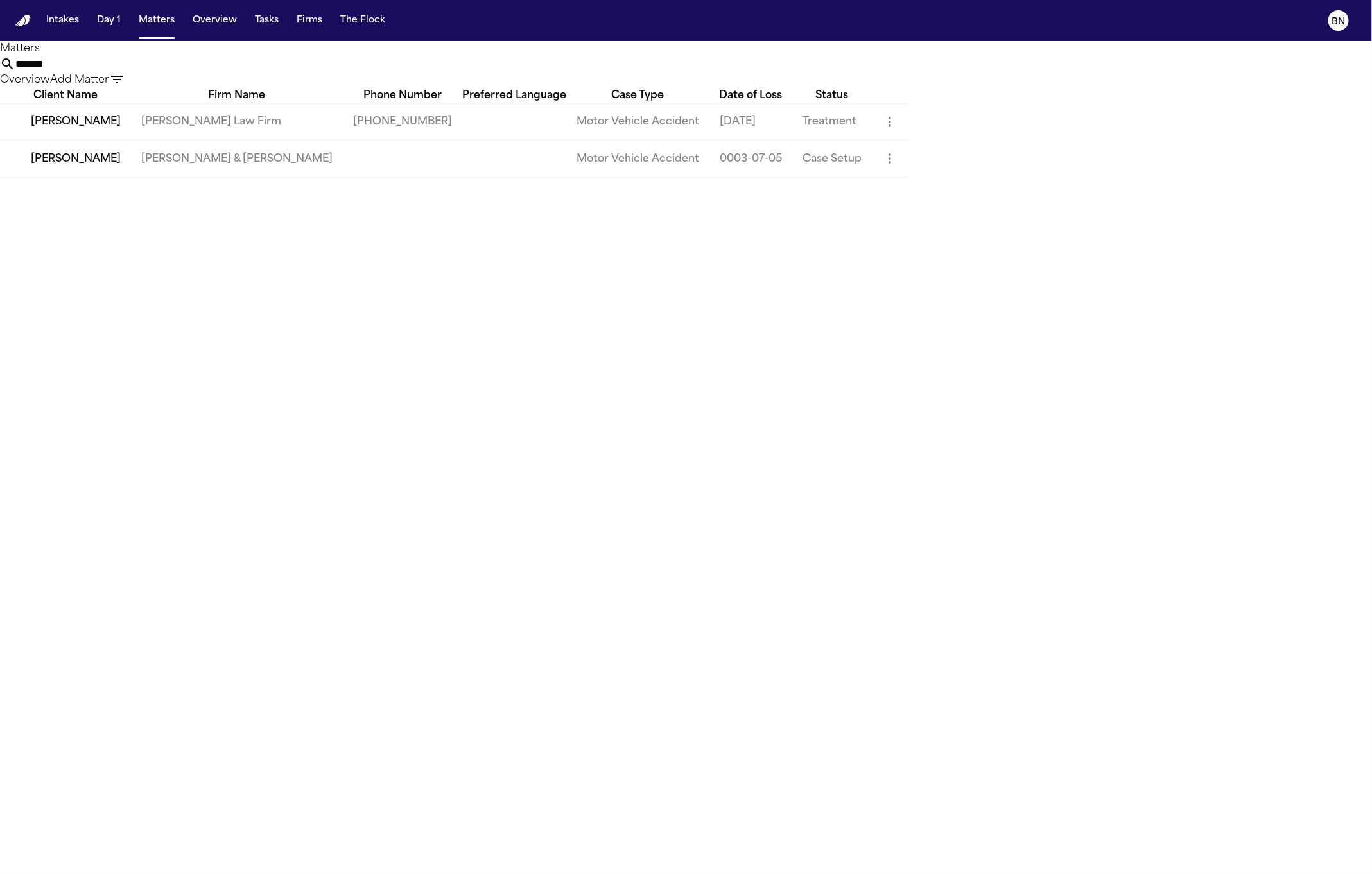
type input "*******"
click at [72, 140] on td "[PERSON_NAME]" at bounding box center [65, 122] width 131 height 36
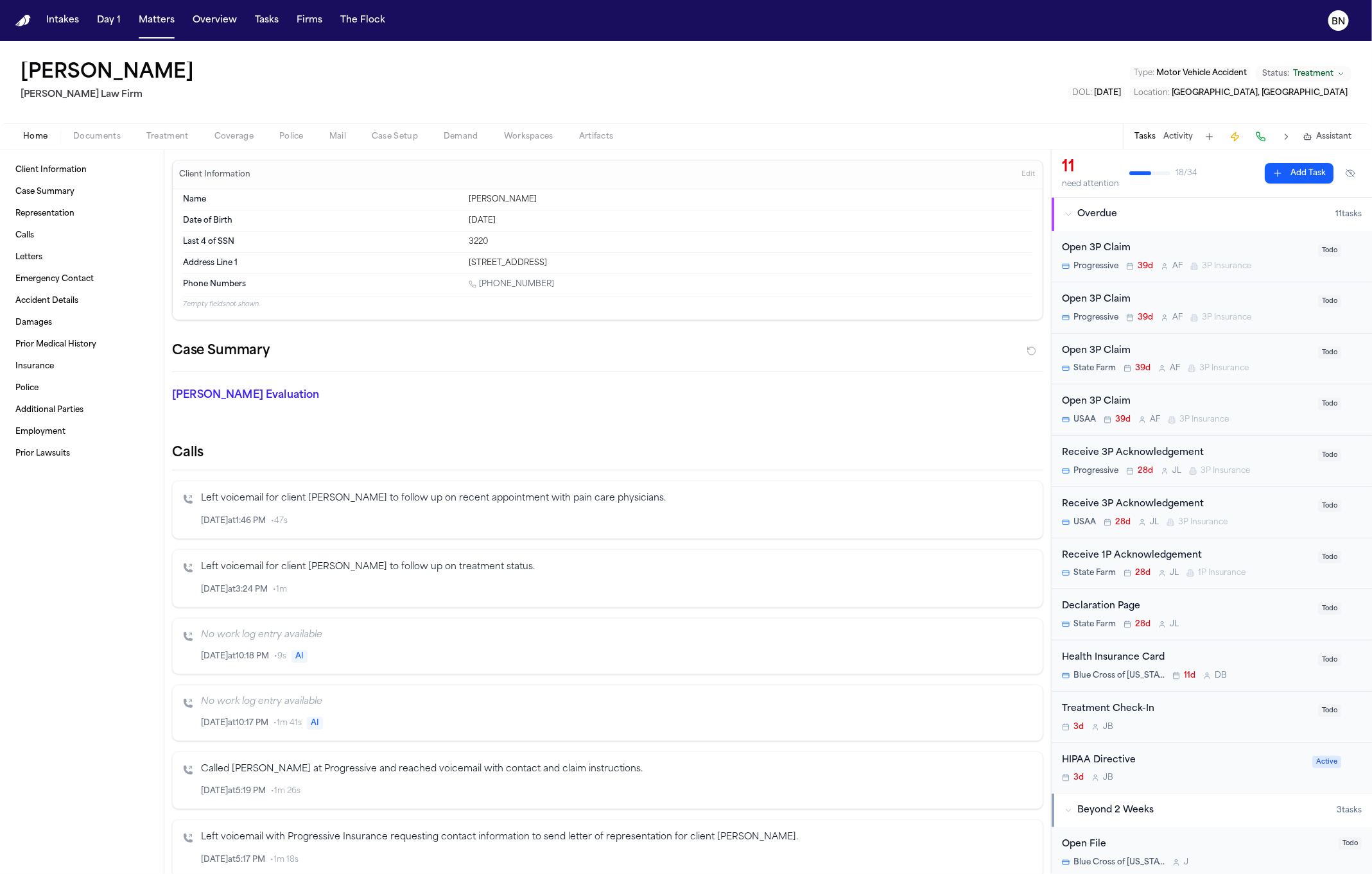
click at [115, 136] on span "Documents" at bounding box center [96, 136] width 47 height 10
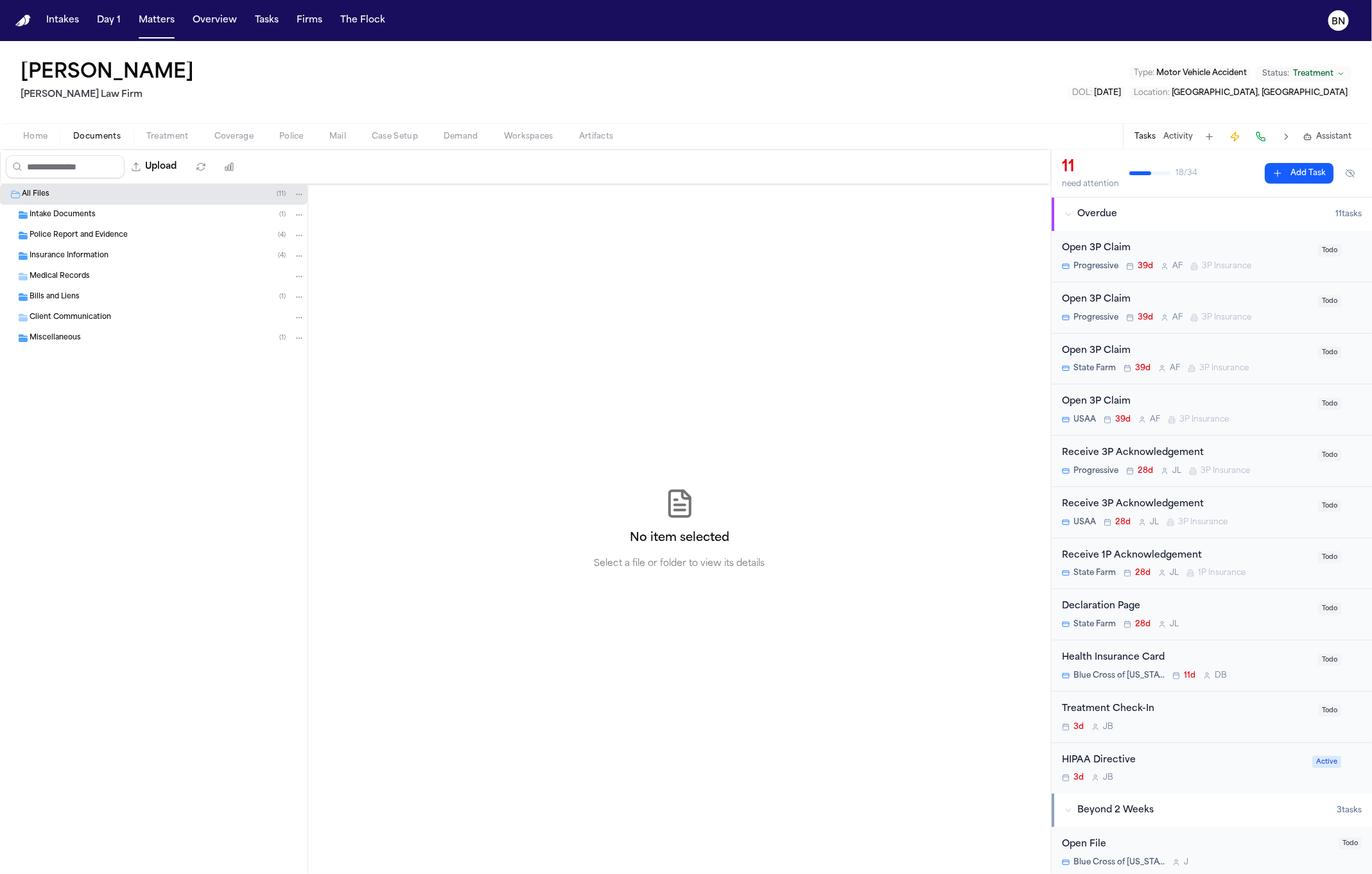
click at [120, 233] on span "Police Report and Evidence" at bounding box center [78, 236] width 98 height 11
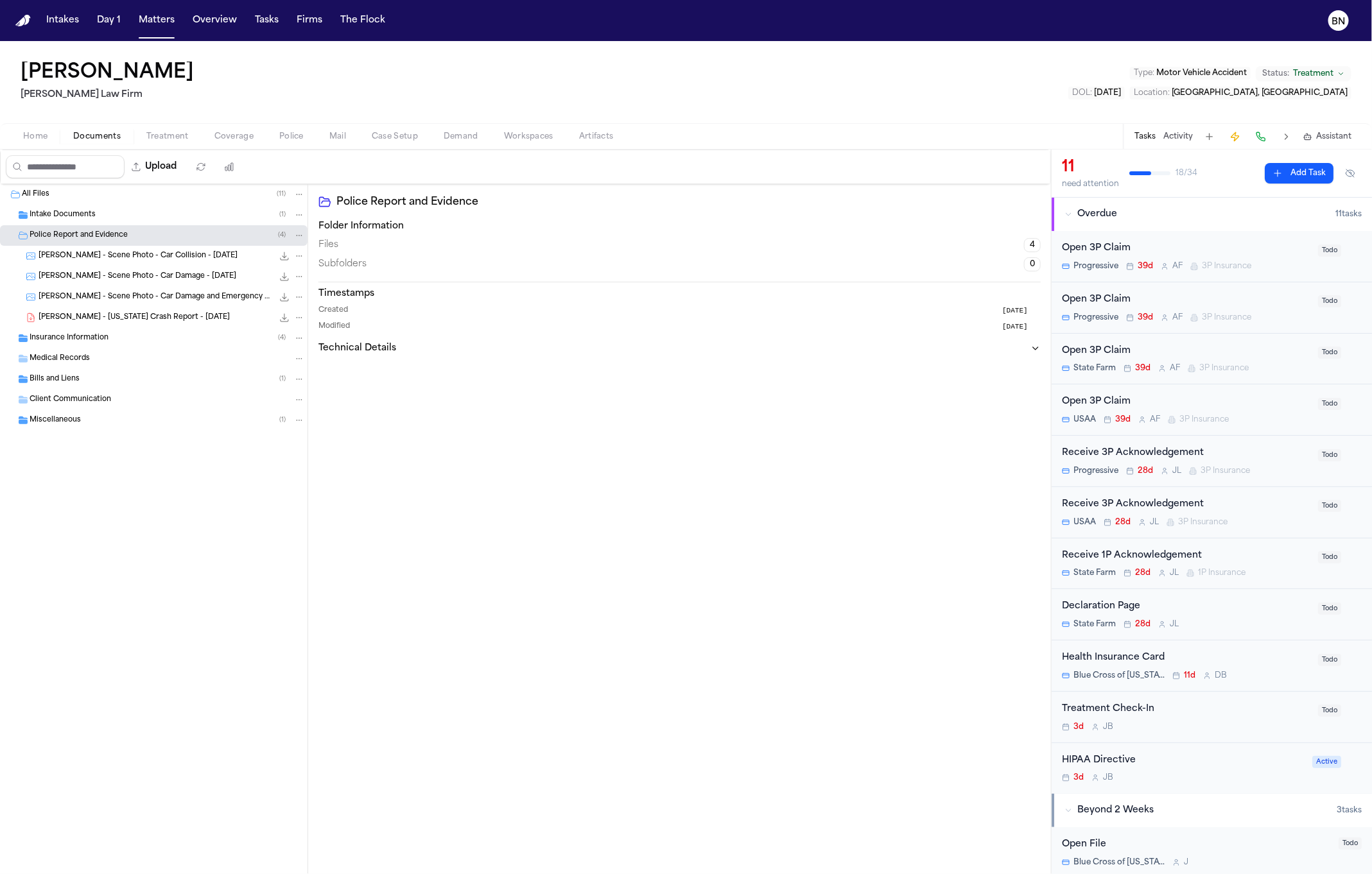
click at [128, 328] on div "Insurance Information ( 4 )" at bounding box center [154, 338] width 307 height 21
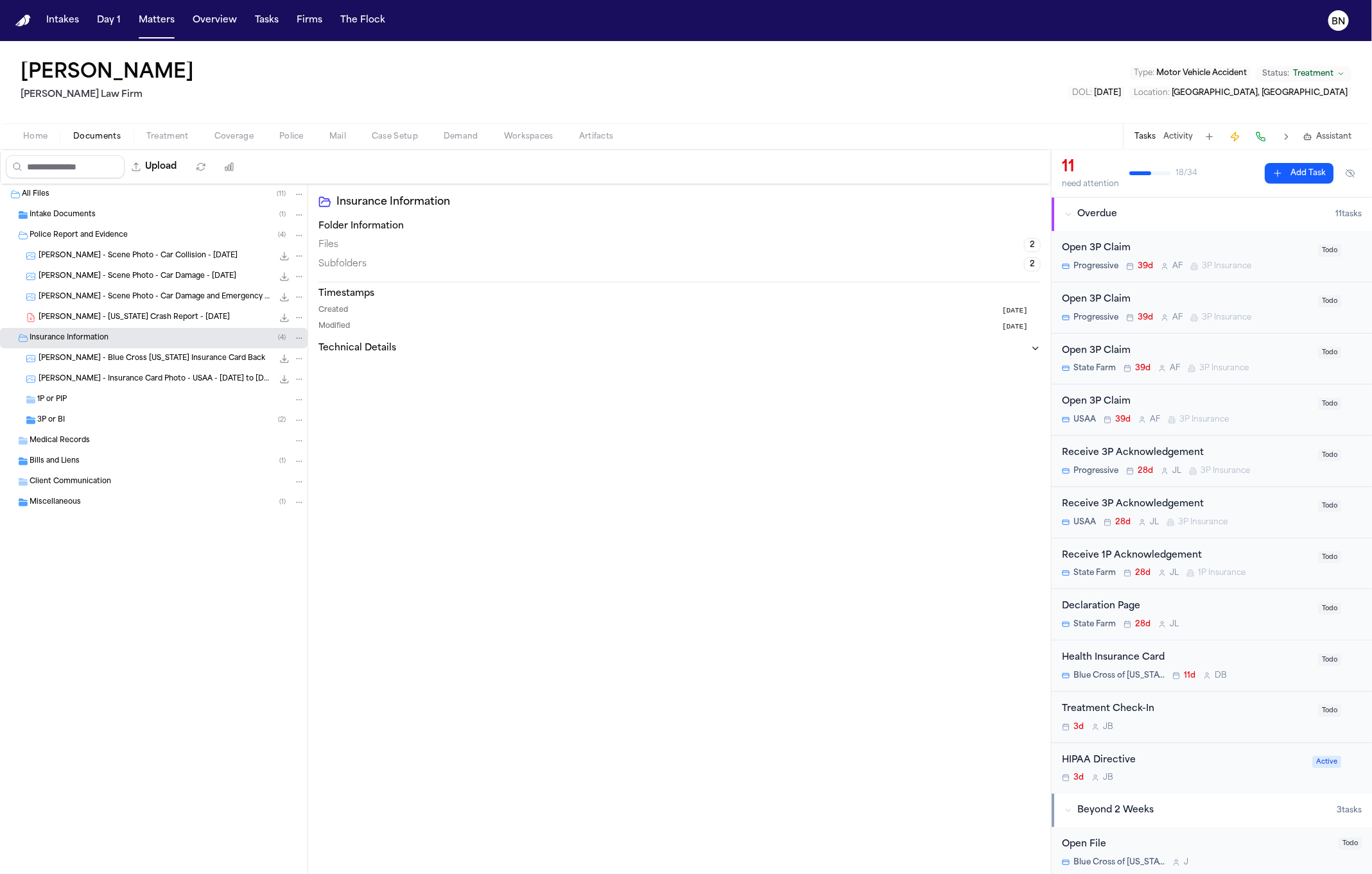
click at [128, 316] on span "[PERSON_NAME] - [US_STATE] Crash Report - [DATE]" at bounding box center [134, 318] width 191 height 11
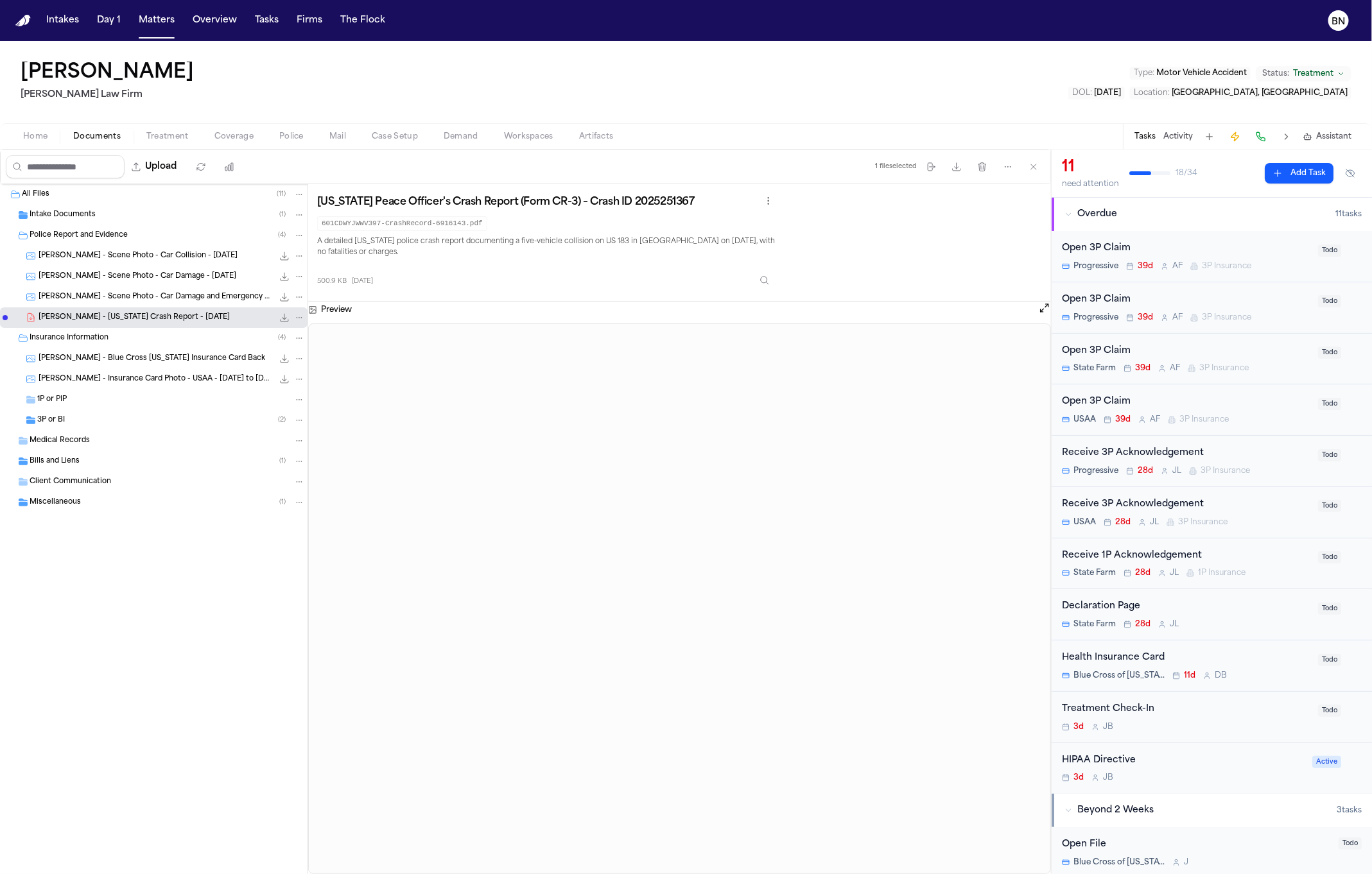
click at [1040, 309] on button "Open preview" at bounding box center [1044, 308] width 13 height 13
click at [231, 136] on span "Coverage" at bounding box center [234, 136] width 39 height 10
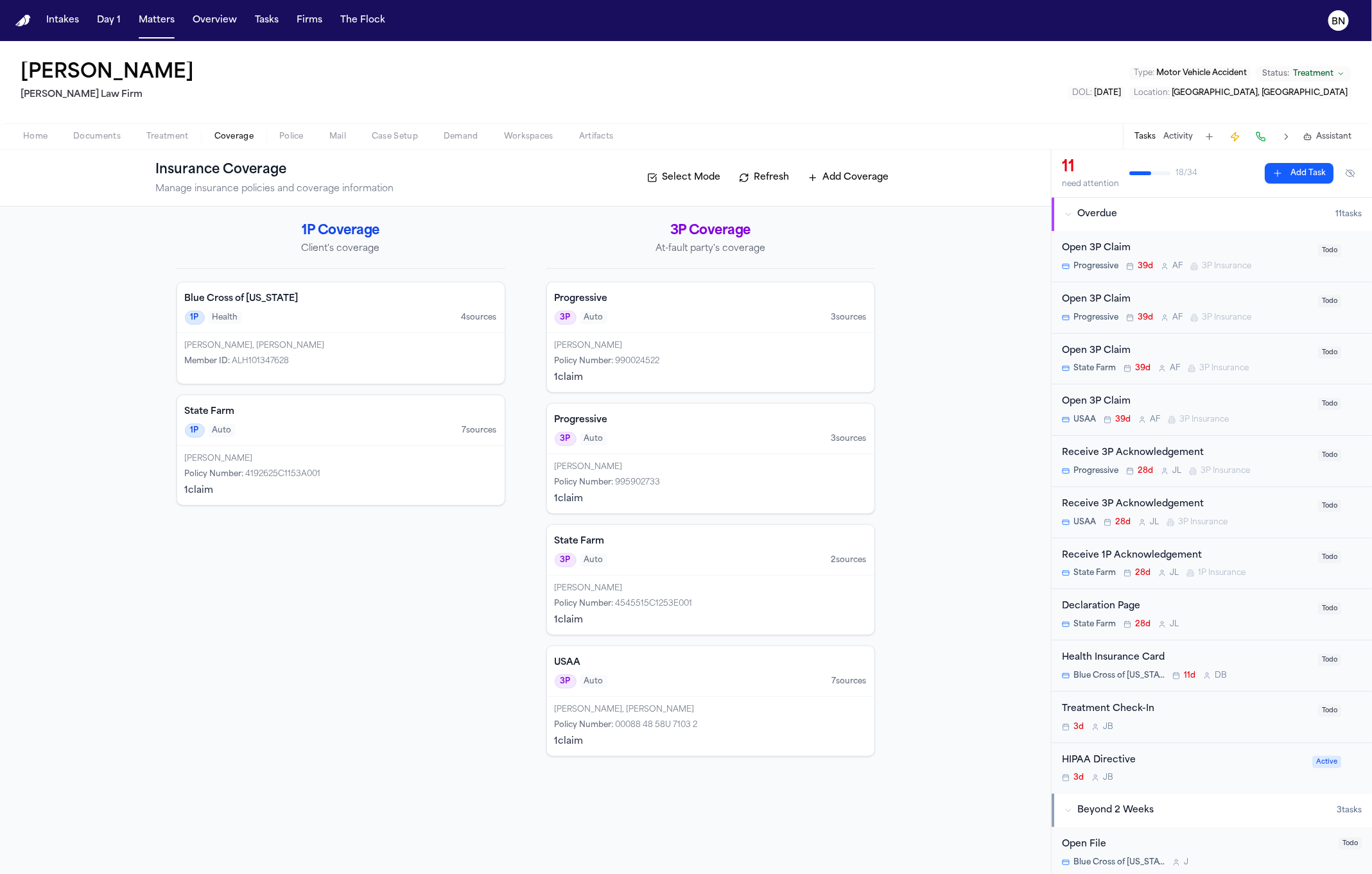
click at [366, 411] on h4 "State Farm" at bounding box center [340, 412] width 312 height 13
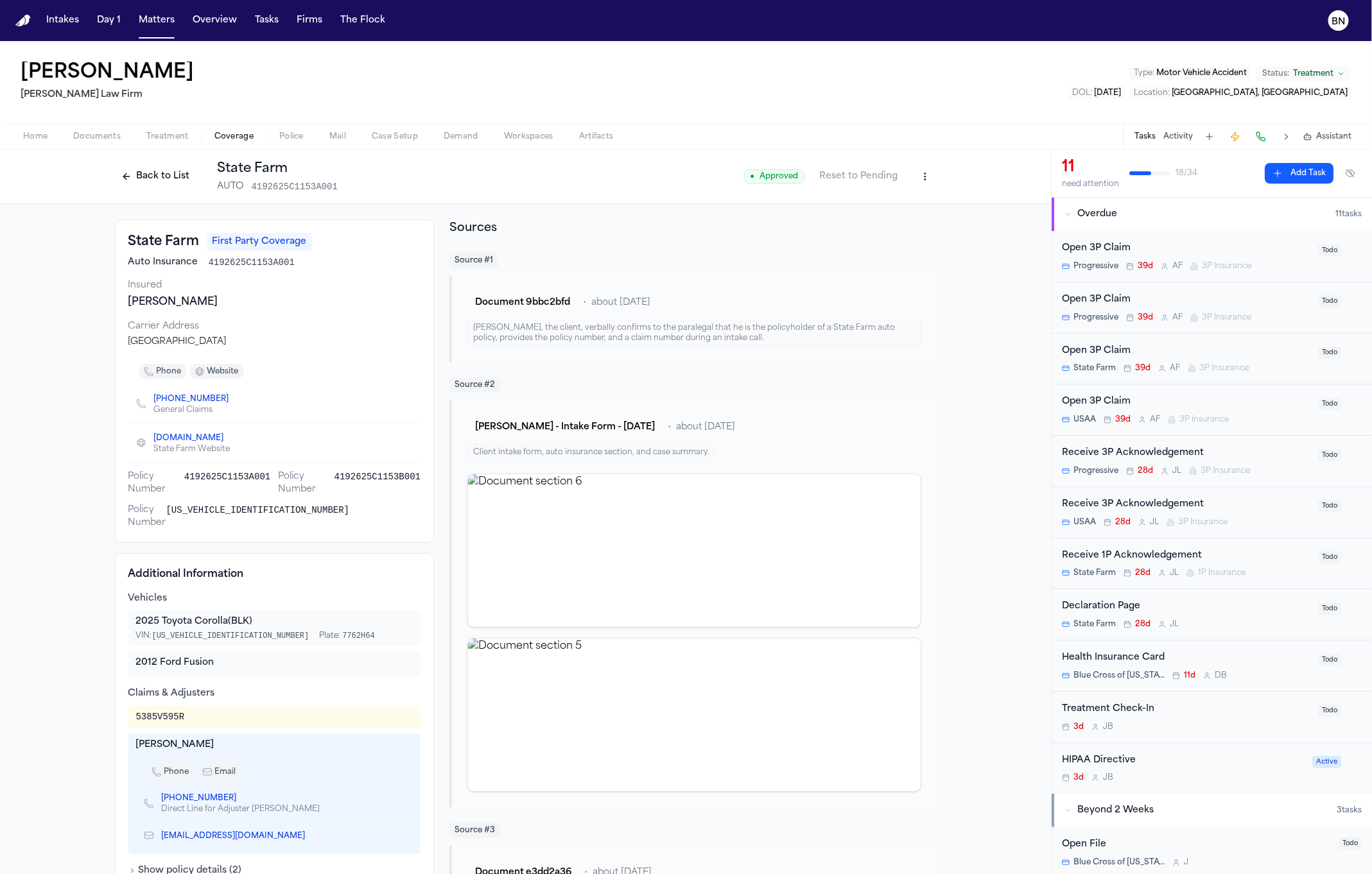
click at [163, 189] on div "Back to List State Farm AUTO 4192625C1153A001" at bounding box center [225, 176] width 223 height 34
click at [163, 182] on button "Back to List" at bounding box center [155, 176] width 82 height 21
